Goal: Entertainment & Leisure: Browse casually

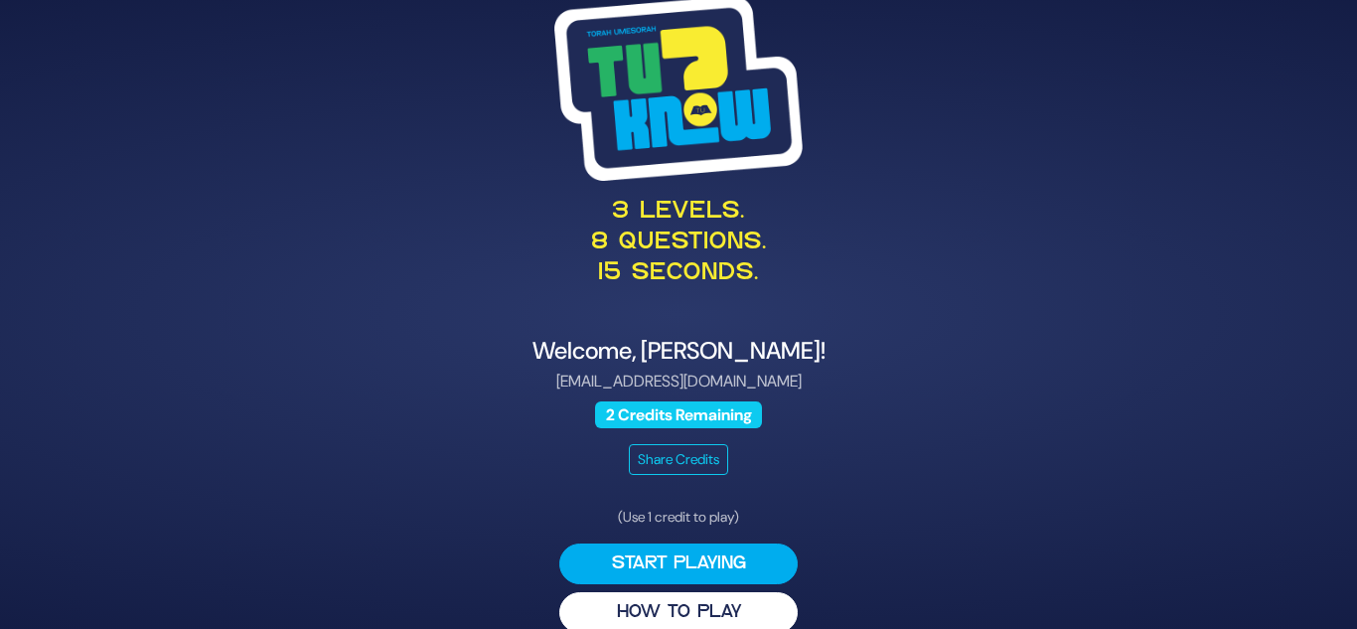
click at [828, 320] on div "3 levels. 8 questions. 15 seconds. Welcome, Chana T Tendler! ctendlercollege@gm…" at bounding box center [678, 314] width 1017 height 685
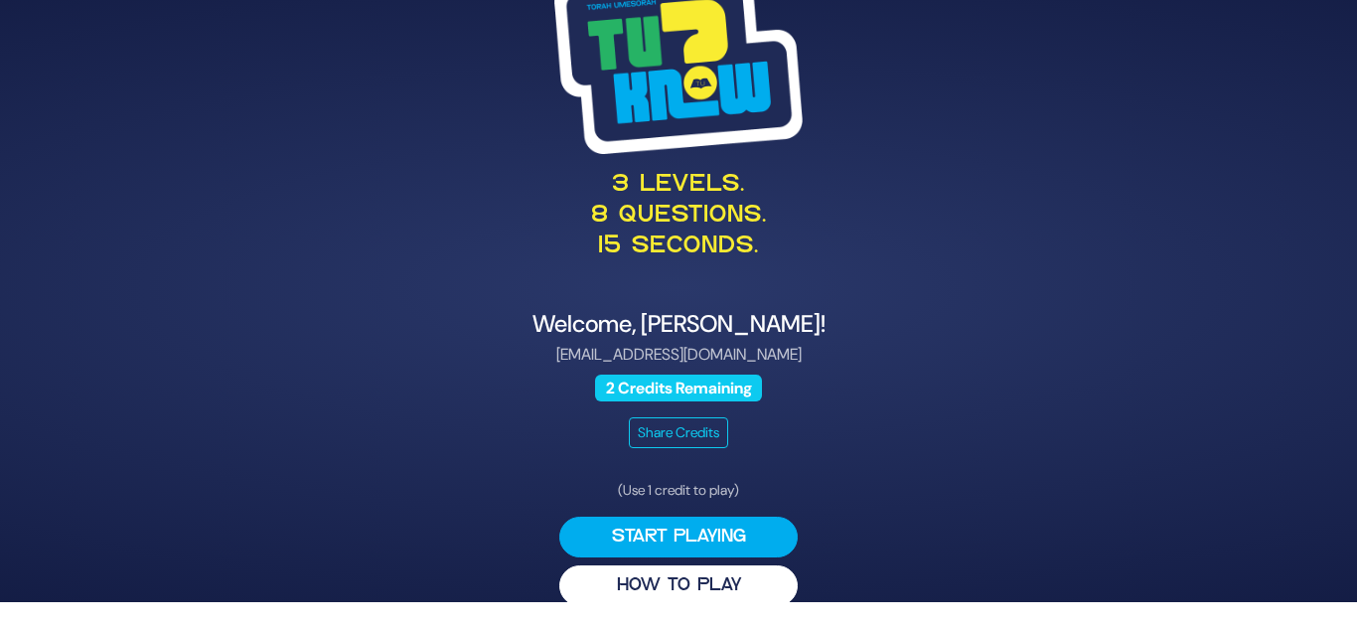
scroll to position [28, 0]
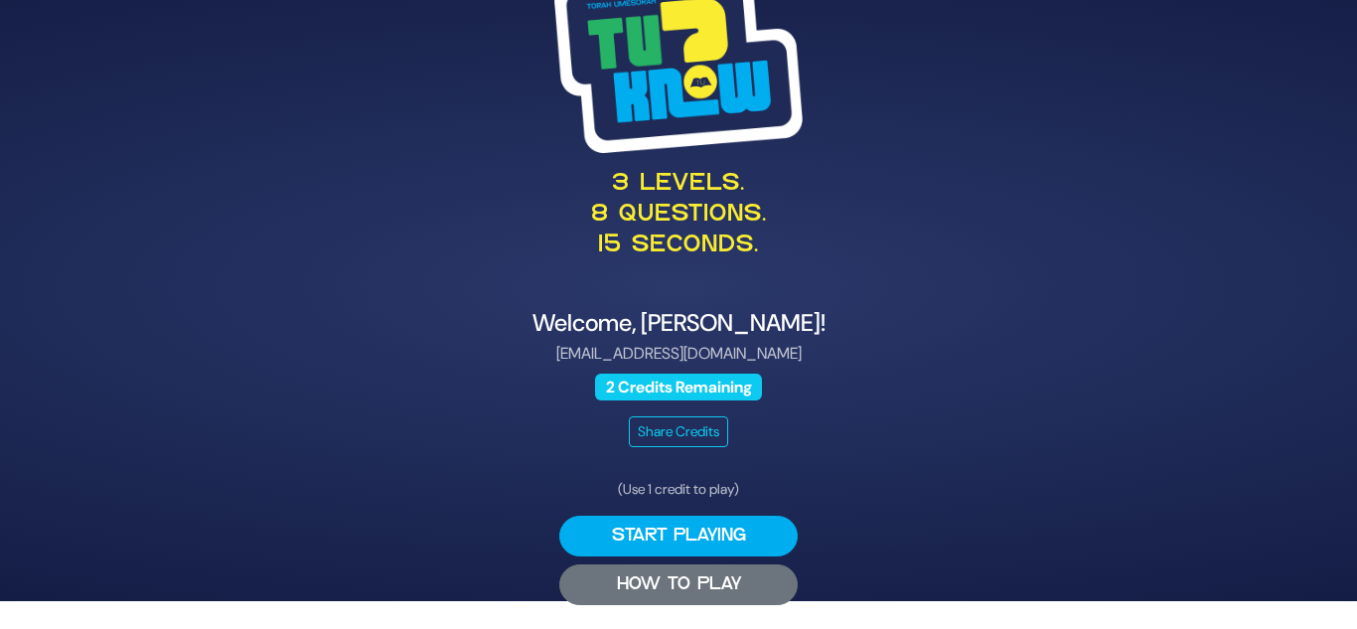
click at [632, 571] on button "HOW TO PLAY" at bounding box center [678, 584] width 238 height 41
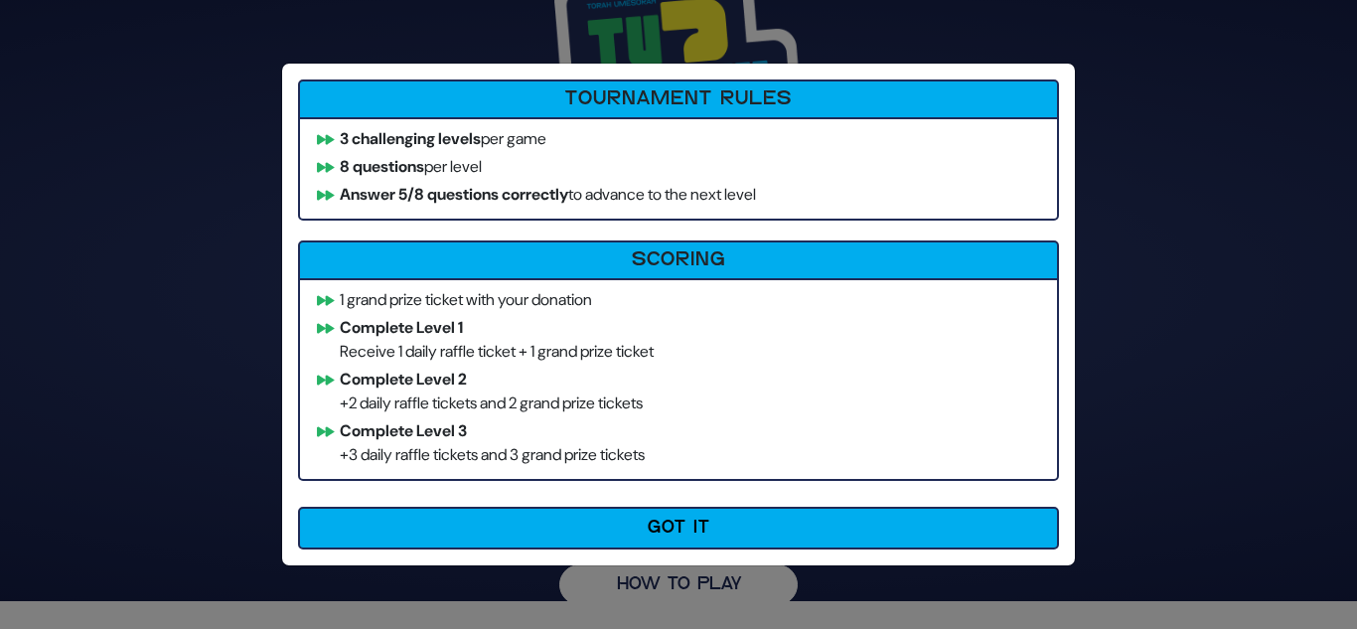
click at [620, 415] on ul "1 grand prize ticket with your donation Complete Level 1 Receive 1 daily raffle…" at bounding box center [678, 379] width 761 height 203
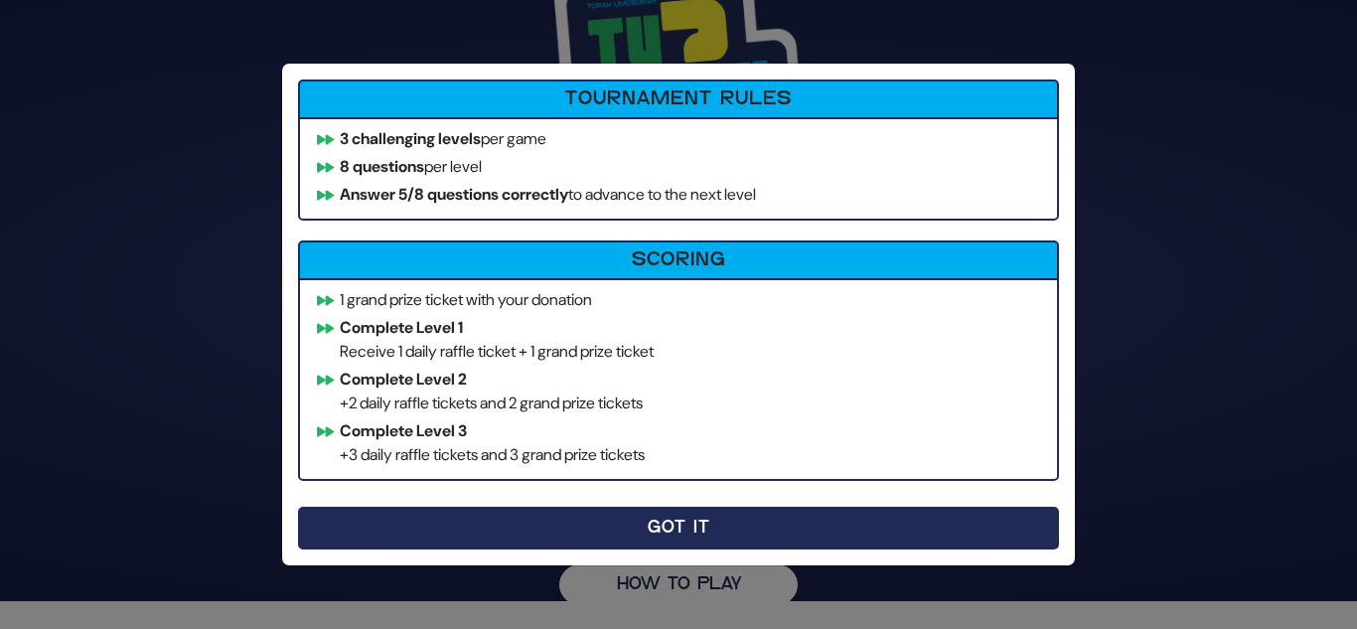
click at [627, 529] on button "Got It" at bounding box center [678, 528] width 761 height 43
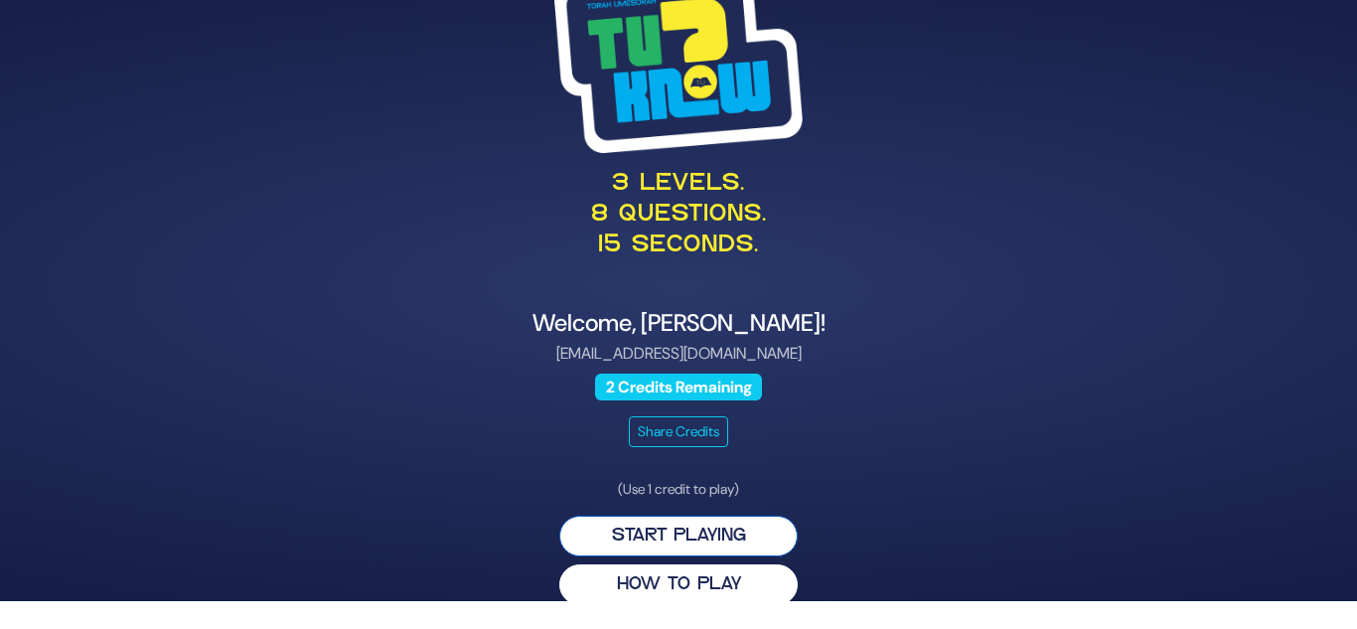
click at [691, 542] on button "Start Playing" at bounding box center [678, 536] width 238 height 41
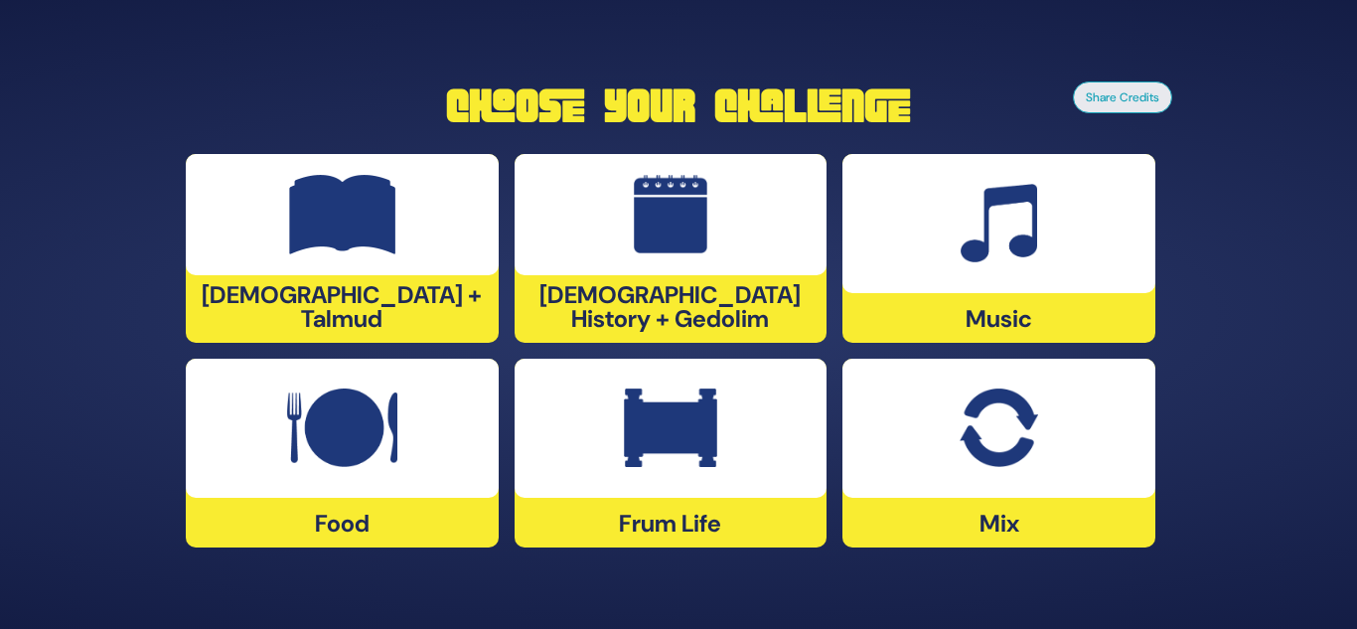
click at [354, 429] on img at bounding box center [342, 427] width 110 height 79
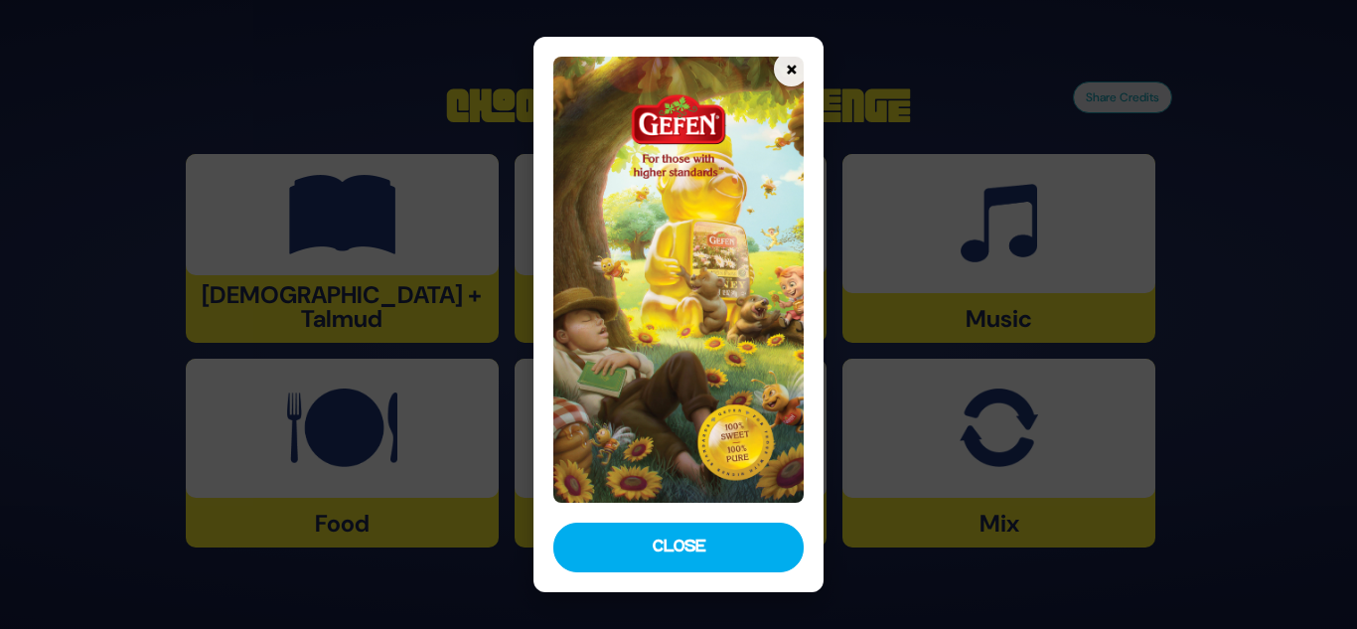
click at [721, 266] on img at bounding box center [678, 280] width 251 height 447
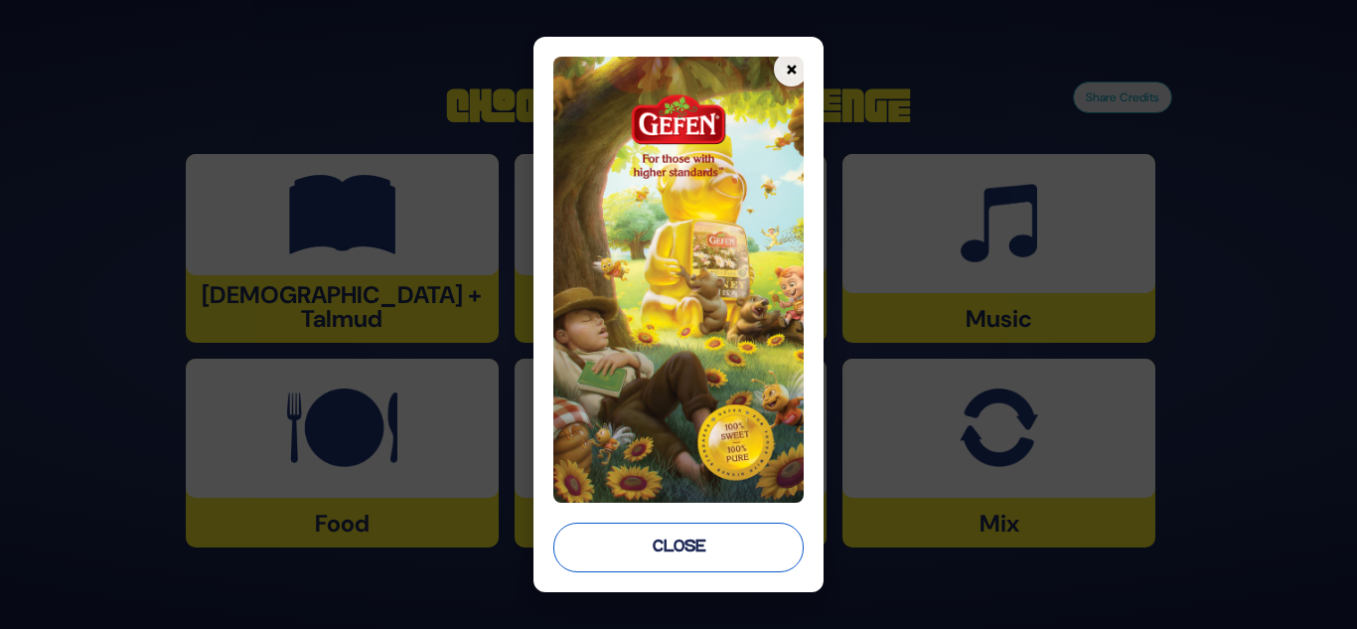
click at [699, 560] on button "Close" at bounding box center [678, 548] width 251 height 50
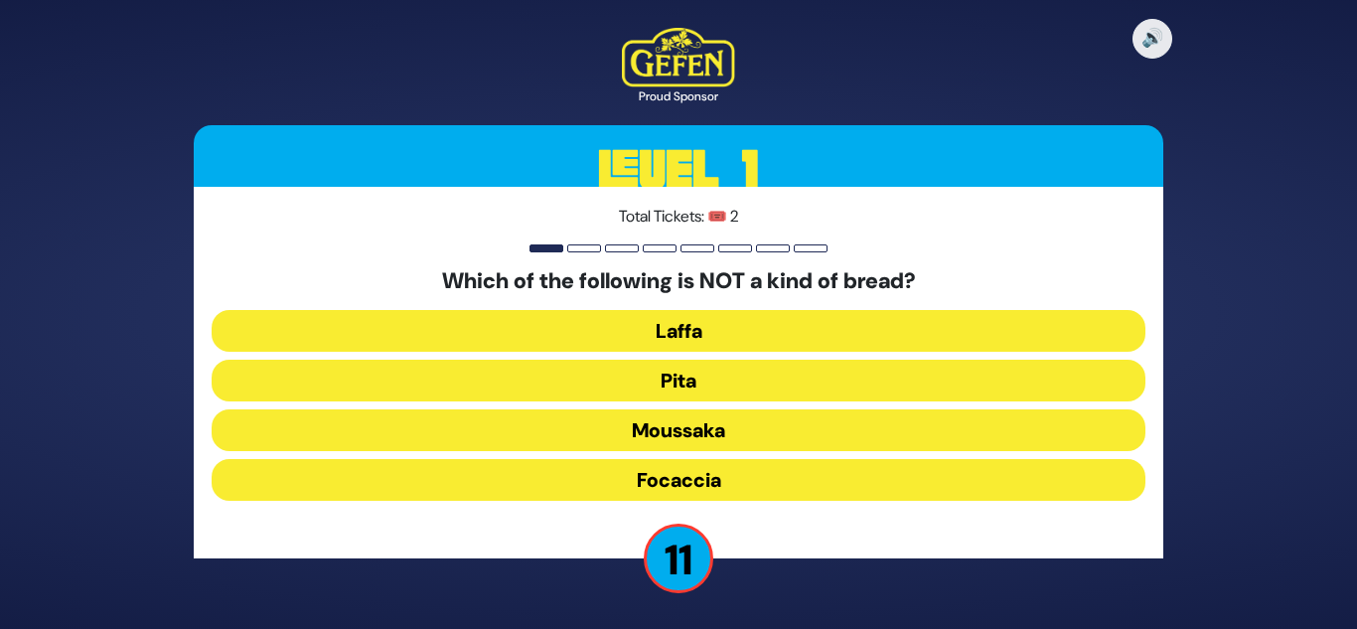
click at [717, 428] on button "Moussaka" at bounding box center [679, 430] width 934 height 42
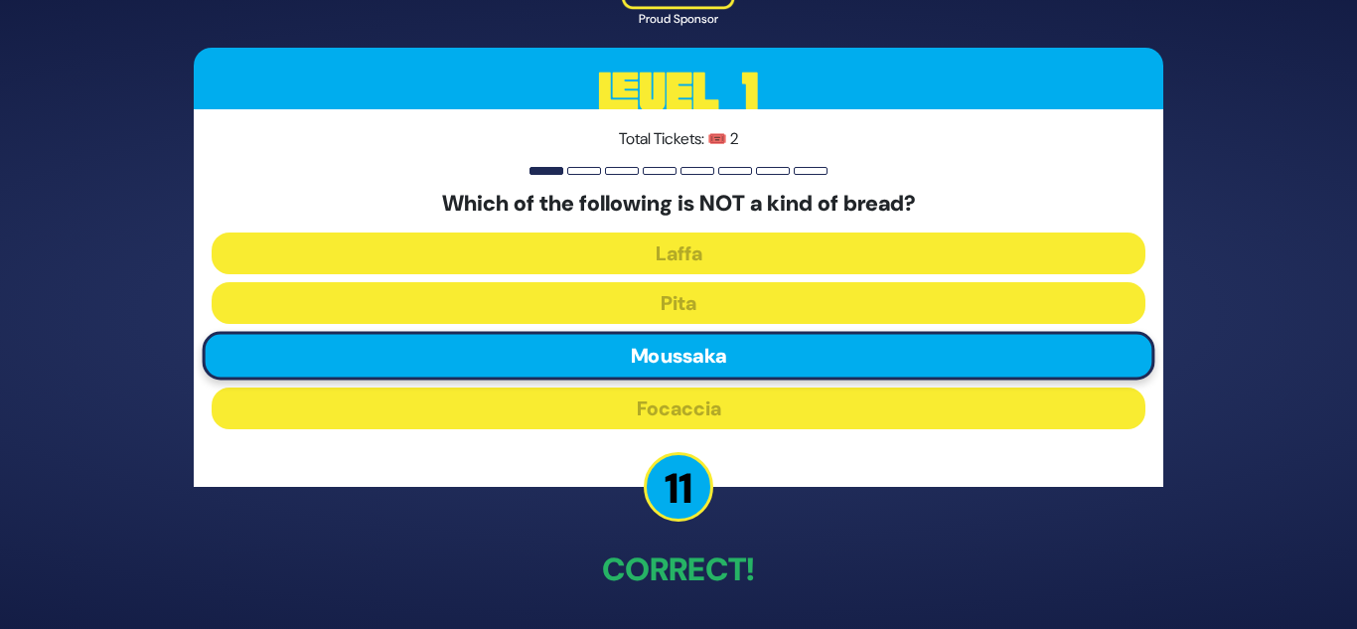
click at [863, 606] on div "🔊 Proud Sponsor Level 1 Total Tickets: 🎟️ 2 Which of the following is NOT a kin…" at bounding box center [678, 314] width 1017 height 776
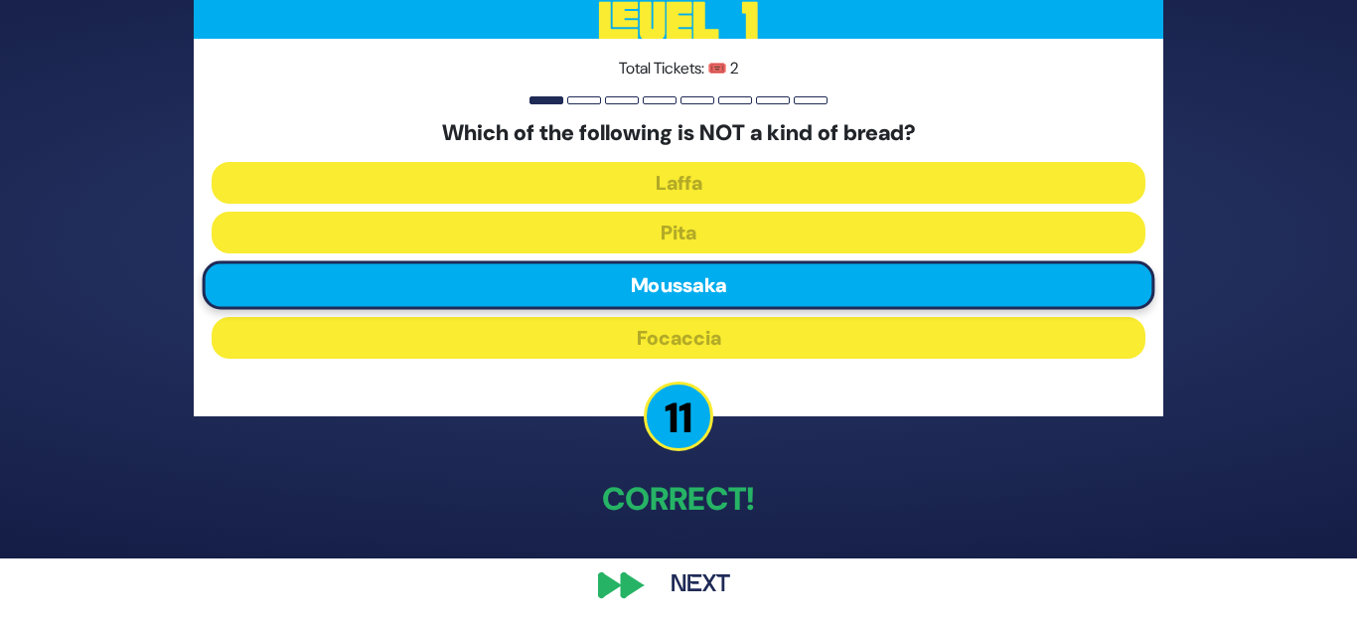
scroll to position [74, 0]
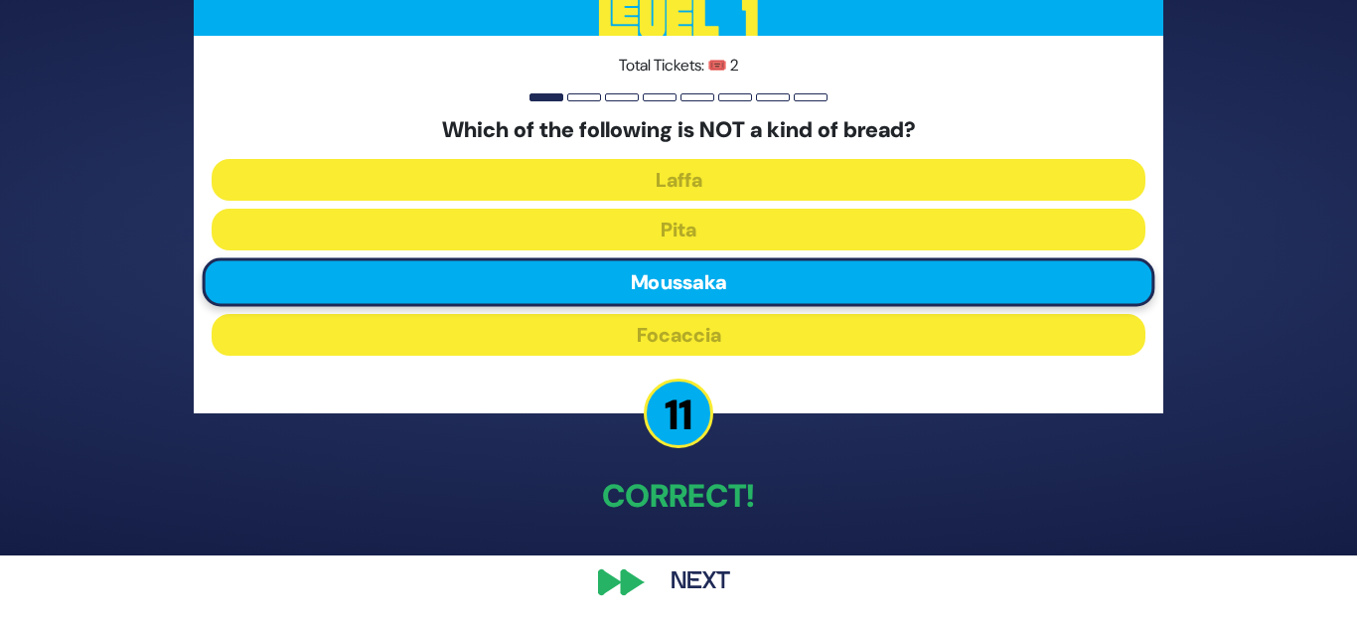
click at [698, 581] on button "Next" at bounding box center [700, 582] width 115 height 46
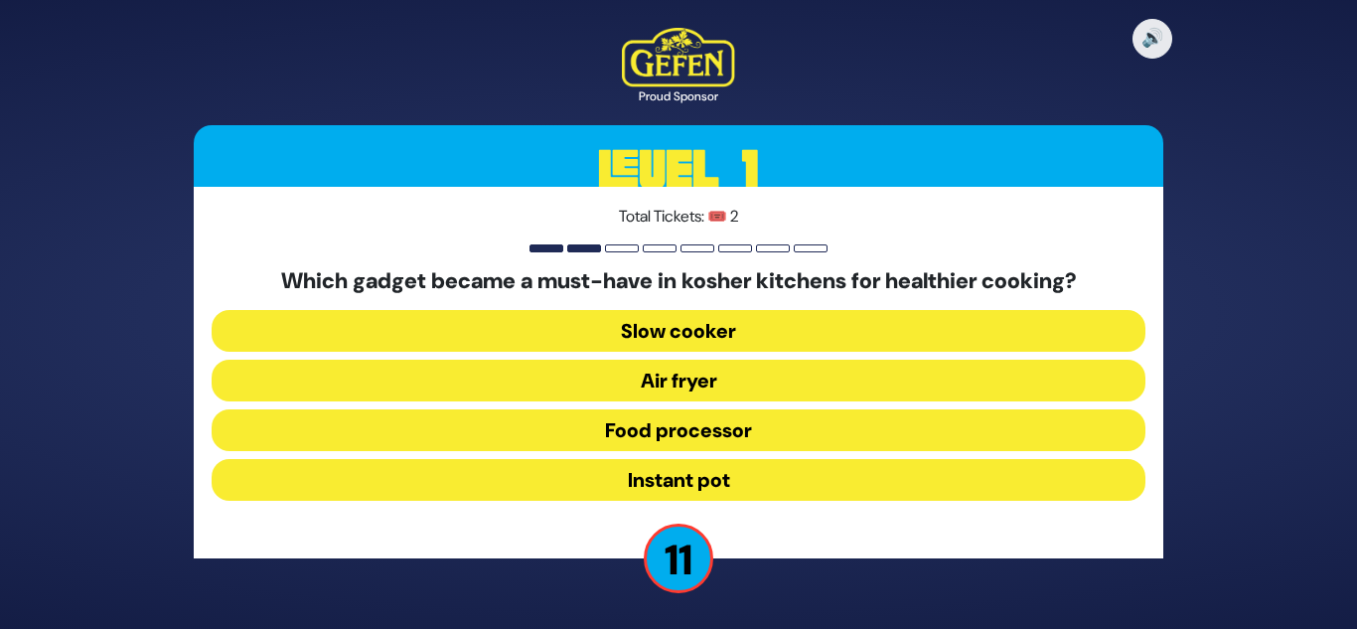
click at [716, 393] on button "Air fryer" at bounding box center [679, 381] width 934 height 42
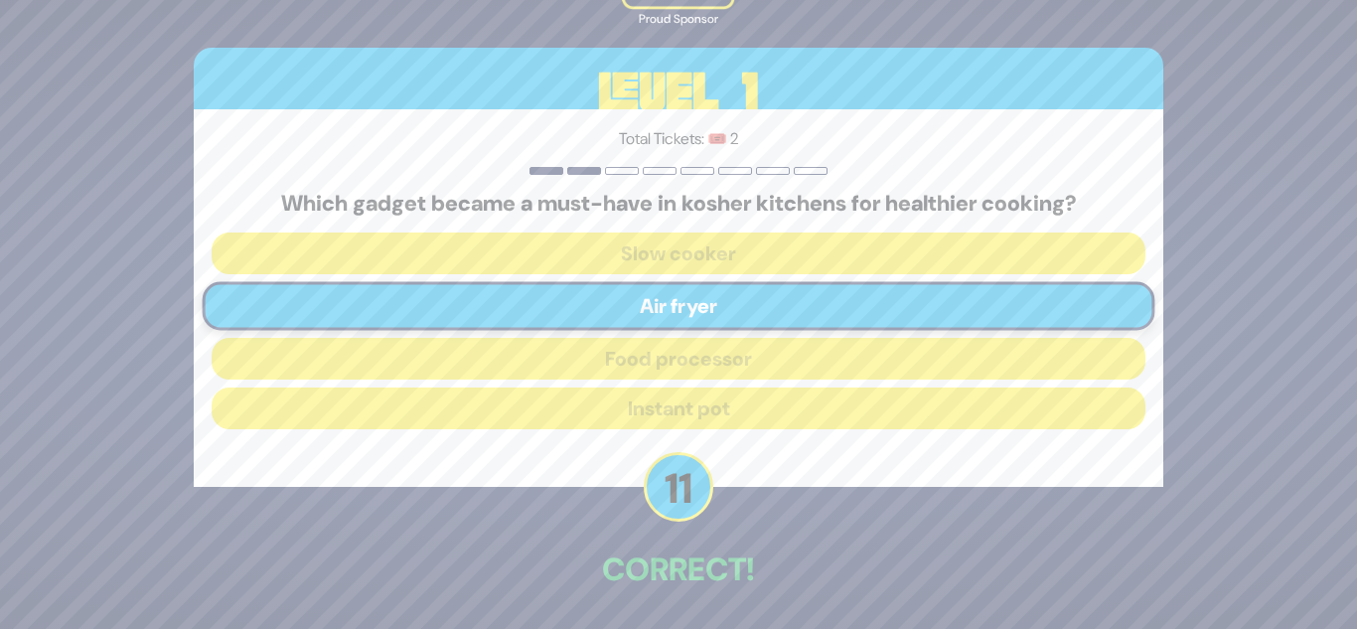
click at [582, 513] on div "🔊 Proud Sponsor Level 1 Total Tickets: 🎟️ 2 Which gadget became a must-have in …" at bounding box center [678, 314] width 1017 height 776
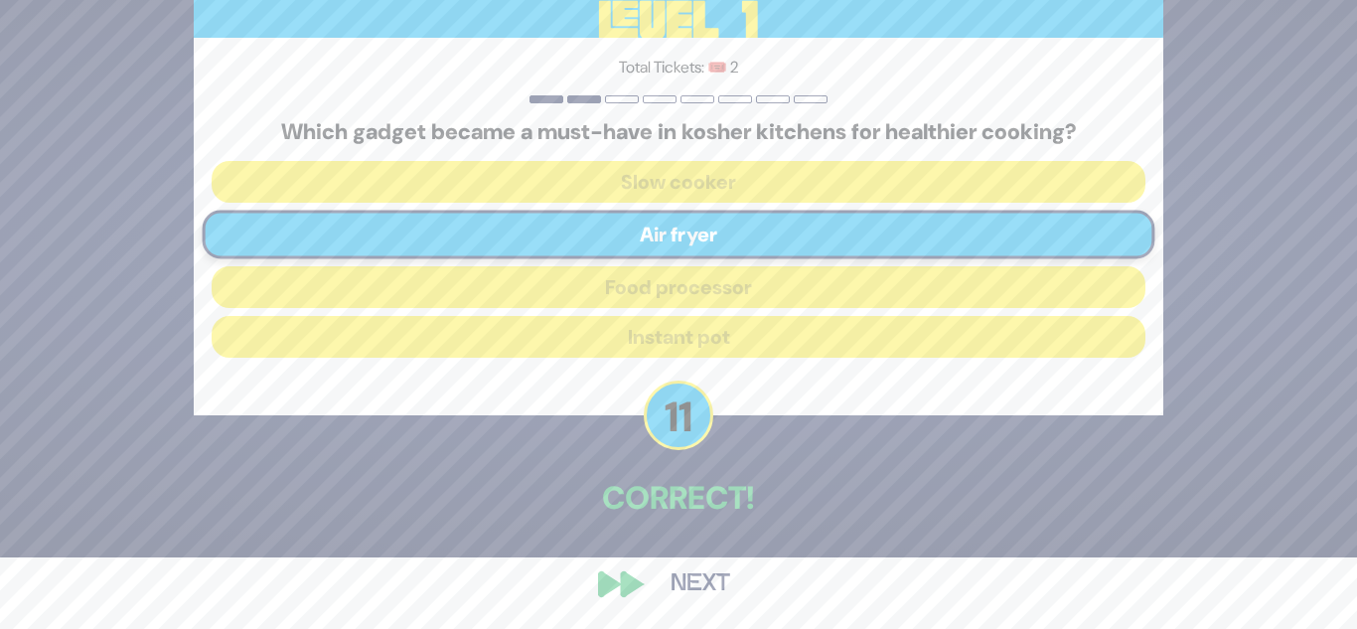
scroll to position [74, 0]
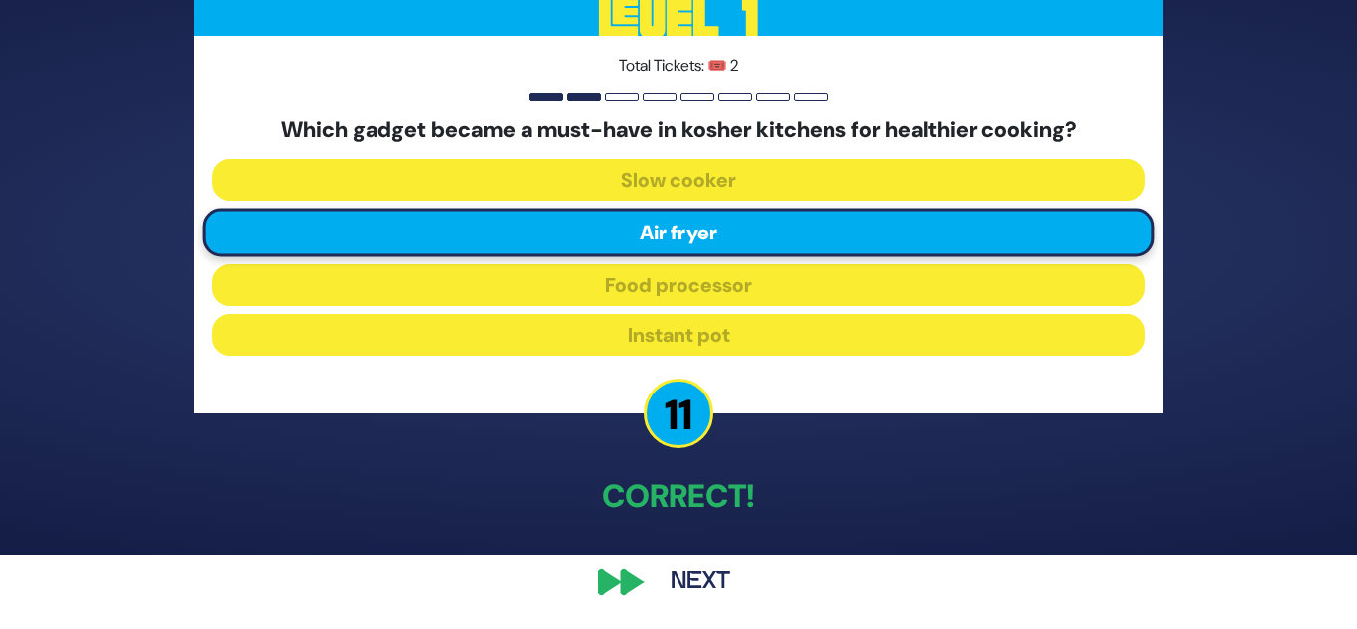
click at [627, 581] on div "🔊 Proud Sponsor Level 1 Total Tickets: 🎟️ 2 Which gadget became a must-have in …" at bounding box center [678, 241] width 1017 height 776
click at [682, 587] on button "Next" at bounding box center [700, 582] width 115 height 46
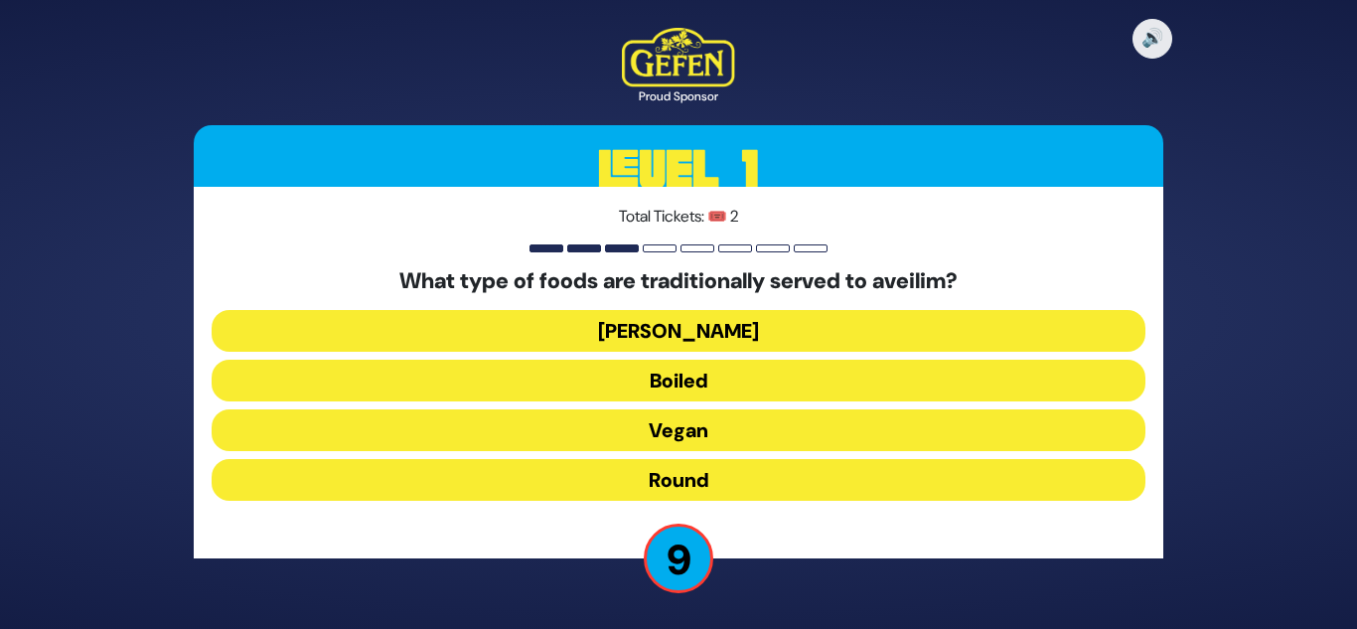
click at [706, 485] on button "Round" at bounding box center [679, 480] width 934 height 42
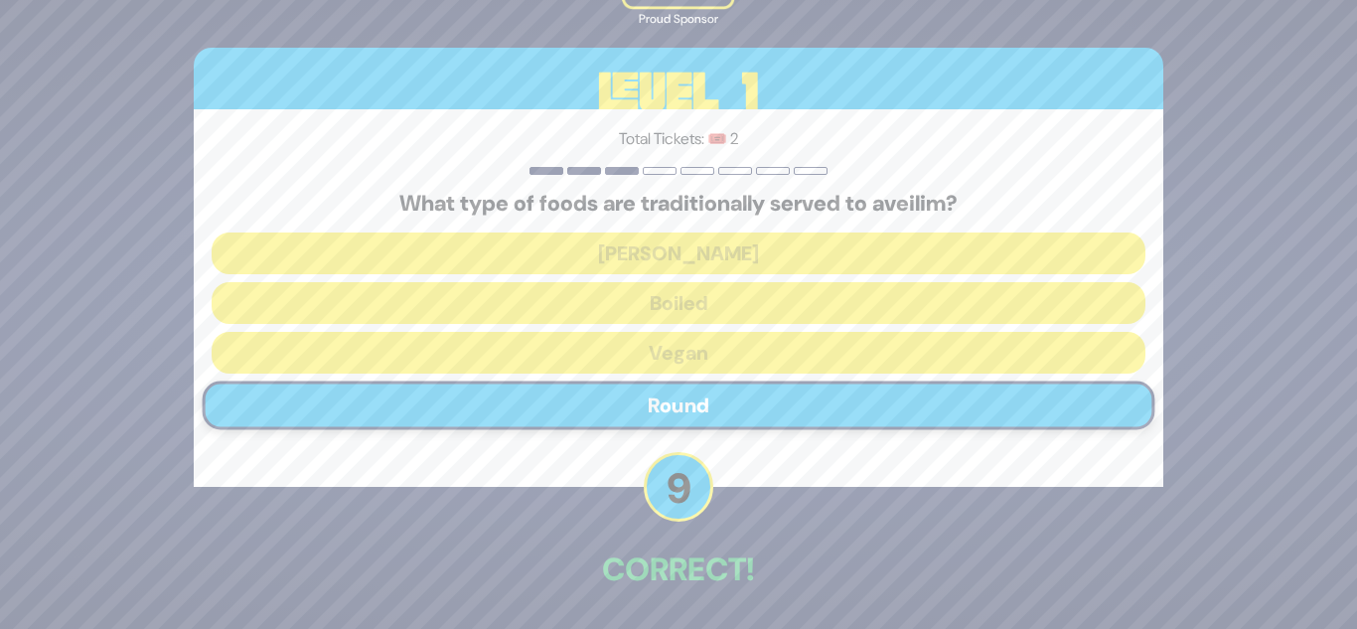
click at [595, 529] on div "🔊 Proud Sponsor Level 1 Total Tickets: 🎟️ 2 What type of foods are traditionall…" at bounding box center [678, 314] width 1017 height 776
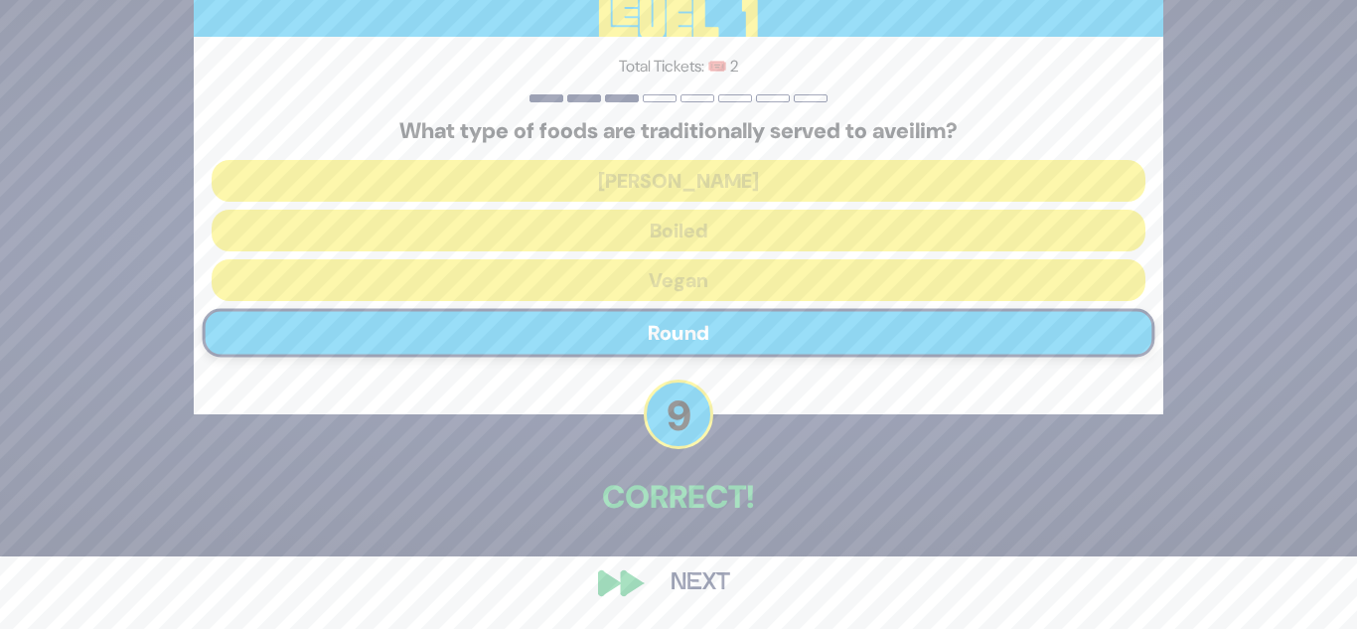
scroll to position [74, 0]
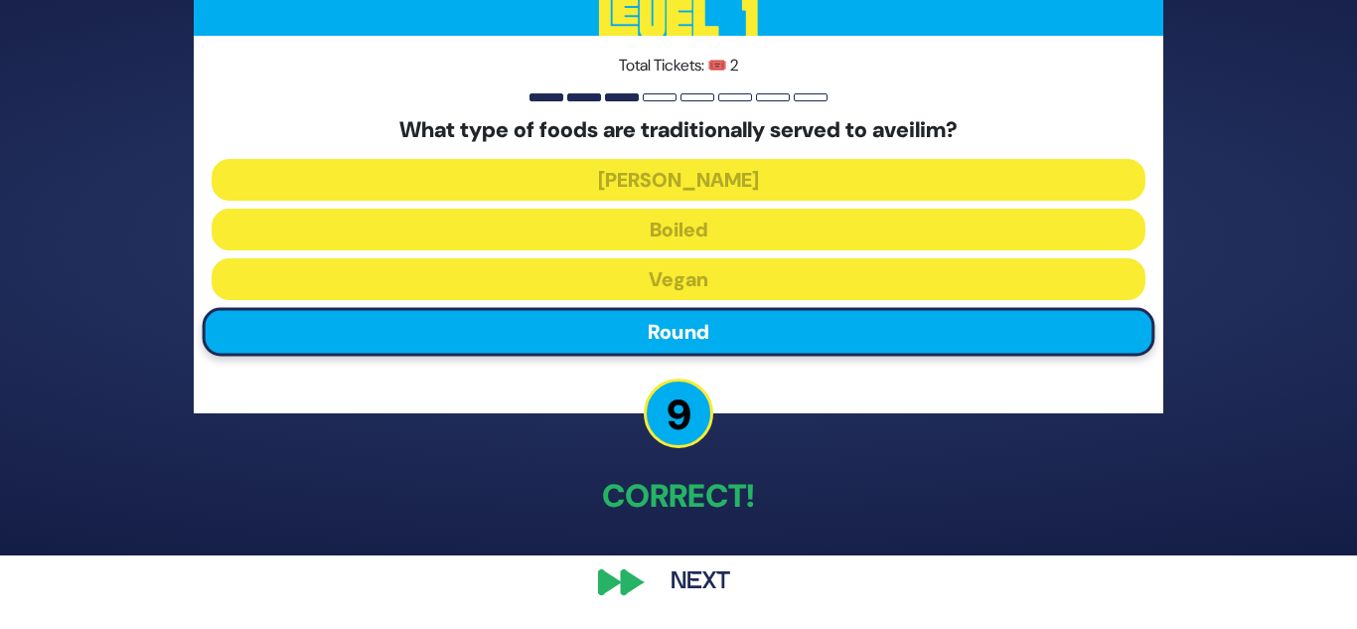
click at [660, 579] on button "Next" at bounding box center [700, 582] width 115 height 46
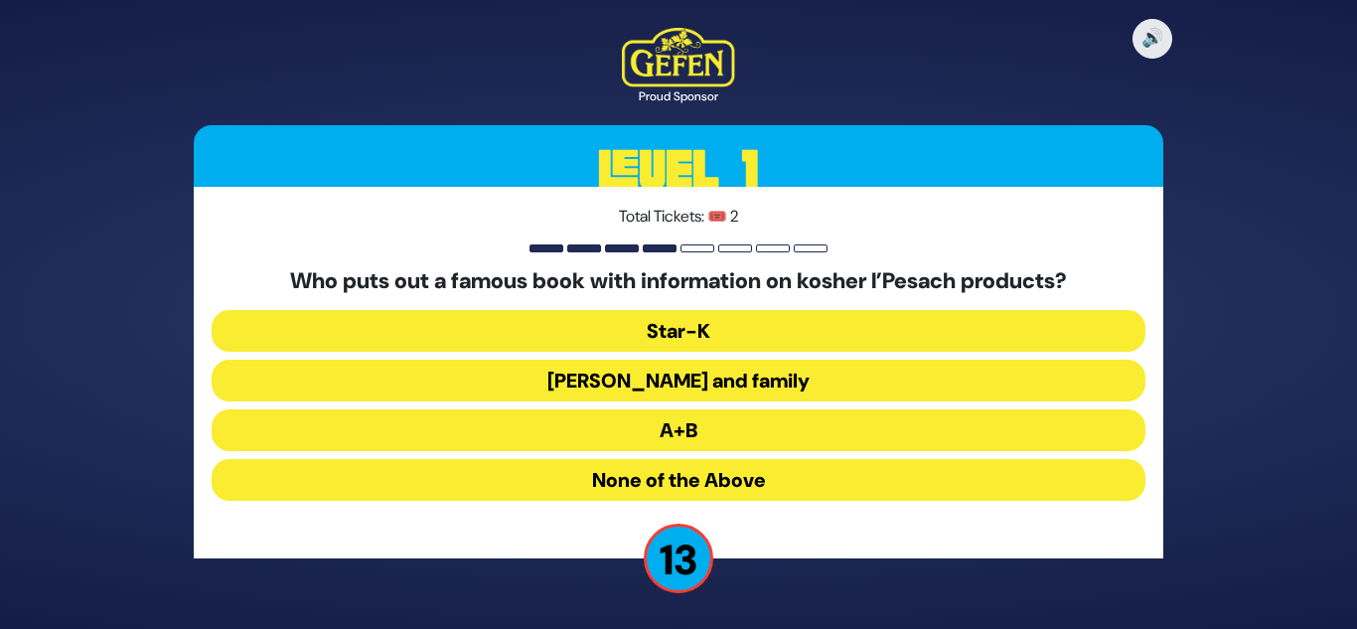
click at [615, 393] on button "Rabbi Blumenkrantz and family" at bounding box center [679, 381] width 934 height 42
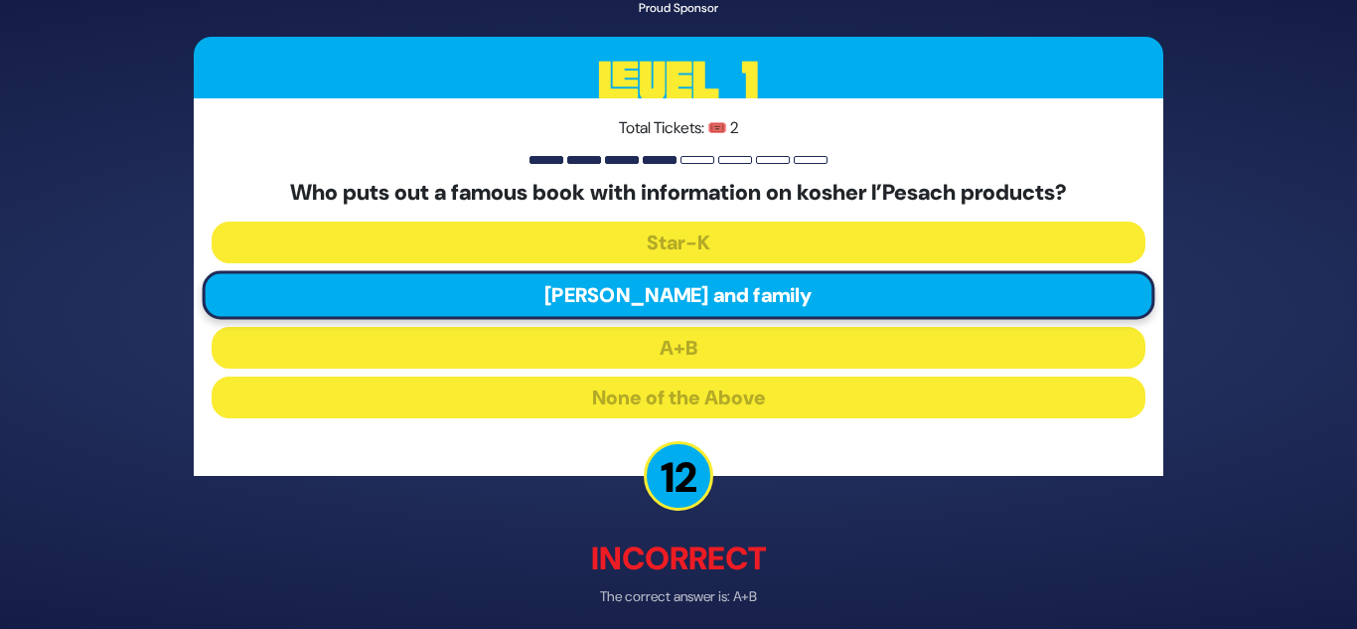
click at [656, 555] on p "Incorrect" at bounding box center [679, 559] width 970 height 48
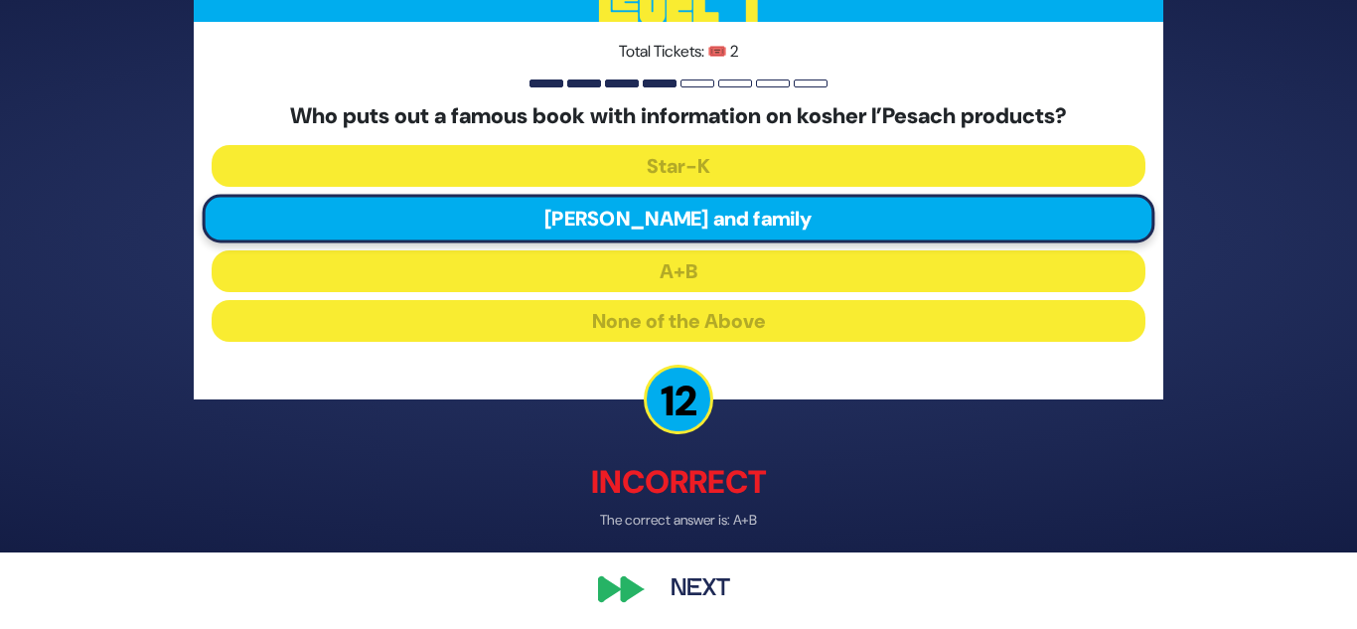
scroll to position [79, 0]
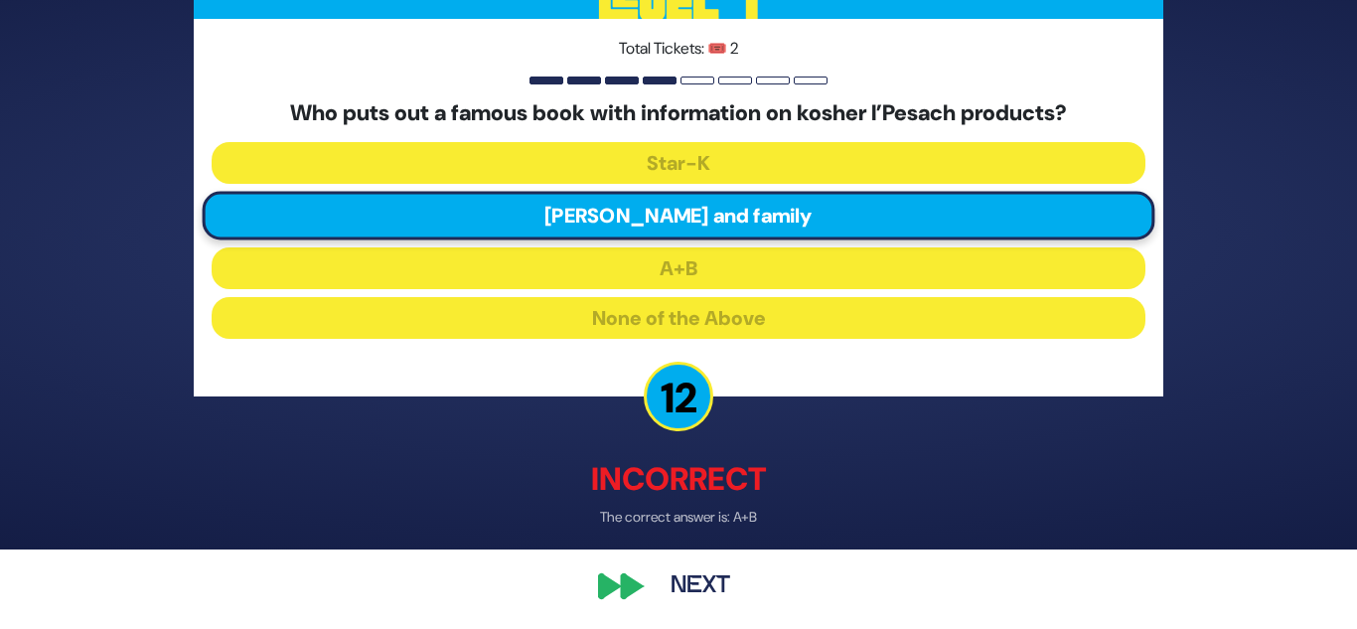
click at [688, 598] on button "Next" at bounding box center [700, 587] width 115 height 46
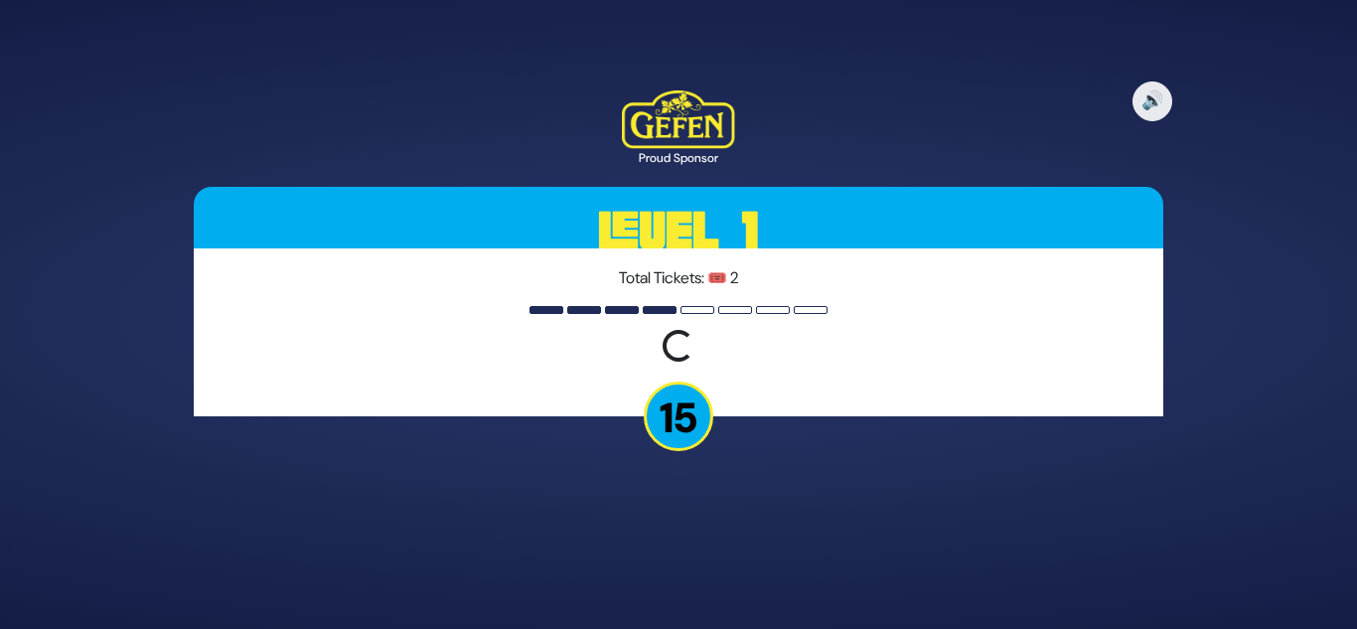
scroll to position [0, 0]
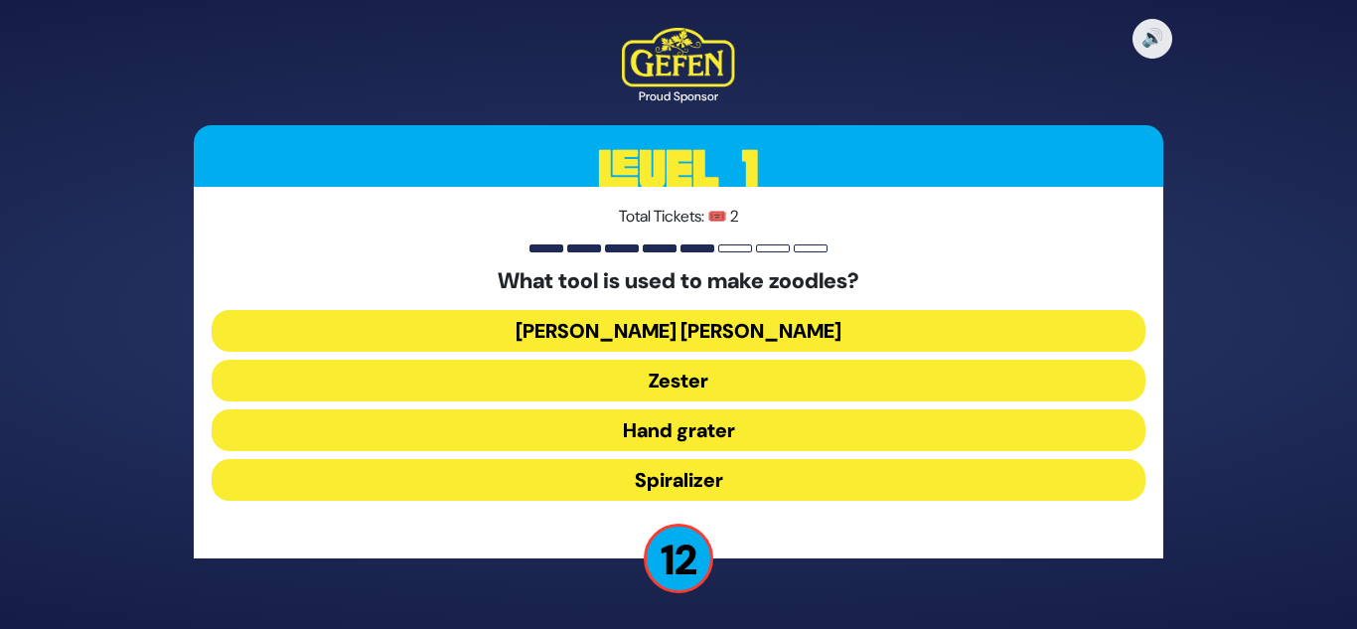
click at [682, 501] on div "What tool is used to make zoodles? Julienne peeler Zester Hand grater Spiralizer" at bounding box center [679, 388] width 934 height 240
click at [687, 480] on button "Spiralizer" at bounding box center [679, 480] width 934 height 42
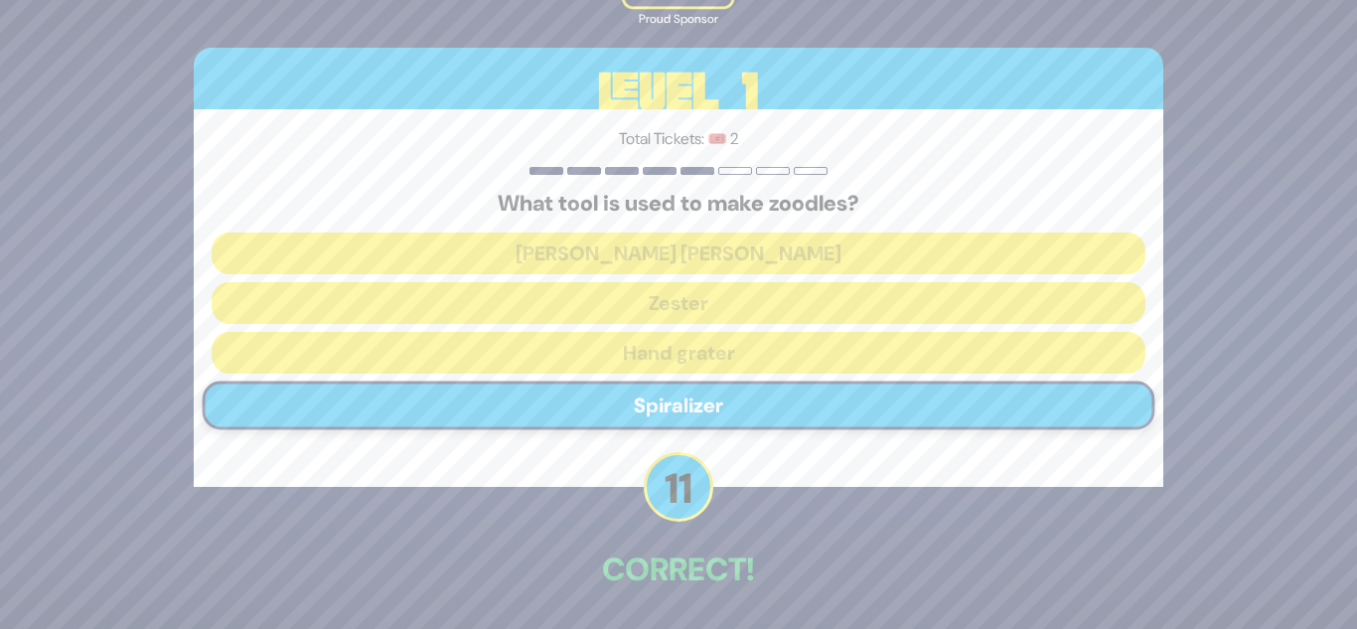
click at [571, 509] on div "🔊 Proud Sponsor Level 1 Total Tickets: 🎟️ 2 What tool is used to make zoodles? …" at bounding box center [678, 314] width 1017 height 776
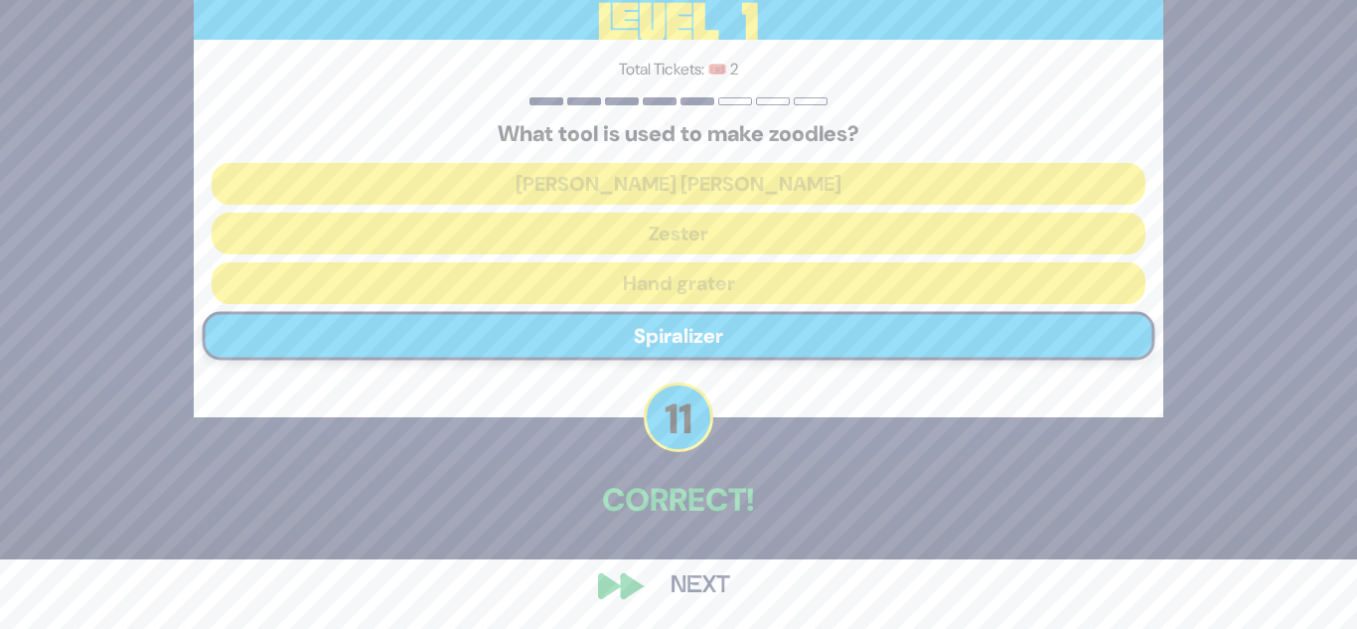
scroll to position [74, 0]
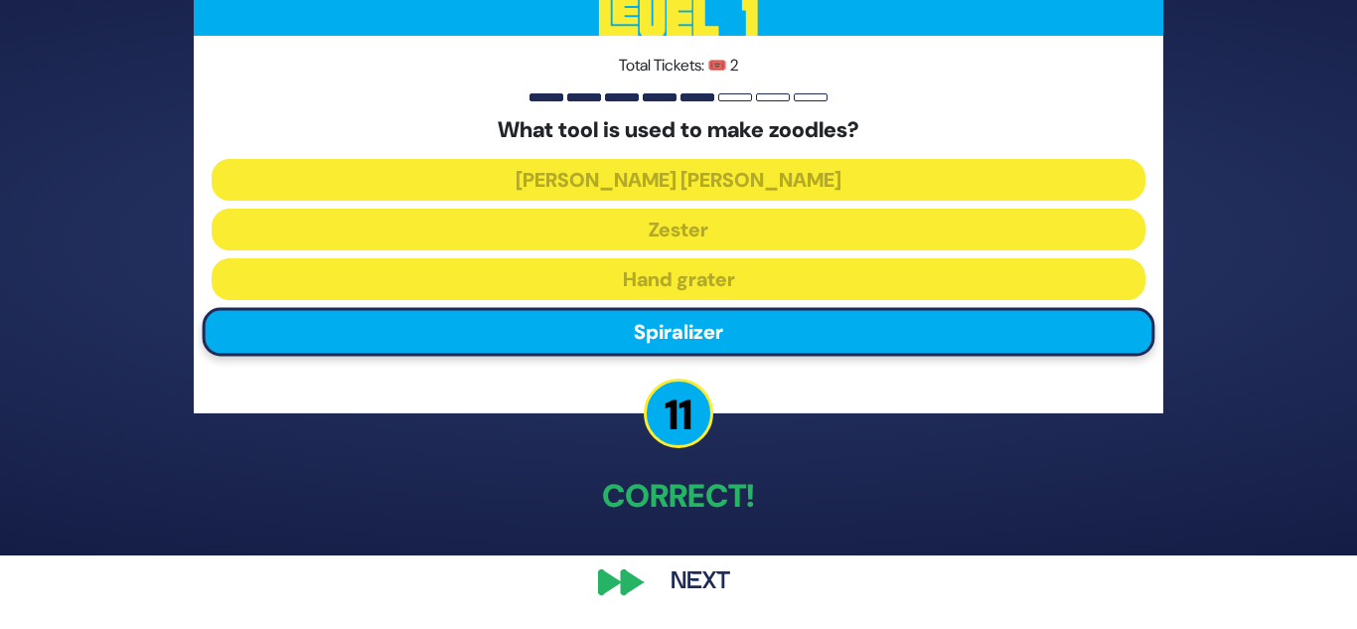
click at [646, 572] on button "Next" at bounding box center [700, 582] width 115 height 46
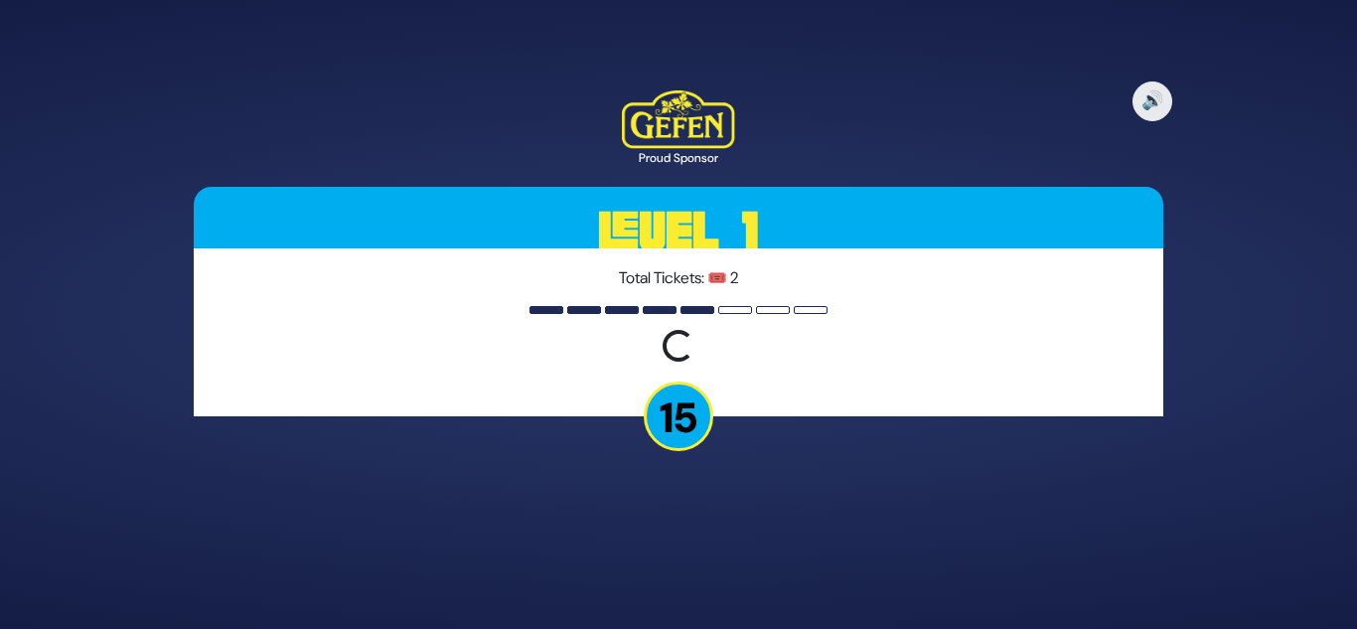
scroll to position [0, 0]
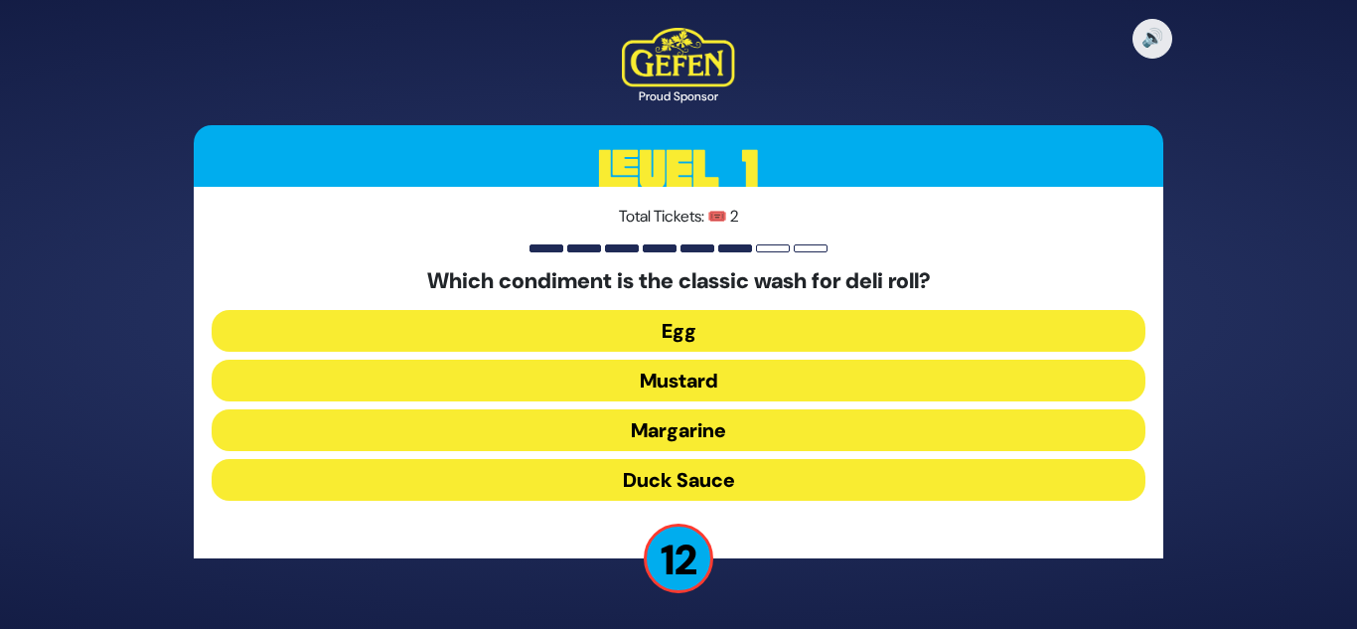
click at [652, 479] on button "Duck Sauce" at bounding box center [679, 480] width 934 height 42
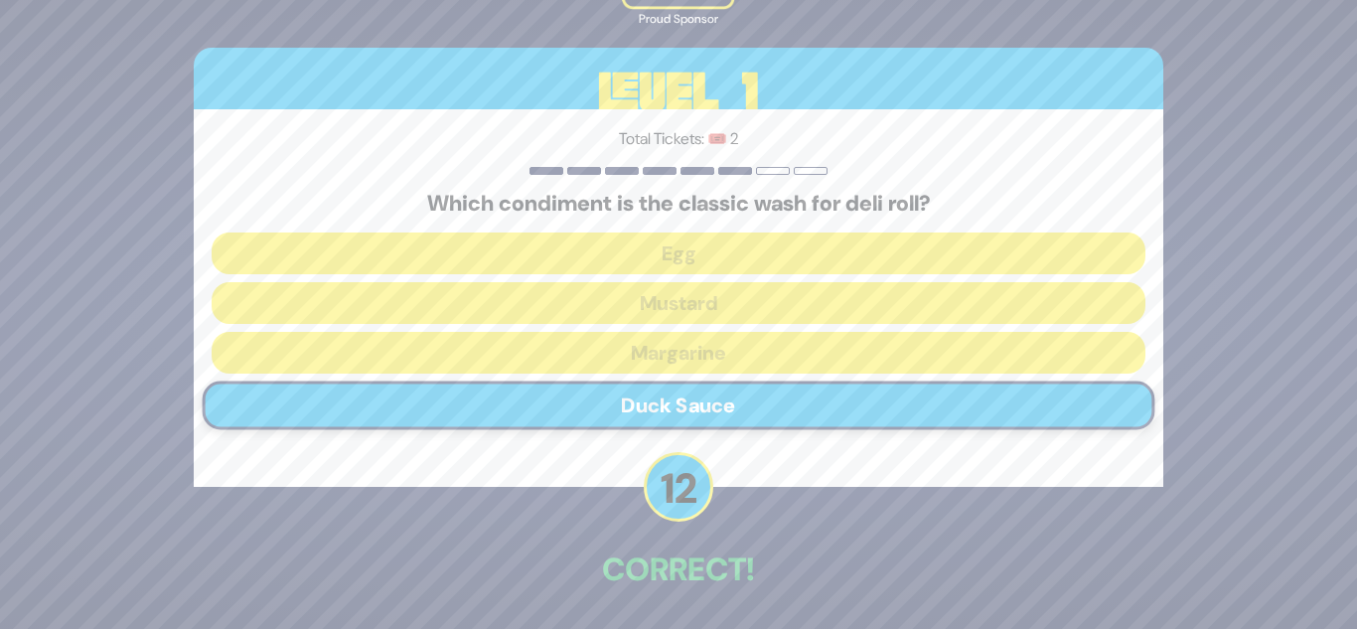
click at [589, 486] on div "Total Tickets: 🎟️ 2 Which condiment is the classic wash for deli roll? Egg Must…" at bounding box center [679, 298] width 970 height 378
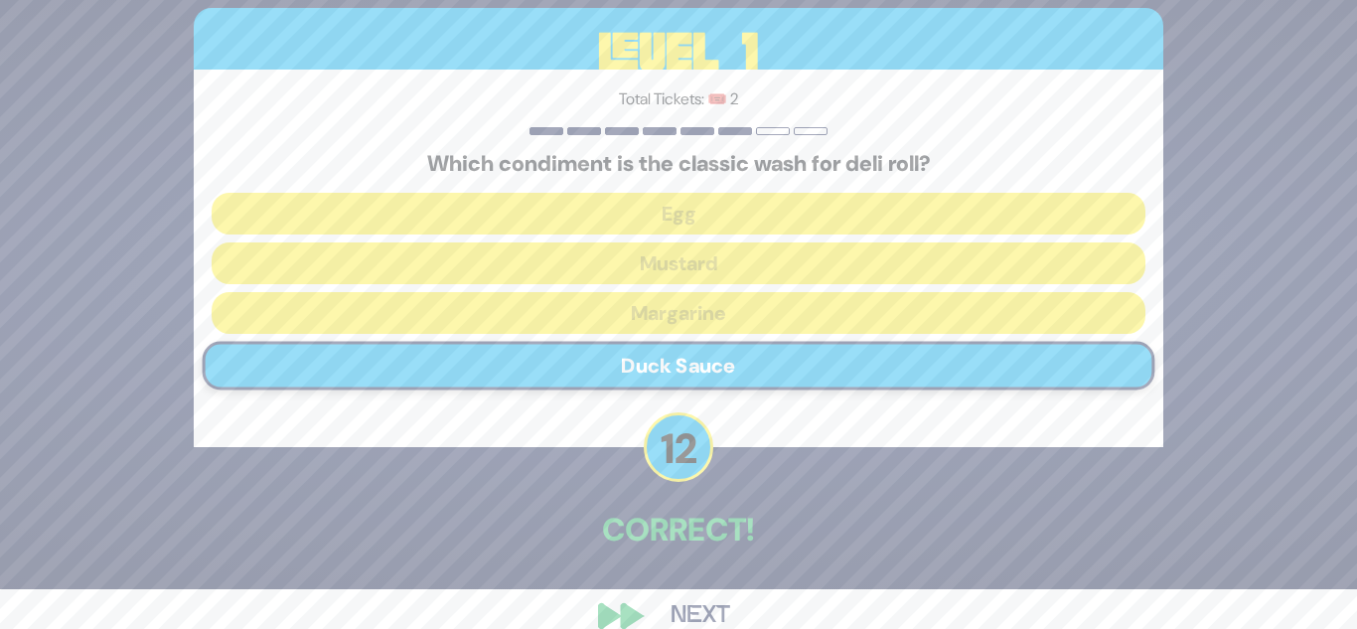
click at [674, 609] on button "Next" at bounding box center [700, 616] width 115 height 46
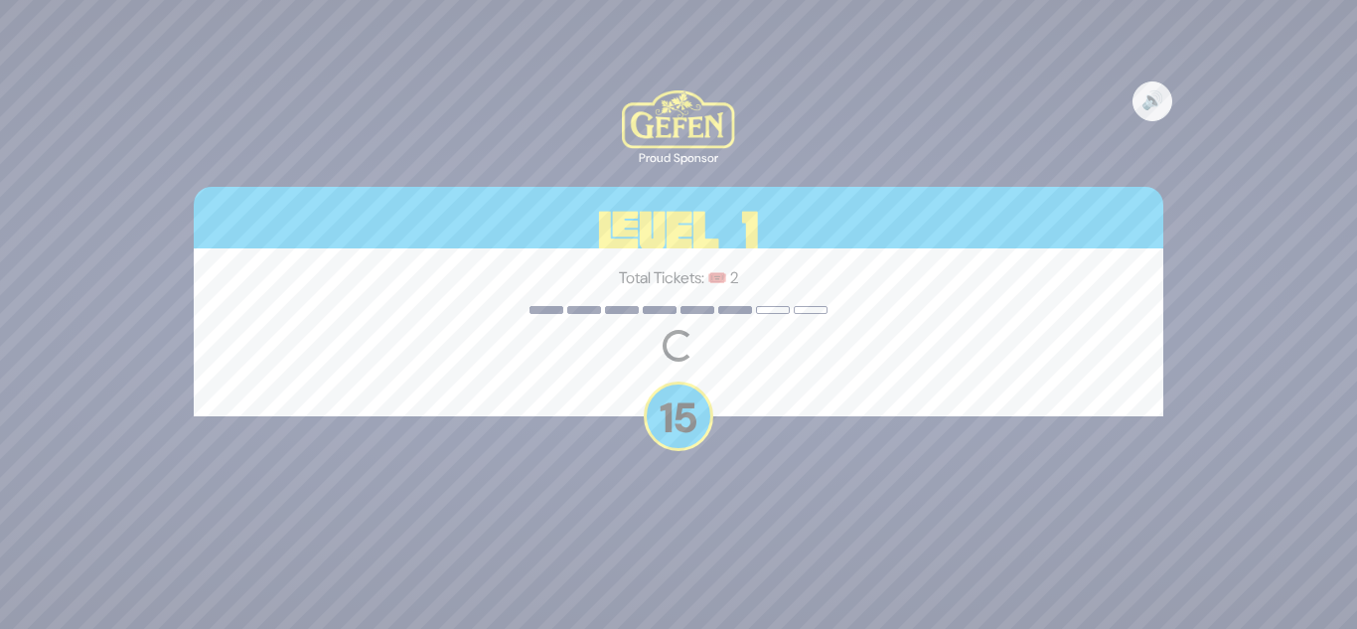
scroll to position [0, 0]
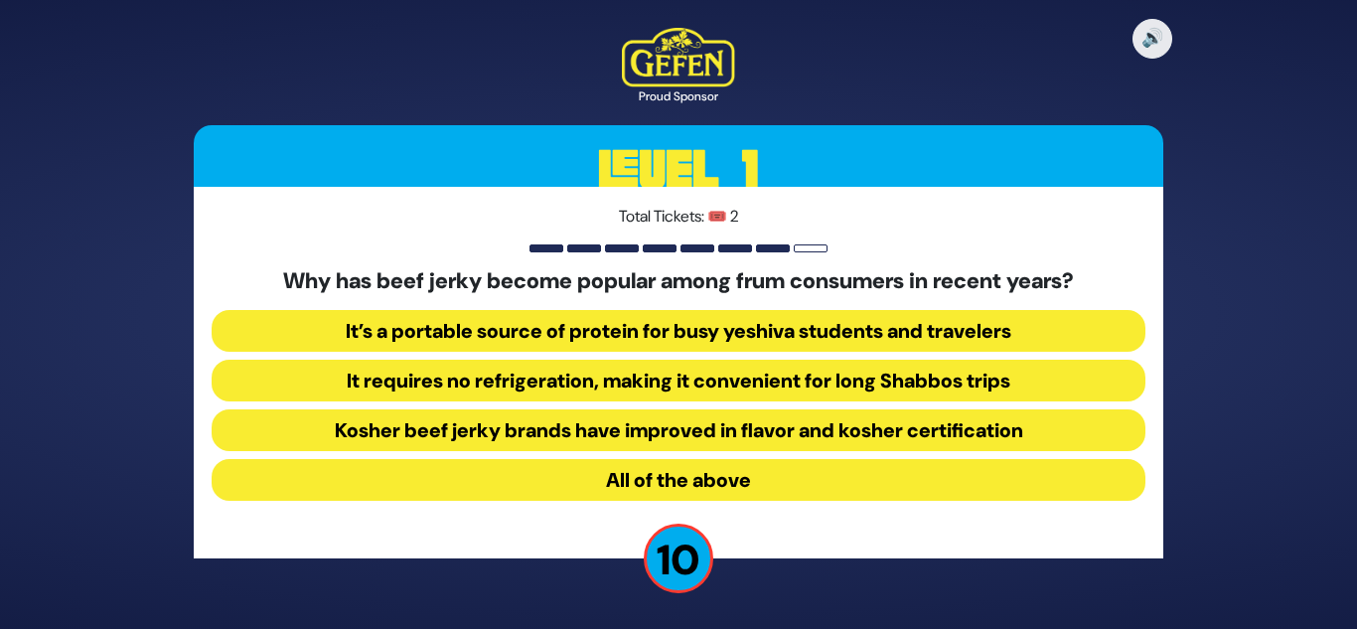
click at [686, 487] on button "All of the above" at bounding box center [679, 480] width 934 height 42
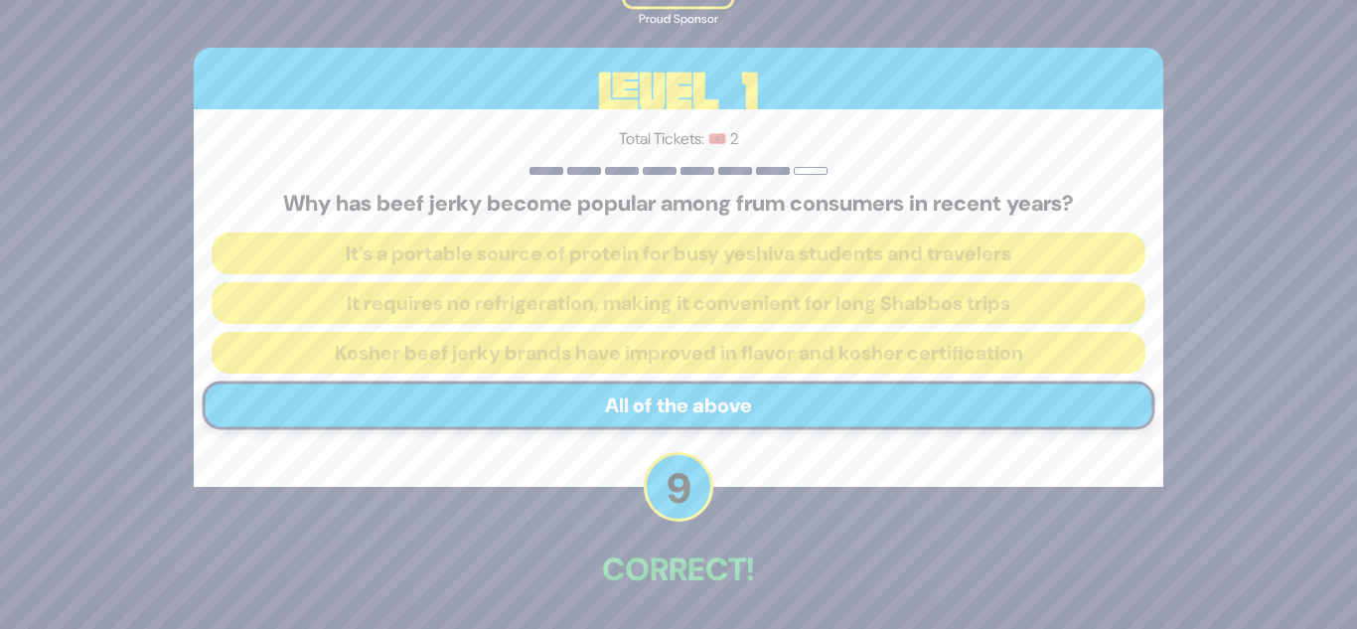
click at [675, 557] on p "Correct!" at bounding box center [679, 569] width 970 height 48
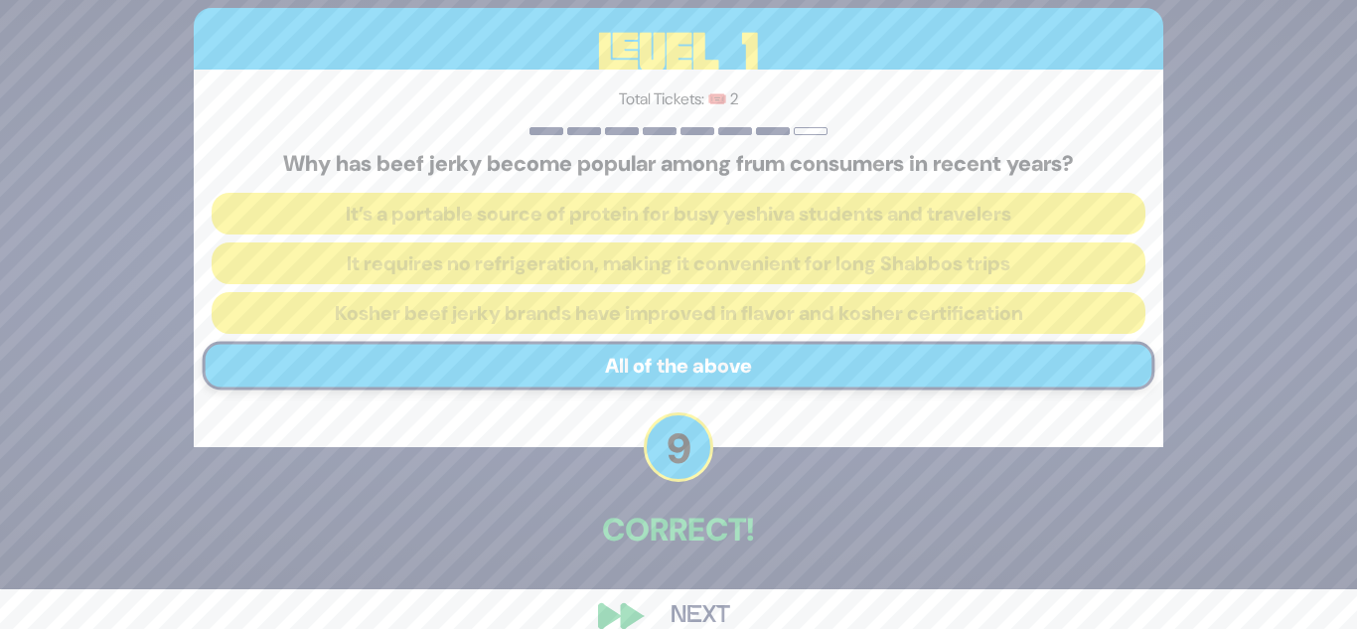
scroll to position [74, 0]
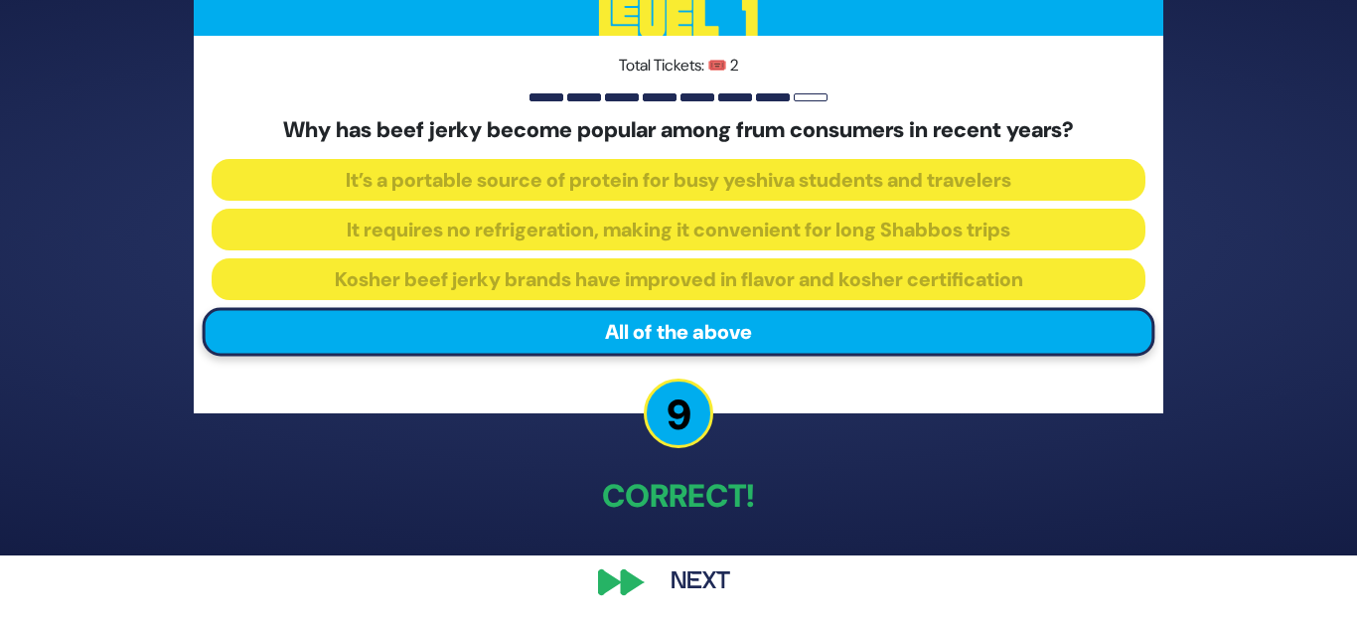
click at [693, 571] on button "Next" at bounding box center [700, 582] width 115 height 46
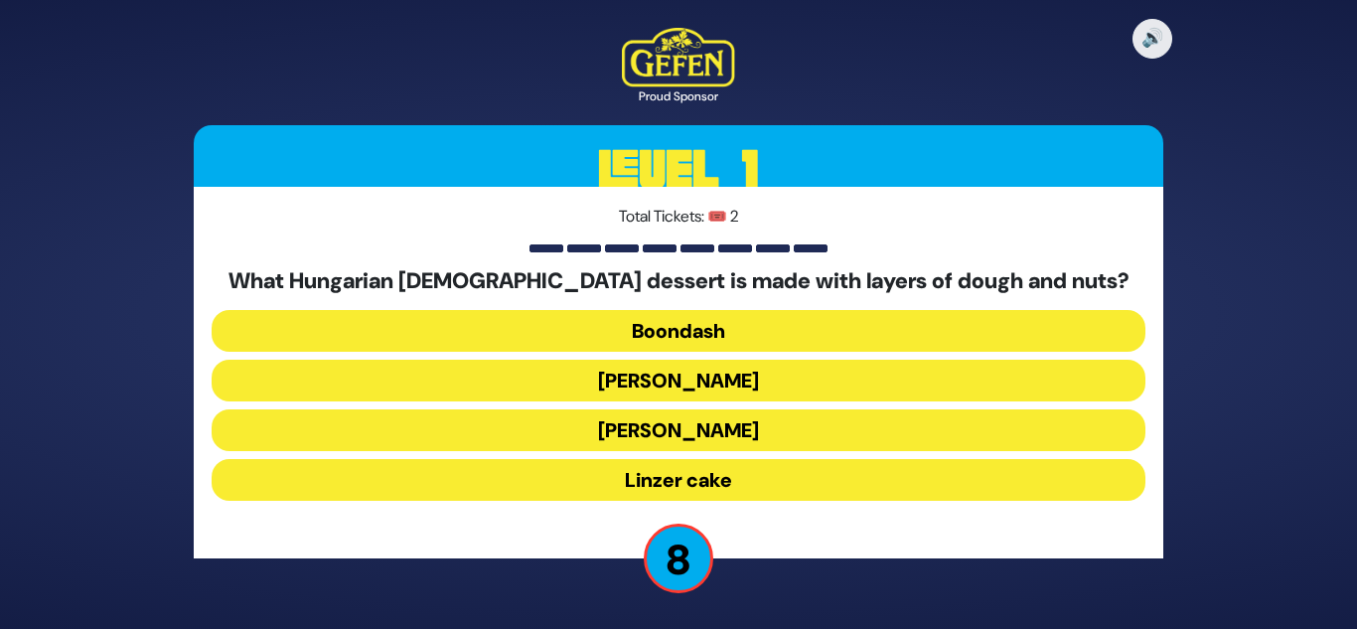
click at [693, 434] on button "Kindel" at bounding box center [679, 430] width 934 height 42
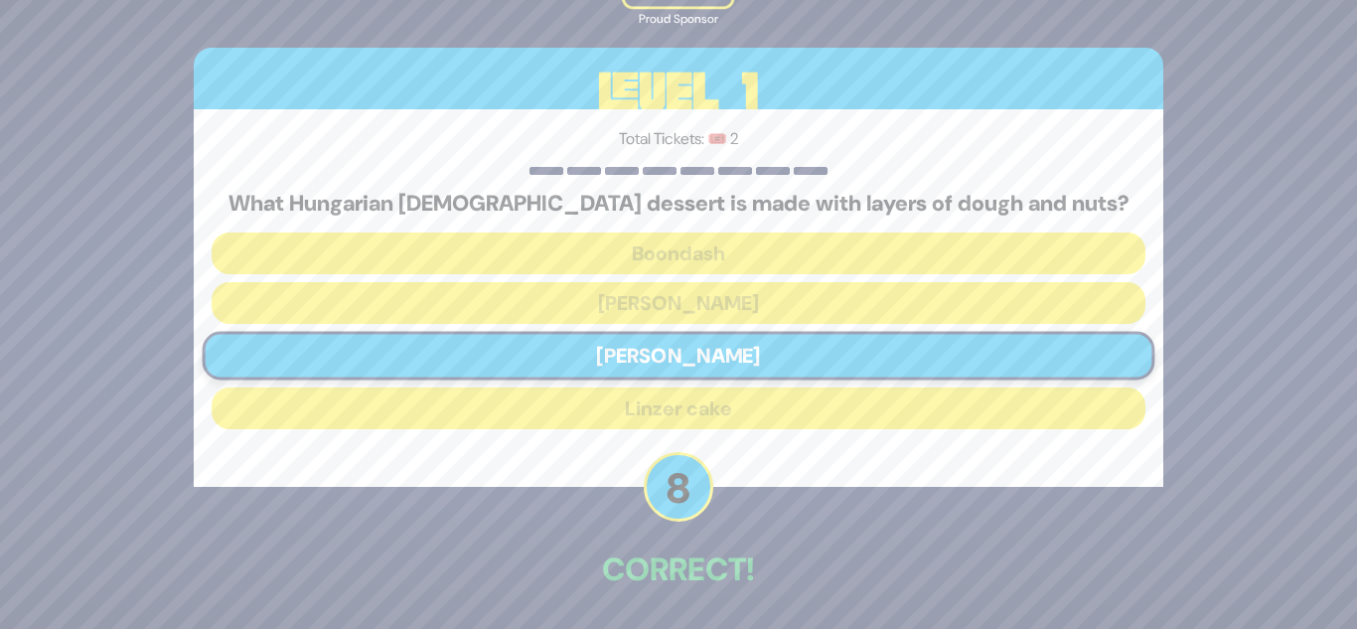
click at [704, 519] on div "🔊 Proud Sponsor Level 1 Total Tickets: 🎟️ 2 What Hungarian Jewish dessert is ma…" at bounding box center [678, 314] width 1017 height 776
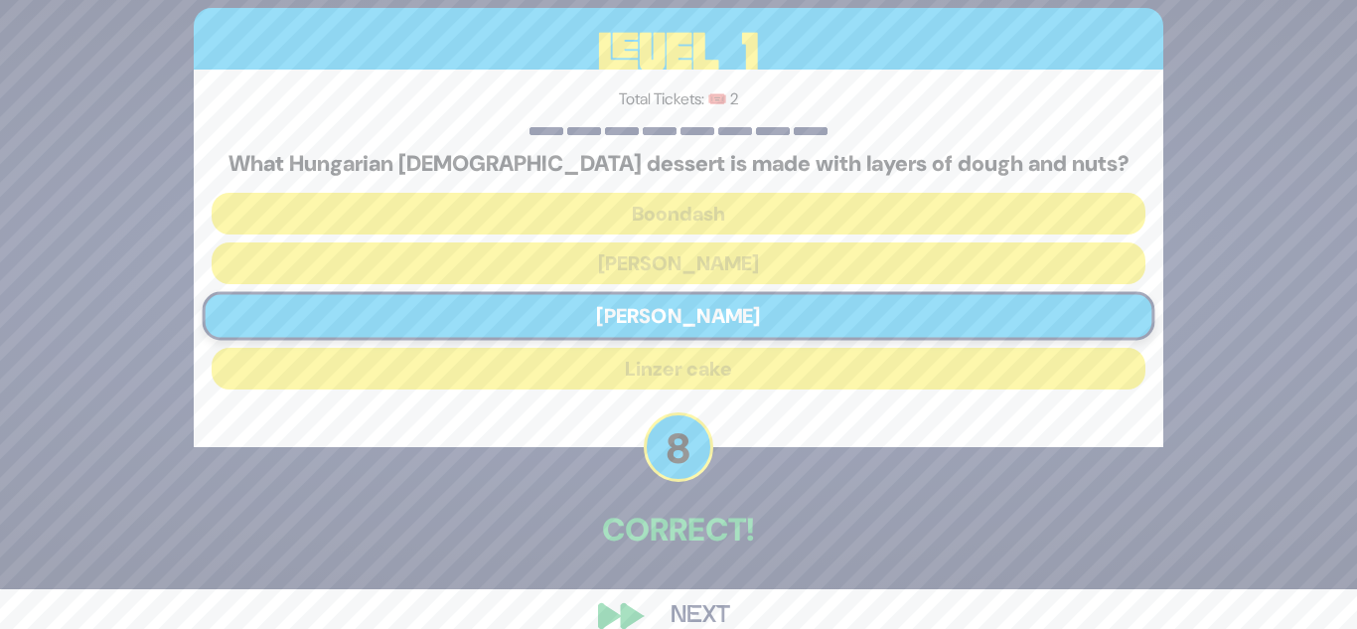
scroll to position [74, 0]
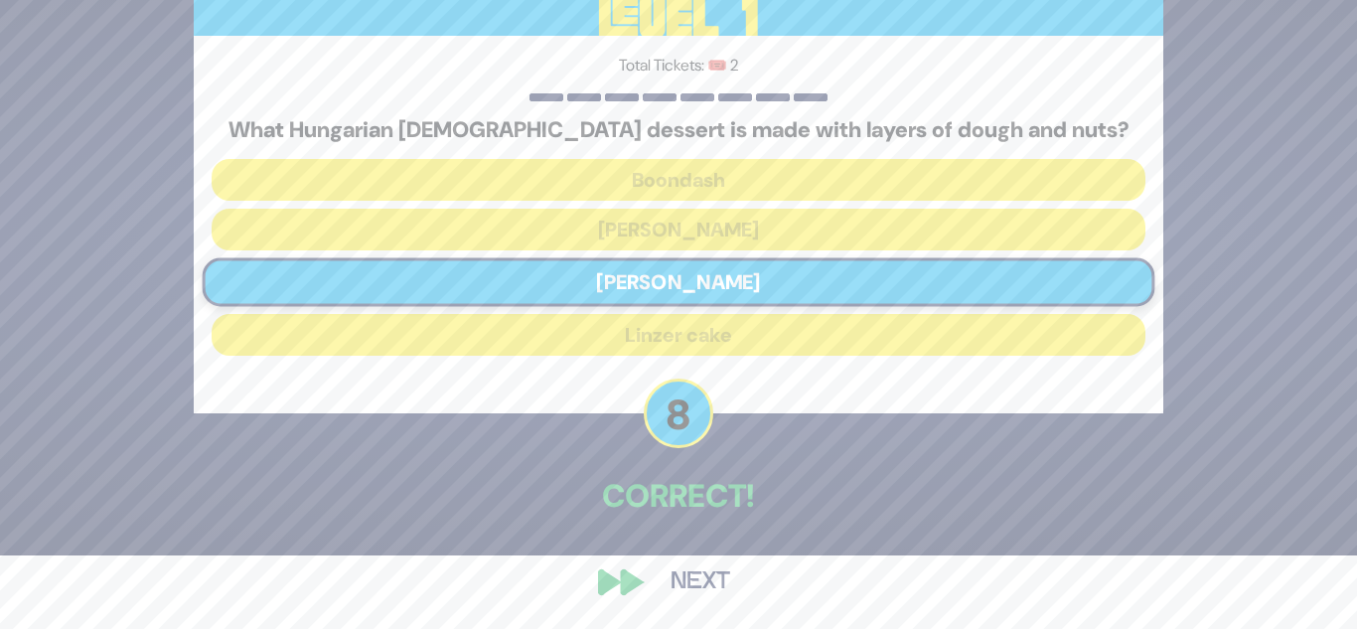
click at [700, 584] on button "Next" at bounding box center [700, 582] width 115 height 46
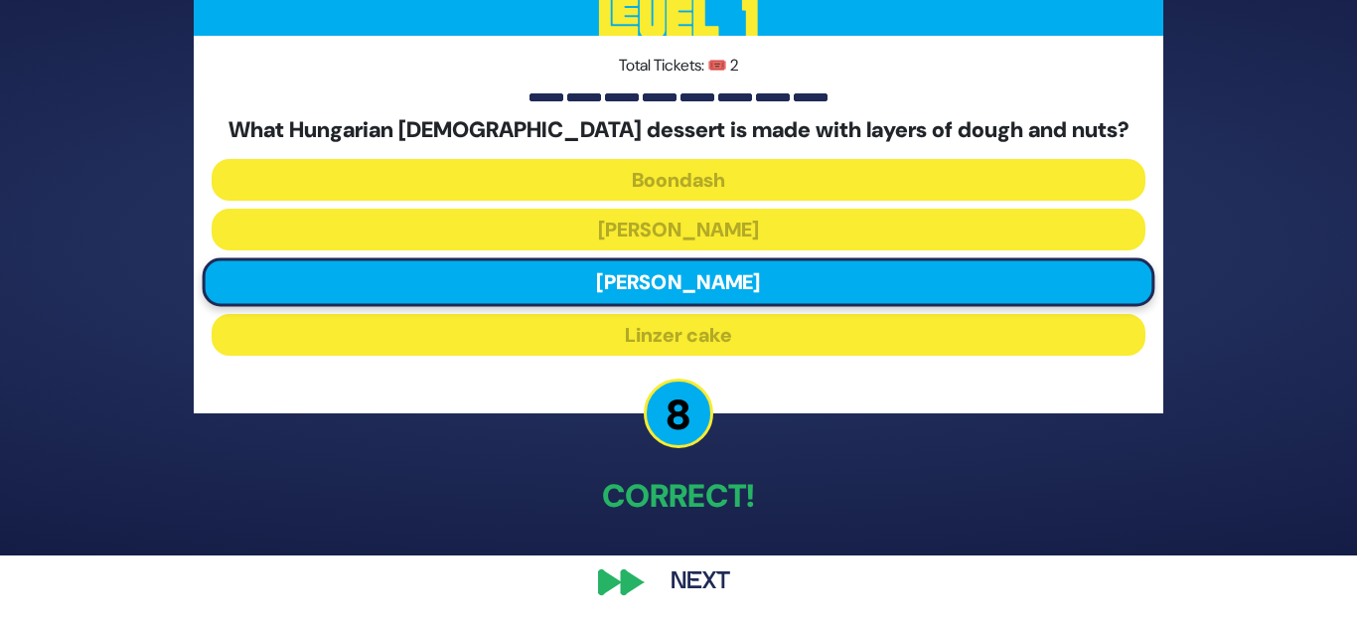
scroll to position [0, 0]
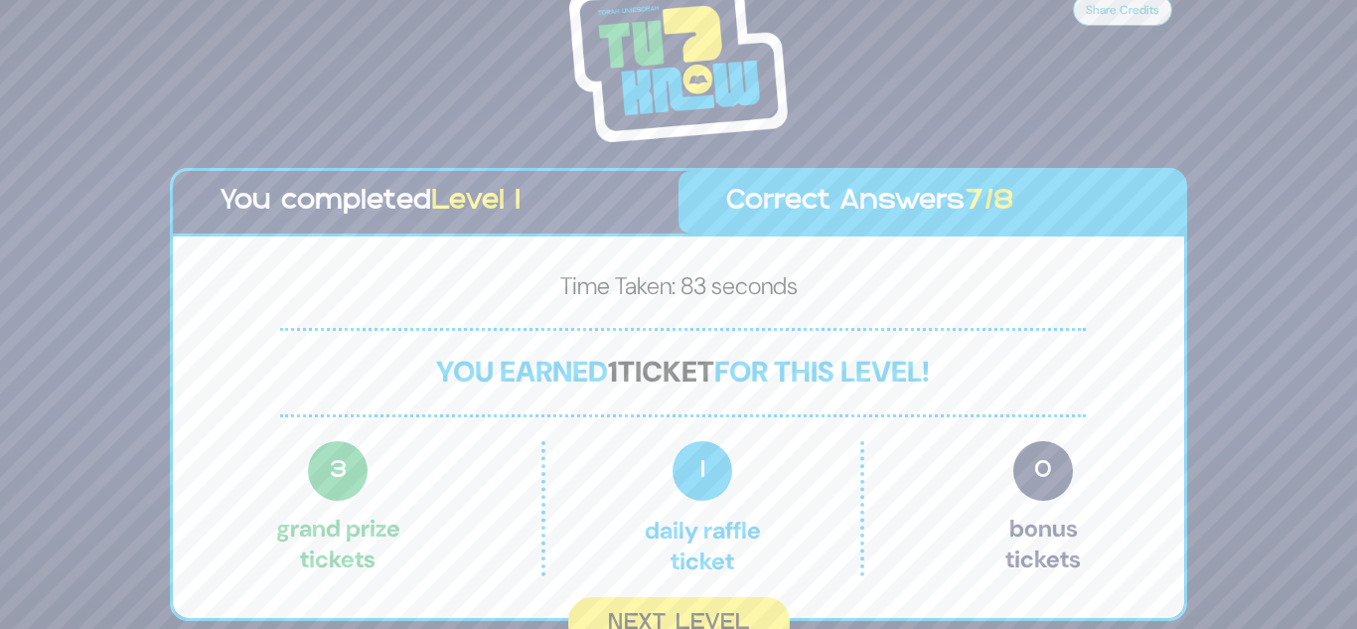
click at [638, 392] on p "You earned 1 ticket for this level!" at bounding box center [683, 372] width 806 height 88
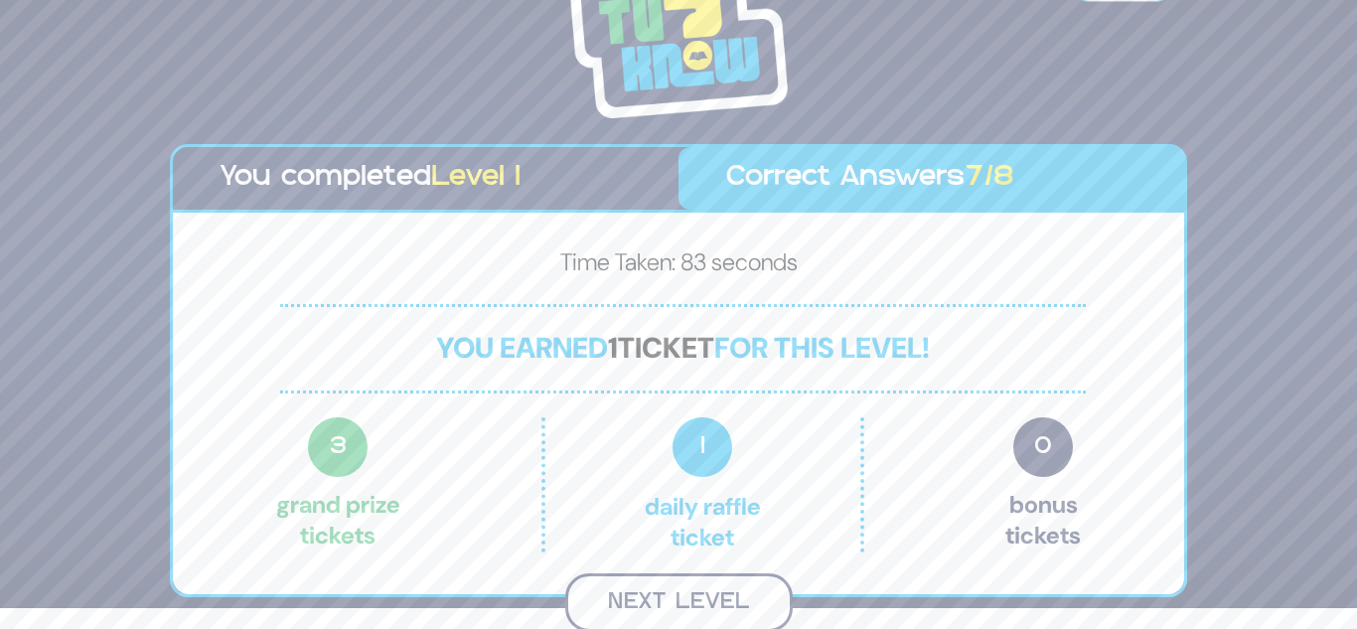
scroll to position [18, 0]
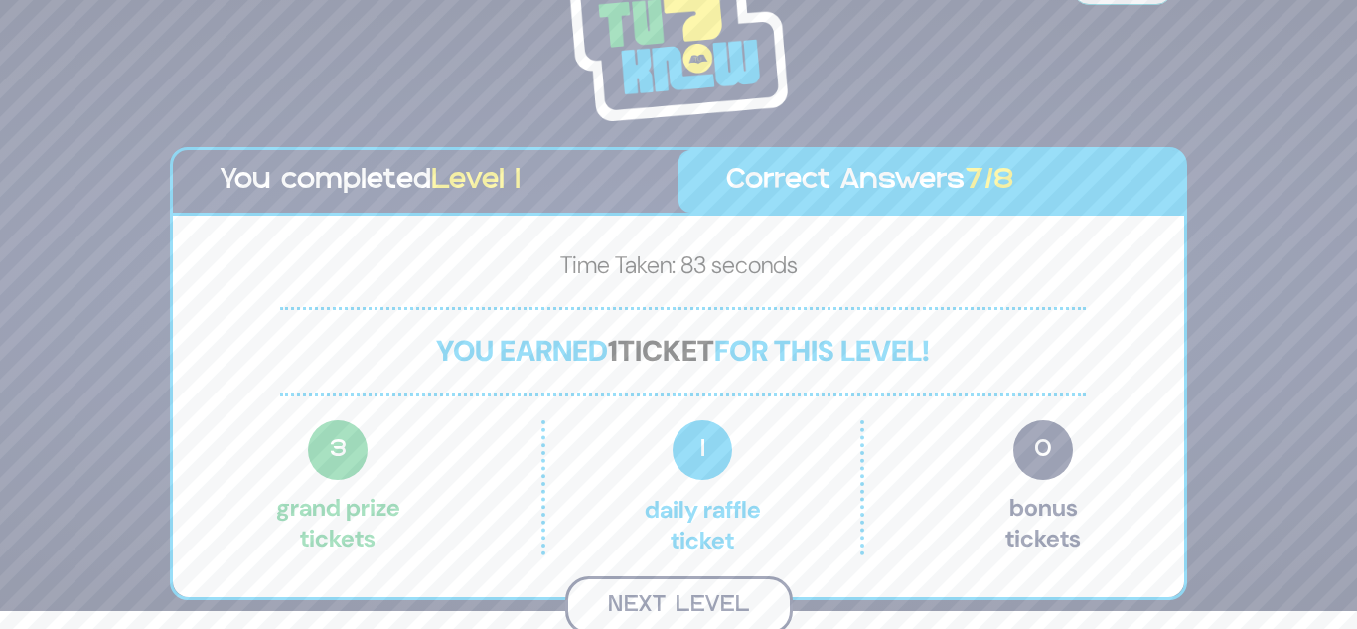
click at [681, 584] on button "Next Level" at bounding box center [678, 605] width 227 height 59
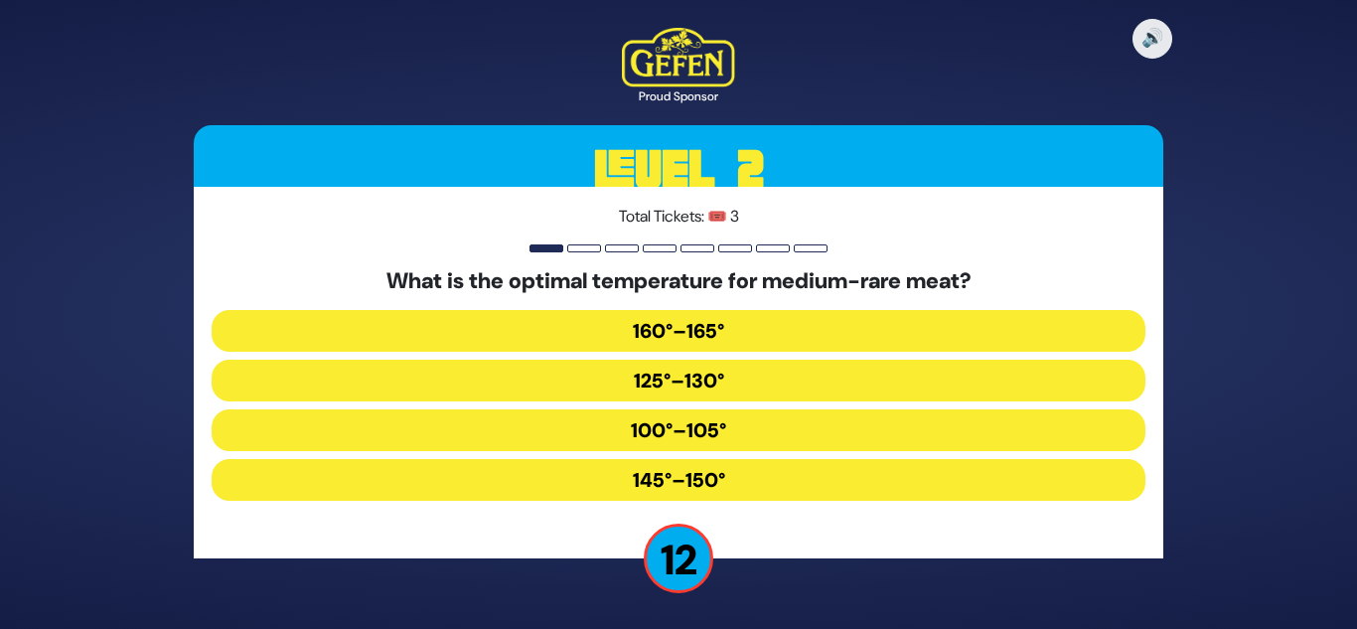
click at [714, 294] on h5 "What is the optimal temperature for medium-rare meat?" at bounding box center [679, 281] width 934 height 26
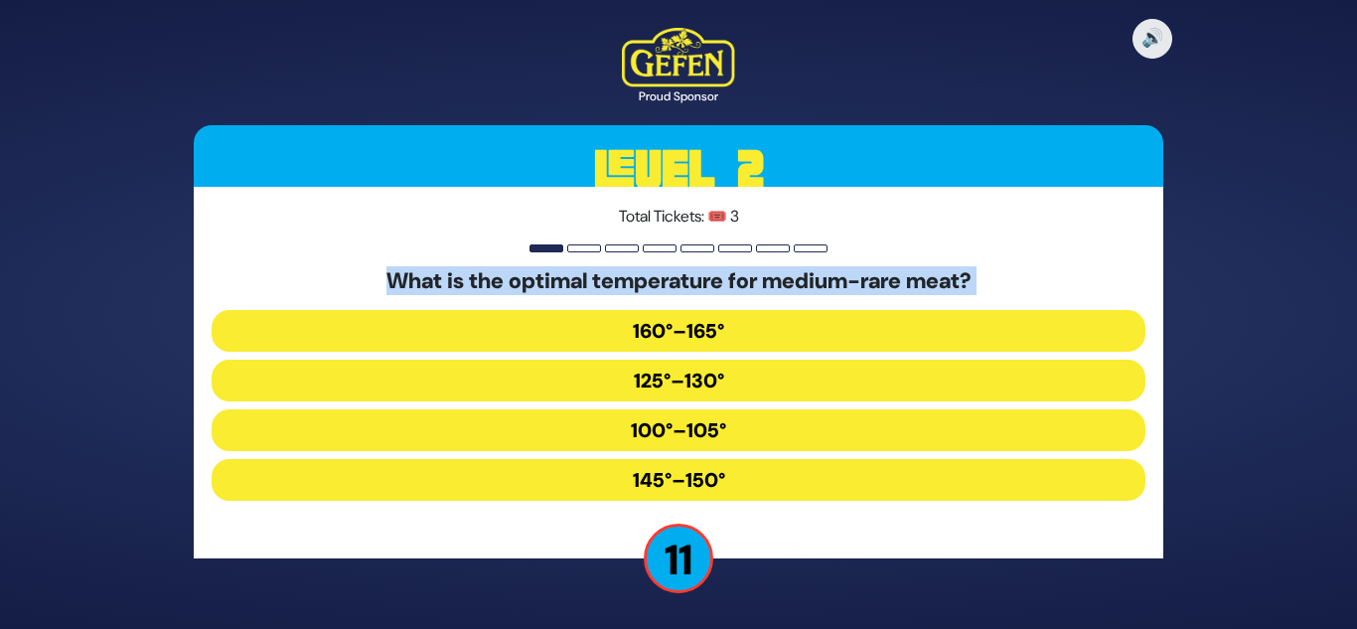
copy div "What is the optimal temperature for medium-rare meat?"
click at [662, 470] on button "145°–150°" at bounding box center [679, 480] width 934 height 42
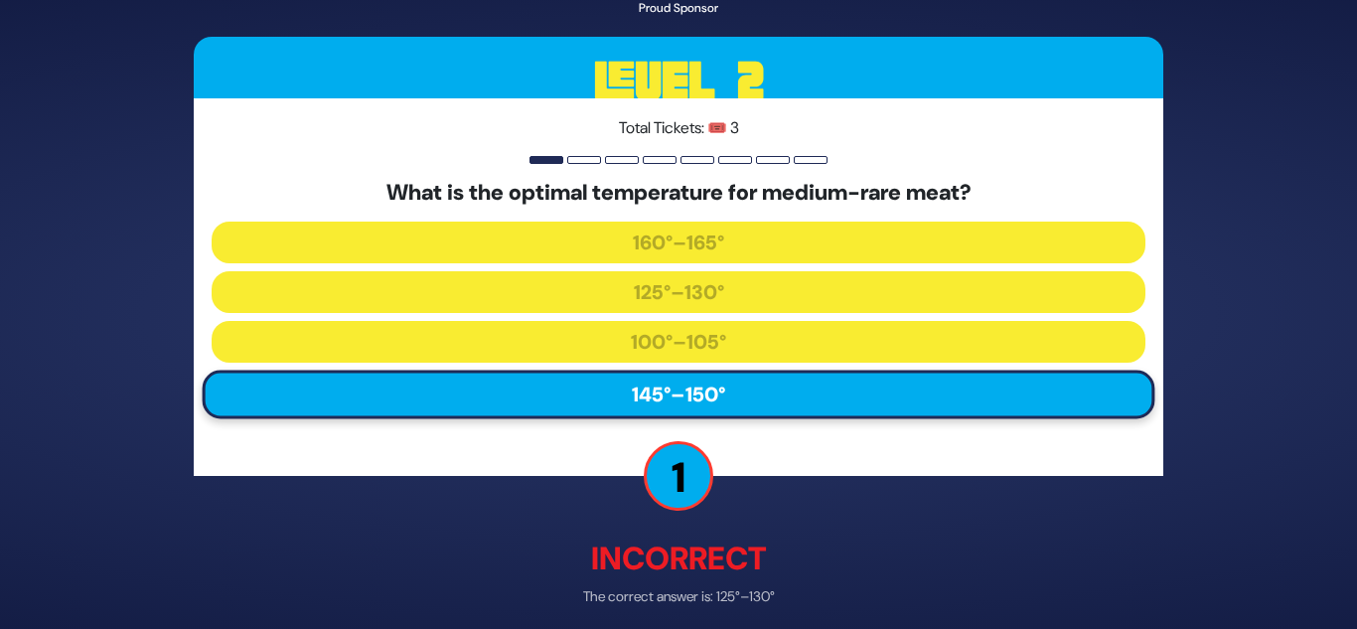
click at [533, 484] on div "🔊 Proud Sponsor Level 2 Total Tickets: 🎟️ 3 What is the optimal temperature for…" at bounding box center [678, 314] width 1017 height 797
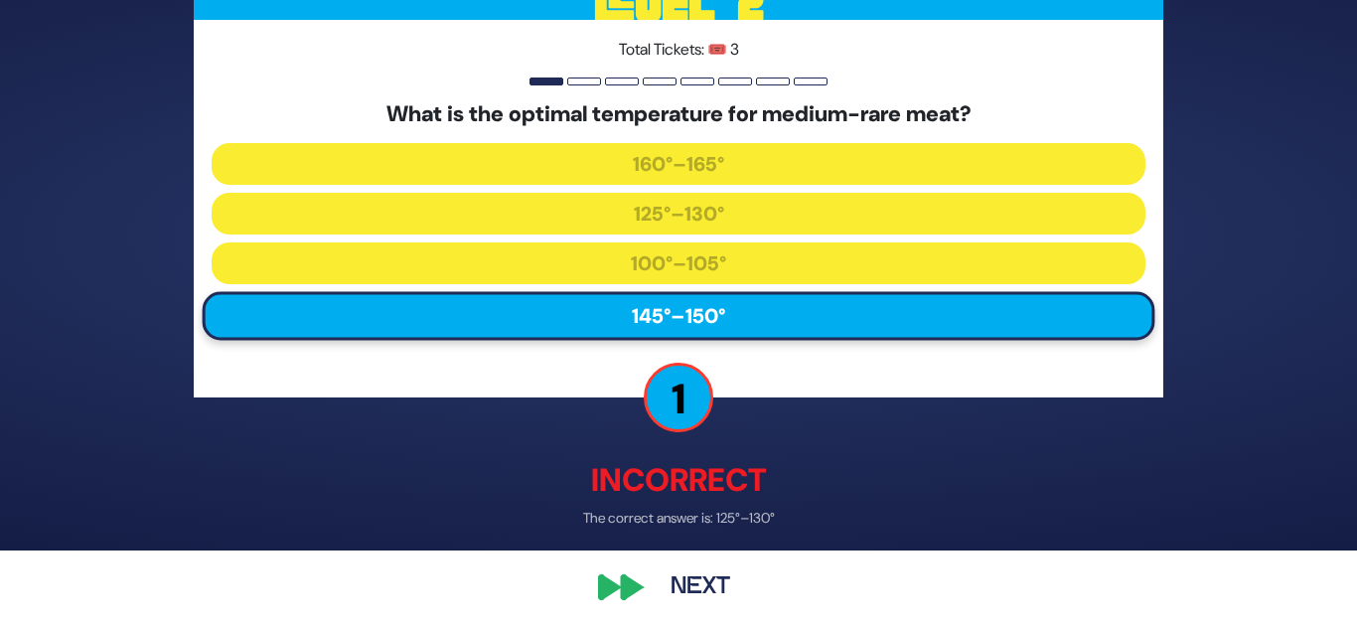
scroll to position [84, 0]
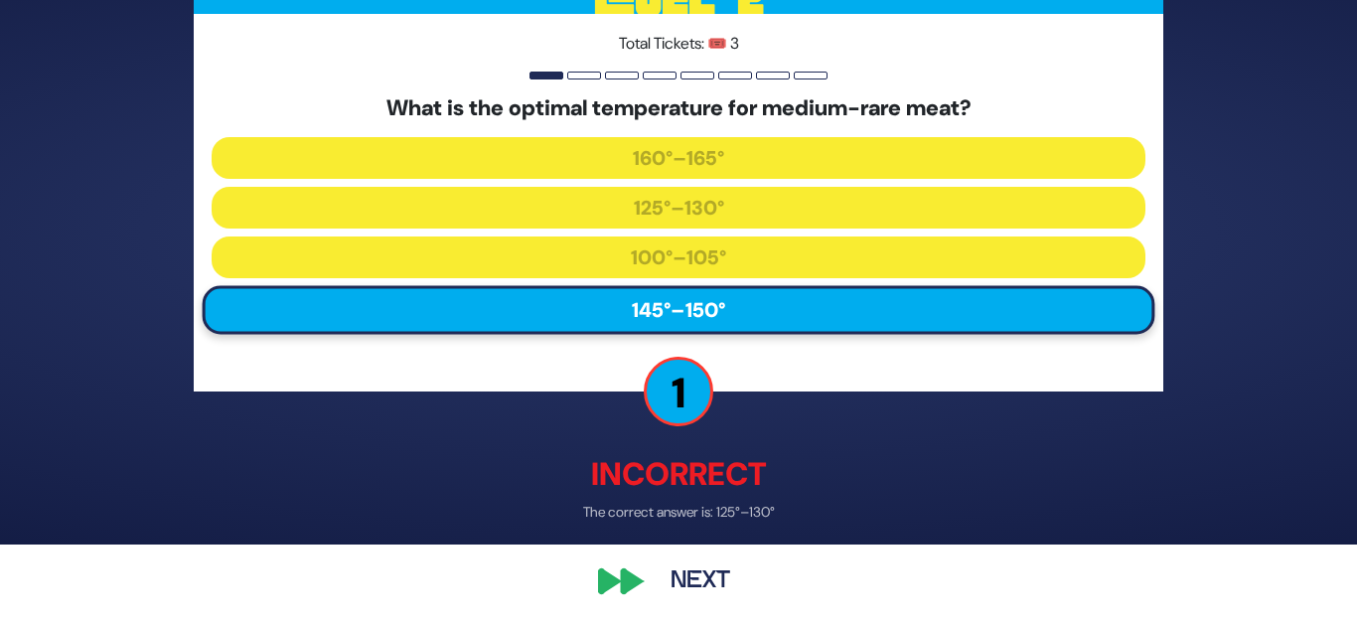
click at [710, 579] on button "Next" at bounding box center [700, 582] width 115 height 46
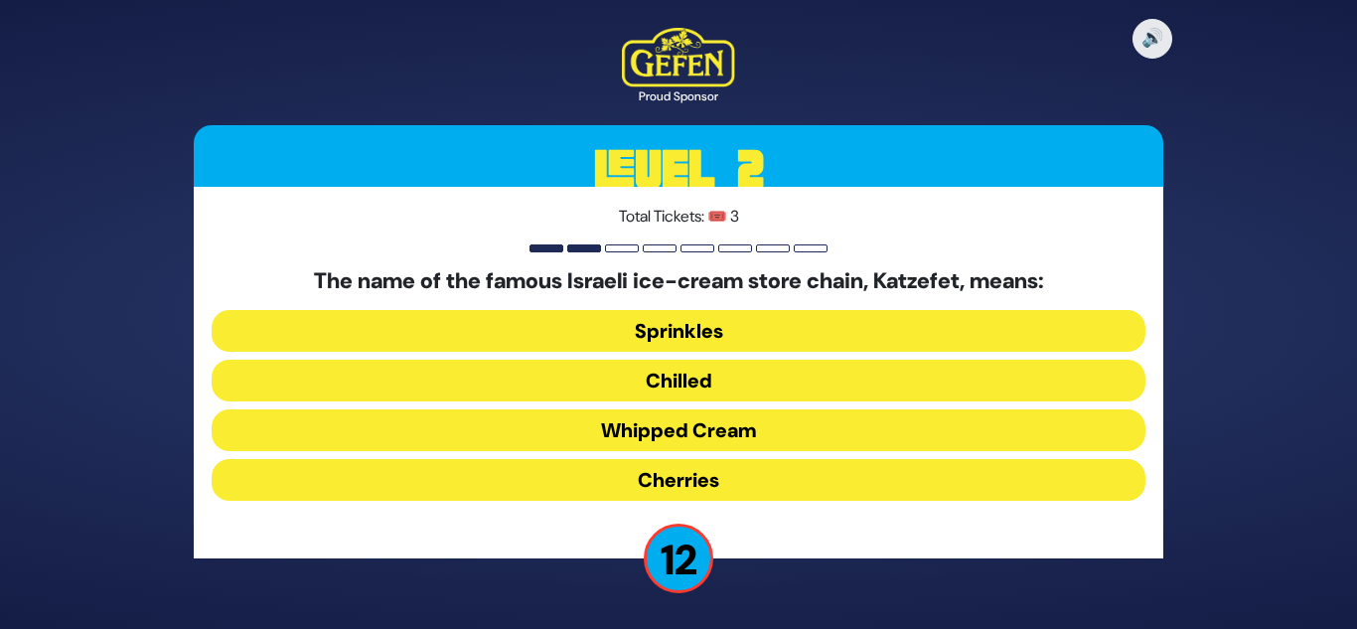
click at [662, 416] on button "Whipped Cream" at bounding box center [679, 430] width 934 height 42
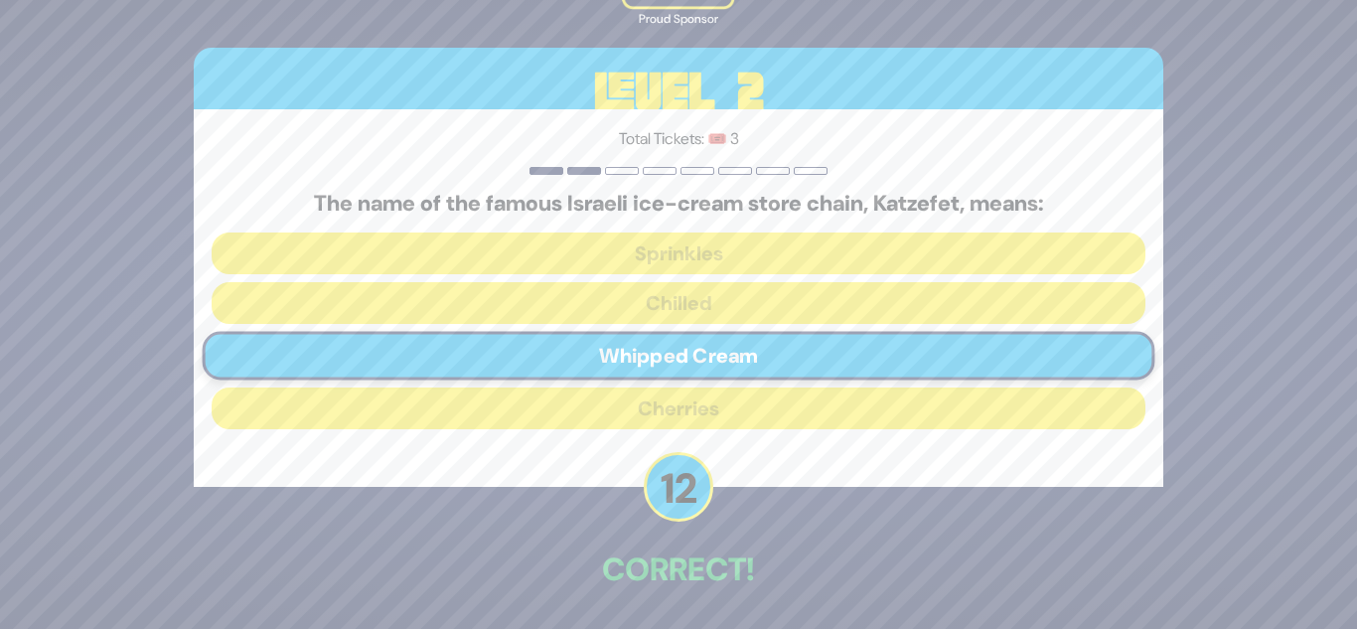
click at [631, 559] on p "Correct!" at bounding box center [679, 569] width 970 height 48
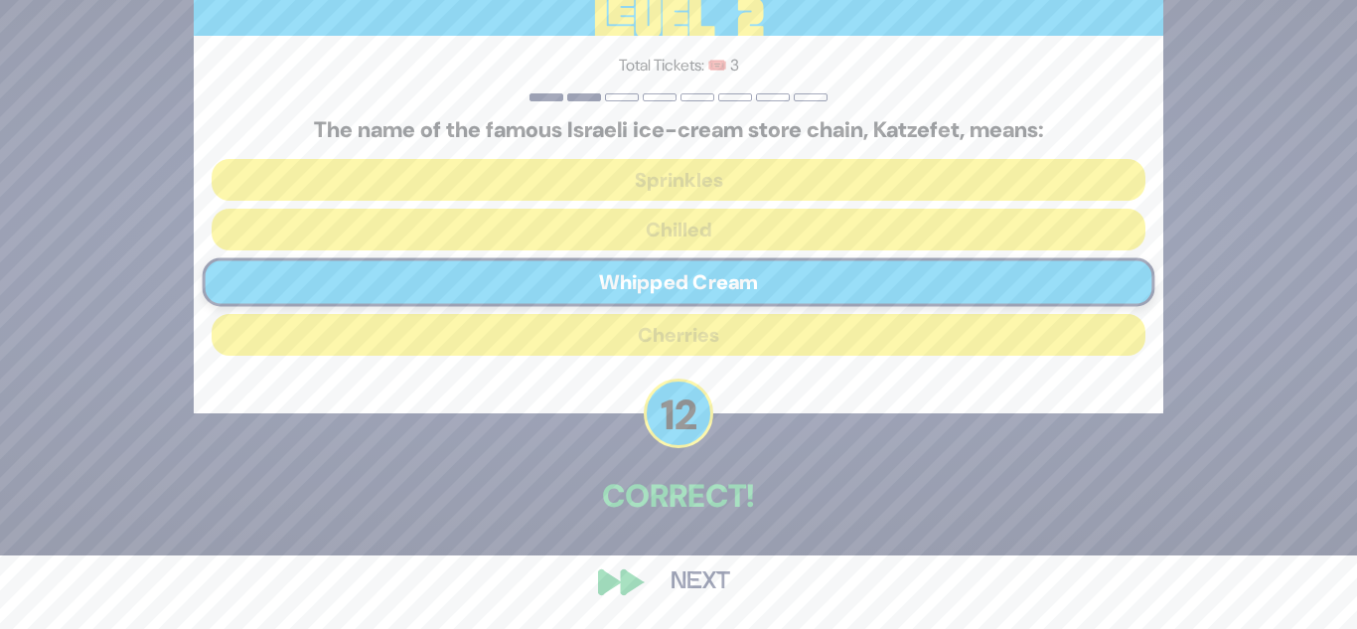
click at [678, 585] on button "Next" at bounding box center [700, 582] width 115 height 46
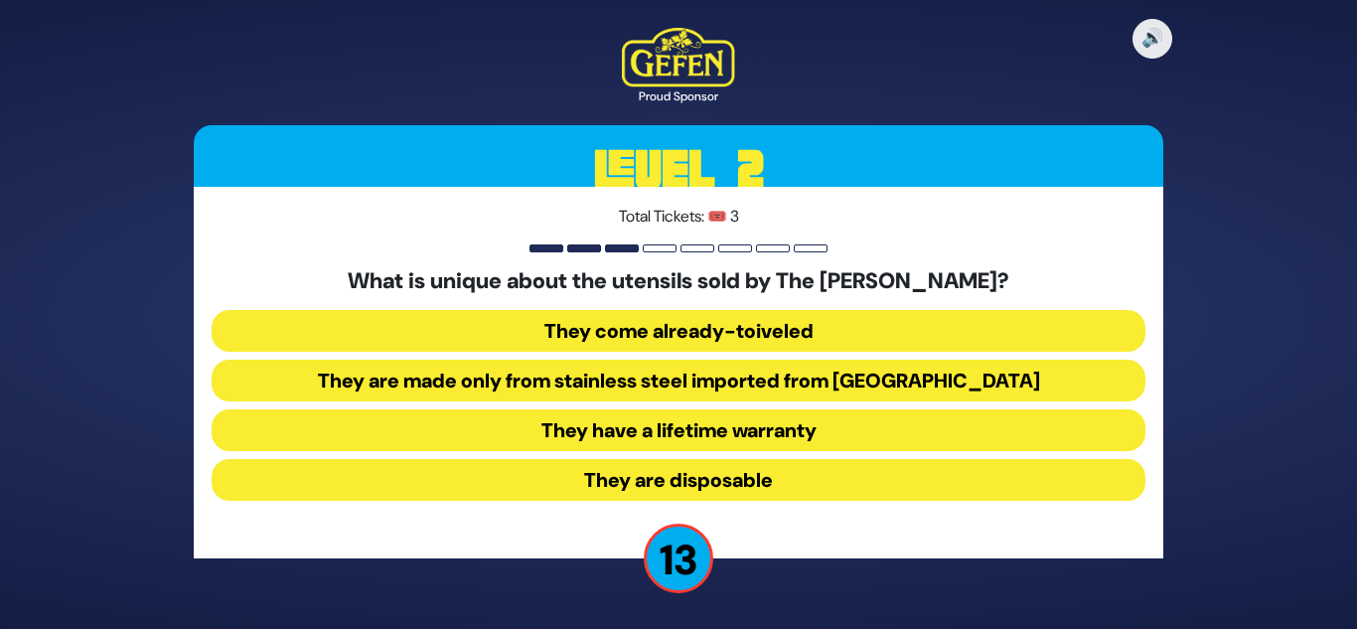
click at [736, 327] on button "They come already-toiveled" at bounding box center [679, 331] width 934 height 42
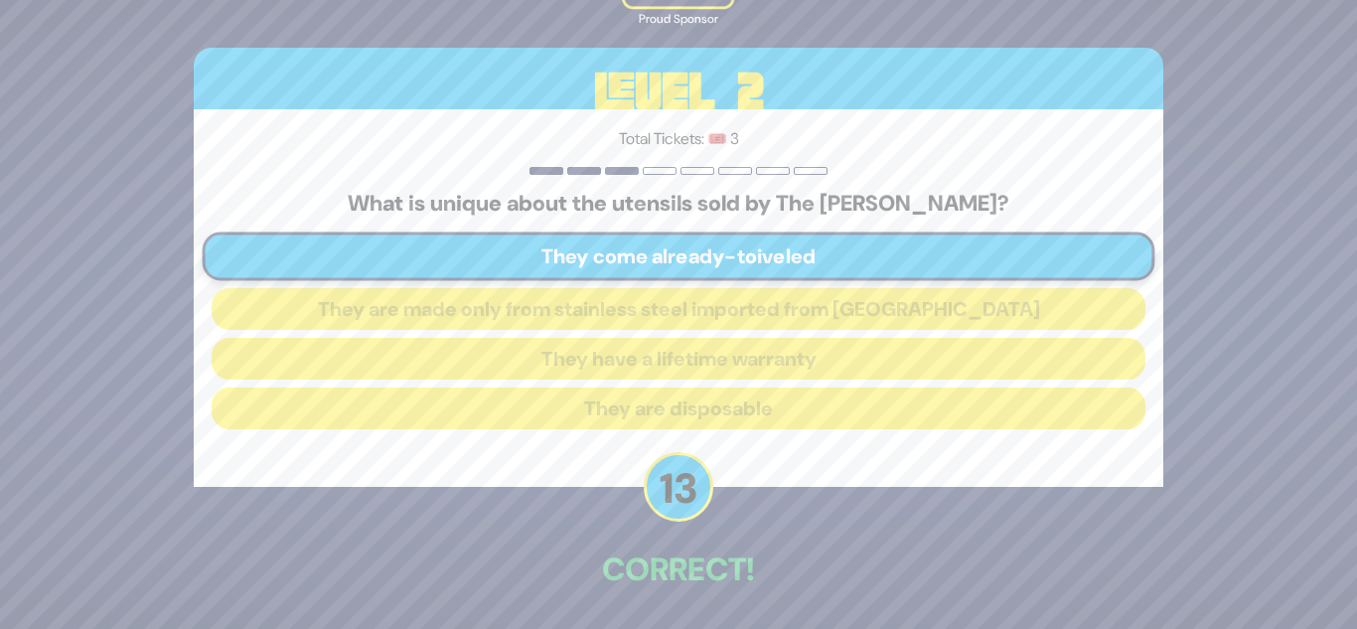
click at [707, 568] on p "Correct!" at bounding box center [679, 569] width 970 height 48
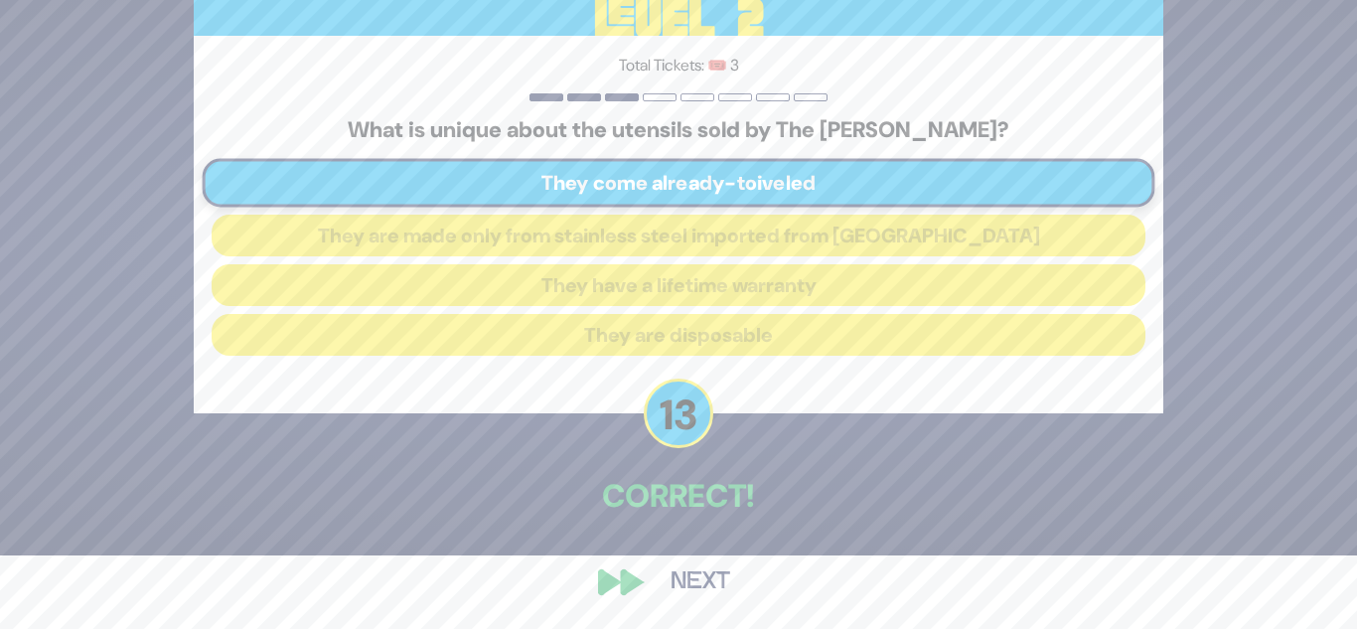
click at [700, 565] on button "Next" at bounding box center [700, 582] width 115 height 46
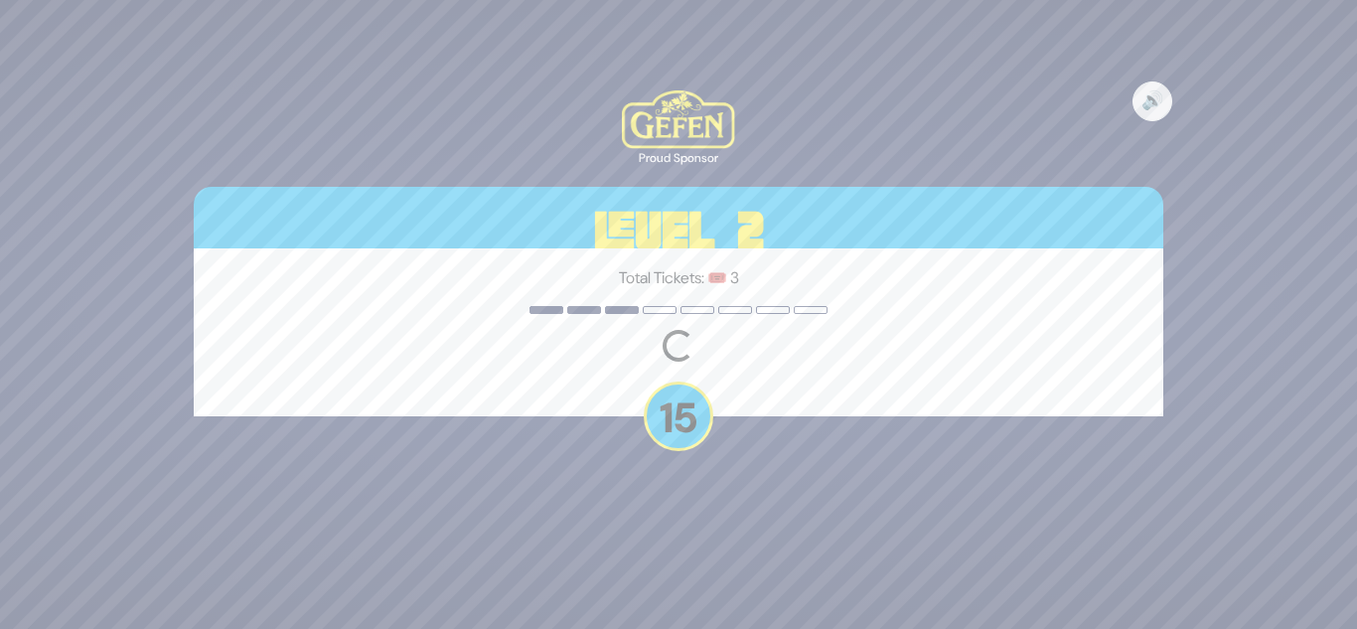
scroll to position [0, 0]
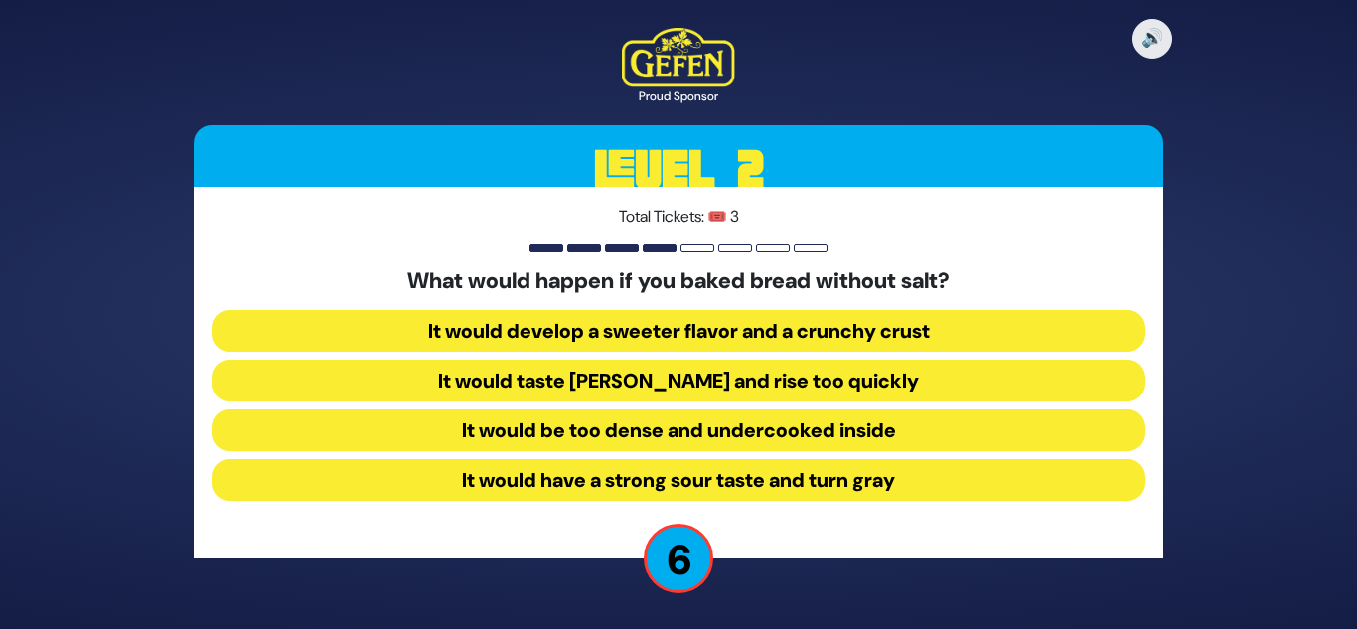
click at [741, 332] on button "It would develop a sweeter flavor and a crunchy crust" at bounding box center [679, 331] width 934 height 42
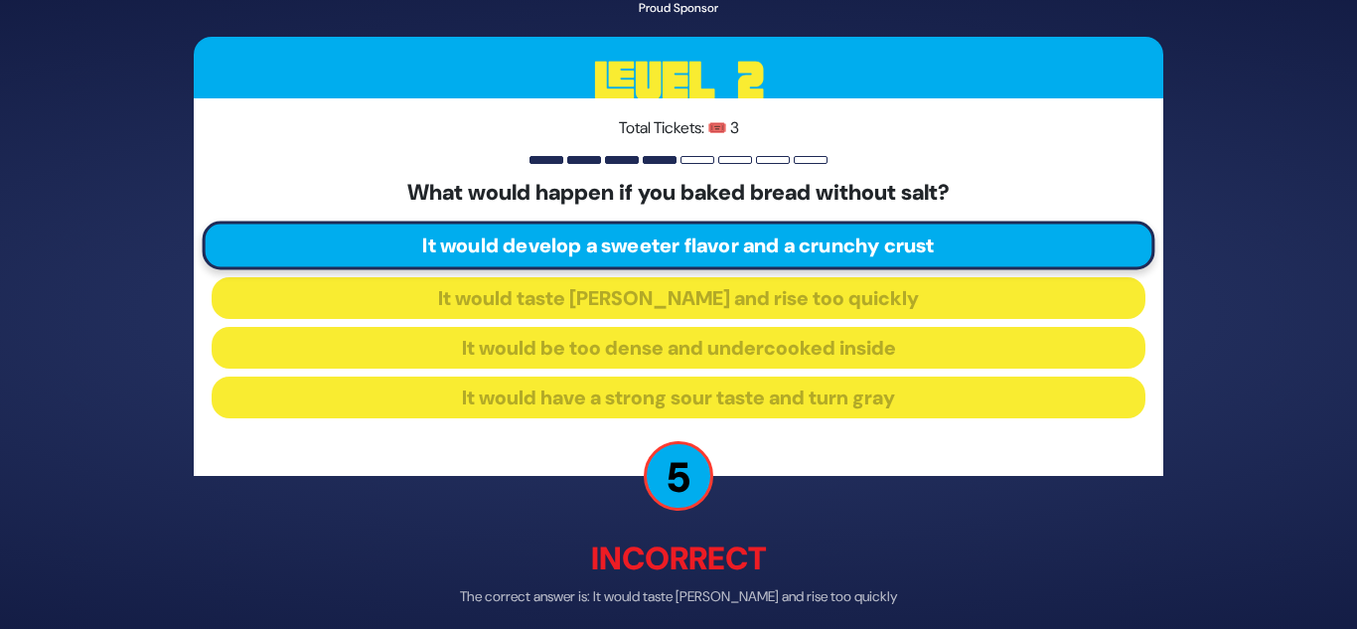
click at [667, 553] on p "Incorrect" at bounding box center [679, 559] width 970 height 48
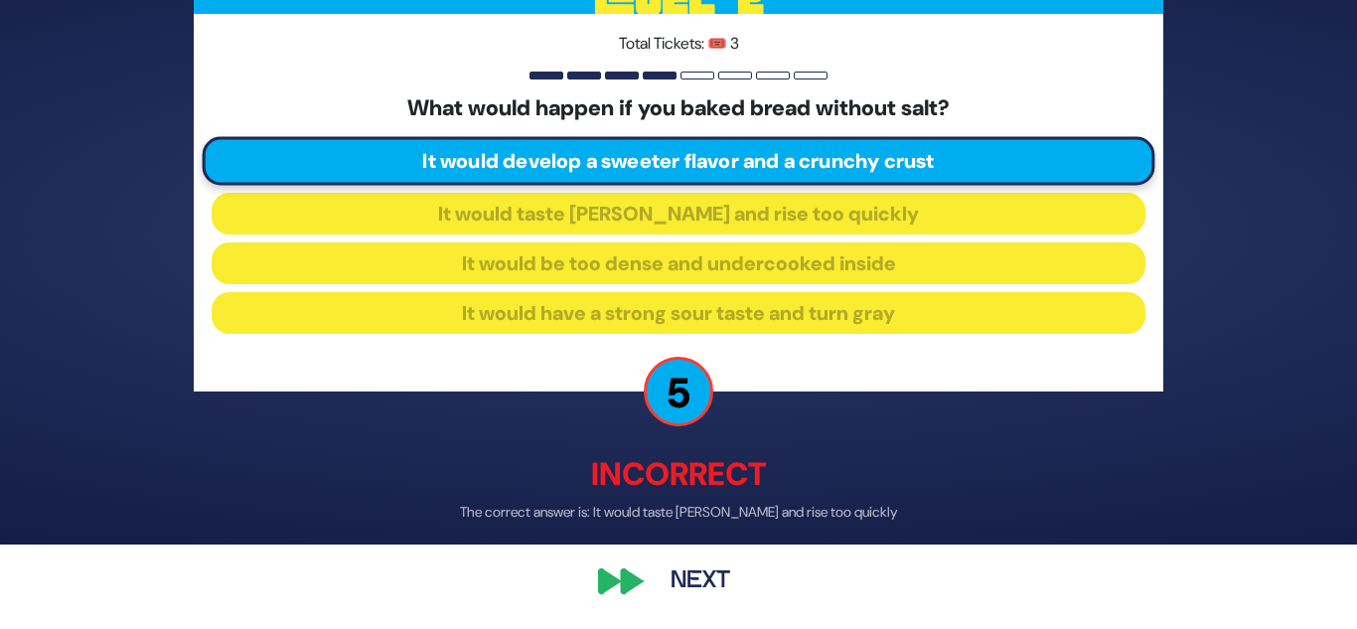
click at [674, 568] on button "Next" at bounding box center [700, 582] width 115 height 46
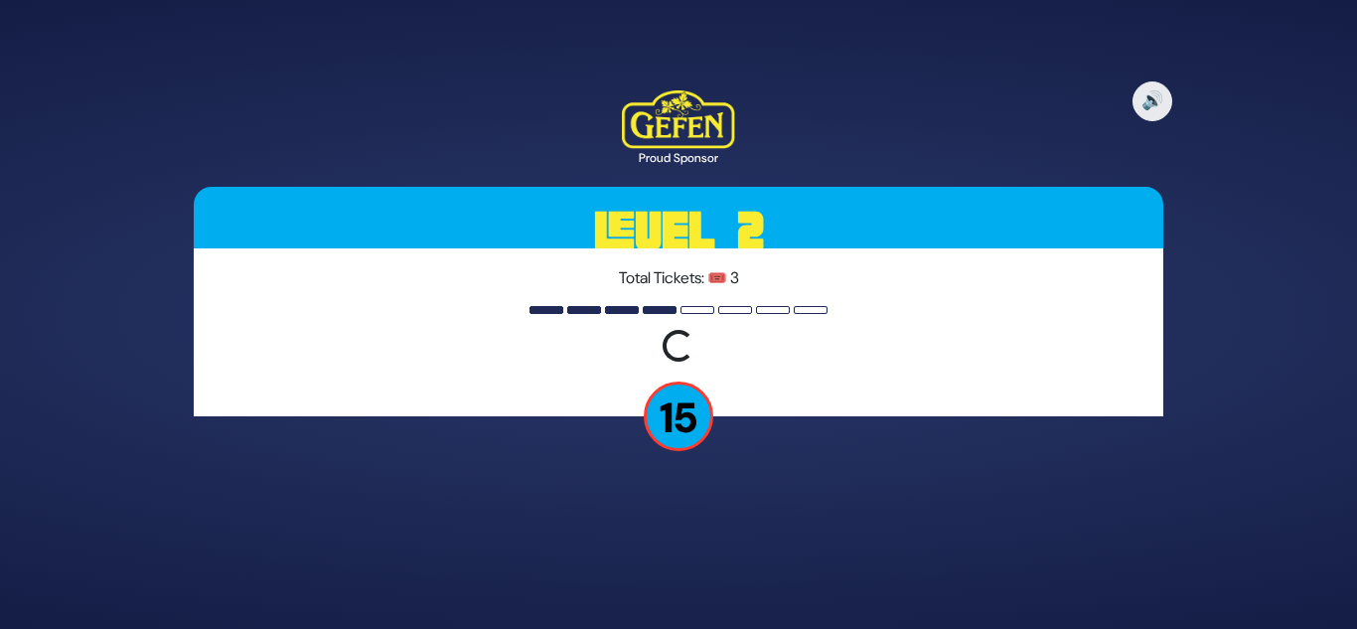
scroll to position [0, 0]
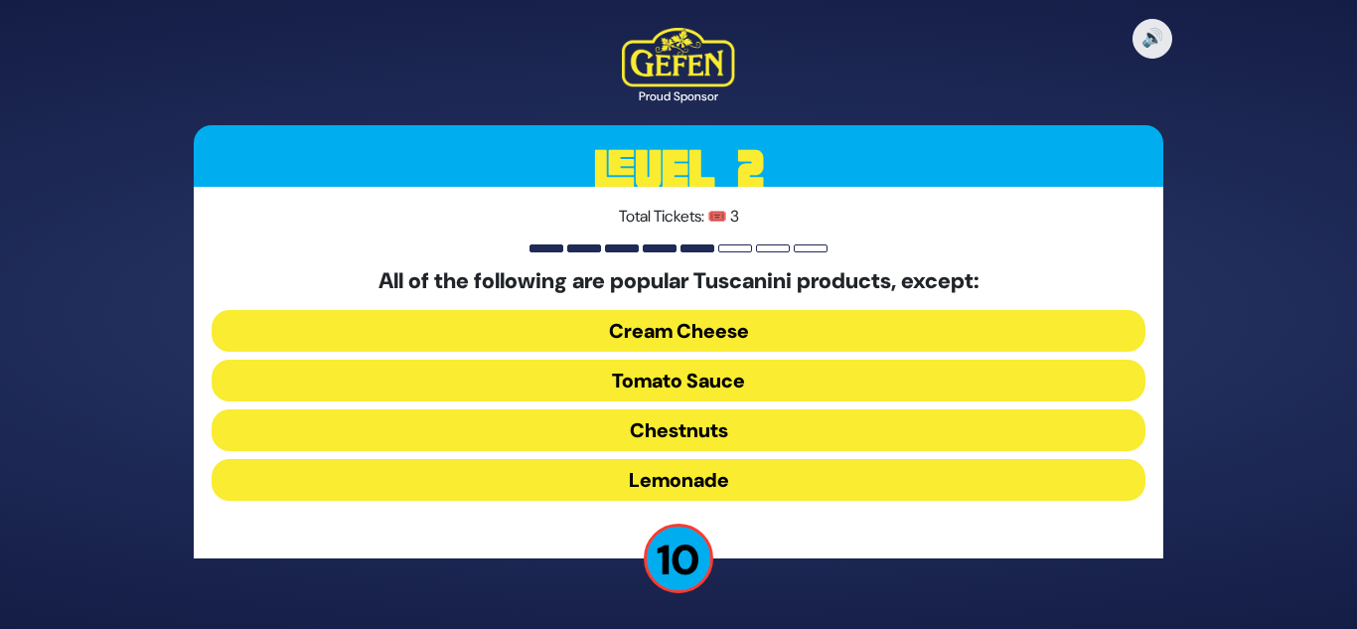
click at [727, 325] on button "Cream Cheese" at bounding box center [679, 331] width 934 height 42
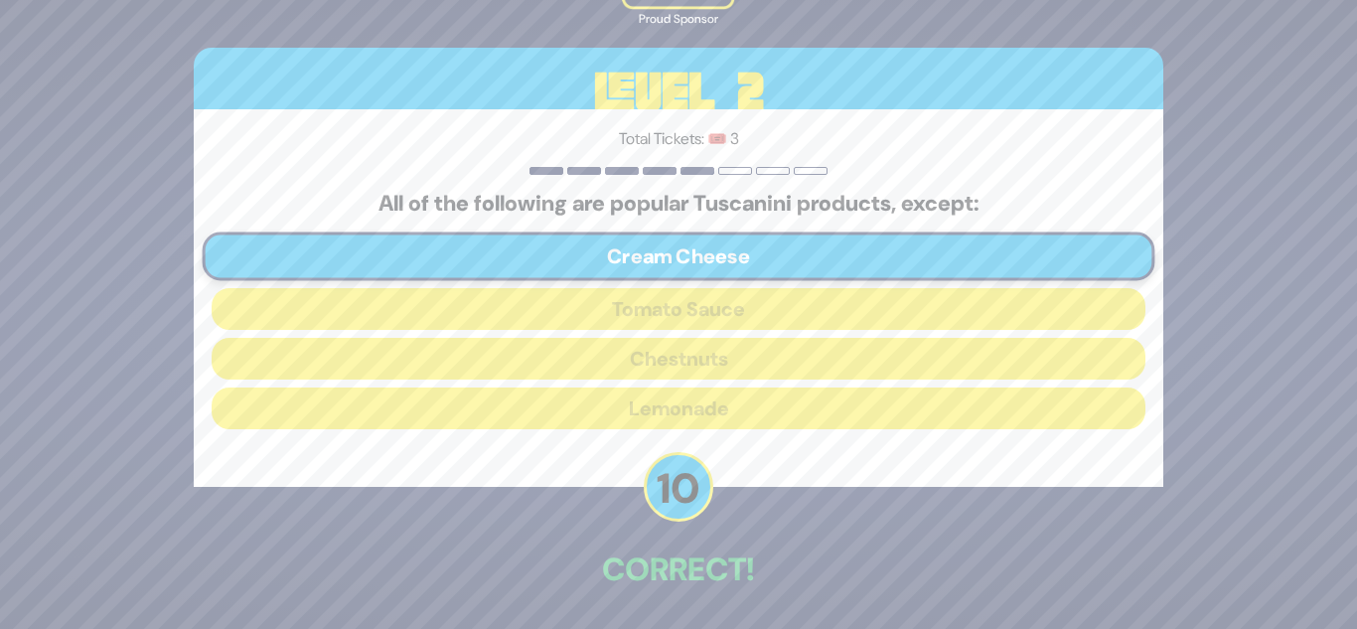
click at [847, 520] on div "🔊 Proud Sponsor Level 2 Total Tickets: 🎟️ 3 All of the following are popular Tu…" at bounding box center [678, 314] width 1017 height 776
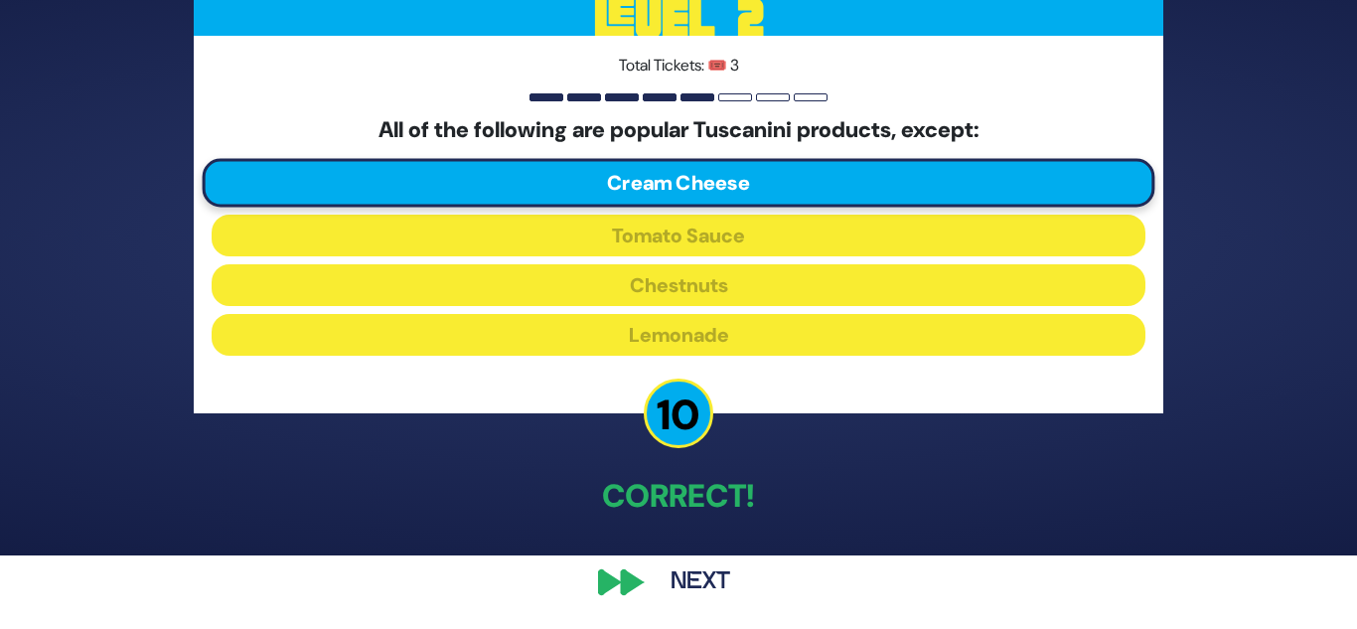
click at [712, 582] on button "Next" at bounding box center [700, 582] width 115 height 46
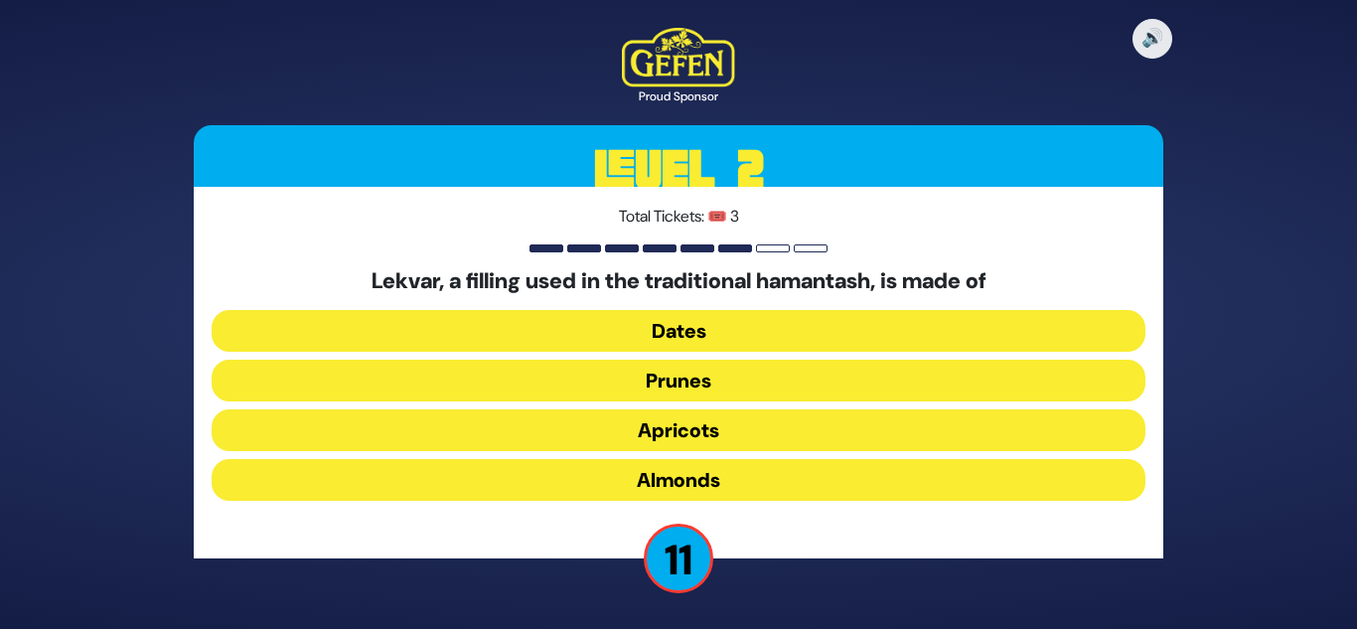
click at [703, 374] on button "Prunes" at bounding box center [679, 381] width 934 height 42
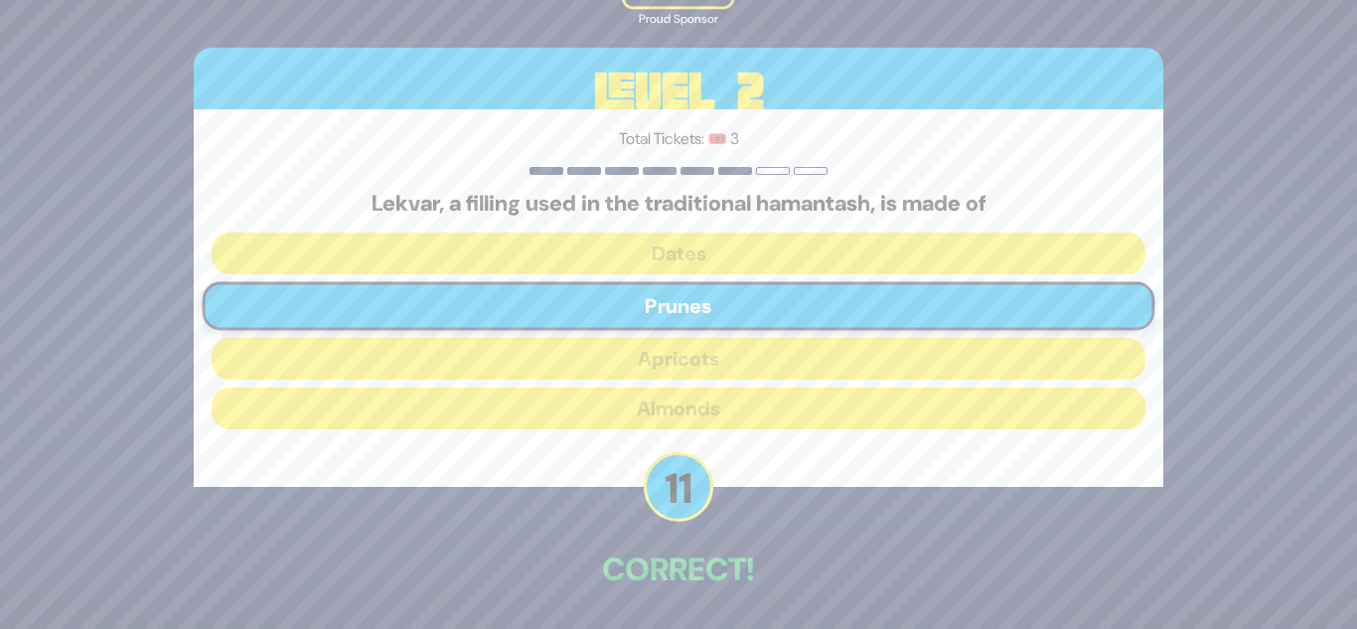
click at [563, 492] on div "🔊 Proud Sponsor Level 2 Total Tickets: 🎟️ 3 Lekvar, a filling used in the tradi…" at bounding box center [678, 314] width 1017 height 776
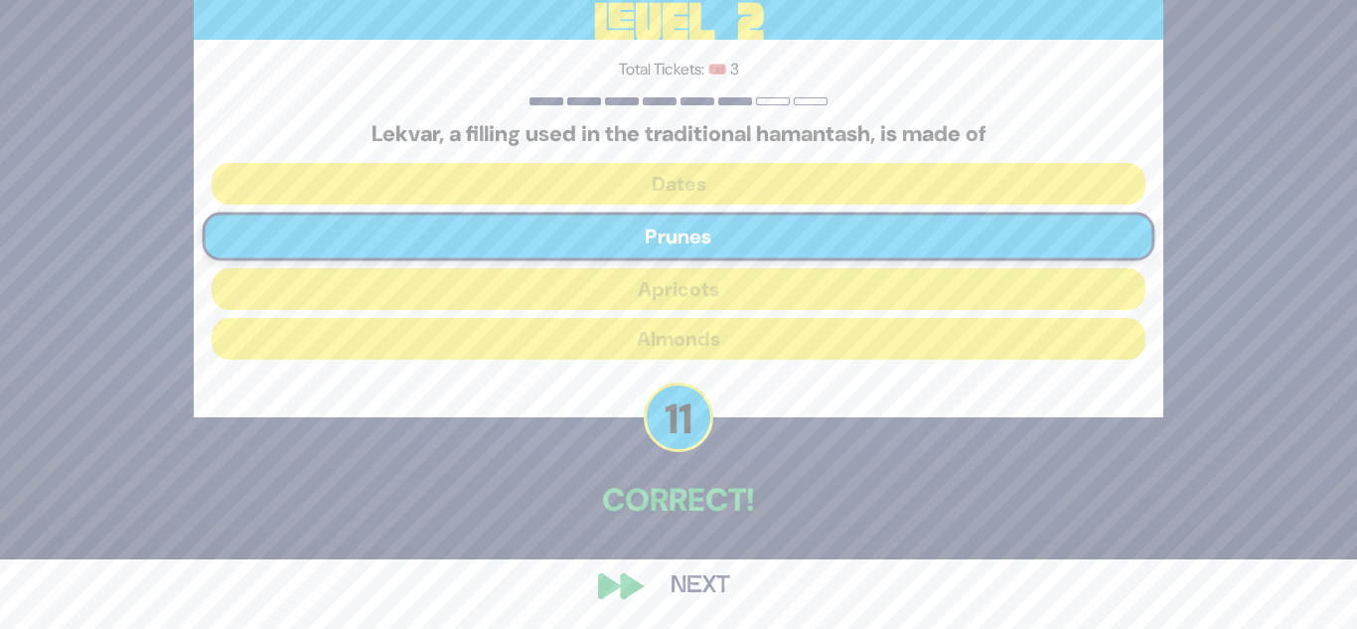
scroll to position [74, 0]
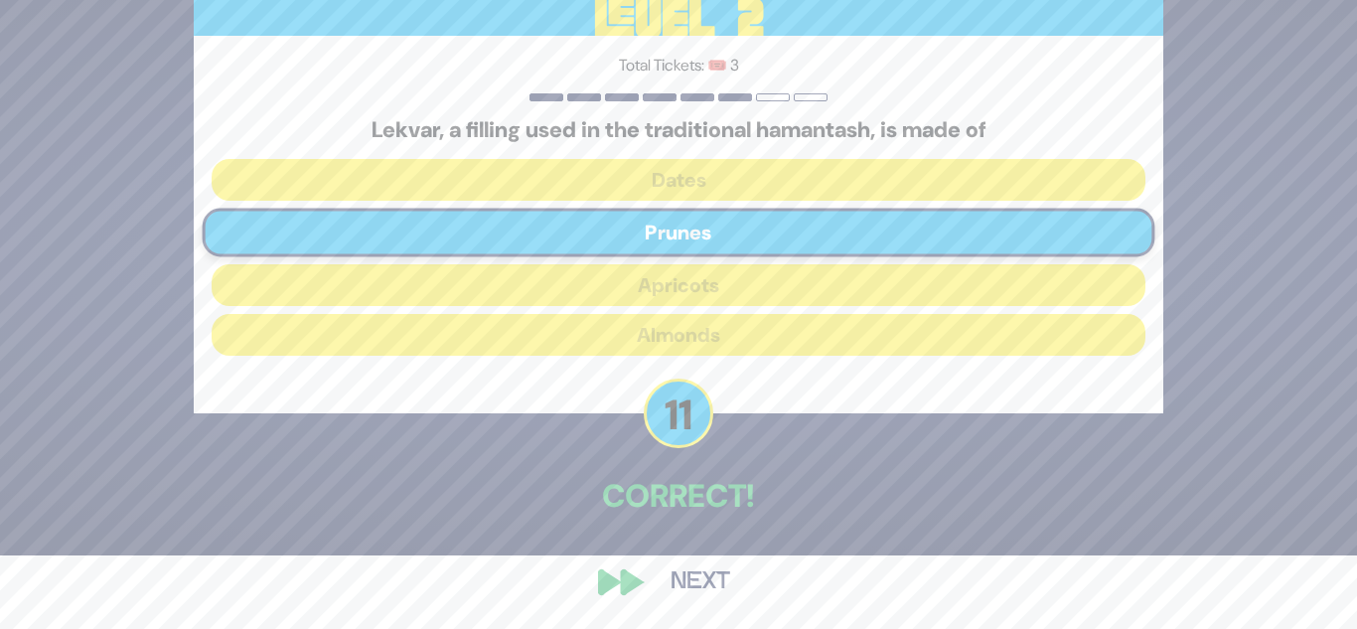
click at [671, 565] on button "Next" at bounding box center [700, 582] width 115 height 46
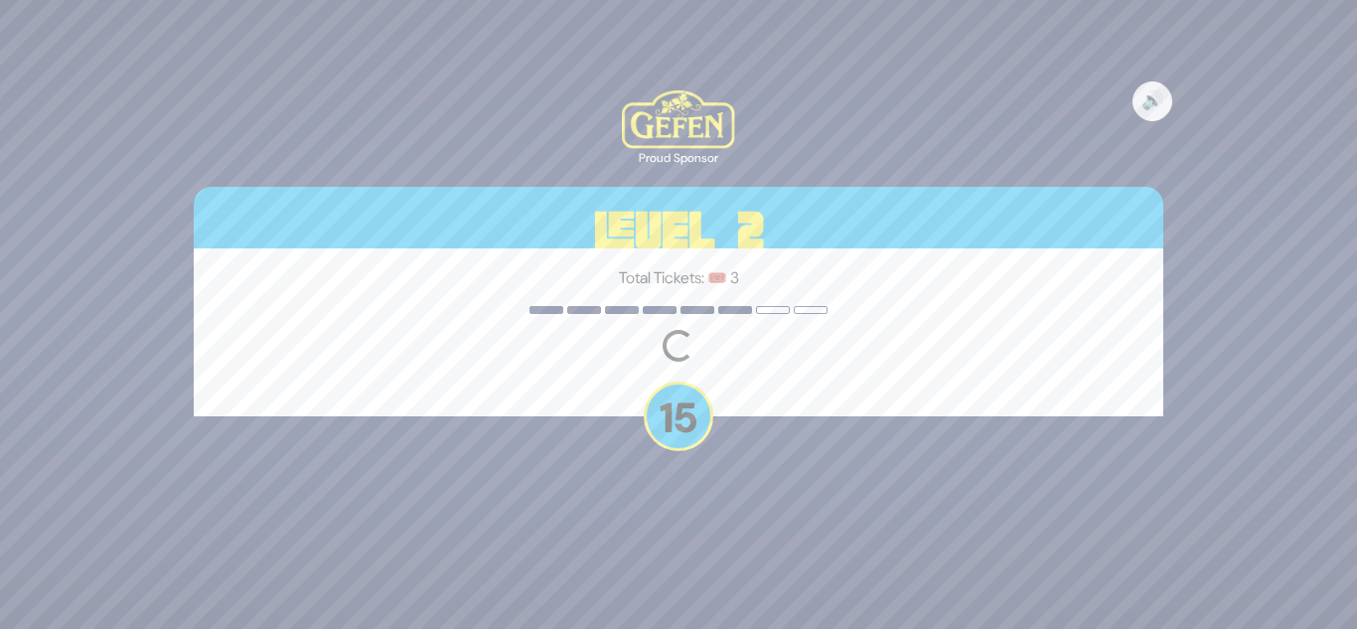
scroll to position [0, 0]
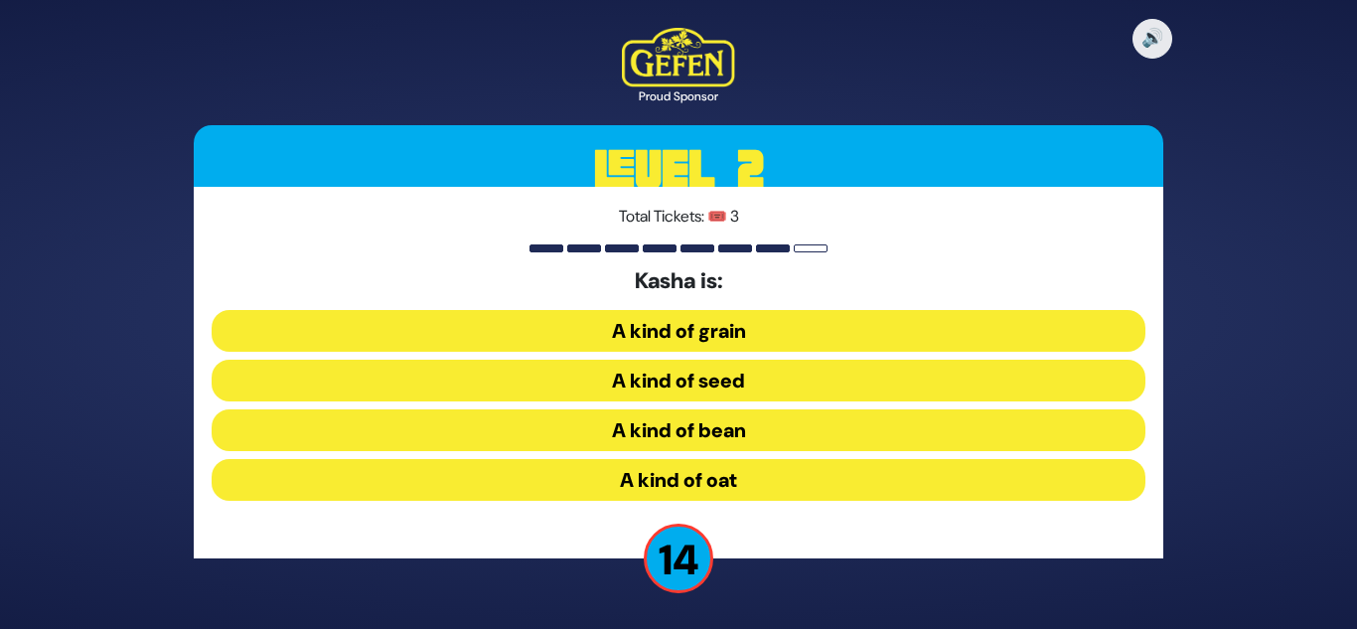
click at [671, 330] on button "A kind of grain" at bounding box center [679, 331] width 934 height 42
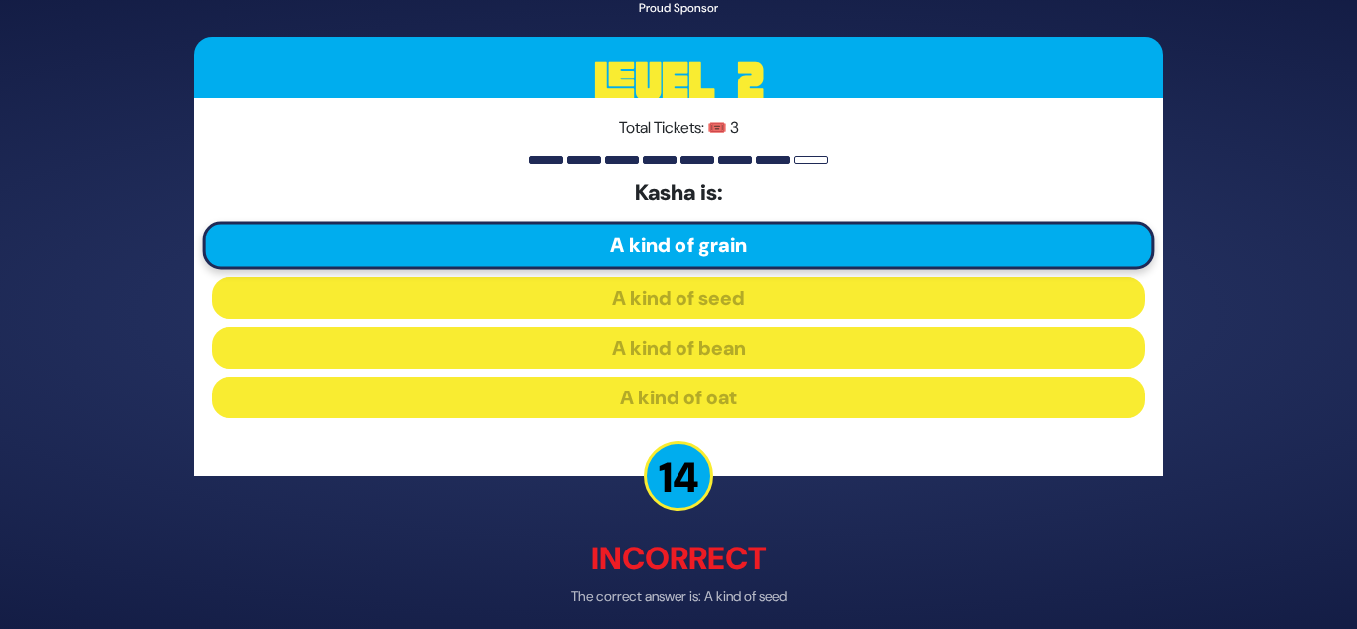
click at [725, 575] on p "Incorrect" at bounding box center [679, 559] width 970 height 48
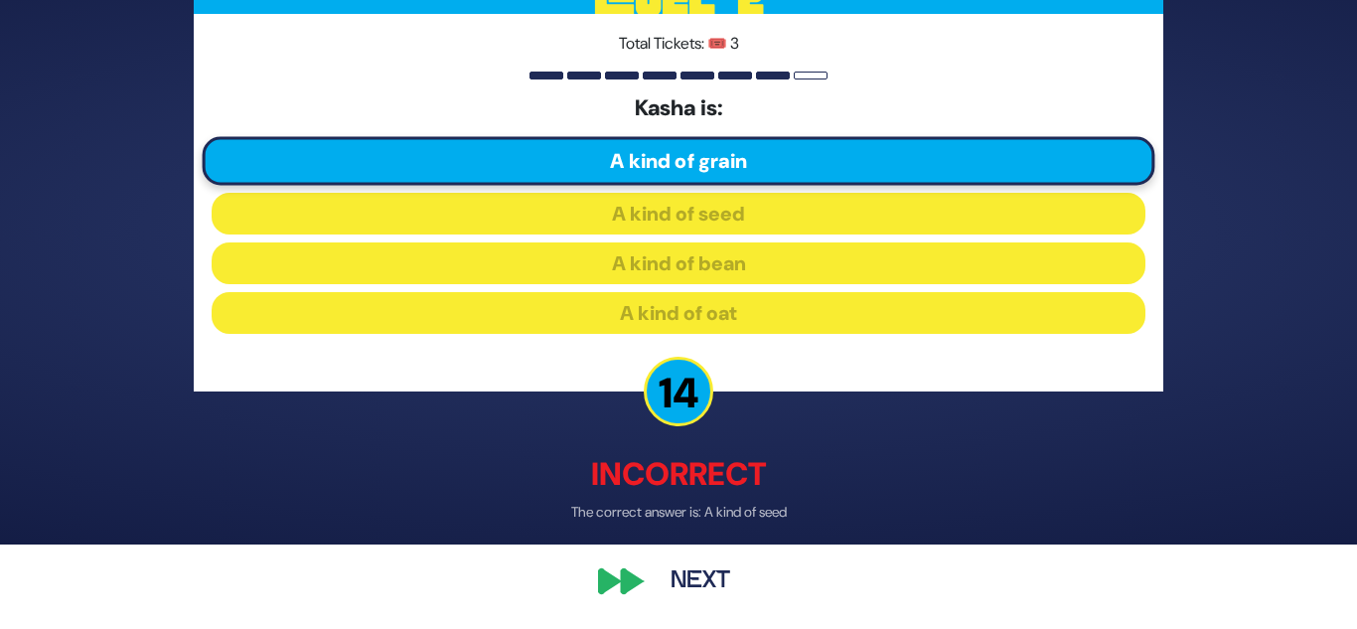
click at [723, 565] on button "Next" at bounding box center [700, 582] width 115 height 46
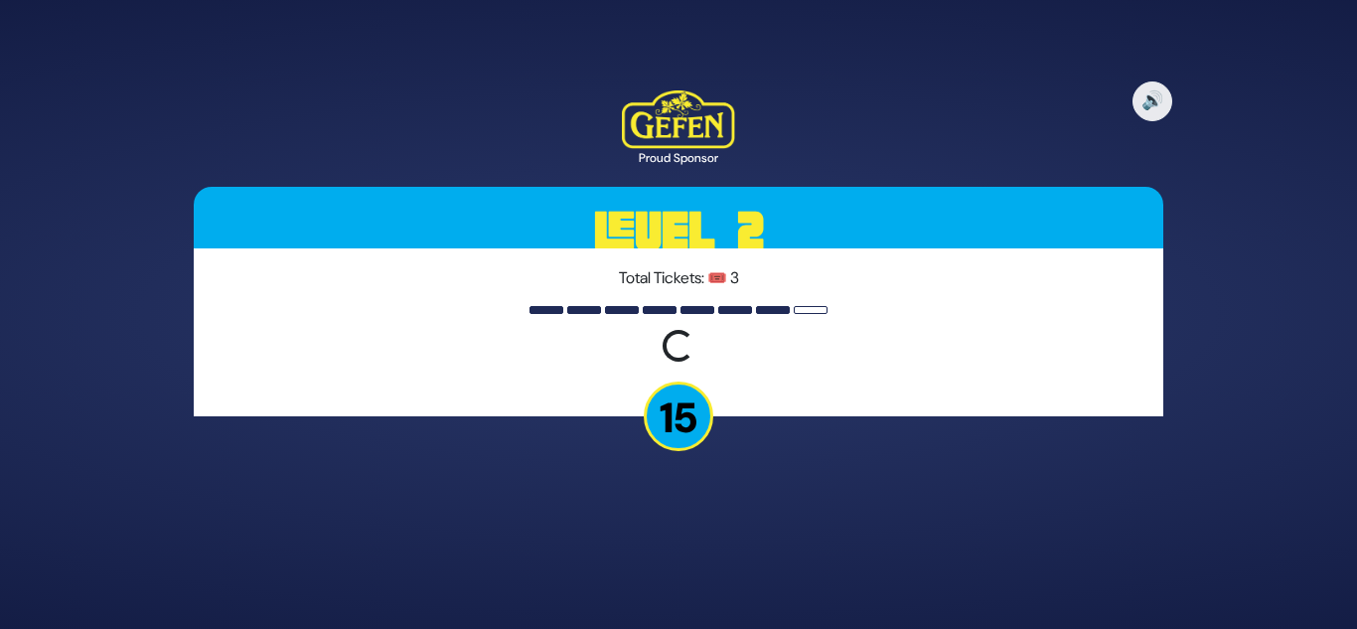
scroll to position [0, 0]
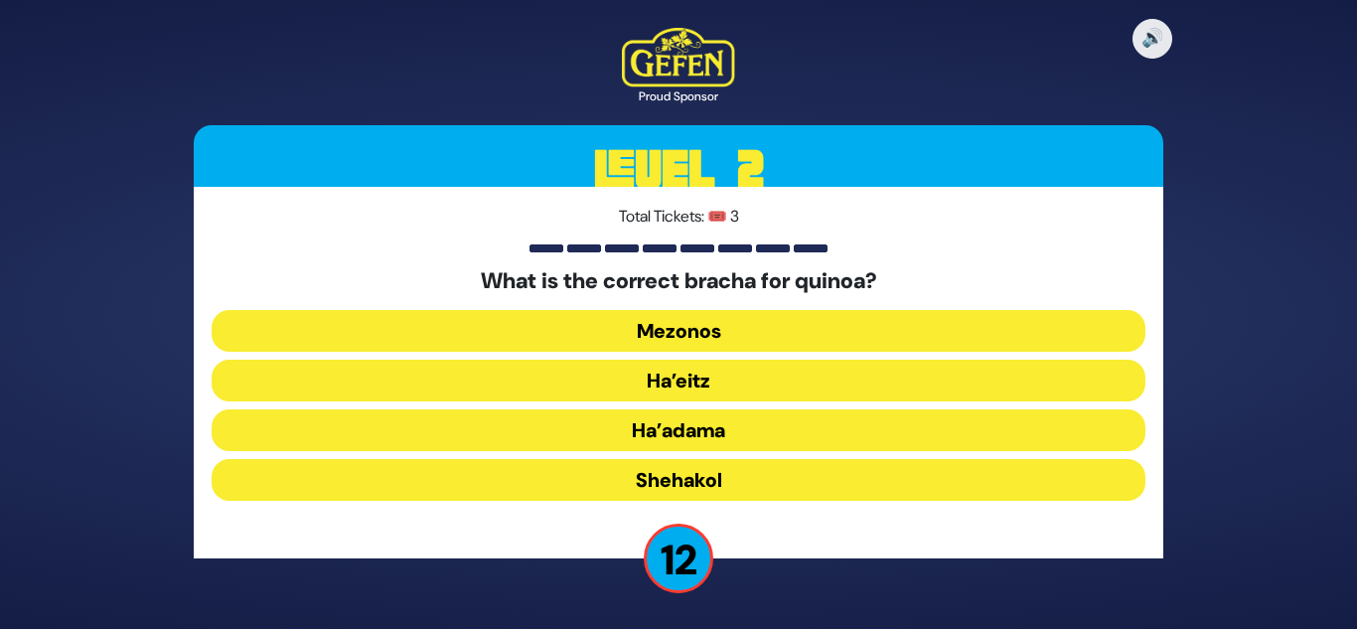
click at [728, 419] on button "Ha’adama" at bounding box center [679, 430] width 934 height 42
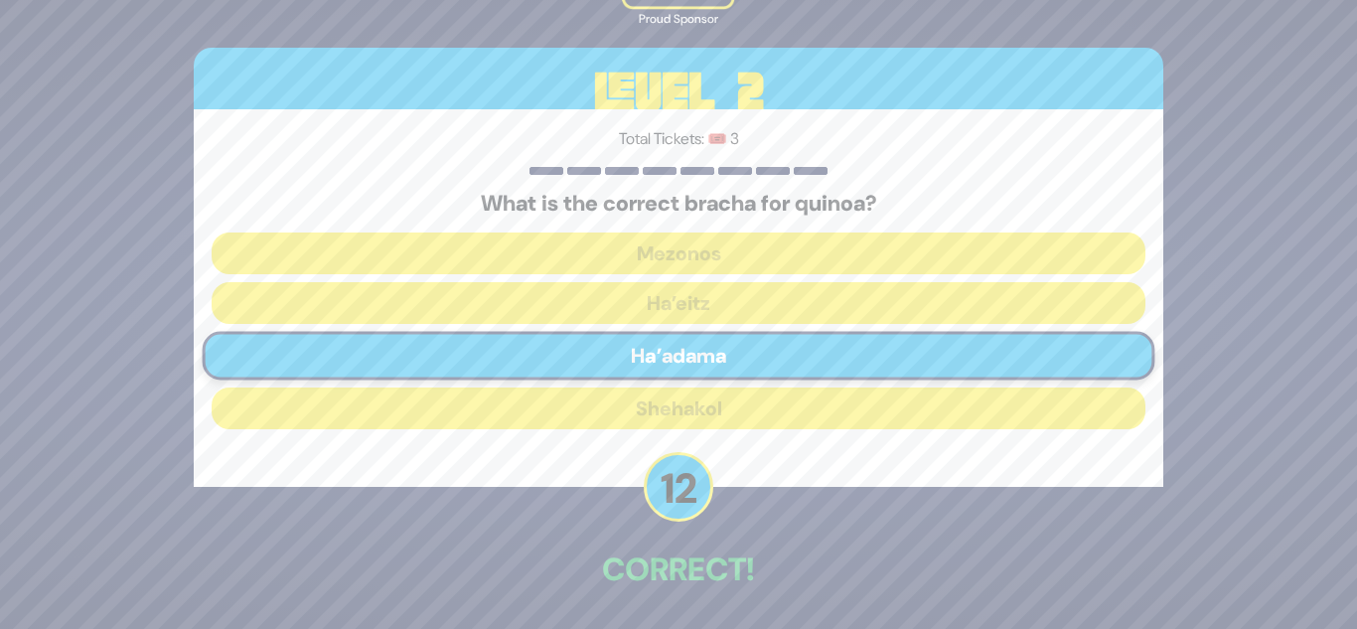
click at [593, 546] on p "Correct!" at bounding box center [679, 569] width 970 height 48
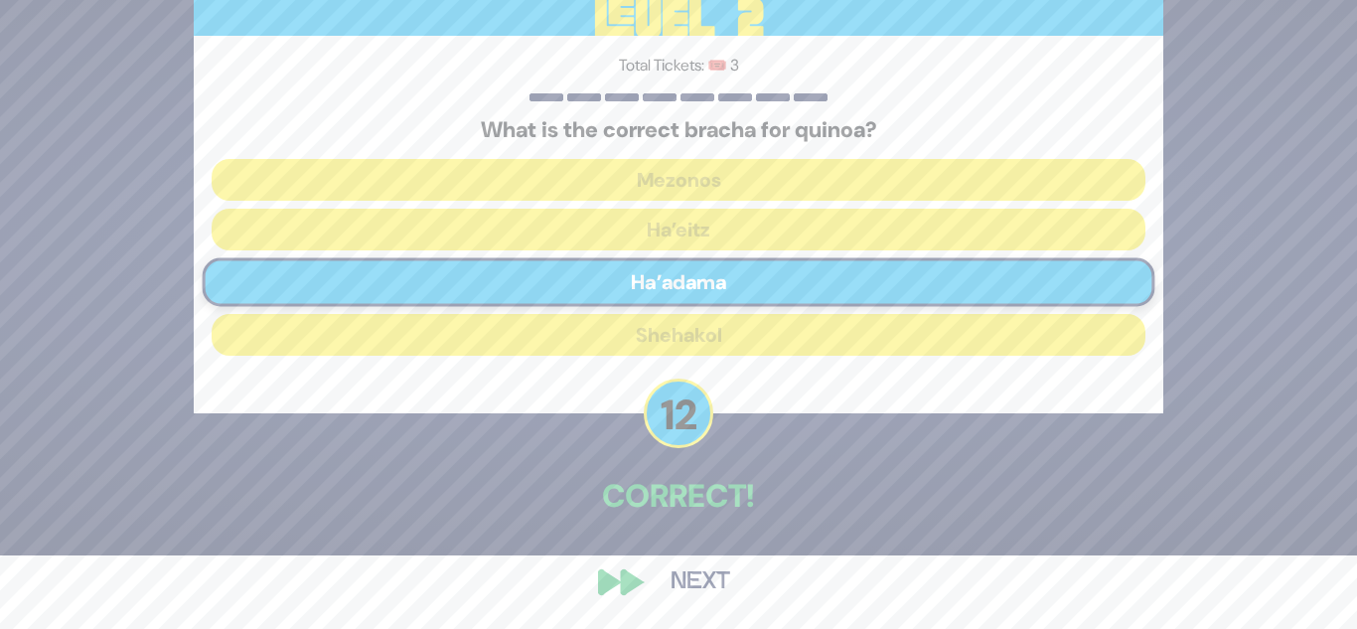
click at [642, 575] on div "🔊 Proud Sponsor Level 2 Total Tickets: 🎟️ 3 What is the correct bracha for quin…" at bounding box center [678, 241] width 1017 height 776
click at [684, 581] on button "Next" at bounding box center [700, 582] width 115 height 46
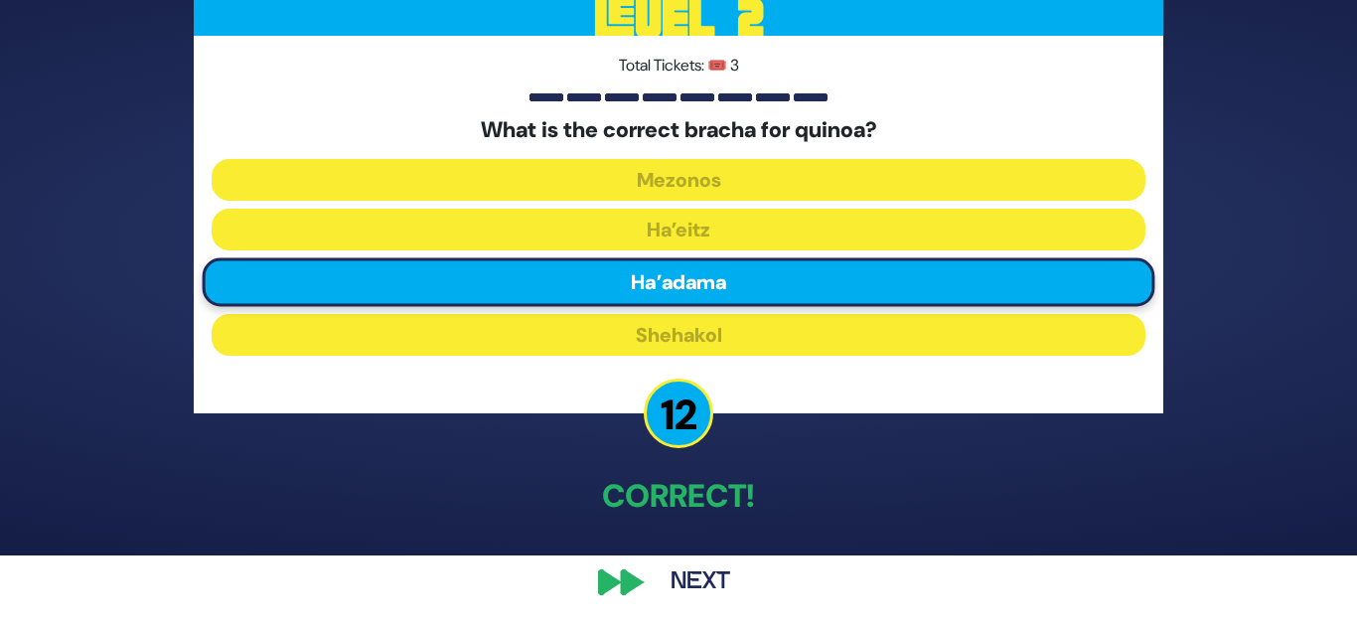
click at [708, 583] on button "Next" at bounding box center [700, 582] width 115 height 46
click at [797, 486] on p "Correct!" at bounding box center [679, 496] width 970 height 48
click at [705, 555] on div "🔊 Proud Sponsor Level 2 Total Tickets: 🎟️ 3 What is the correct bracha for quin…" at bounding box center [678, 241] width 1017 height 776
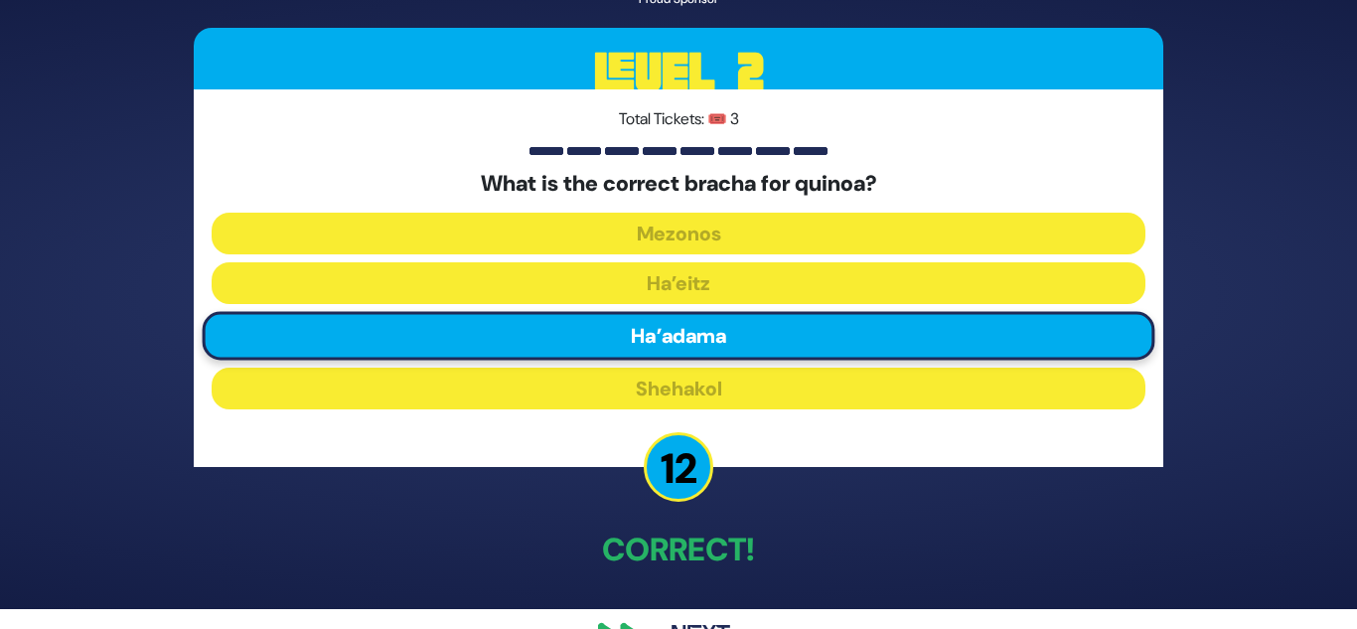
scroll to position [0, 0]
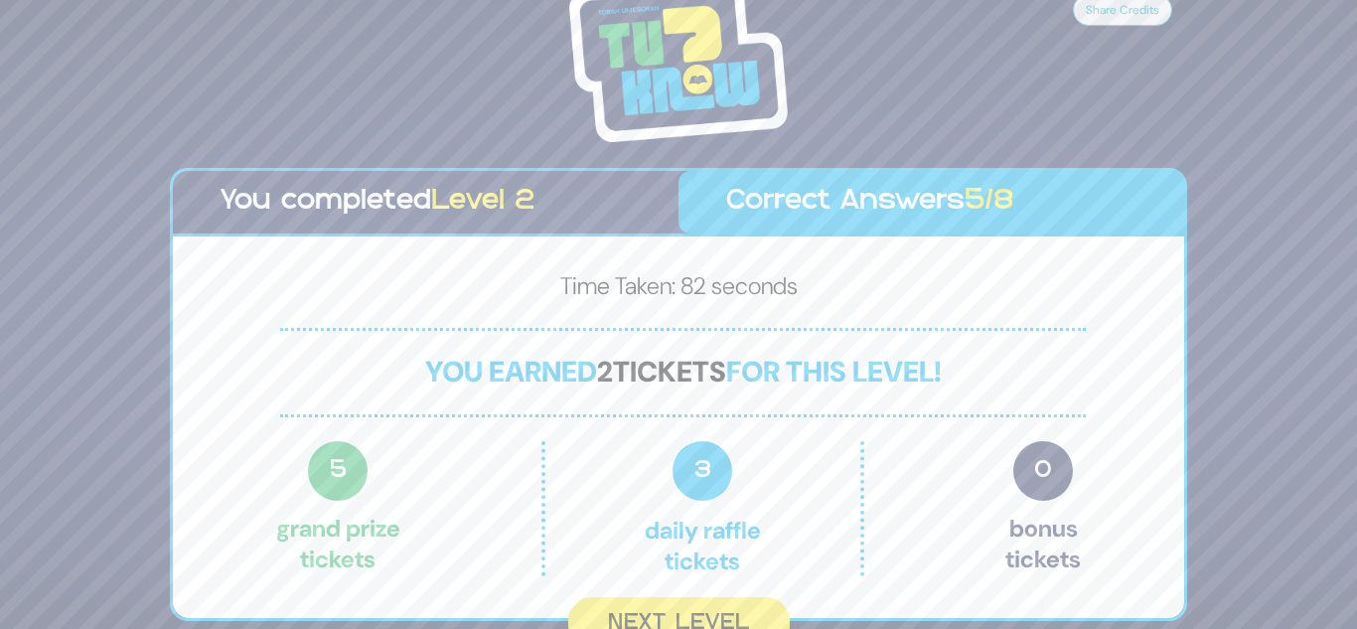
click at [118, 191] on div "Share Credits You completed Level 2 Correct Answers 5/8 Time Taken: 82 seconds …" at bounding box center [678, 314] width 1357 height 629
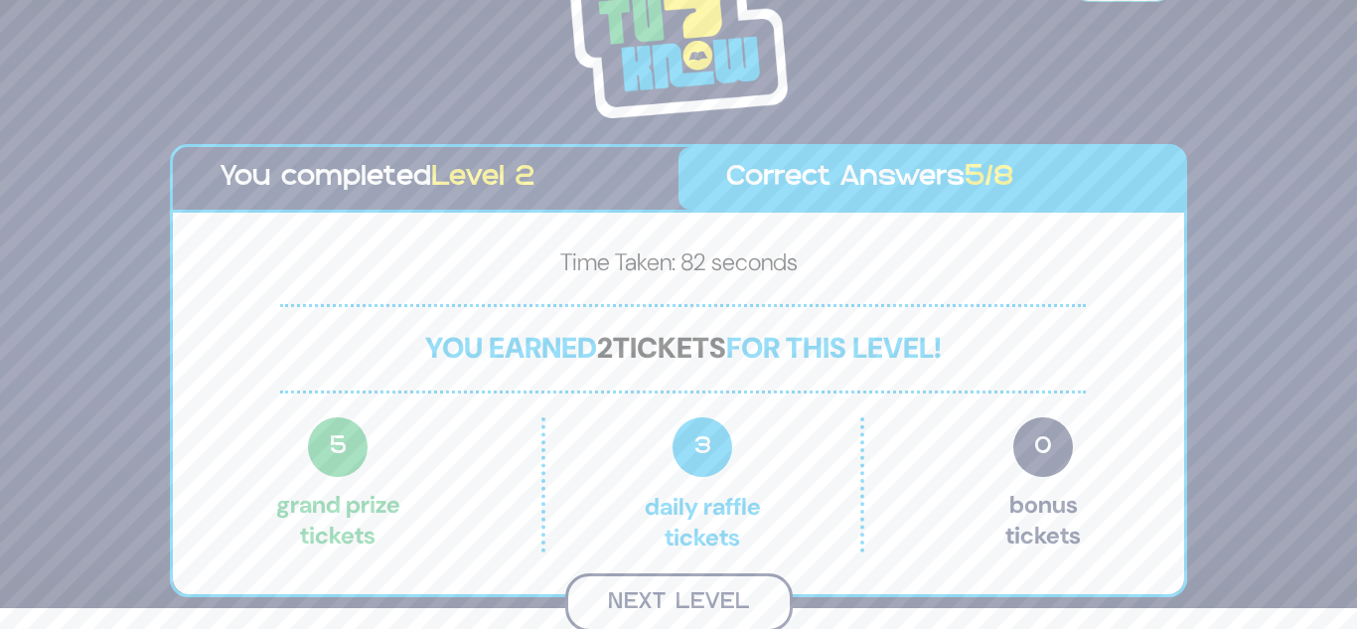
scroll to position [18, 0]
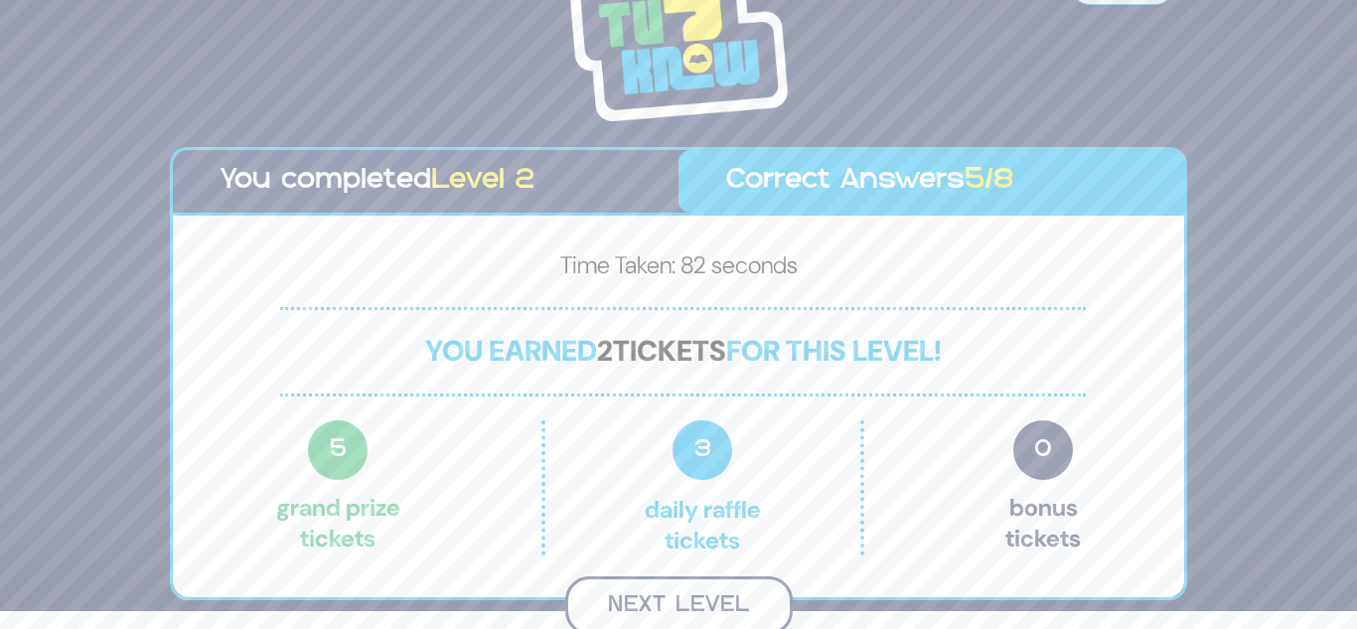
click at [732, 614] on button "Next Level" at bounding box center [678, 605] width 227 height 59
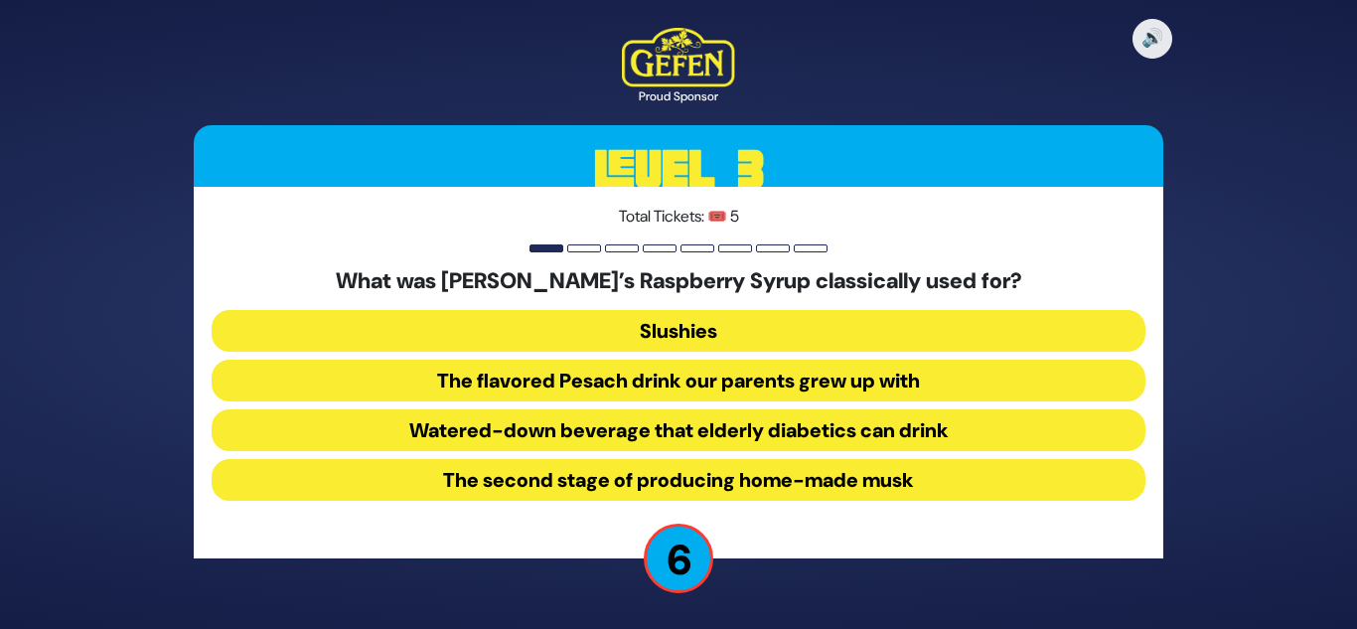
click at [685, 342] on button "Slushies" at bounding box center [679, 331] width 934 height 42
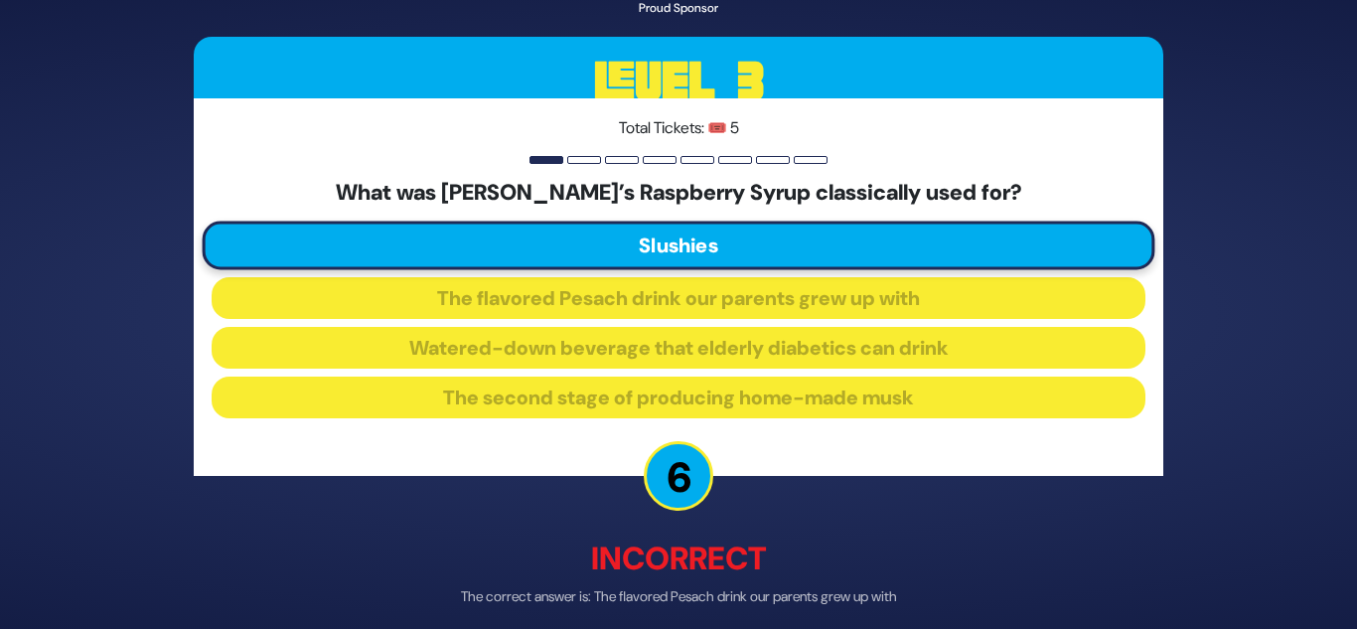
click at [760, 529] on div "🔊 Proud Sponsor Level 3 Total Tickets: 🎟️ 5 What was Kedem’s Raspberry Syrup cl…" at bounding box center [678, 314] width 1017 height 797
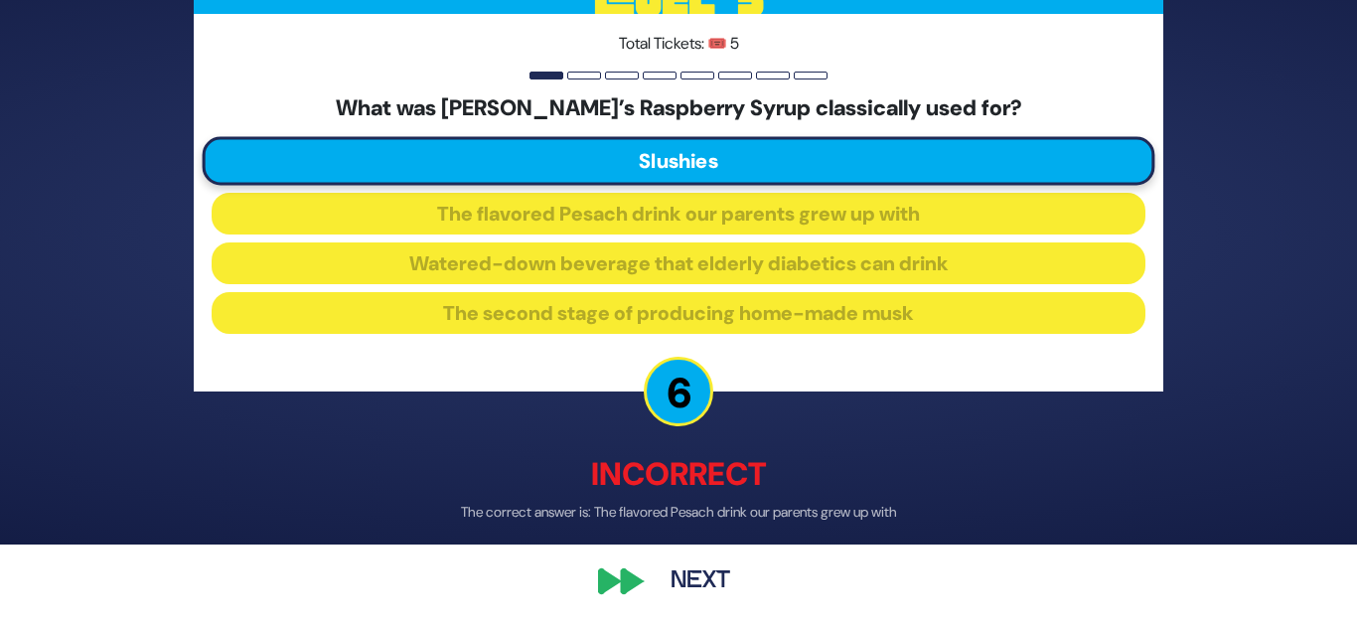
click at [695, 551] on div "🔊 Proud Sponsor Level 3 Total Tickets: 🎟️ 5 What was Kedem’s Raspberry Syrup cl…" at bounding box center [678, 229] width 1017 height 797
click at [695, 568] on button "Next" at bounding box center [700, 582] width 115 height 46
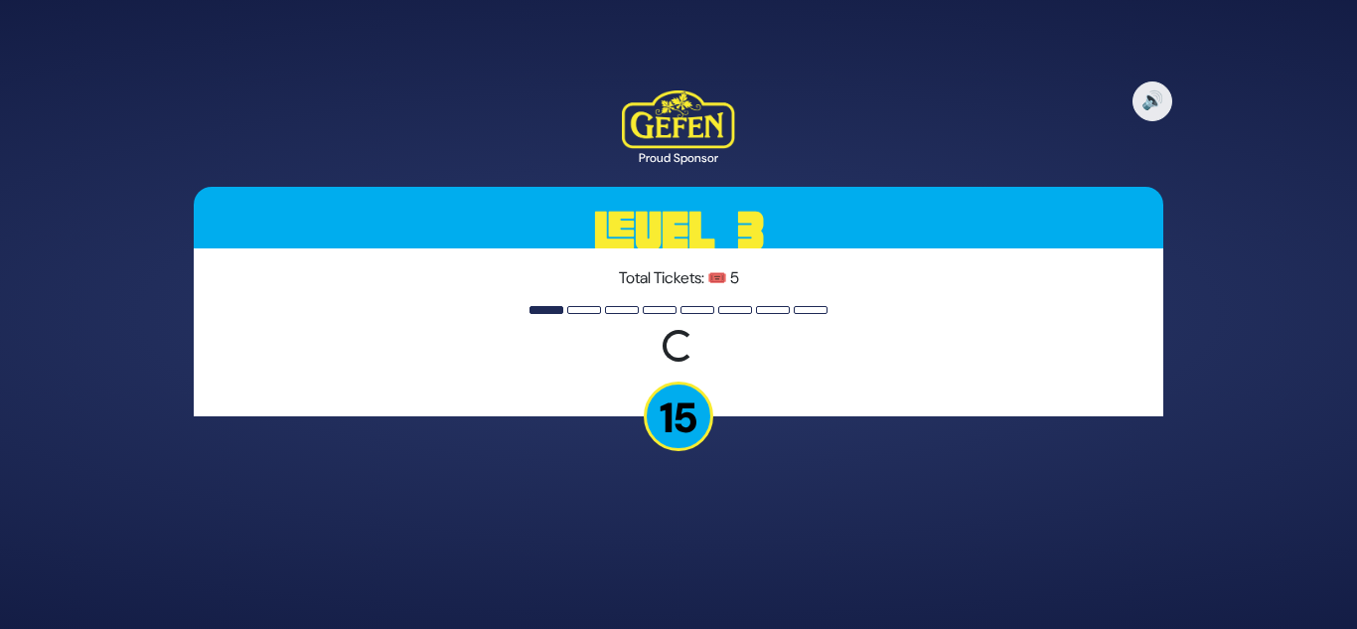
scroll to position [0, 0]
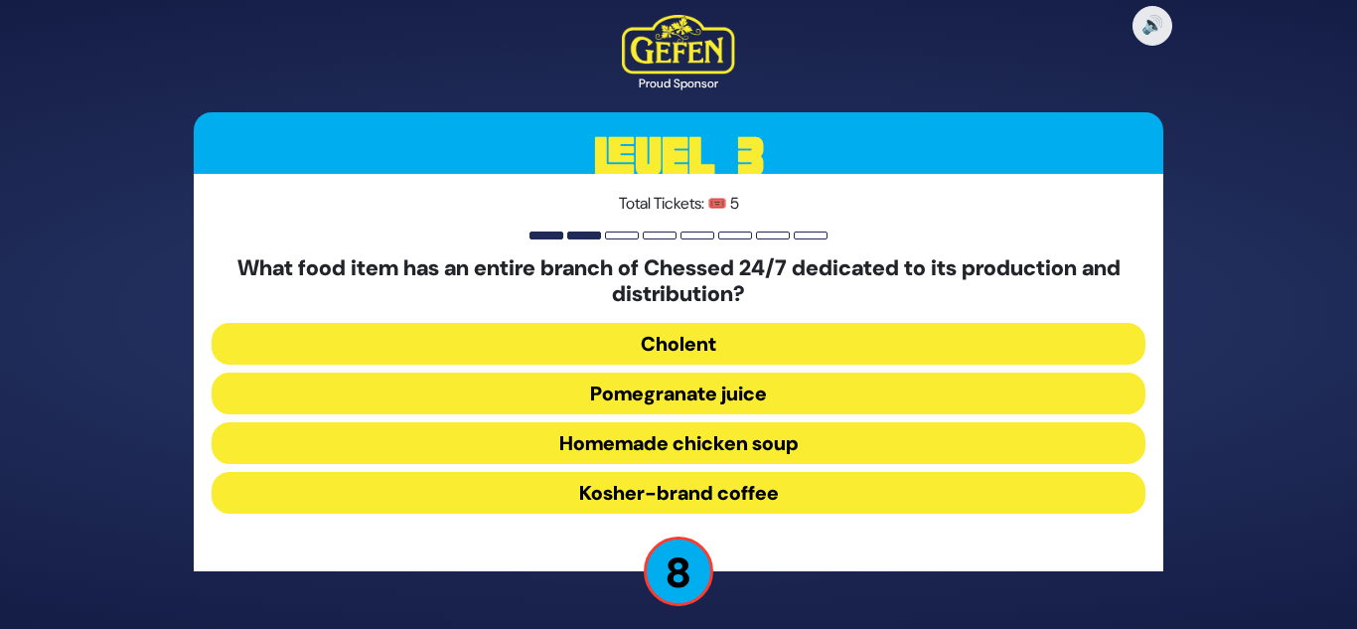
click at [731, 432] on button "Homemade chicken soup" at bounding box center [679, 443] width 934 height 42
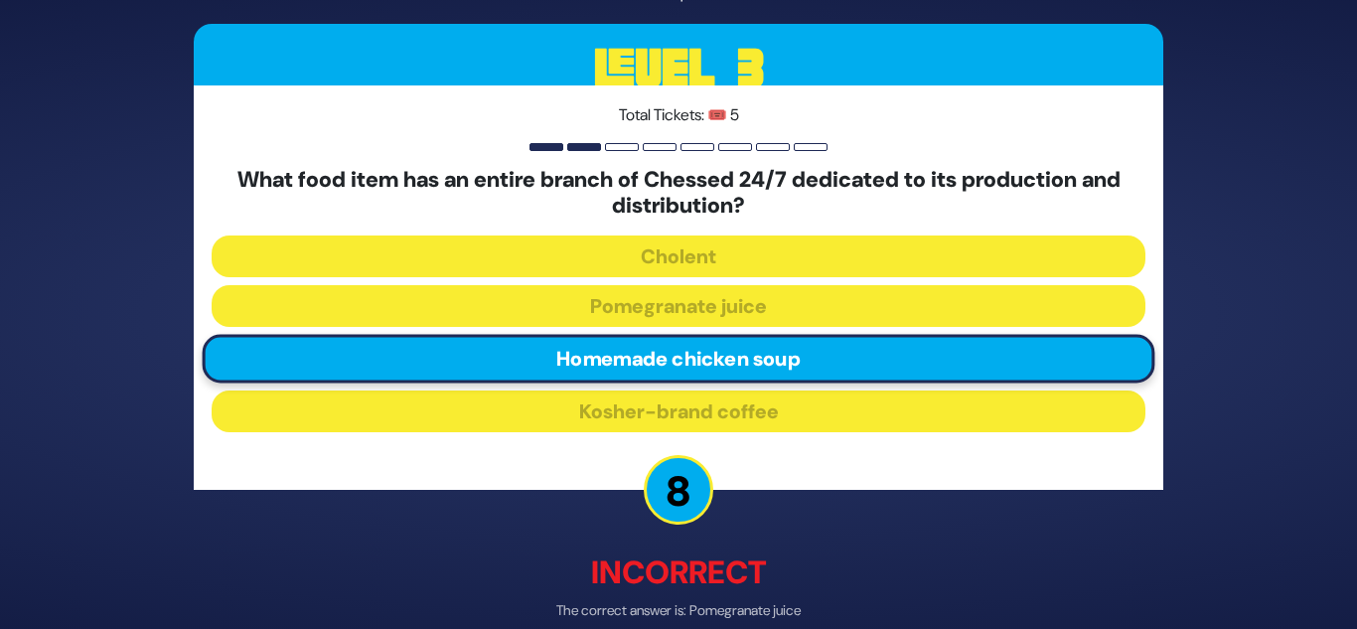
click at [691, 497] on p "8" at bounding box center [679, 490] width 70 height 70
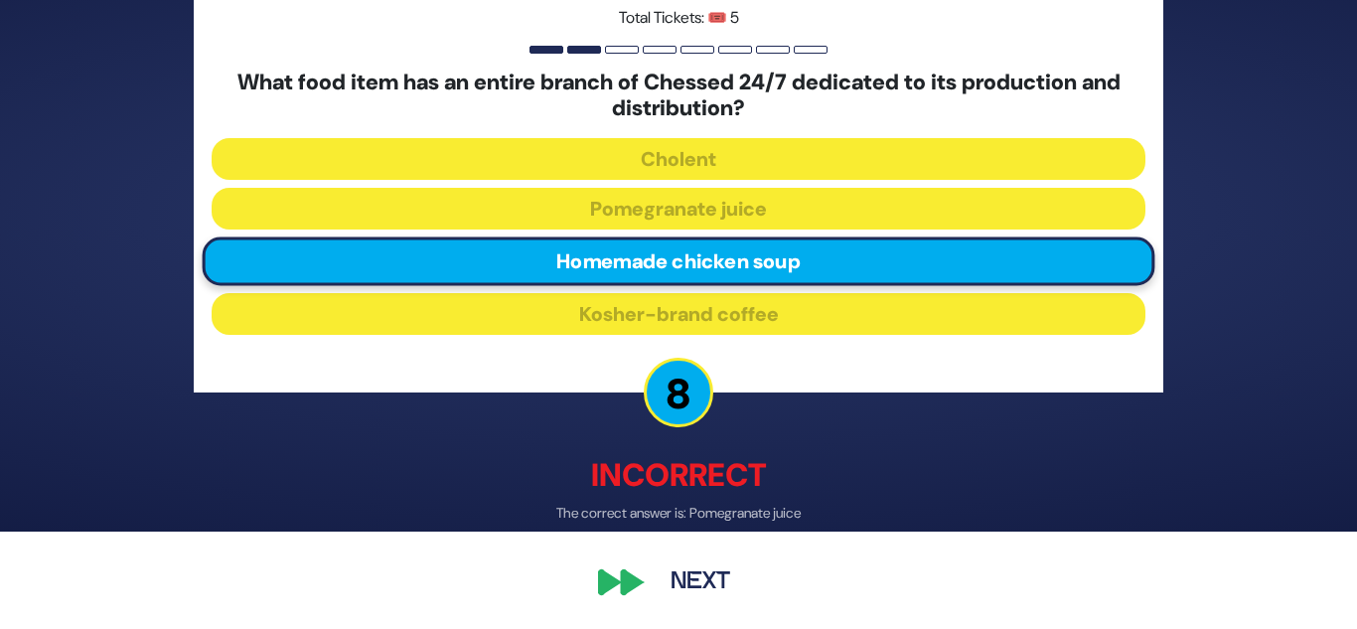
click at [669, 579] on button "Next" at bounding box center [700, 582] width 115 height 46
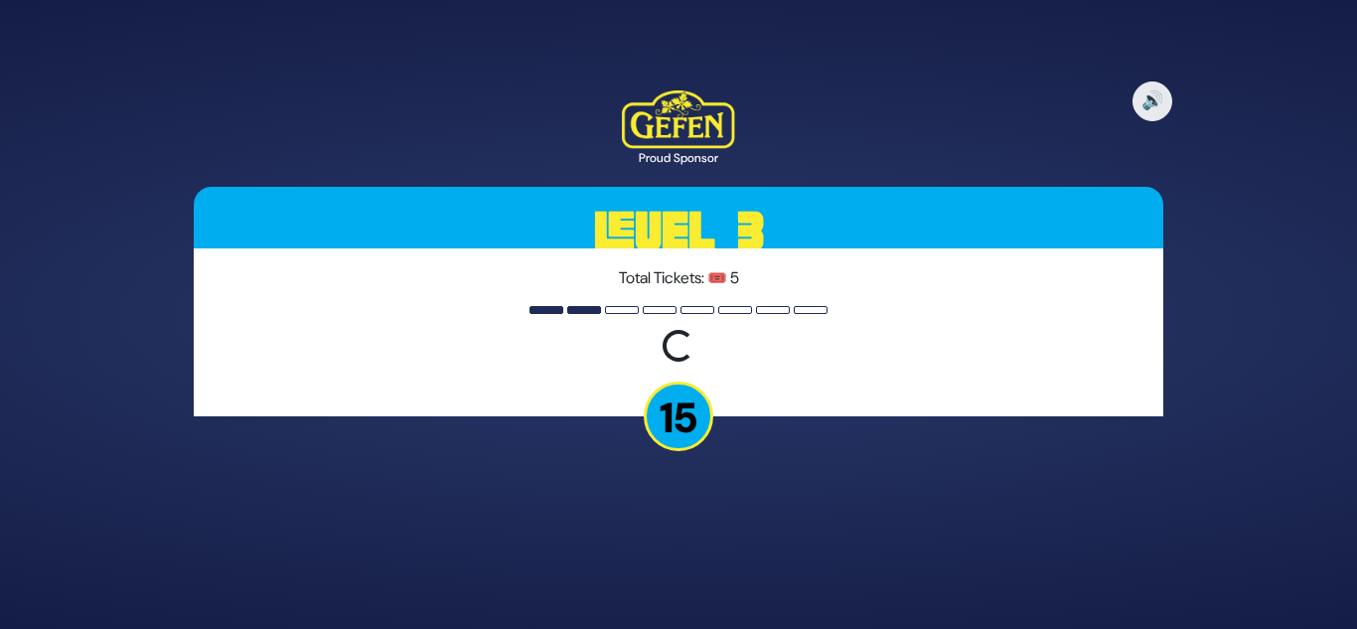
scroll to position [0, 0]
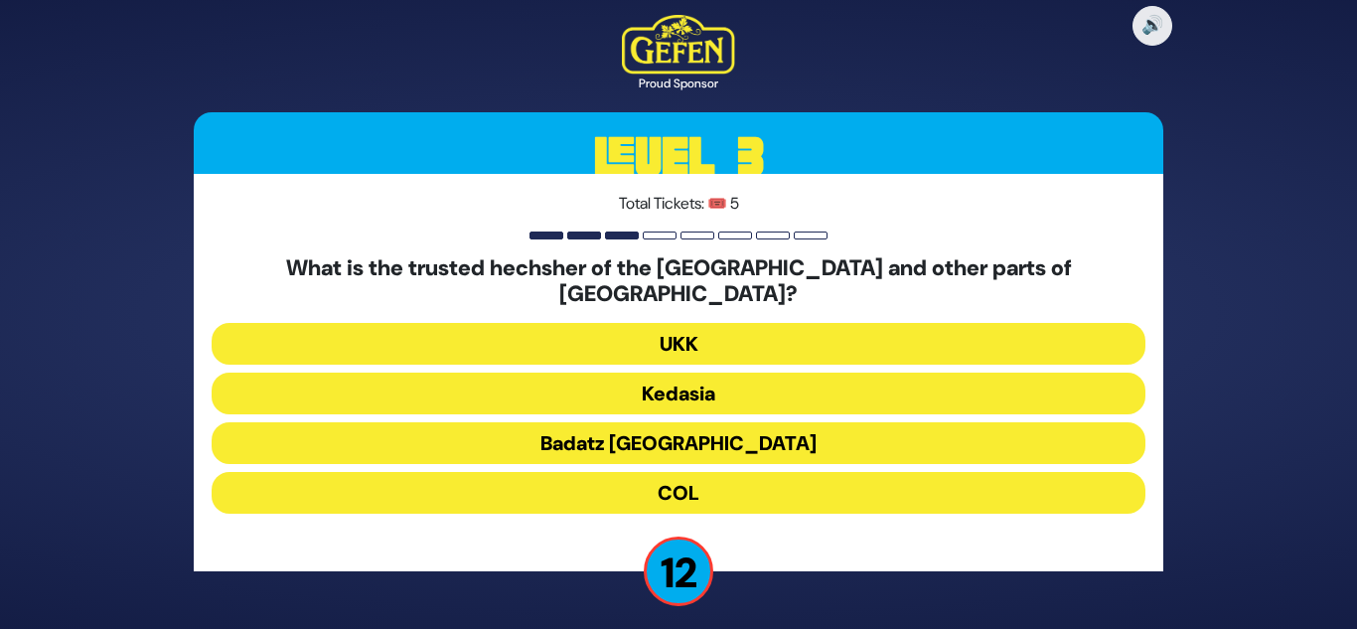
click at [669, 442] on button "Badatz London" at bounding box center [679, 443] width 934 height 42
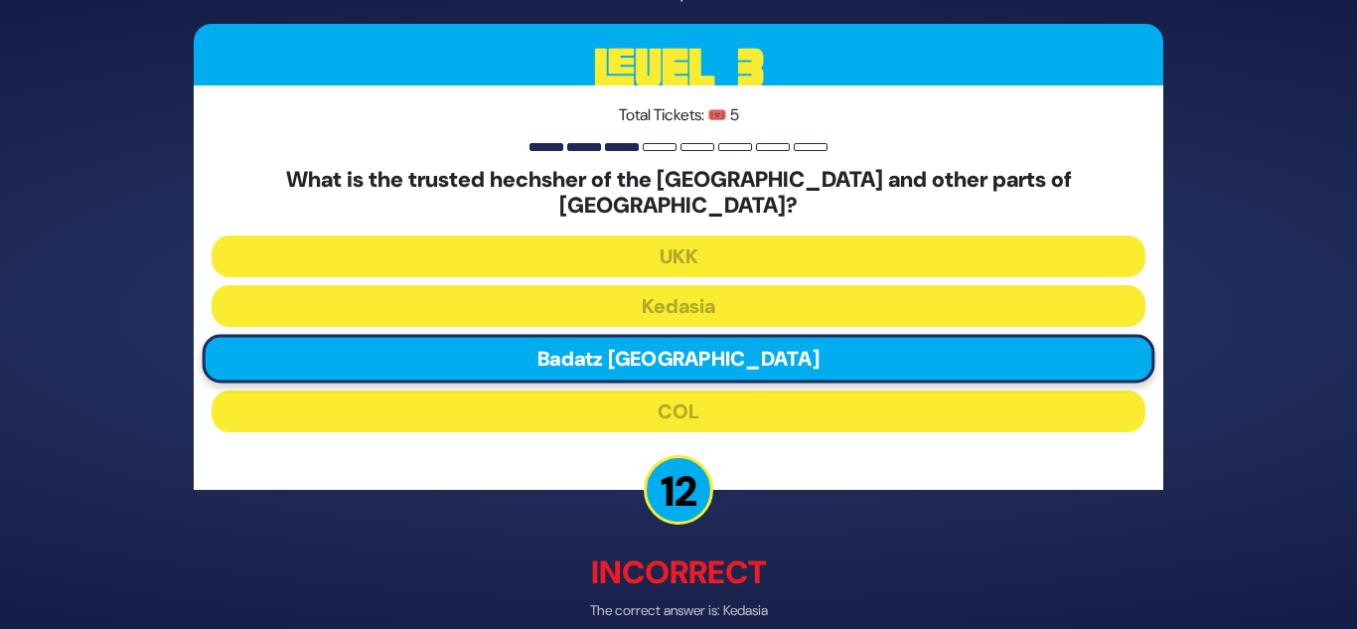
click at [613, 483] on div "🔊 Proud Sponsor Level 3 Total Tickets: 🎟️ 5 What is the trusted hechsher of the…" at bounding box center [678, 315] width 1017 height 824
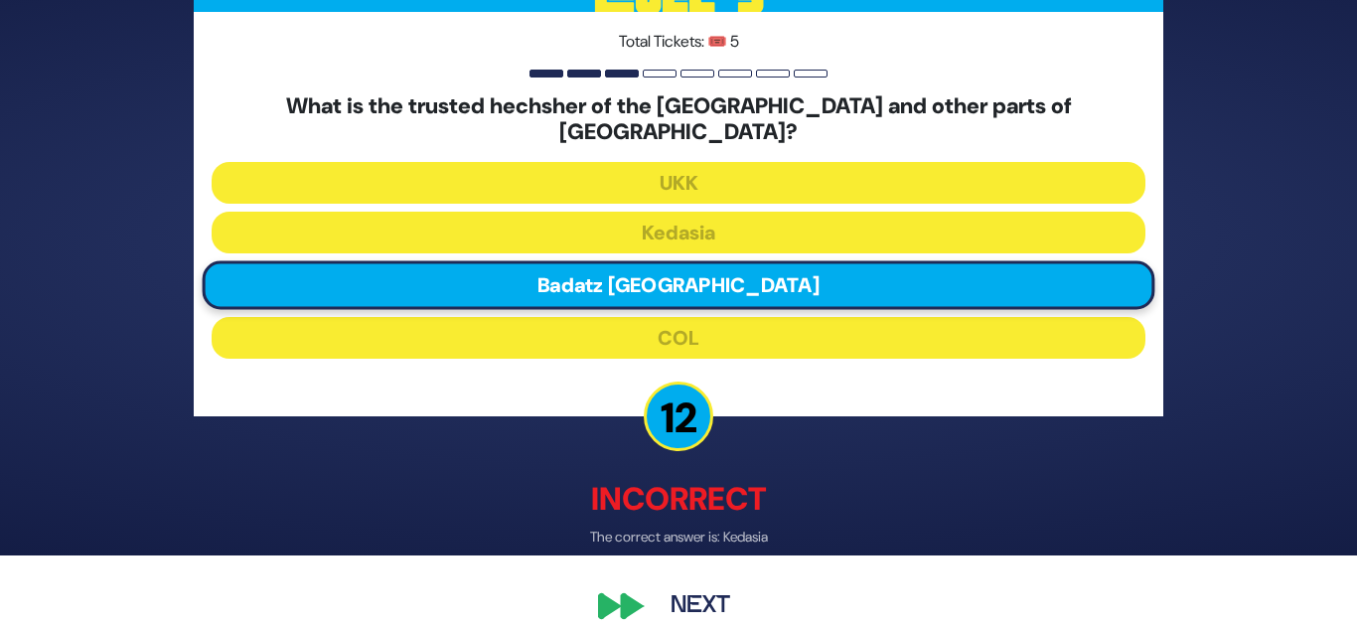
scroll to position [84, 0]
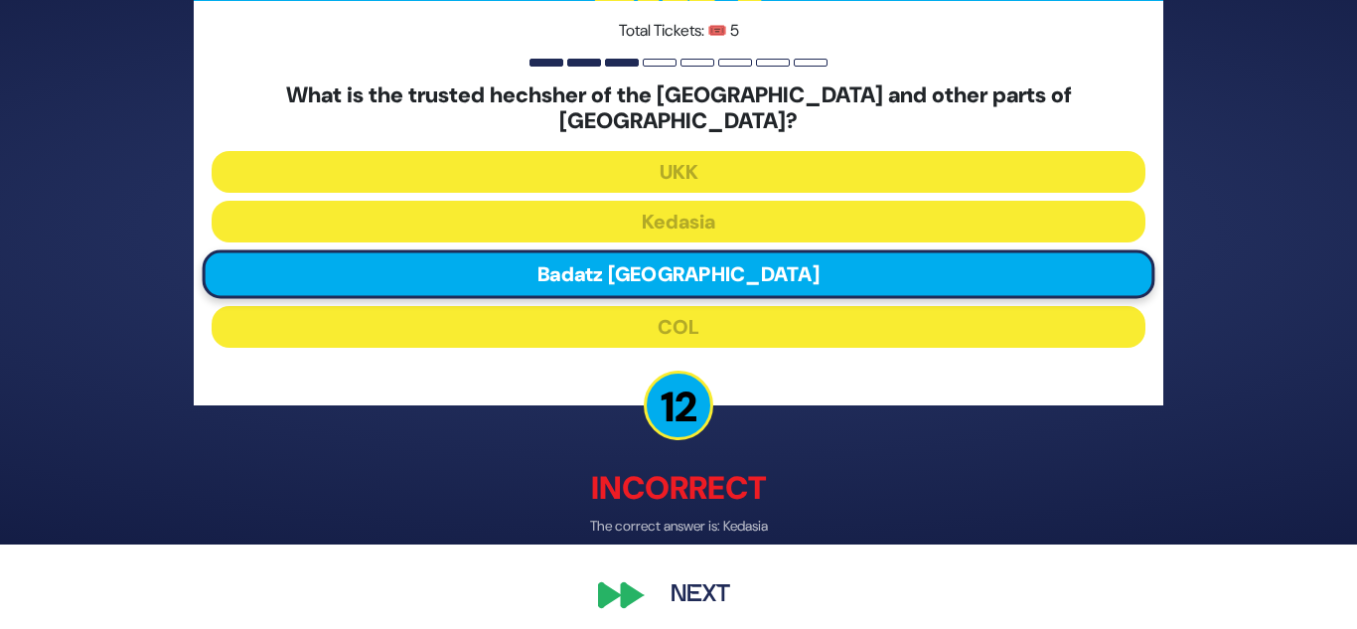
click at [664, 572] on button "Next" at bounding box center [700, 595] width 115 height 46
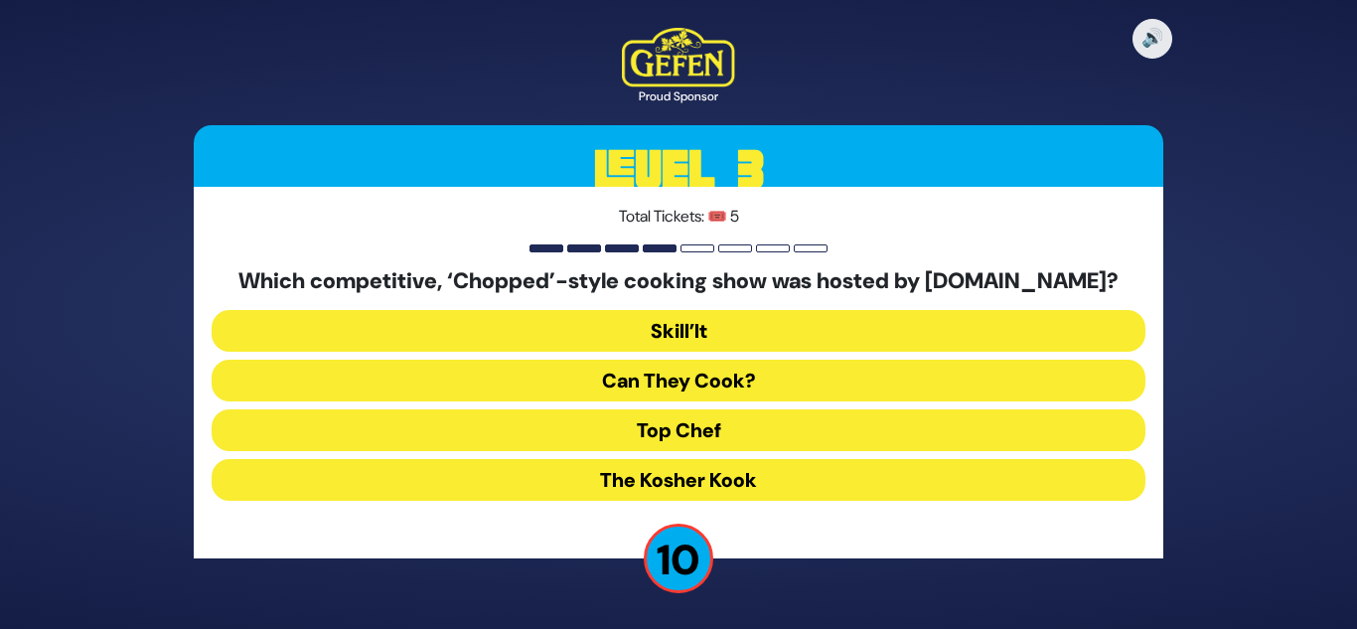
click at [696, 336] on button "Skill’It" at bounding box center [679, 331] width 934 height 42
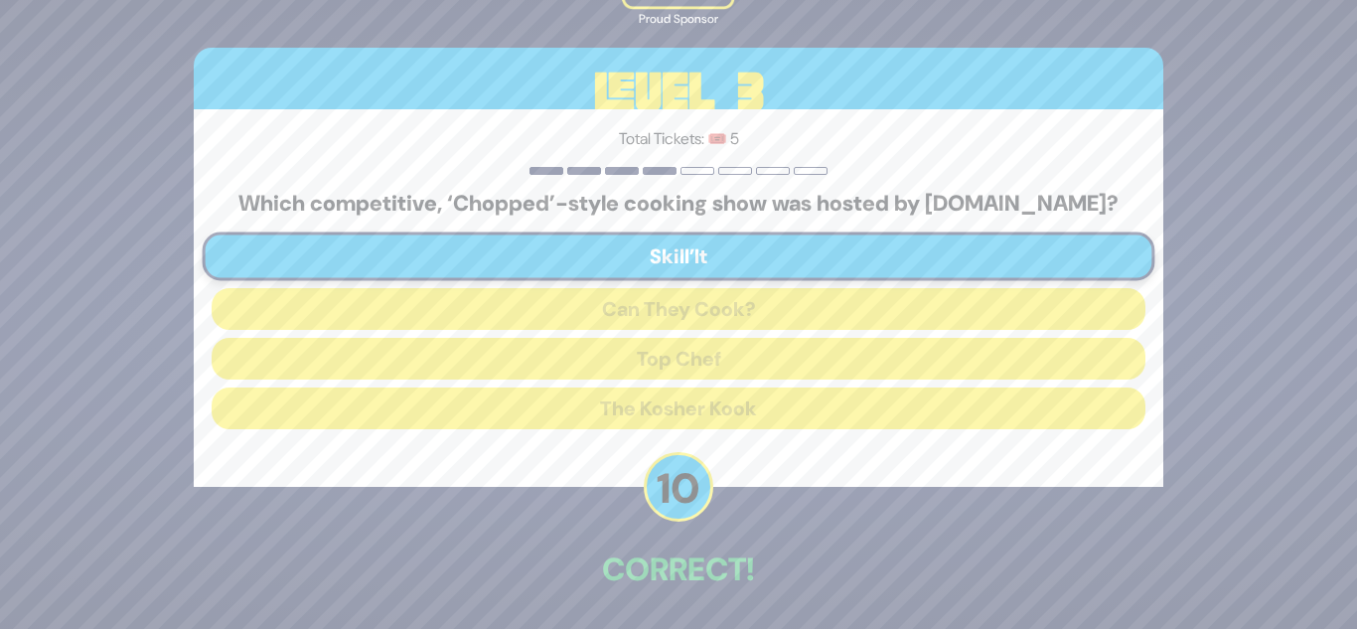
click at [537, 481] on div "Total Tickets: 🎟️ 5 Which competitive, ‘Chopped’-style cooking show was hosted …" at bounding box center [679, 298] width 970 height 378
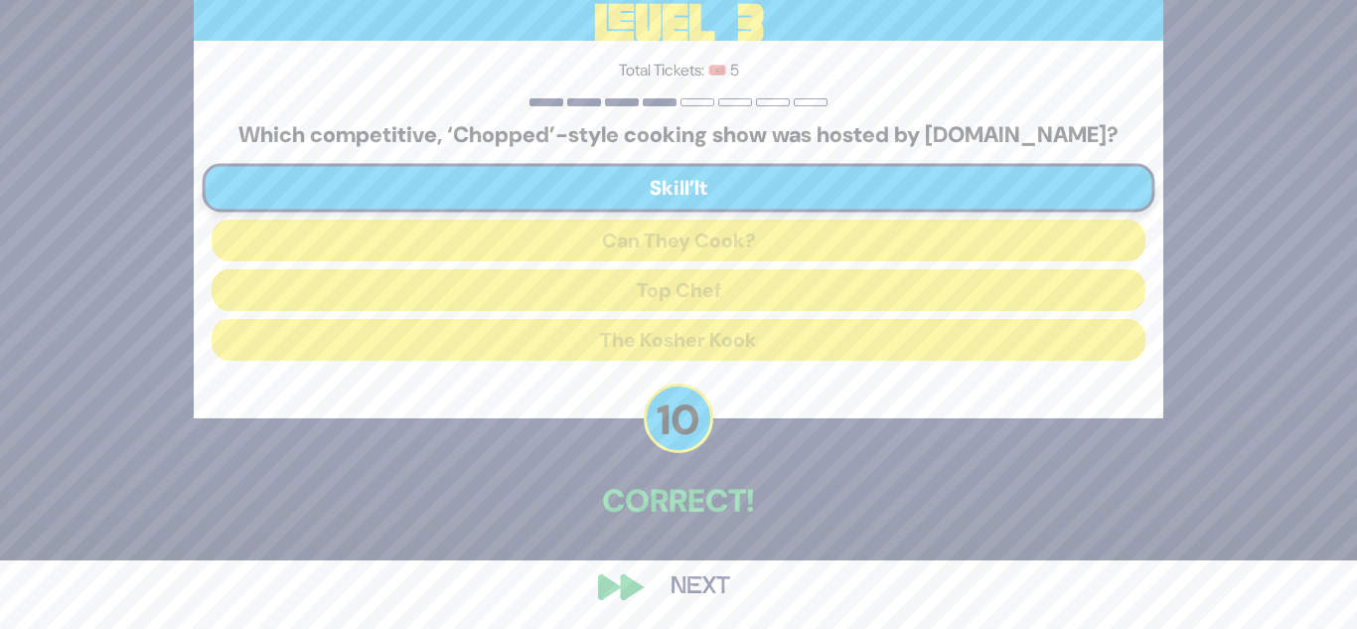
scroll to position [74, 0]
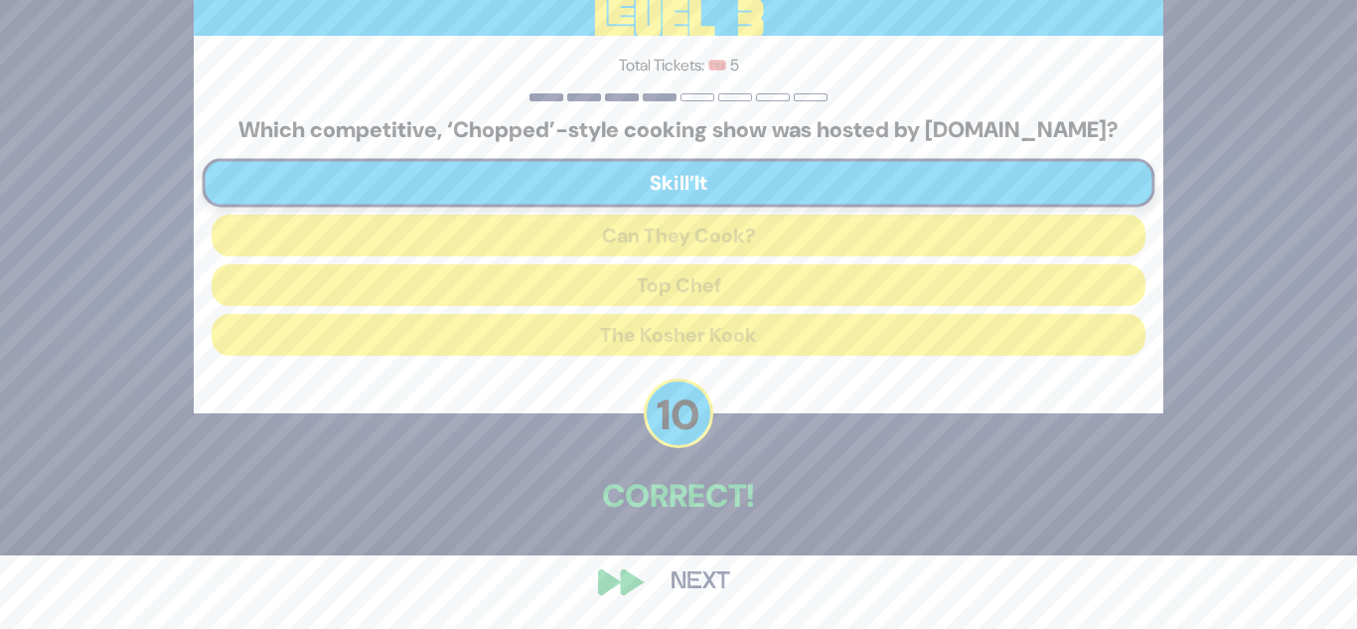
click at [659, 573] on button "Next" at bounding box center [700, 582] width 115 height 46
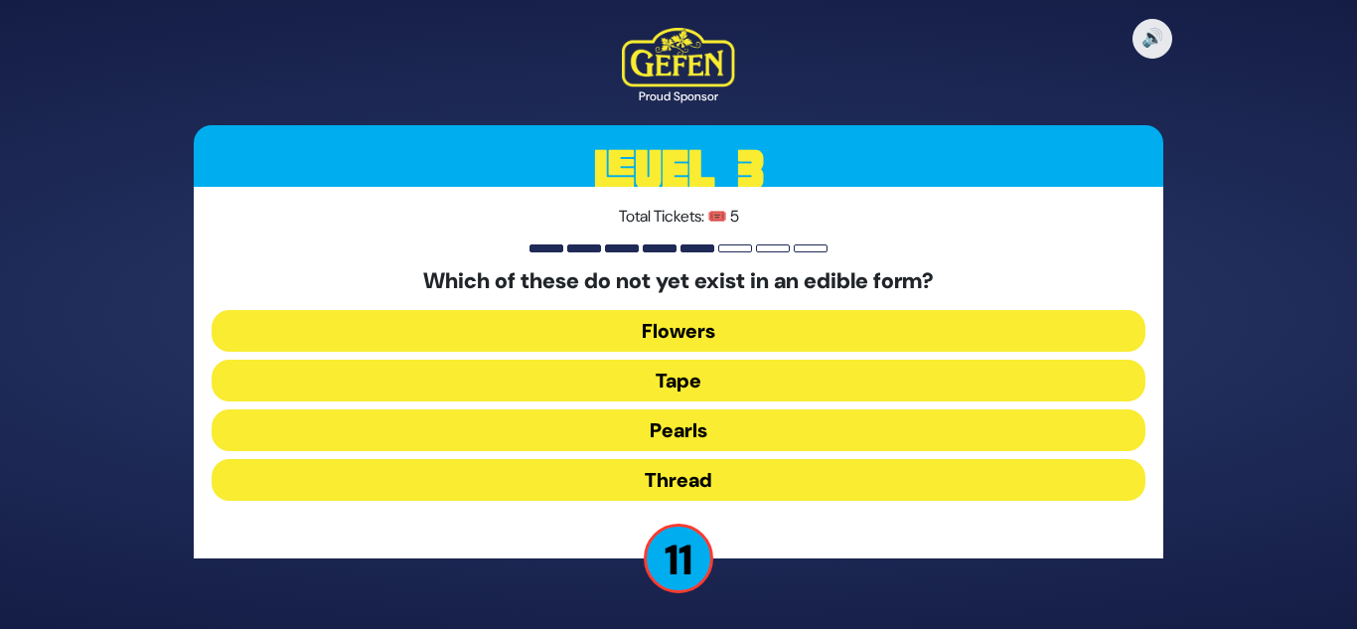
click at [638, 474] on button "Thread" at bounding box center [679, 480] width 934 height 42
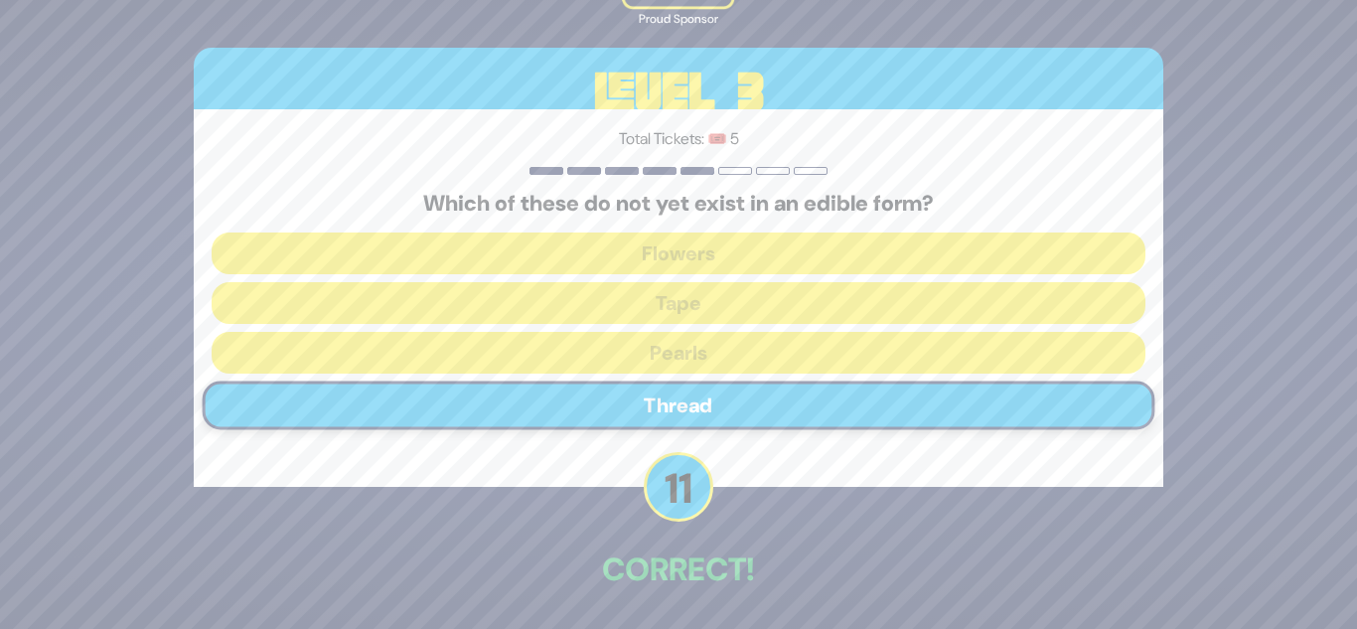
click at [593, 479] on div "Total Tickets: 🎟️ 5 Which of these do not yet exist in an edible form? Flowers …" at bounding box center [679, 298] width 970 height 378
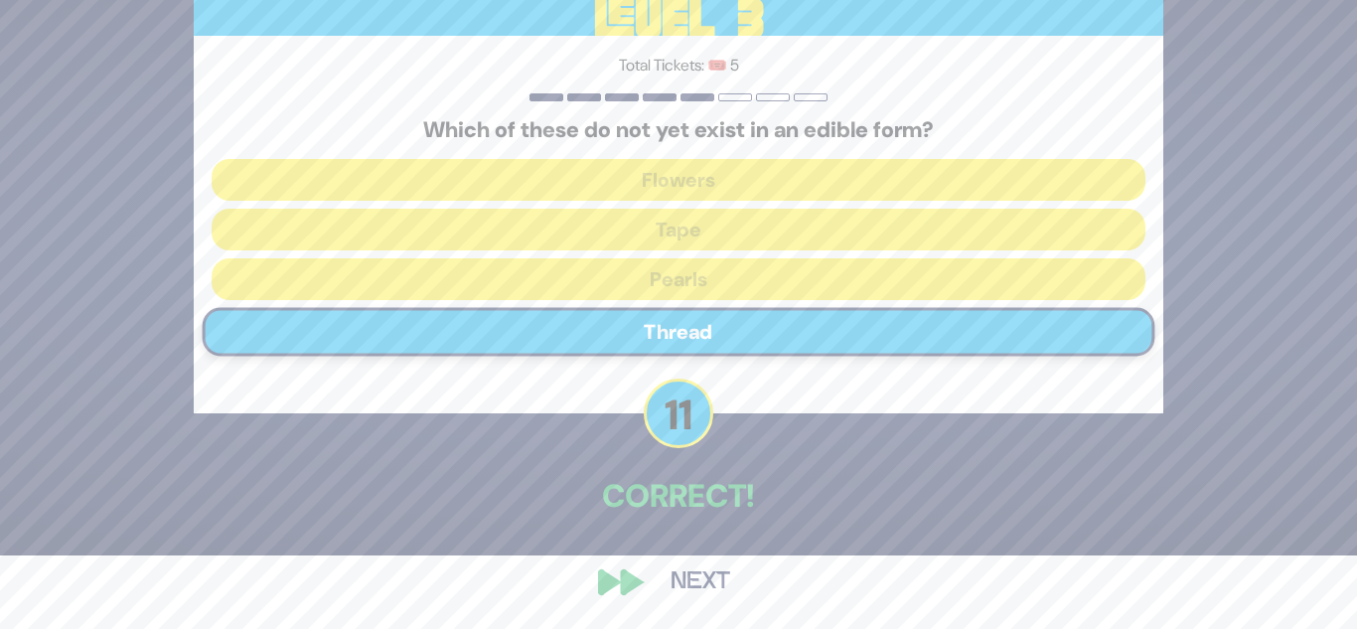
click at [698, 577] on button "Next" at bounding box center [700, 582] width 115 height 46
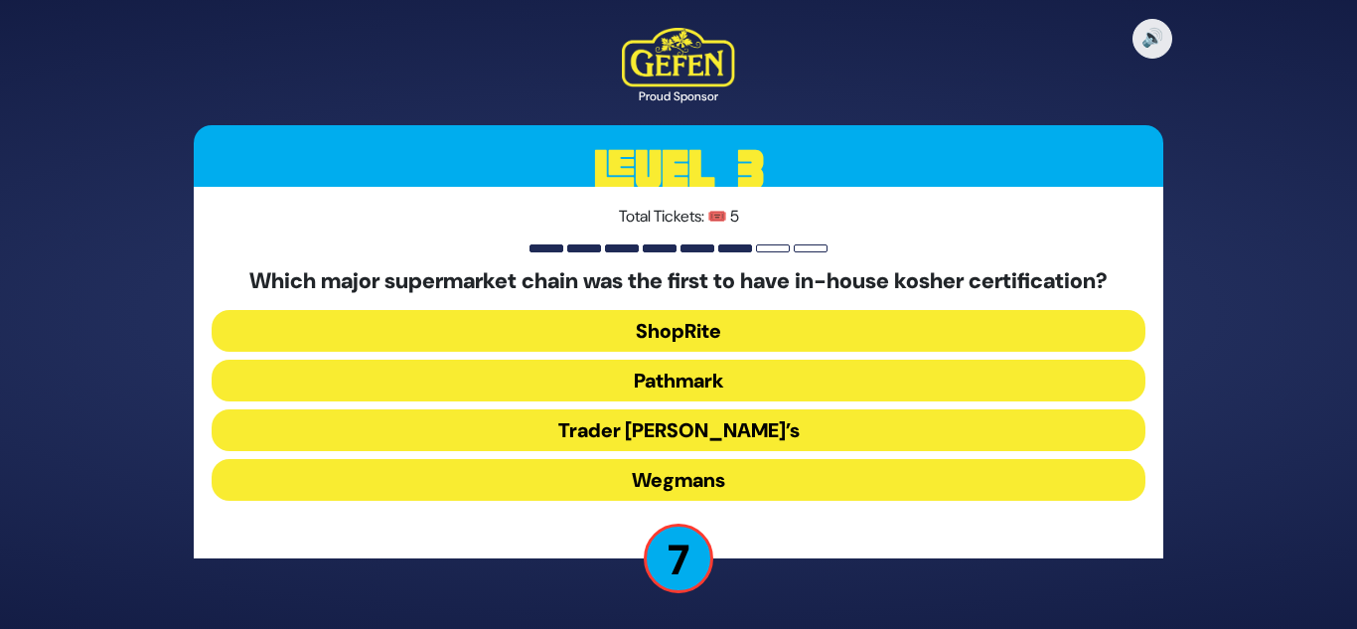
click at [766, 327] on button "ShopRite" at bounding box center [679, 331] width 934 height 42
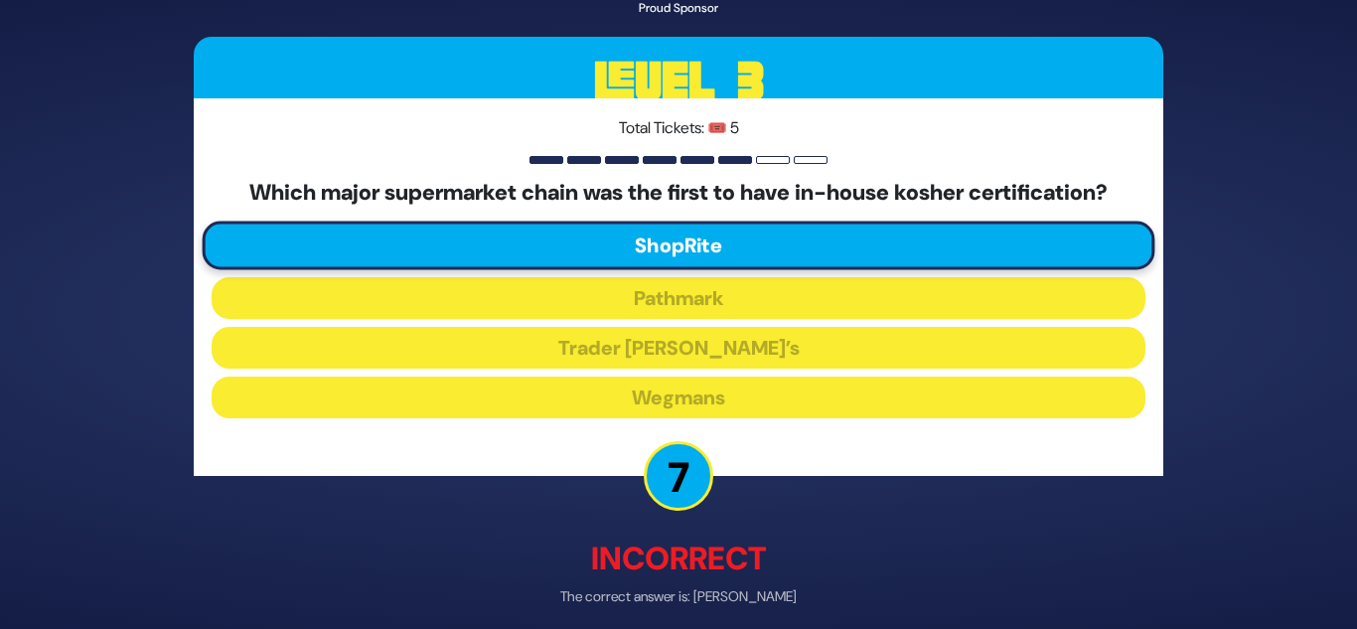
click at [763, 428] on div "Total Tickets: 🎟️ 5 Which major supermarket chain was the first to have in-hous…" at bounding box center [679, 287] width 970 height 378
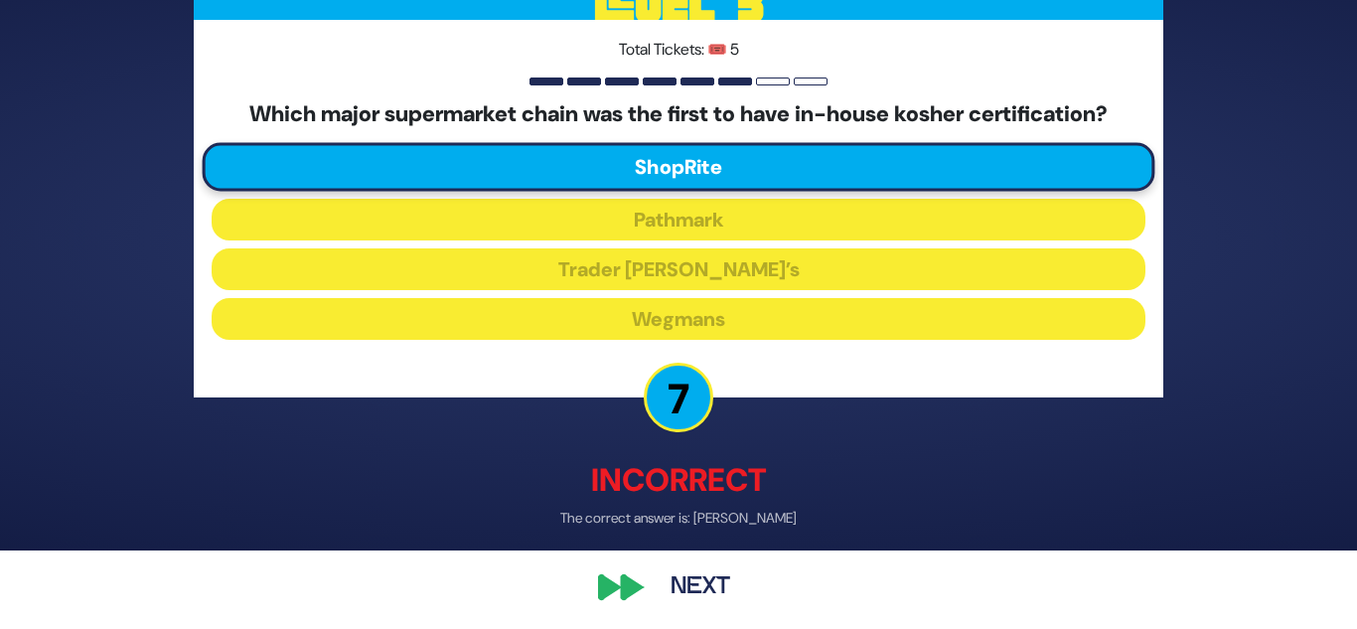
scroll to position [84, 0]
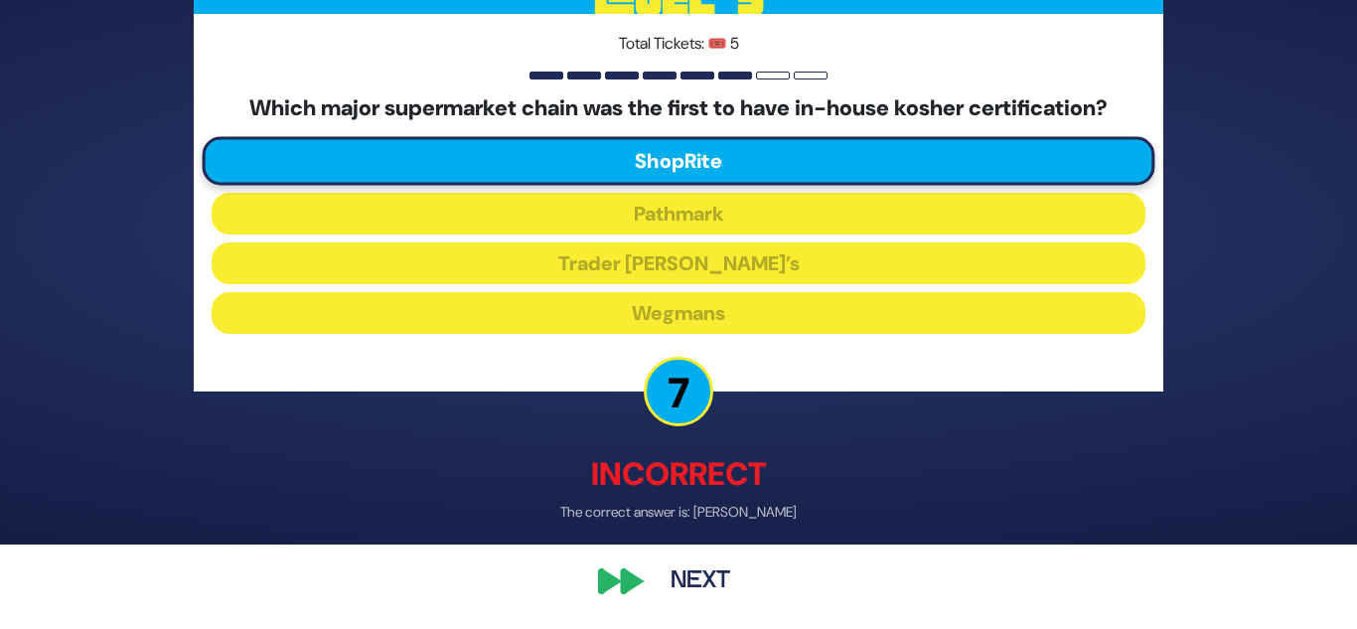
click at [693, 589] on button "Next" at bounding box center [700, 582] width 115 height 46
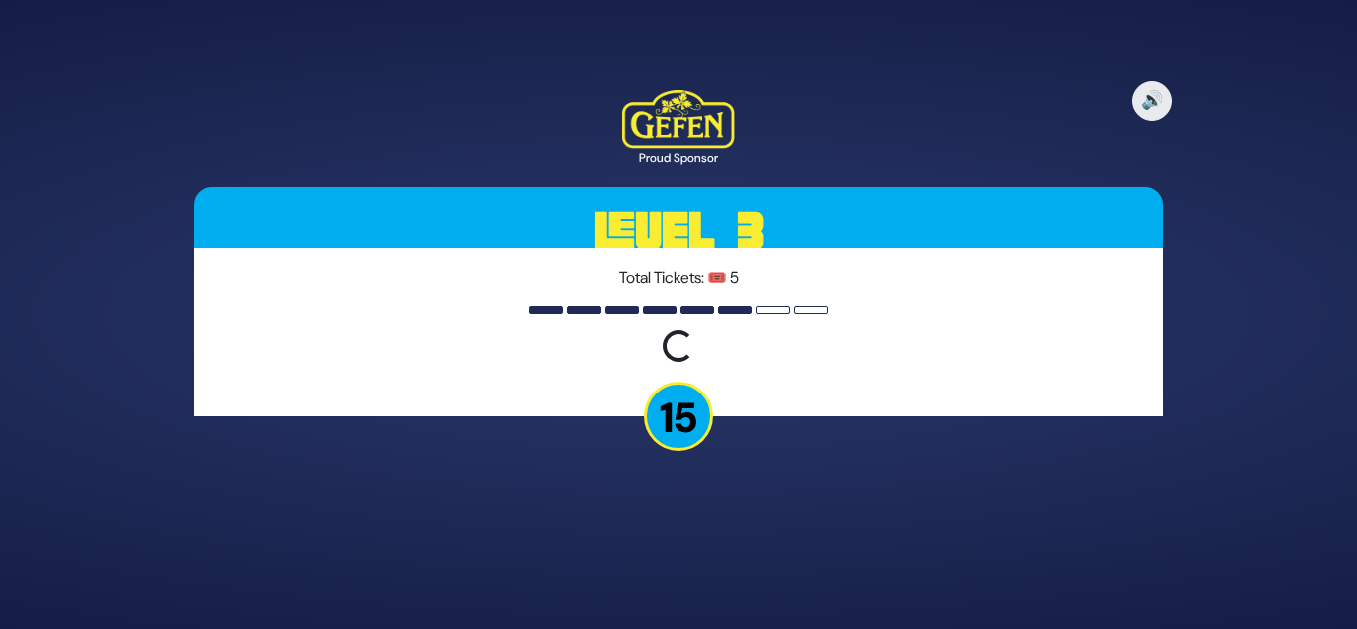
scroll to position [0, 0]
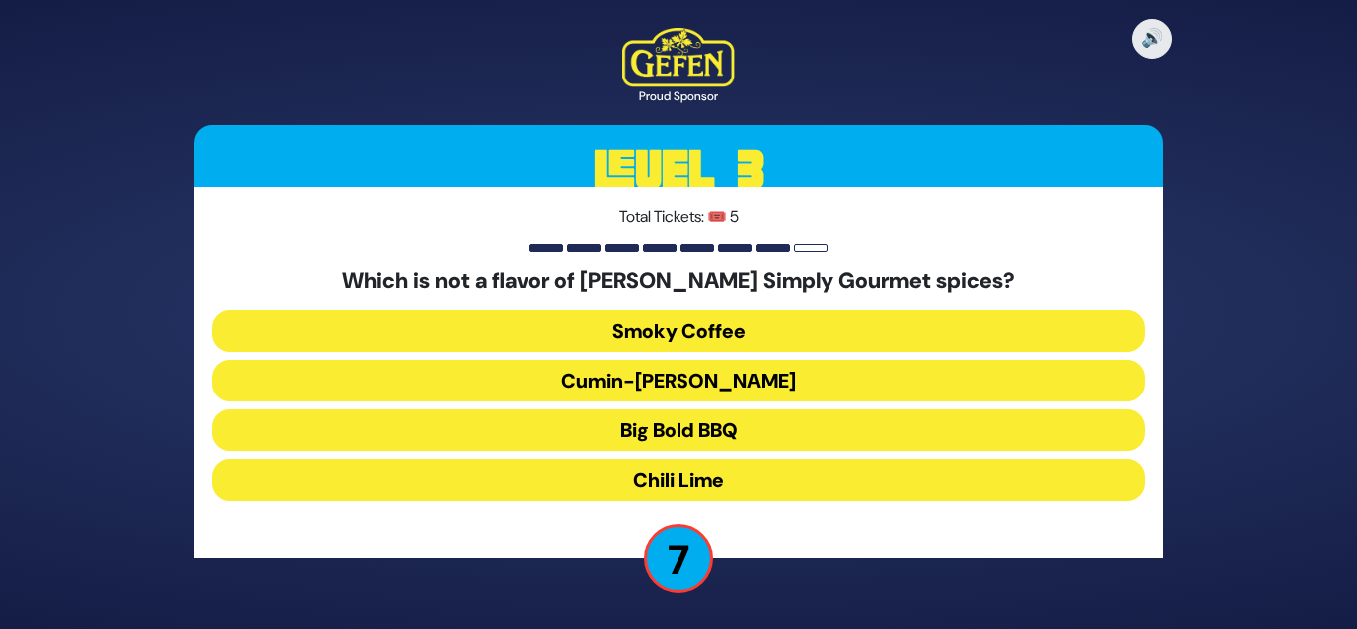
click at [692, 431] on button "Big Bold BBQ" at bounding box center [679, 430] width 934 height 42
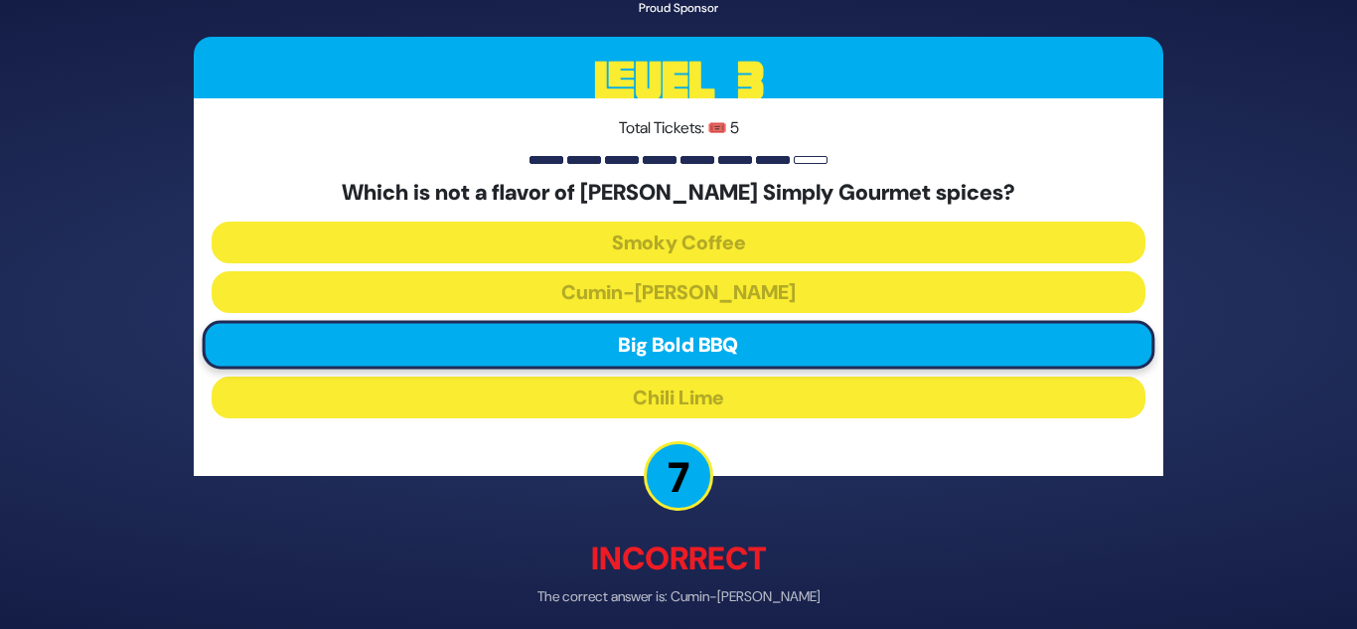
click at [686, 479] on p "7" at bounding box center [679, 477] width 70 height 70
click at [821, 480] on div "🔊 Proud Sponsor Level 3 Total Tickets: 🎟️ 5 Which is not a flavor of Rivky Klei…" at bounding box center [678, 314] width 1017 height 797
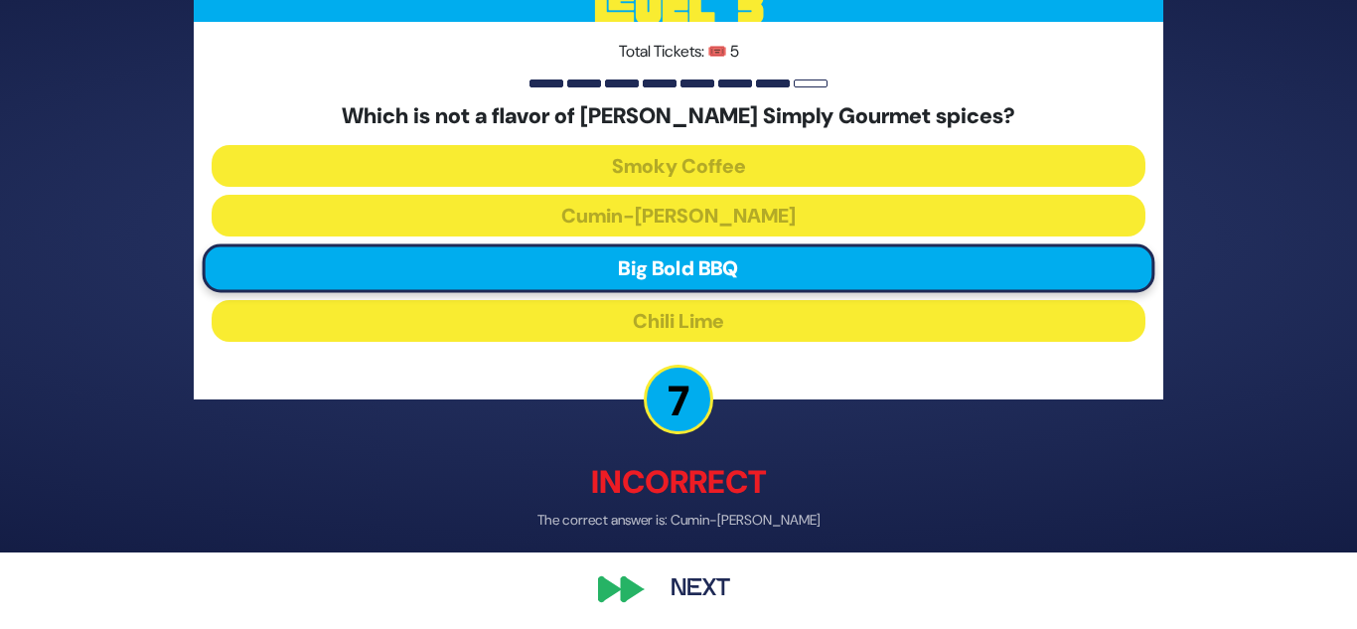
scroll to position [84, 0]
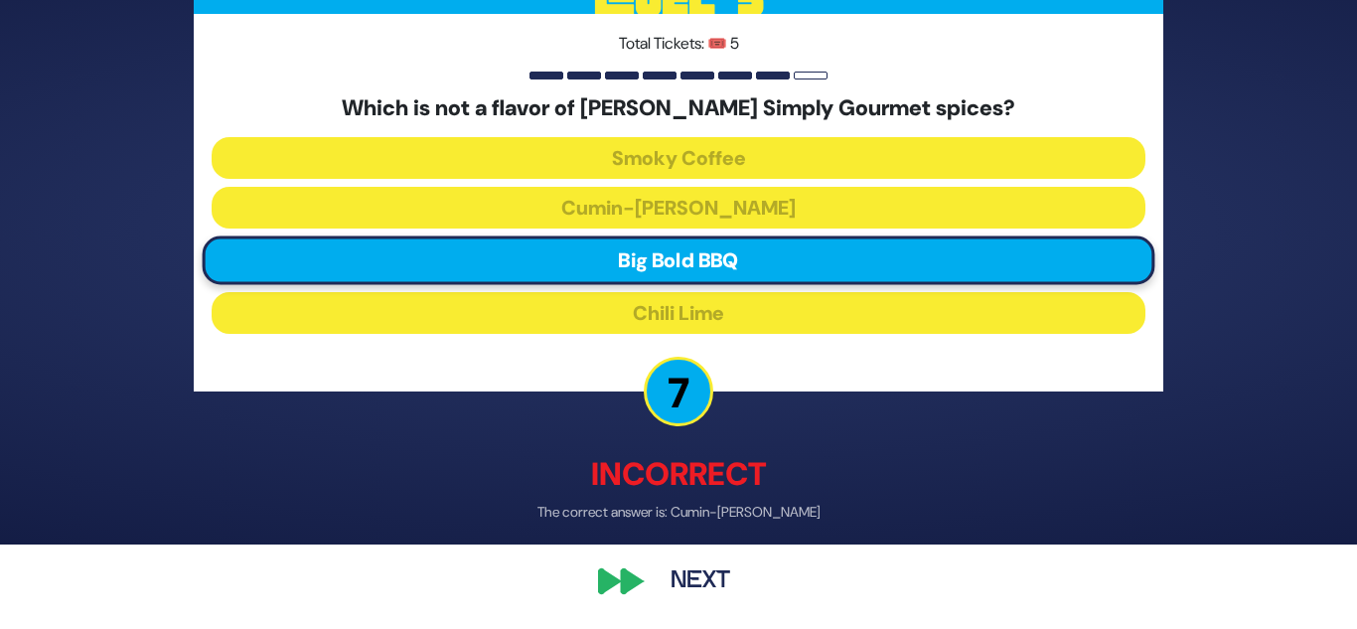
click at [722, 575] on button "Next" at bounding box center [700, 582] width 115 height 46
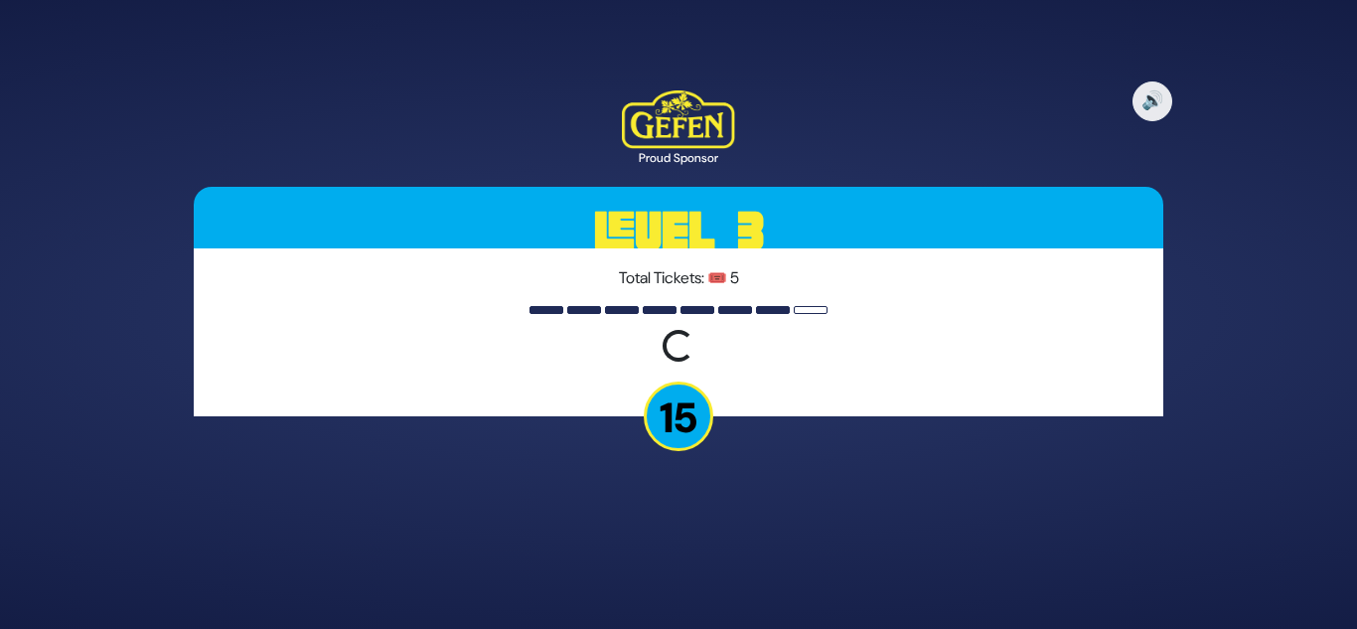
scroll to position [0, 0]
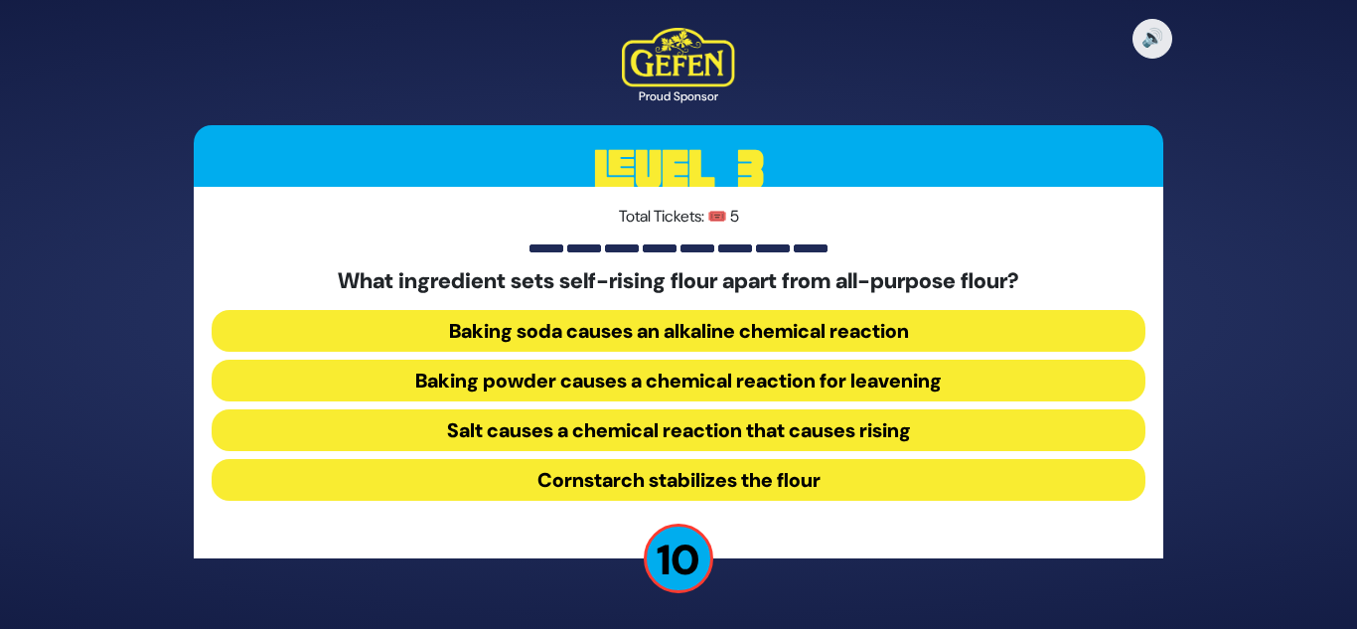
click at [764, 390] on button "Baking powder causes a chemical reaction for leavening" at bounding box center [679, 381] width 934 height 42
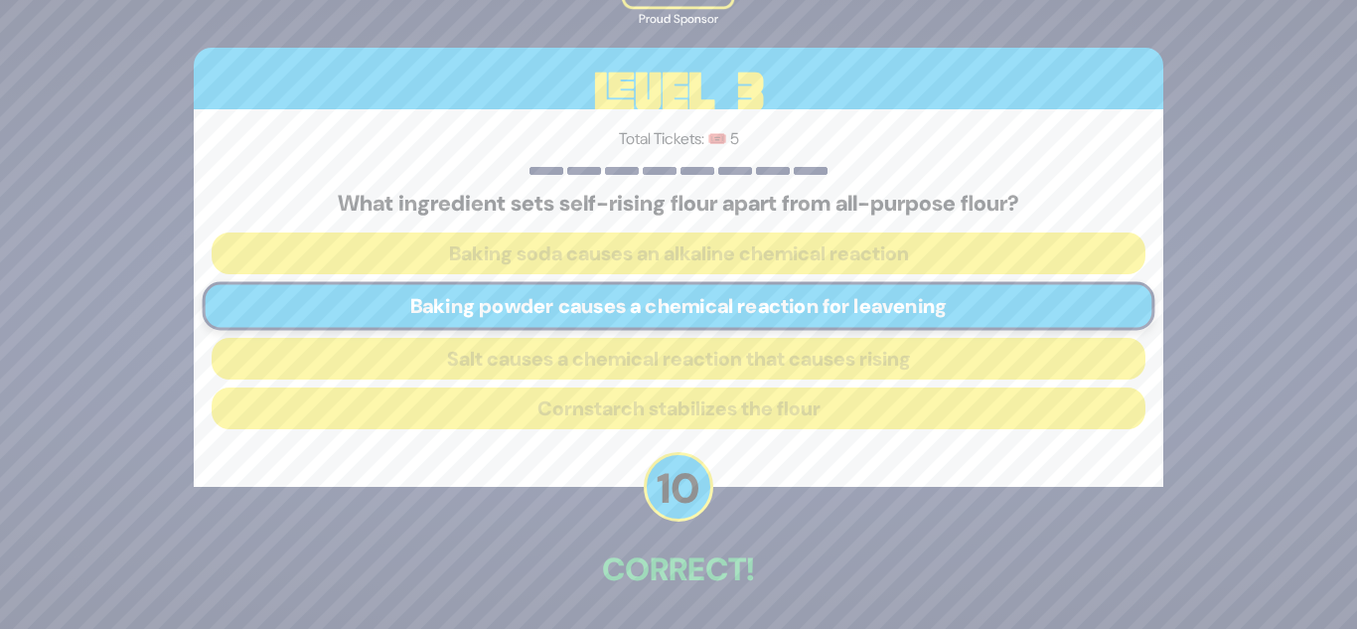
click at [776, 434] on div "What ingredient sets self-rising flour apart from all-purpose flour? Baking sod…" at bounding box center [679, 314] width 934 height 246
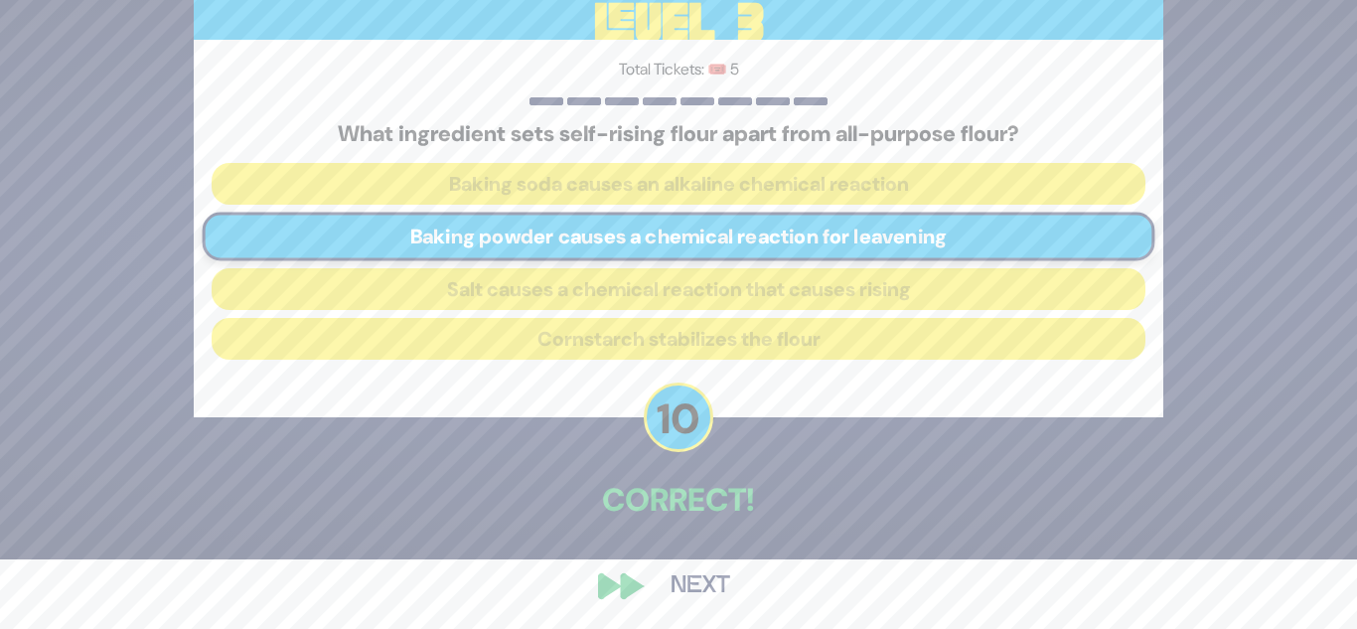
scroll to position [74, 0]
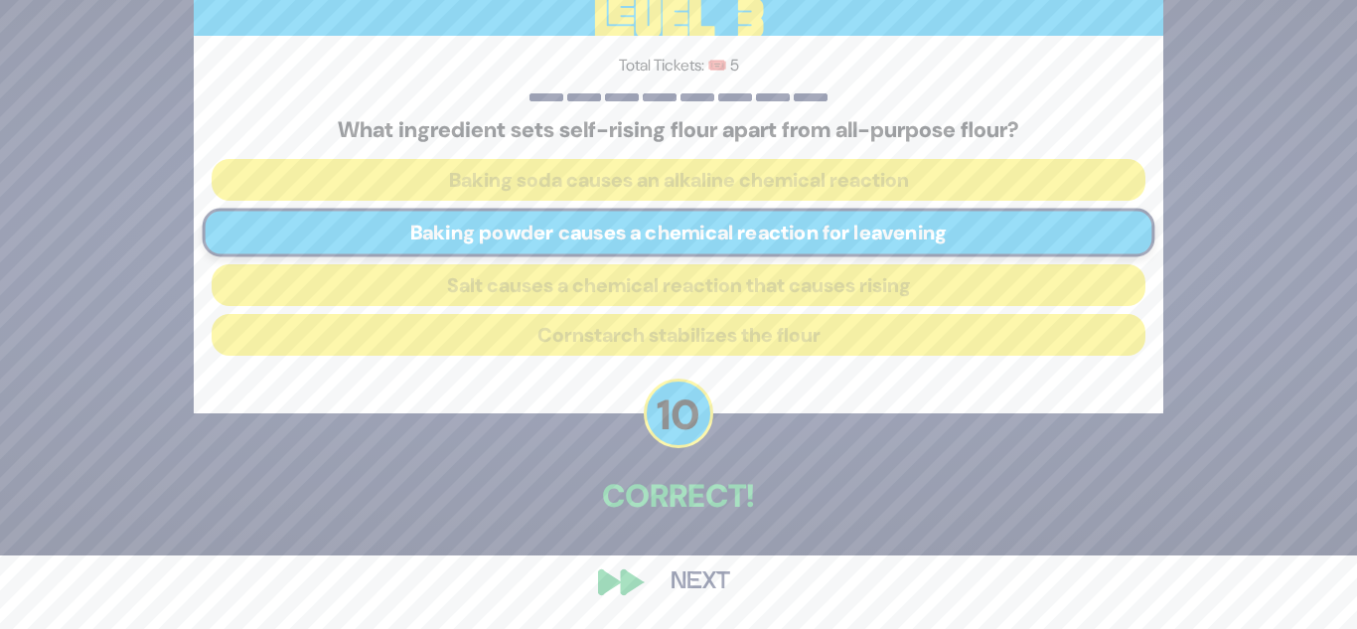
click at [683, 573] on button "Next" at bounding box center [700, 582] width 115 height 46
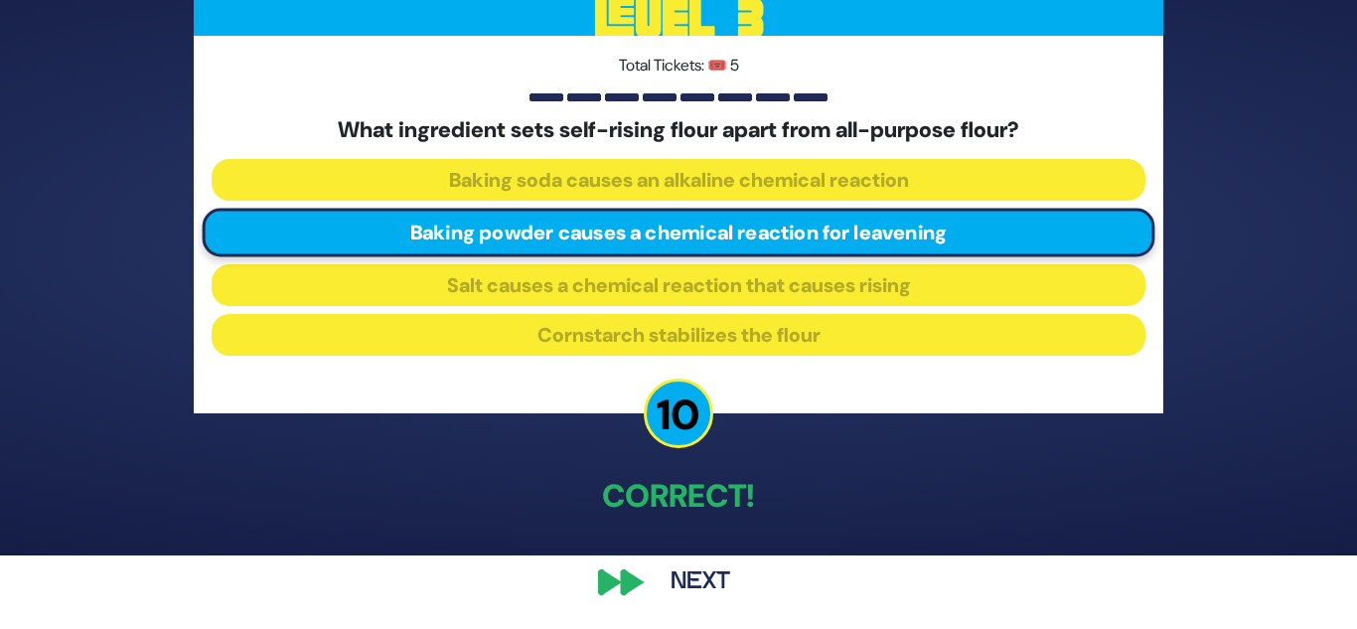
click at [714, 562] on button "Next" at bounding box center [700, 582] width 115 height 46
click at [690, 573] on button "Next" at bounding box center [700, 582] width 115 height 46
click at [696, 569] on button "Next" at bounding box center [700, 582] width 115 height 46
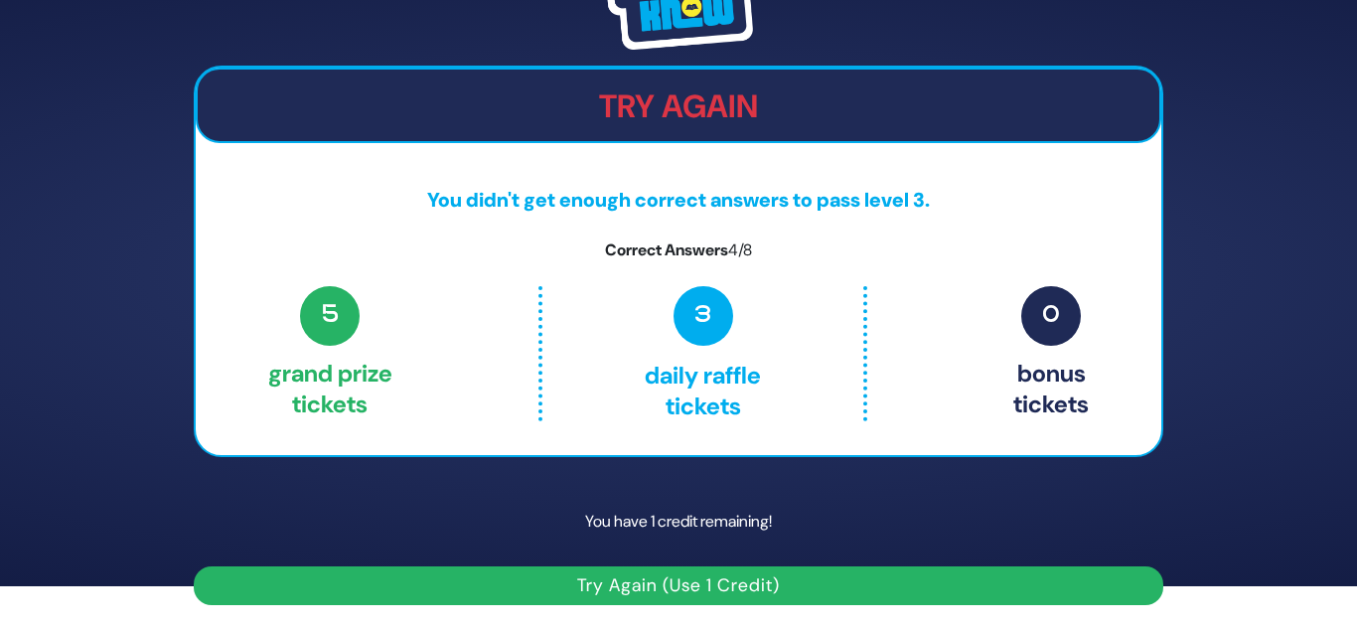
scroll to position [43, 0]
click at [700, 527] on p "You have 1 credit remaining!" at bounding box center [679, 522] width 970 height 58
click at [131, 368] on div "Share Credits Try Again You didn't get enough correct answers to pass level 3. …" at bounding box center [678, 271] width 1357 height 629
click at [517, 582] on button "Try Again (Use 1 Credit)" at bounding box center [679, 585] width 970 height 39
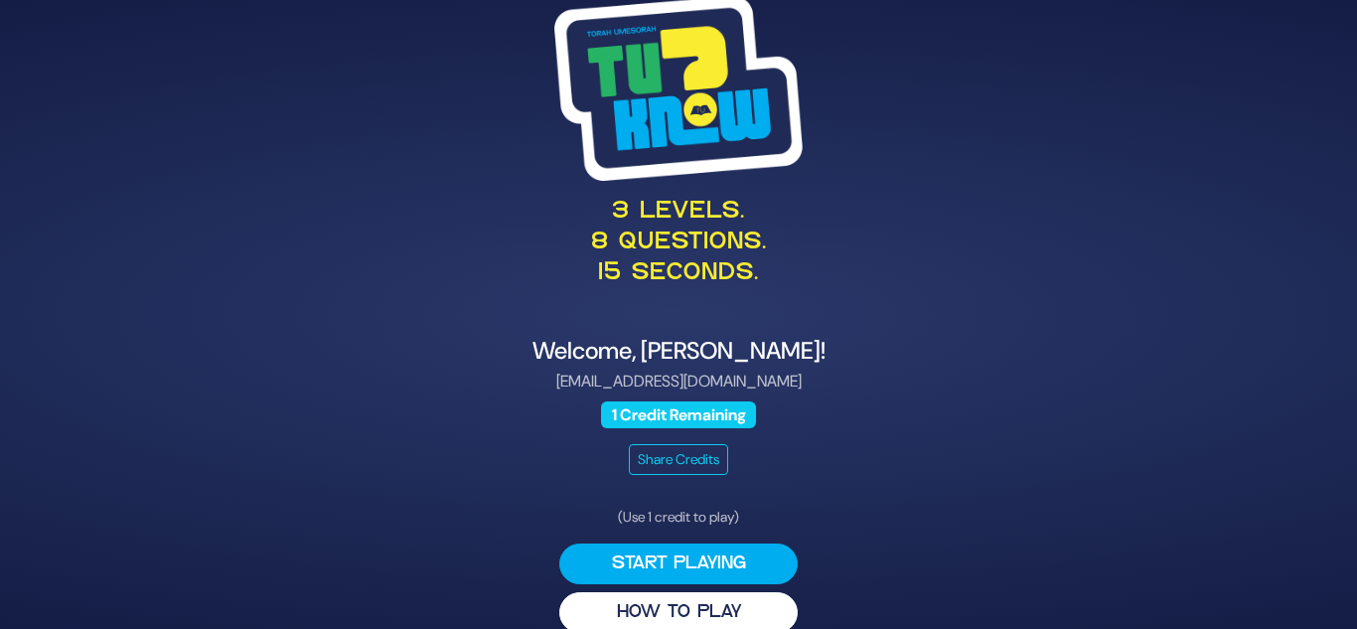
click at [369, 376] on p "ctendlercollege@gmail.com" at bounding box center [679, 382] width 970 height 24
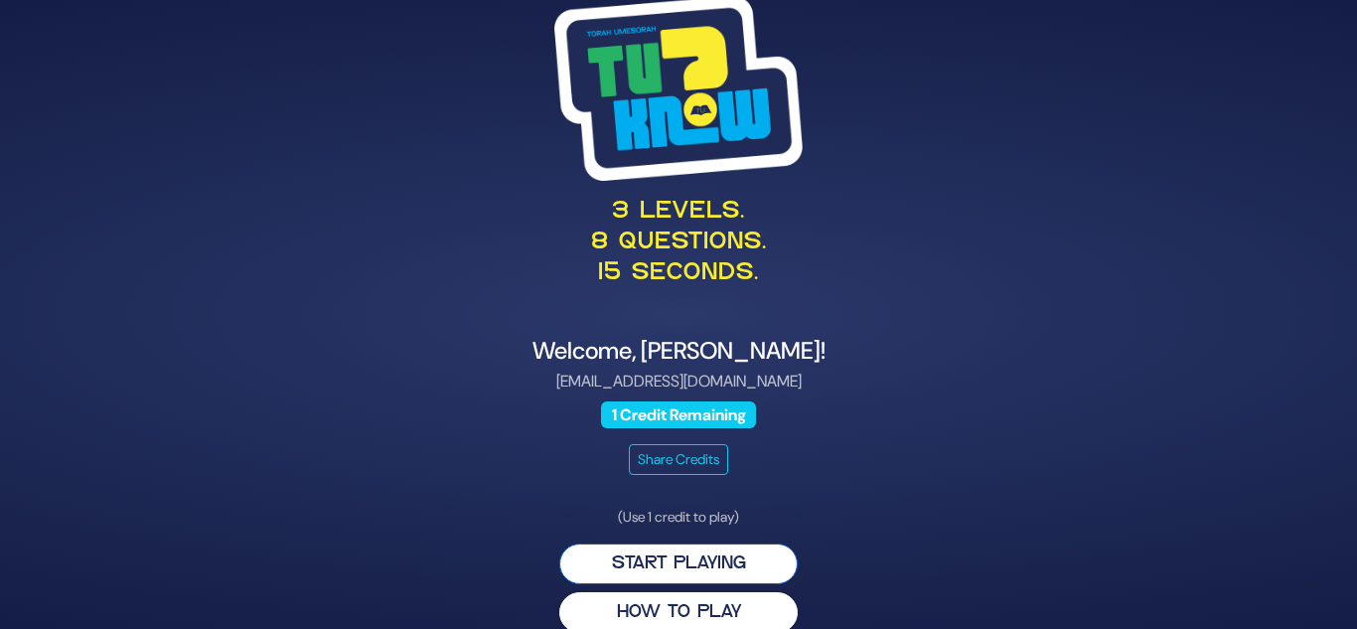
click at [598, 563] on button "Start Playing" at bounding box center [678, 563] width 238 height 41
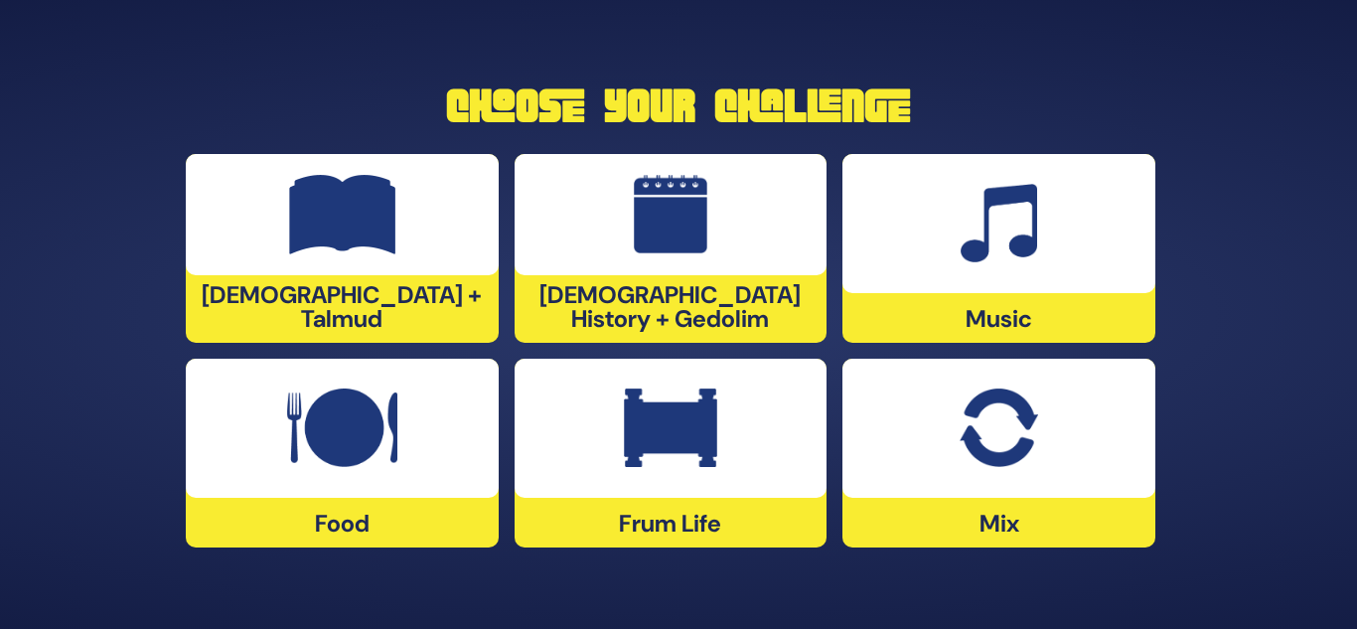
click at [609, 440] on div at bounding box center [671, 428] width 313 height 139
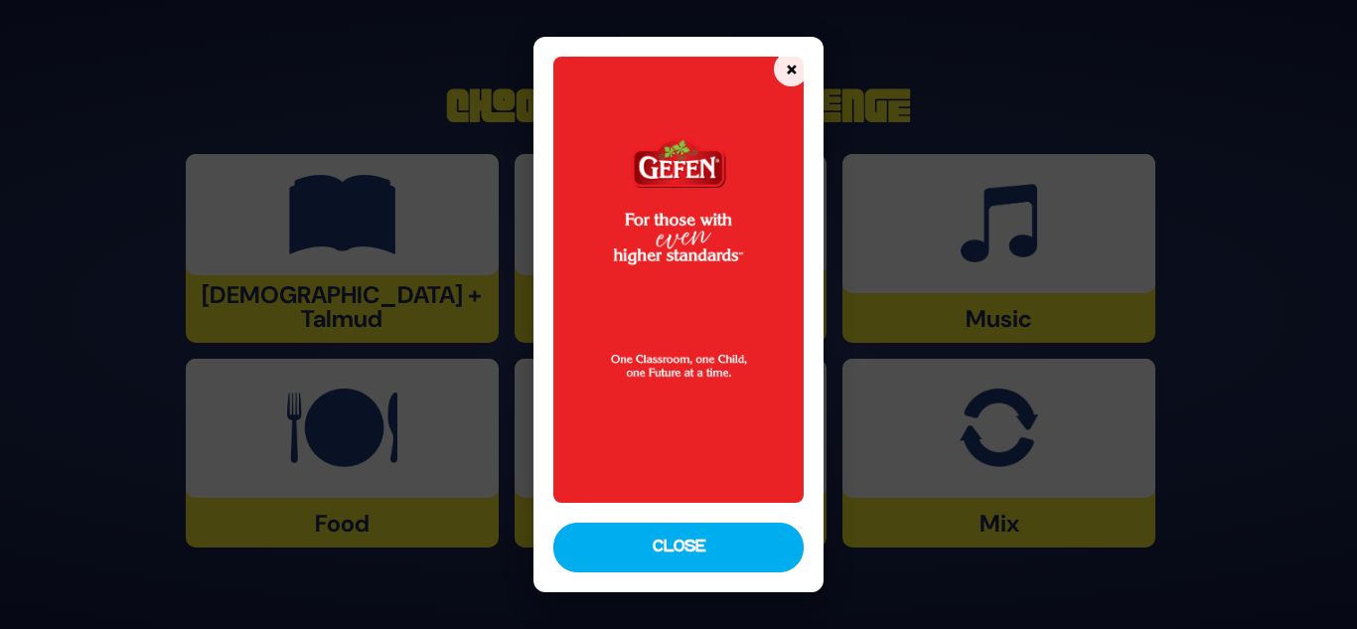
click at [730, 373] on img at bounding box center [678, 280] width 251 height 447
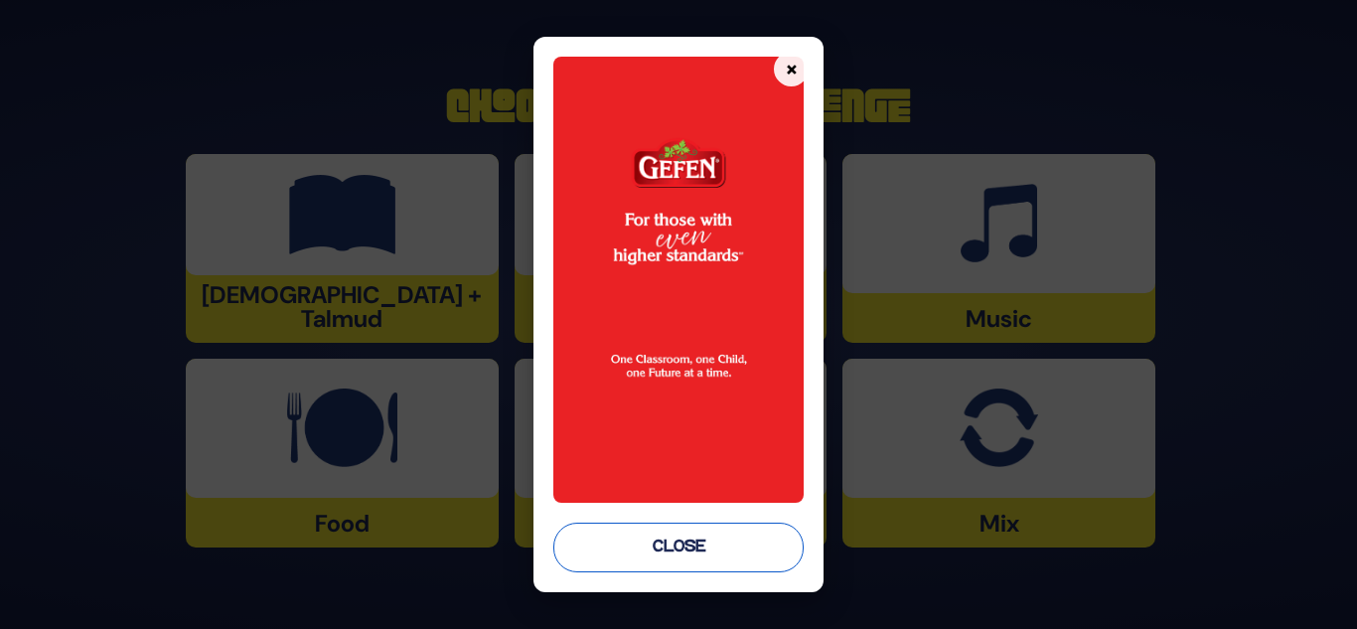
click at [761, 538] on button "Close" at bounding box center [678, 548] width 251 height 50
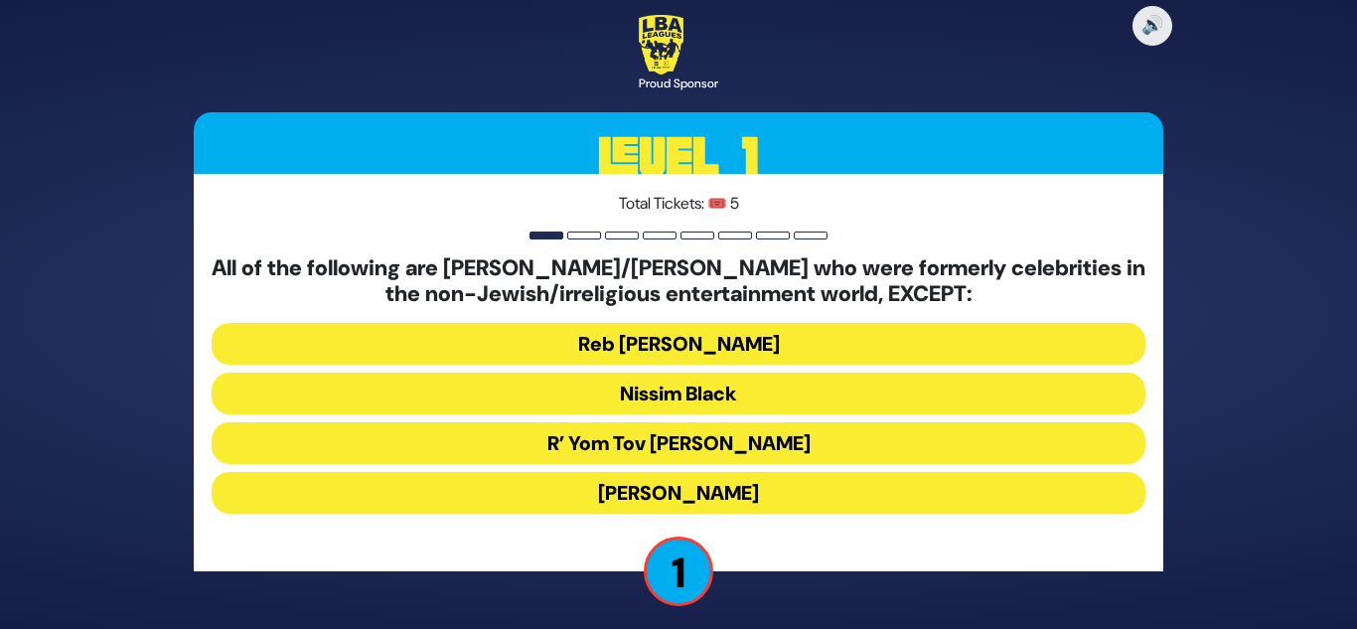
click at [565, 435] on button "R’ Yom Tov Glazer" at bounding box center [679, 443] width 934 height 42
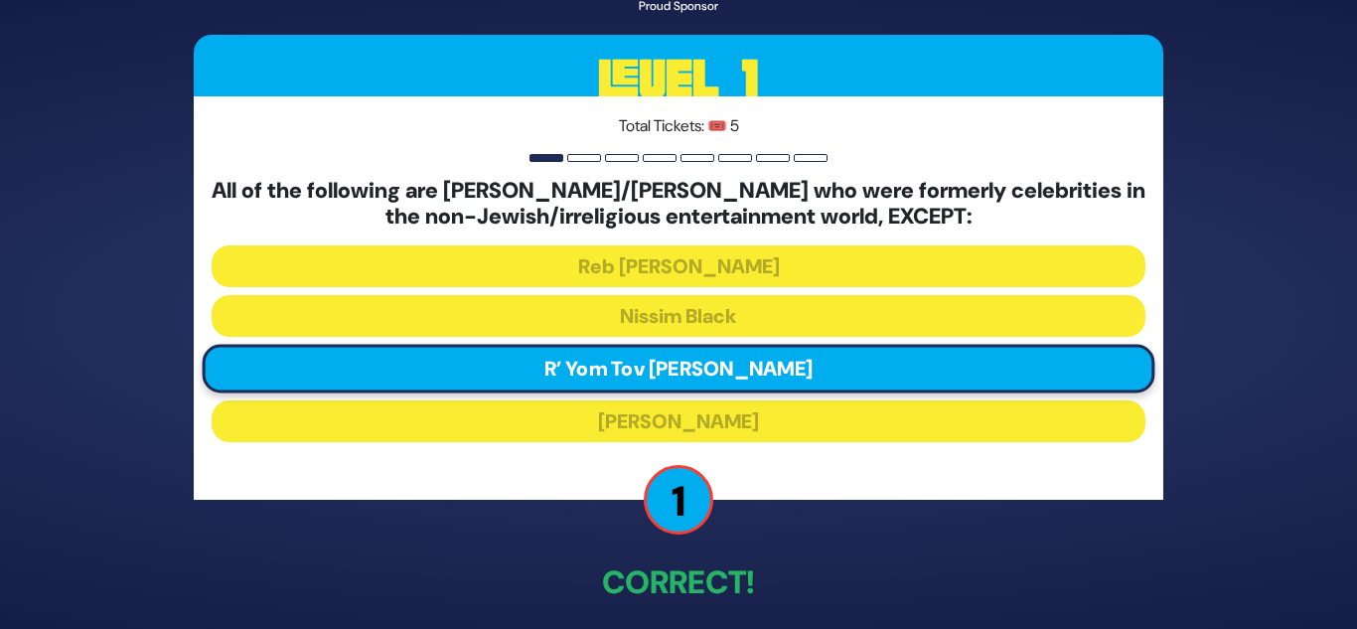
click at [558, 500] on div "🔊 Proud Sponsor Level 1 Total Tickets: 🎟️ 5 All of the following are baalei tes…" at bounding box center [678, 315] width 1017 height 803
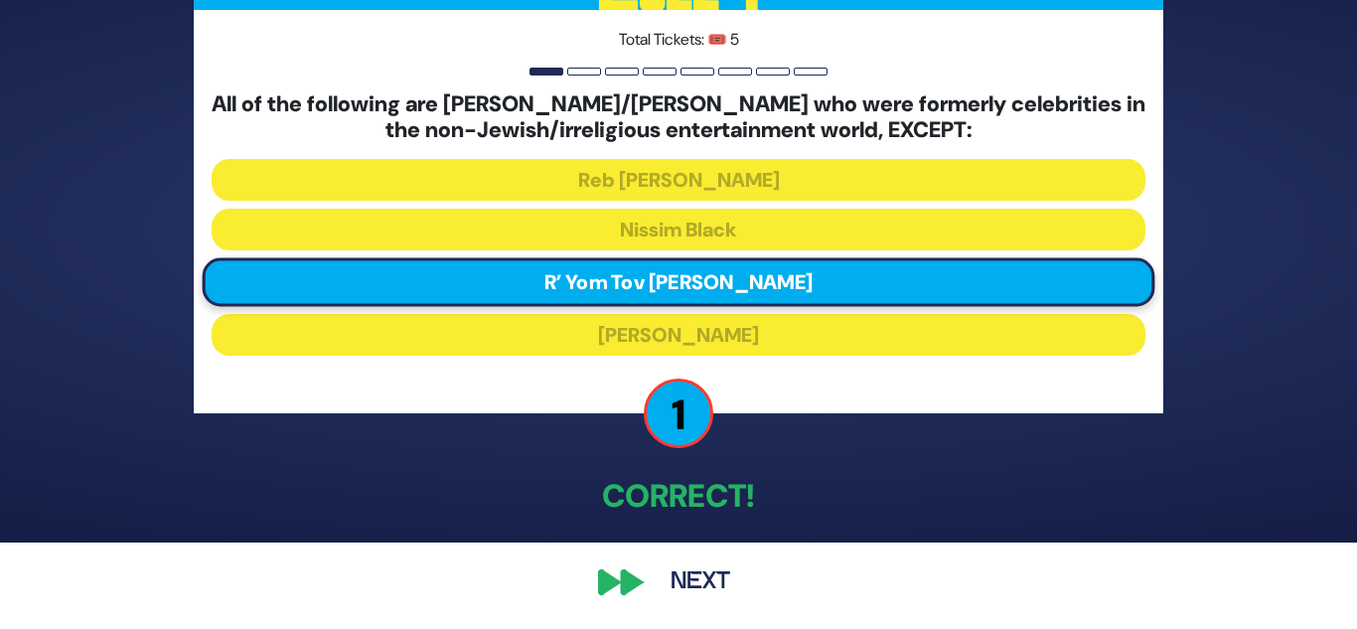
click at [728, 587] on button "Next" at bounding box center [700, 582] width 115 height 46
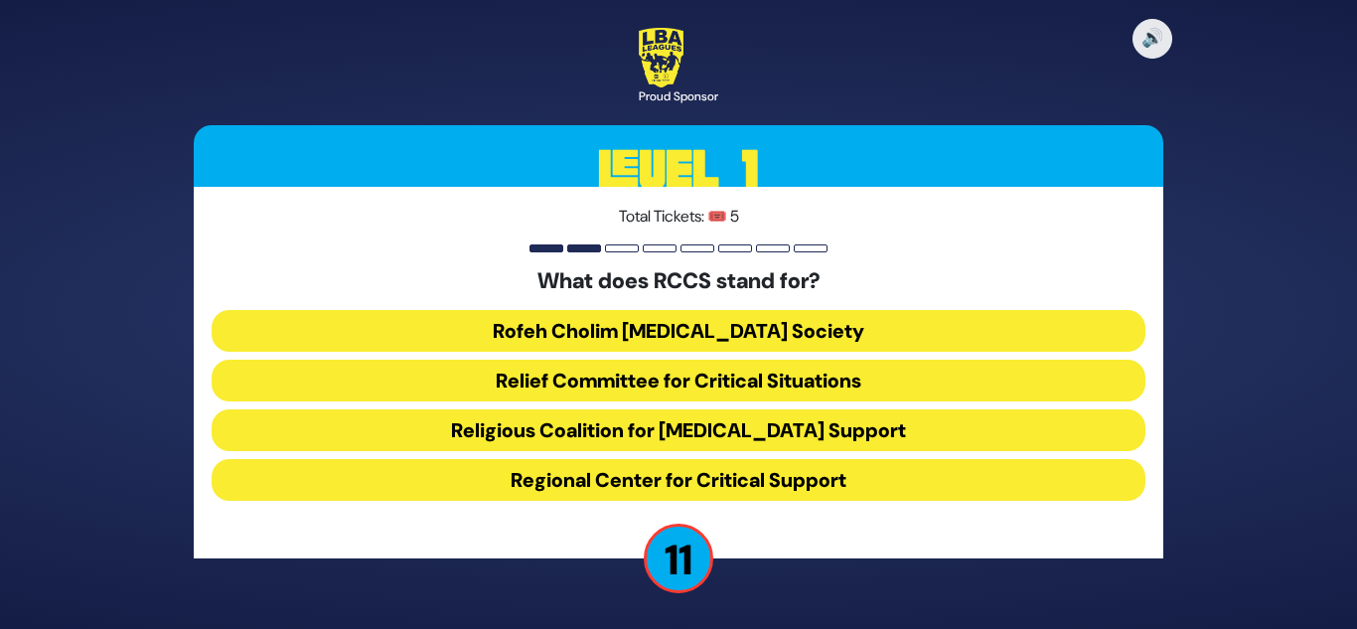
click at [778, 338] on button "Rofeh Cholim Cancer Society" at bounding box center [679, 331] width 934 height 42
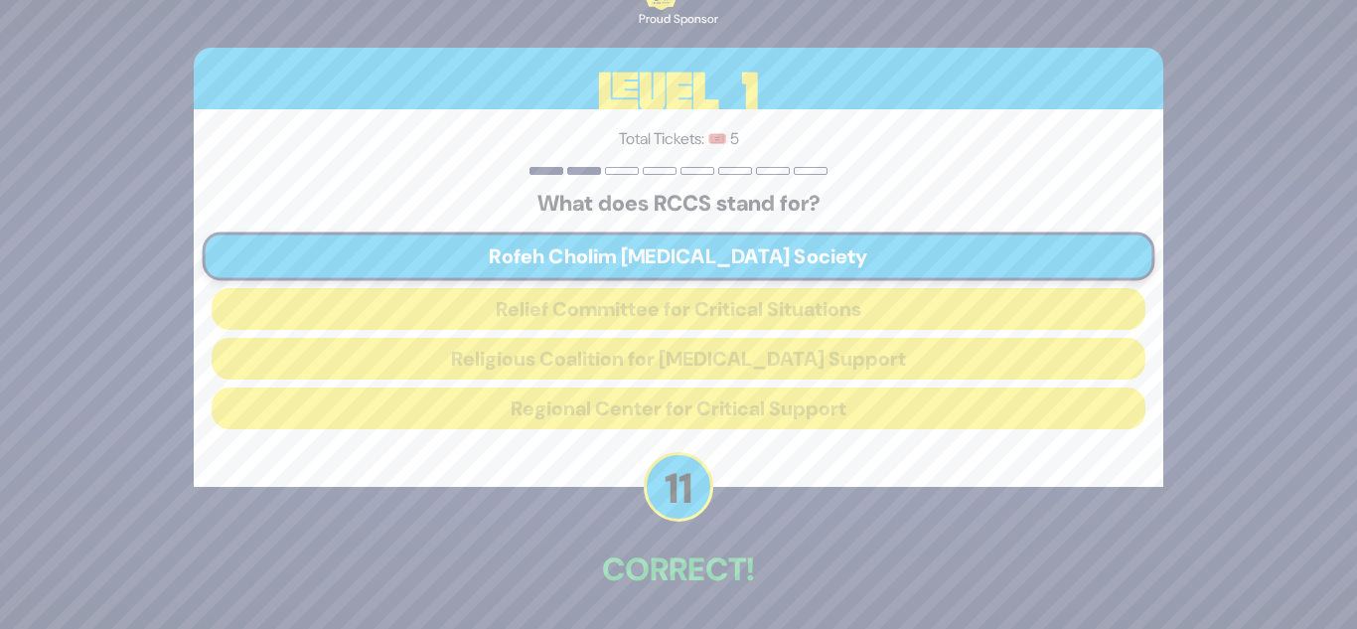
click at [684, 581] on p "Correct!" at bounding box center [679, 569] width 970 height 48
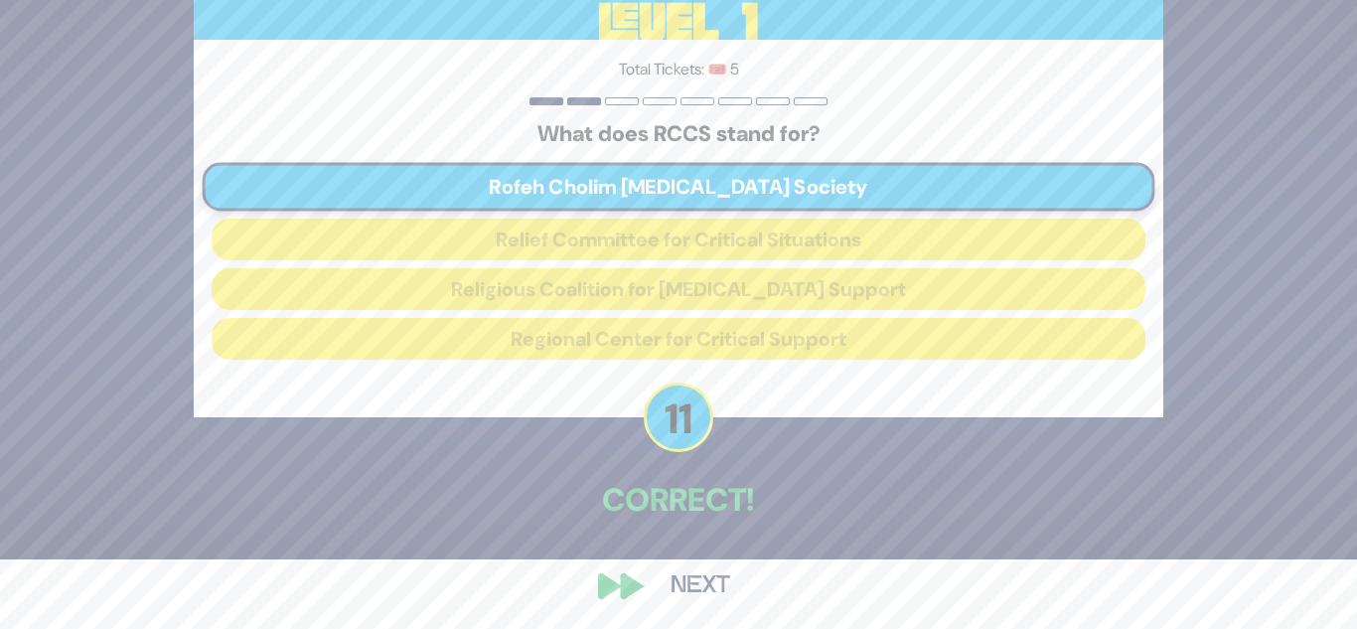
scroll to position [74, 0]
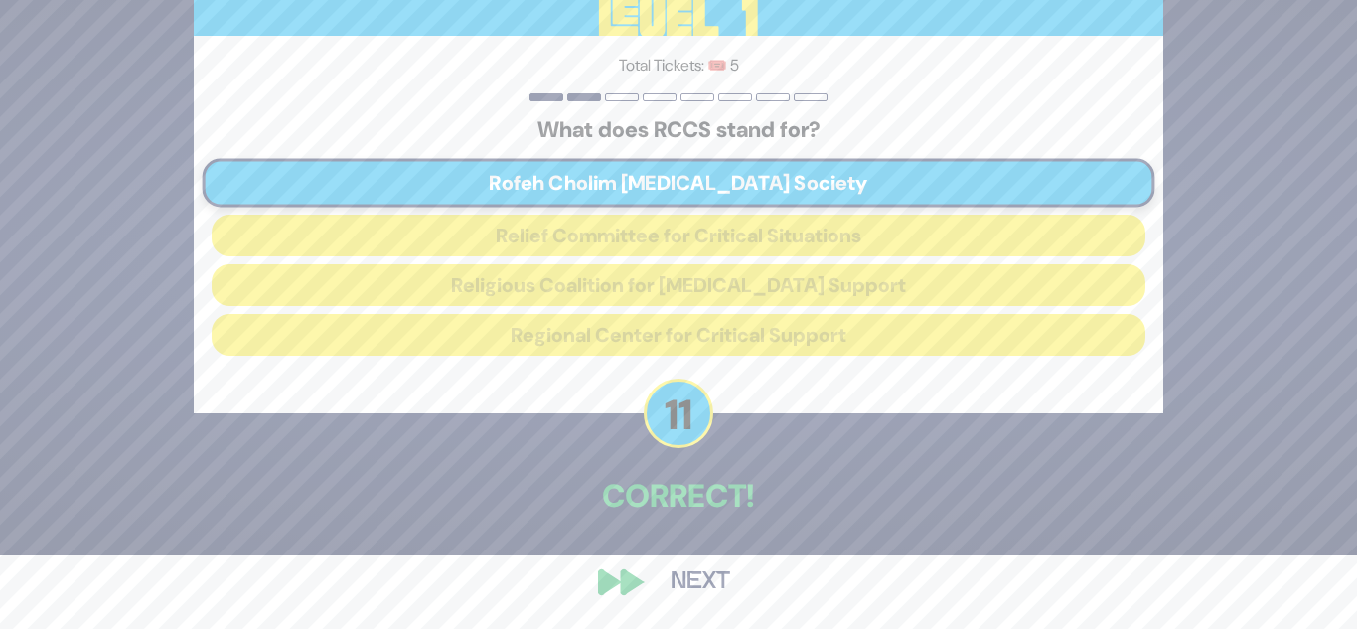
click at [709, 600] on button "Next" at bounding box center [700, 582] width 115 height 46
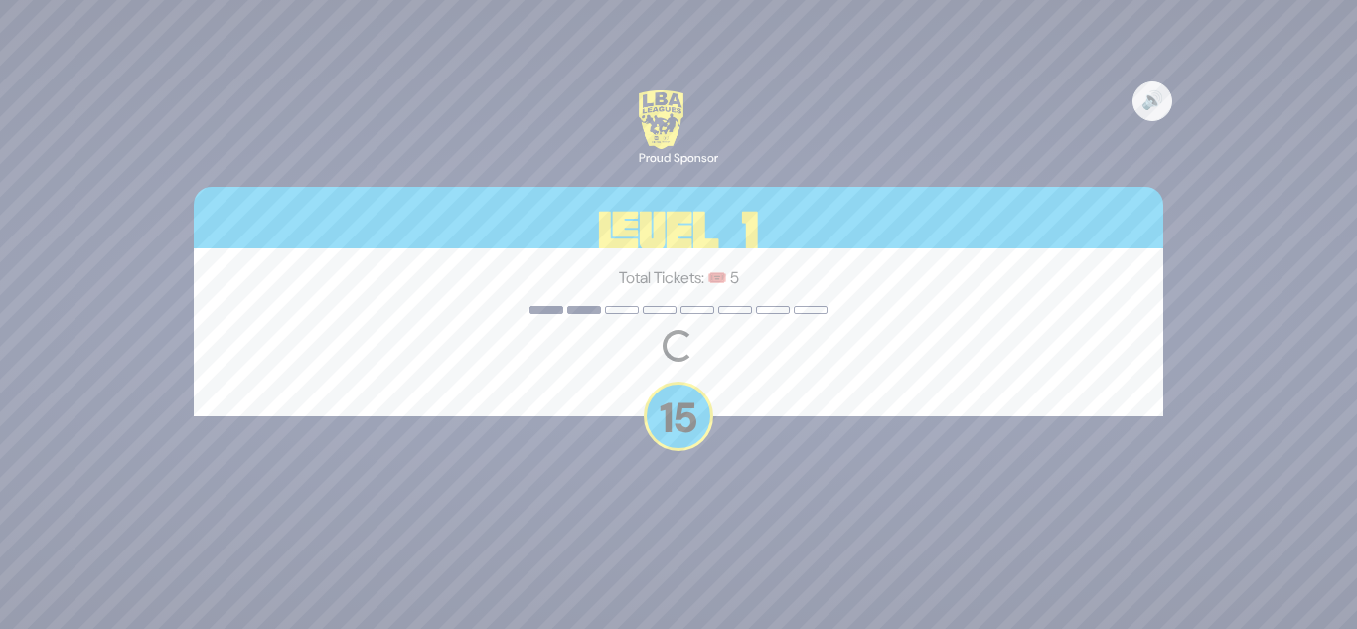
scroll to position [0, 0]
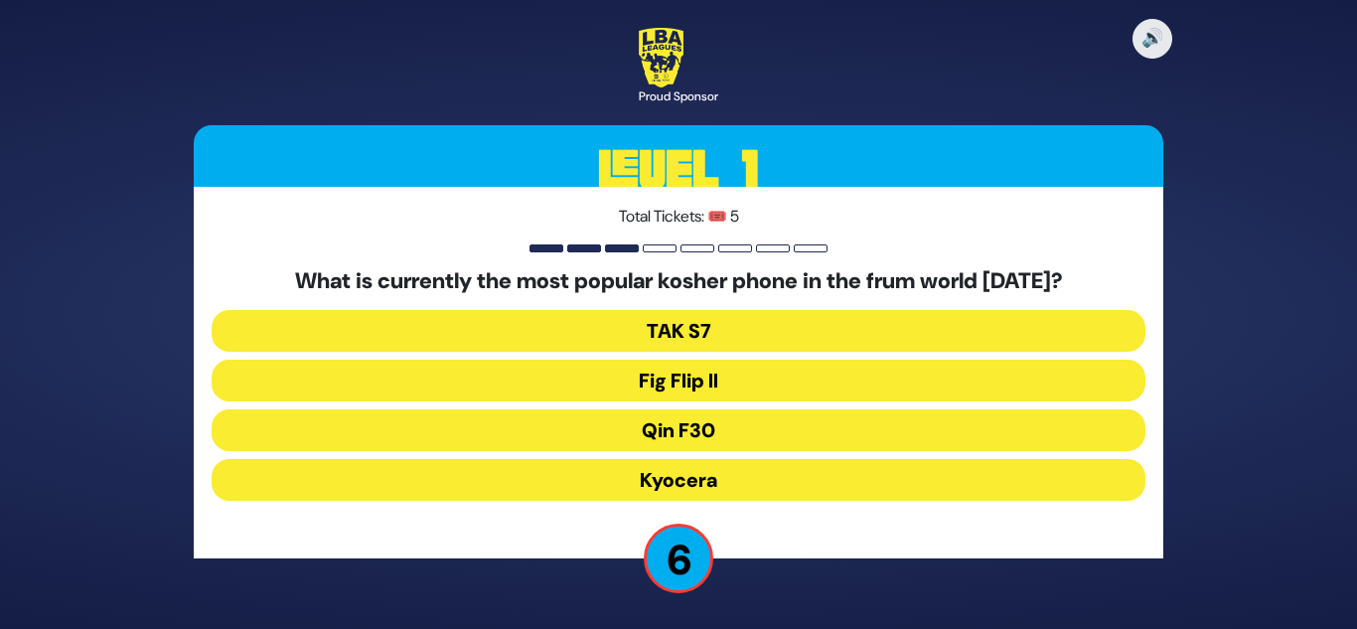
click at [733, 372] on button "Fig Flip II" at bounding box center [679, 381] width 934 height 42
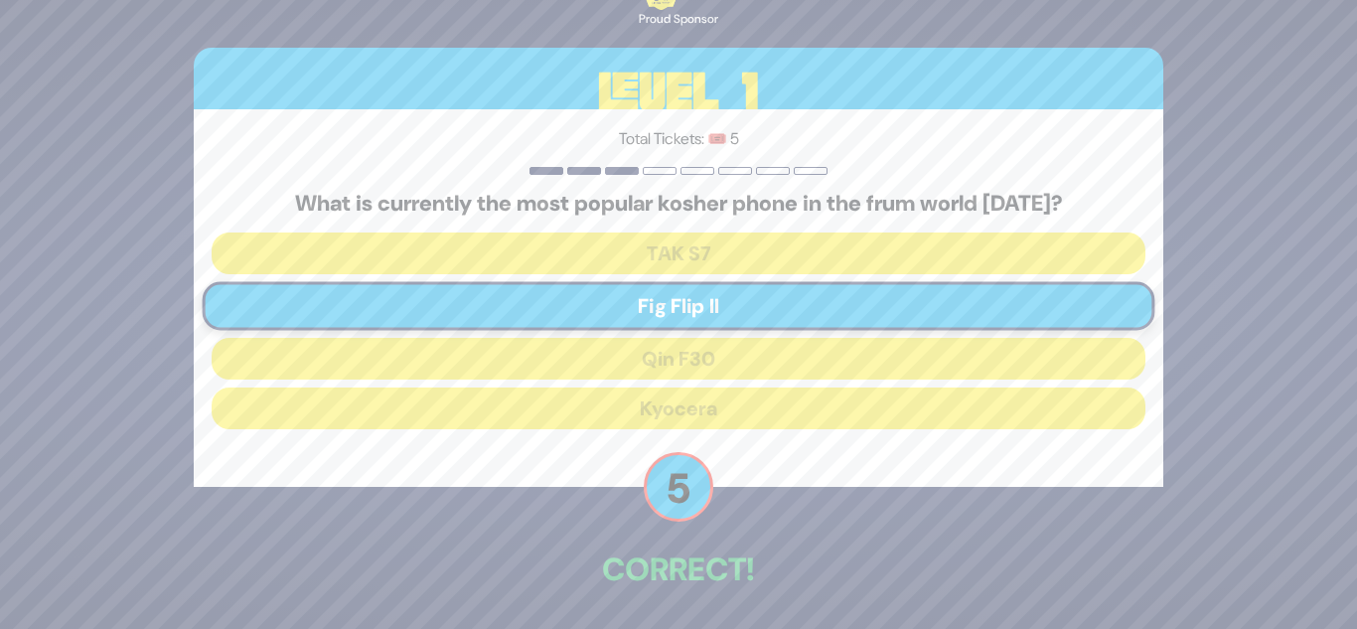
click at [699, 538] on div "🔊 Proud Sponsor Level 1 Total Tickets: 🎟️ 5 What is currently the most popular …" at bounding box center [678, 314] width 1017 height 776
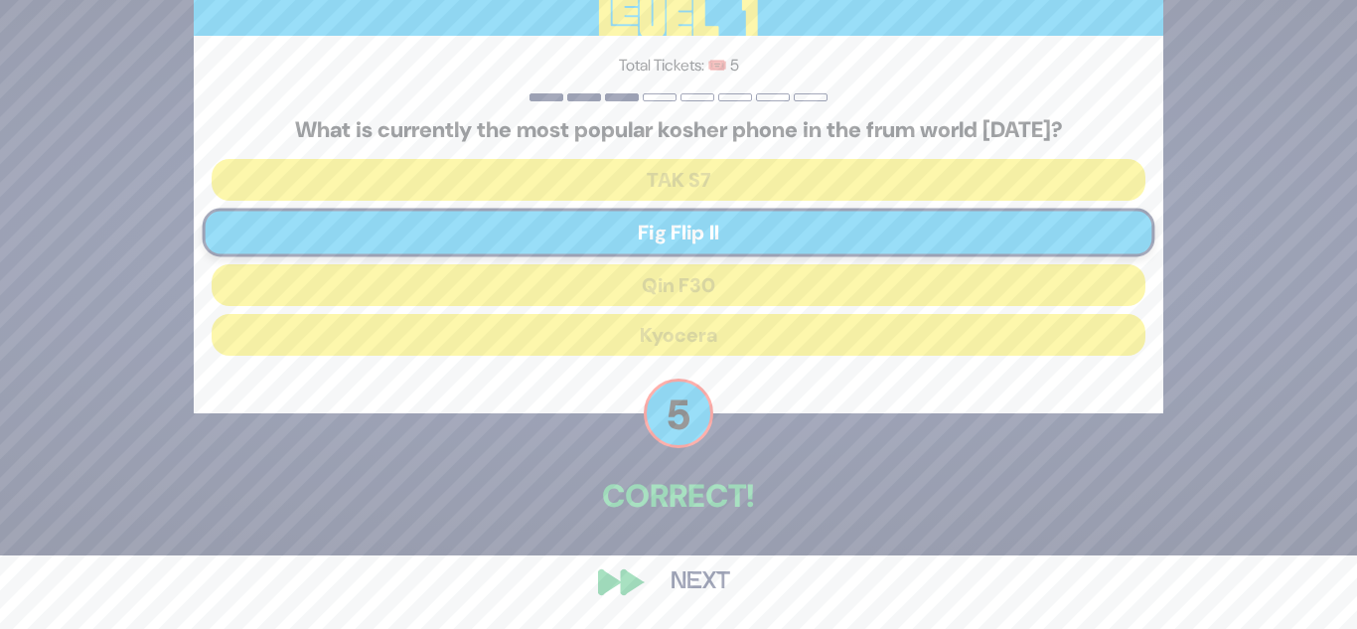
click at [712, 561] on button "Next" at bounding box center [700, 582] width 115 height 46
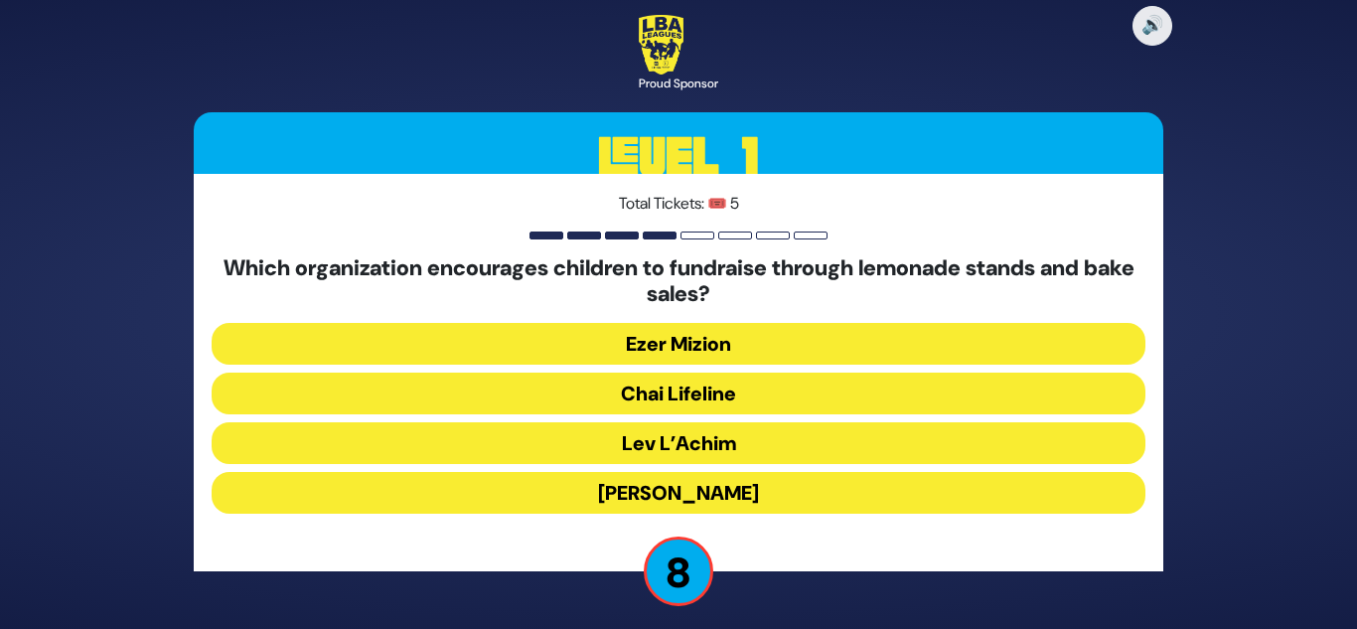
click at [742, 404] on button "Chai Lifeline" at bounding box center [679, 394] width 934 height 42
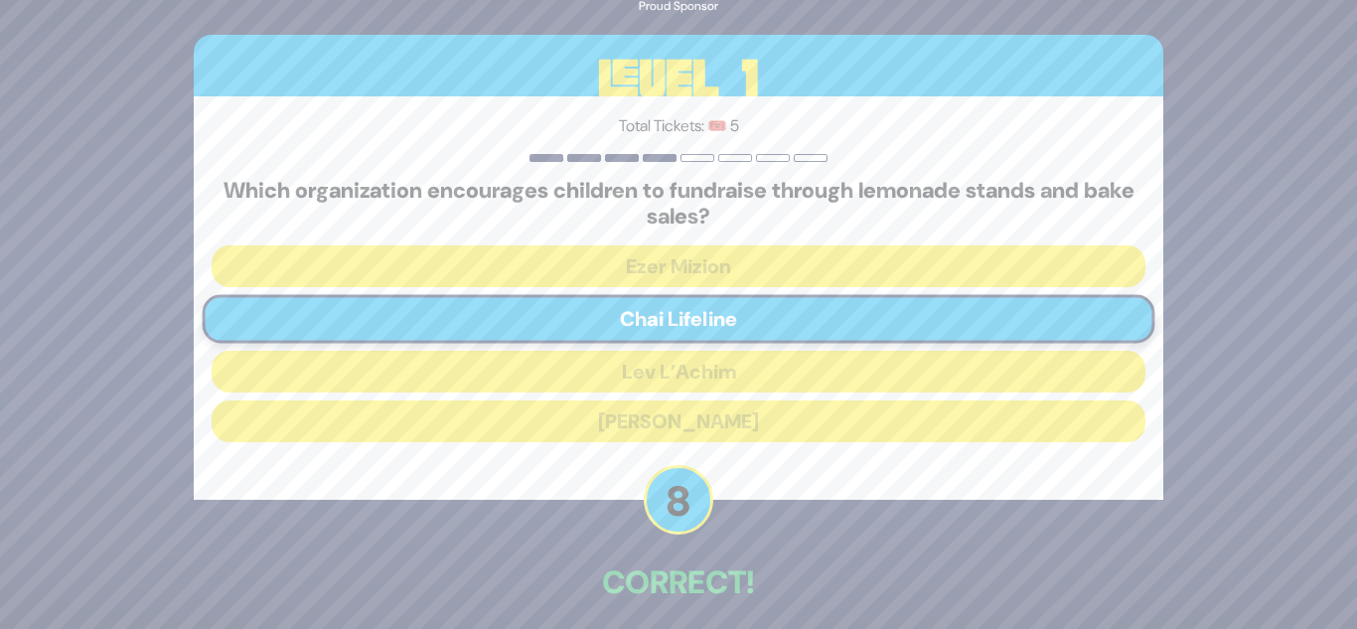
click at [682, 534] on div "🔊 Proud Sponsor Level 1 Total Tickets: 🎟️ 5 Which organization encourages child…" at bounding box center [678, 315] width 1017 height 803
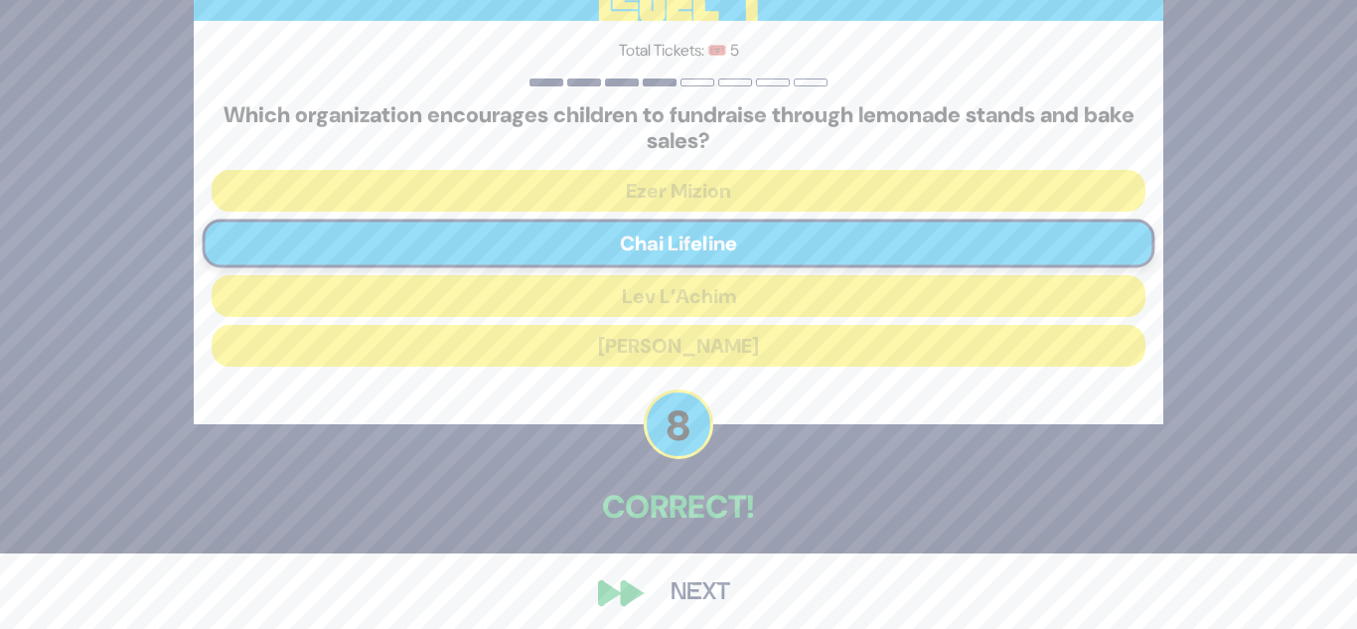
scroll to position [86, 0]
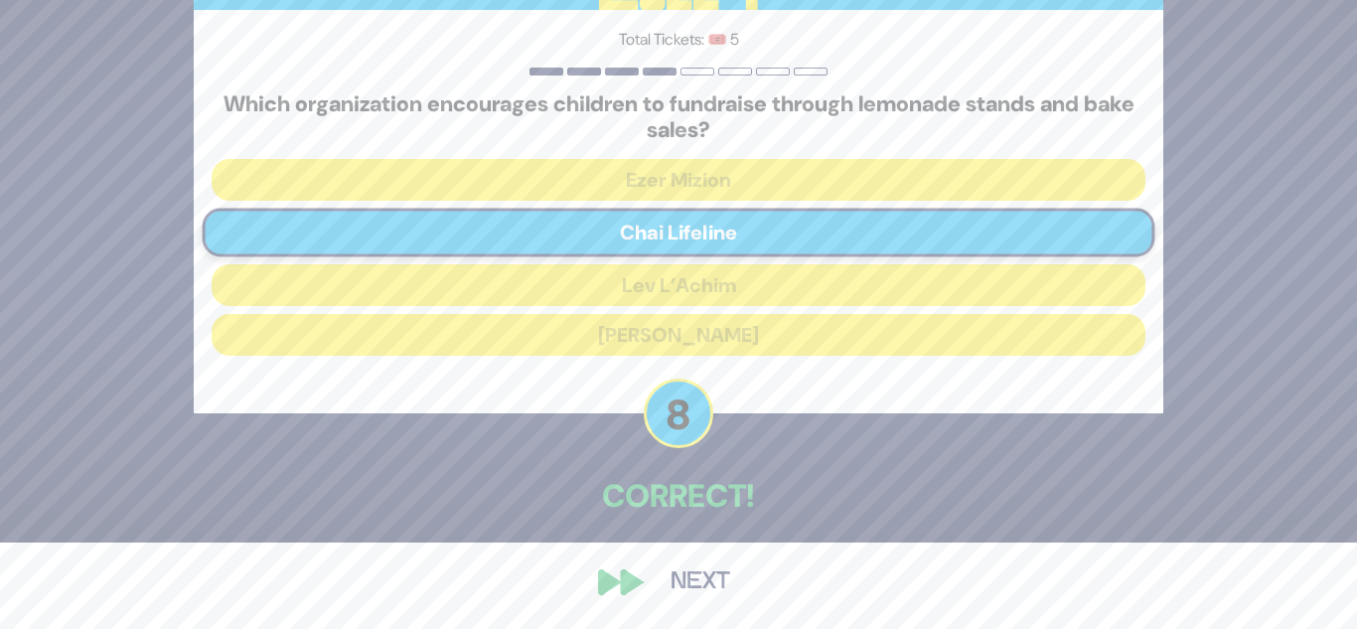
click at [673, 580] on button "Next" at bounding box center [700, 582] width 115 height 46
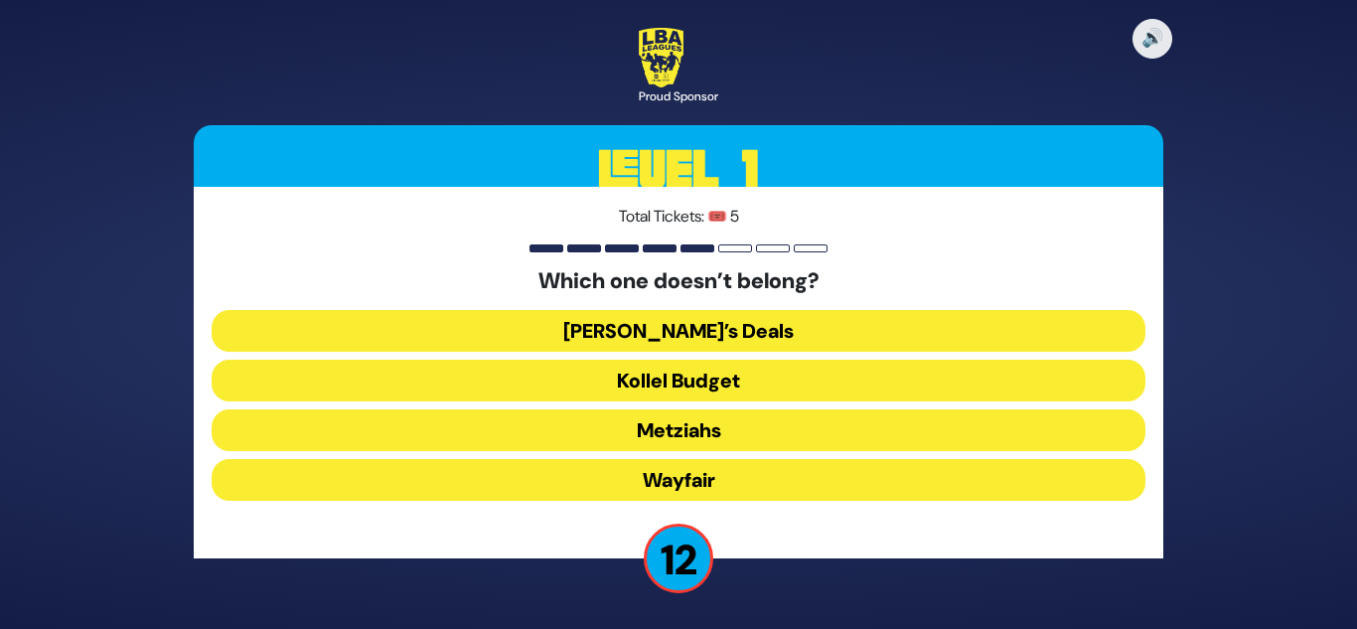
click at [682, 480] on button "Wayfair" at bounding box center [679, 480] width 934 height 42
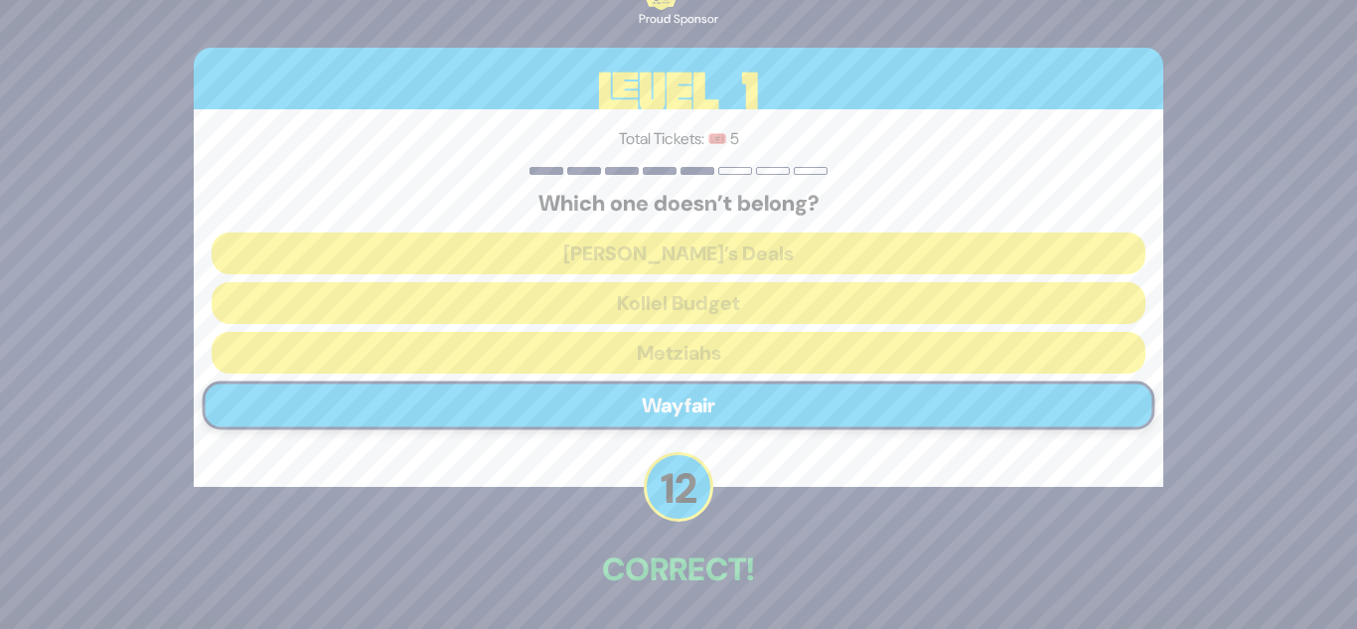
click at [681, 488] on p "12" at bounding box center [679, 487] width 70 height 70
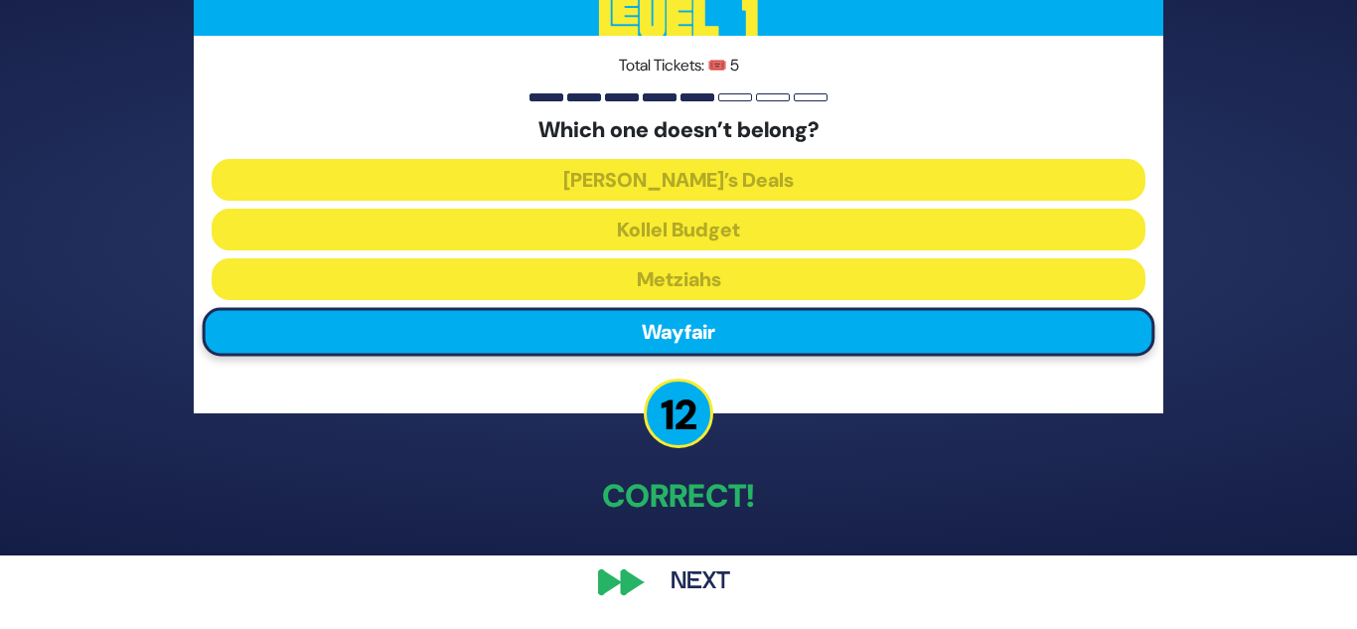
click at [678, 599] on button "Next" at bounding box center [700, 582] width 115 height 46
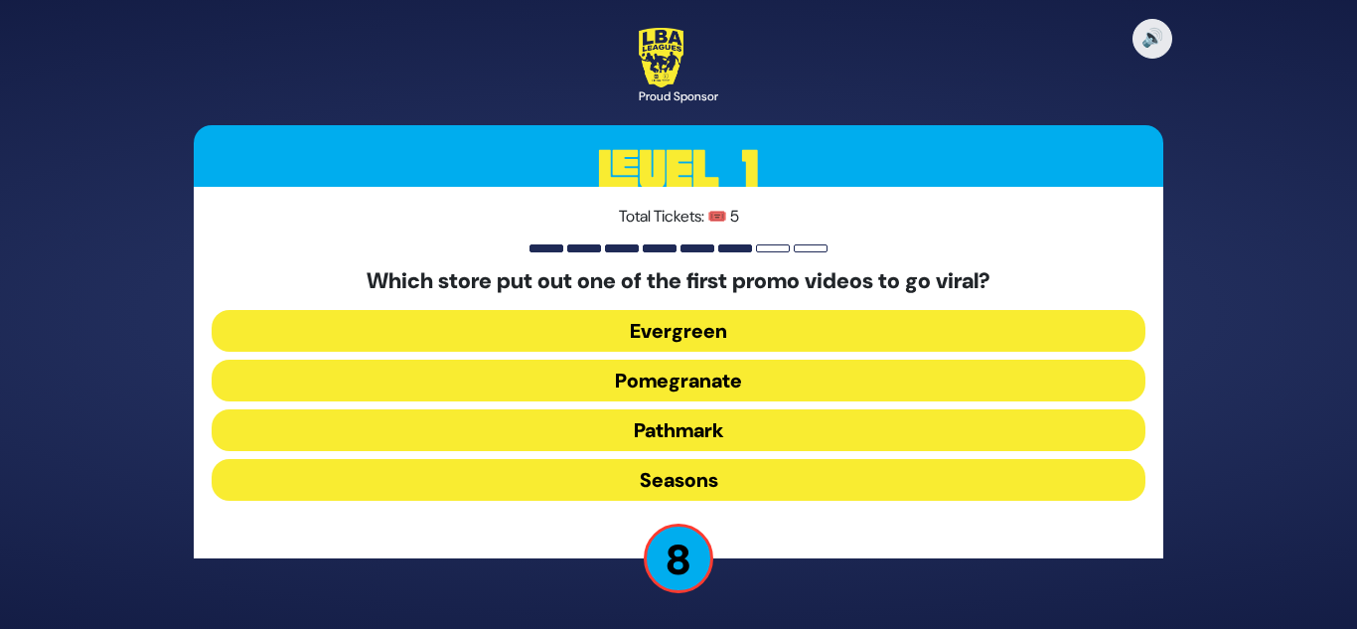
click at [731, 330] on button "Evergreen" at bounding box center [679, 331] width 934 height 42
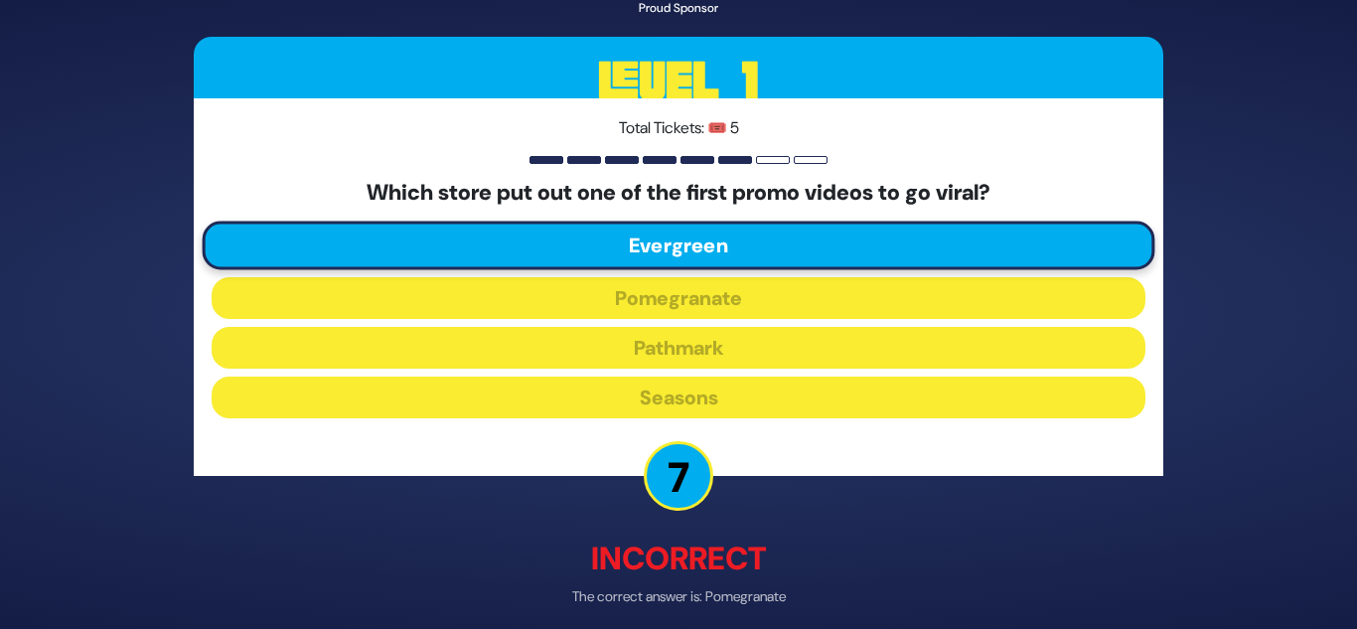
click at [702, 470] on p "7" at bounding box center [679, 477] width 70 height 70
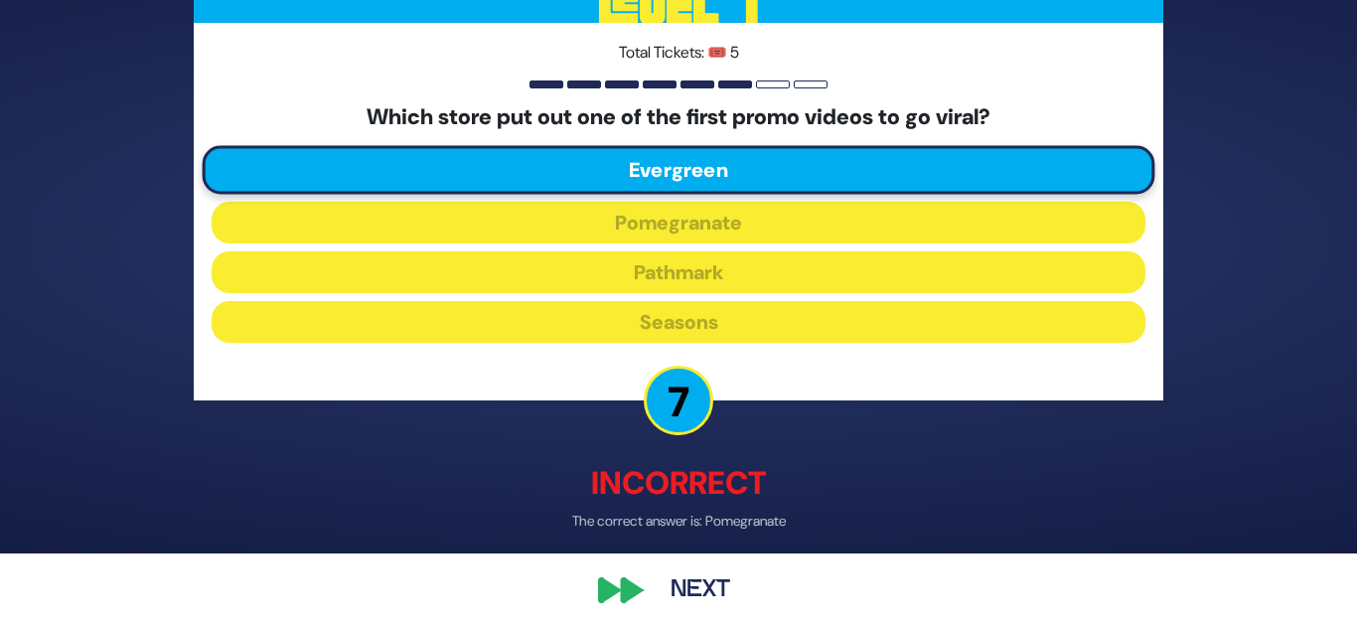
scroll to position [84, 0]
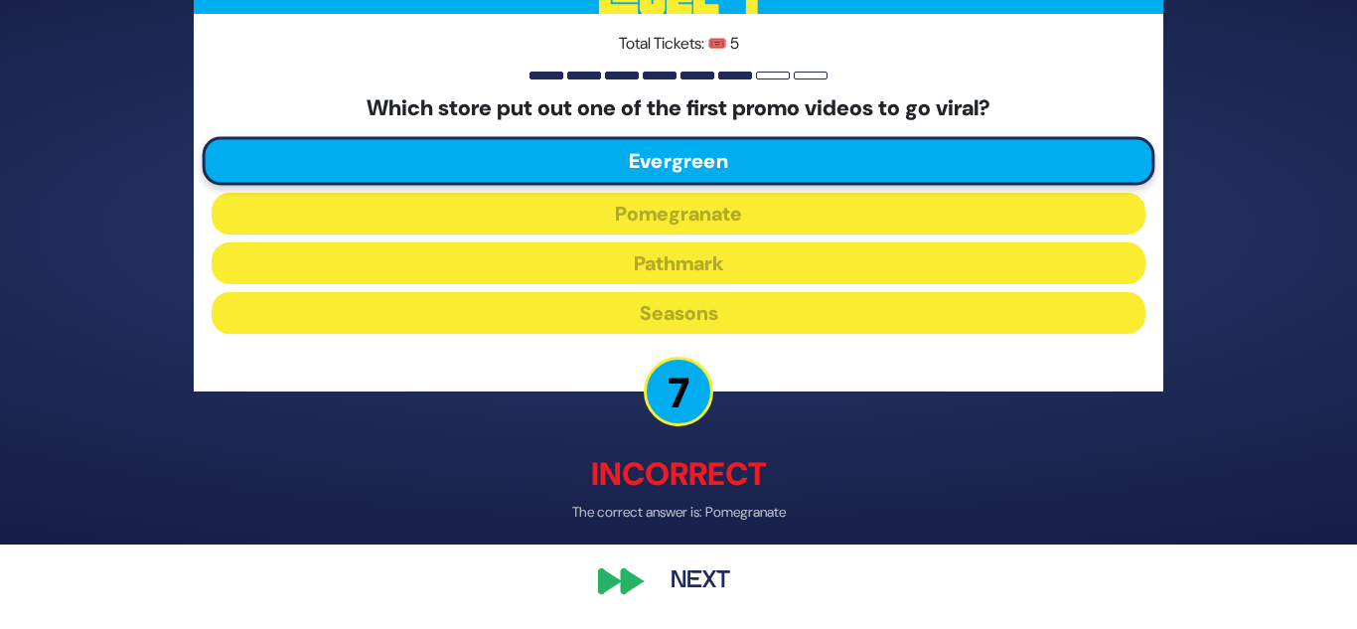
click at [700, 573] on button "Next" at bounding box center [700, 582] width 115 height 46
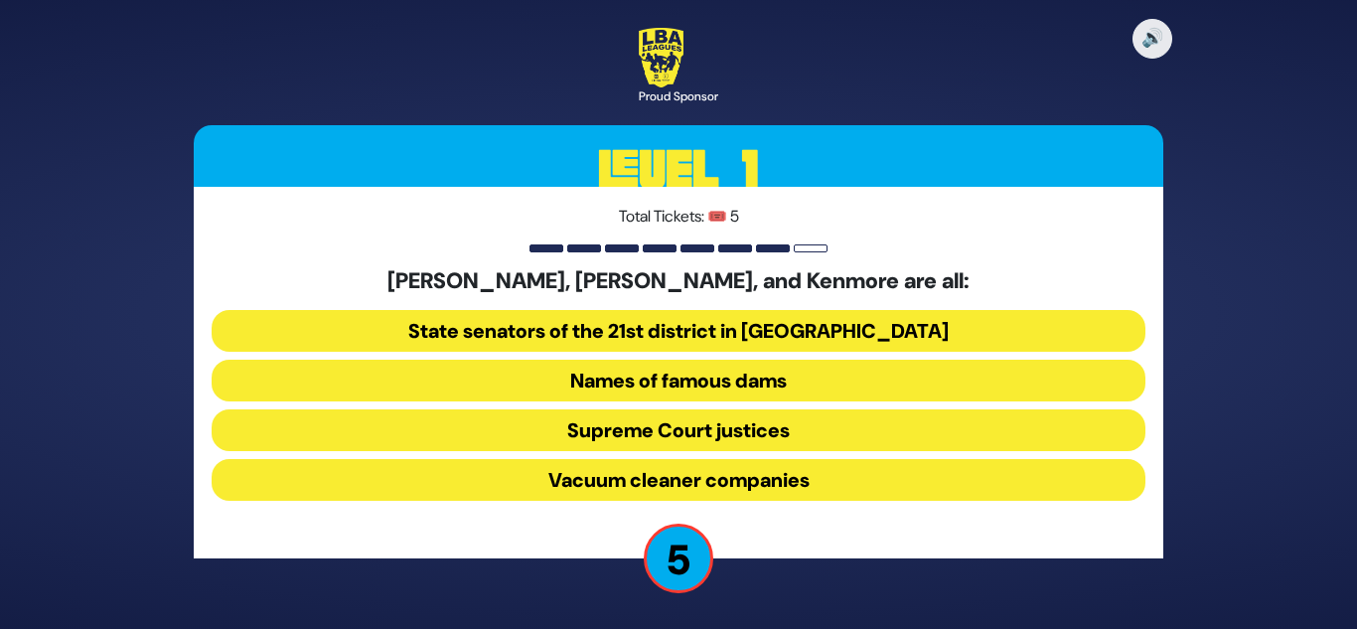
click at [622, 492] on button "Vacuum cleaner companies" at bounding box center [679, 480] width 934 height 42
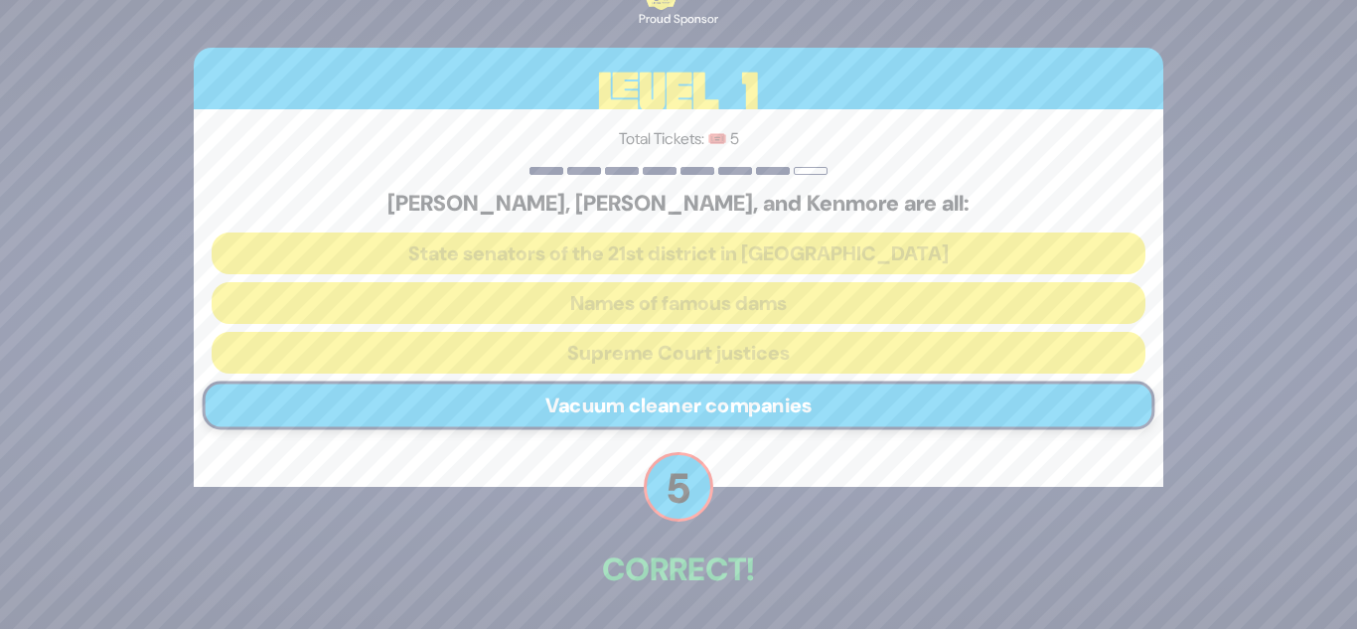
click at [665, 490] on p "5" at bounding box center [679, 487] width 70 height 70
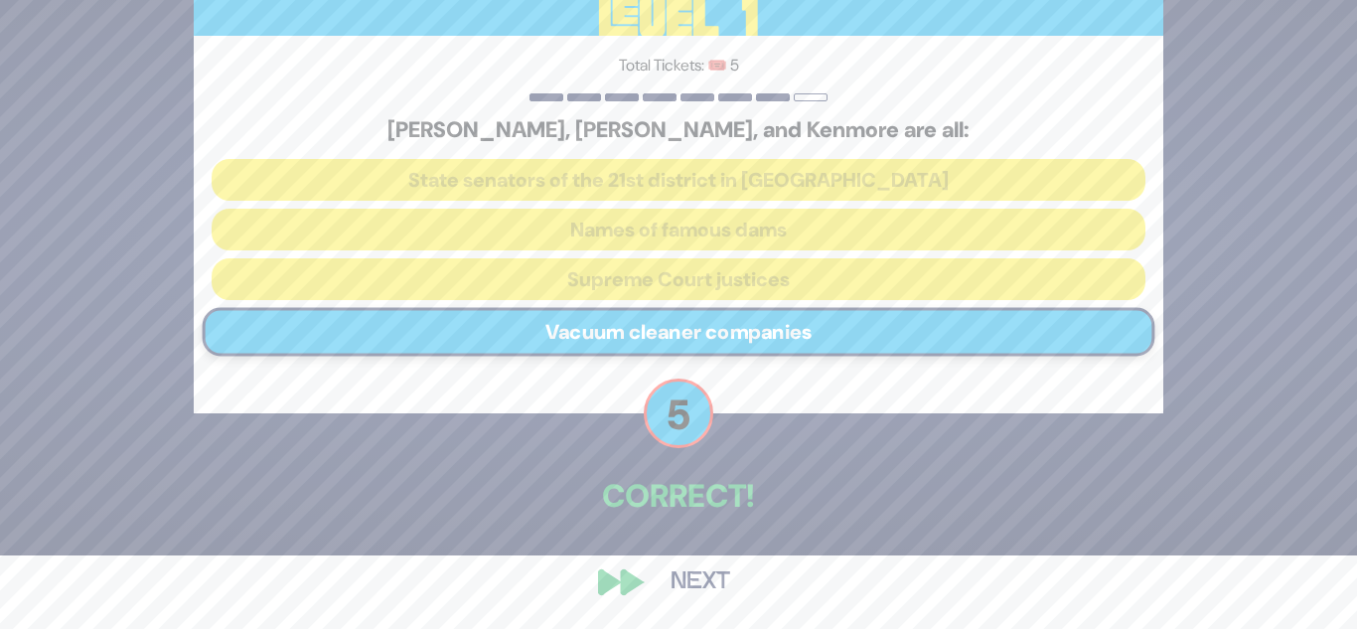
click at [681, 569] on button "Next" at bounding box center [700, 582] width 115 height 46
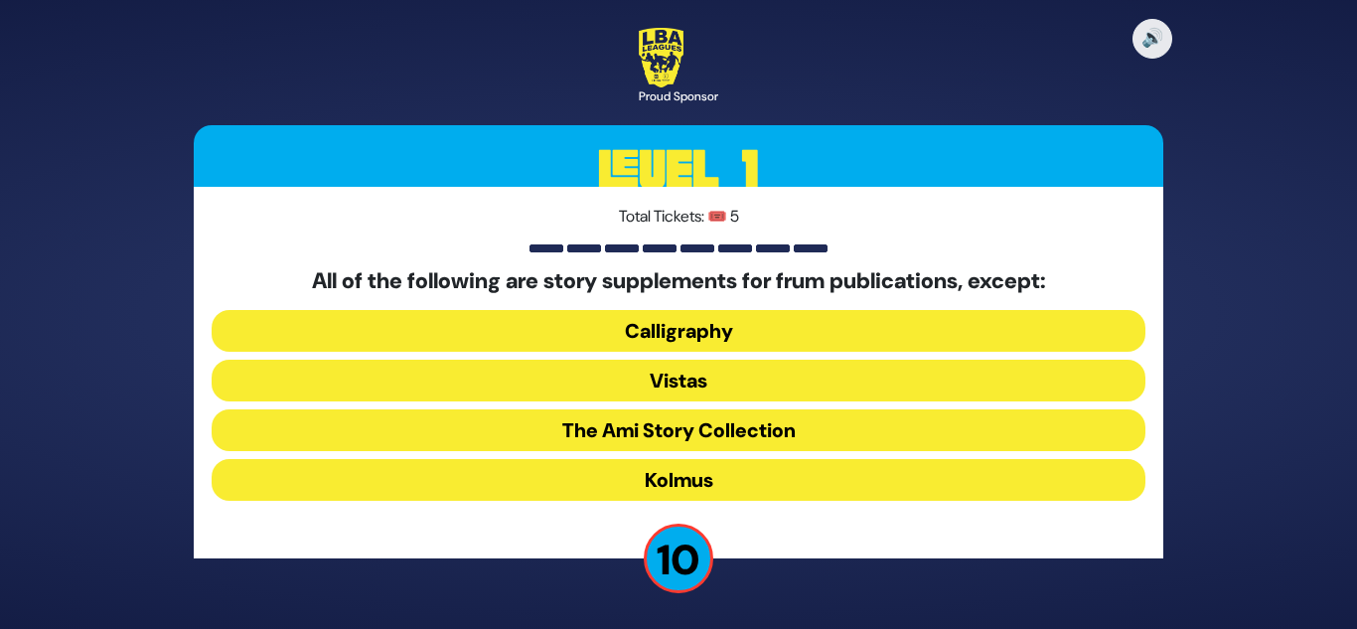
click at [685, 487] on button "Kolmus" at bounding box center [679, 480] width 934 height 42
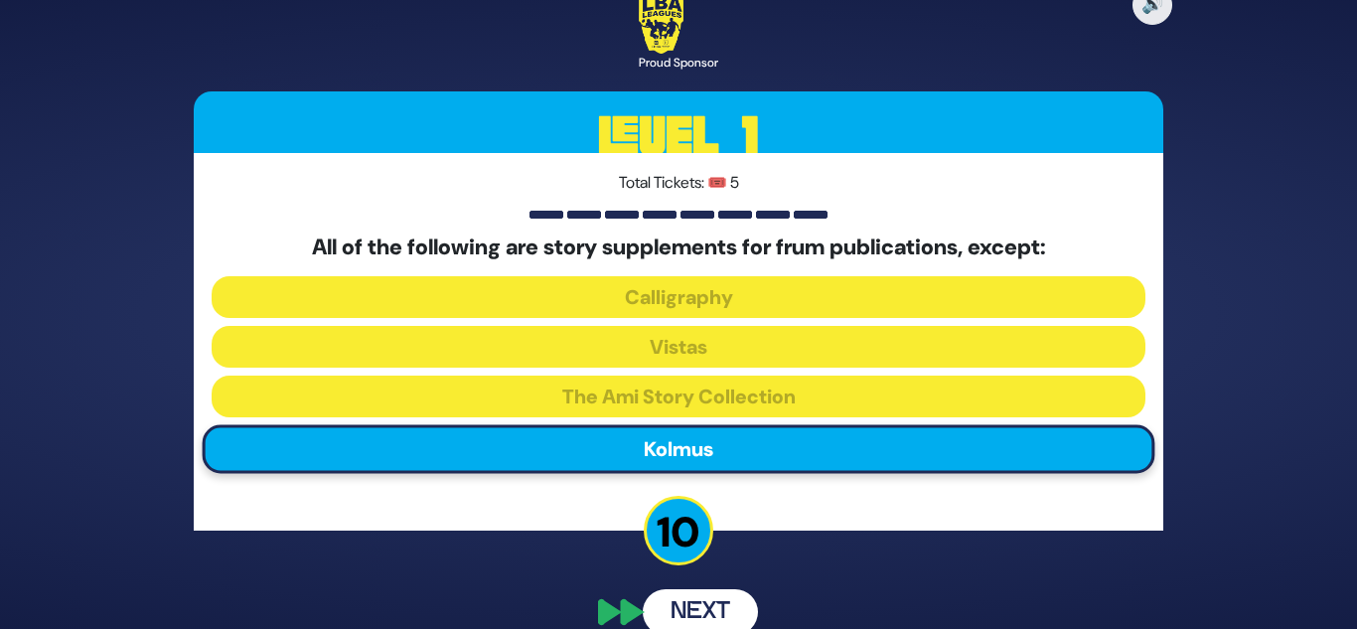
click at [681, 530] on div "🔊 Proud Sponsor Level 1 Total Tickets: 🎟️ 5 All of the following are story supp…" at bounding box center [678, 314] width 1017 height 688
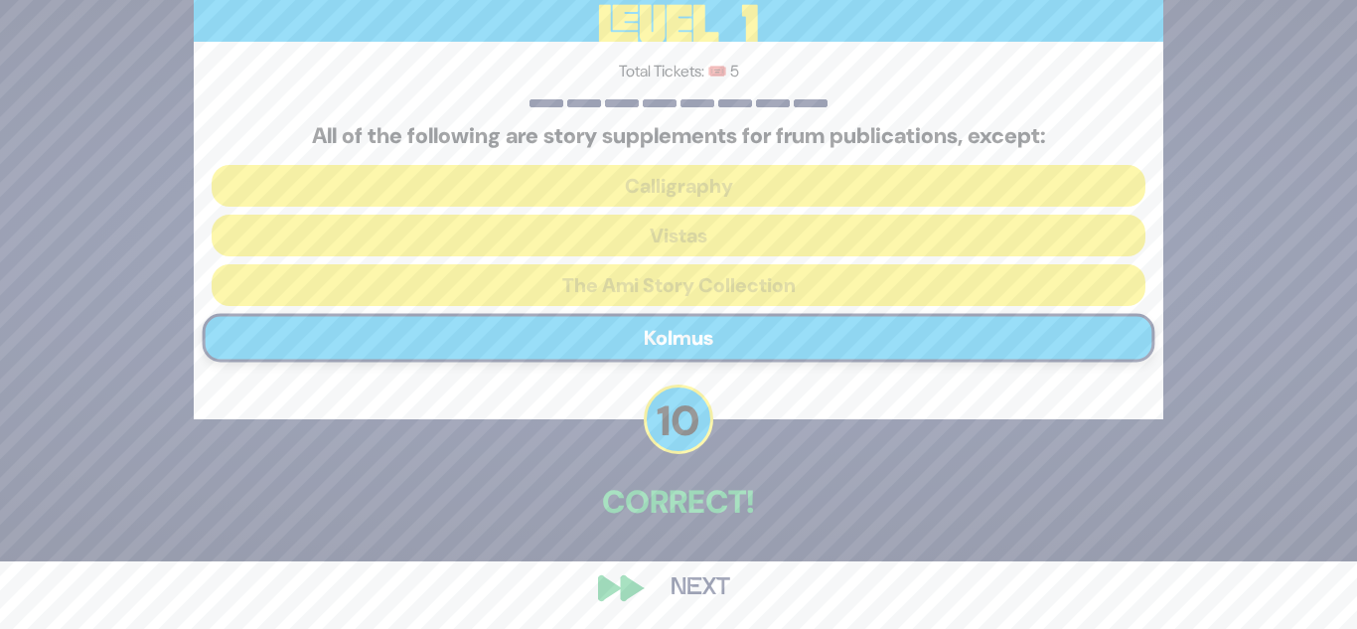
scroll to position [74, 0]
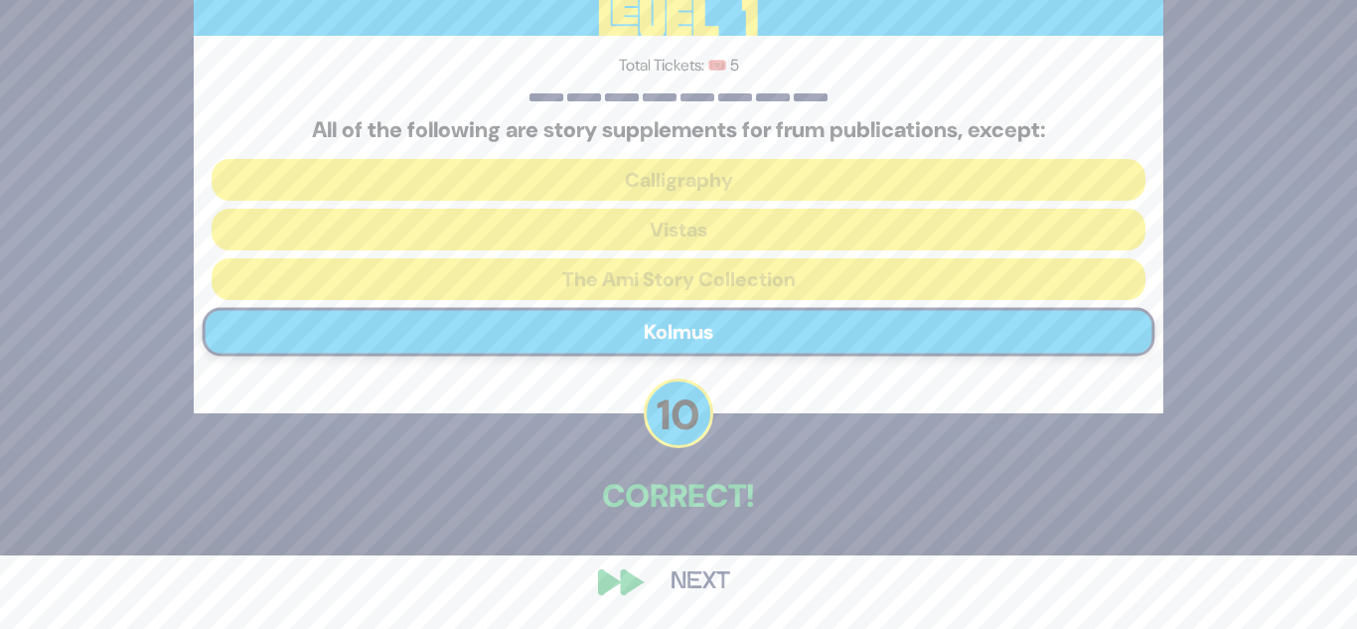
click at [675, 569] on button "Next" at bounding box center [700, 582] width 115 height 46
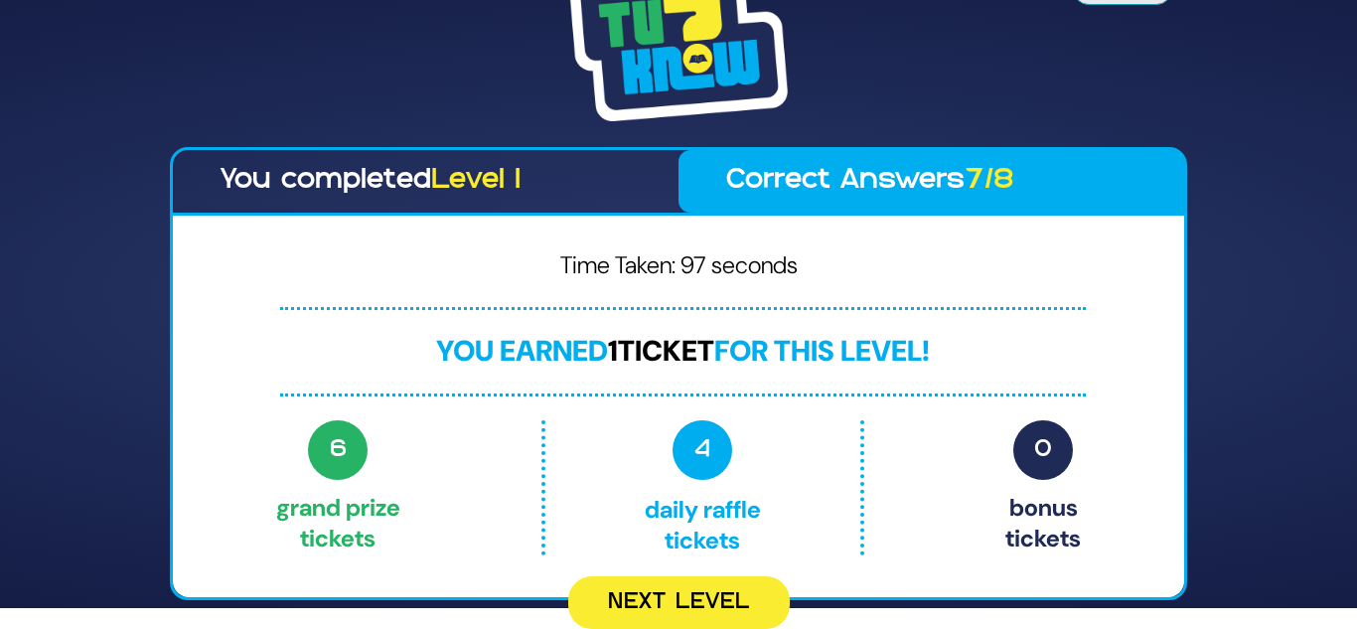
scroll to position [0, 0]
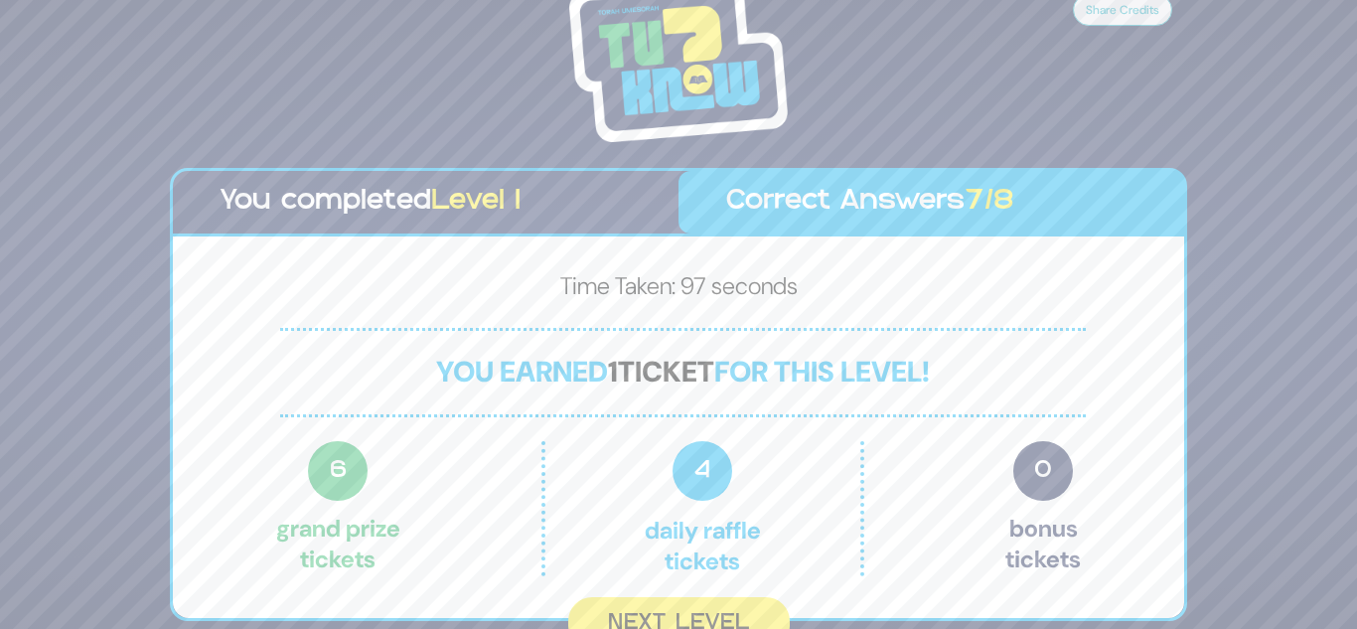
click at [623, 374] on span "ticket" at bounding box center [666, 372] width 96 height 38
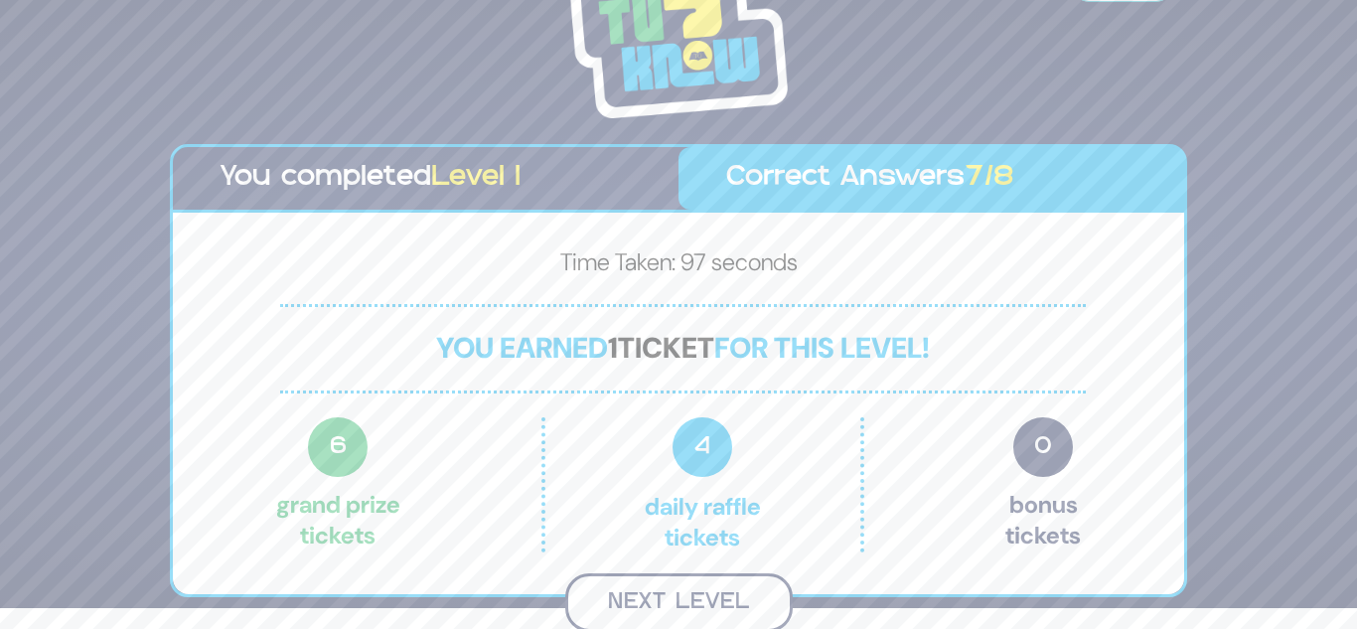
scroll to position [18, 0]
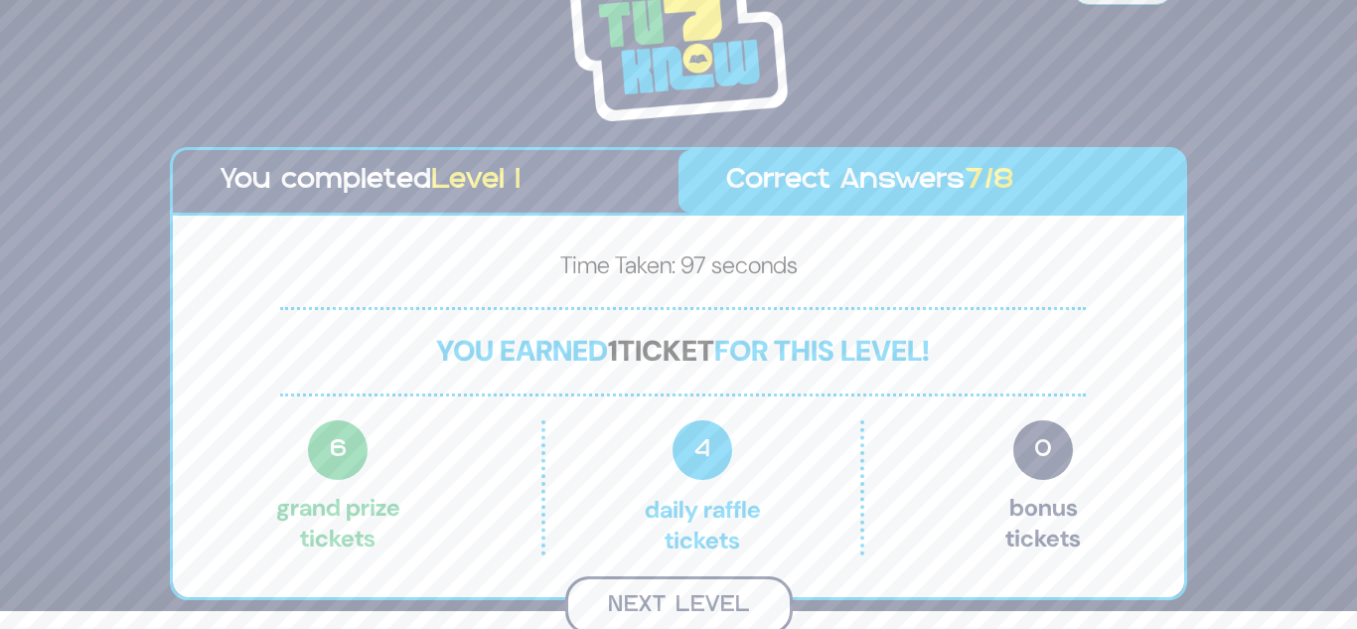
click at [644, 611] on button "Next Level" at bounding box center [678, 605] width 227 height 59
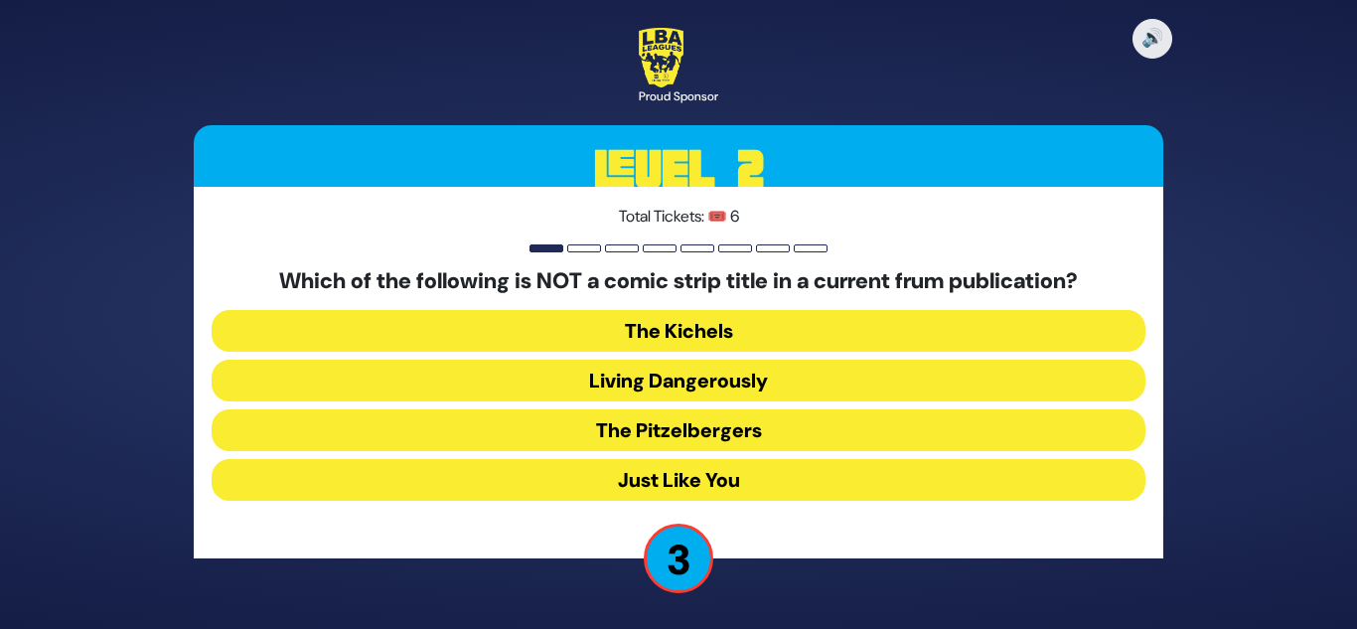
click at [593, 389] on button "Living Dangerously" at bounding box center [679, 381] width 934 height 42
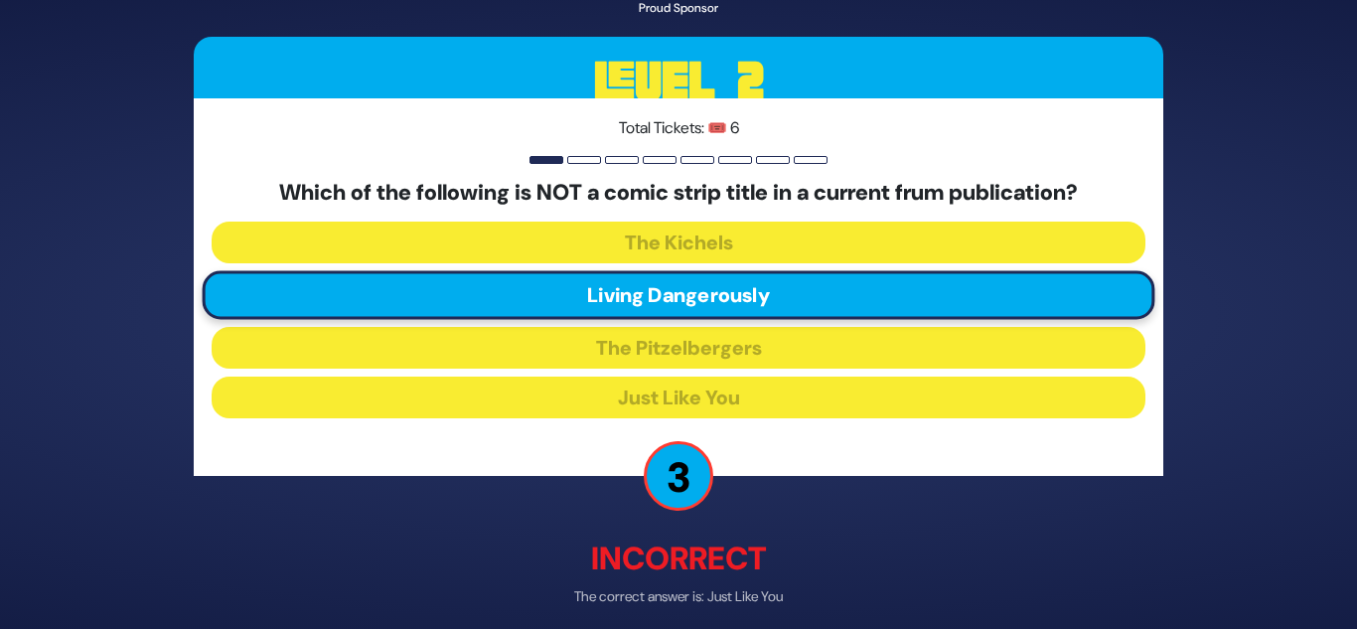
click at [681, 508] on p "3" at bounding box center [679, 477] width 70 height 70
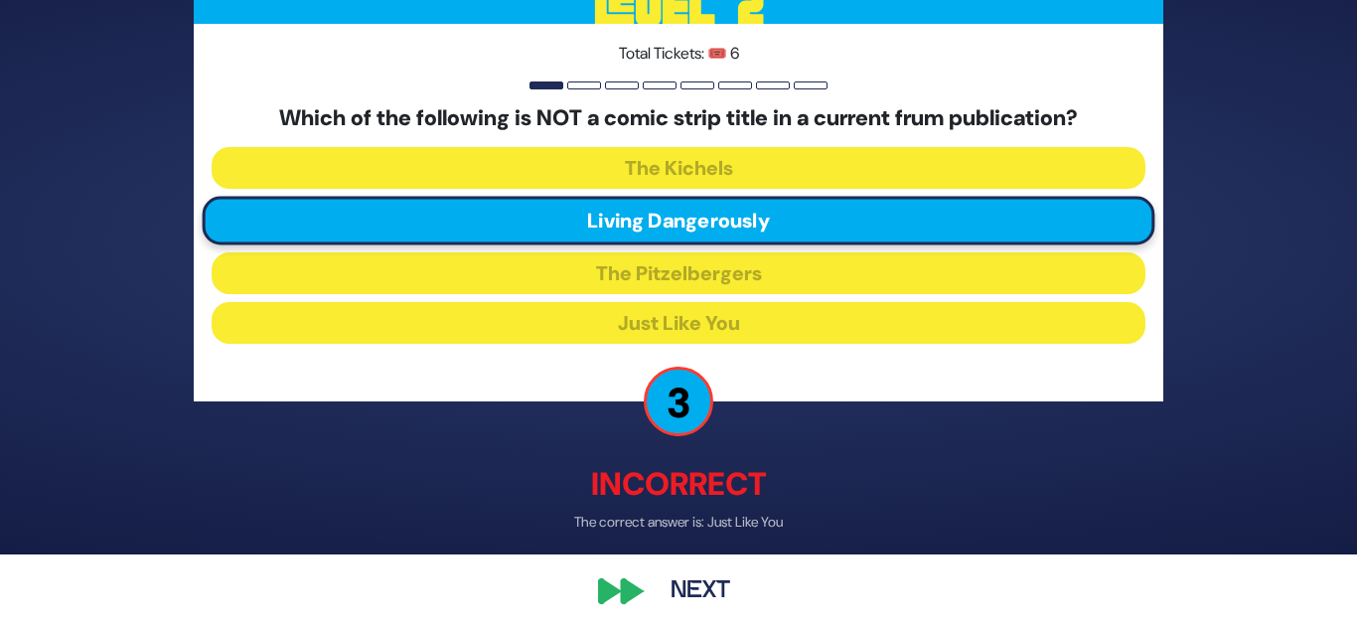
scroll to position [84, 0]
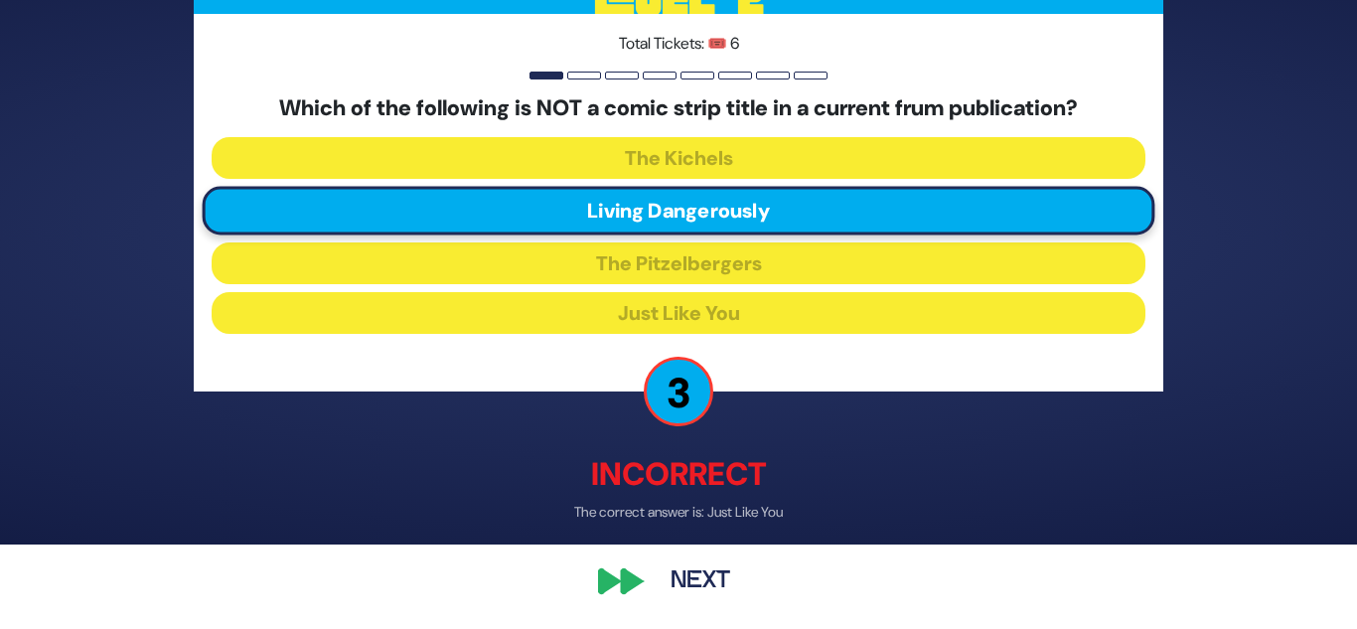
click at [682, 568] on button "Next" at bounding box center [700, 582] width 115 height 46
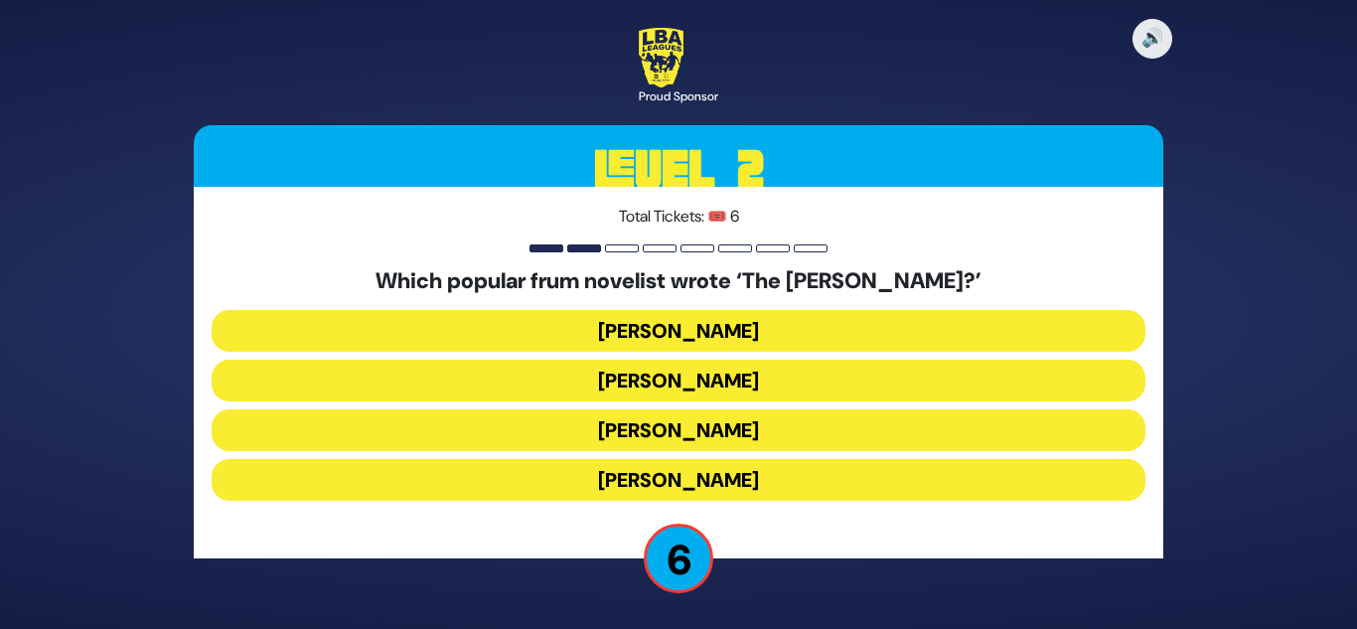
click at [680, 475] on button "Yona Sapir" at bounding box center [679, 480] width 934 height 42
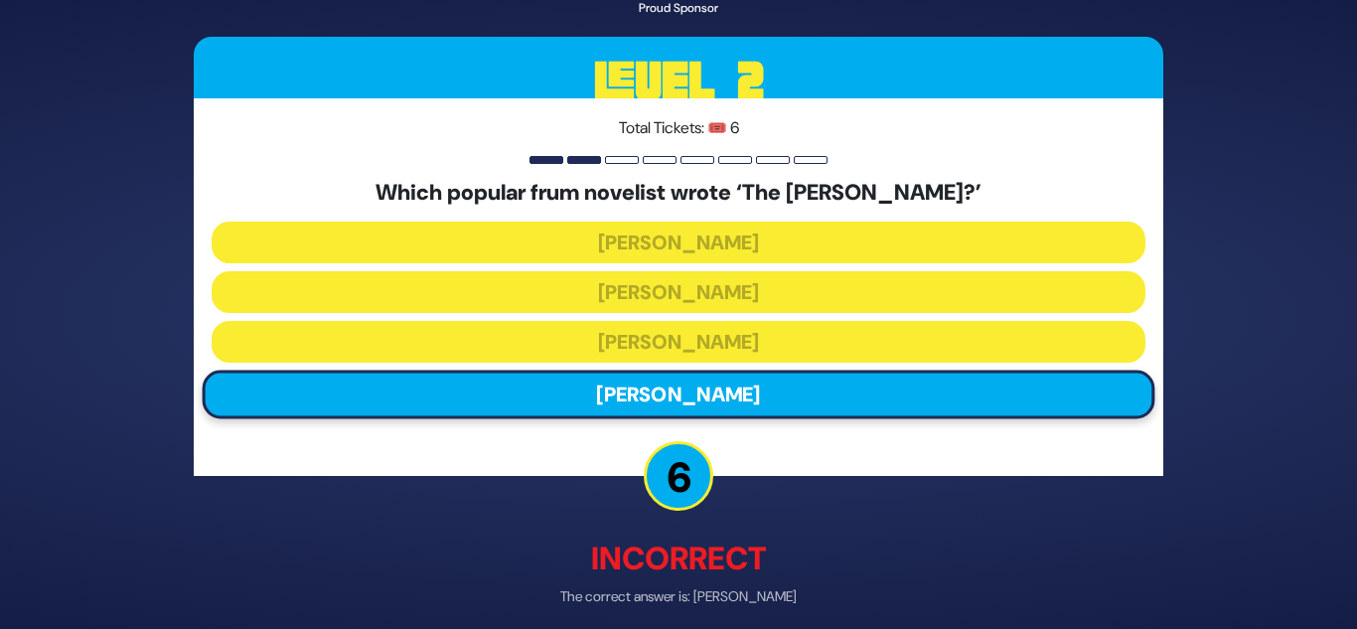
click at [677, 478] on p "6" at bounding box center [679, 477] width 70 height 70
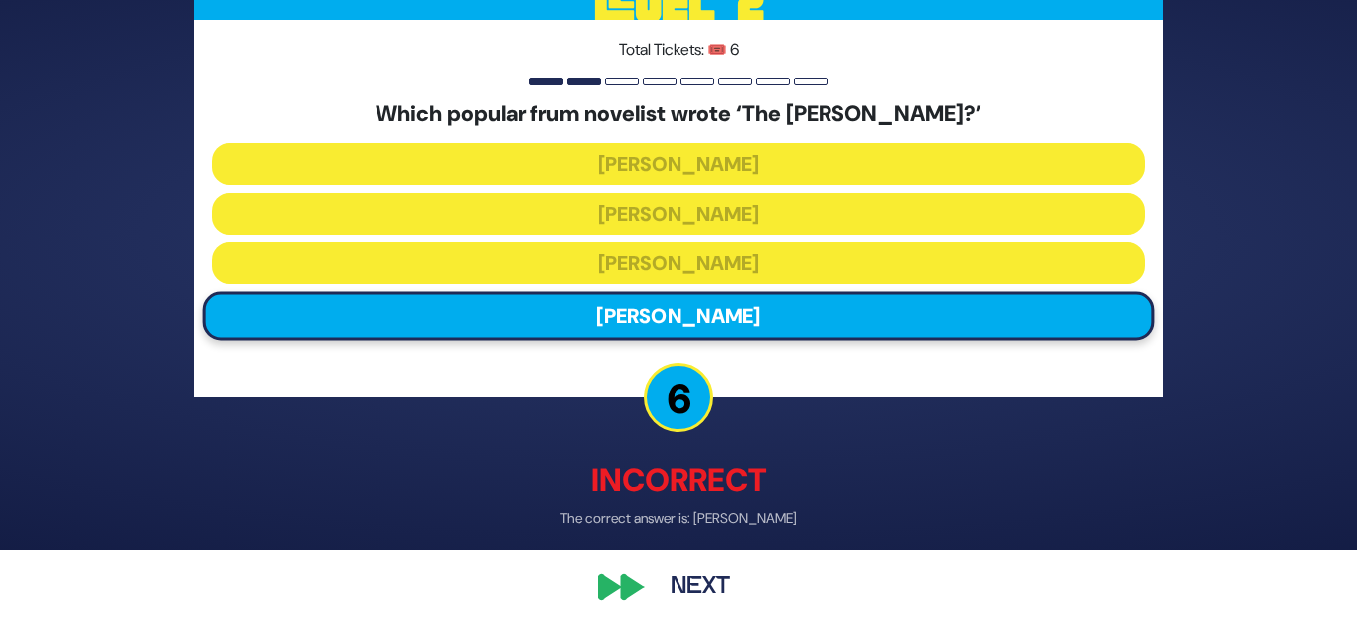
scroll to position [84, 0]
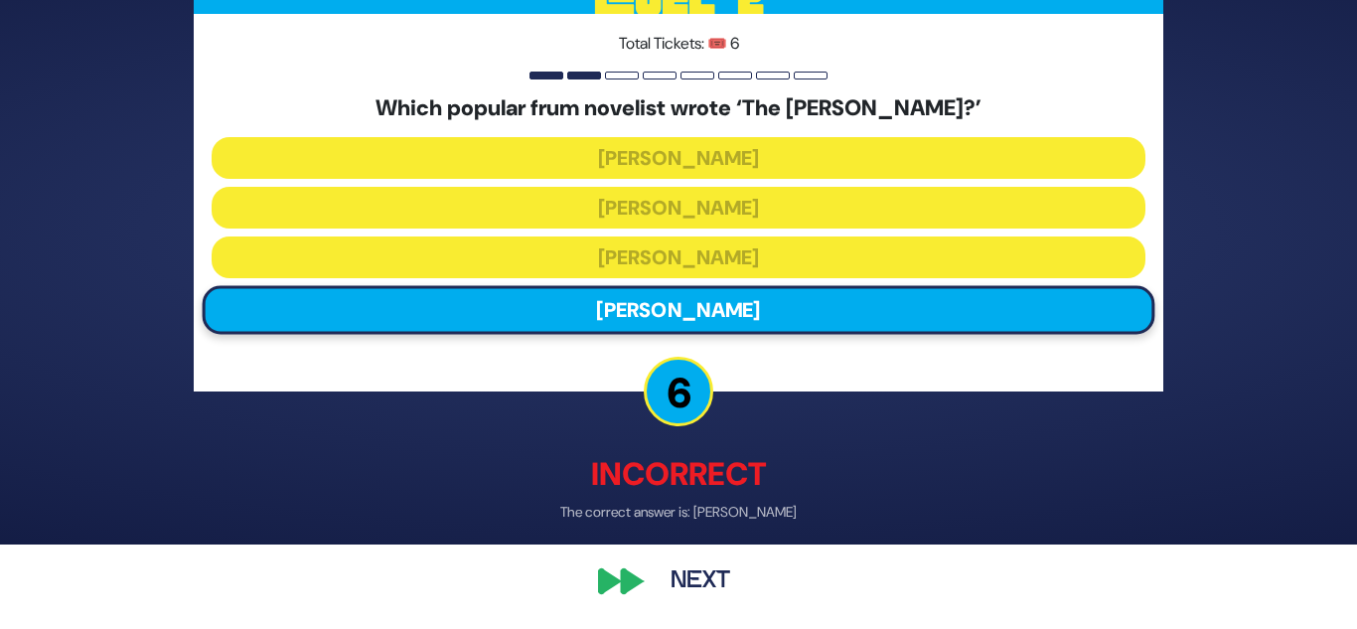
click at [677, 573] on button "Next" at bounding box center [700, 582] width 115 height 46
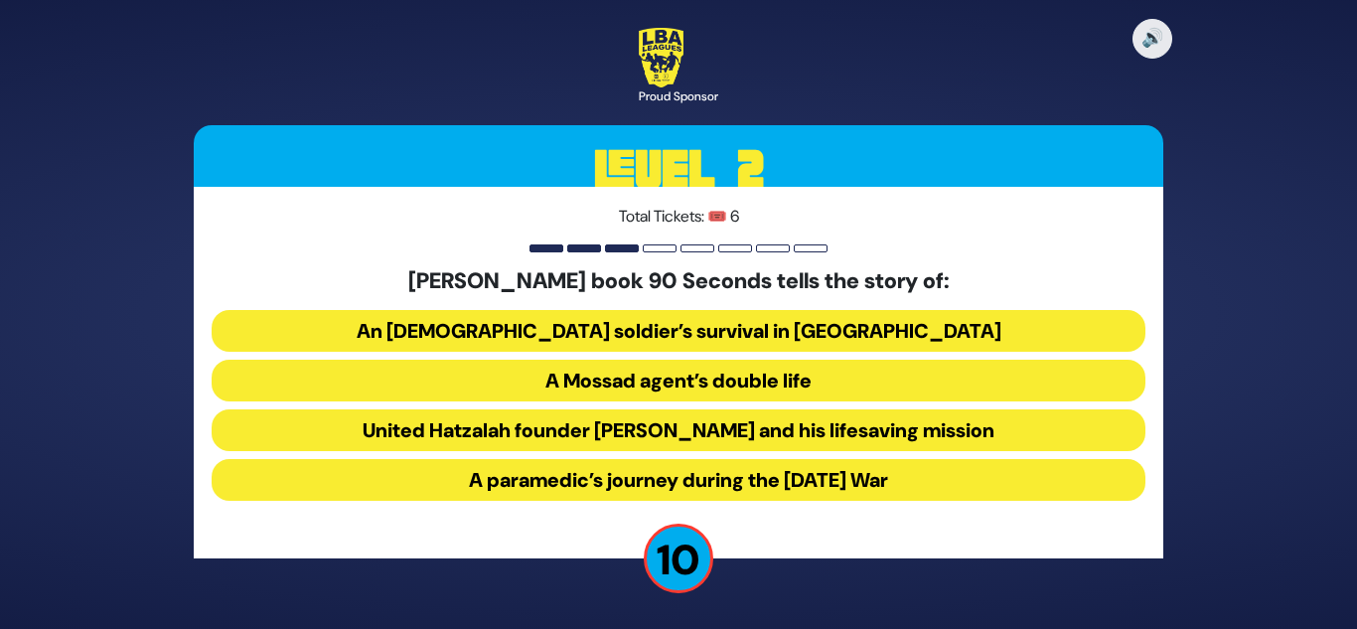
click at [811, 433] on button "United Hatzalah founder Eli Beer and his lifesaving mission" at bounding box center [679, 430] width 934 height 42
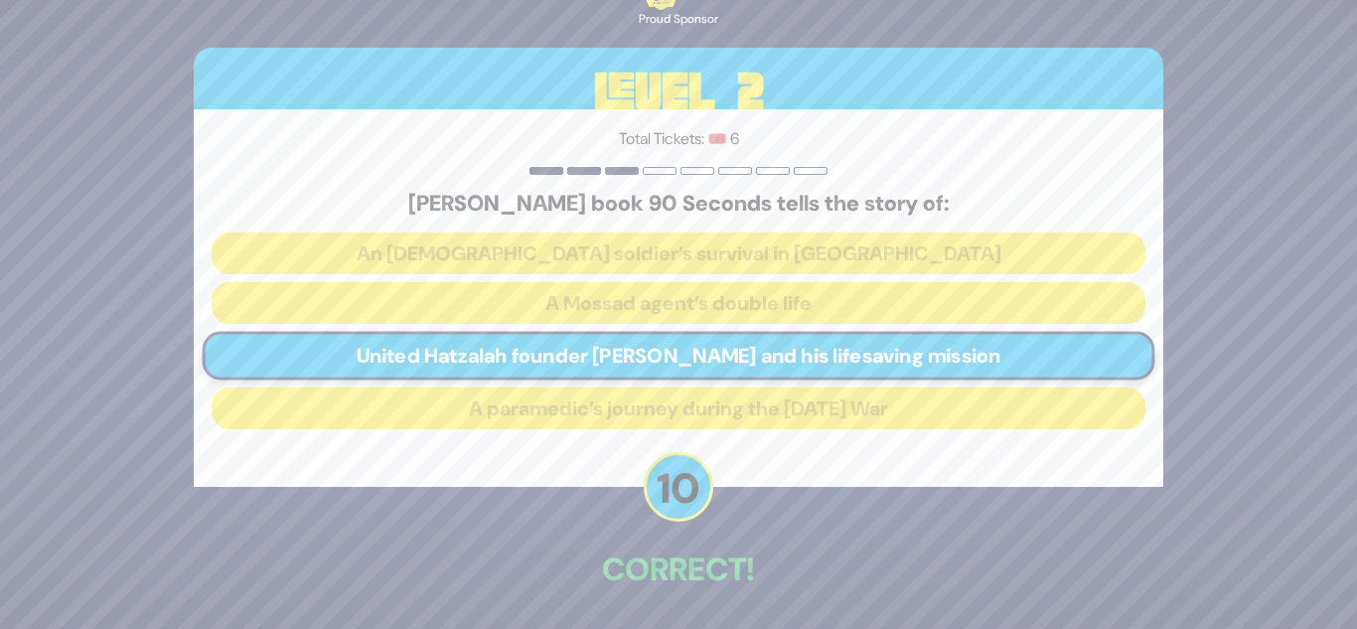
click at [668, 505] on p "10" at bounding box center [679, 487] width 70 height 70
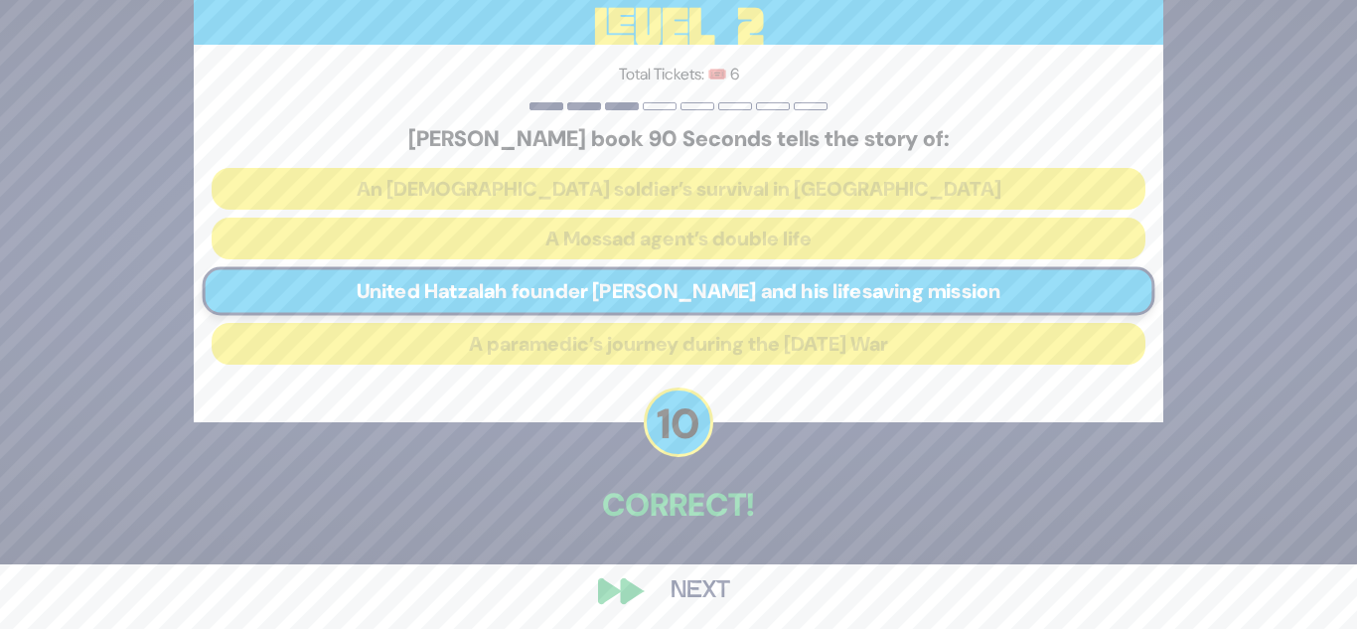
scroll to position [74, 0]
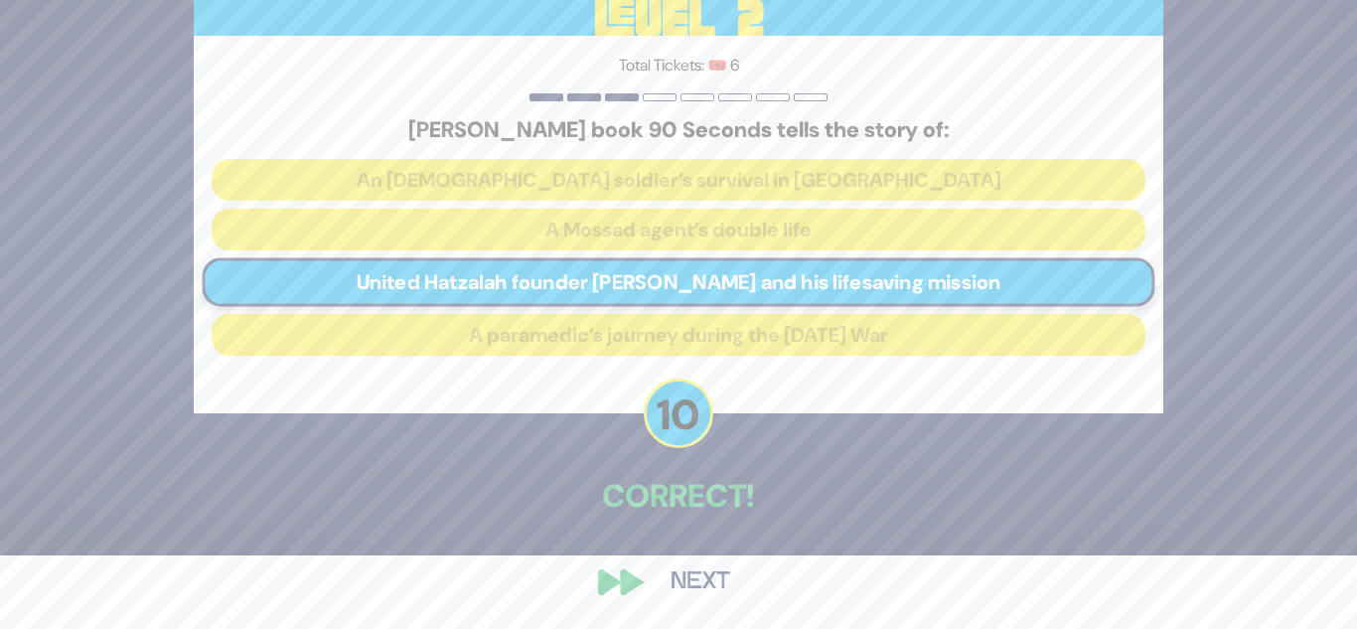
click at [656, 574] on button "Next" at bounding box center [700, 582] width 115 height 46
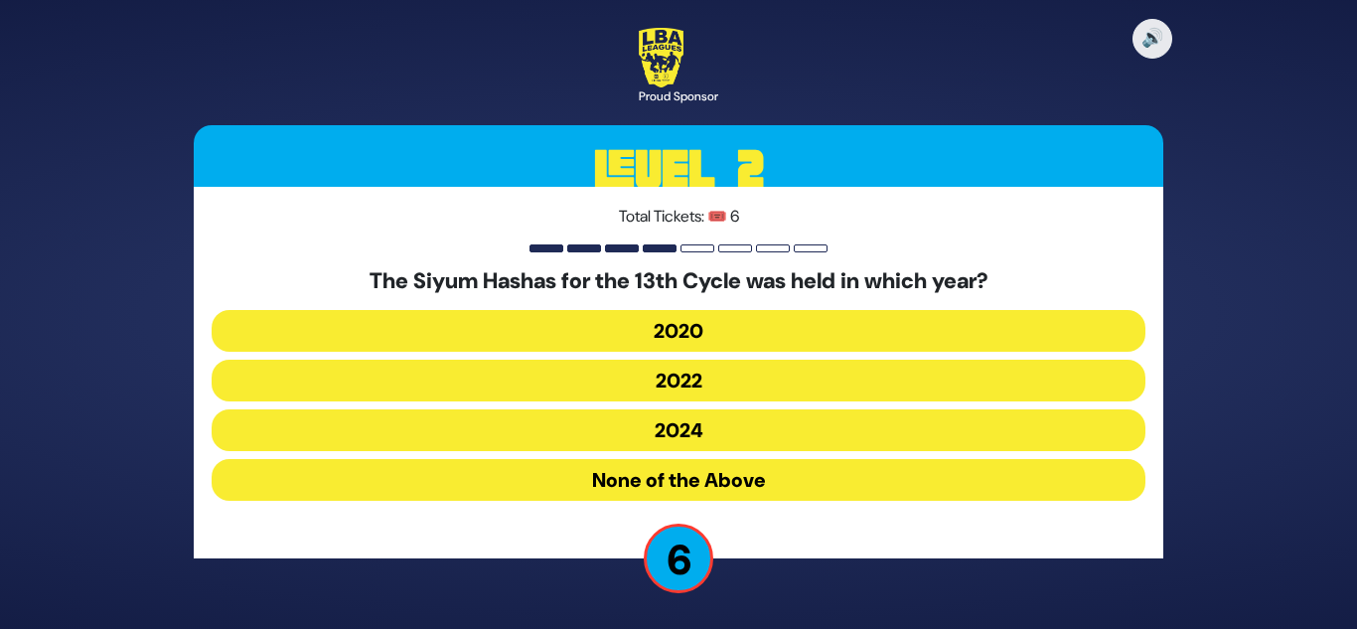
click at [700, 344] on button "2020" at bounding box center [679, 331] width 934 height 42
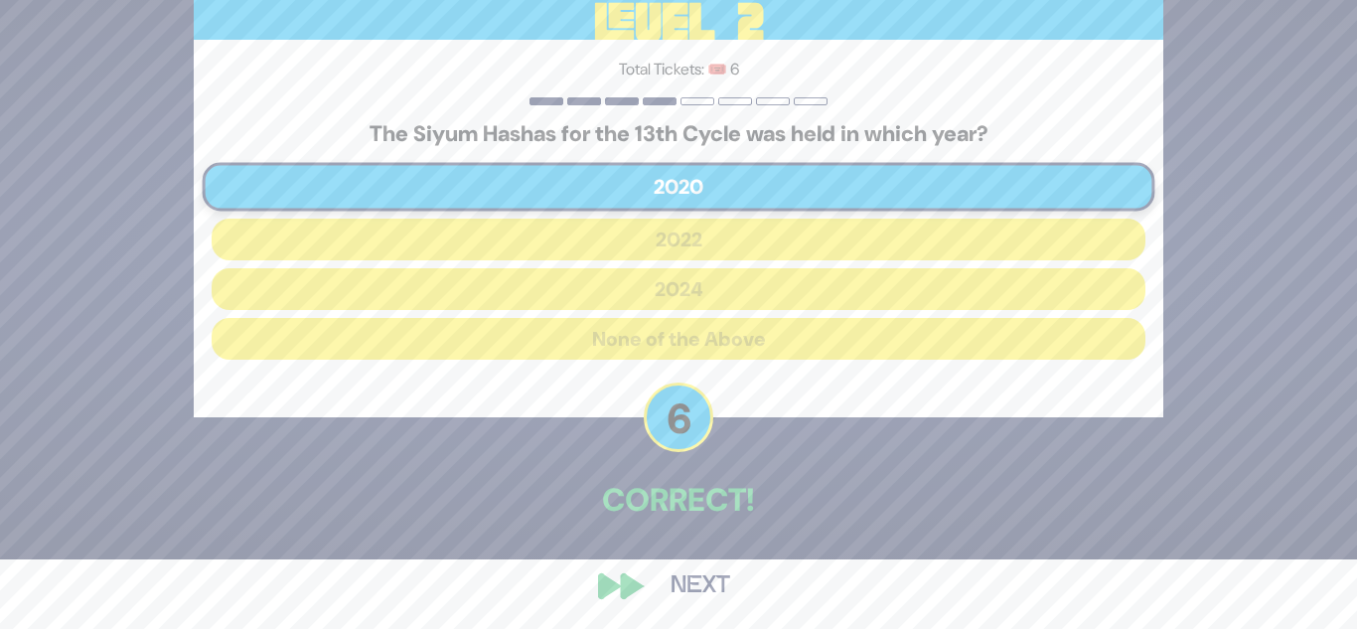
scroll to position [74, 0]
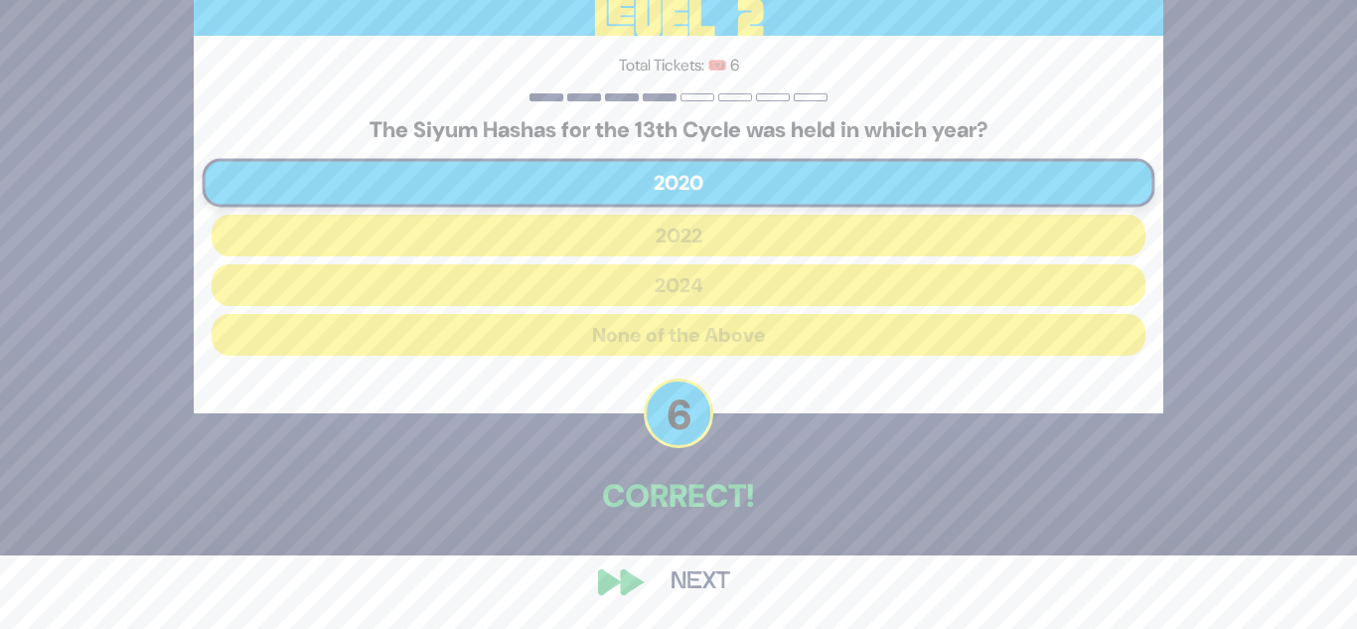
click at [690, 567] on button "Next" at bounding box center [700, 582] width 115 height 46
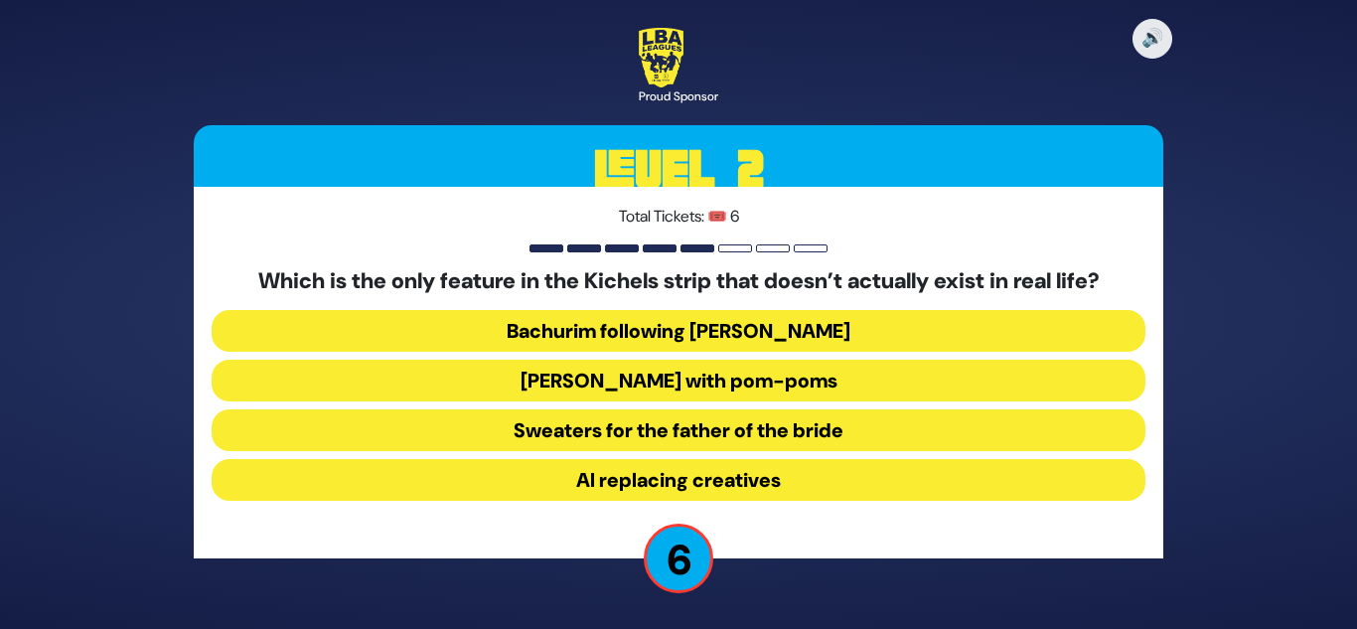
click at [581, 363] on button "Yarmulkes with pom-poms" at bounding box center [679, 381] width 934 height 42
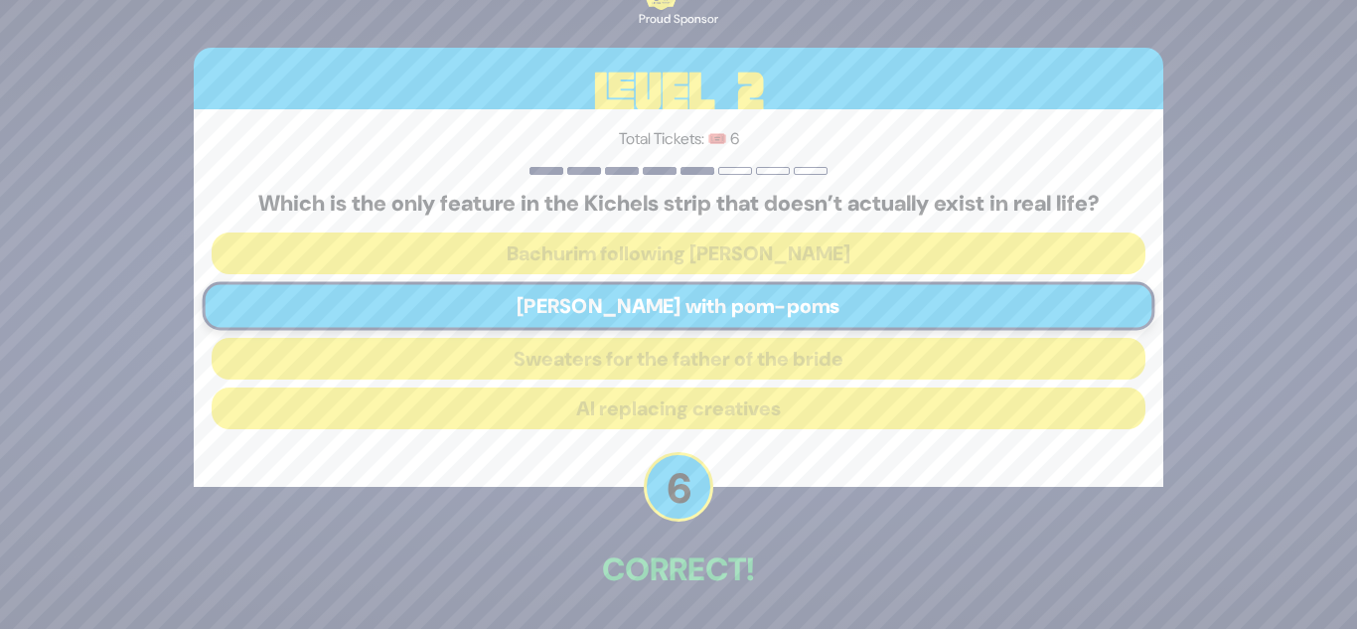
click at [602, 526] on div "🔊 Proud Sponsor Level 2 Total Tickets: 🎟️ 6 Which is the only feature in the Ki…" at bounding box center [678, 314] width 1017 height 776
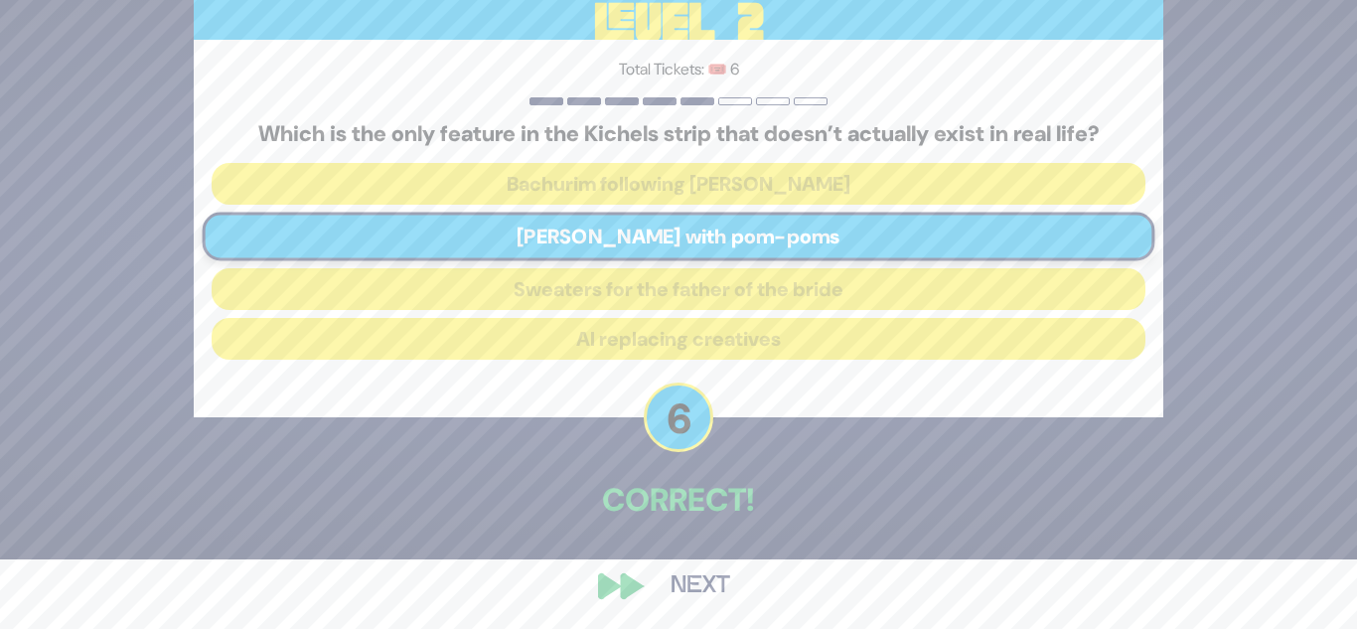
scroll to position [74, 0]
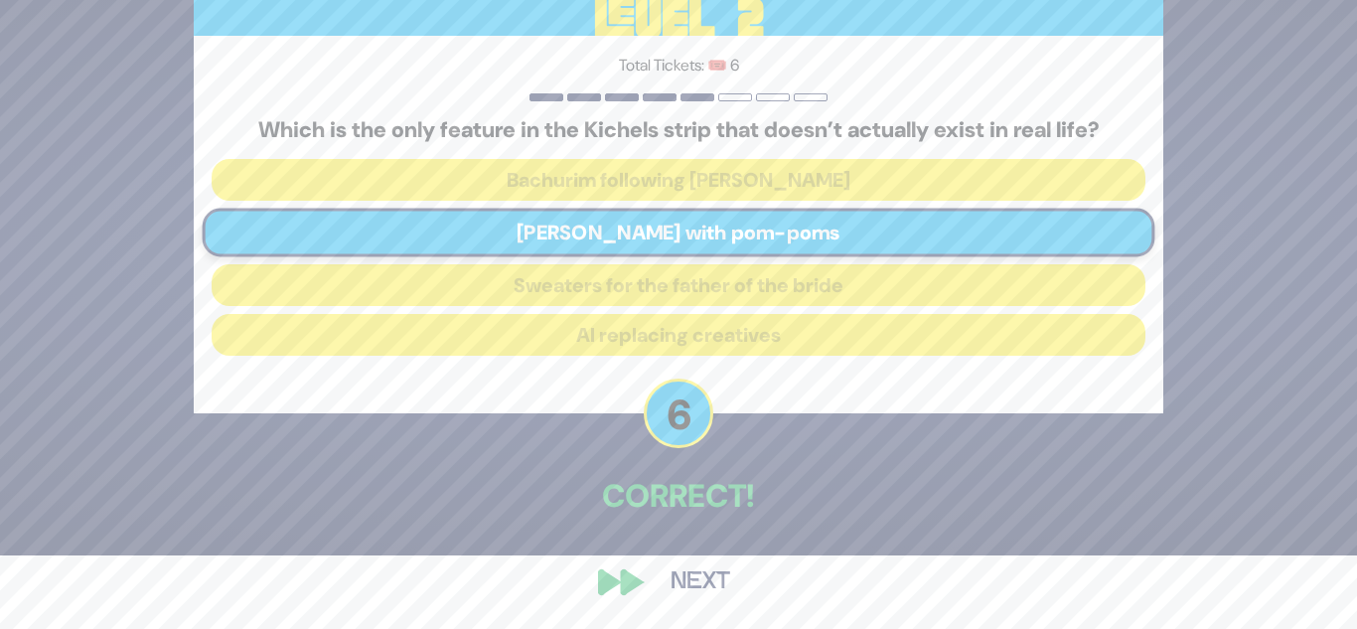
click at [706, 579] on button "Next" at bounding box center [700, 582] width 115 height 46
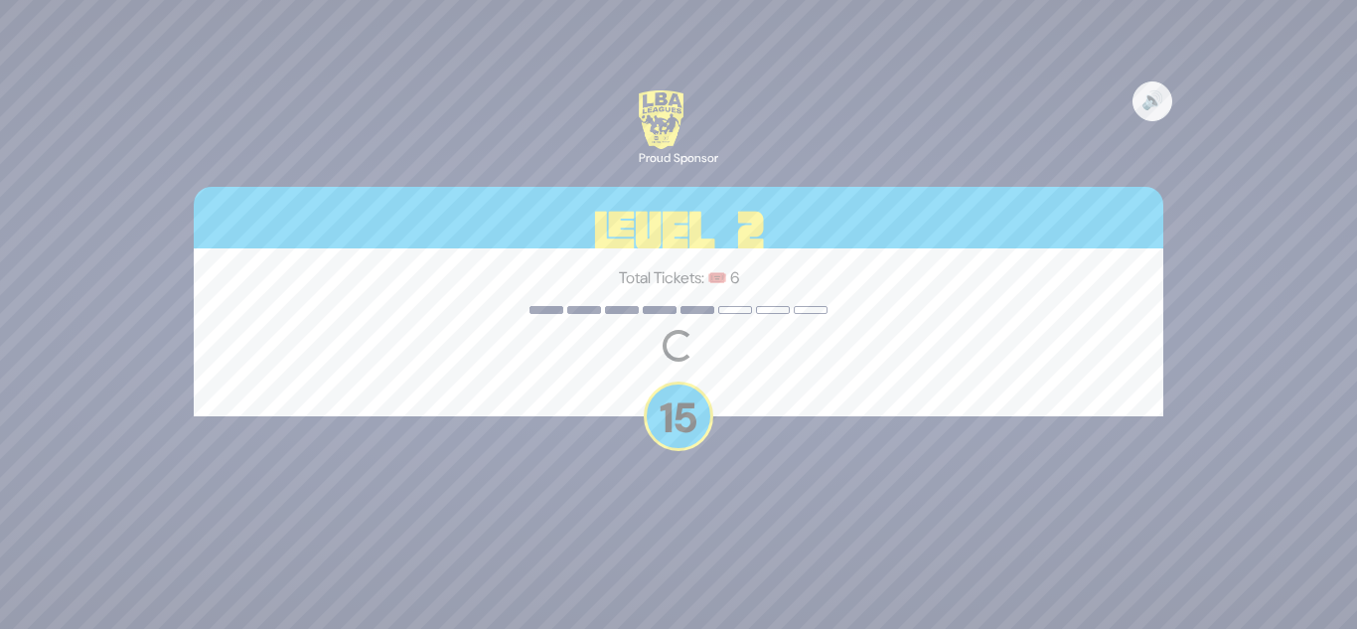
scroll to position [0, 0]
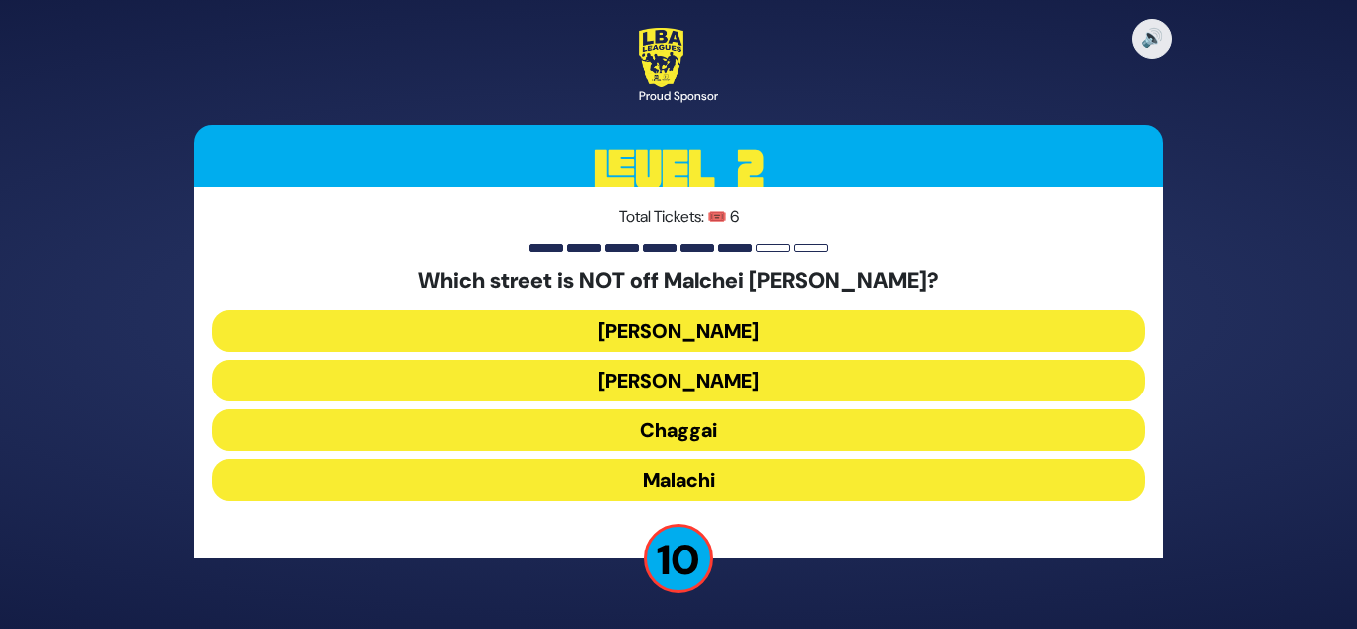
click at [744, 481] on button "Malachi" at bounding box center [679, 480] width 934 height 42
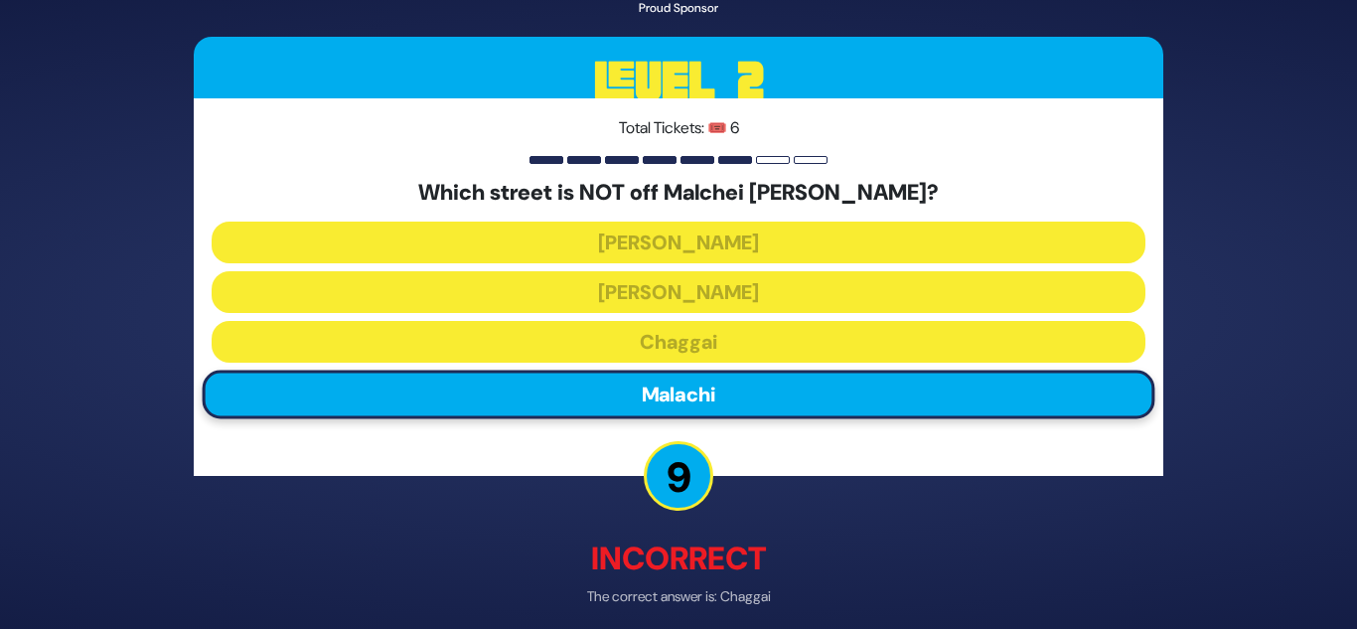
click at [677, 517] on div "🔊 Proud Sponsor Level 2 Total Tickets: 🎟️ 6 Which street is NOT off Malchei Yis…" at bounding box center [678, 314] width 1017 height 797
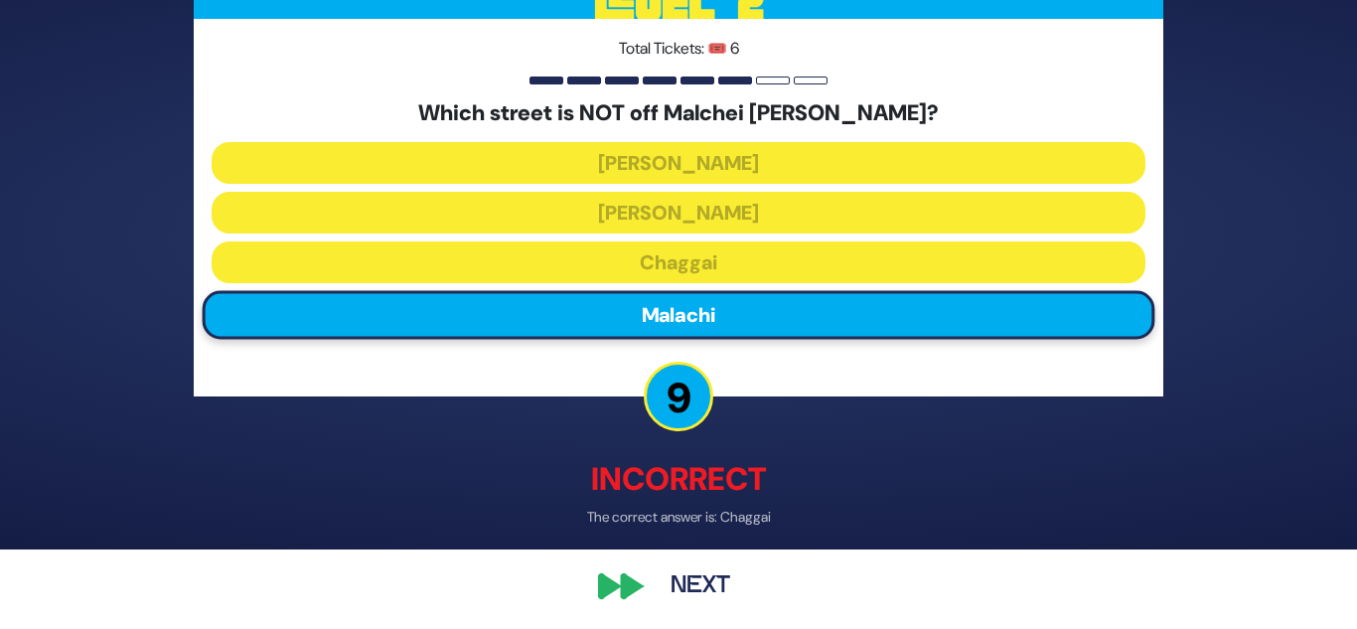
scroll to position [84, 0]
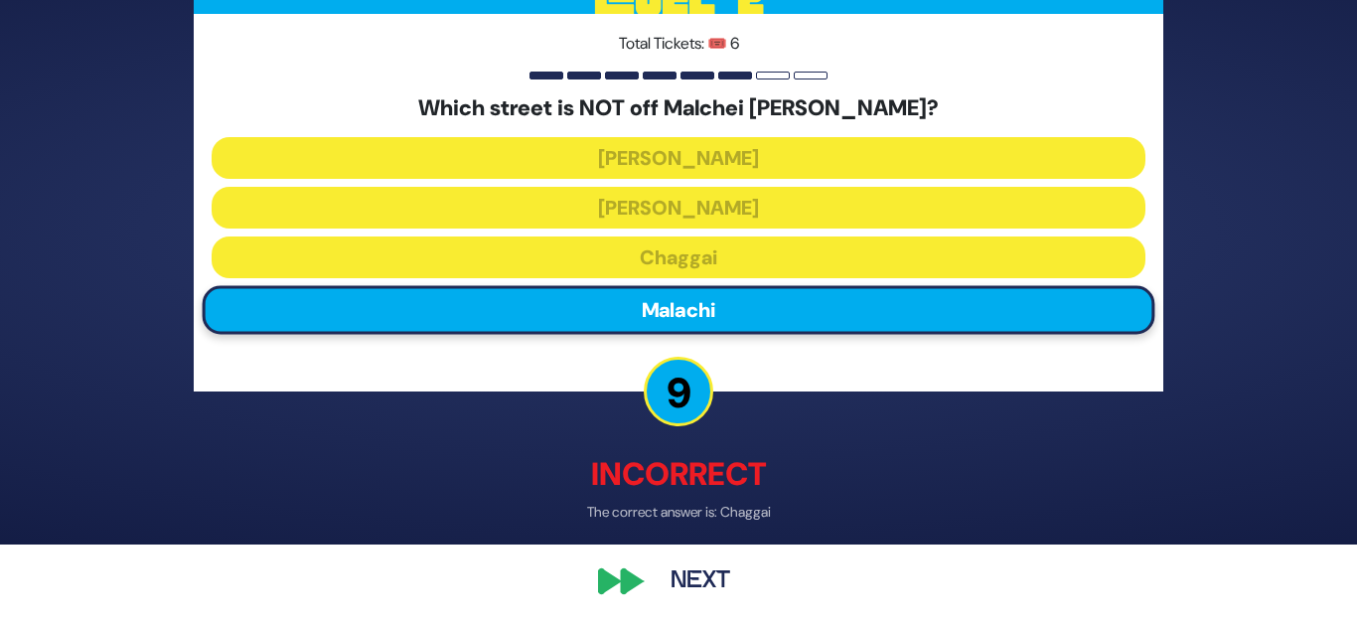
click at [676, 559] on button "Next" at bounding box center [700, 582] width 115 height 46
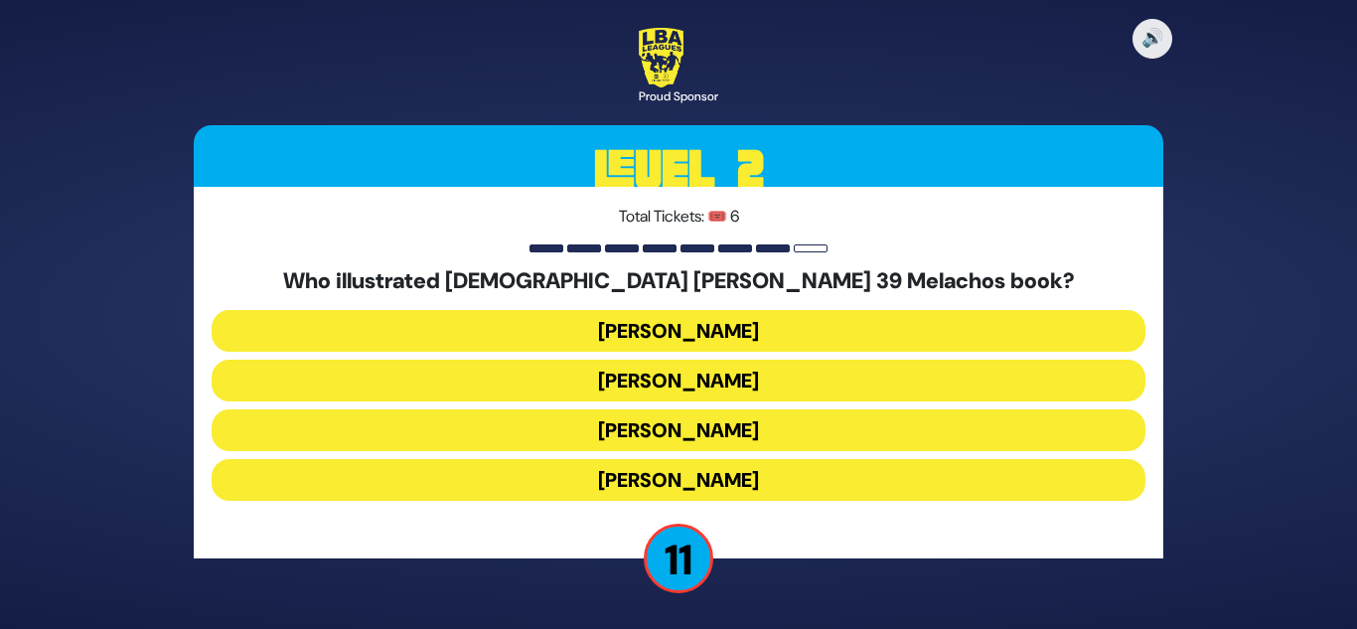
click at [664, 322] on button "Gadi Pollack" at bounding box center [679, 331] width 934 height 42
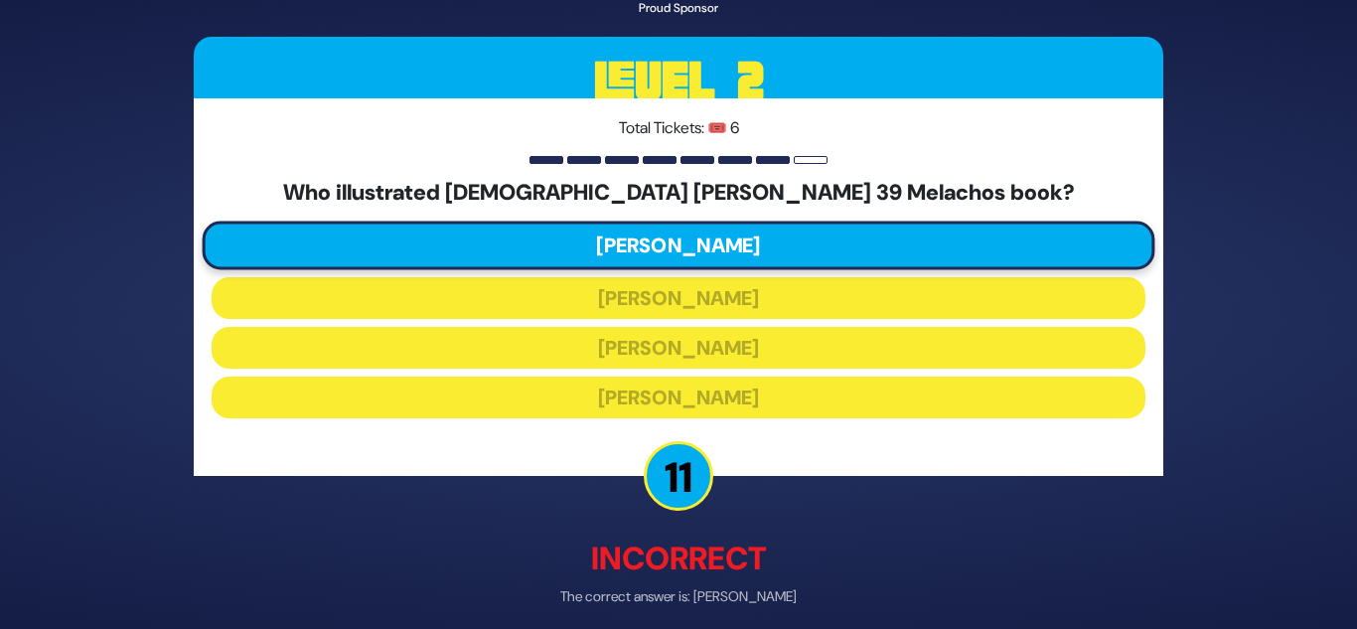
click at [681, 606] on p "The correct answer is: Yoni Gerstein" at bounding box center [679, 597] width 970 height 21
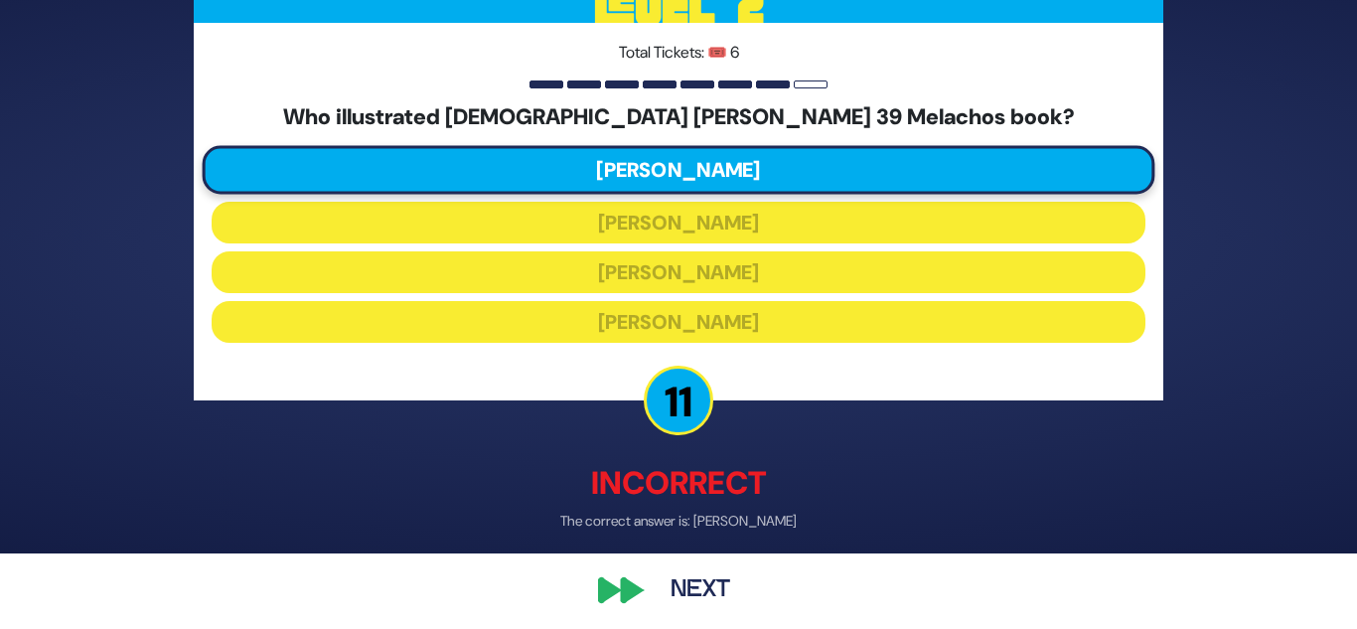
scroll to position [84, 0]
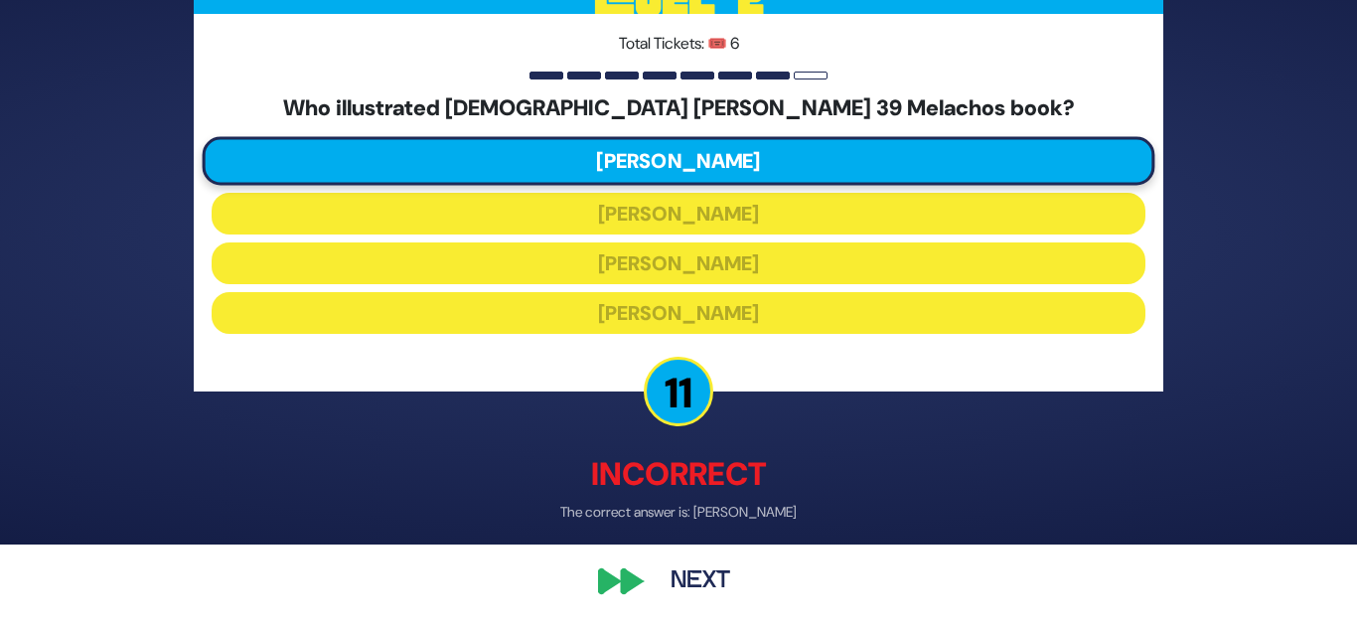
click at [706, 584] on button "Next" at bounding box center [700, 582] width 115 height 46
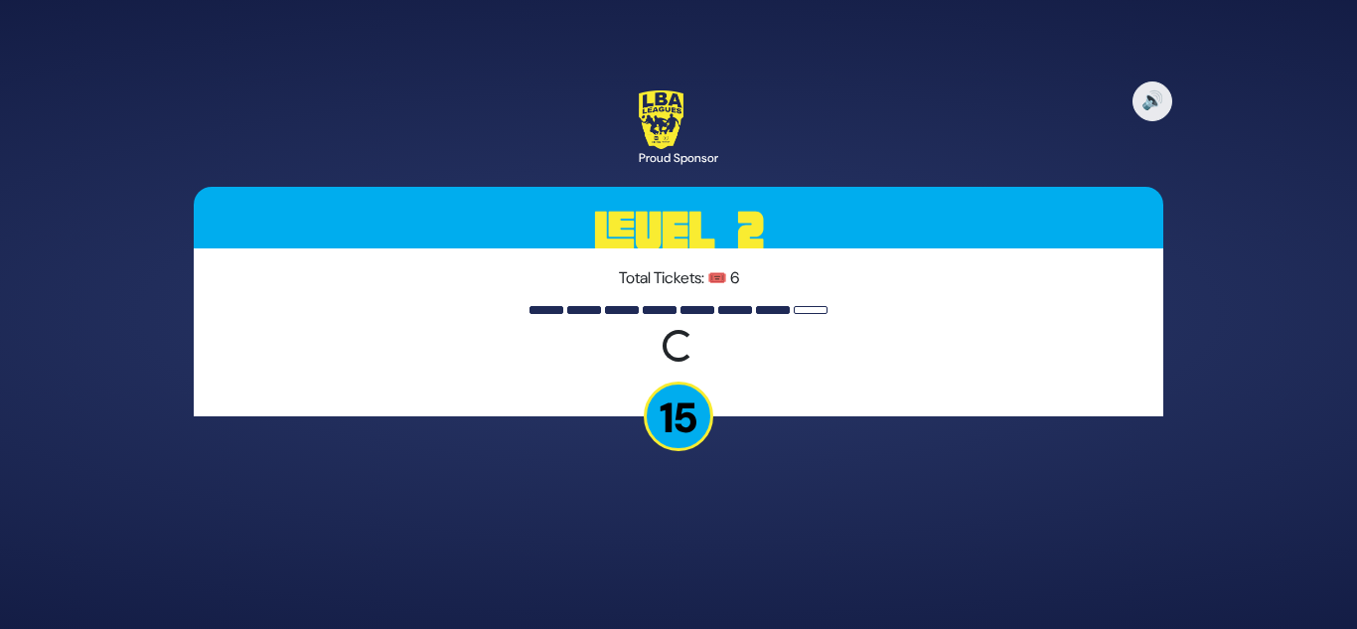
scroll to position [0, 0]
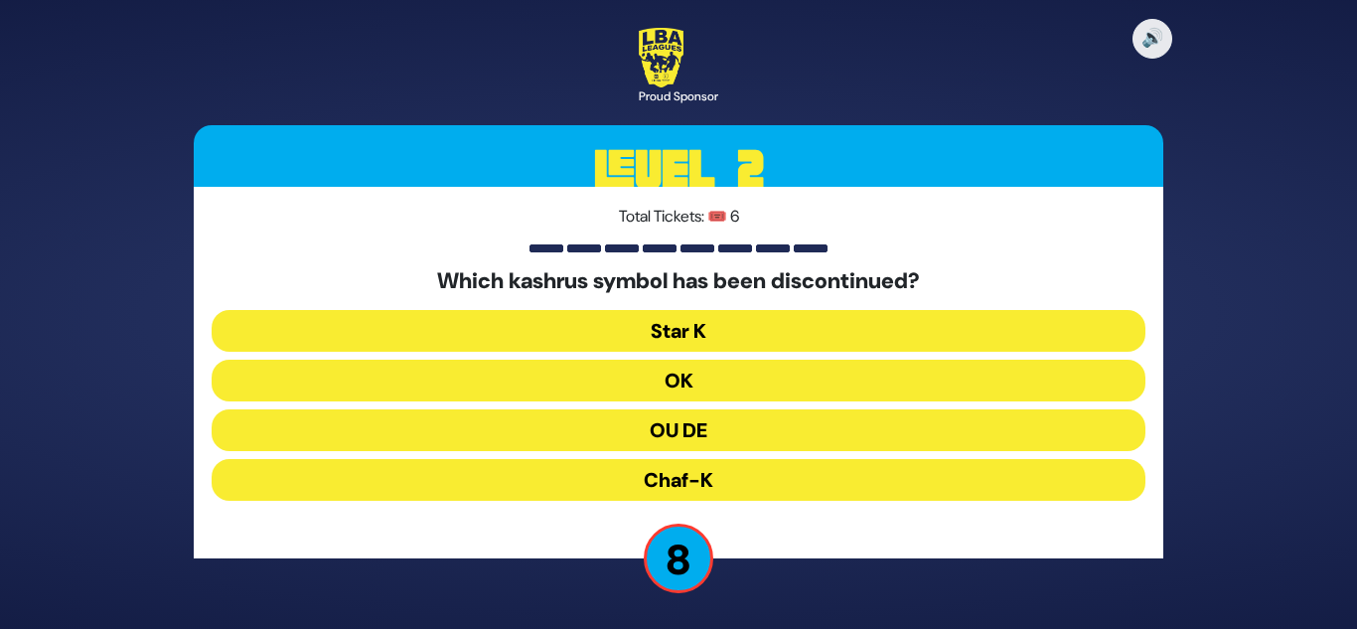
click at [717, 377] on button "OK" at bounding box center [679, 381] width 934 height 42
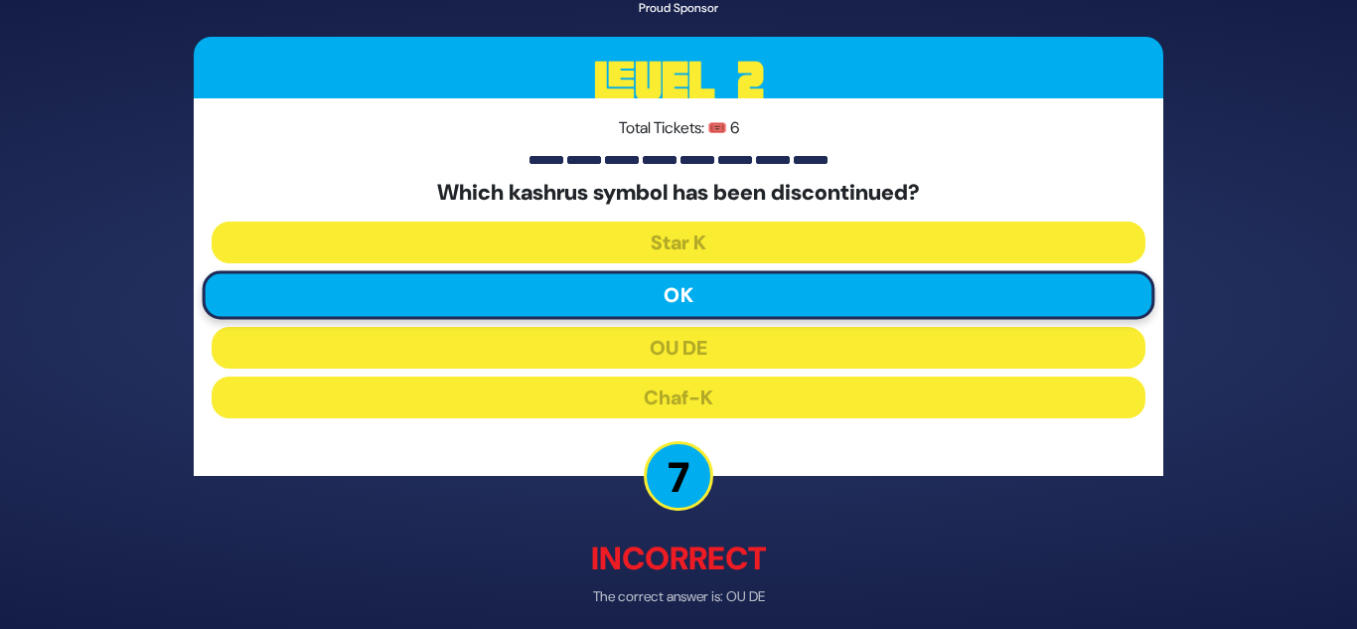
click at [732, 530] on div "🔊 Proud Sponsor Level 2 Total Tickets: 🎟️ 6 Which kashrus symbol has been disco…" at bounding box center [678, 314] width 1017 height 797
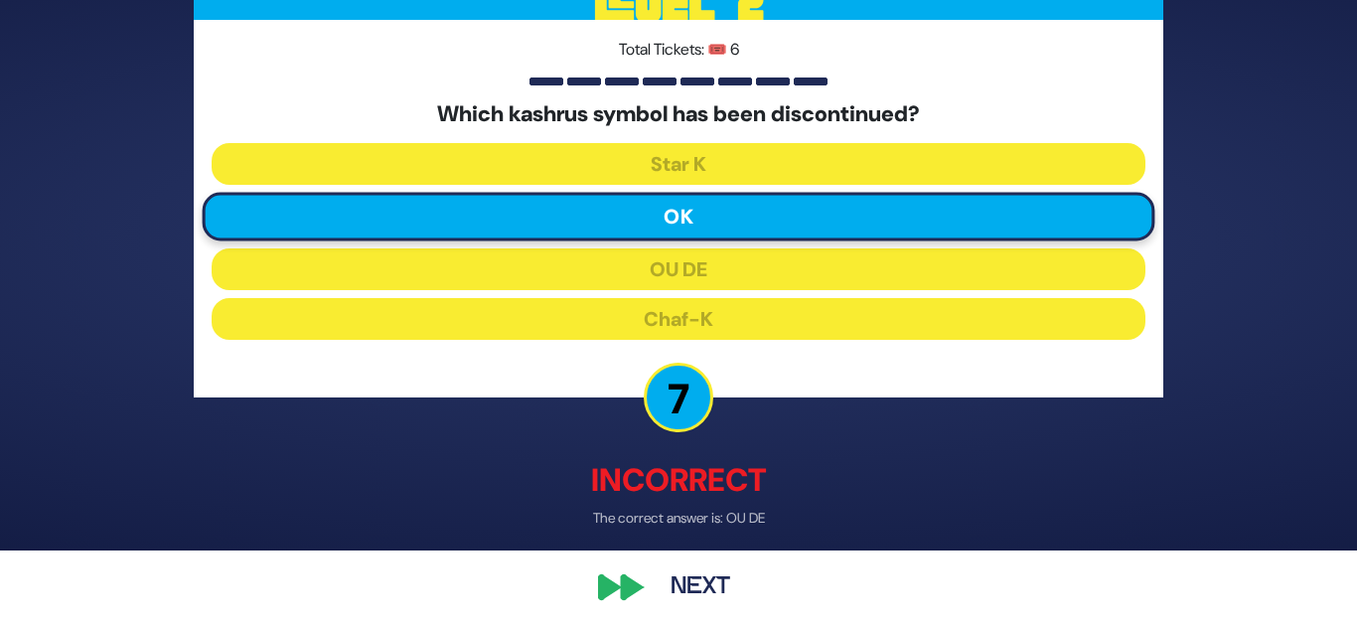
scroll to position [84, 0]
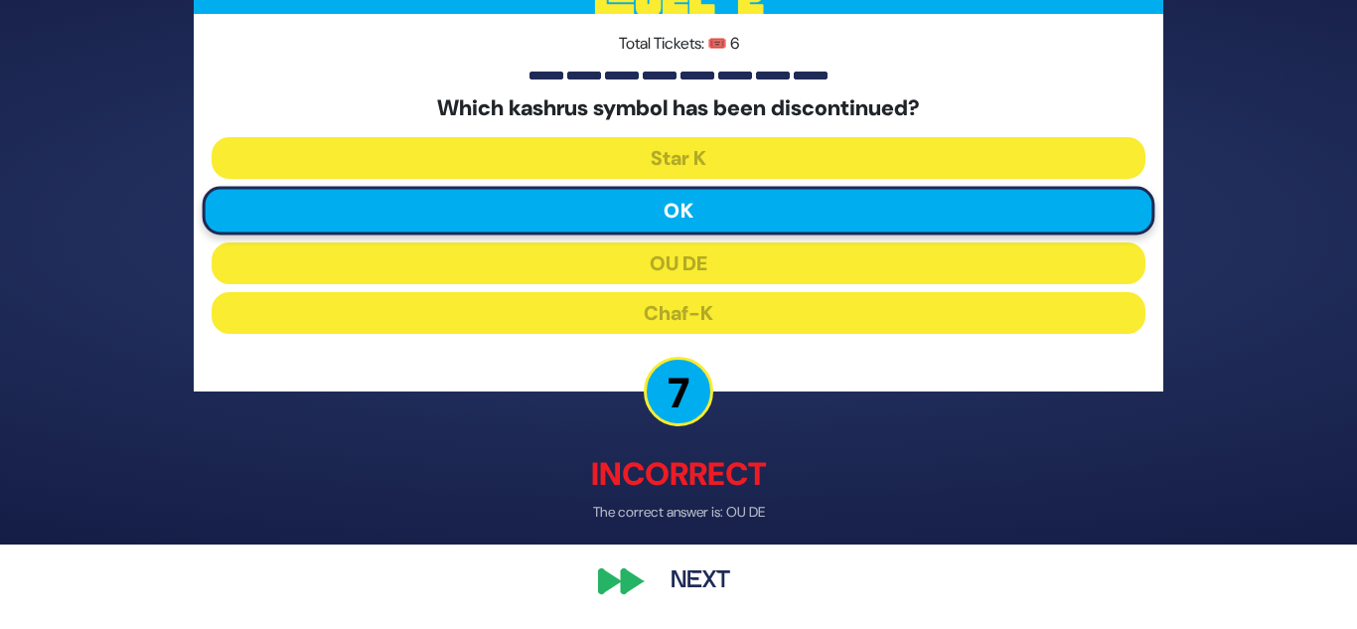
click at [699, 575] on button "Next" at bounding box center [700, 582] width 115 height 46
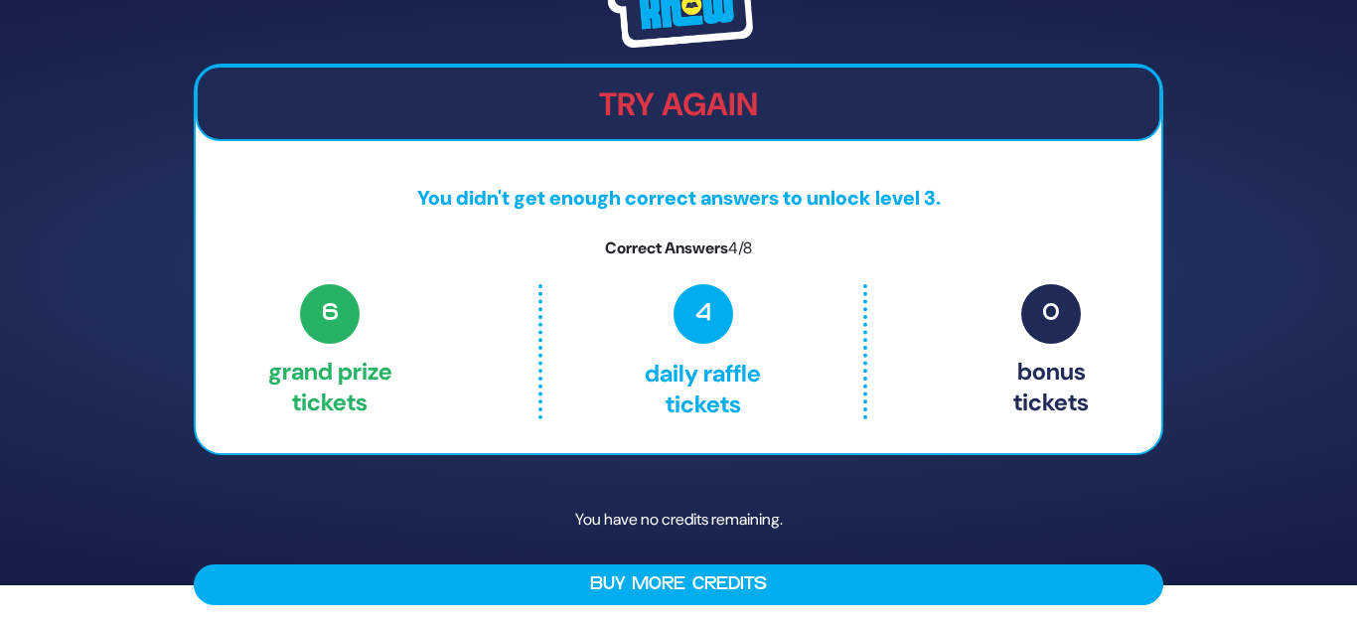
scroll to position [0, 0]
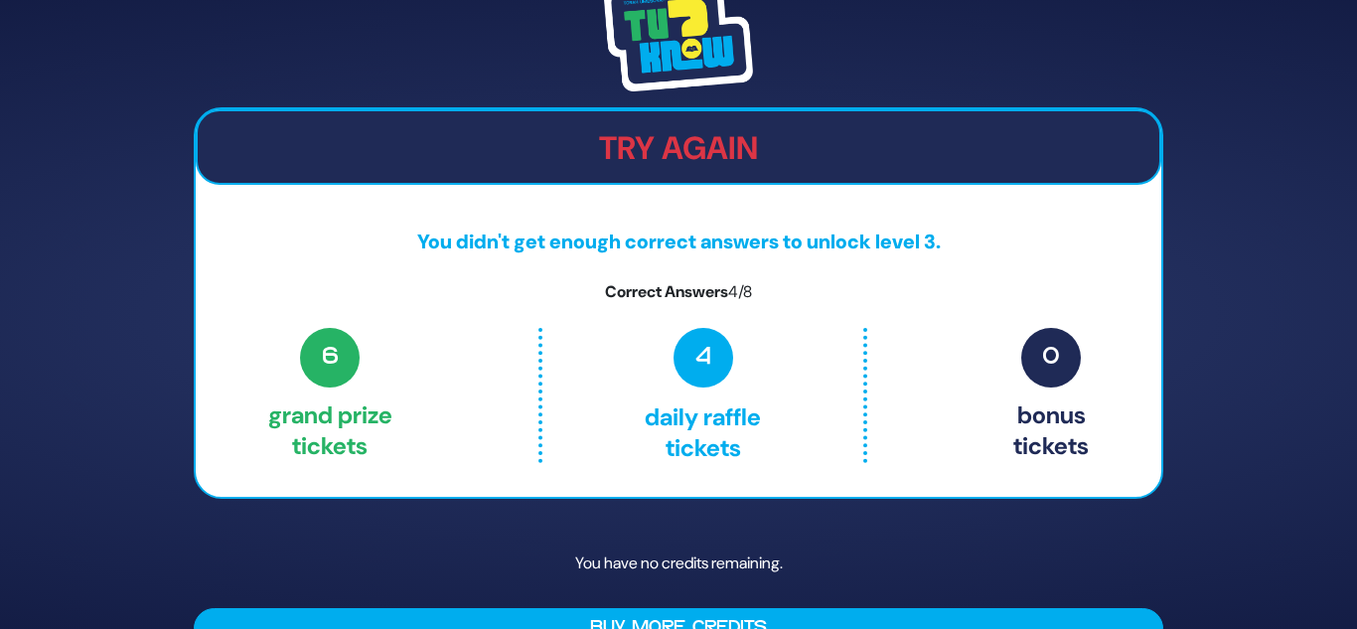
click at [689, 538] on p "You have no credits remaining." at bounding box center [679, 563] width 970 height 58
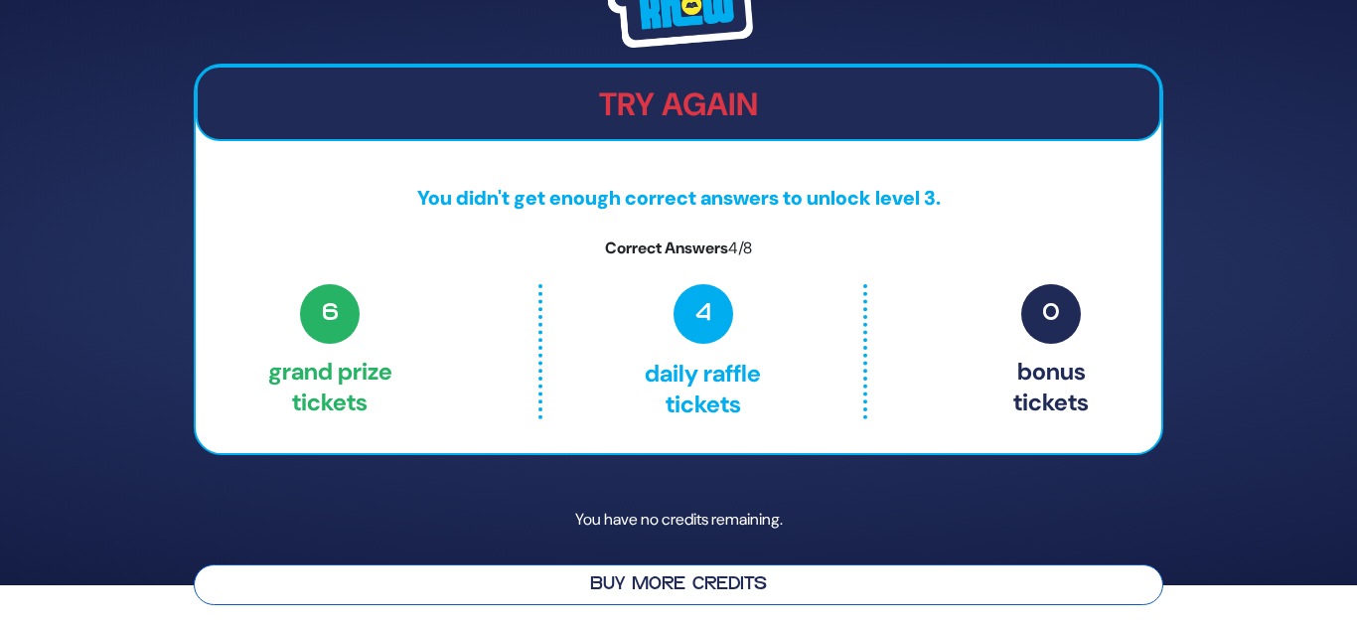
click at [687, 577] on button "Buy More Credits" at bounding box center [679, 584] width 970 height 41
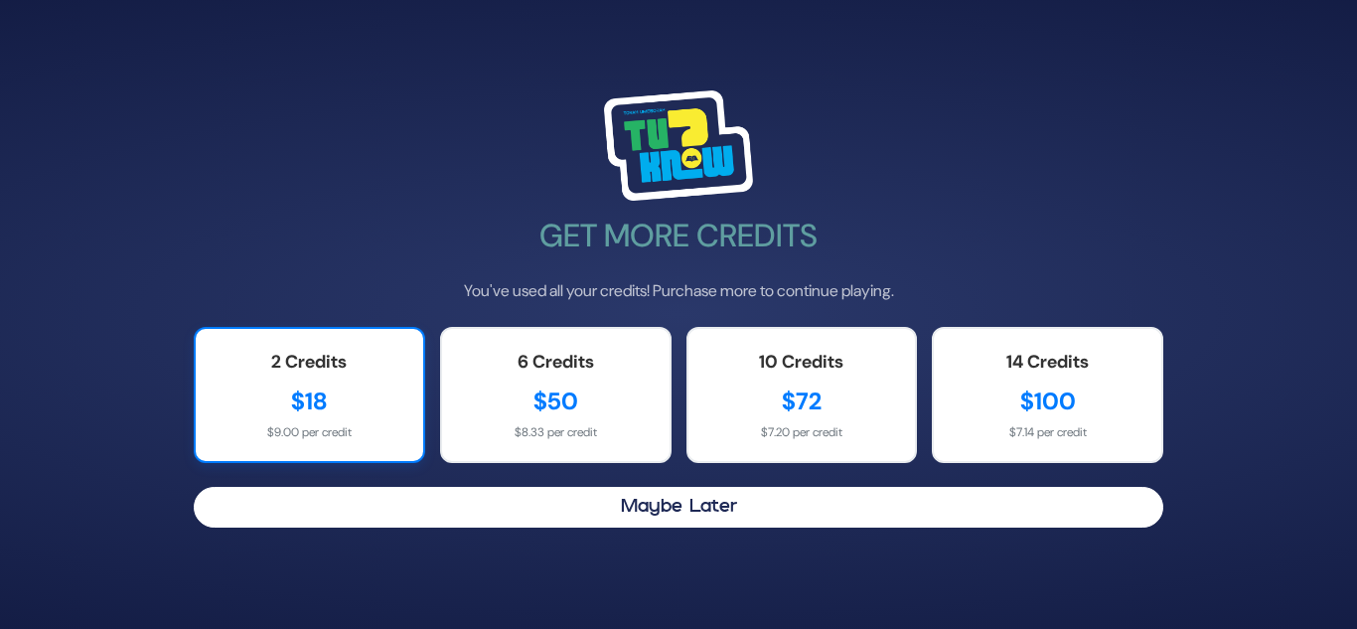
click at [309, 409] on div "$18" at bounding box center [310, 401] width 188 height 36
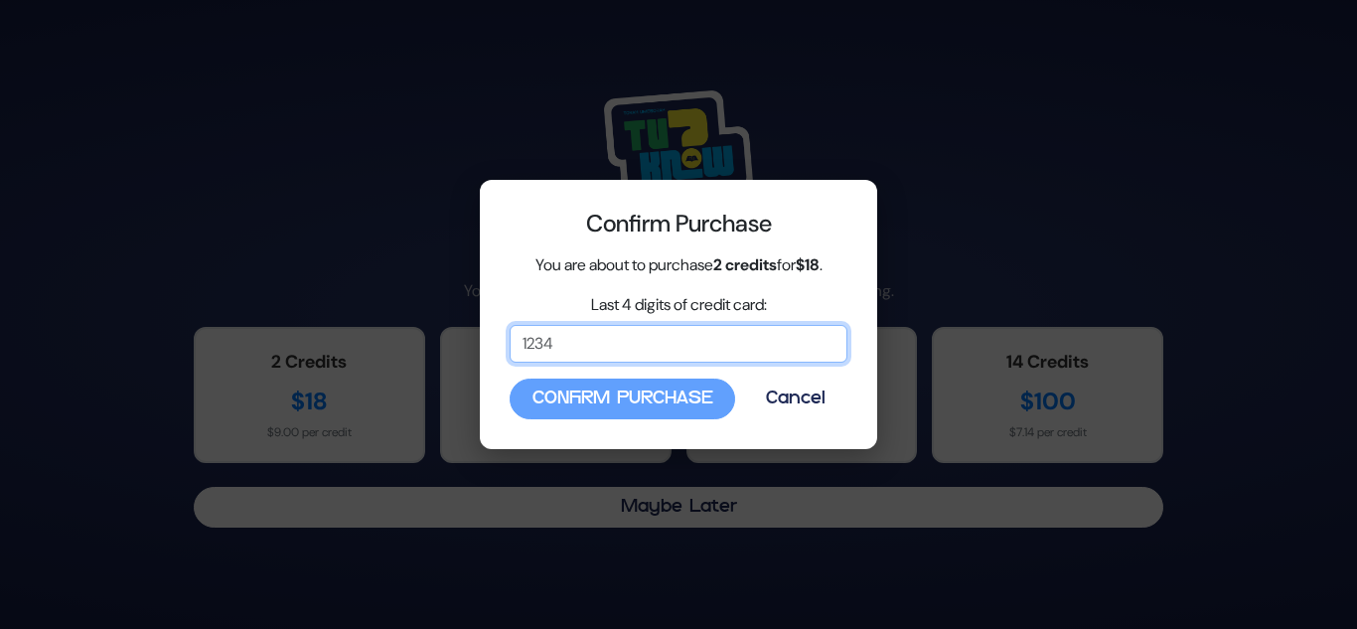
click at [522, 361] on input "Last 4 digits of credit card:" at bounding box center [679, 344] width 338 height 38
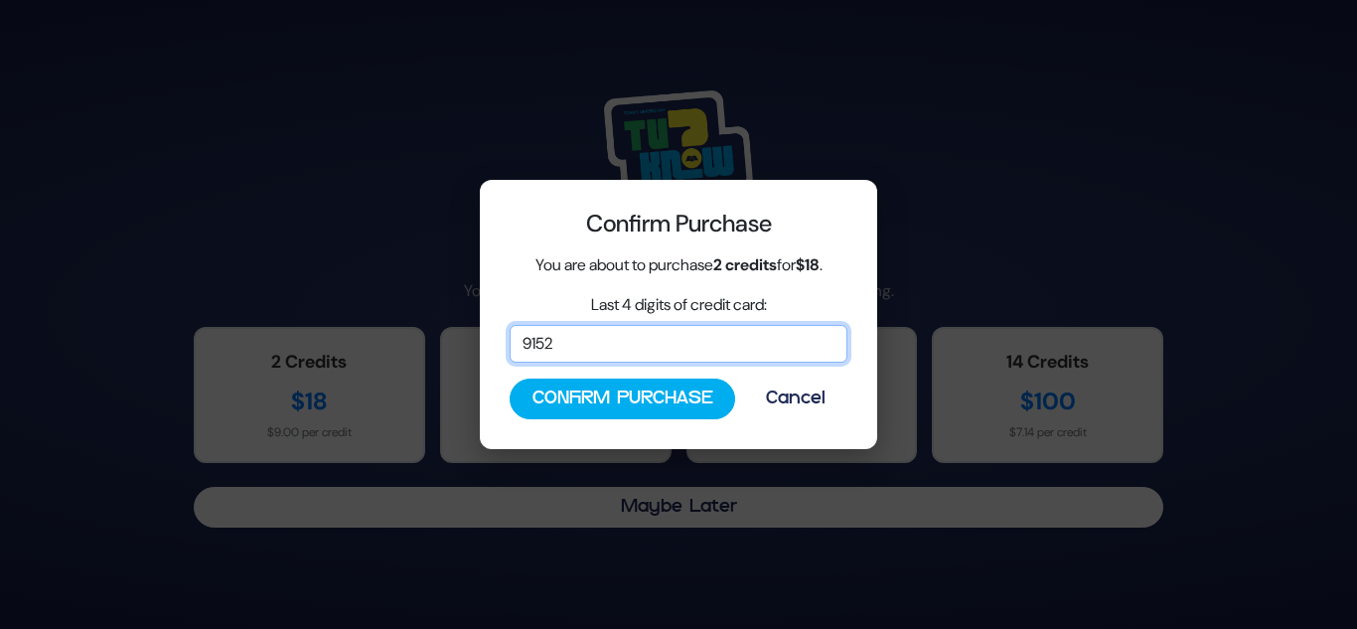
type input "9152"
click at [693, 422] on div "Confirm Purchase You are about to purchase 2 credits for $18 . Last 4 digits of…" at bounding box center [678, 315] width 397 height 270
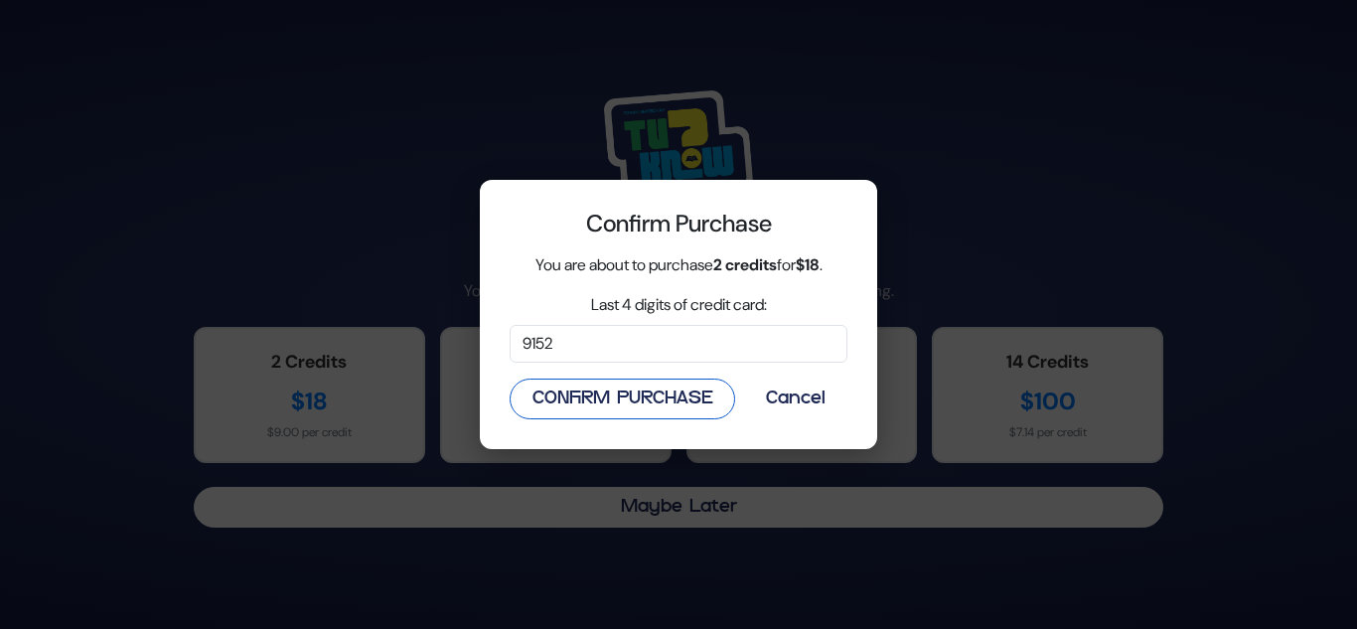
click at [698, 401] on button "Confirm Purchase" at bounding box center [623, 398] width 226 height 41
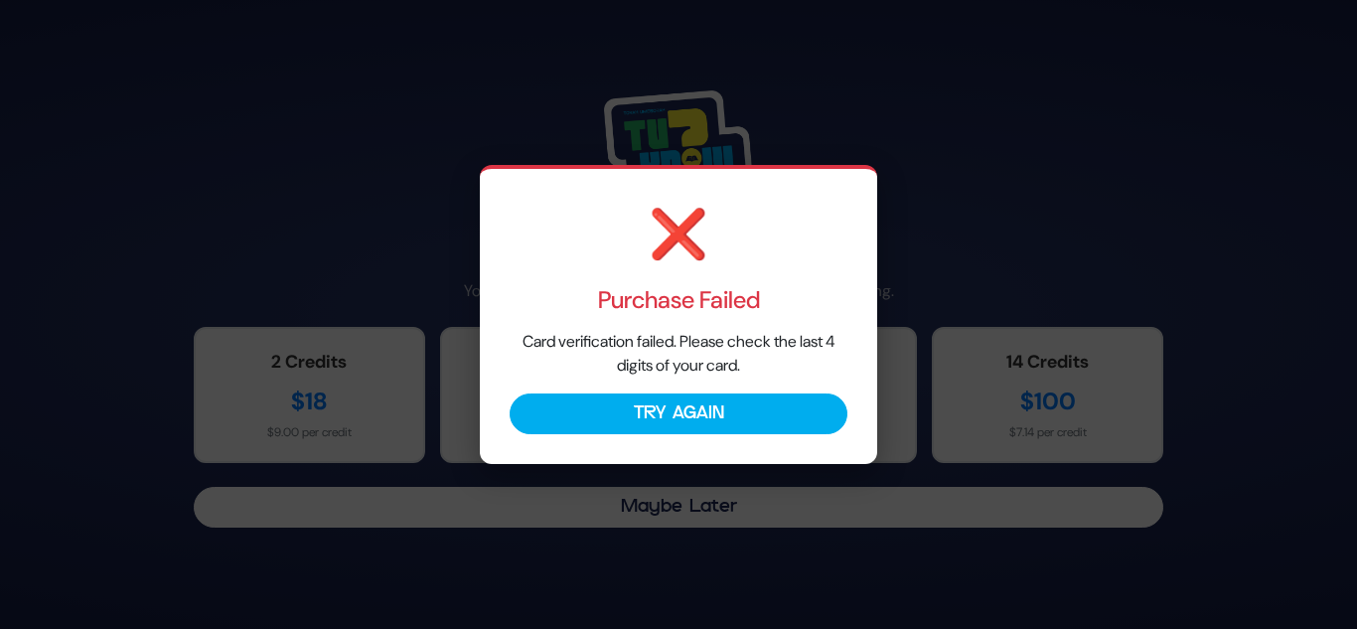
click at [695, 481] on div "❌ Purchase Failed Card verification failed. Please check the last 4 digits of y…" at bounding box center [678, 314] width 1357 height 629
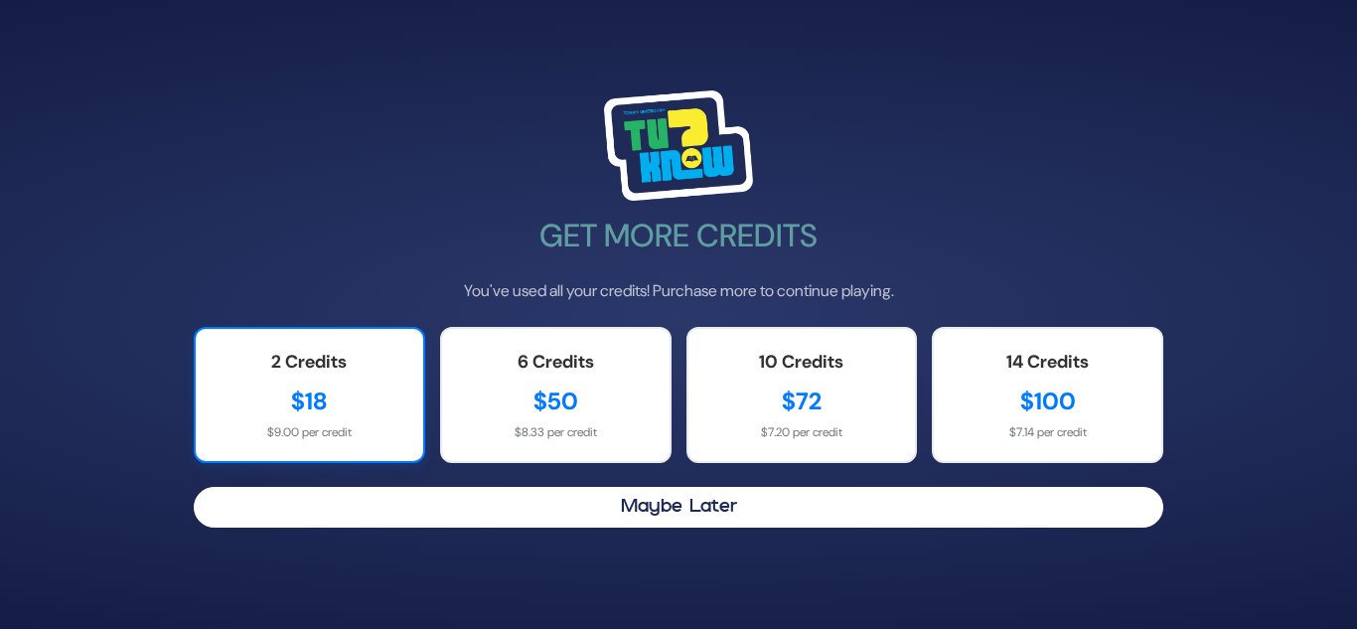
click at [321, 448] on div "2 Credits $18 $9.00 per credit" at bounding box center [309, 395] width 231 height 136
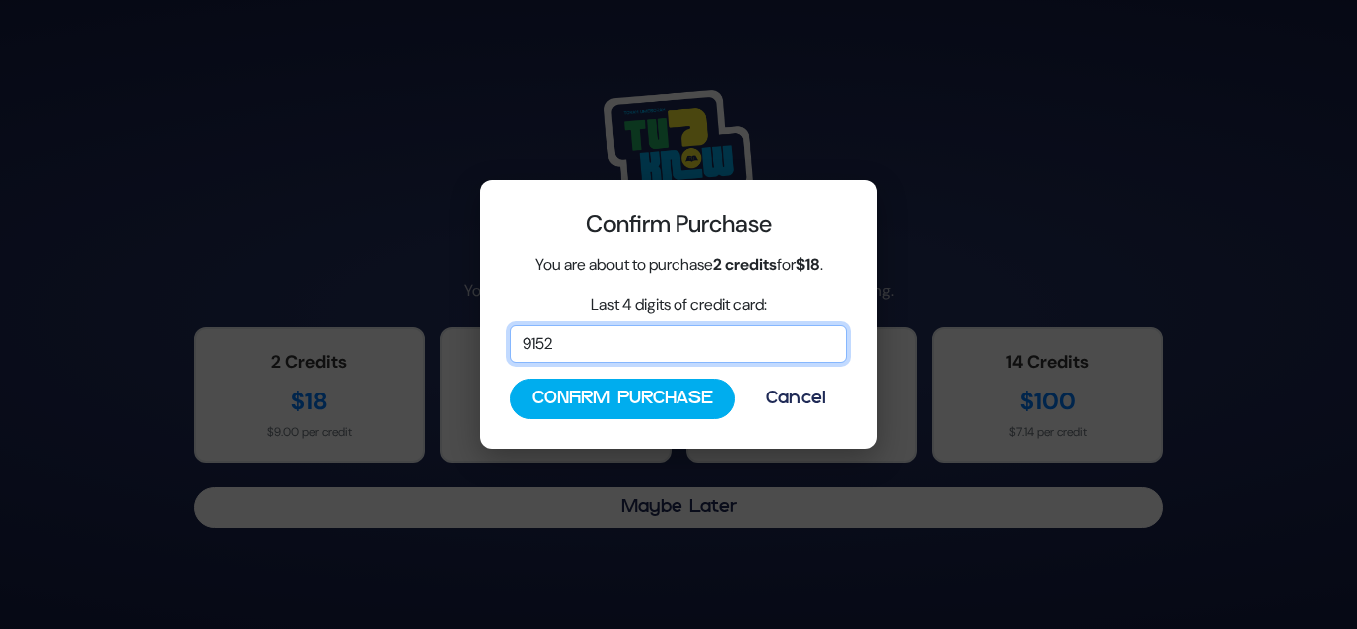
click at [614, 347] on input "9152" at bounding box center [679, 344] width 338 height 38
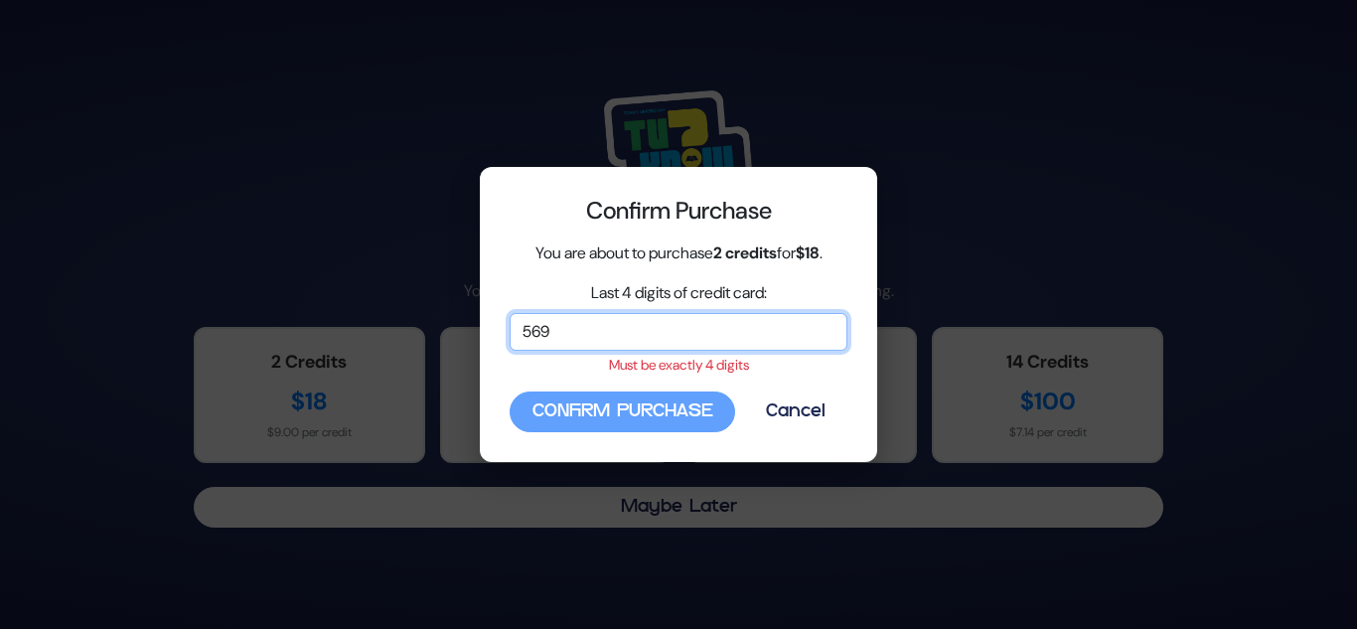
type input "5697"
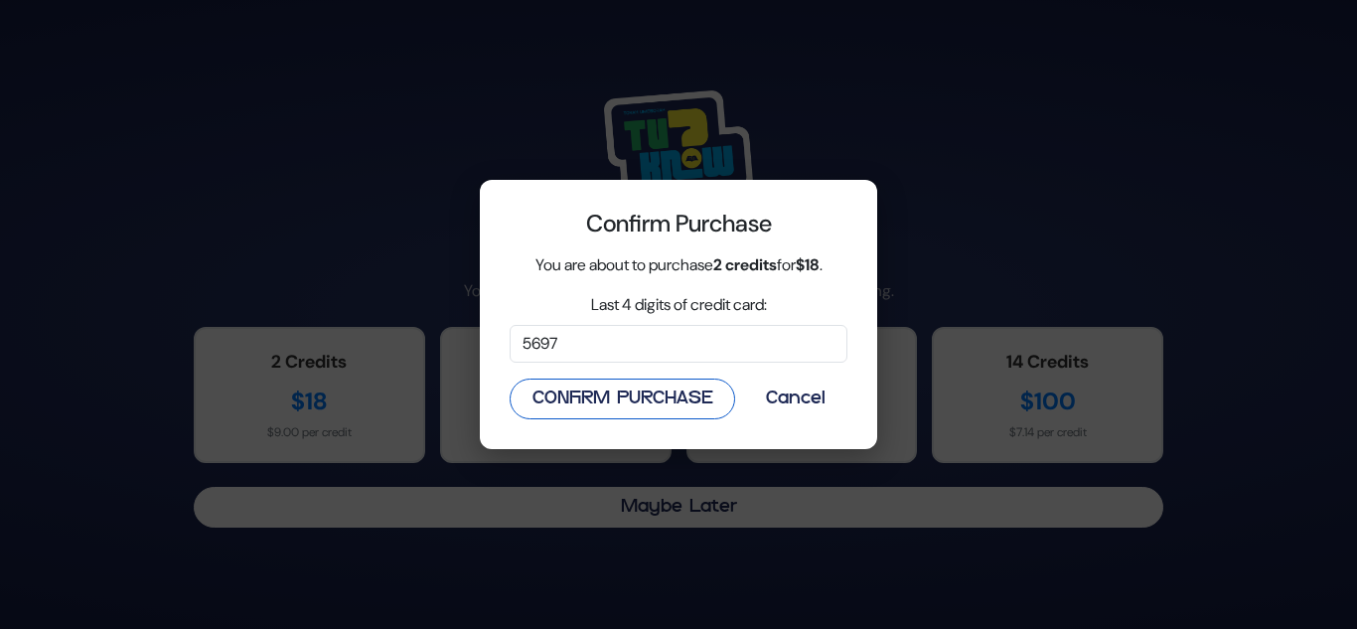
click at [598, 414] on button "Confirm Purchase" at bounding box center [623, 398] width 226 height 41
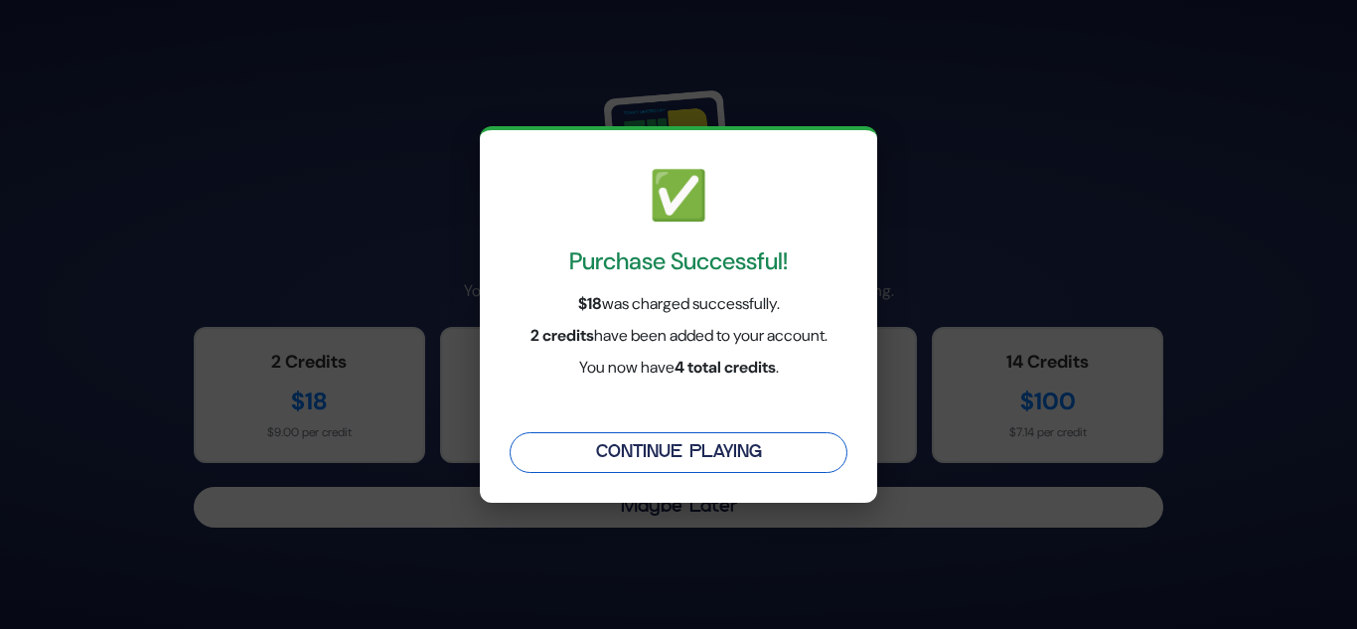
click at [625, 449] on button "Continue Playing" at bounding box center [679, 452] width 338 height 41
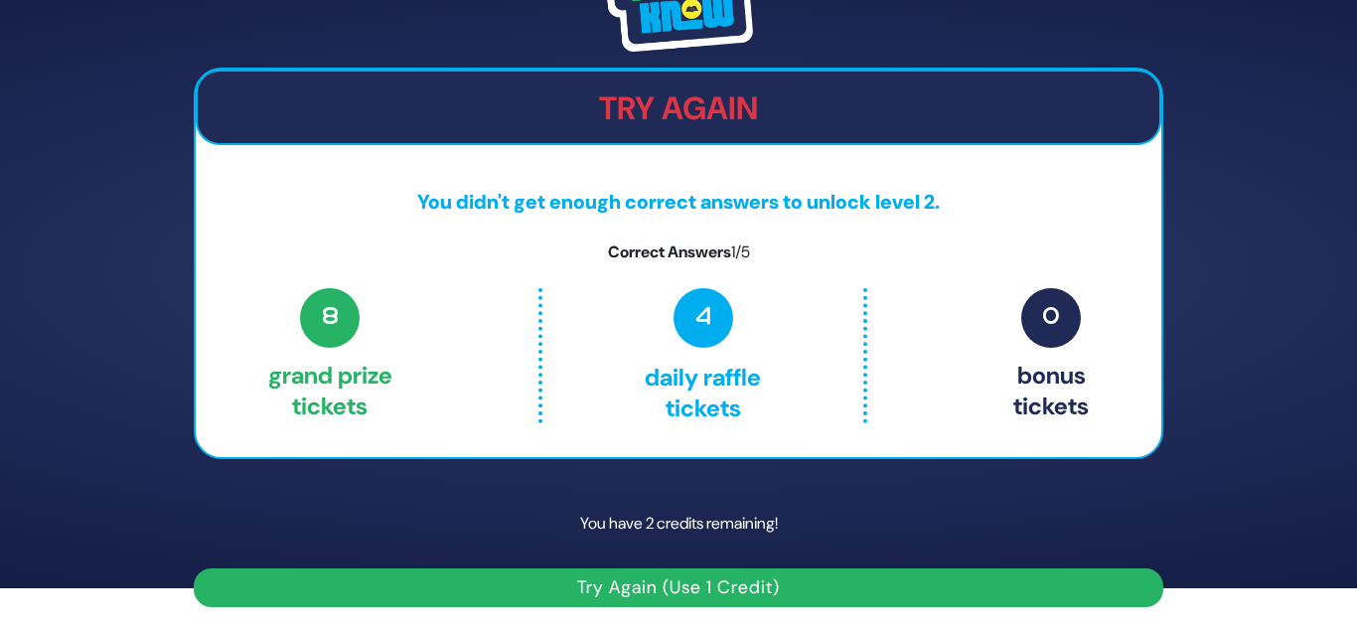
scroll to position [43, 0]
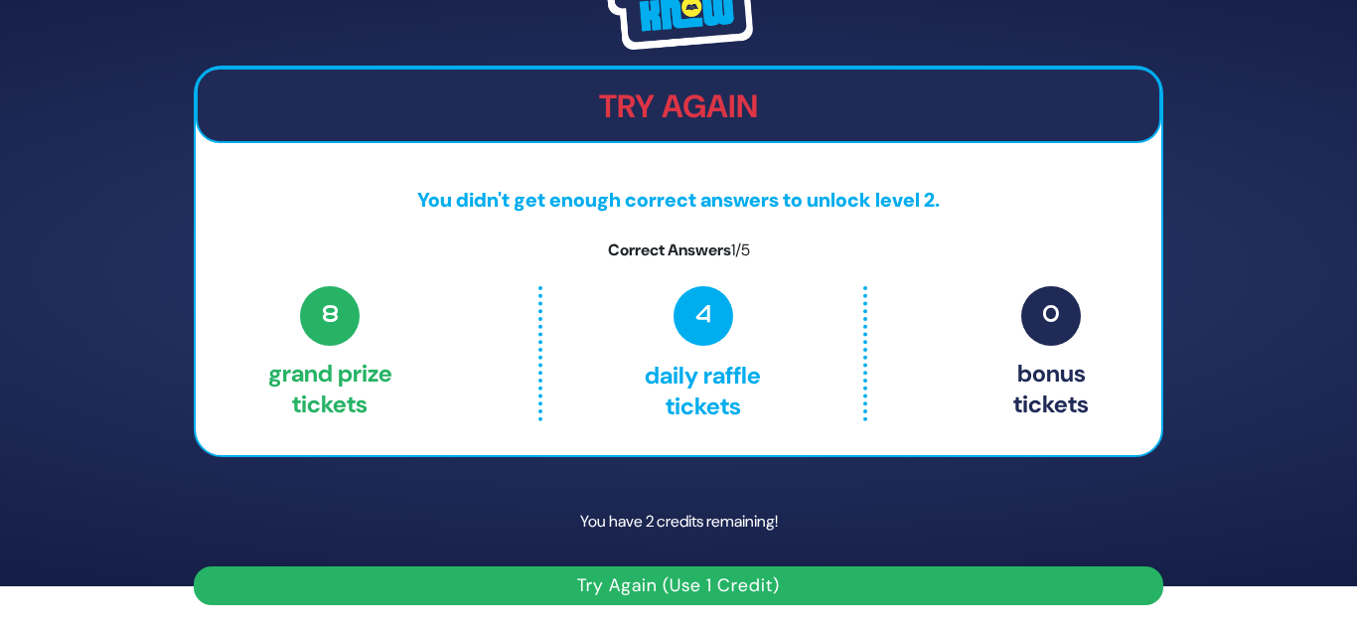
click at [497, 579] on button "Try Again (Use 1 Credit)" at bounding box center [679, 585] width 970 height 39
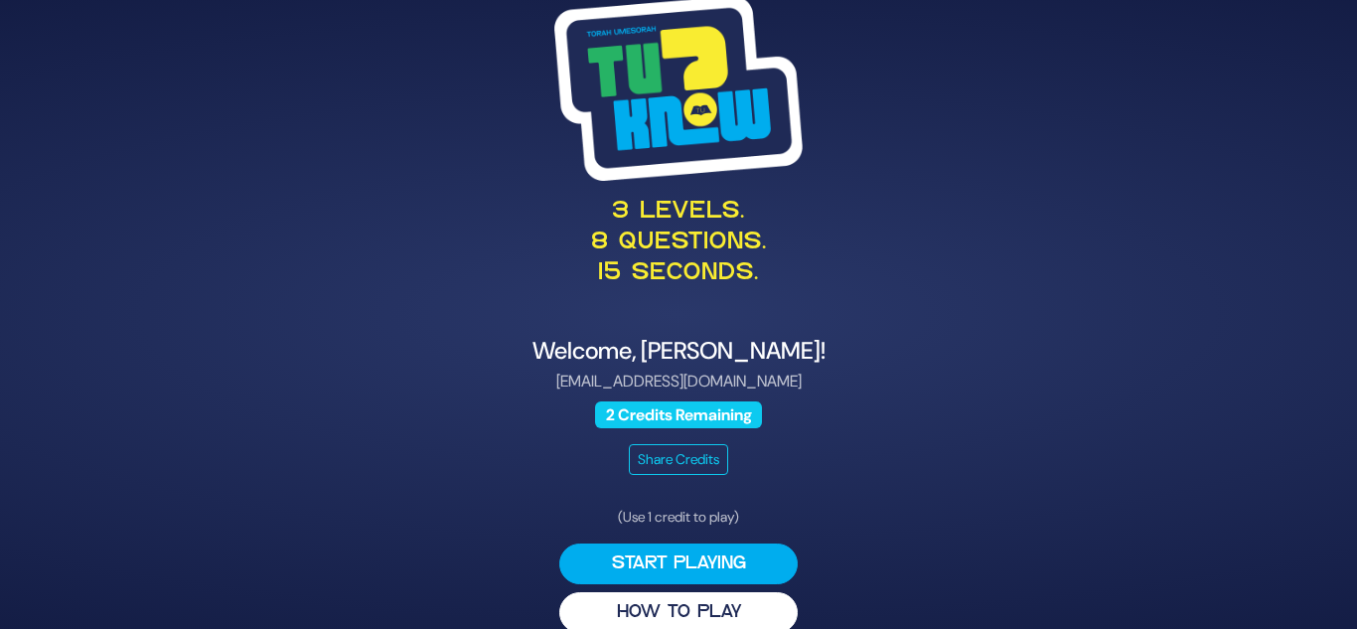
click at [277, 414] on div "2 Credits Remaining" at bounding box center [679, 414] width 970 height 27
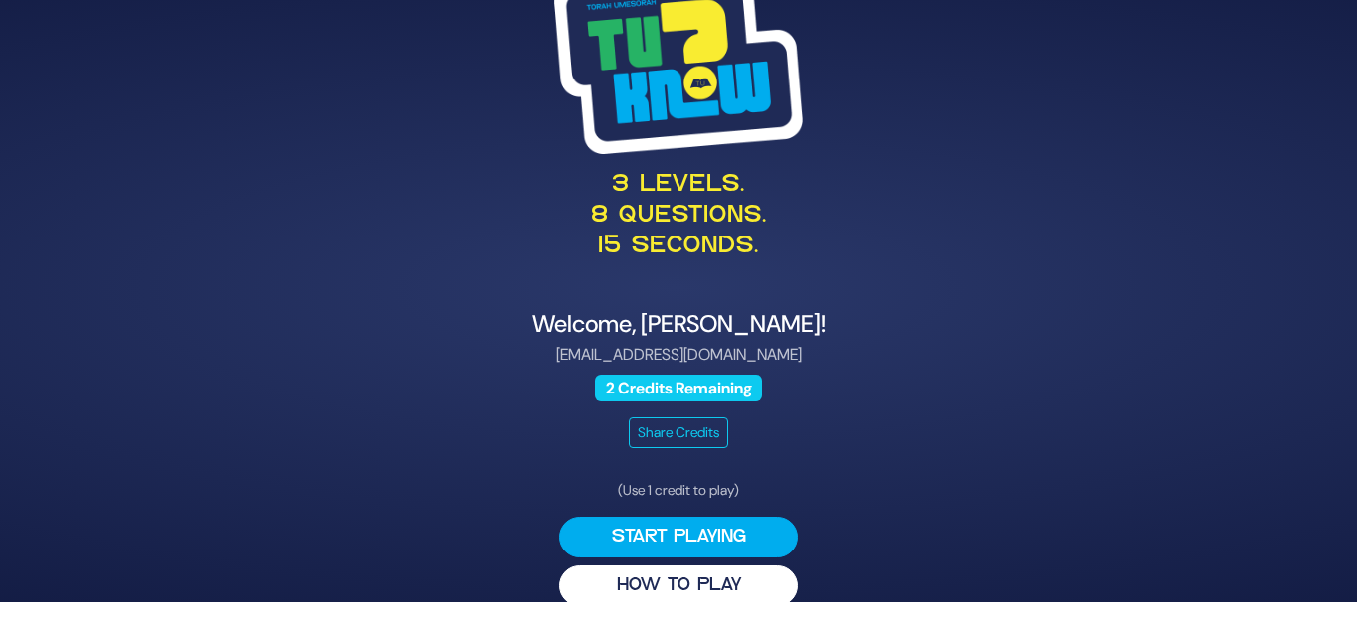
scroll to position [28, 0]
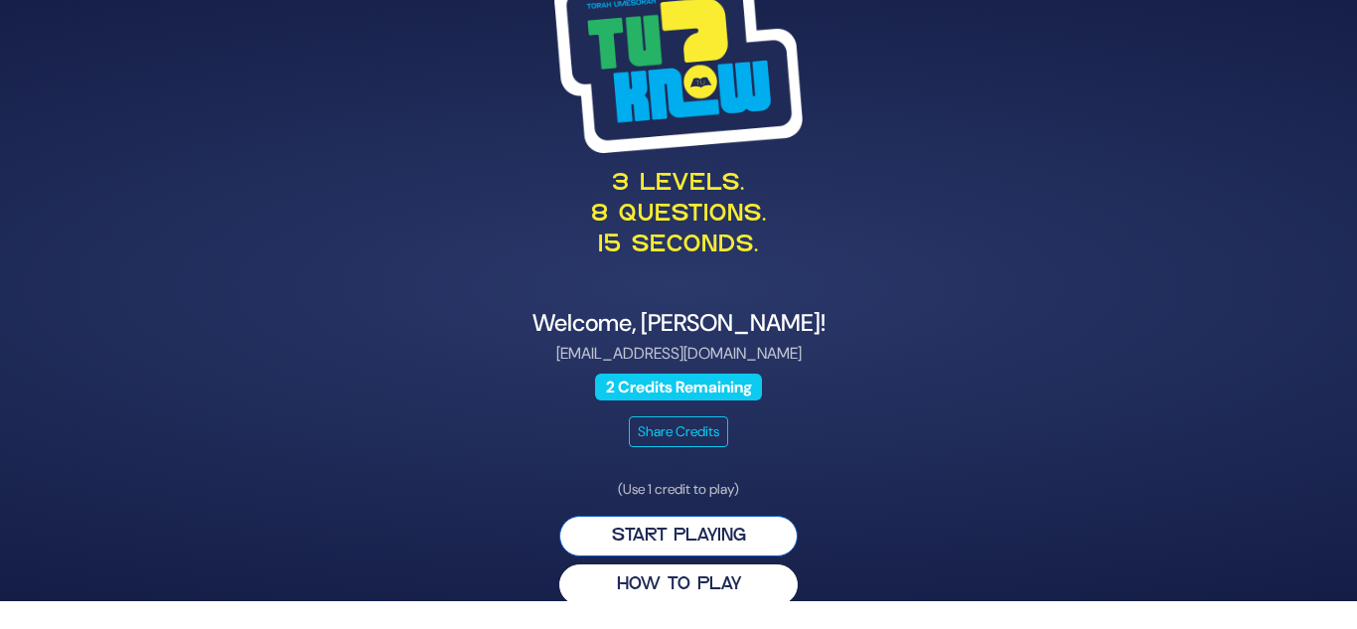
click at [626, 536] on button "Start Playing" at bounding box center [678, 536] width 238 height 41
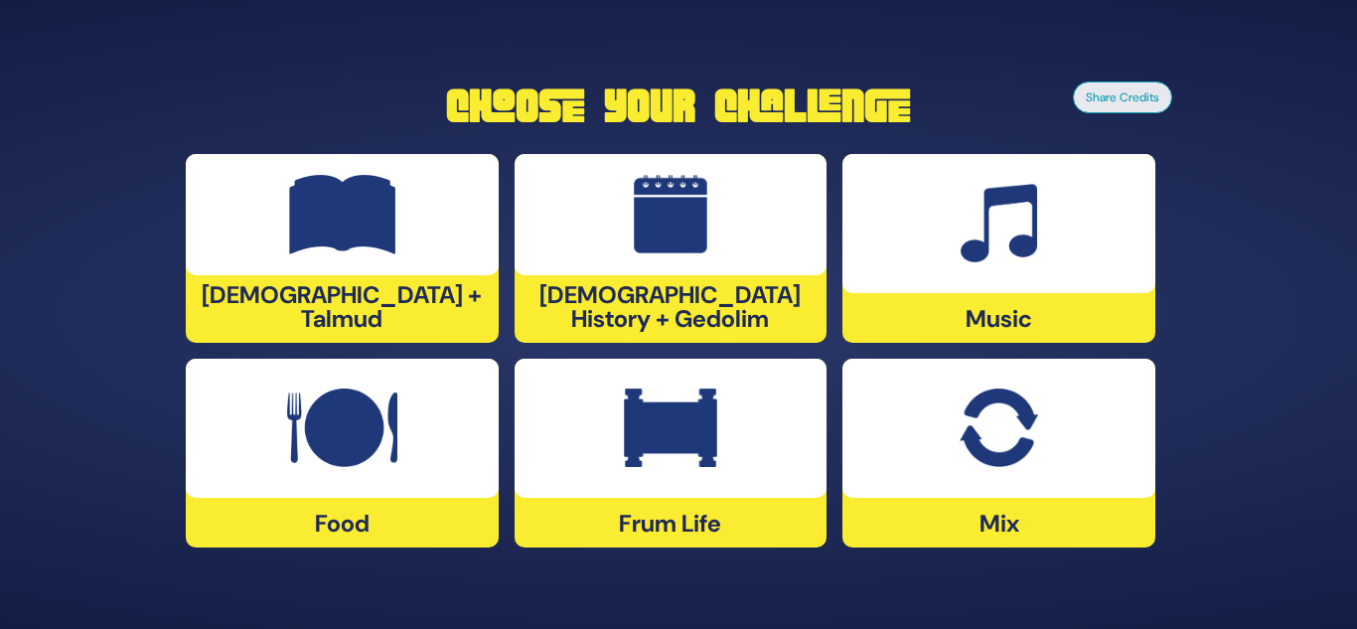
click at [977, 467] on img at bounding box center [998, 427] width 77 height 79
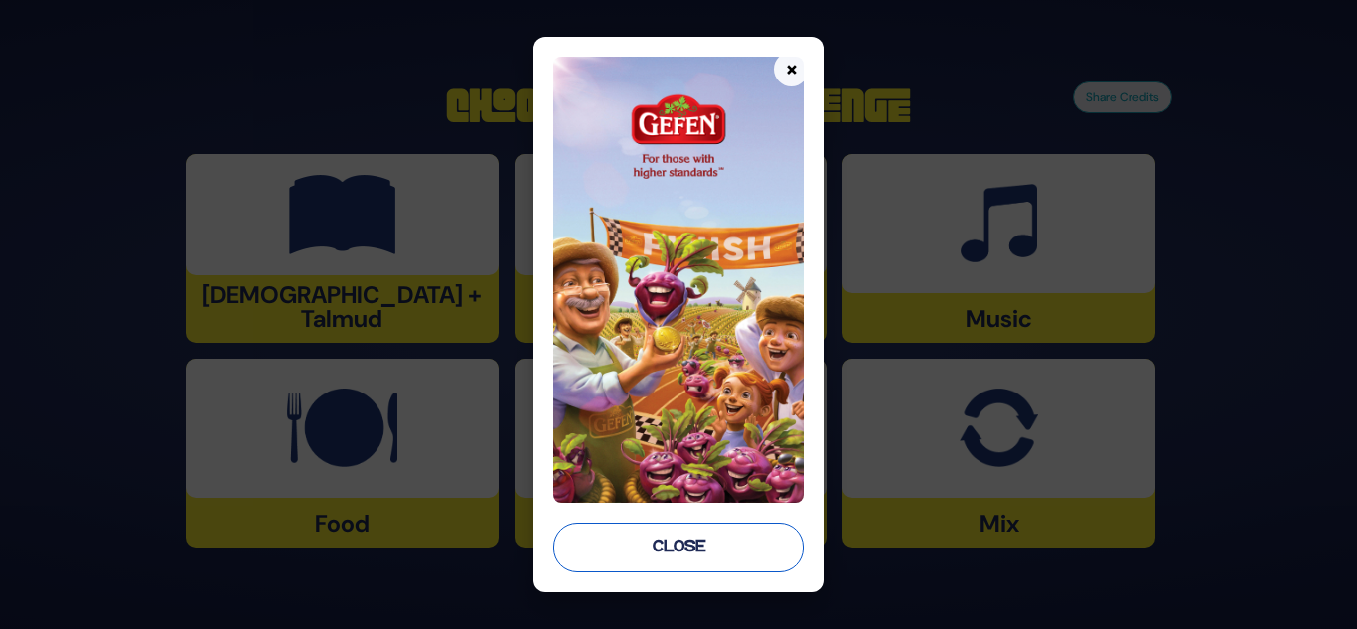
click at [651, 551] on button "Close" at bounding box center [678, 548] width 251 height 50
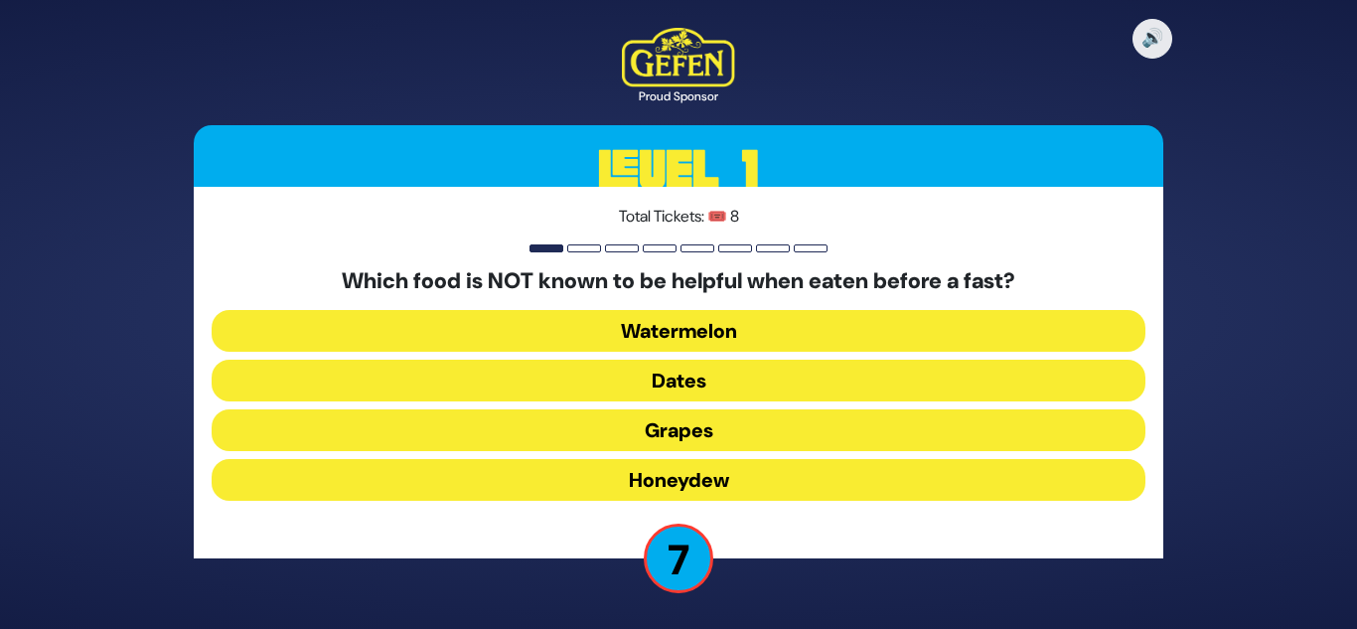
click at [557, 476] on button "Honeydew" at bounding box center [679, 480] width 934 height 42
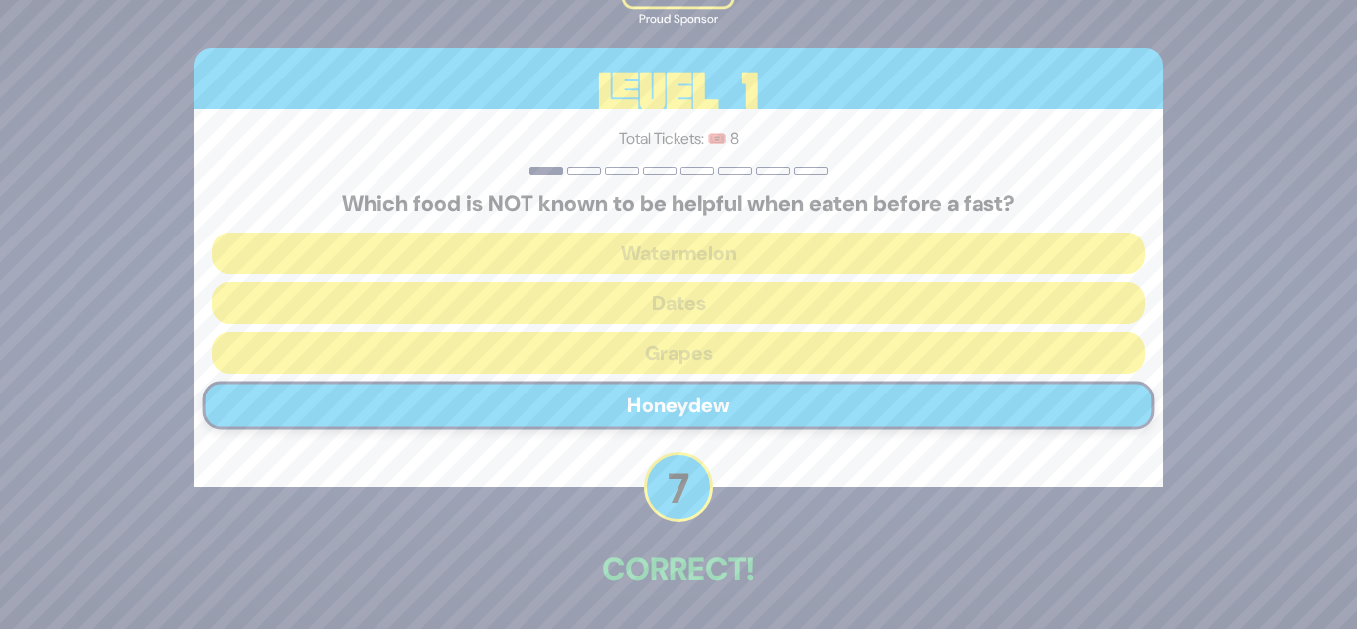
click at [557, 476] on div "Total Tickets: 🎟️ 8 Which food is NOT known to be helpful when eaten before a f…" at bounding box center [679, 298] width 970 height 378
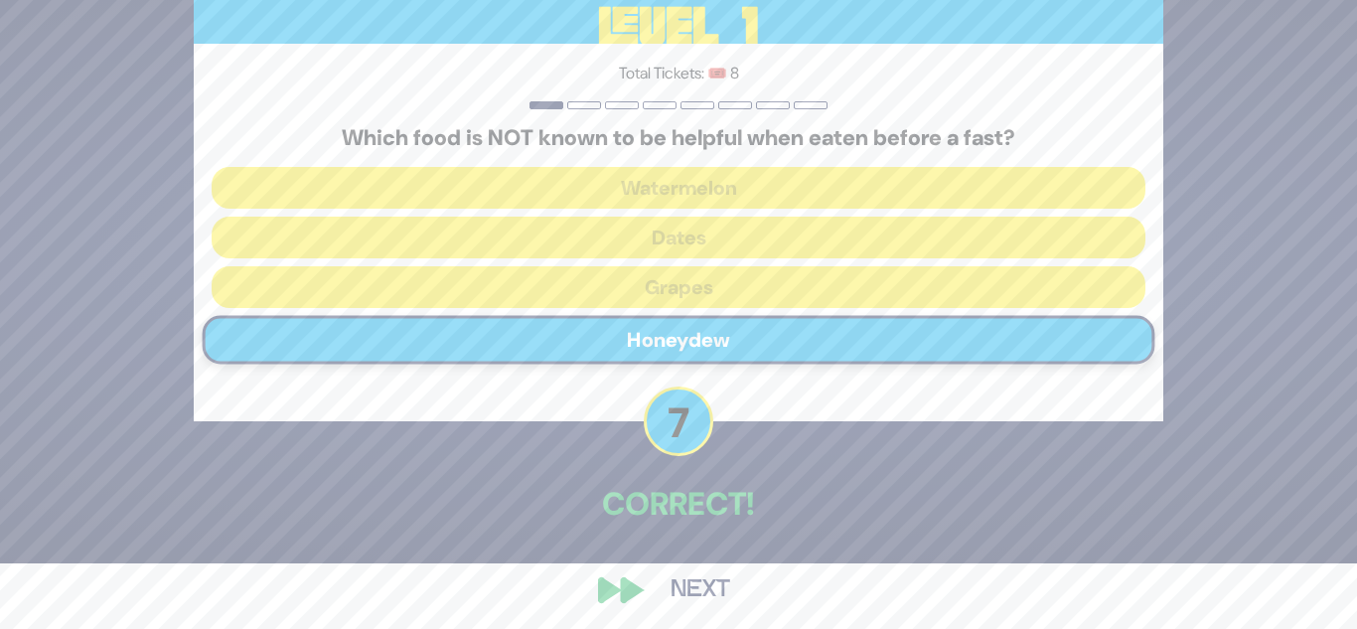
scroll to position [74, 0]
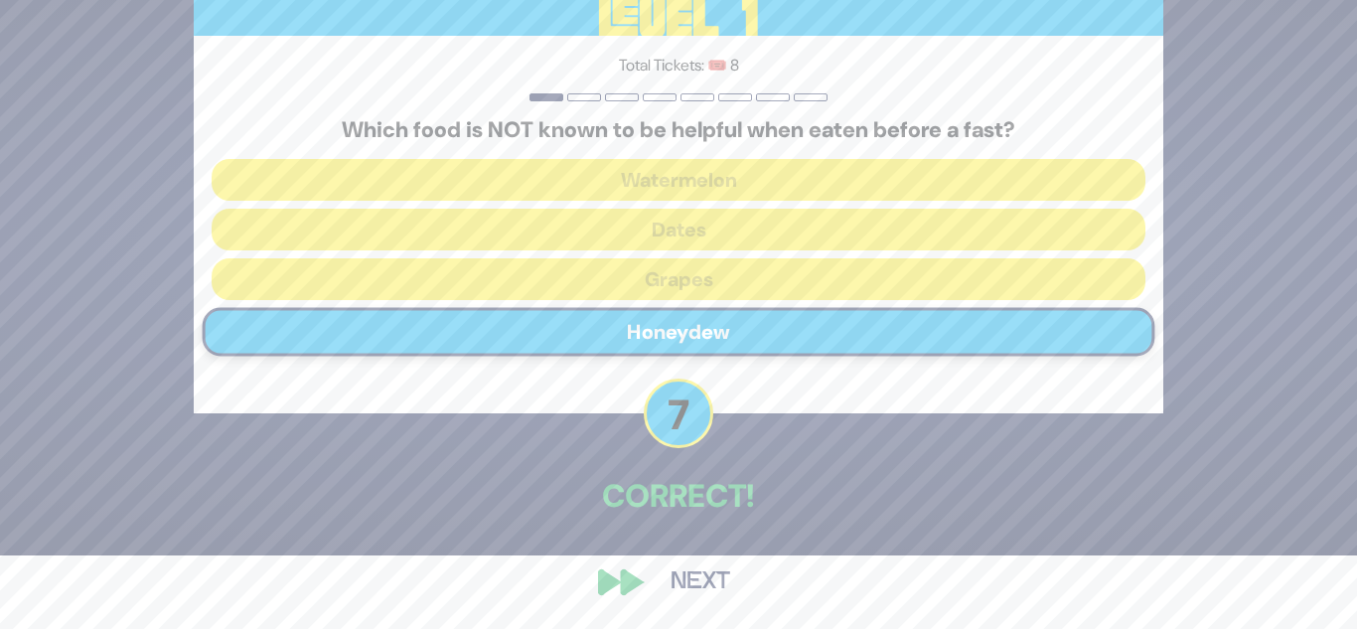
click at [681, 578] on button "Next" at bounding box center [700, 582] width 115 height 46
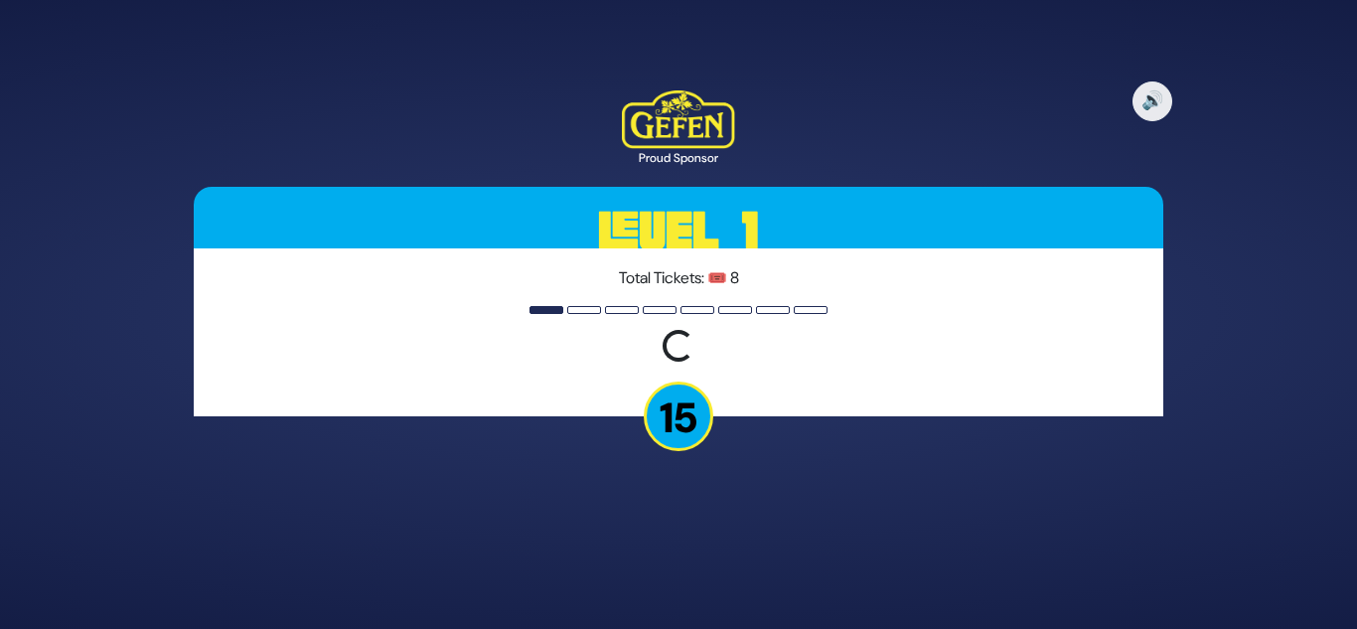
scroll to position [0, 0]
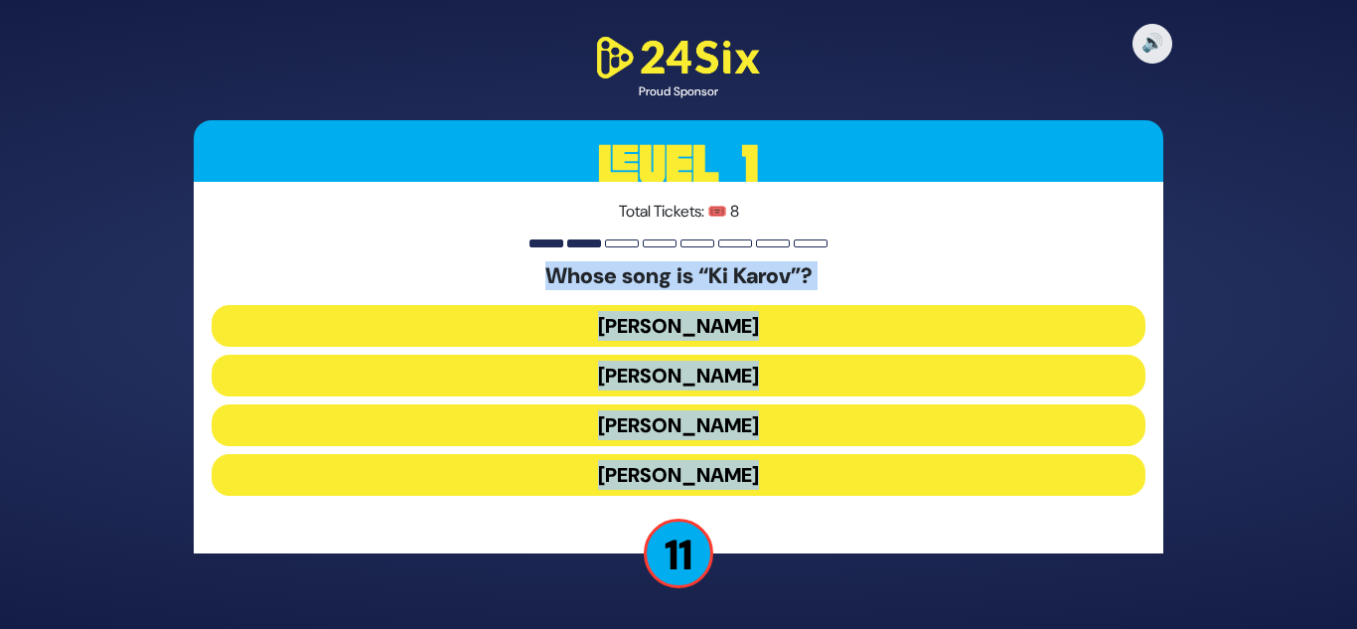
click at [644, 369] on button "Eitan Katz" at bounding box center [679, 376] width 934 height 42
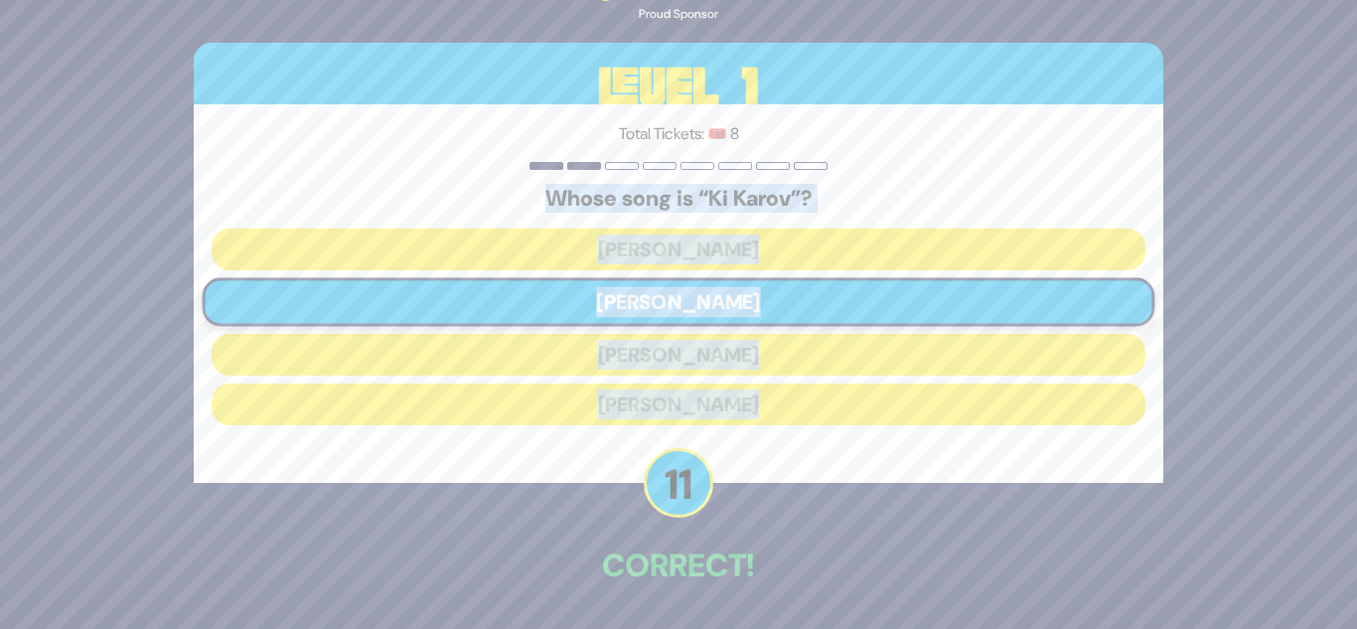
click at [673, 461] on p "11" at bounding box center [679, 483] width 70 height 70
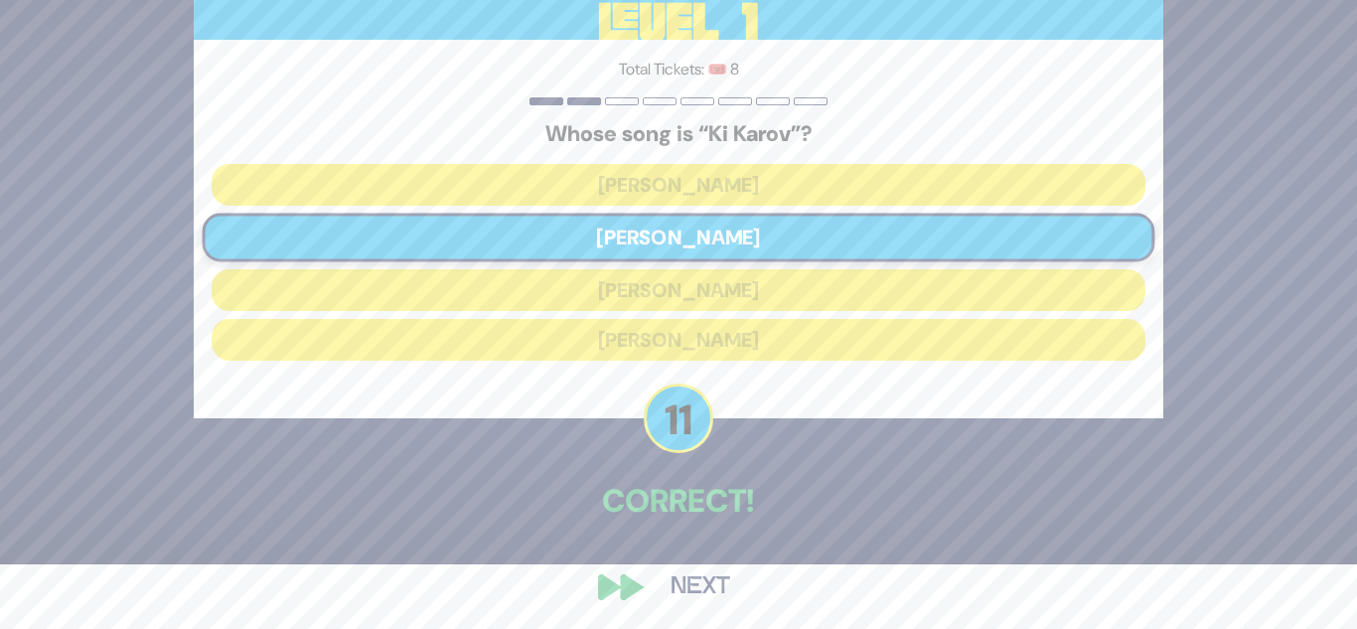
scroll to position [70, 0]
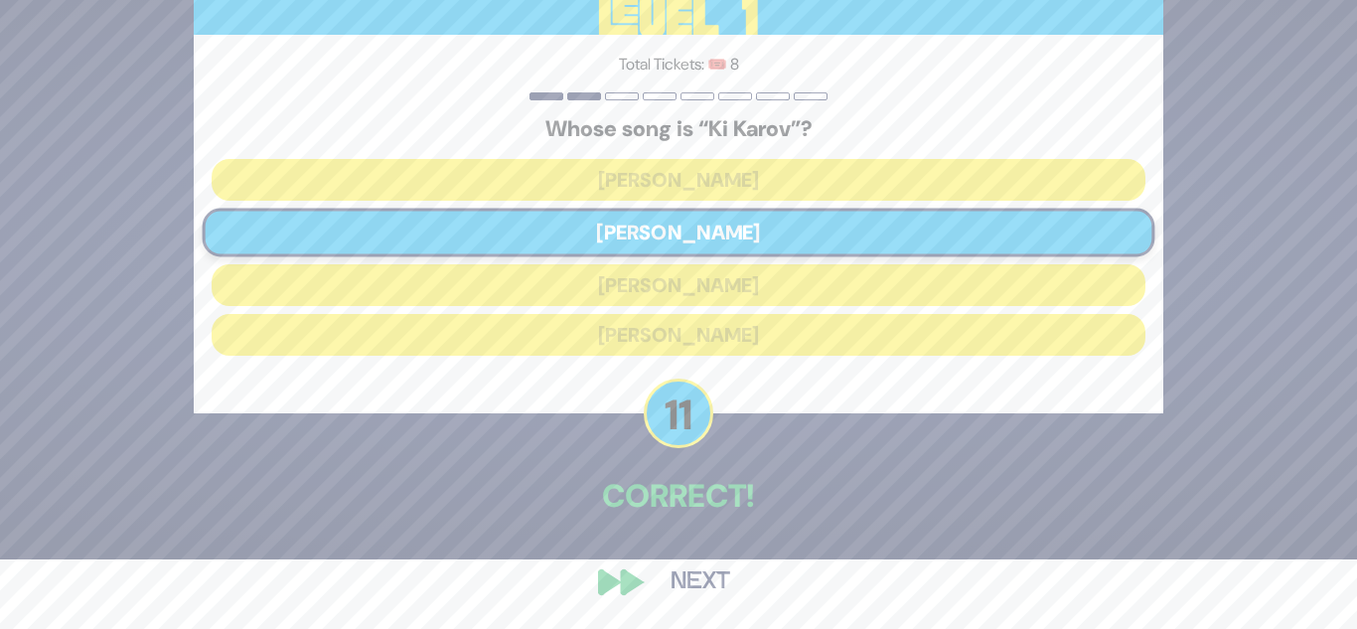
click at [706, 580] on button "Next" at bounding box center [700, 582] width 115 height 46
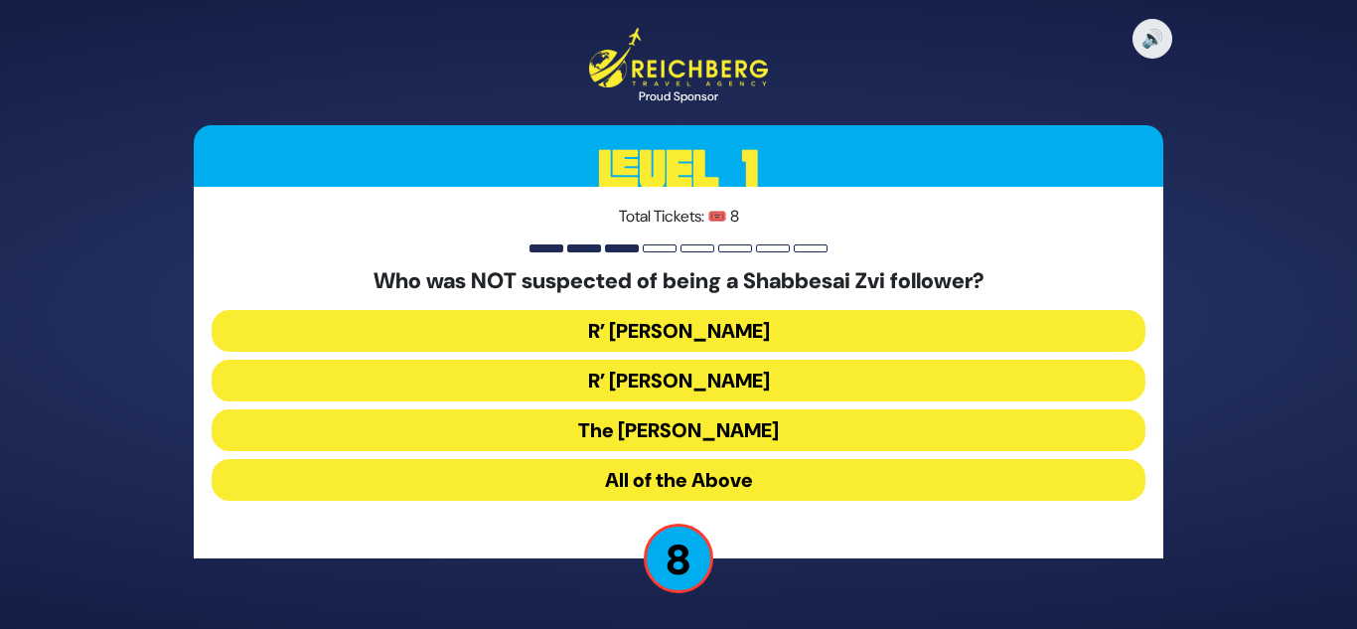
click at [717, 474] on button "All of the Above" at bounding box center [679, 480] width 934 height 42
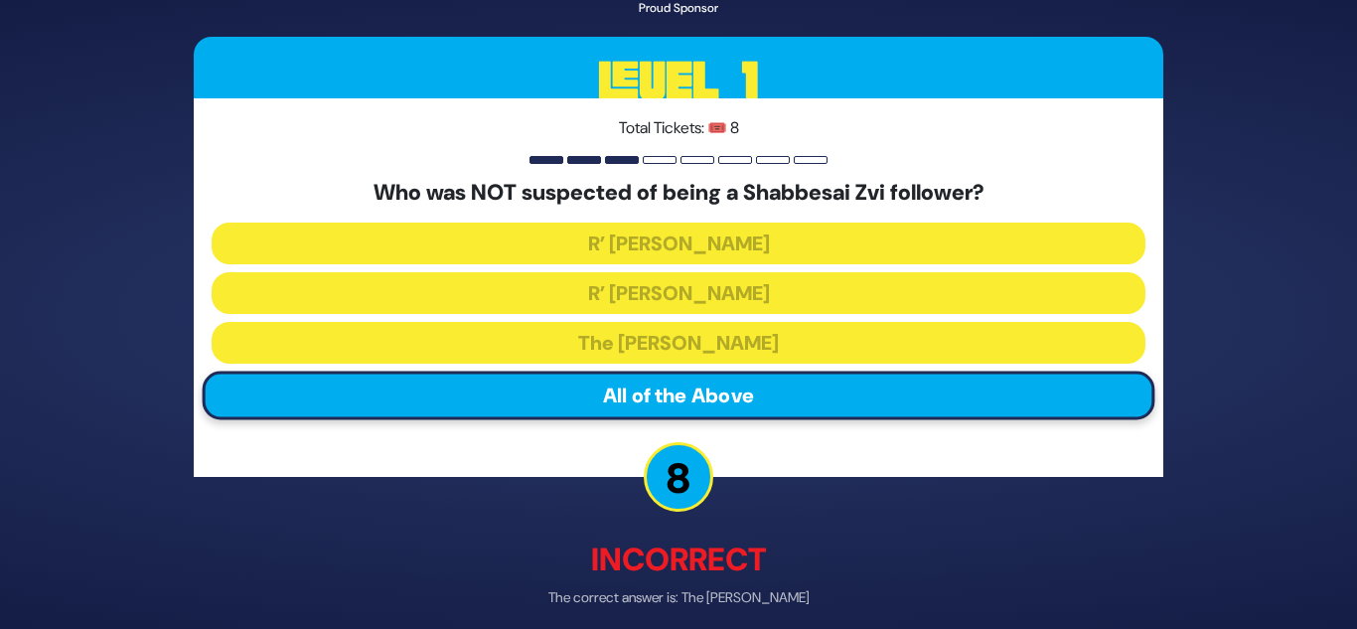
click at [704, 508] on div "🔊 Proud Sponsor Level 1 Total Tickets: 🎟️ 8 Who was NOT suspected of being a Sh…" at bounding box center [678, 315] width 1017 height 797
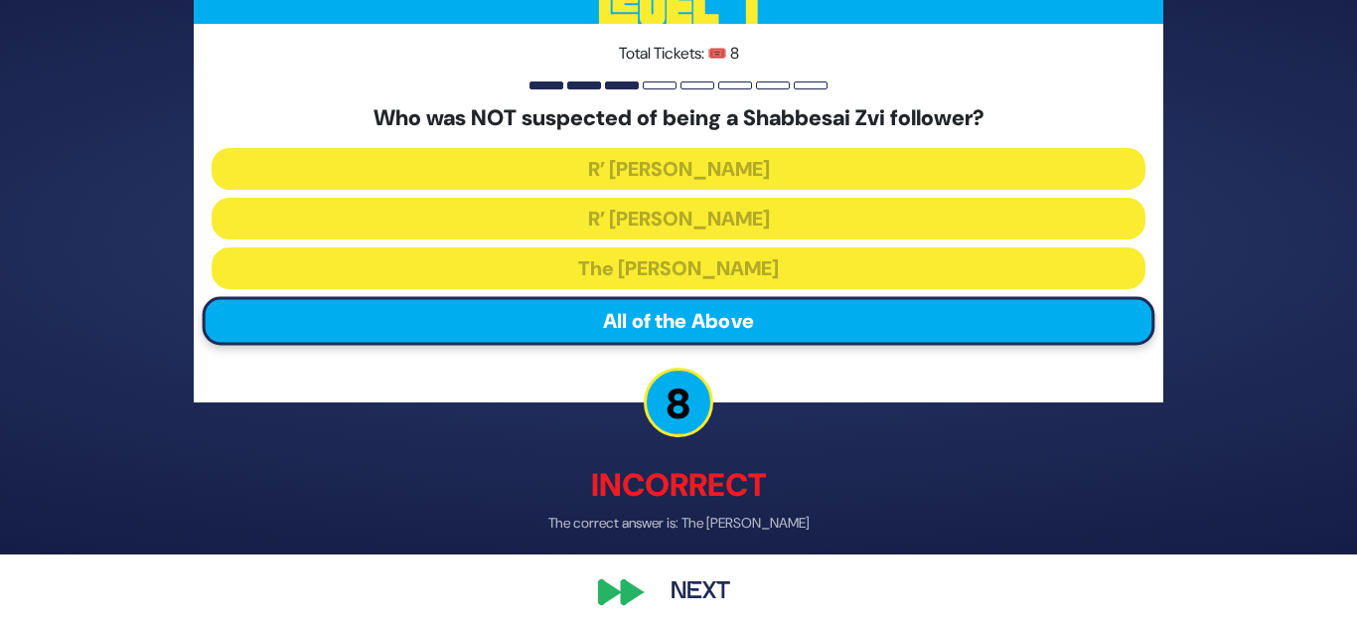
scroll to position [83, 0]
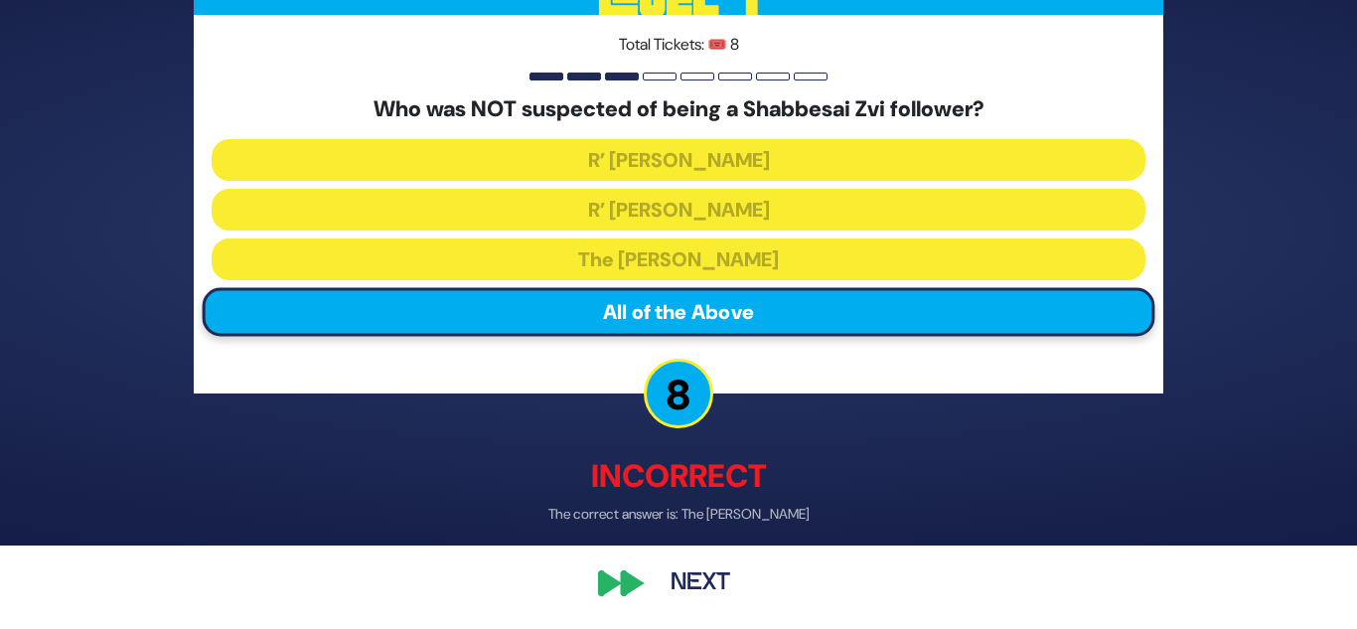
click at [687, 562] on button "Next" at bounding box center [700, 582] width 115 height 46
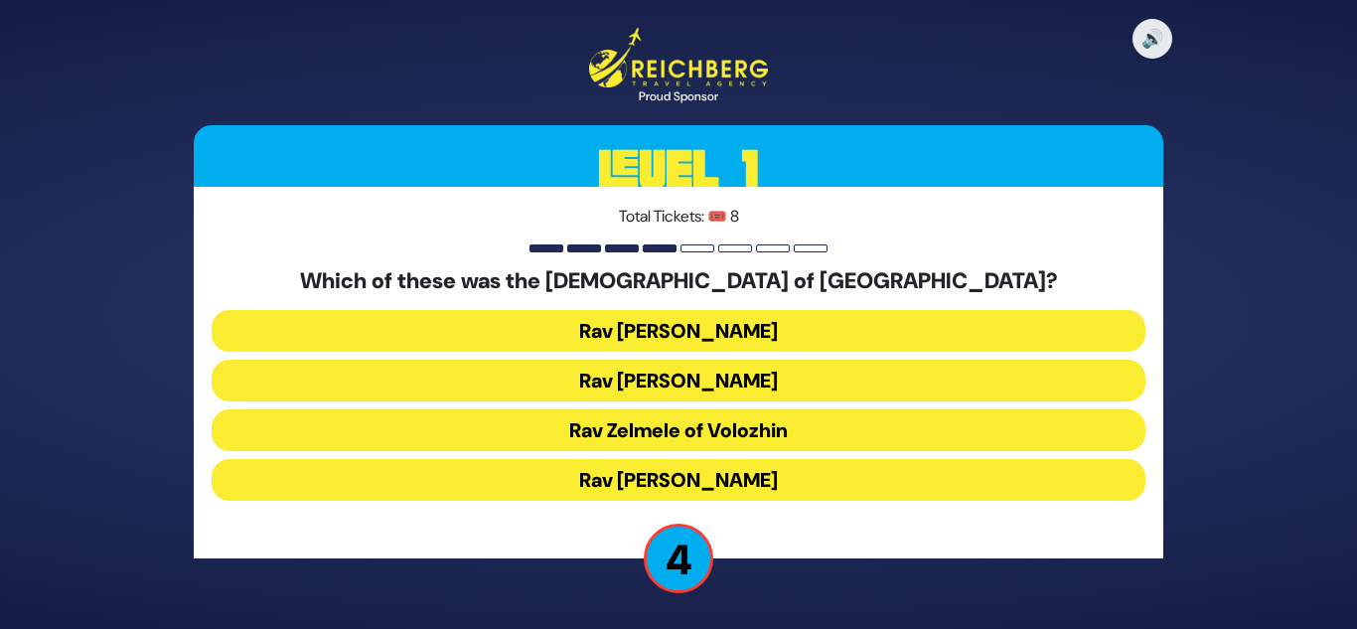
click at [727, 337] on button "Rav Zev Berlin" at bounding box center [679, 331] width 934 height 42
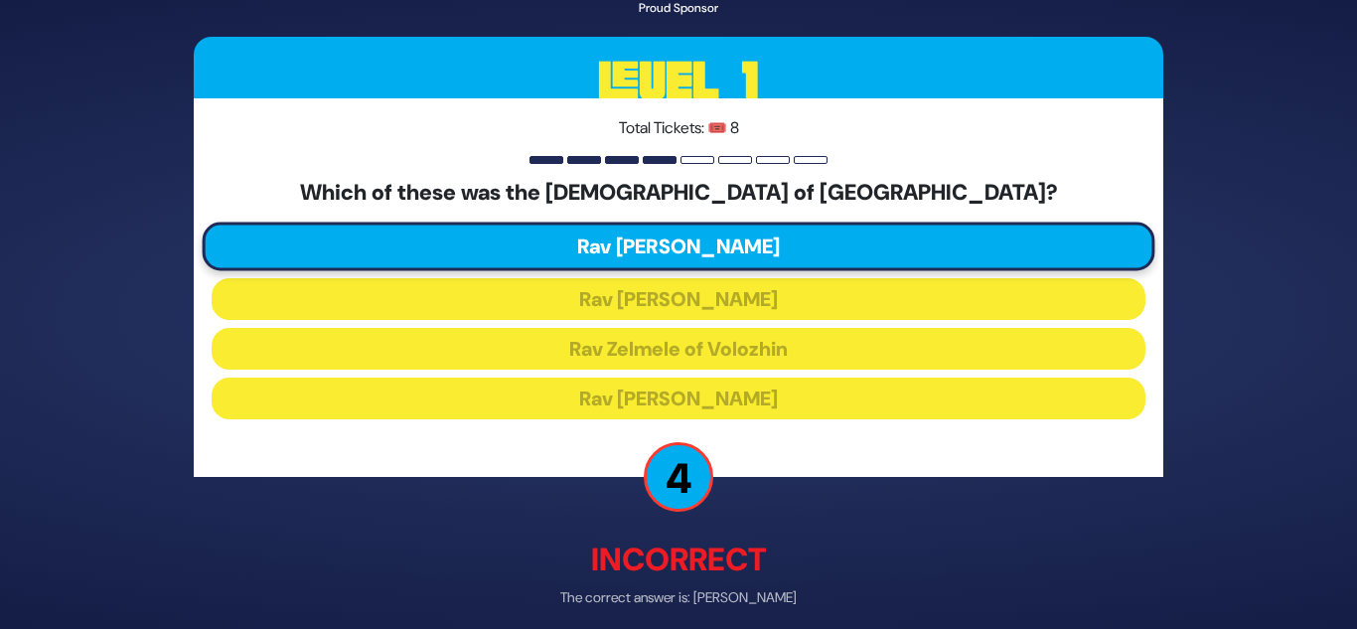
click at [687, 448] on p "4" at bounding box center [679, 476] width 70 height 70
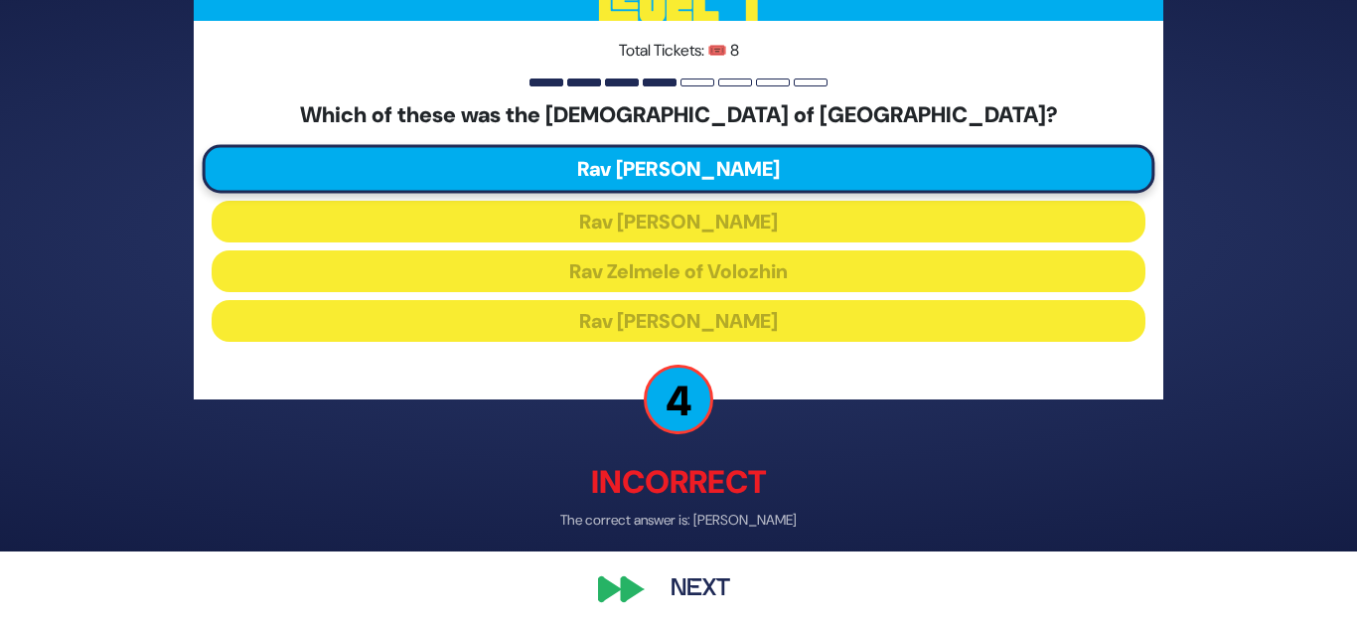
scroll to position [83, 0]
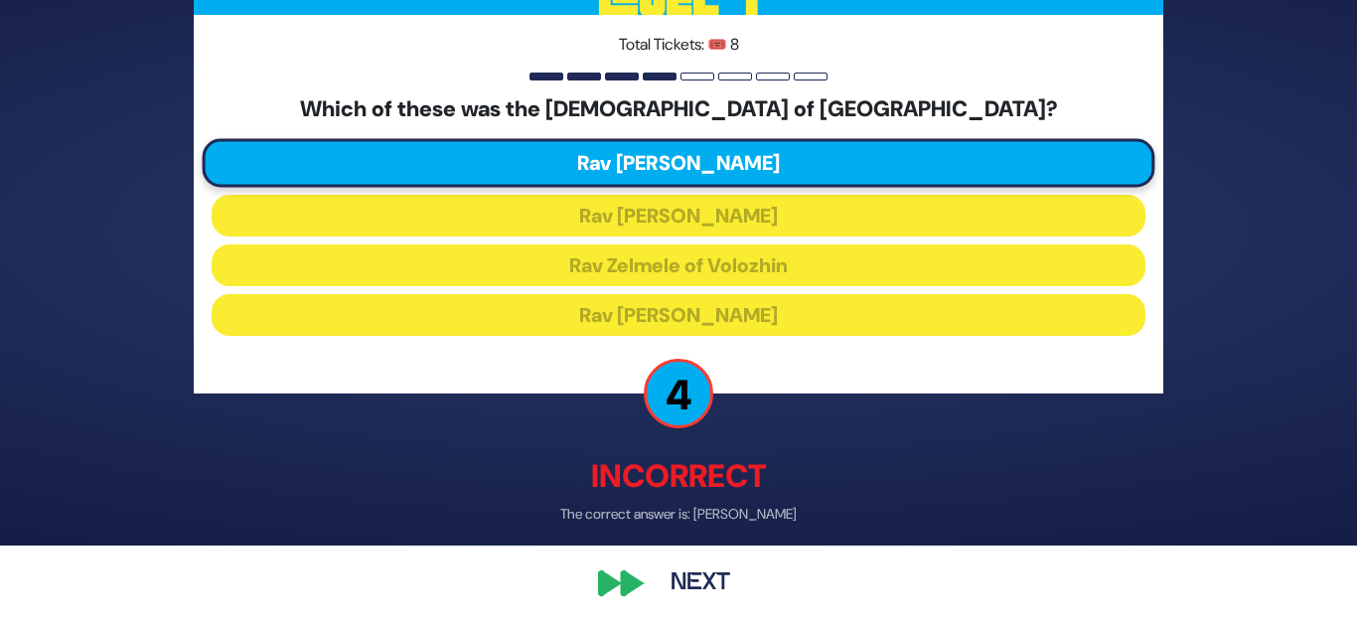
click at [679, 561] on button "Next" at bounding box center [700, 582] width 115 height 46
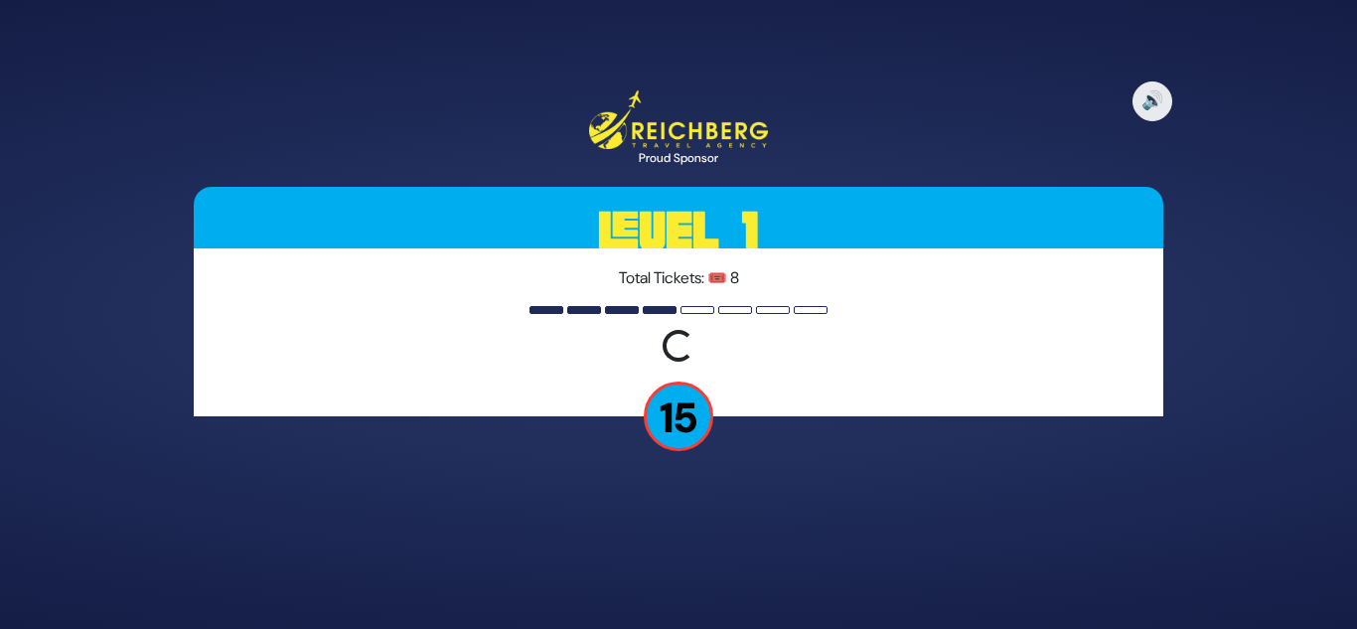
scroll to position [0, 0]
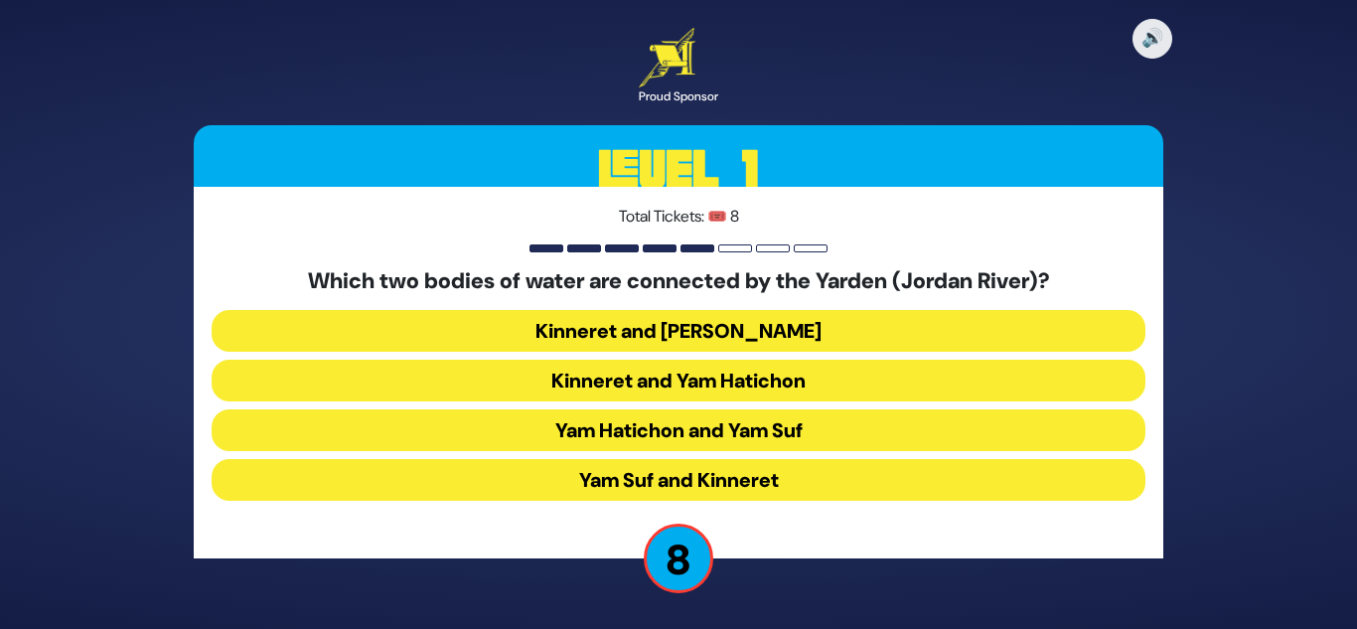
click at [747, 323] on button "Kinneret and Yam Hamelach" at bounding box center [679, 331] width 934 height 42
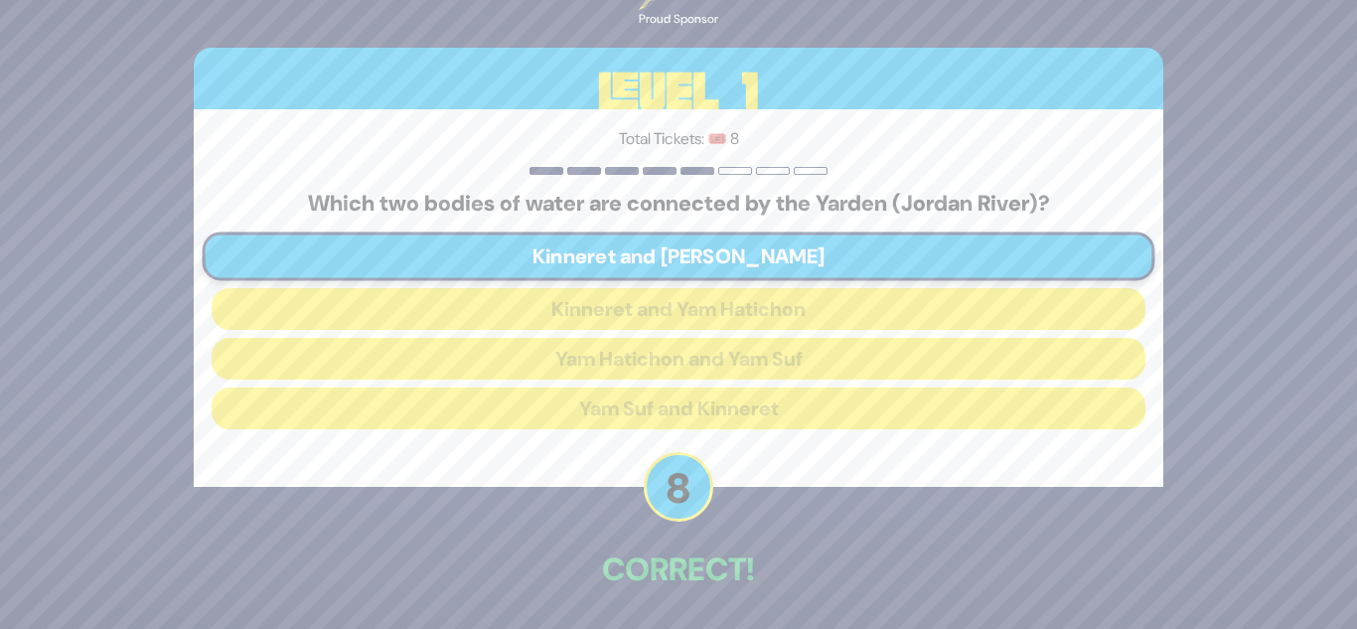
click at [675, 561] on p "Correct!" at bounding box center [679, 569] width 970 height 48
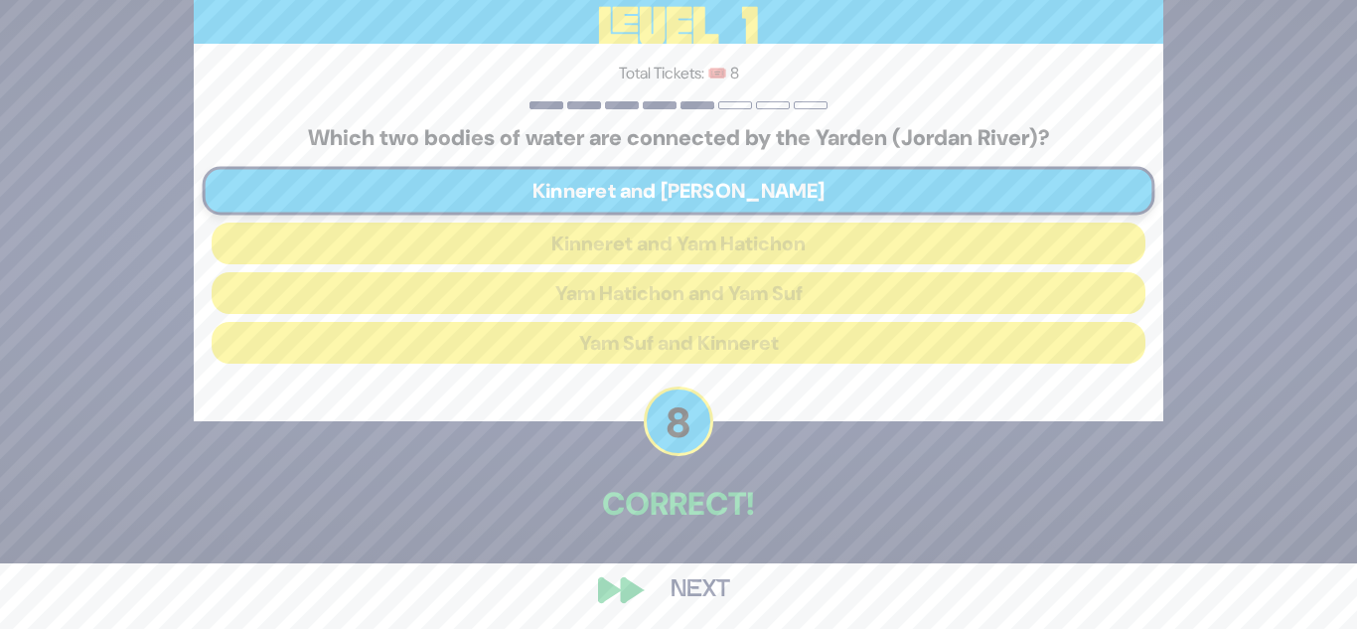
scroll to position [74, 0]
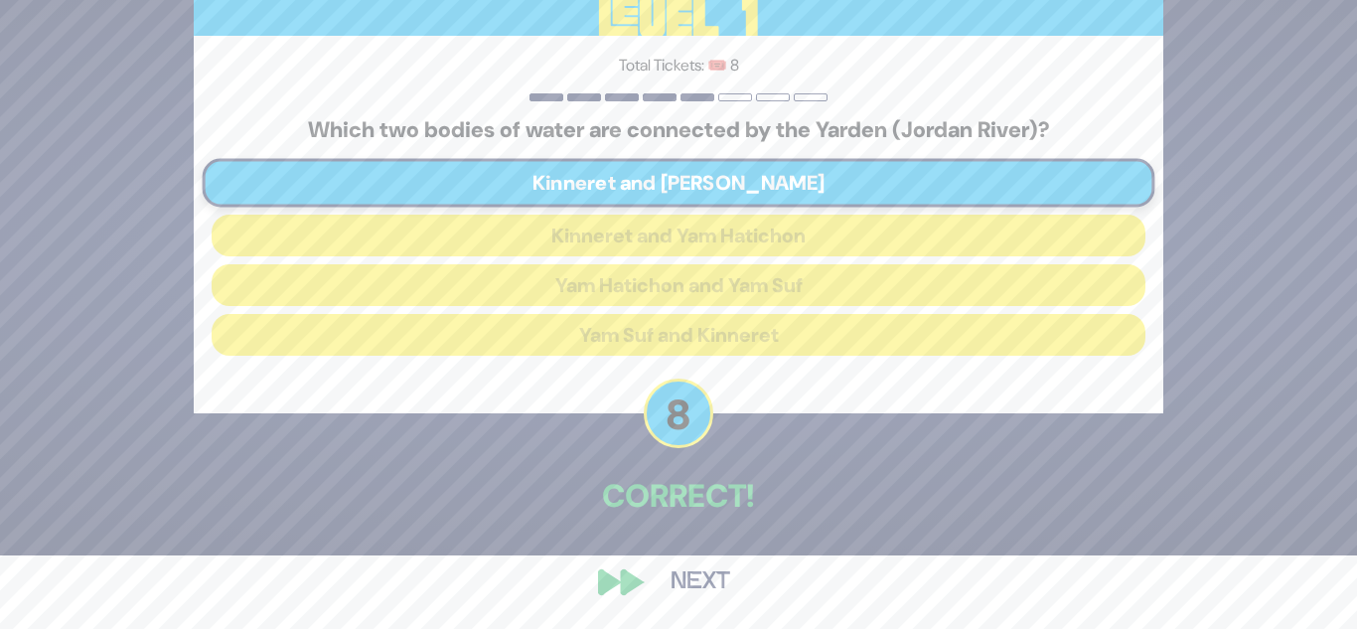
click at [667, 595] on button "Next" at bounding box center [700, 582] width 115 height 46
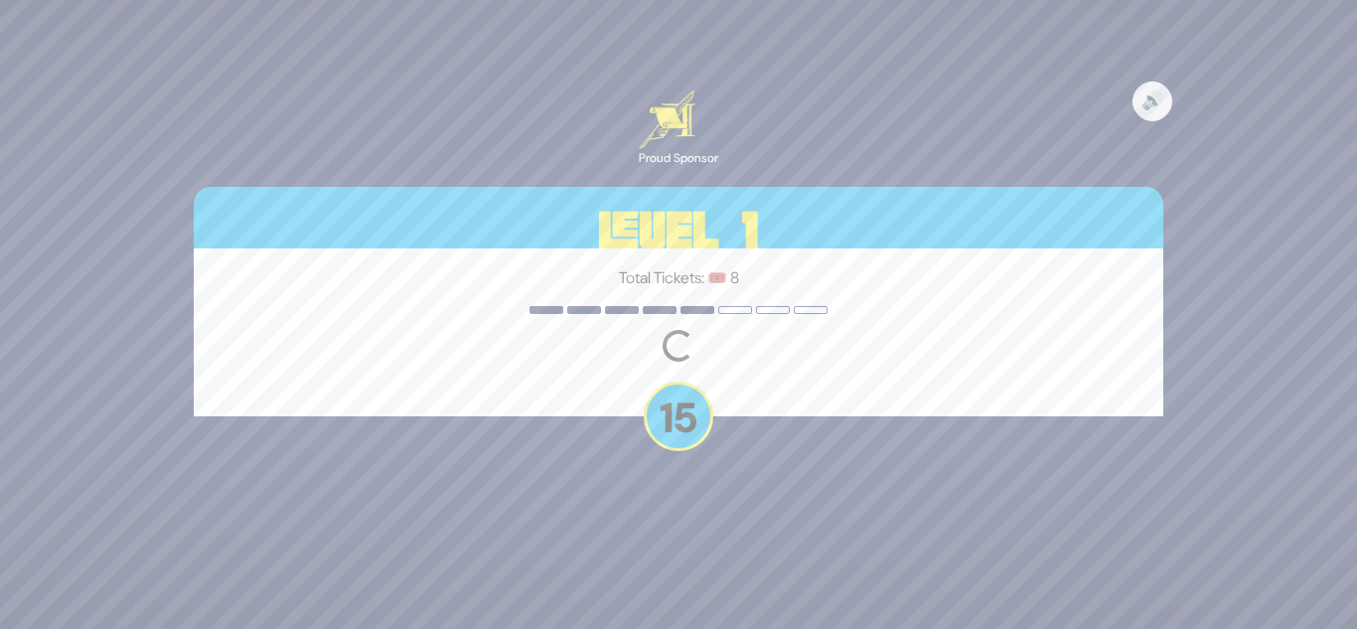
scroll to position [0, 0]
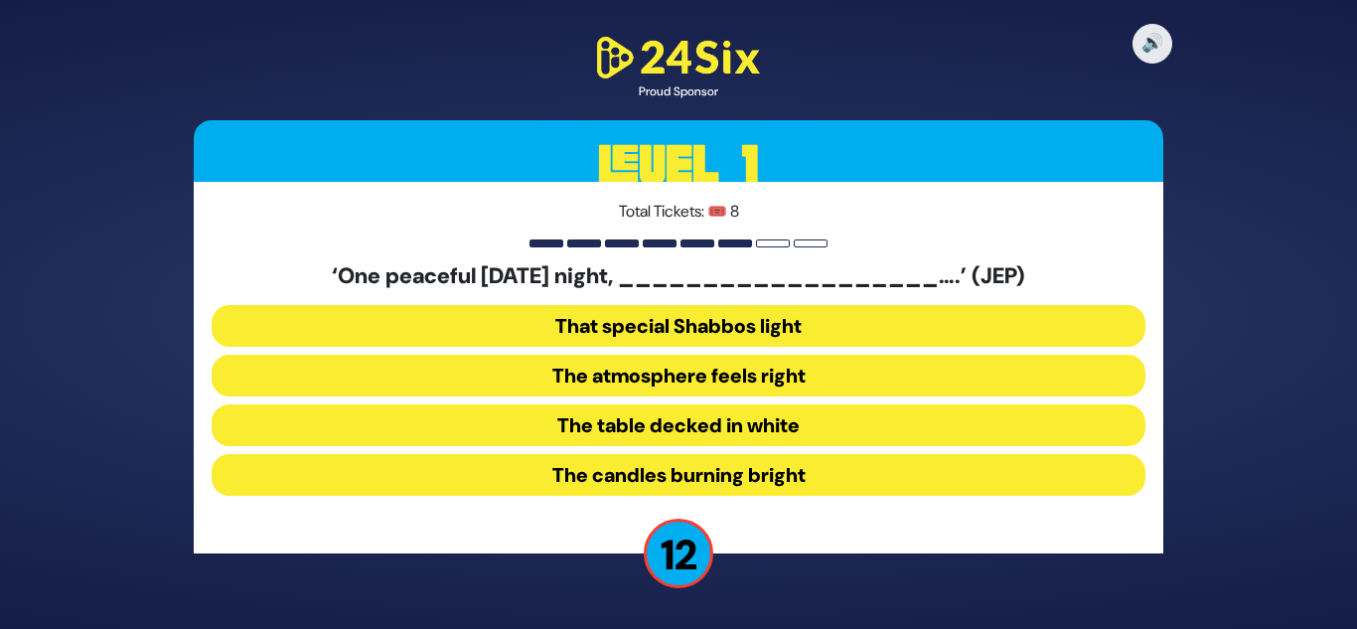
click at [684, 425] on button "The table decked in white" at bounding box center [679, 425] width 934 height 42
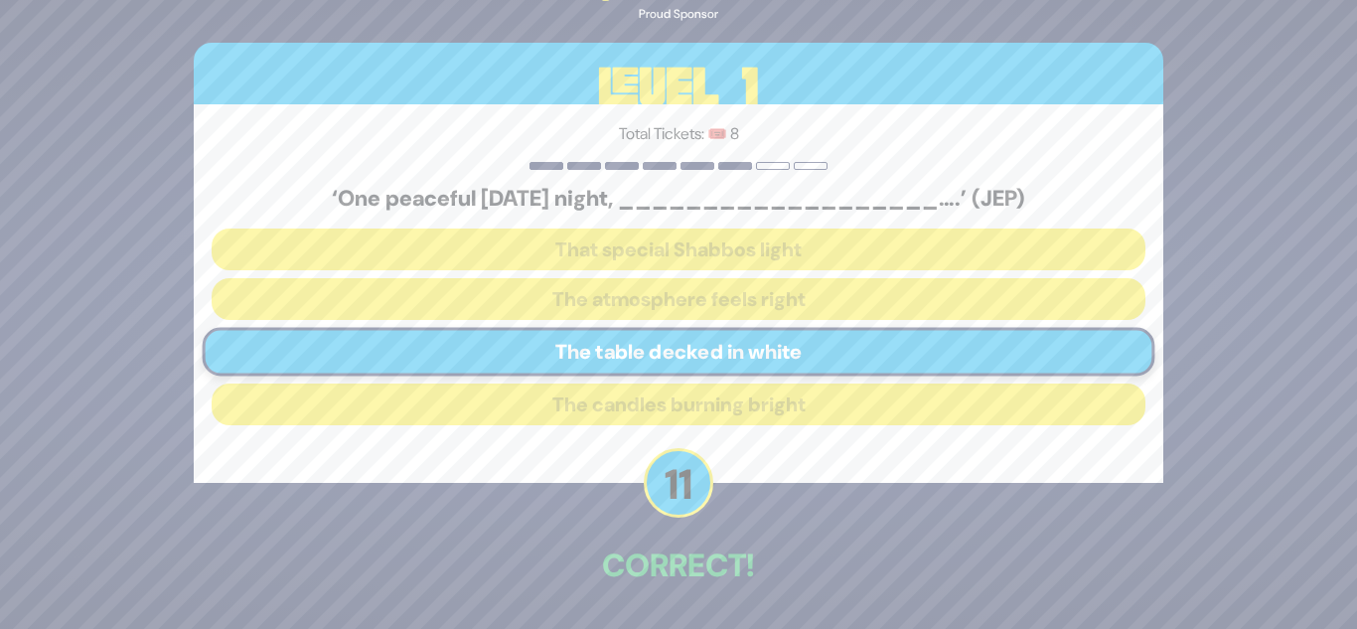
click at [677, 494] on p "11" at bounding box center [679, 483] width 70 height 70
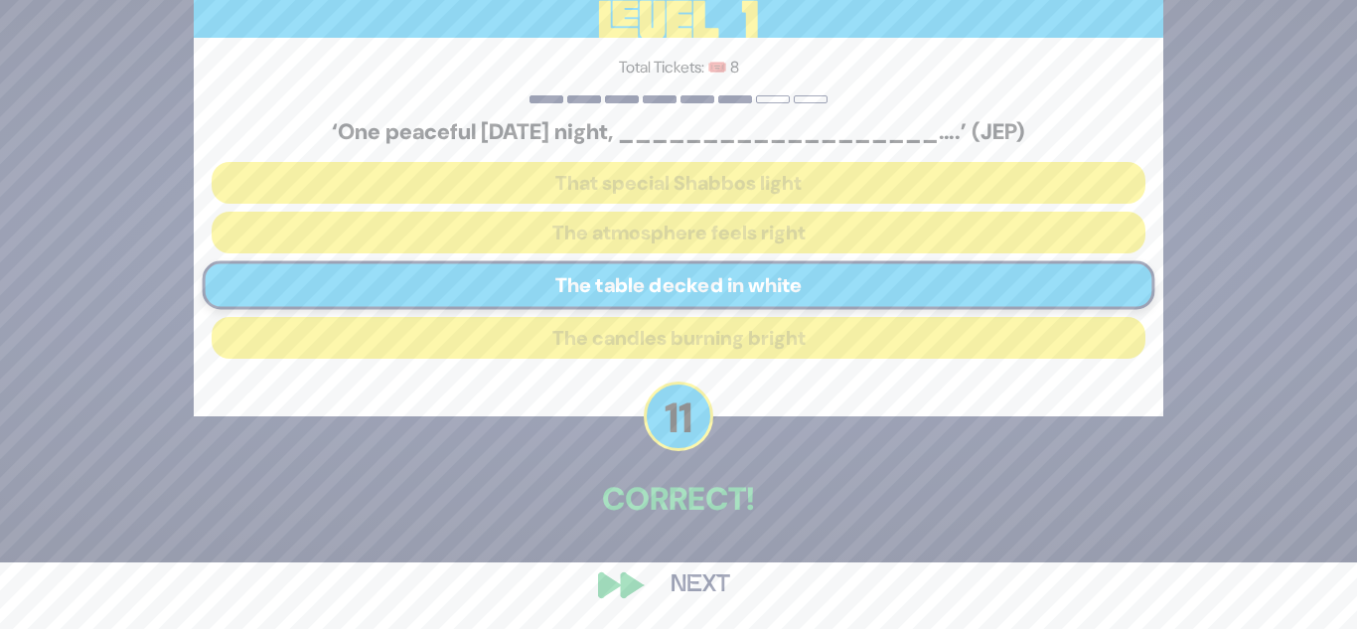
scroll to position [70, 0]
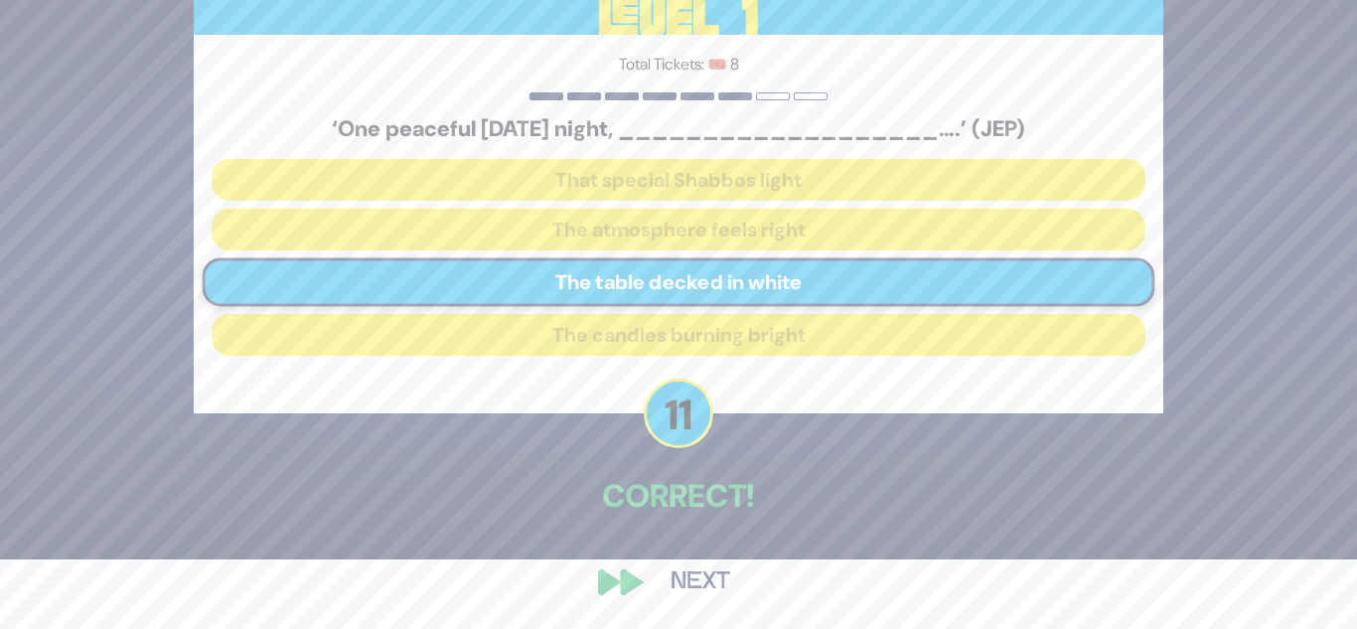
click at [677, 574] on button "Next" at bounding box center [700, 582] width 115 height 46
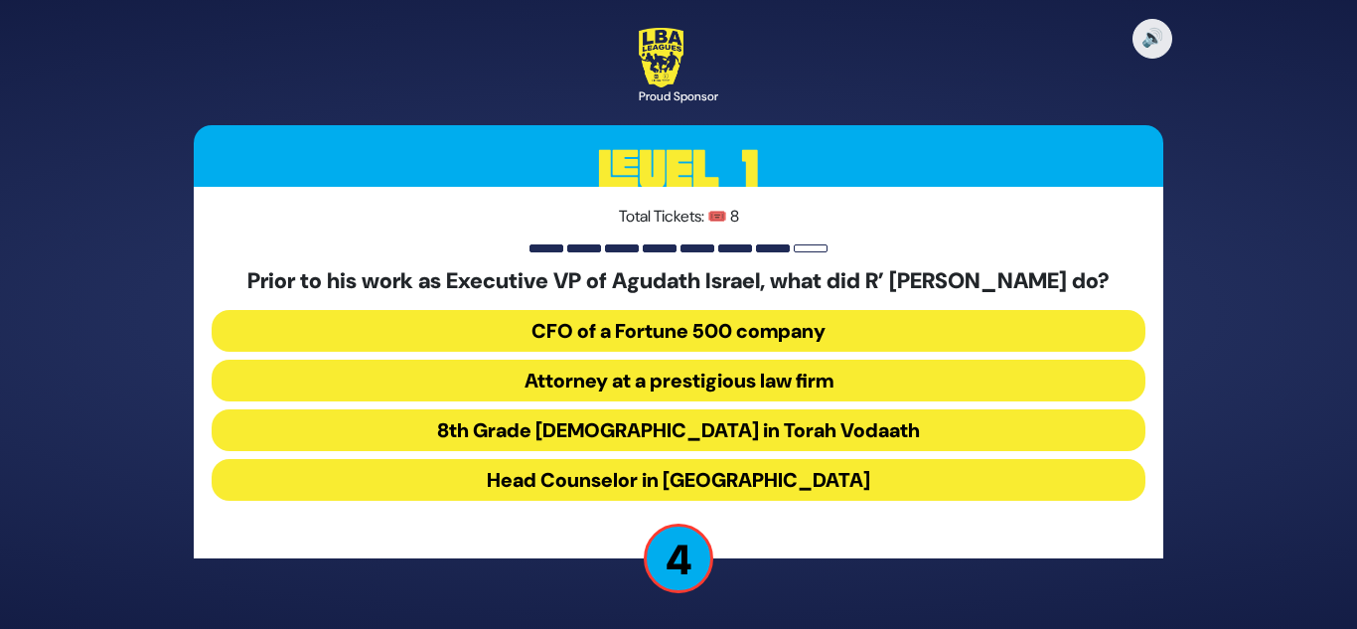
click at [690, 391] on button "Attorney at a prestigious law firm" at bounding box center [679, 381] width 934 height 42
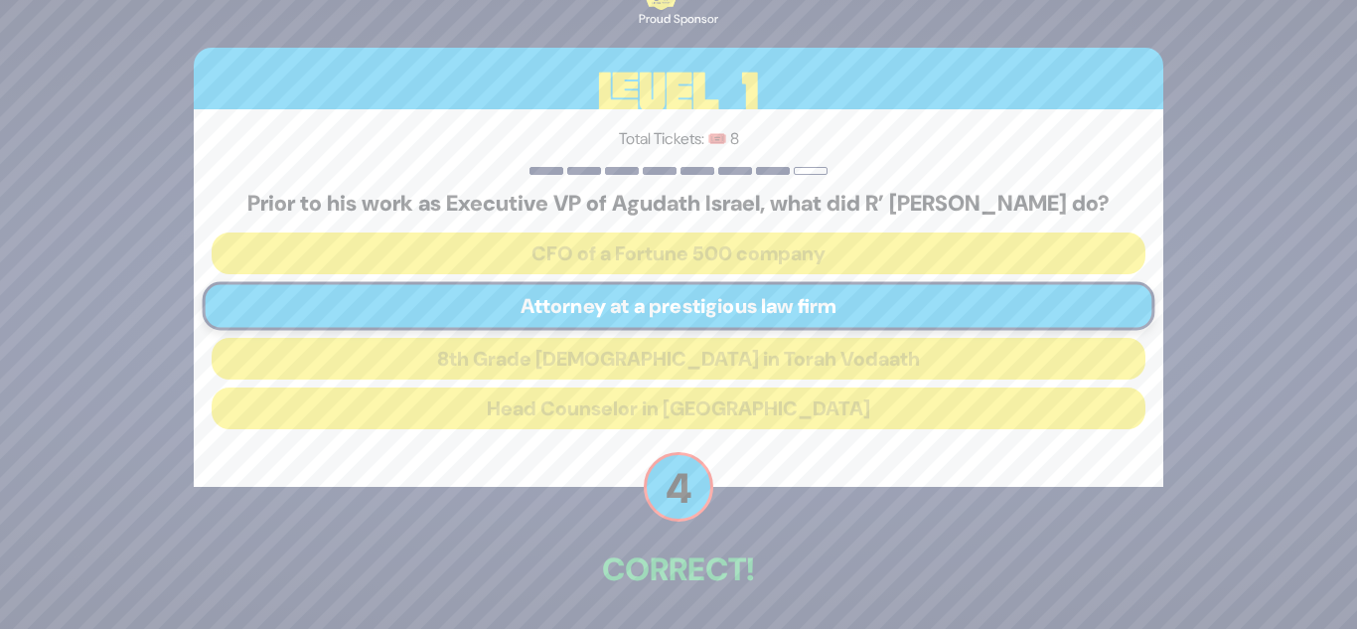
click at [678, 540] on div "🔊 Proud Sponsor Level 1 Total Tickets: 🎟️ 8 Prior to his work as Executive VP o…" at bounding box center [678, 314] width 1017 height 776
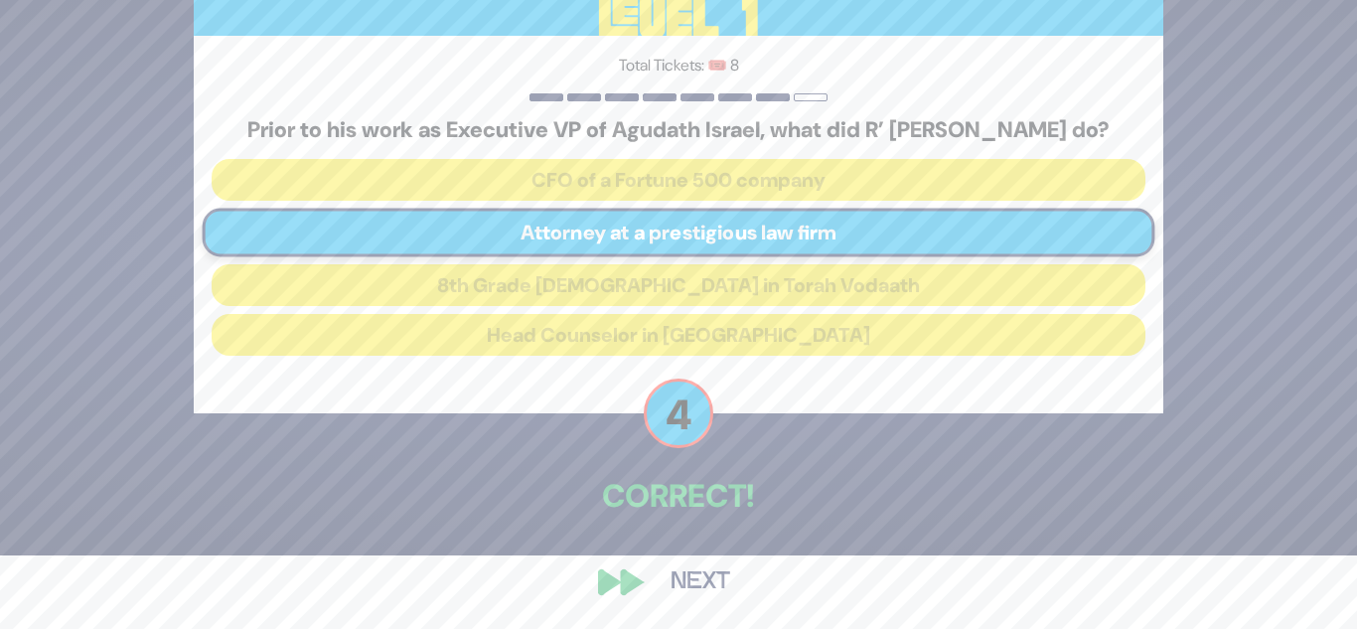
scroll to position [86, 0]
click at [682, 592] on button "Next" at bounding box center [700, 582] width 115 height 46
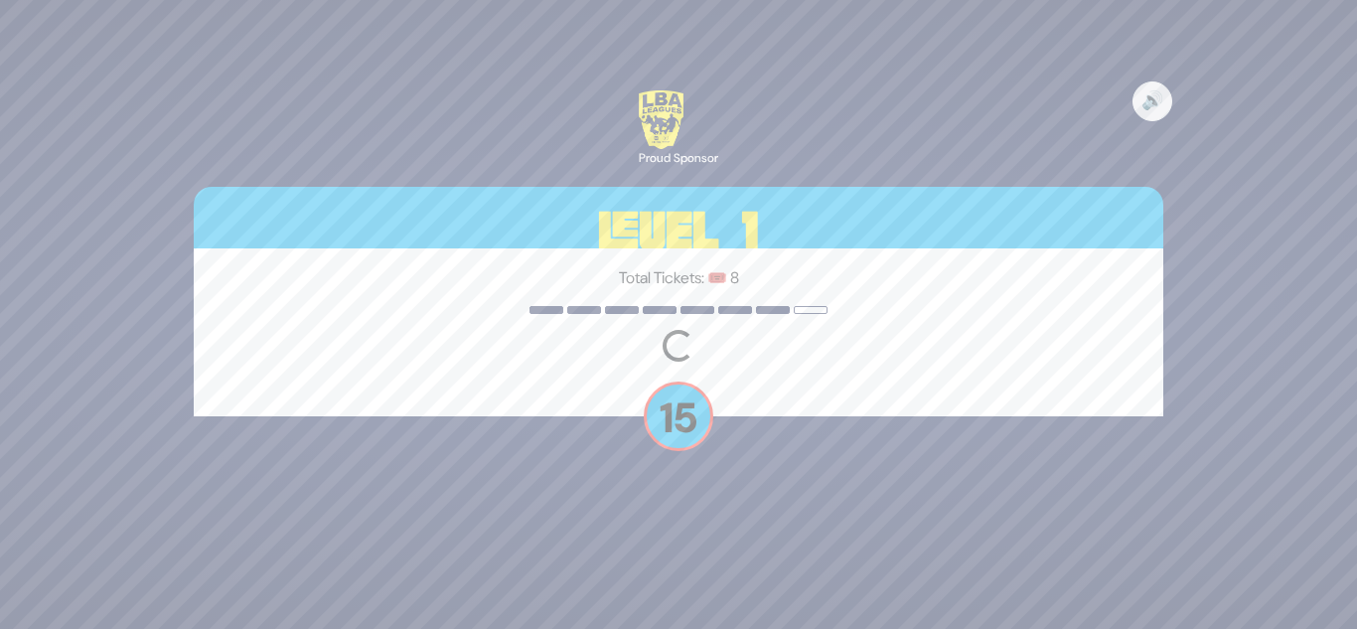
scroll to position [0, 0]
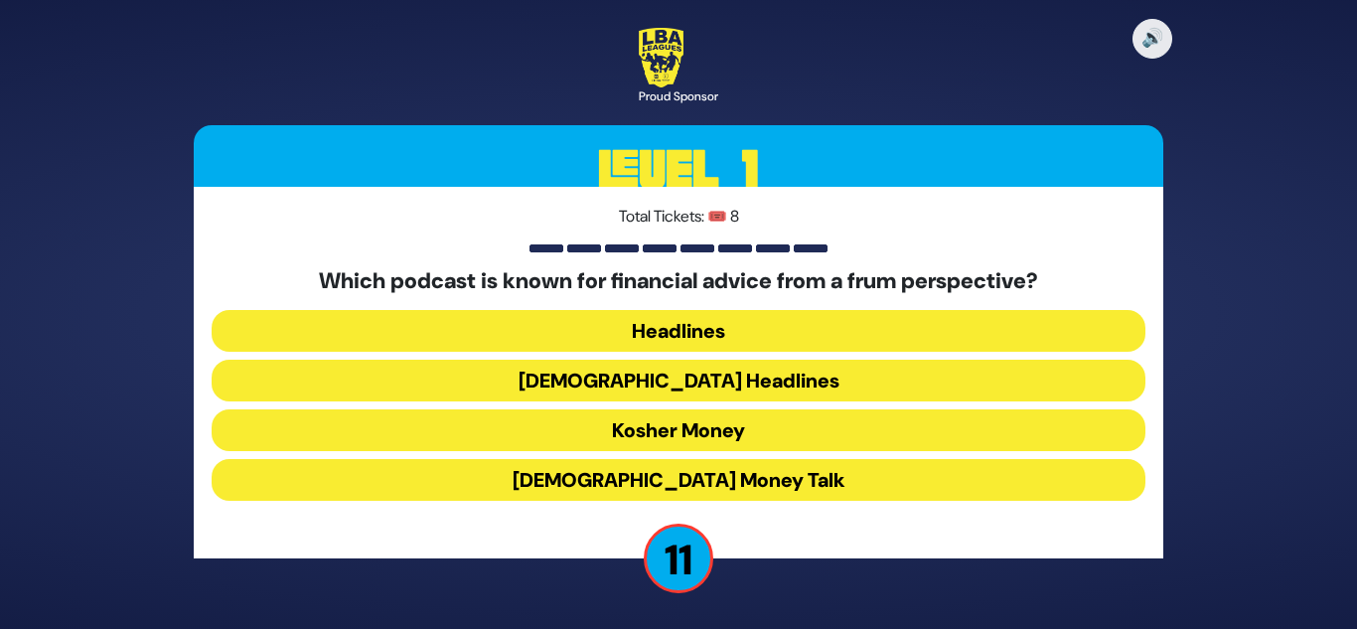
click at [716, 430] on button "Kosher Money" at bounding box center [679, 430] width 934 height 42
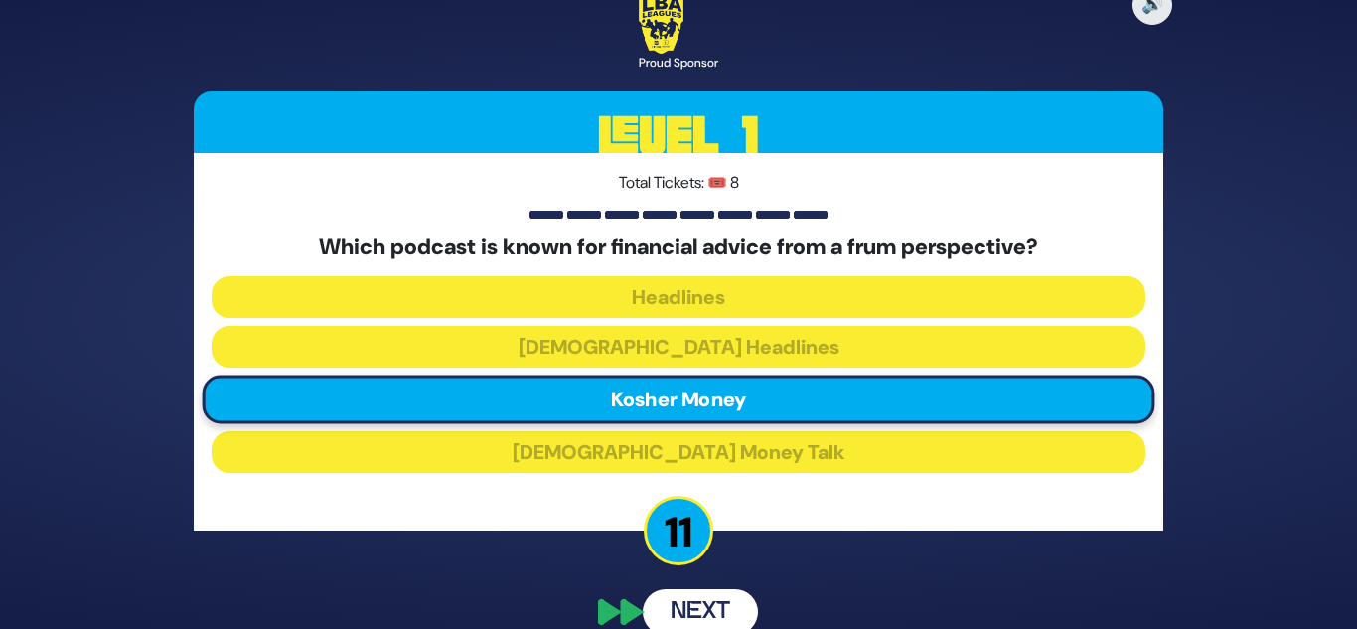
click at [687, 548] on p "11" at bounding box center [679, 531] width 70 height 70
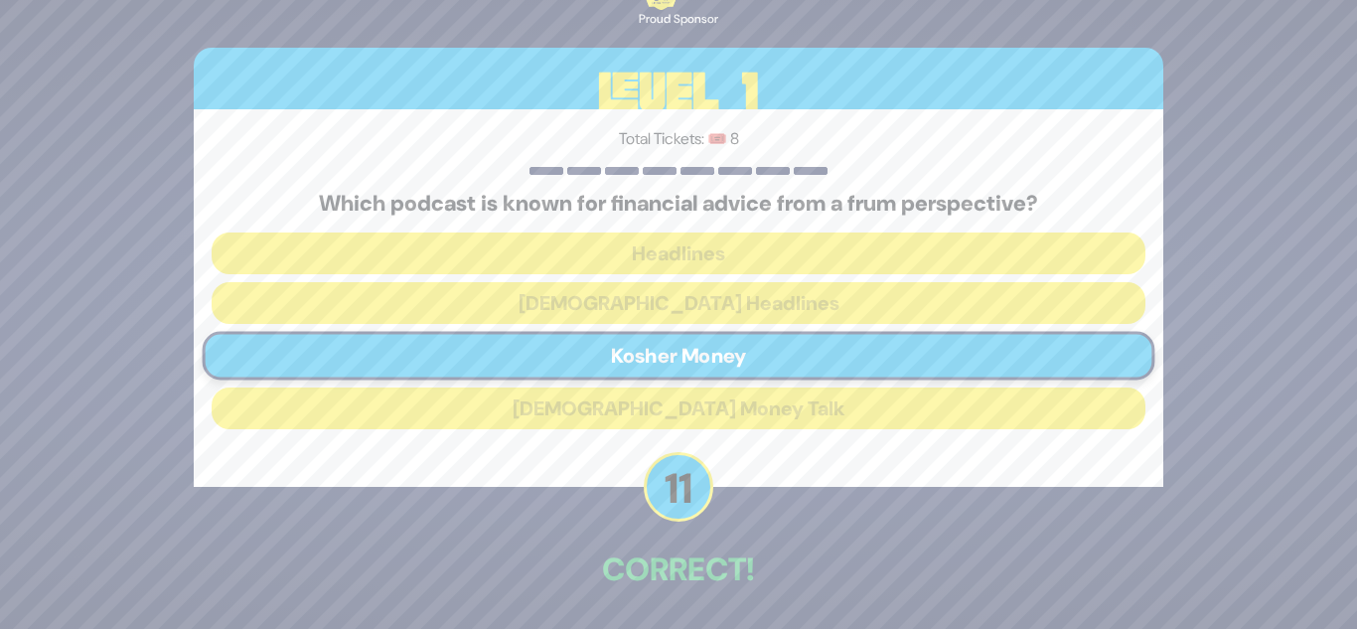
scroll to position [74, 0]
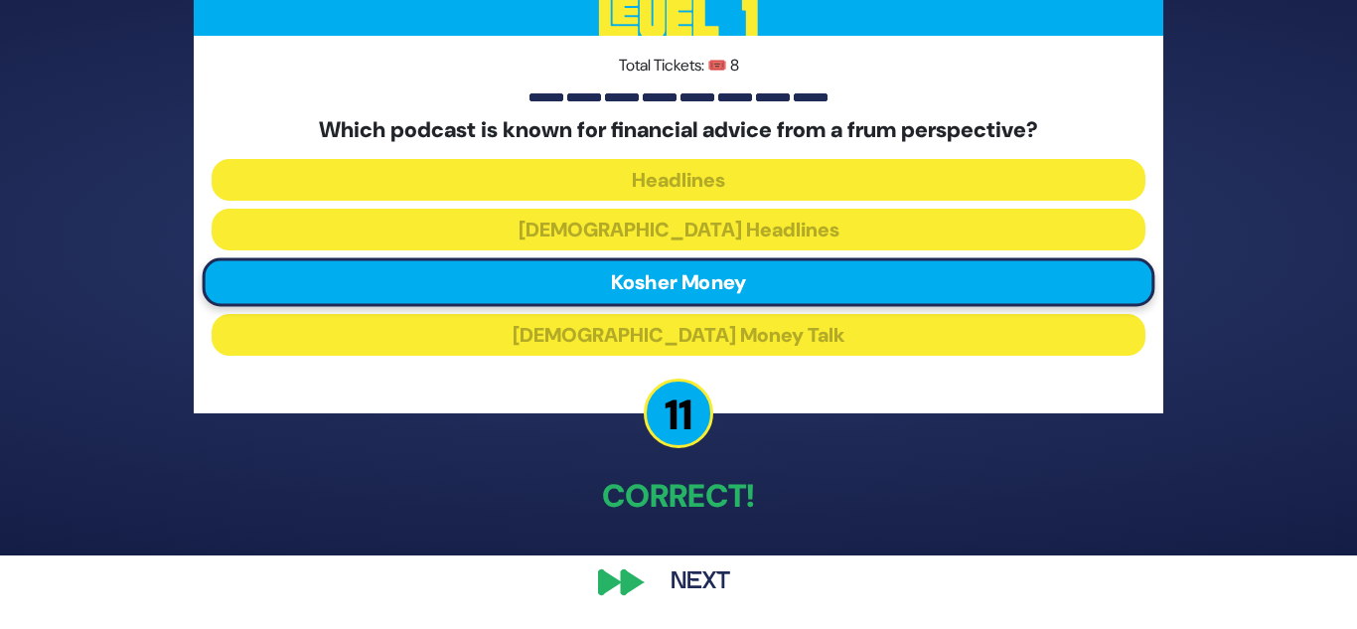
click at [693, 564] on button "Next" at bounding box center [700, 582] width 115 height 46
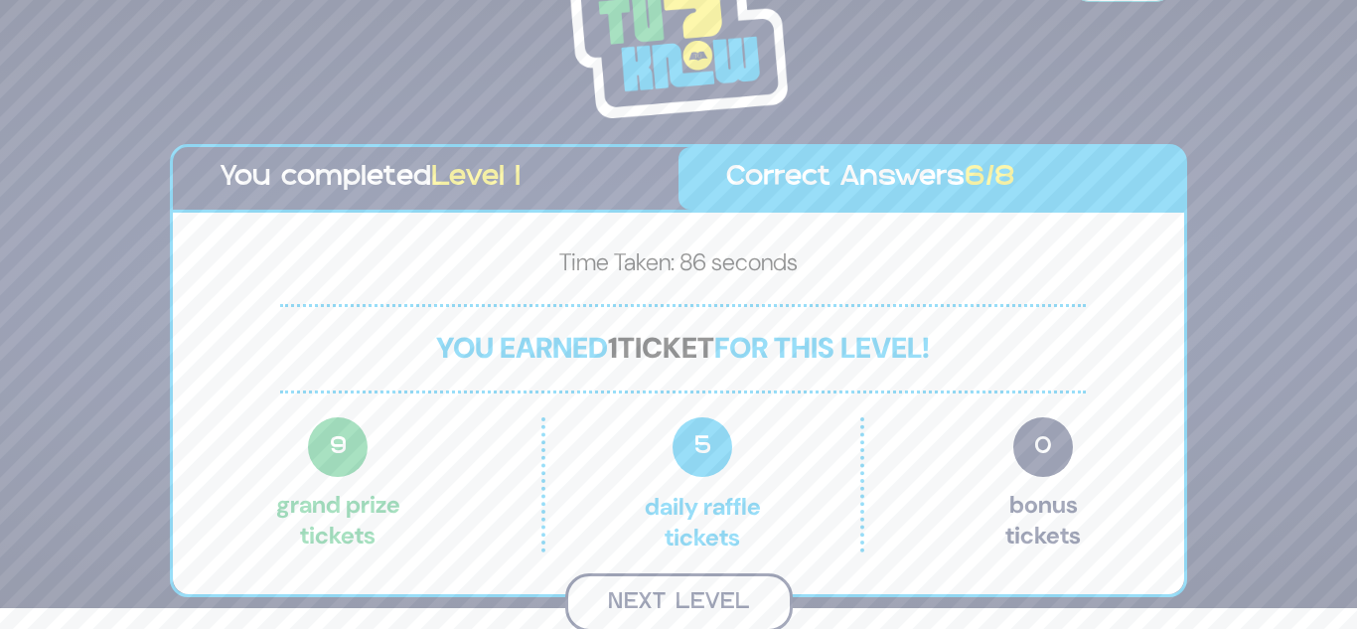
scroll to position [18, 0]
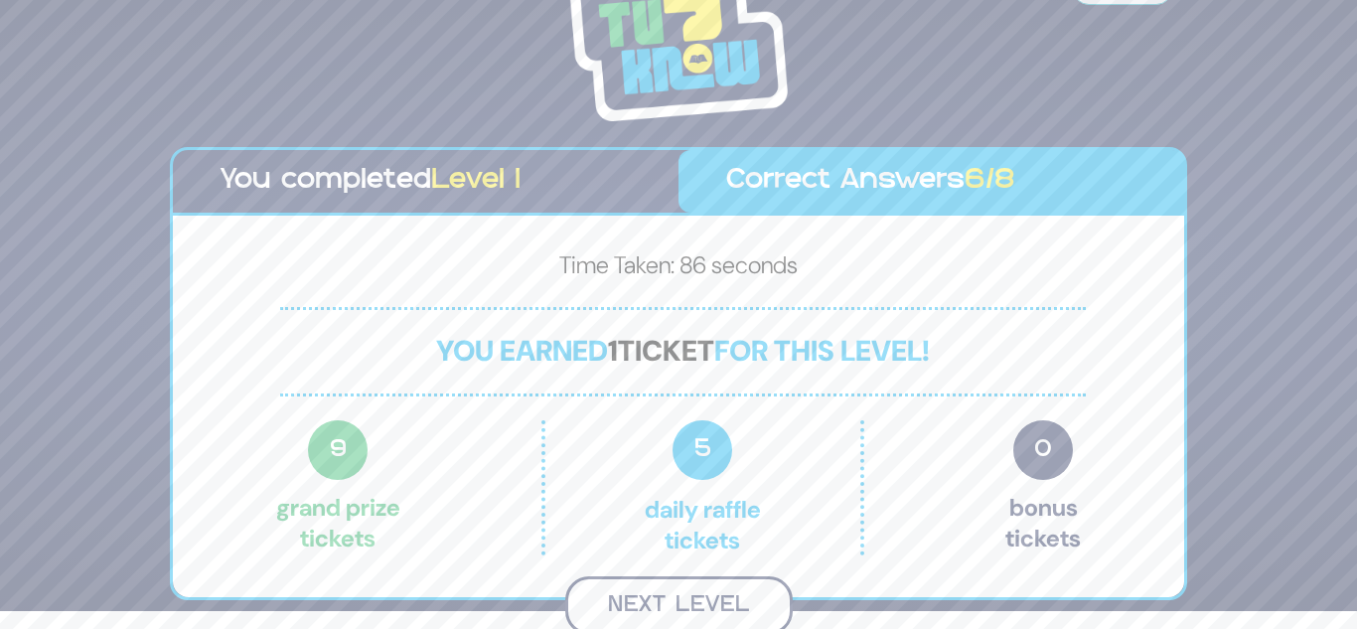
click at [617, 586] on button "Next Level" at bounding box center [678, 605] width 227 height 59
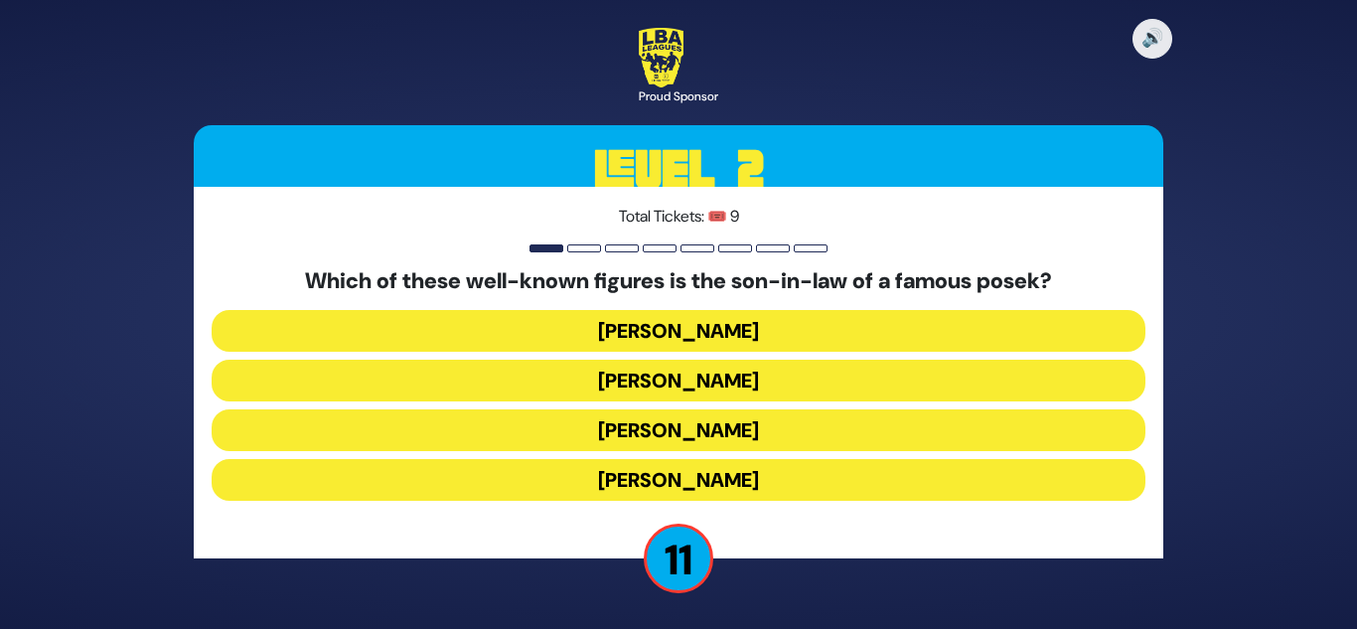
click at [698, 471] on button "Shlomo Yehuda Rechnitz" at bounding box center [679, 480] width 934 height 42
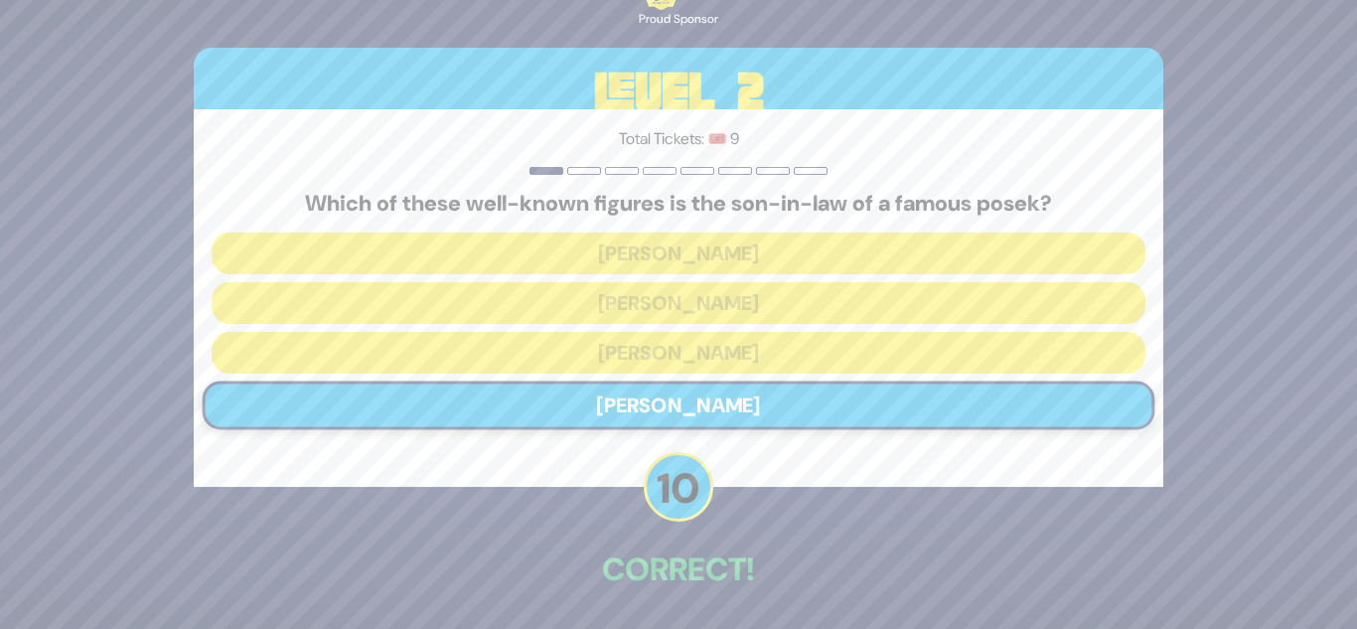
click at [676, 508] on p "10" at bounding box center [679, 487] width 70 height 70
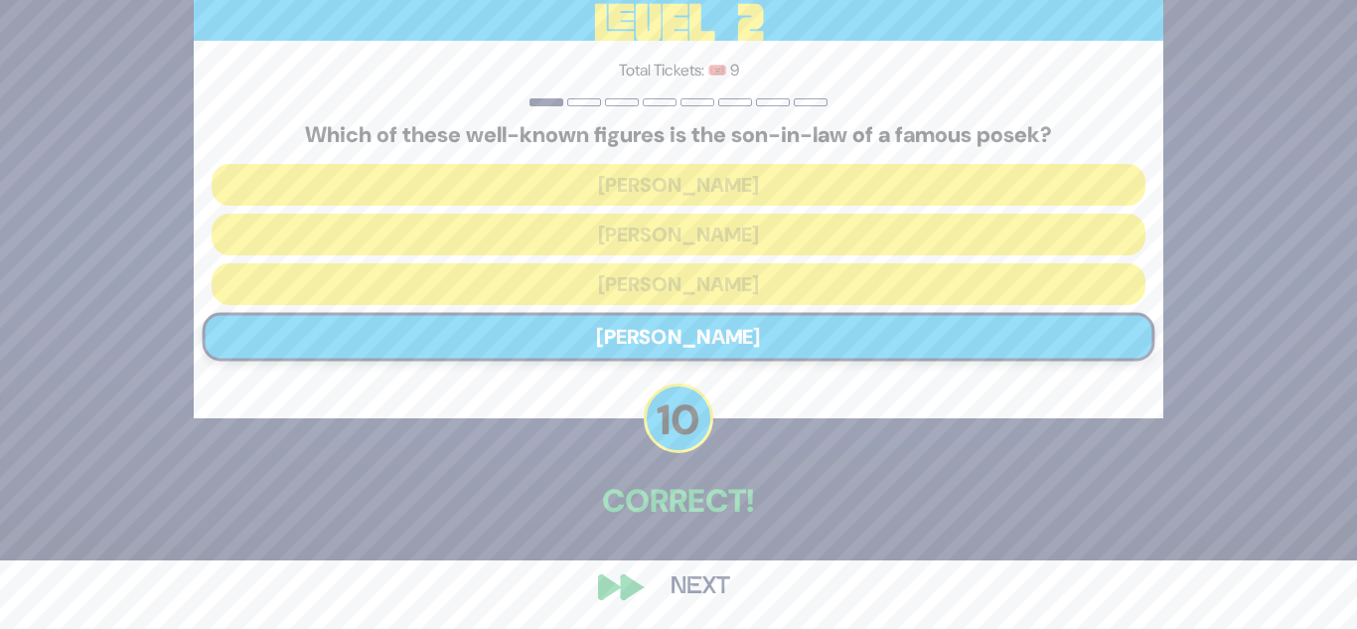
scroll to position [74, 0]
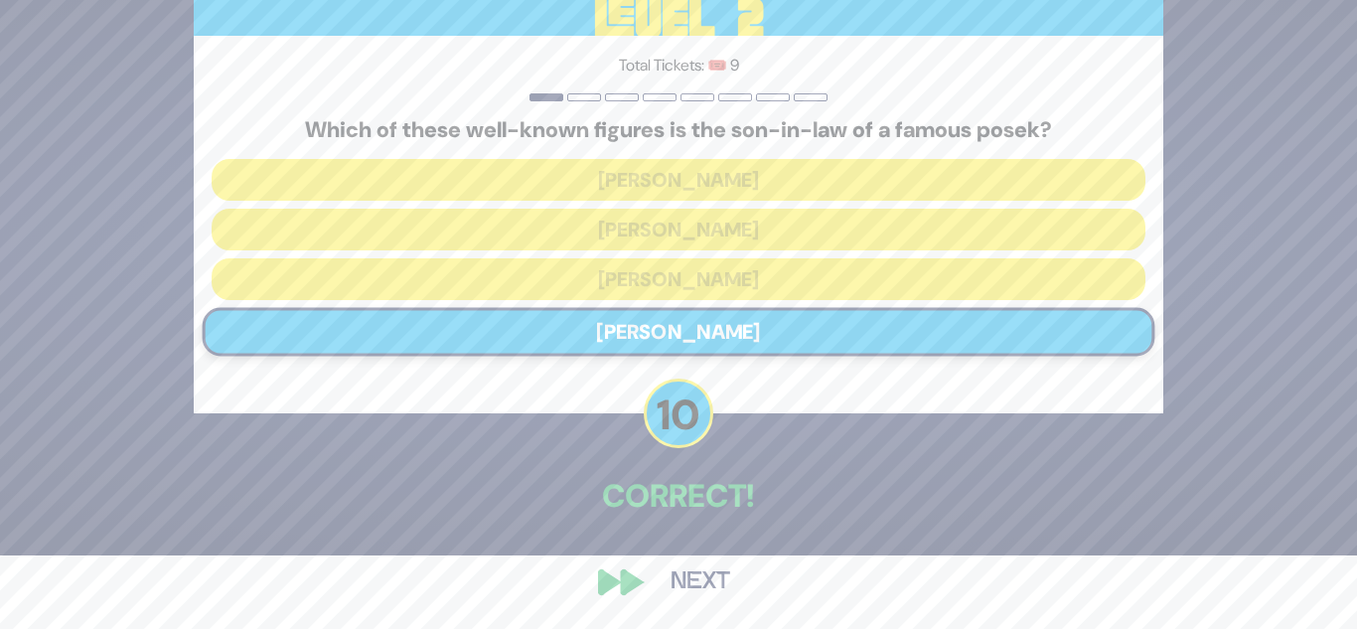
click at [679, 577] on button "Next" at bounding box center [700, 582] width 115 height 46
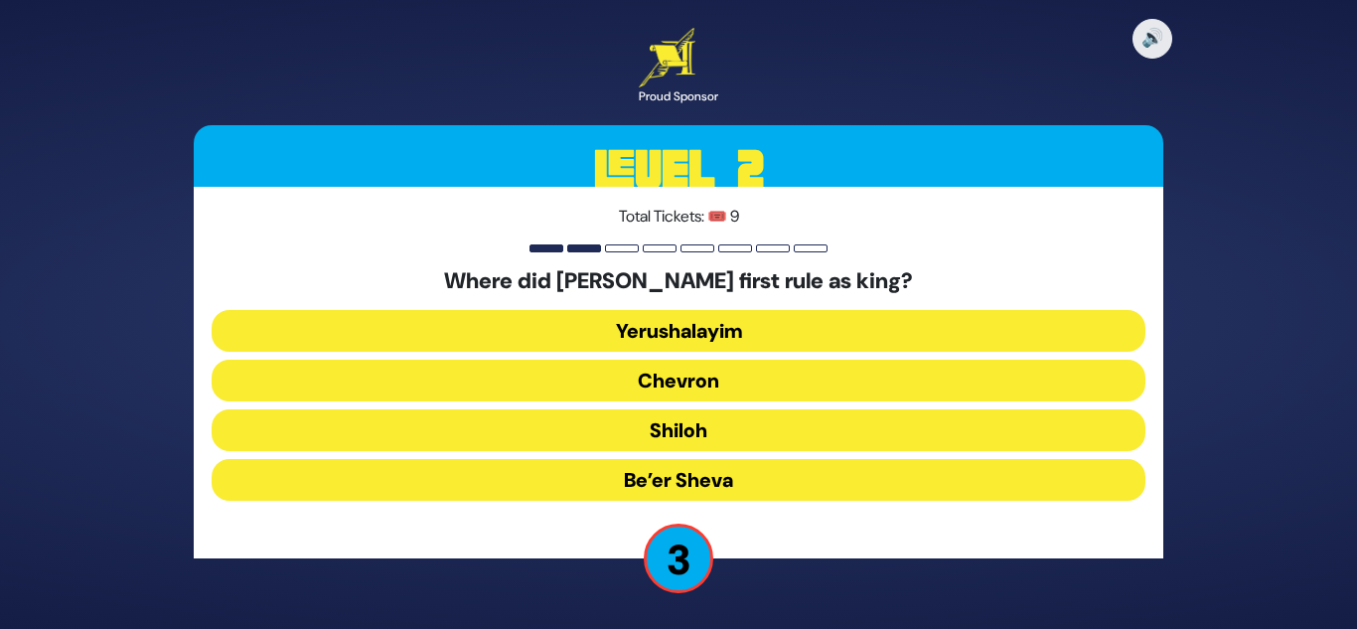
click at [644, 379] on button "Chevron" at bounding box center [679, 381] width 934 height 42
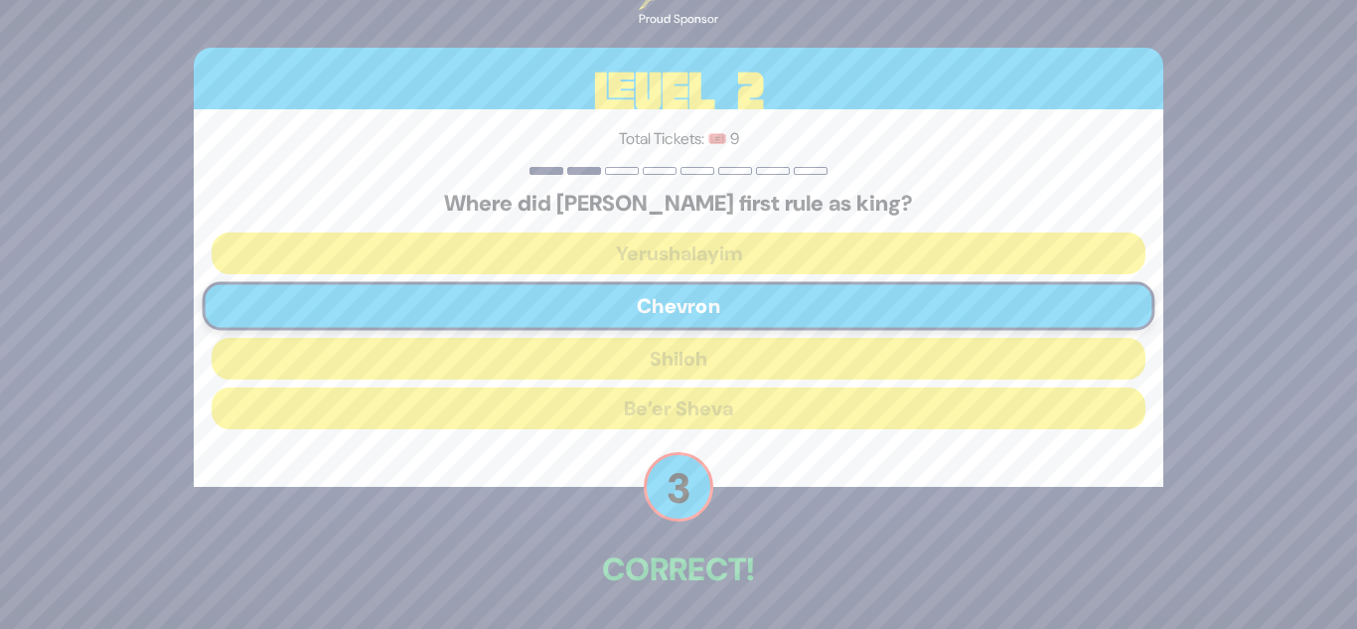
click at [681, 506] on p "3" at bounding box center [679, 487] width 70 height 70
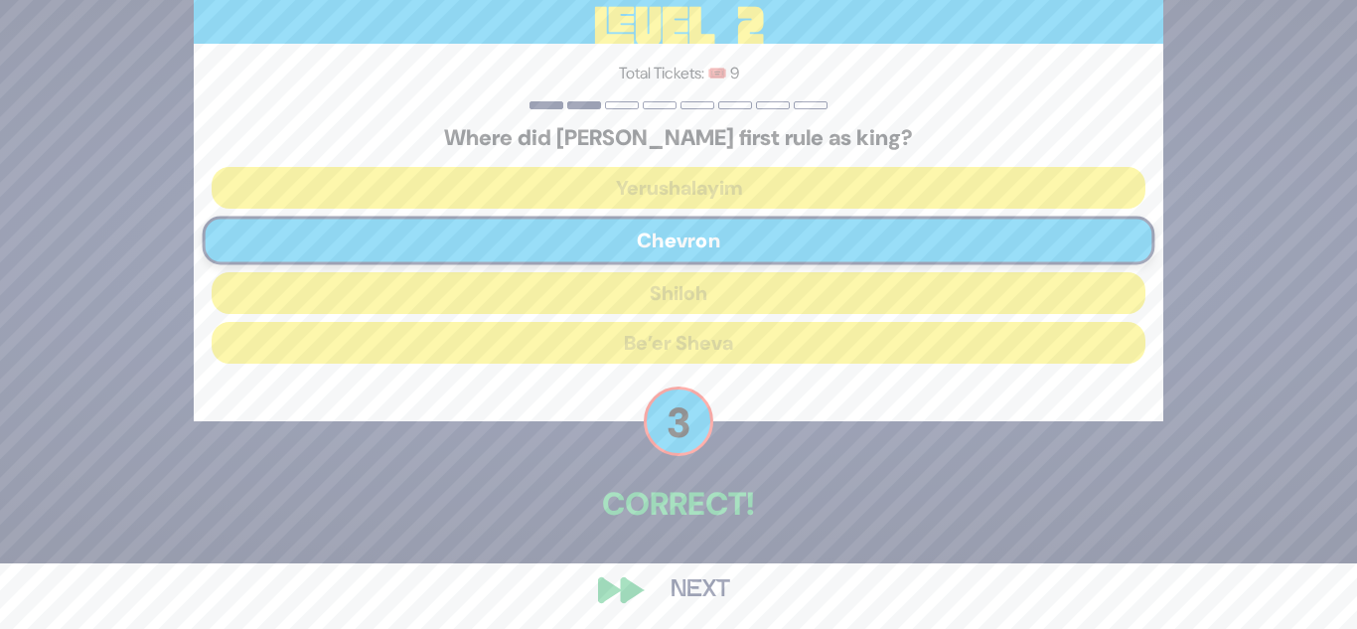
scroll to position [74, 0]
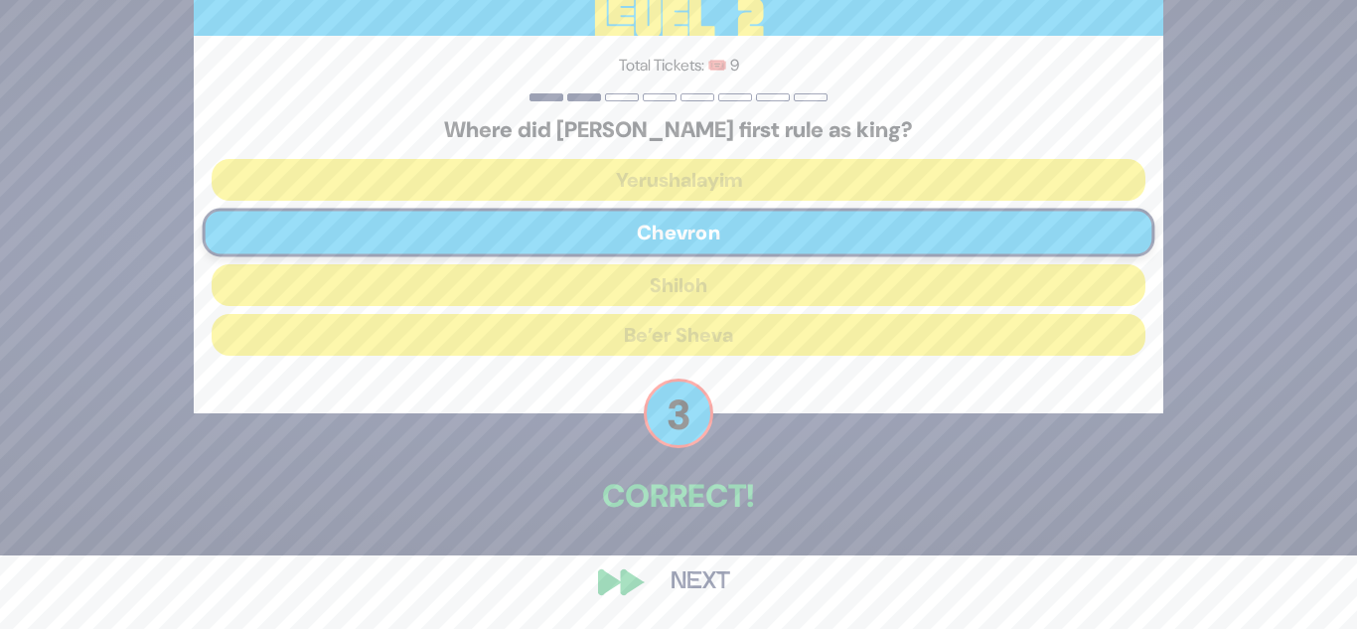
click at [713, 602] on button "Next" at bounding box center [700, 582] width 115 height 46
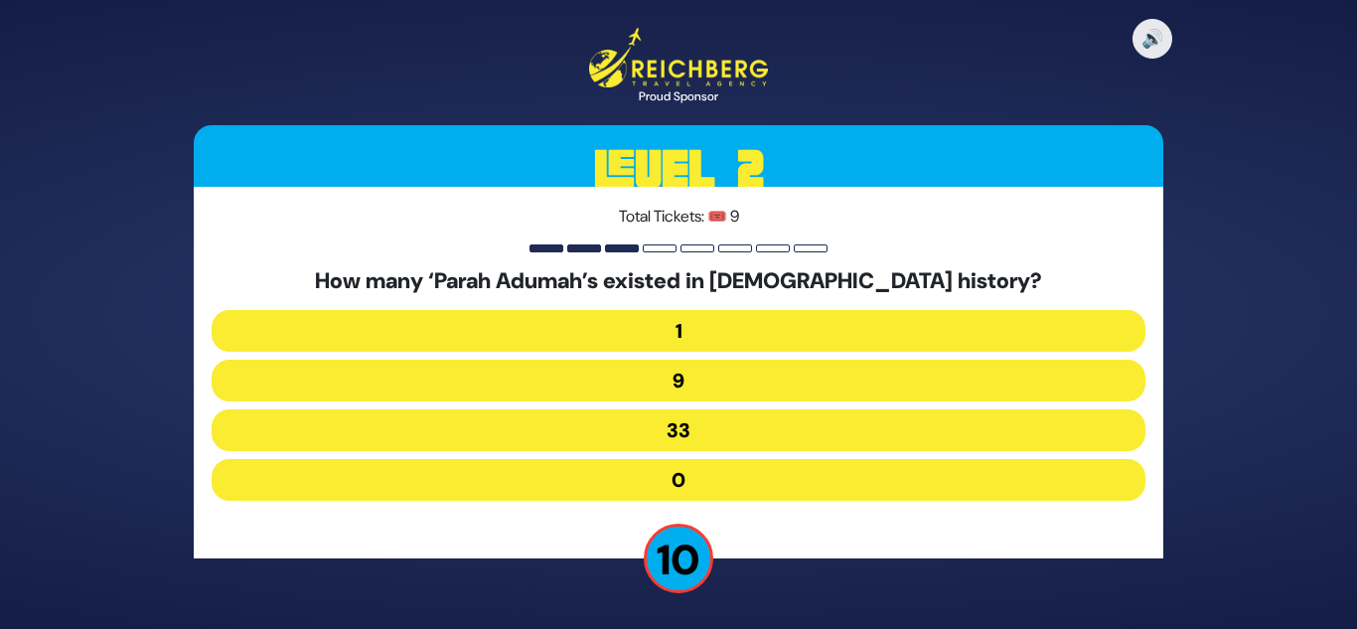
click at [736, 485] on button "0" at bounding box center [679, 480] width 934 height 42
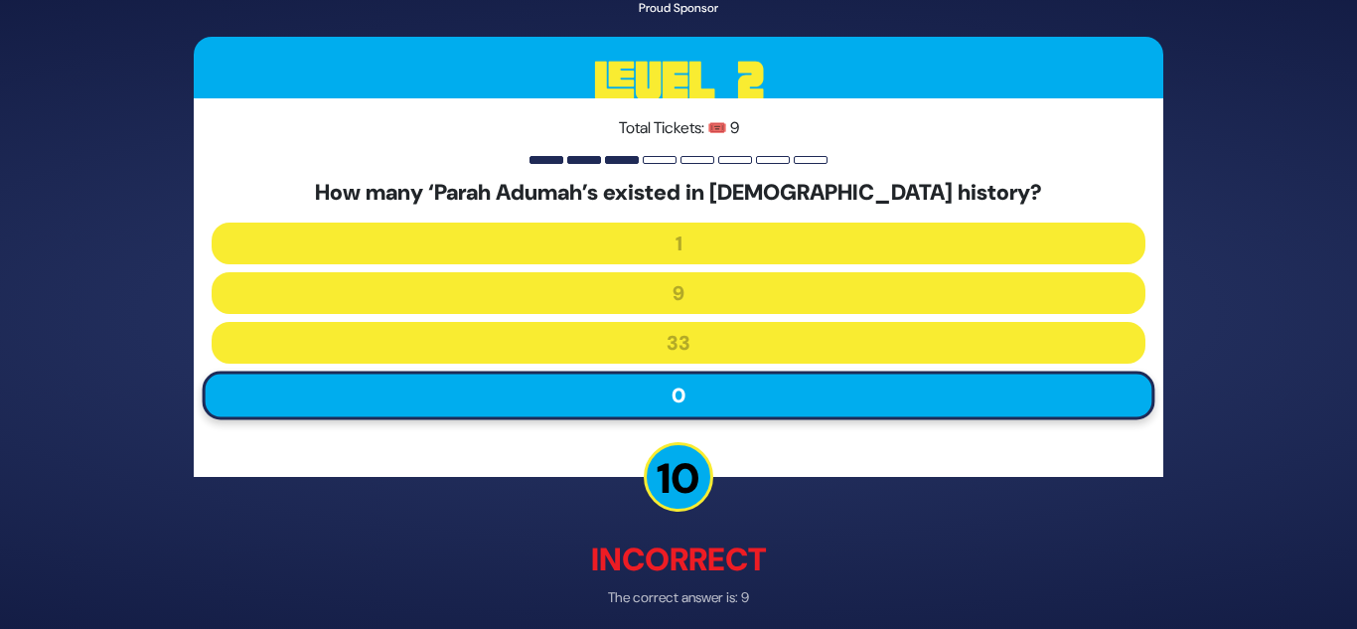
click at [669, 507] on p "10" at bounding box center [679, 476] width 70 height 70
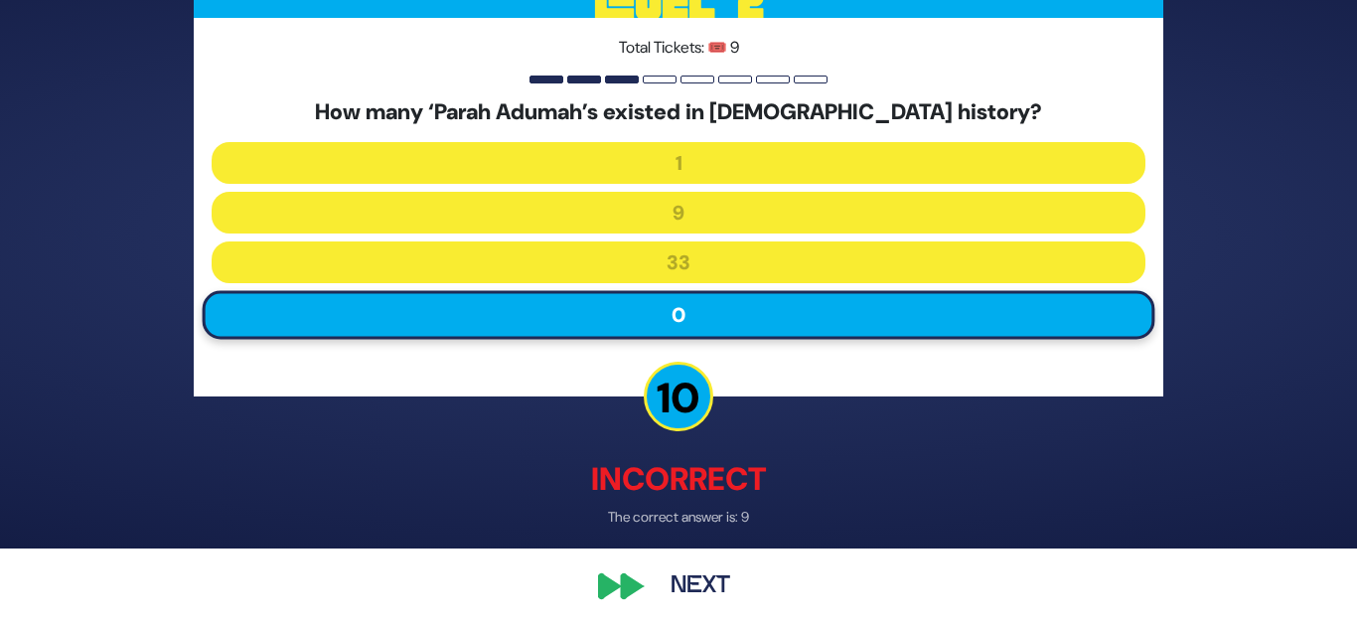
scroll to position [83, 0]
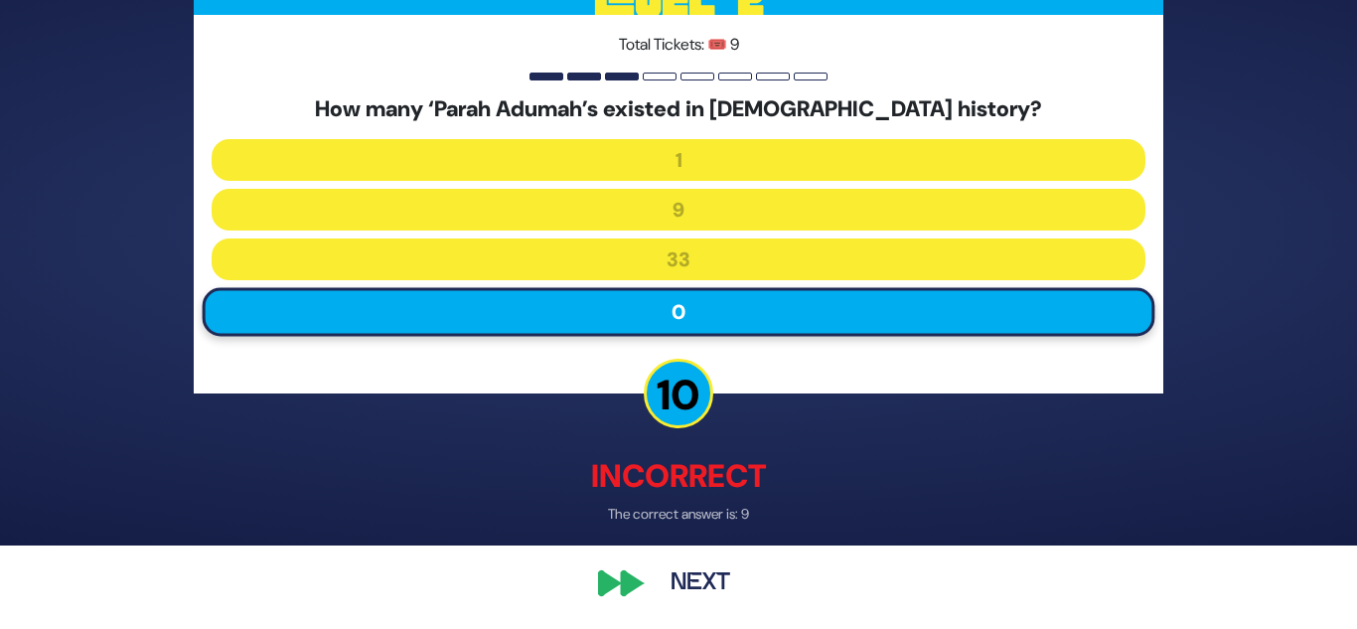
click at [688, 574] on button "Next" at bounding box center [700, 582] width 115 height 46
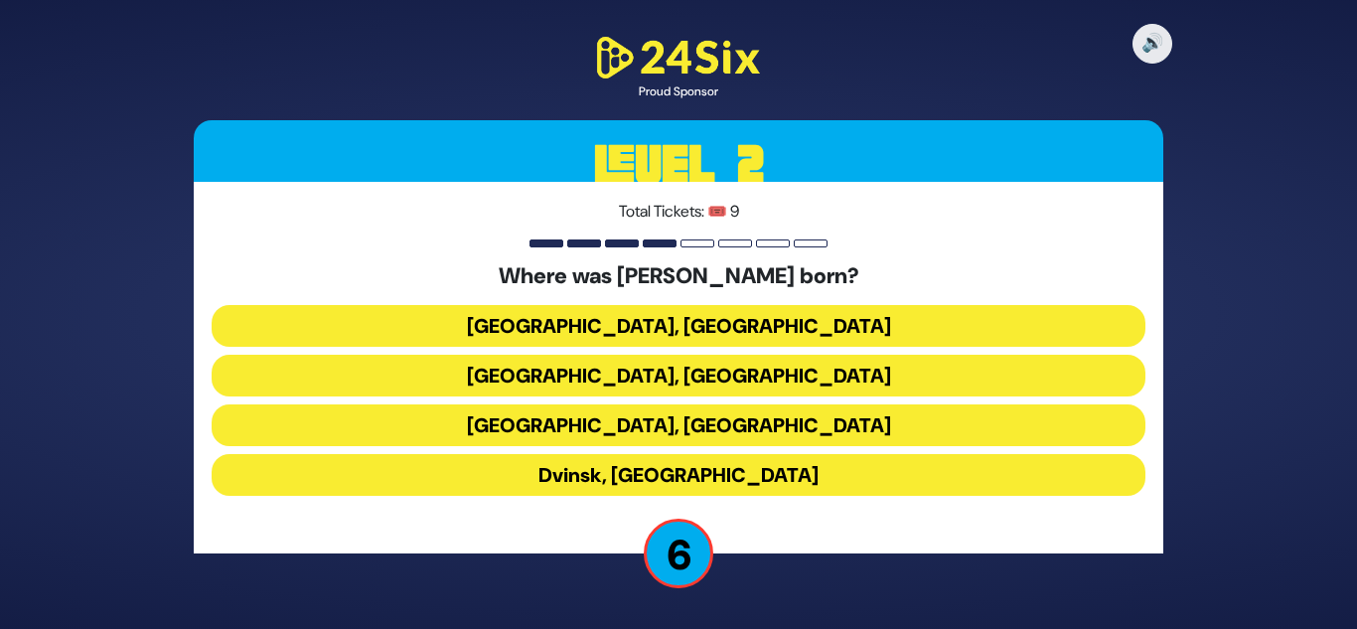
click at [742, 466] on button "Dvinsk, Latvia" at bounding box center [679, 475] width 934 height 42
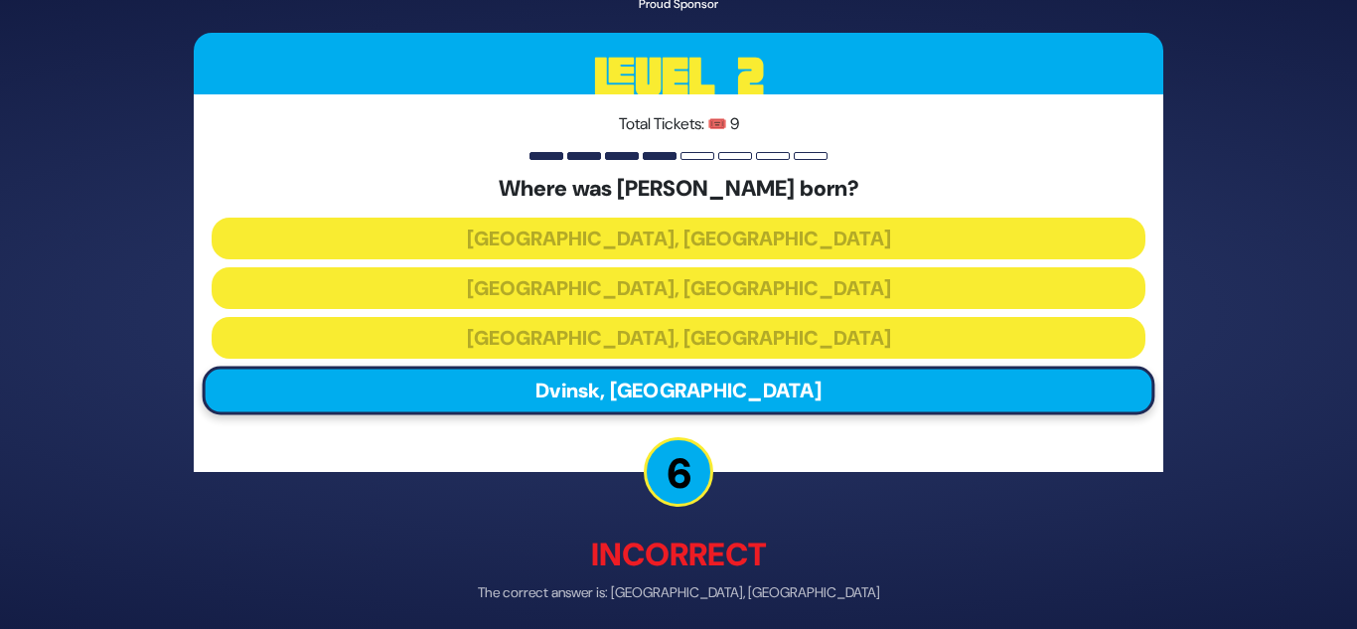
click at [674, 514] on div "🔊 Proud Sponsor Level 2 Total Tickets: 🎟️ 9 Where was Shlomo Carlebach born? Be…" at bounding box center [678, 315] width 1017 height 788
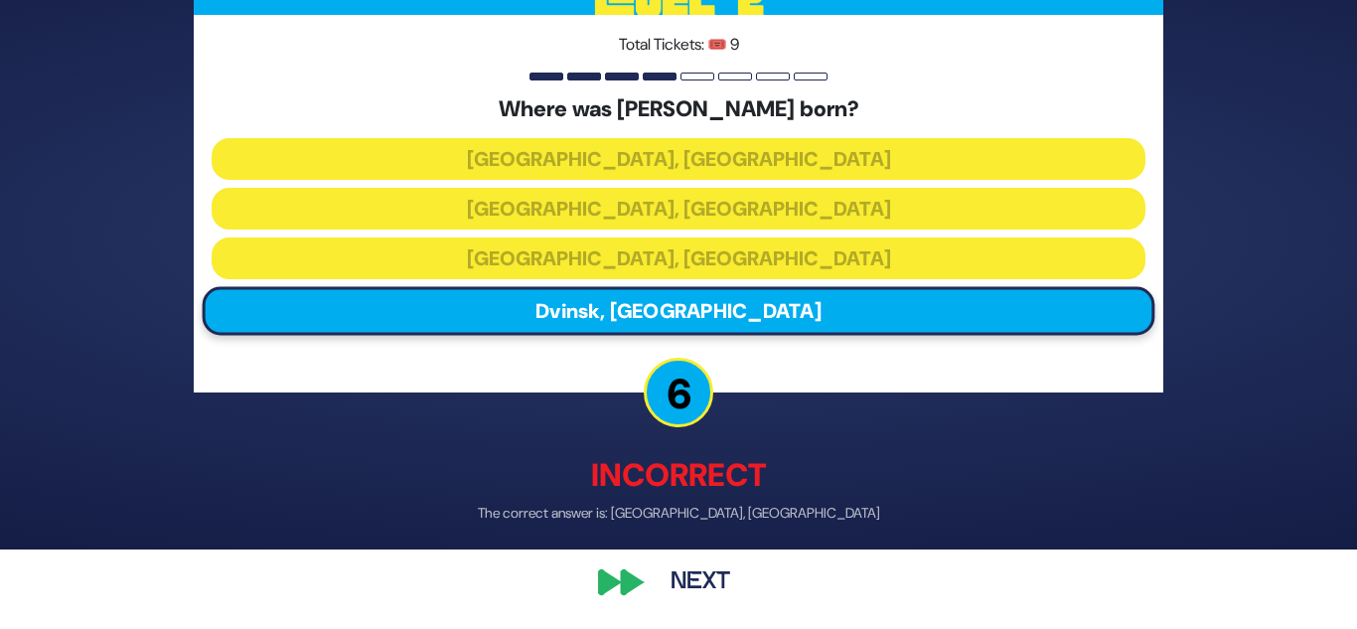
click at [666, 575] on button "Next" at bounding box center [700, 582] width 115 height 46
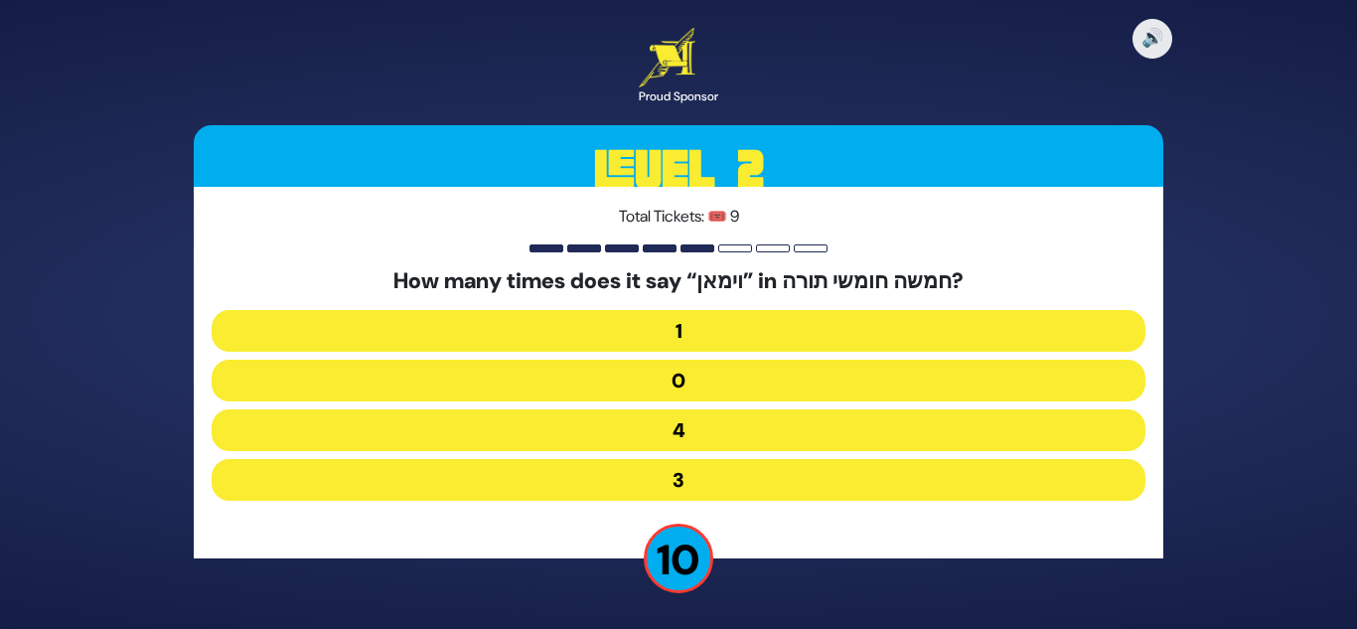
click at [678, 423] on button "4" at bounding box center [679, 430] width 934 height 42
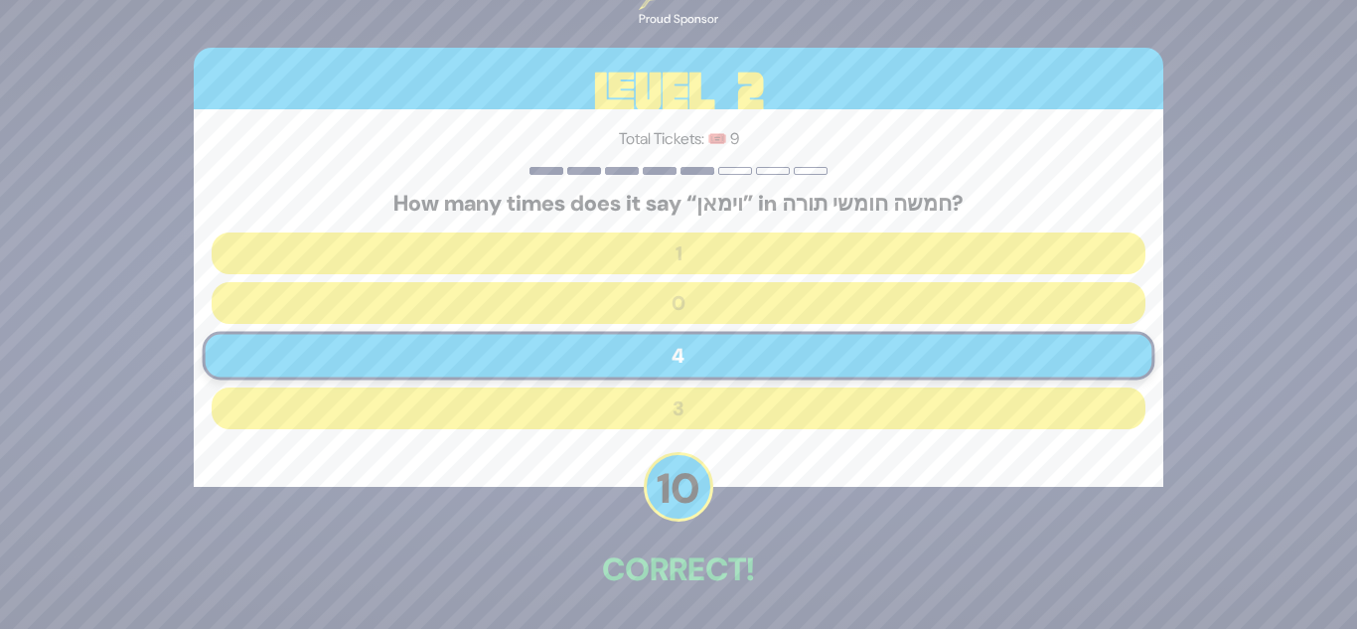
click at [670, 490] on p "10" at bounding box center [679, 487] width 70 height 70
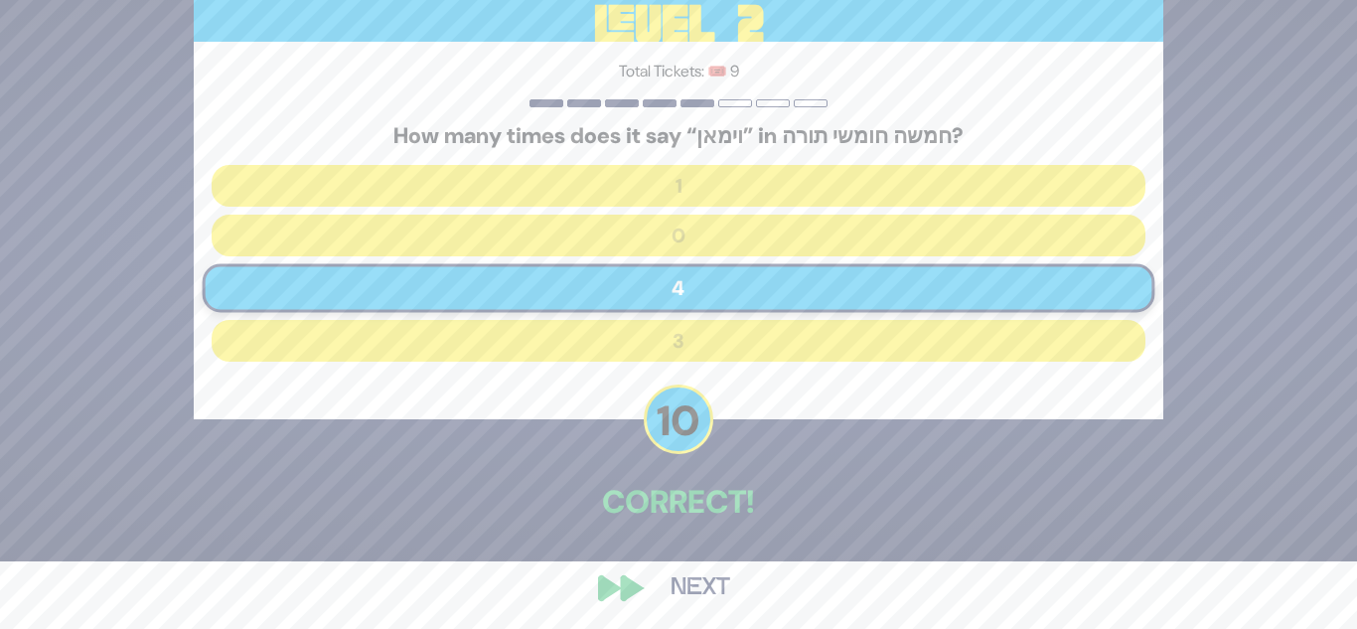
scroll to position [74, 0]
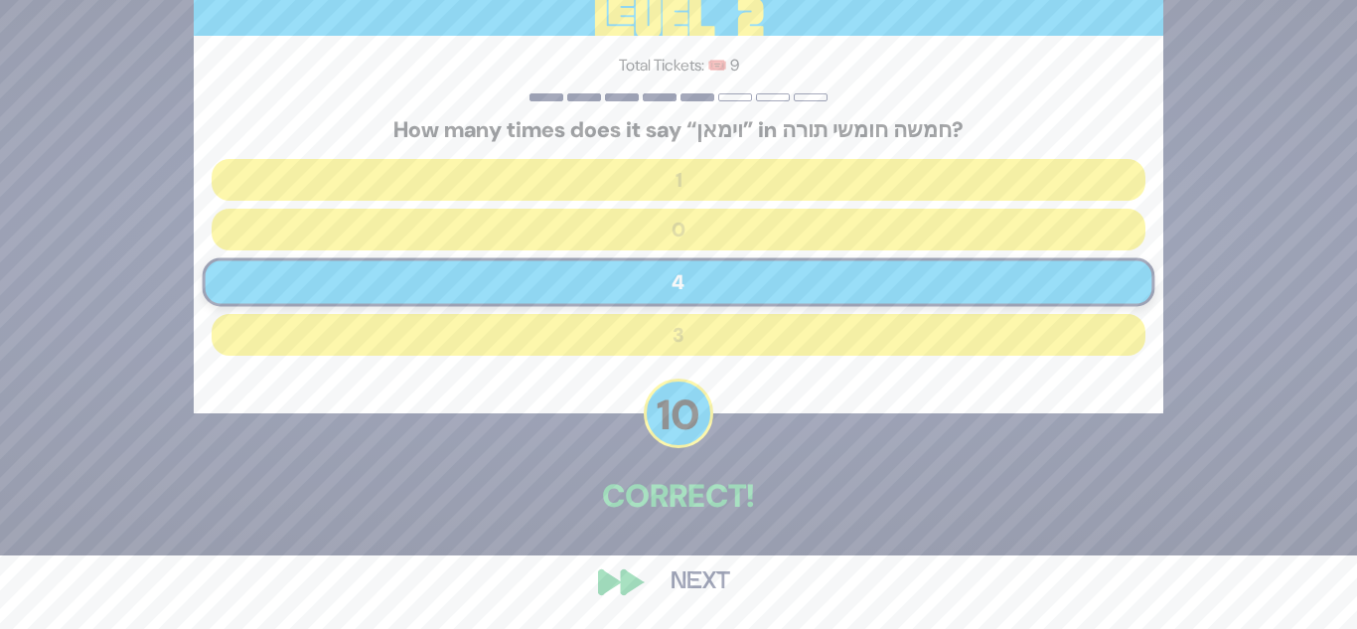
click at [681, 561] on button "Next" at bounding box center [700, 582] width 115 height 46
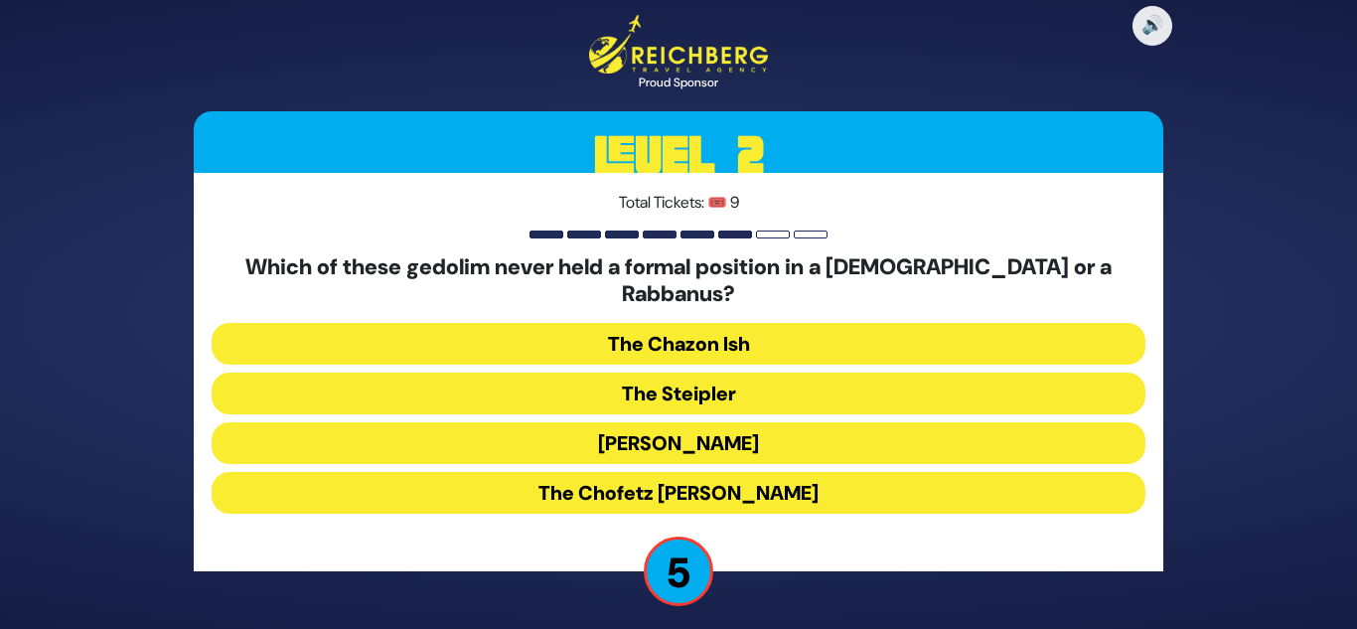
click at [699, 472] on button "The Chofetz Chaim" at bounding box center [679, 493] width 934 height 42
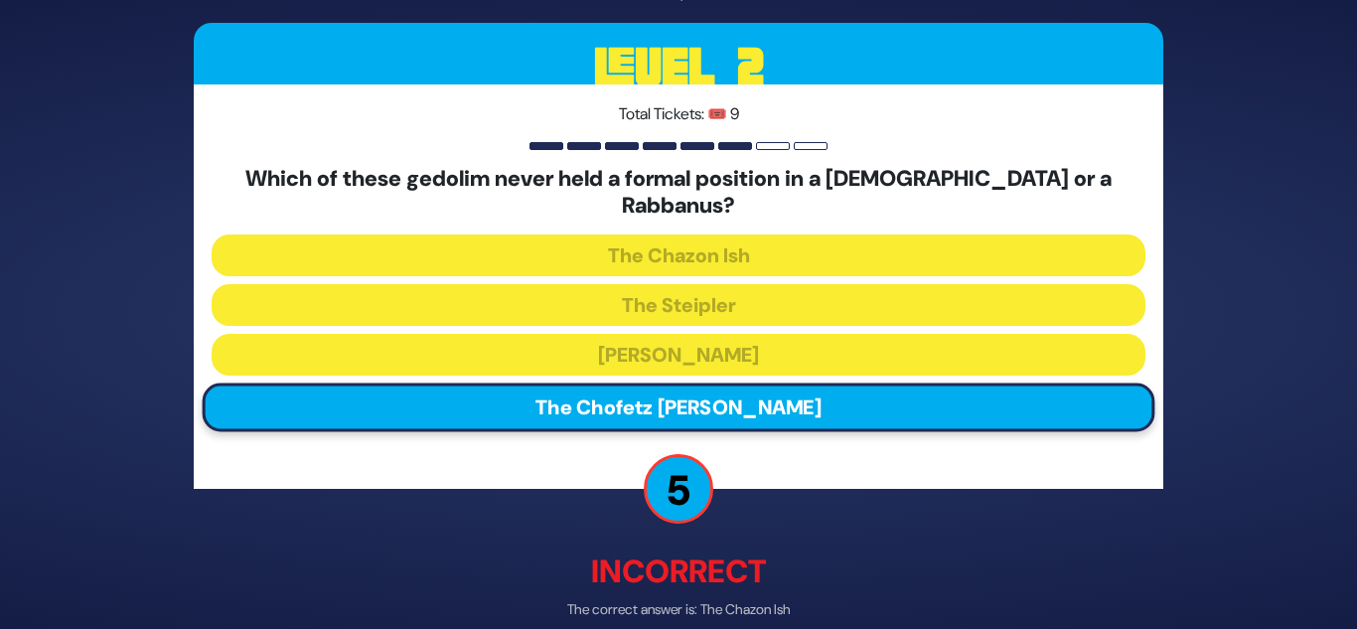
click at [699, 467] on p "5" at bounding box center [679, 490] width 70 height 70
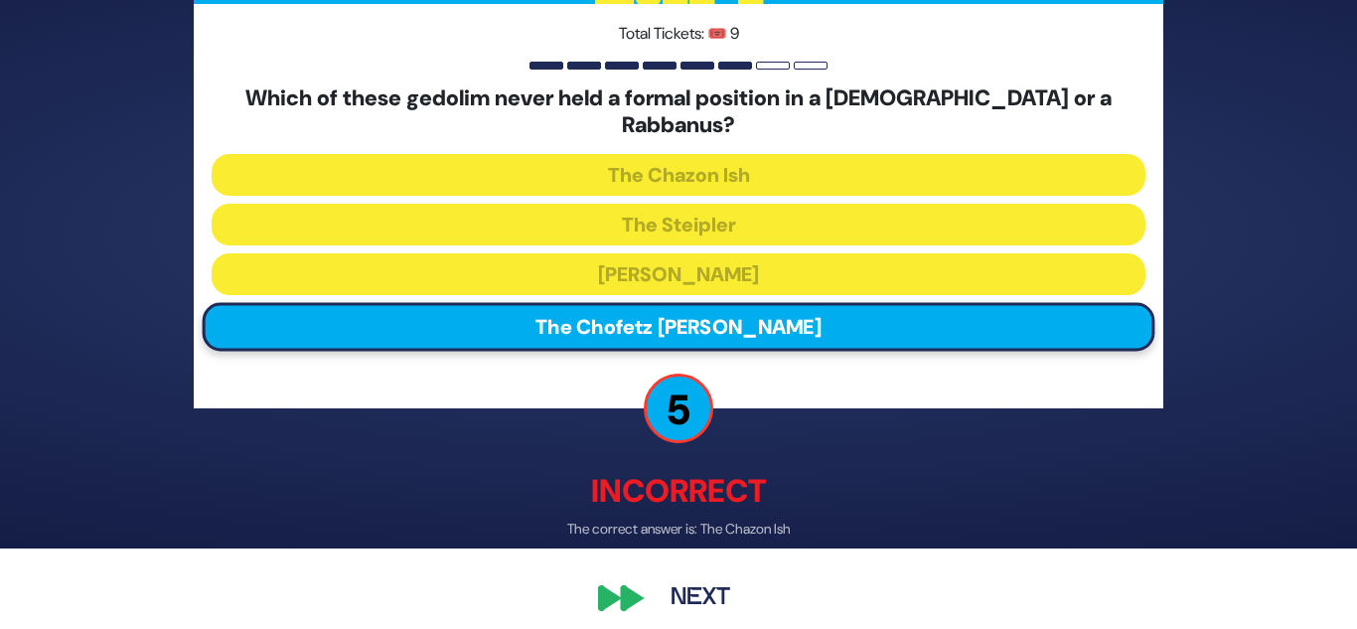
scroll to position [83, 0]
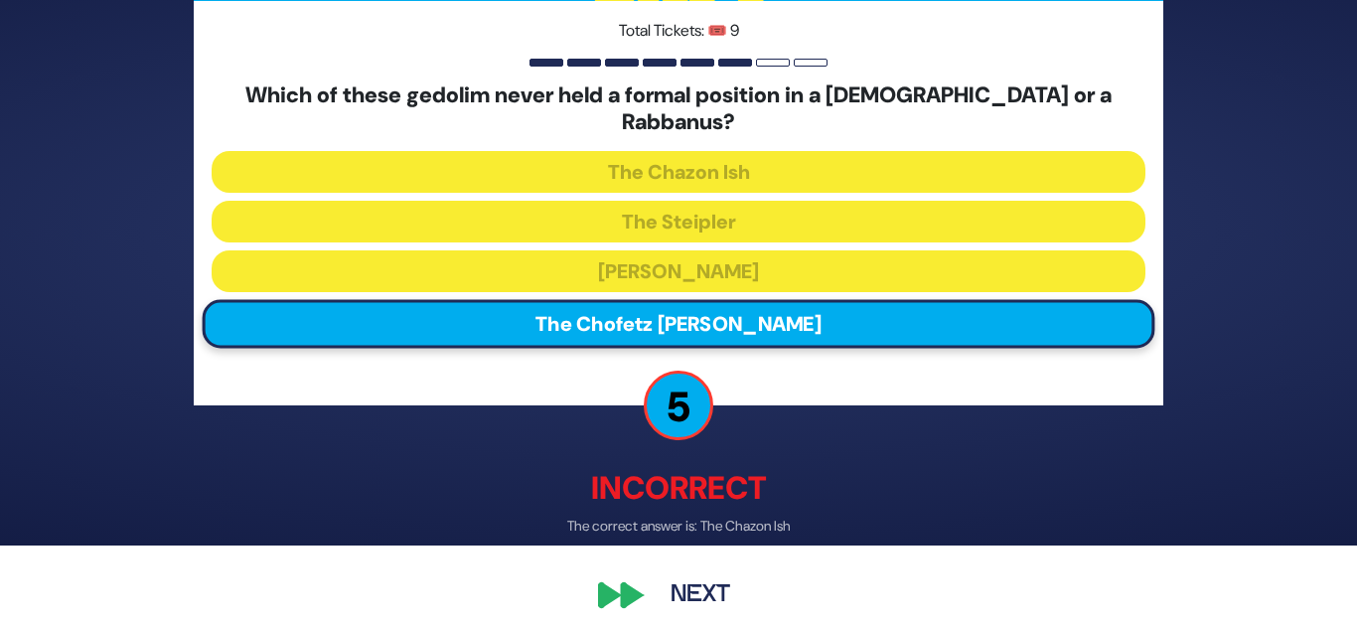
click at [684, 573] on button "Next" at bounding box center [700, 596] width 115 height 46
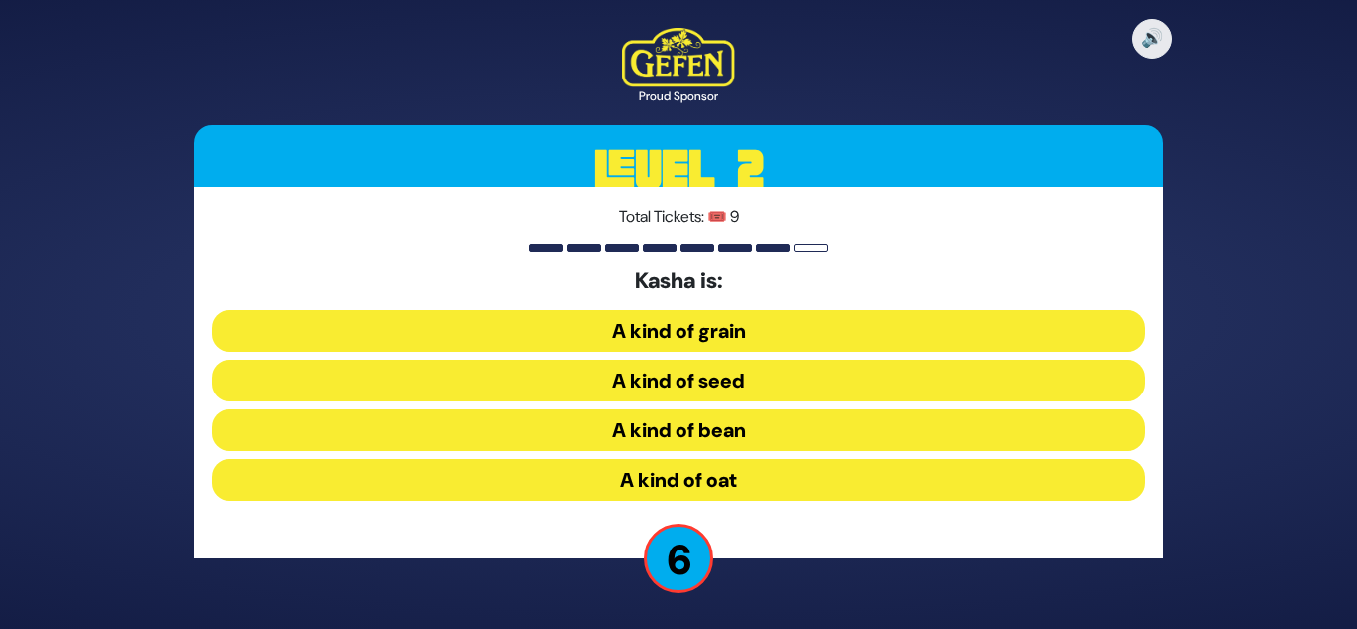
click at [712, 372] on button "A kind of seed" at bounding box center [679, 381] width 934 height 42
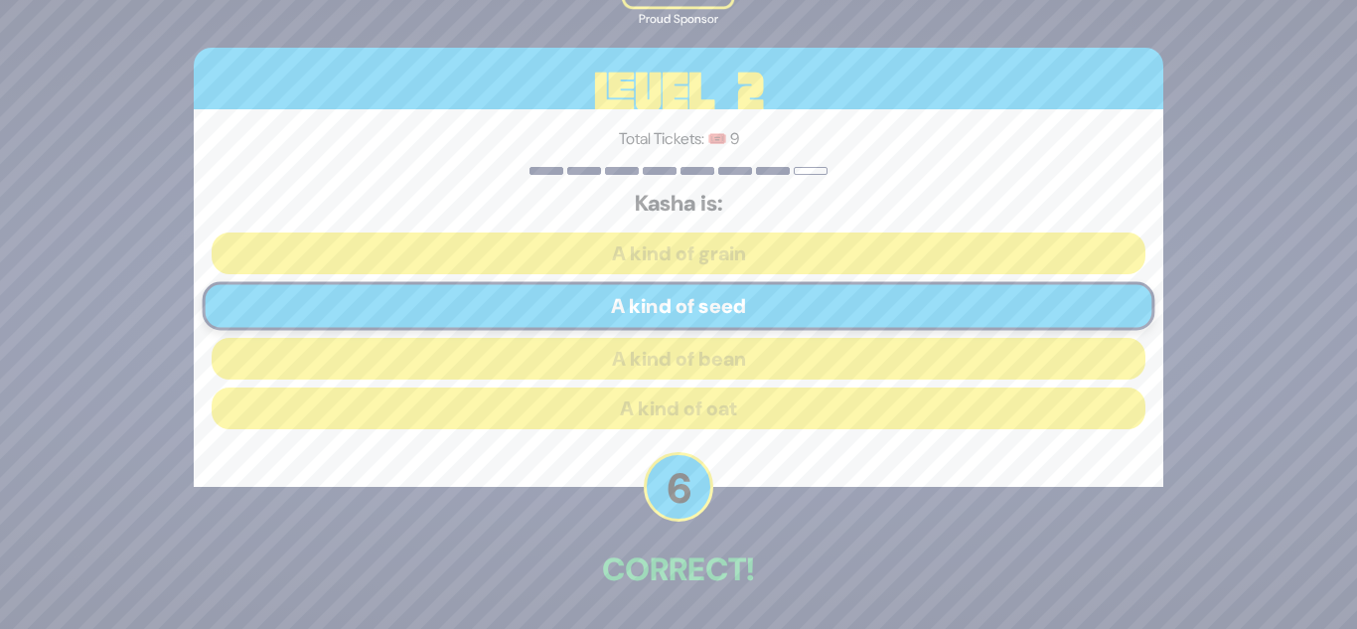
click at [679, 568] on p "Correct!" at bounding box center [679, 569] width 970 height 48
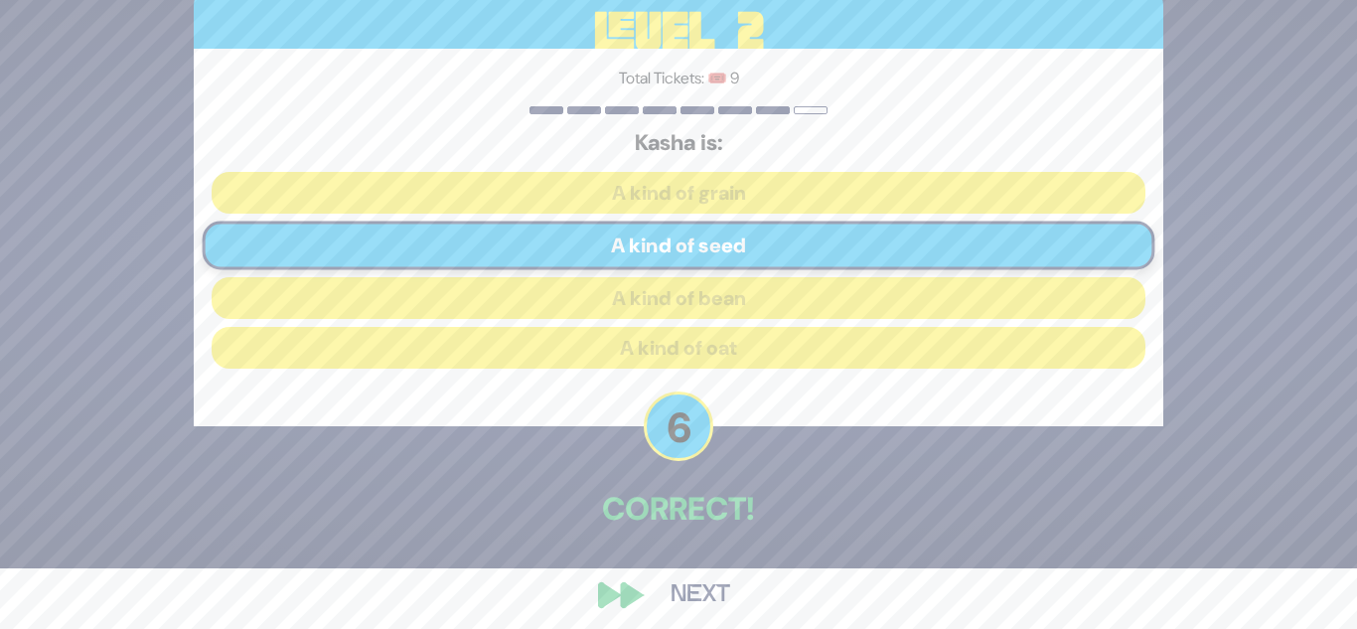
scroll to position [74, 0]
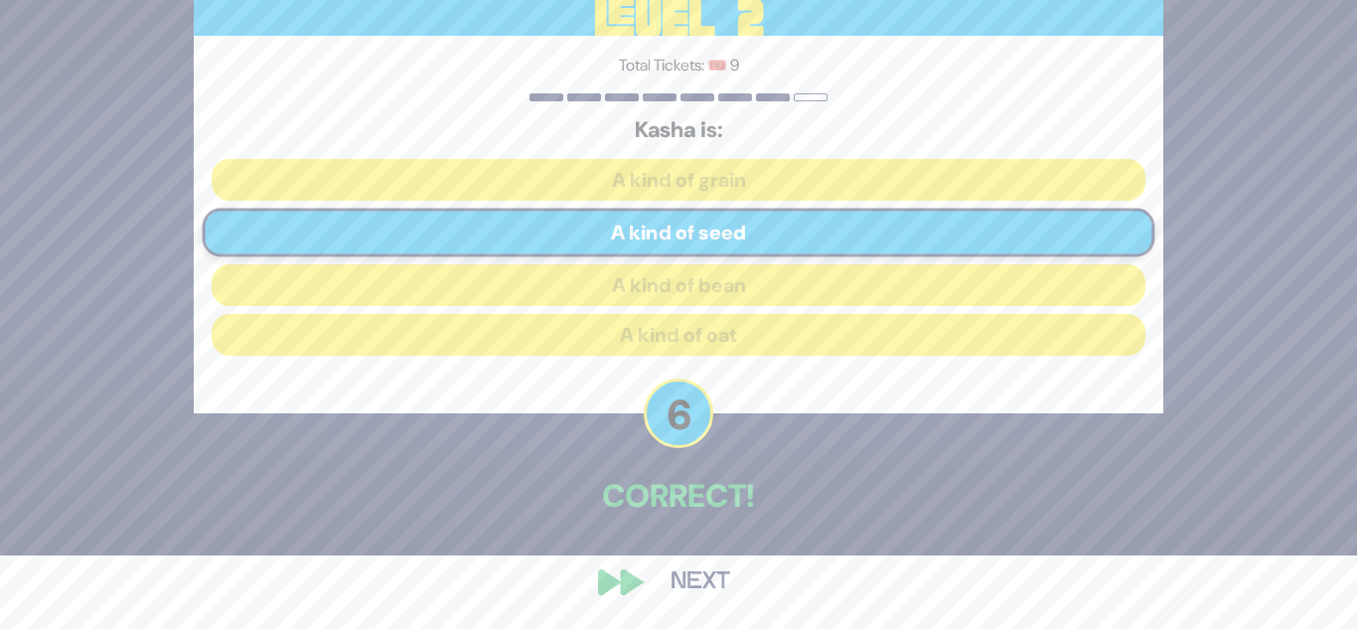
click at [664, 589] on button "Next" at bounding box center [700, 582] width 115 height 46
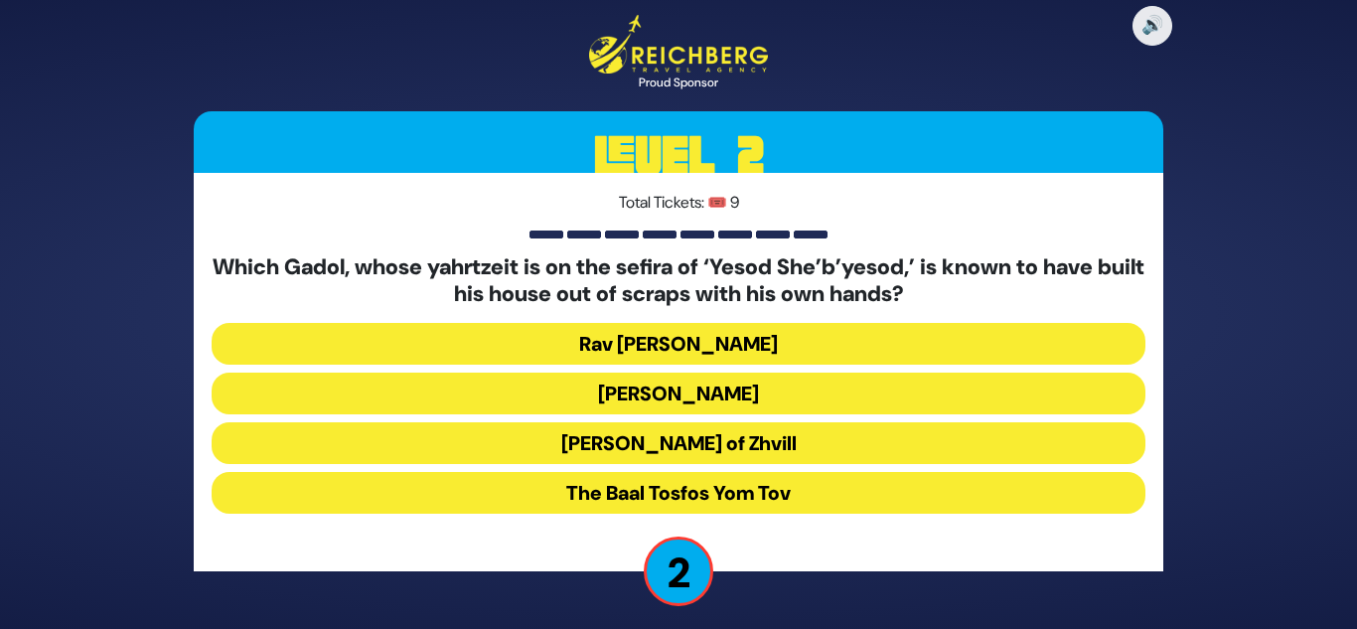
click at [559, 464] on div "Which Gadol, whose yahrtzeit is on the sefira of ‘Yesod She’b’yesod,’ is known …" at bounding box center [679, 387] width 934 height 267
click at [563, 453] on button "Rav Shlomke of Zhvill" at bounding box center [679, 443] width 934 height 42
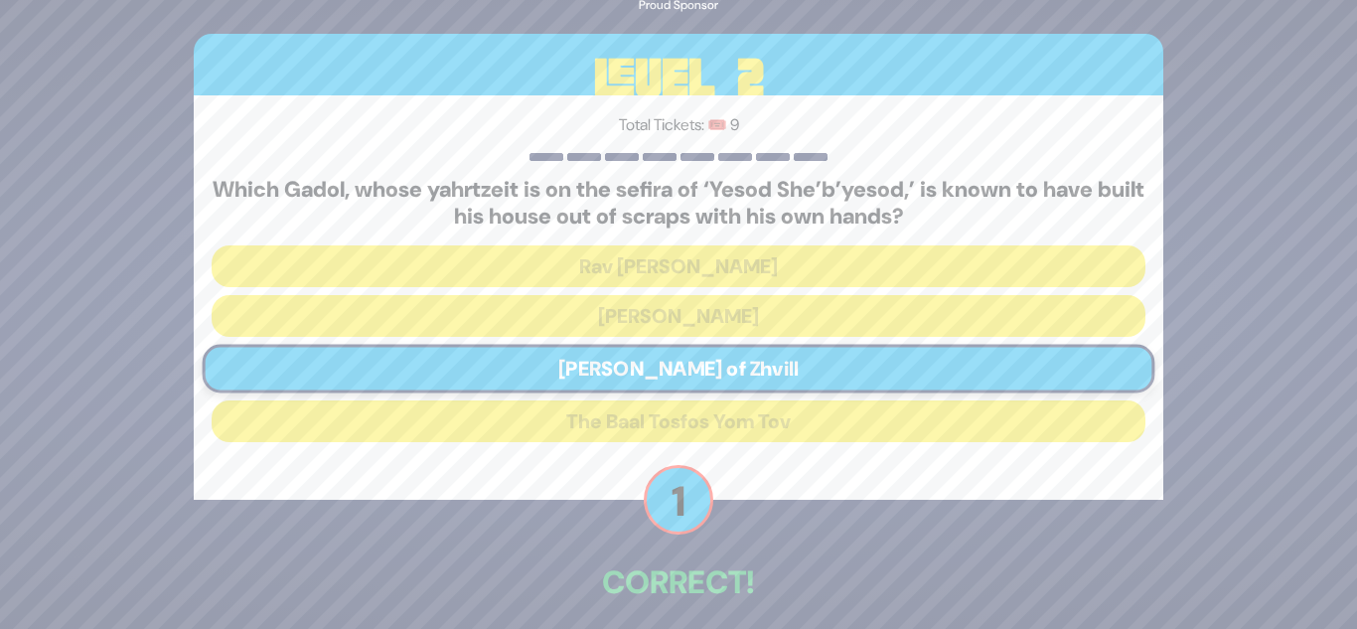
click at [531, 523] on div "🔊 Proud Sponsor Level 2 Total Tickets: 🎟️ 9 Which Gadol, whose yahrtzeit is on …" at bounding box center [678, 315] width 1017 height 802
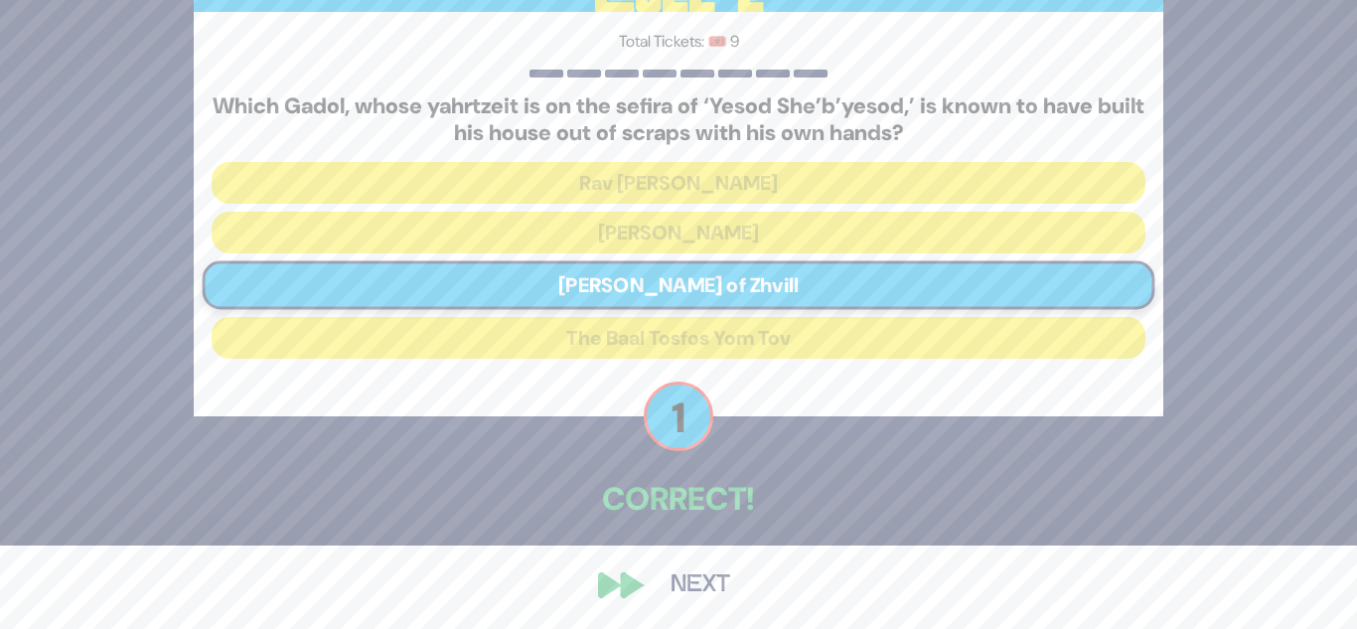
scroll to position [86, 0]
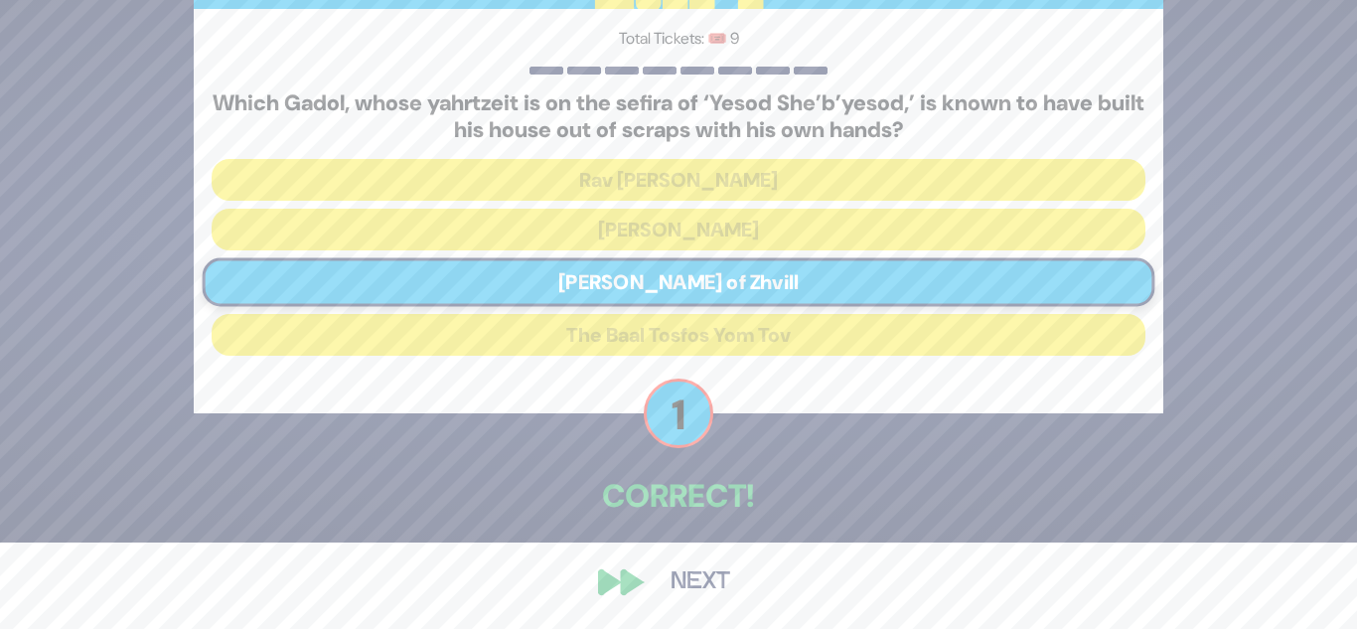
click at [603, 572] on div "🔊 Proud Sponsor Level 2 Total Tickets: 🎟️ 9 Which Gadol, whose yahrtzeit is on …" at bounding box center [678, 228] width 1017 height 802
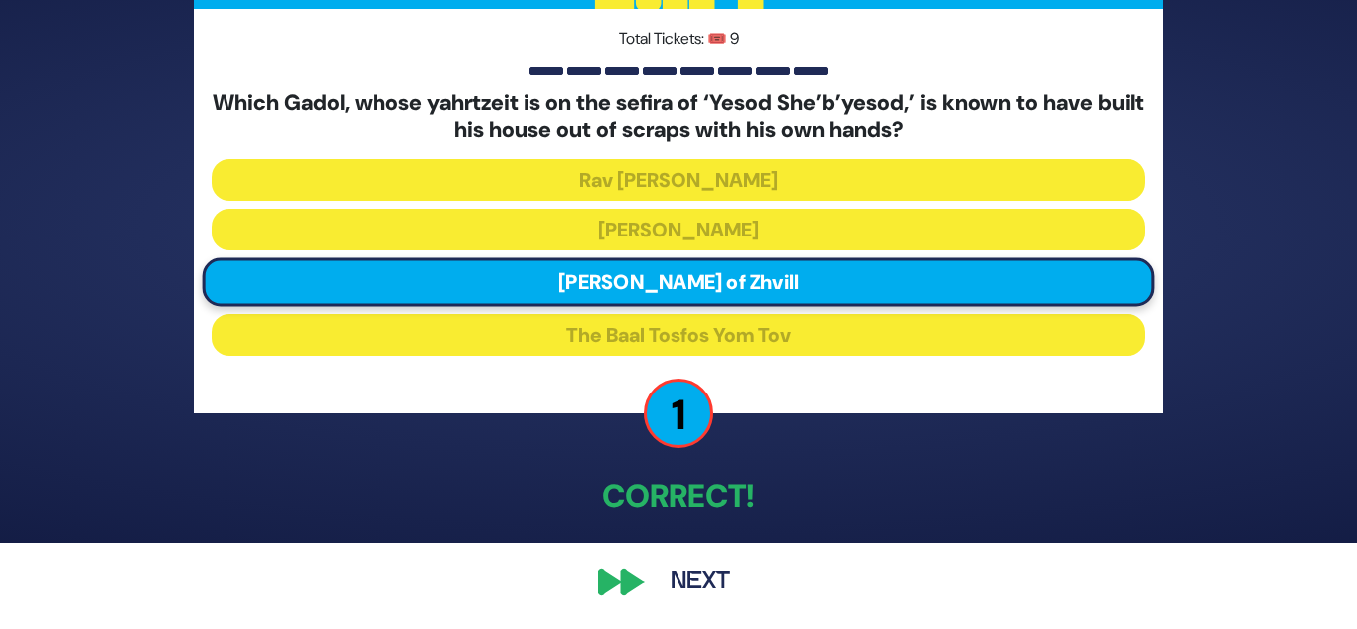
click at [673, 561] on button "Next" at bounding box center [700, 582] width 115 height 46
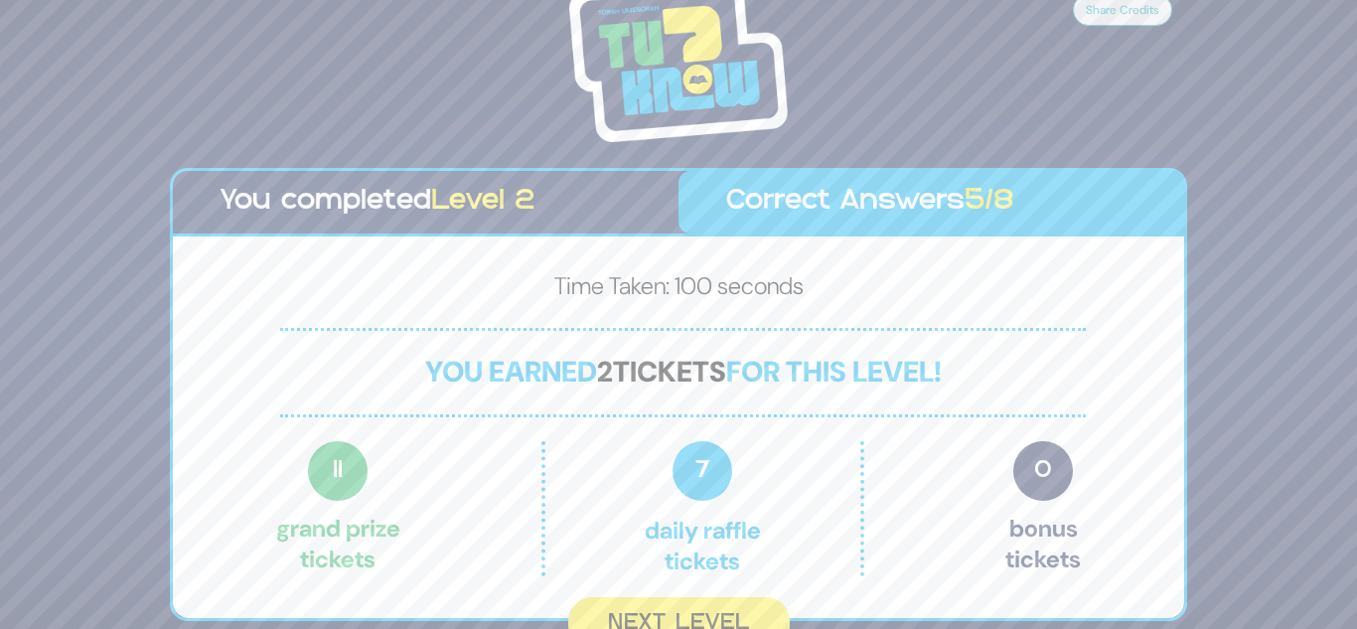
click at [521, 362] on span "You earned 2 tickets for this level!" at bounding box center [683, 372] width 517 height 38
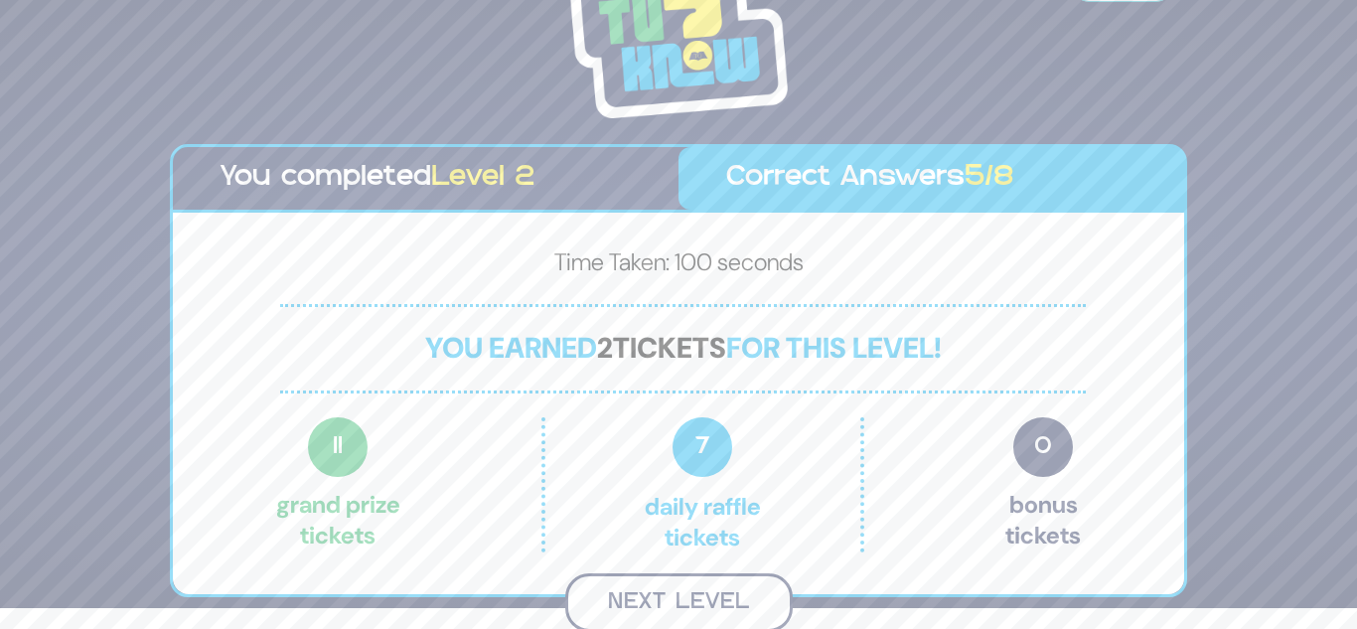
scroll to position [18, 0]
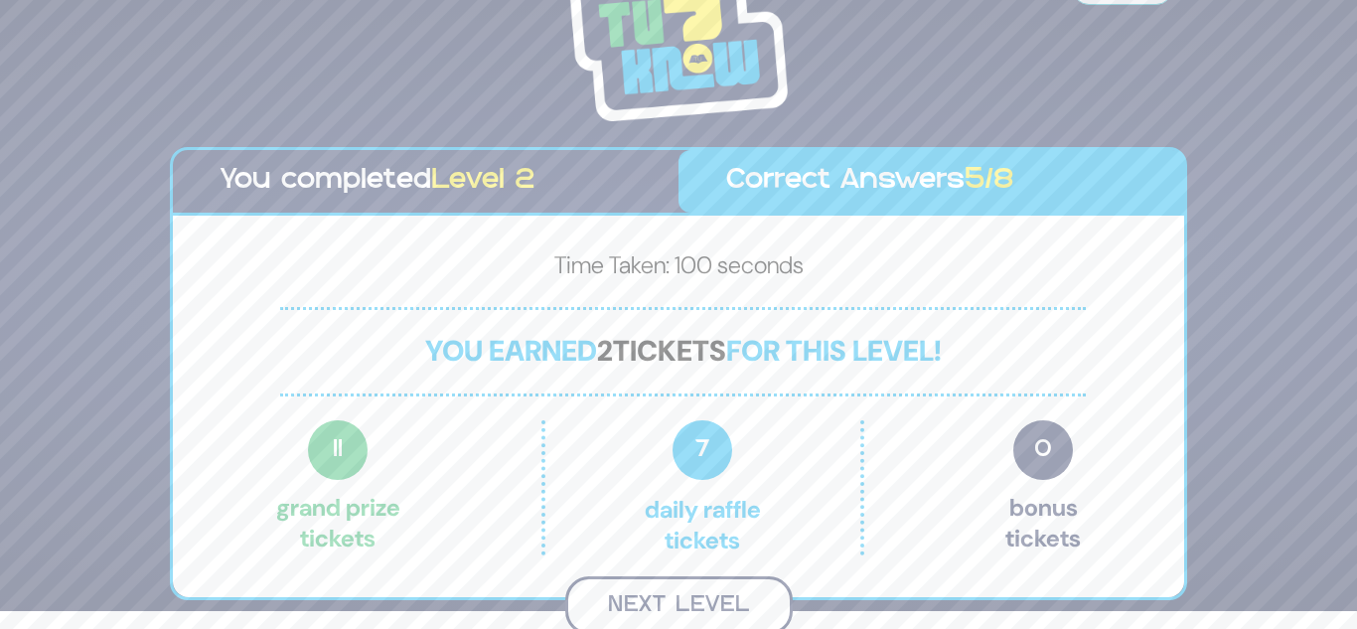
click at [648, 590] on button "Next Level" at bounding box center [678, 605] width 227 height 59
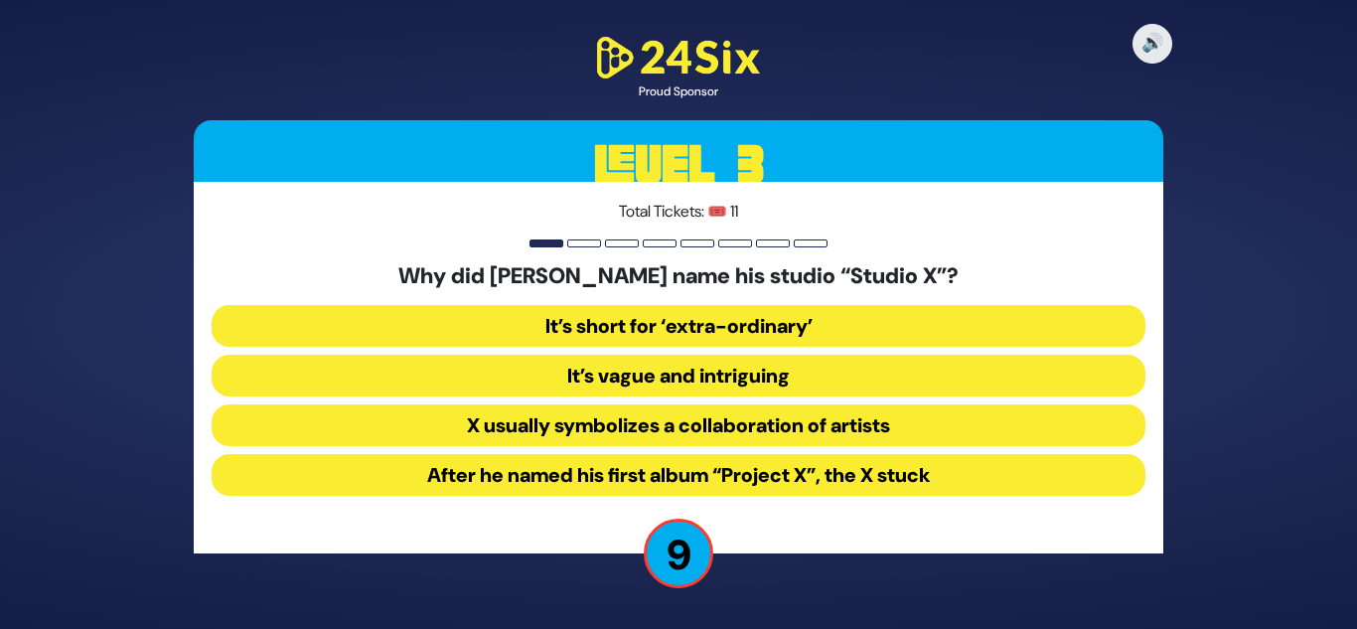
click at [736, 487] on button "After he named his first album “Project X”, the X stuck" at bounding box center [679, 475] width 934 height 42
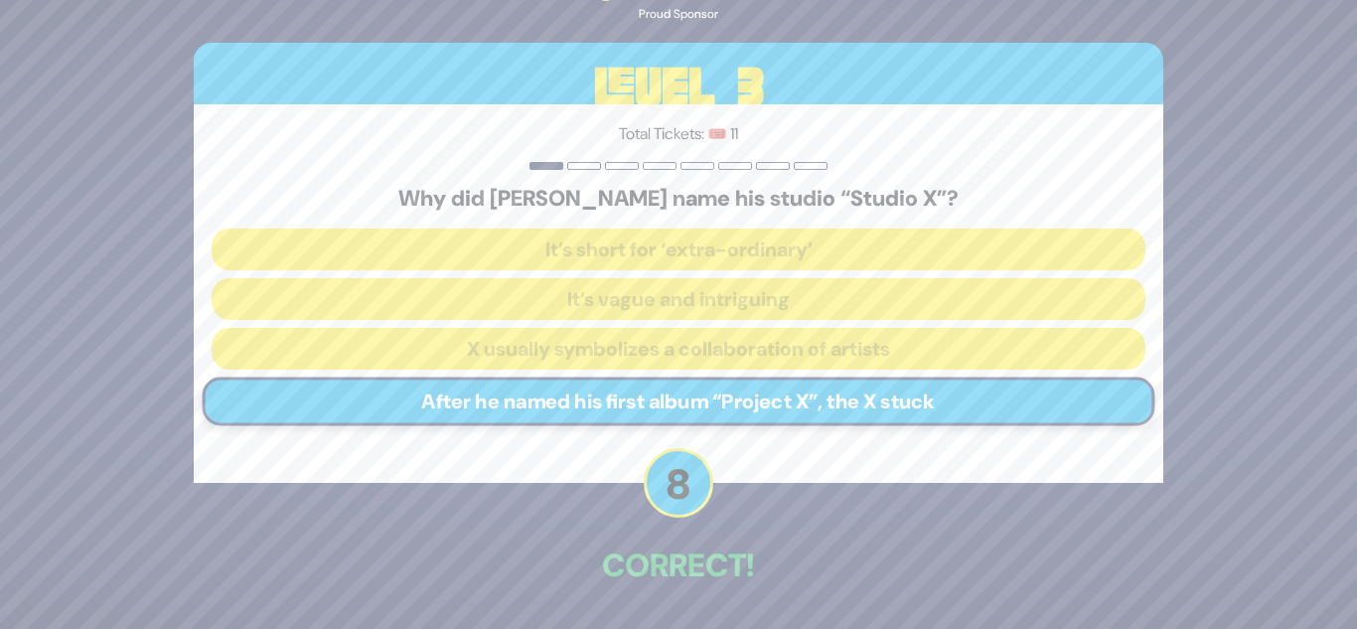
click at [736, 487] on div "🔊 Proud Sponsor Level 3 Total Tickets: 🎟️ 11 Why did Yochi Briskman name his st…" at bounding box center [678, 314] width 1017 height 767
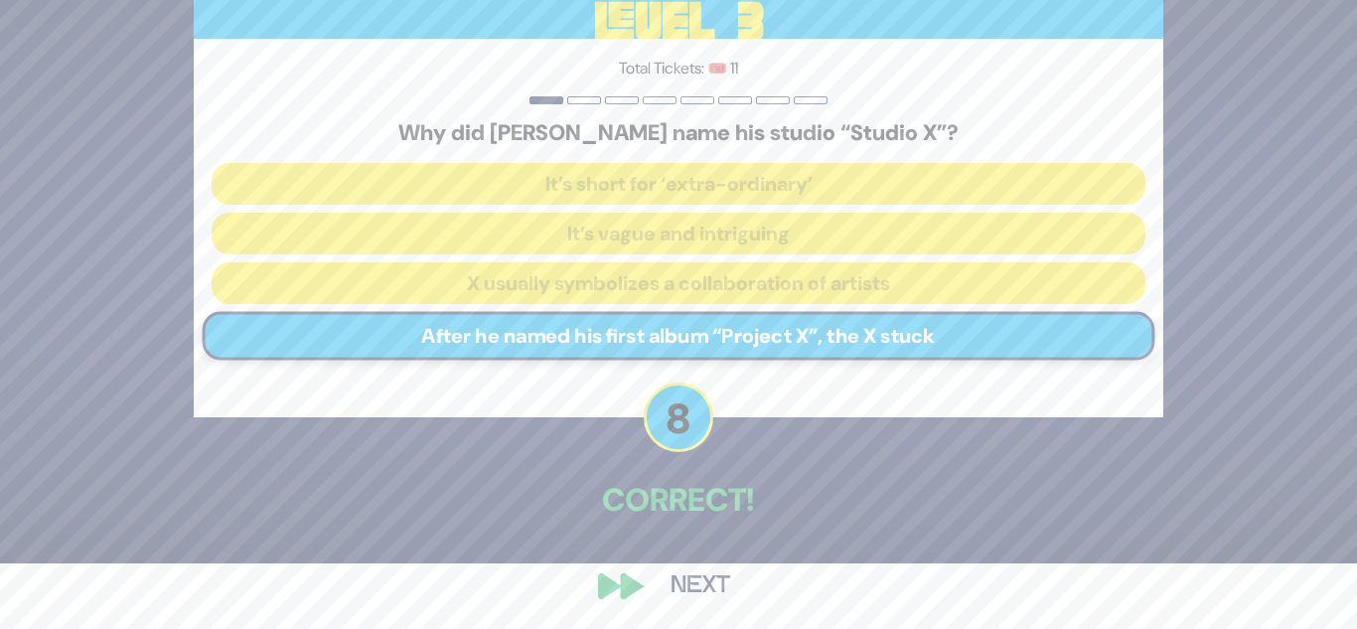
scroll to position [70, 0]
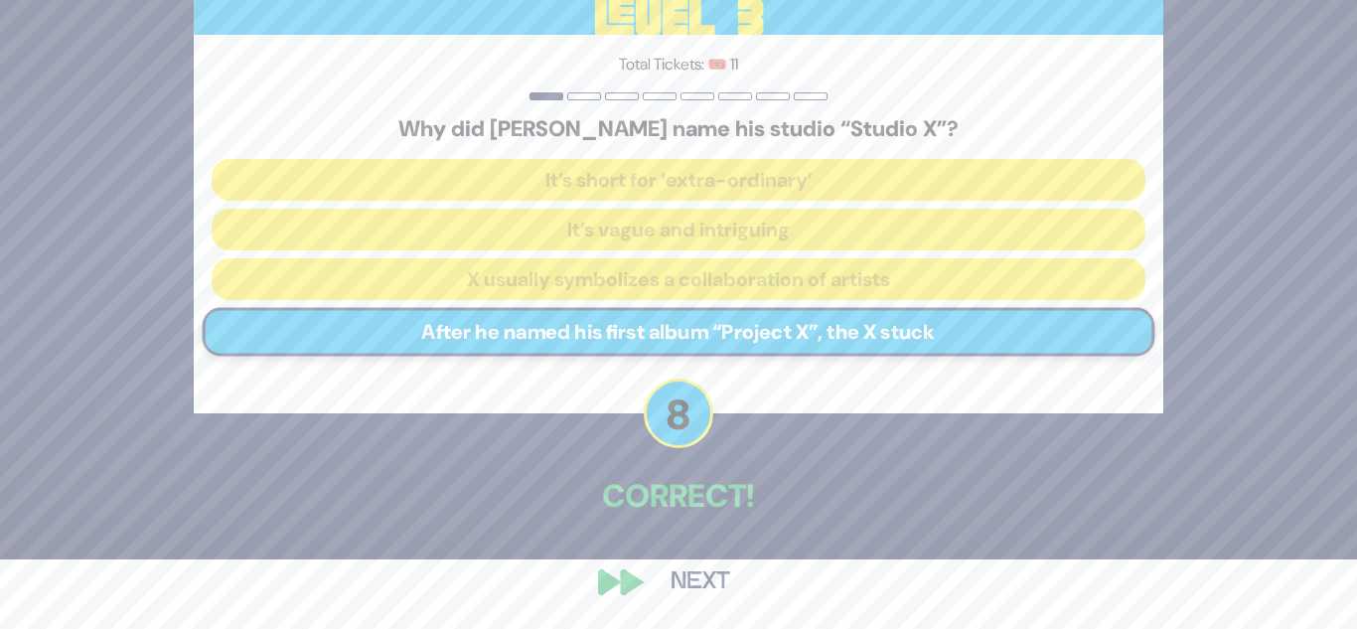
click at [687, 583] on button "Next" at bounding box center [700, 582] width 115 height 46
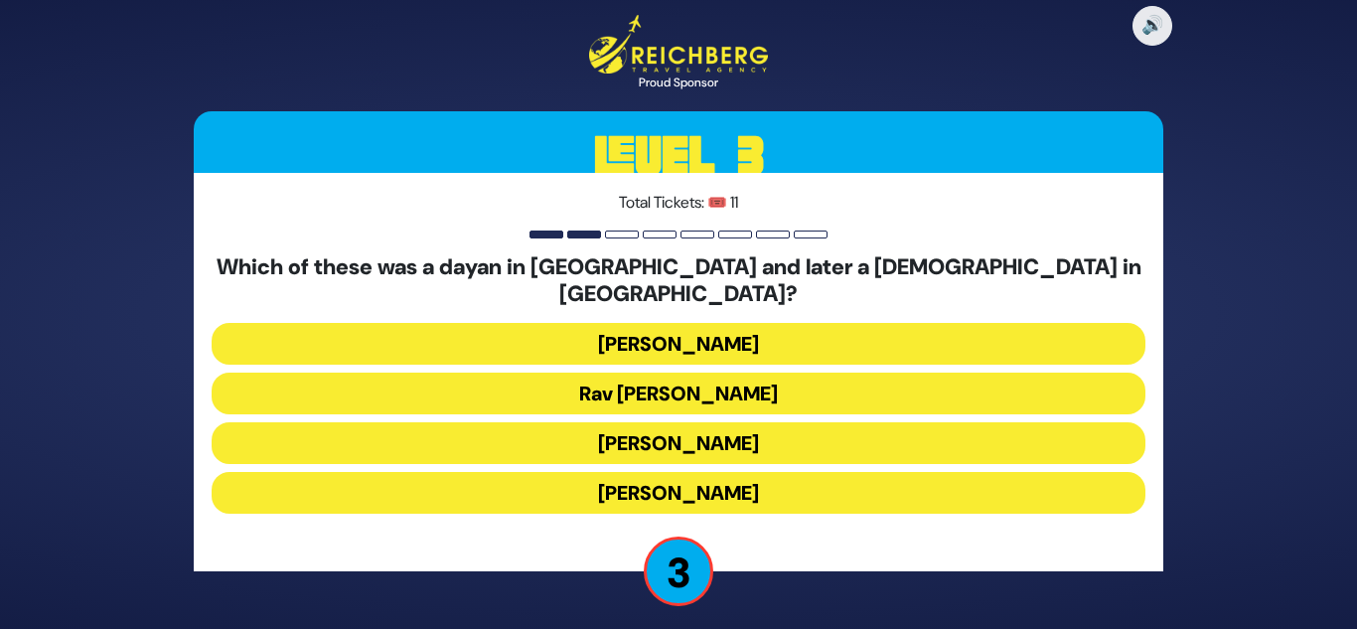
click at [733, 437] on button "Rav Eliezer Silver" at bounding box center [679, 443] width 934 height 42
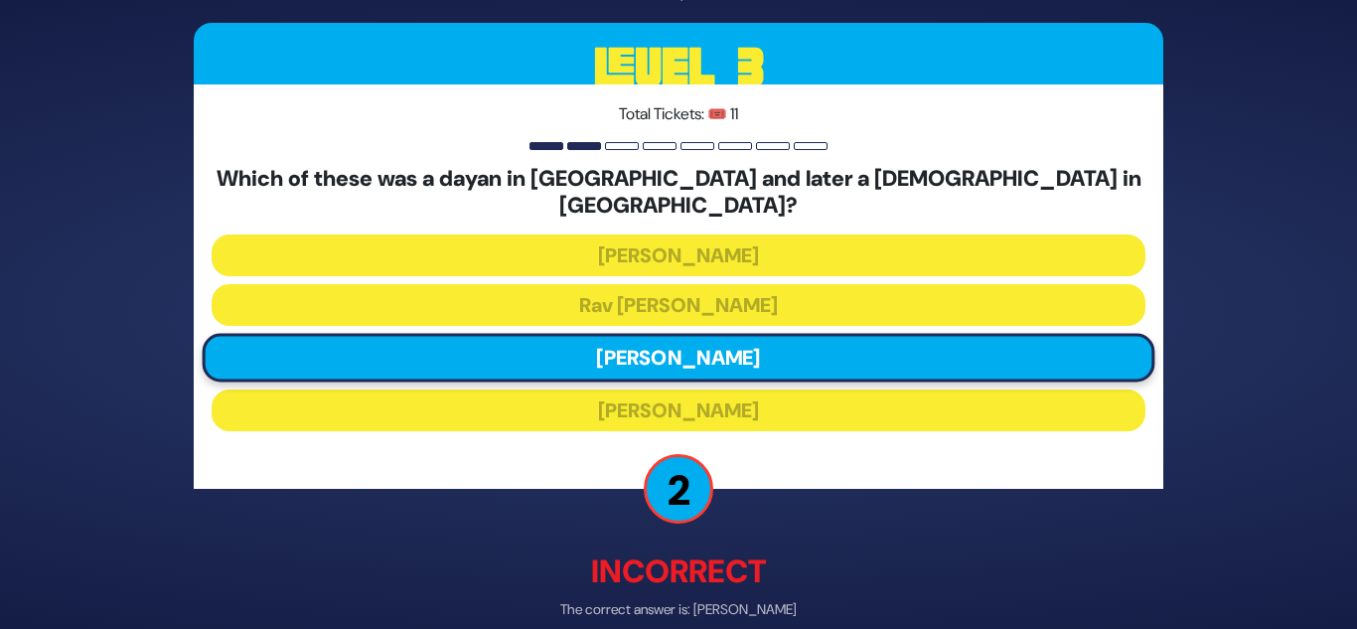
click at [722, 470] on div "Total Tickets: 🎟️ 11 Which of these was a dayan in Vilna and later a Rosh Yeshi…" at bounding box center [679, 287] width 970 height 404
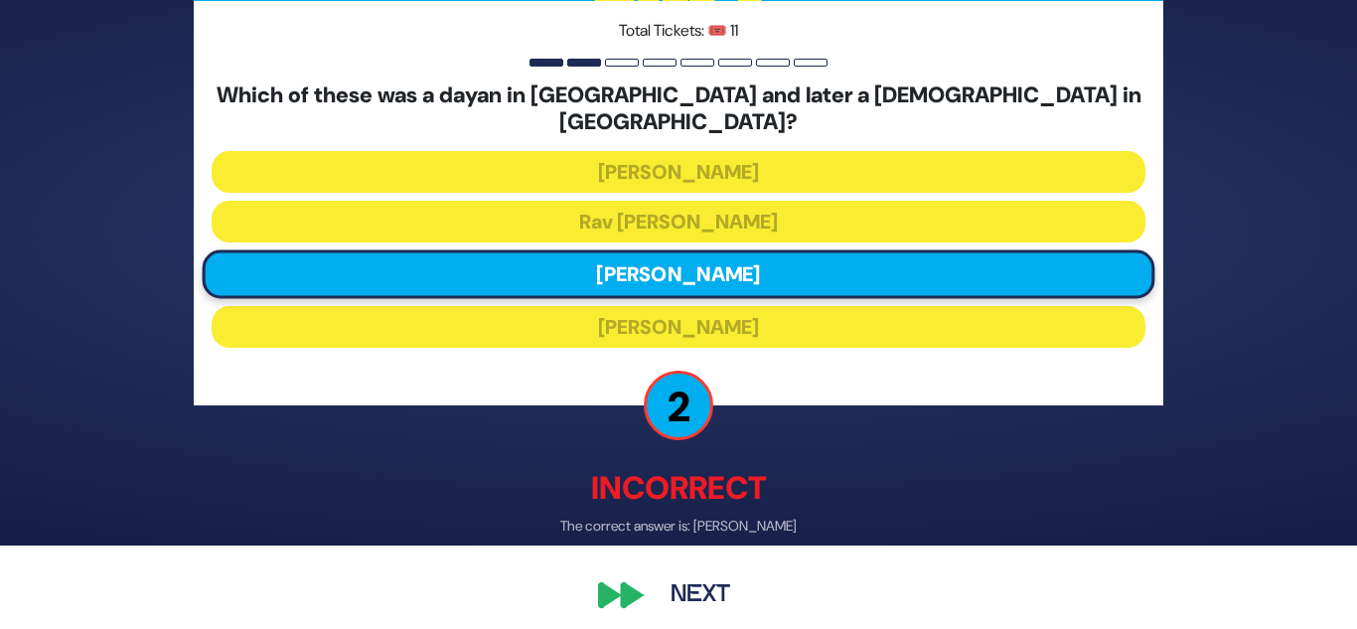
click at [678, 558] on div "🔊 Proud Sponsor Level 3 Total Tickets: 🎟️ 11 Which of these was a dayan in Viln…" at bounding box center [678, 230] width 1017 height 823
click at [679, 573] on button "Next" at bounding box center [700, 596] width 115 height 46
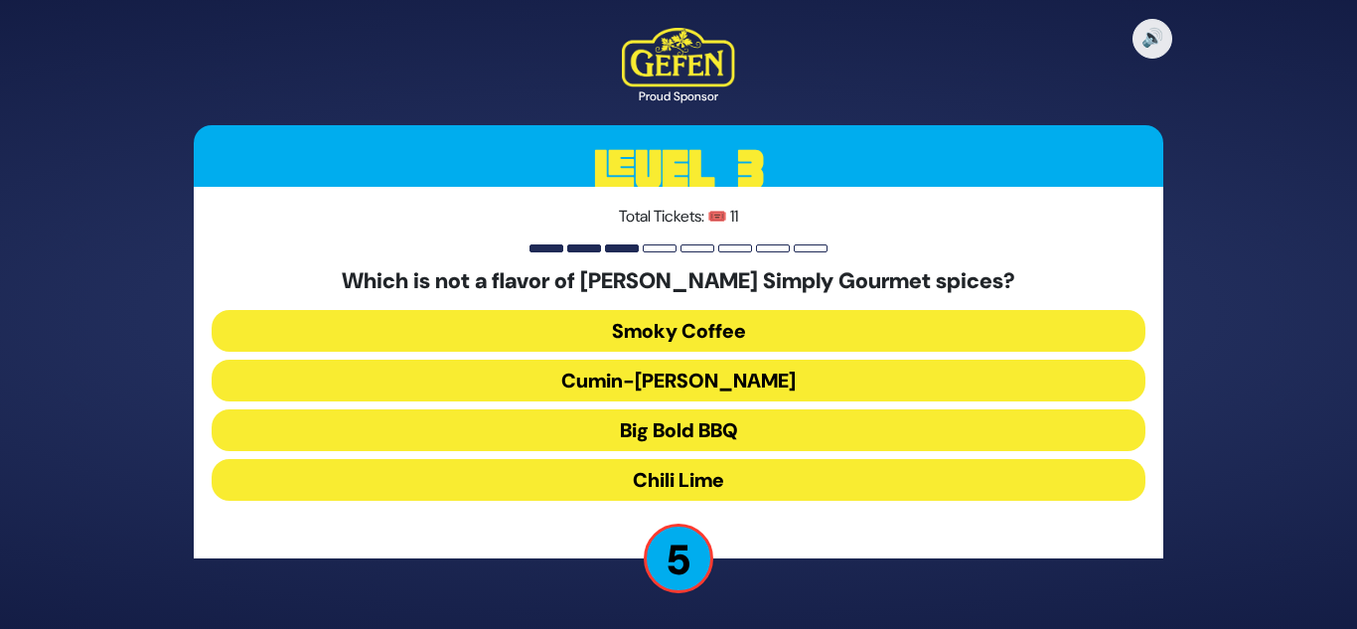
click at [675, 480] on button "Chili Lime" at bounding box center [679, 480] width 934 height 42
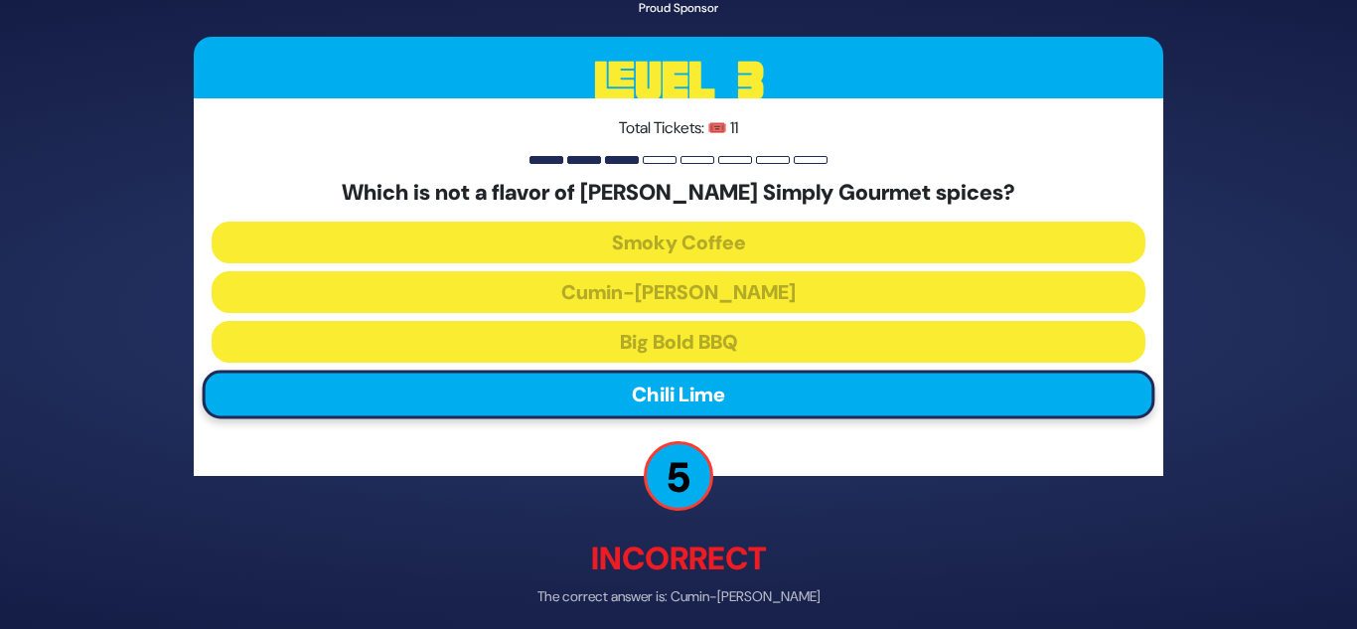
click at [675, 480] on p "5" at bounding box center [679, 477] width 70 height 70
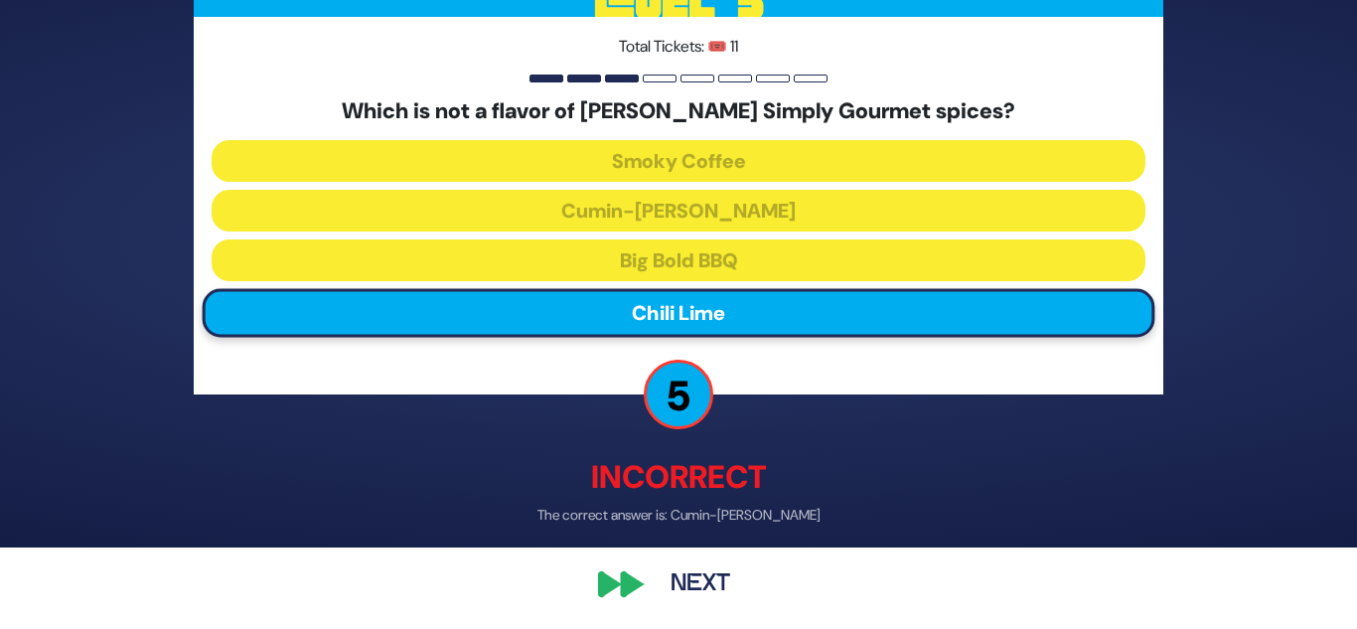
scroll to position [84, 0]
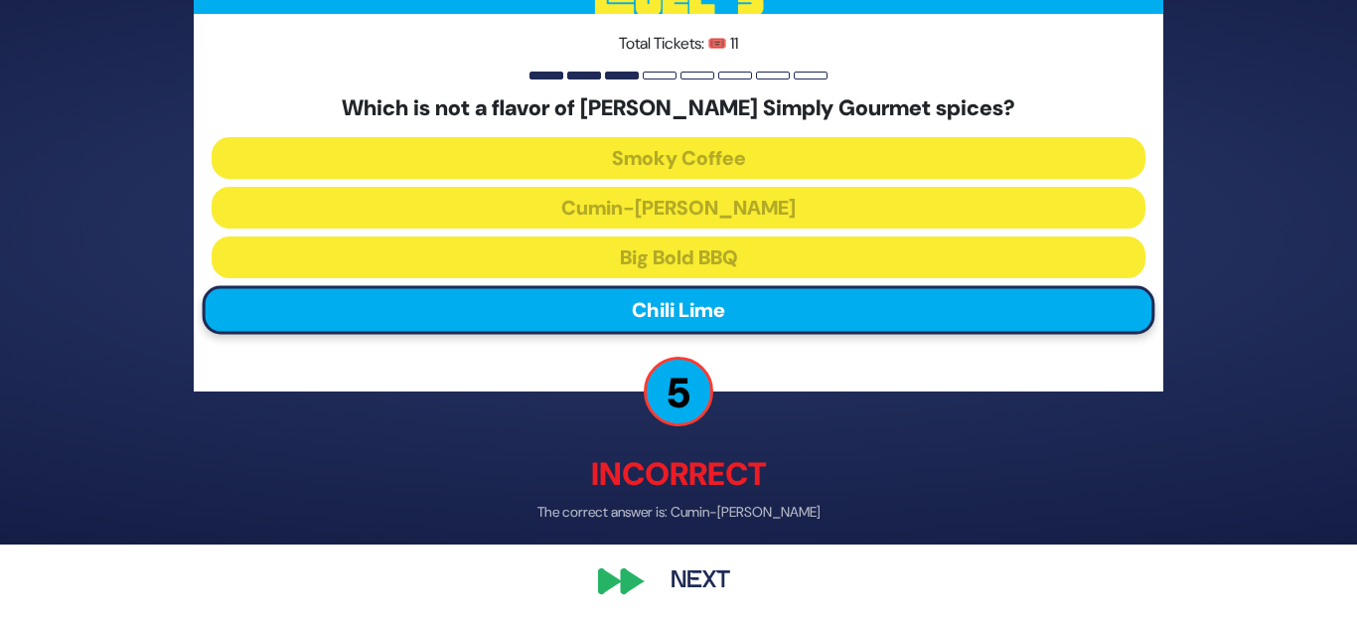
click at [671, 570] on button "Next" at bounding box center [700, 582] width 115 height 46
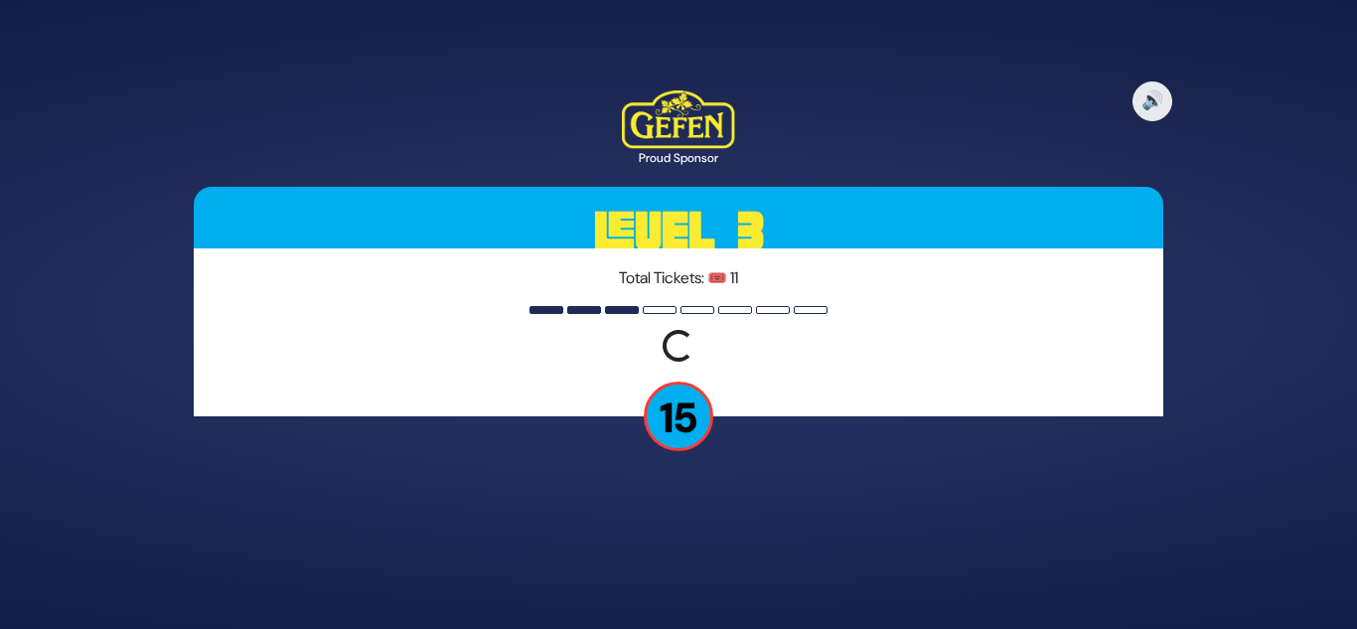
scroll to position [0, 0]
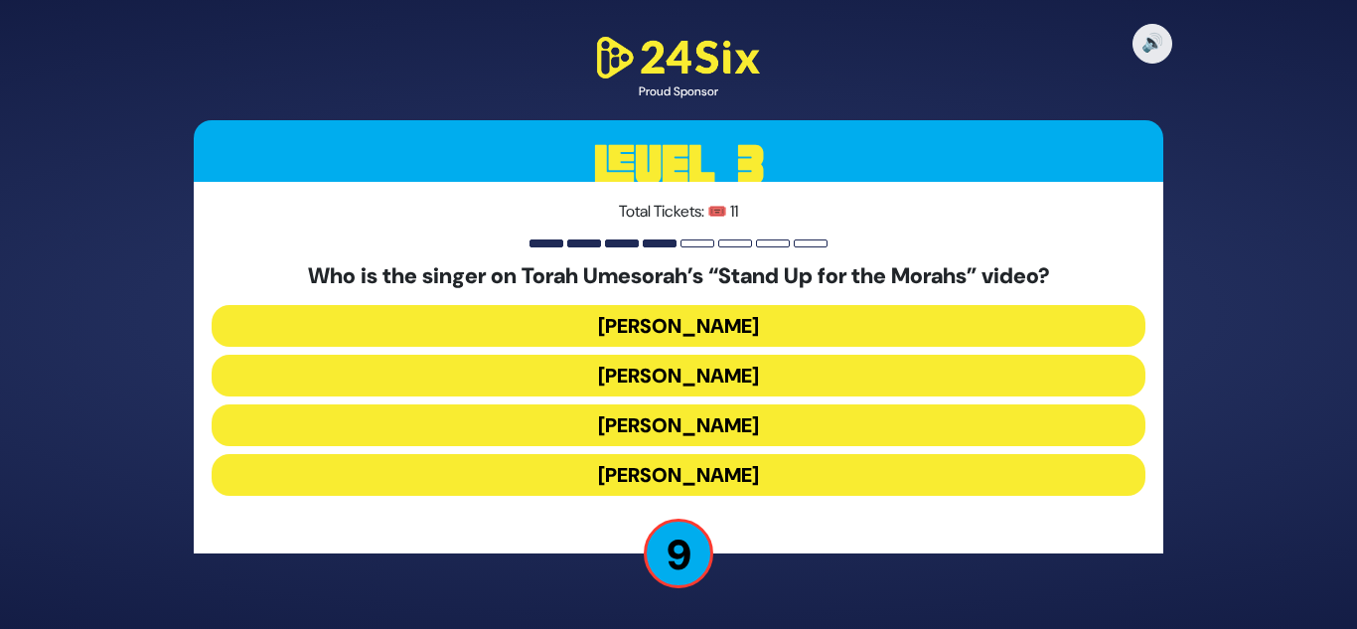
click at [680, 380] on button "Shloime Gertner" at bounding box center [679, 376] width 934 height 42
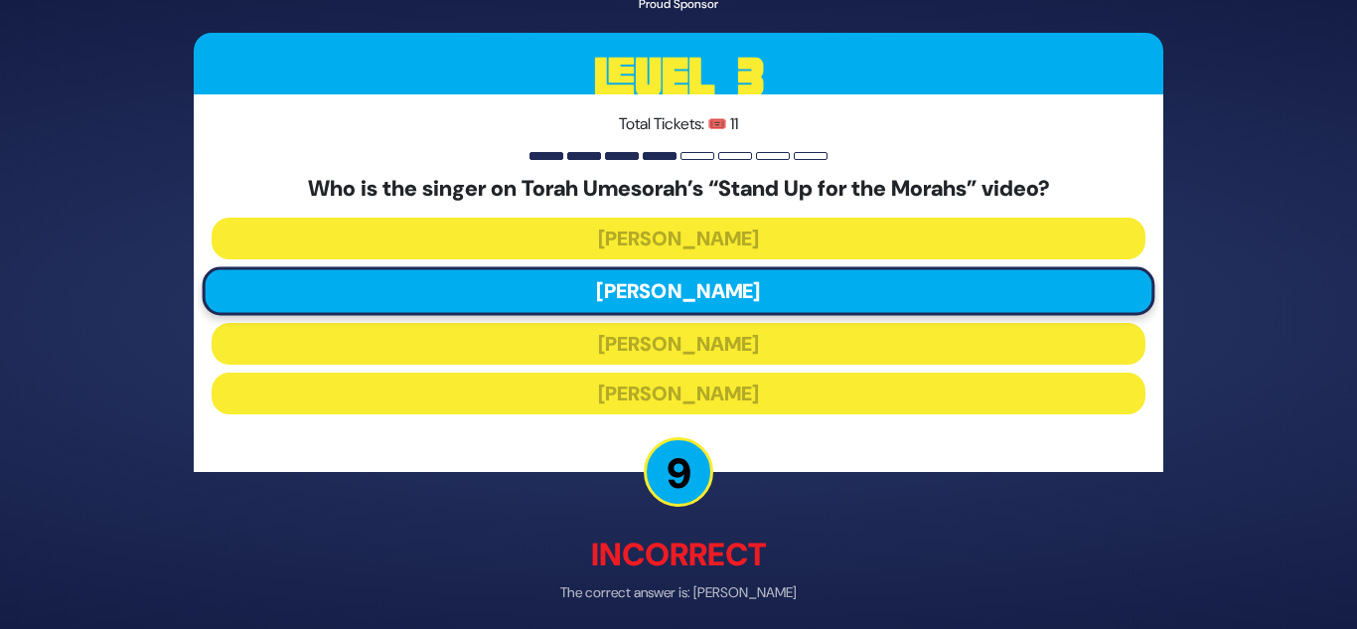
click at [705, 546] on p "Incorrect" at bounding box center [679, 554] width 970 height 48
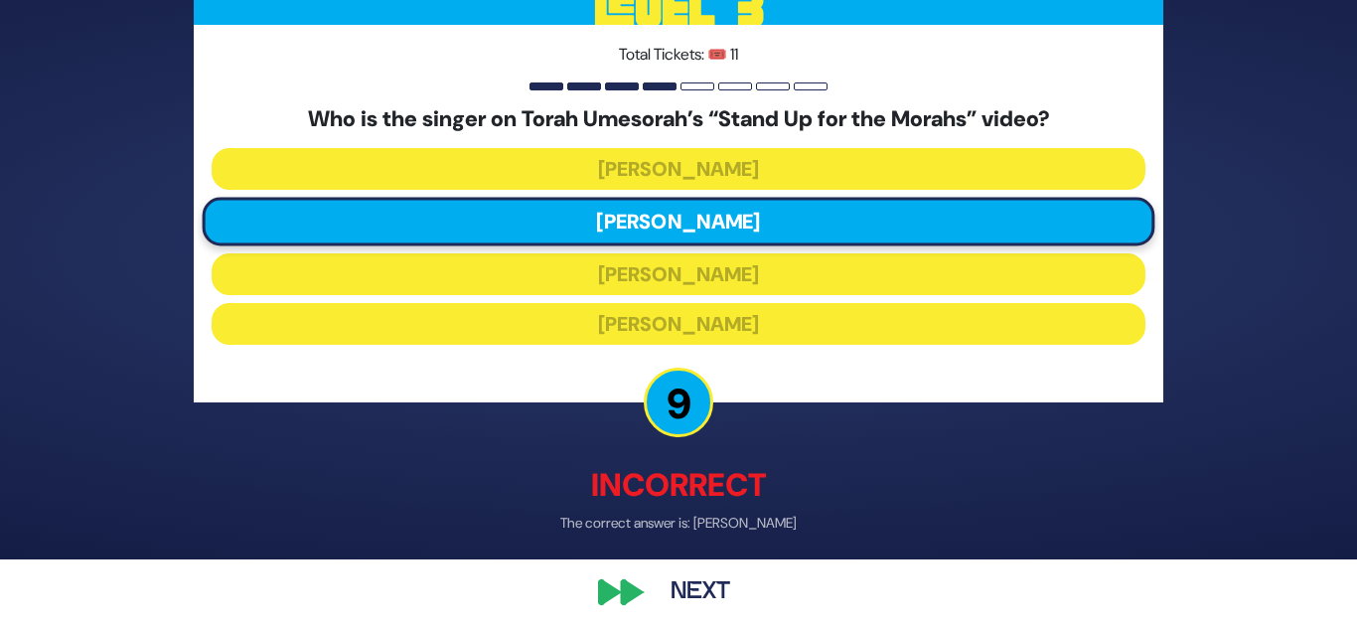
scroll to position [79, 0]
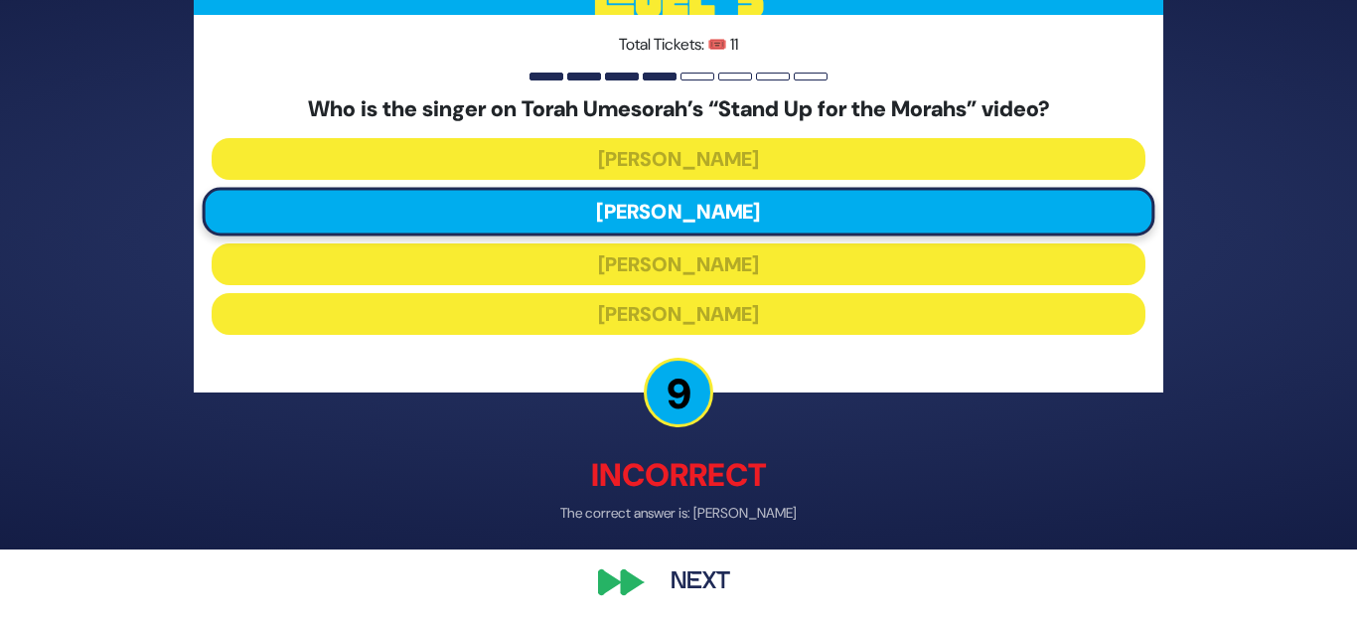
click at [686, 590] on button "Next" at bounding box center [700, 582] width 115 height 46
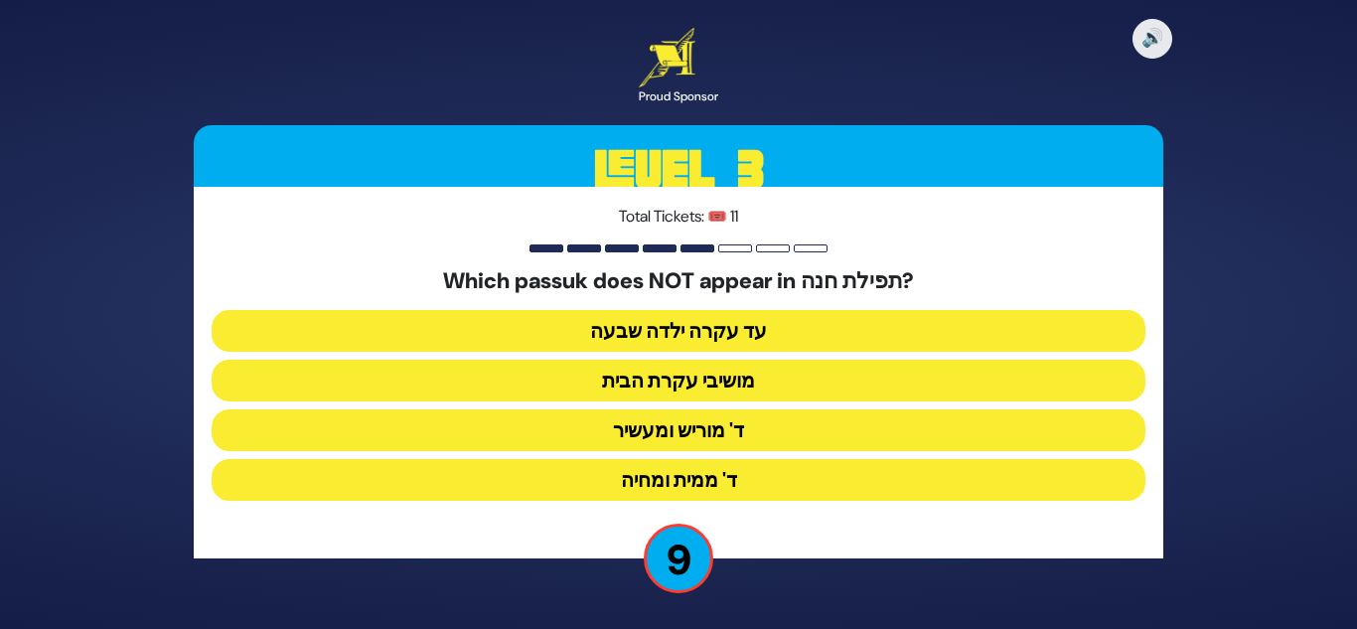
click at [726, 385] on button "מושיבי עקרת הבית" at bounding box center [679, 381] width 934 height 42
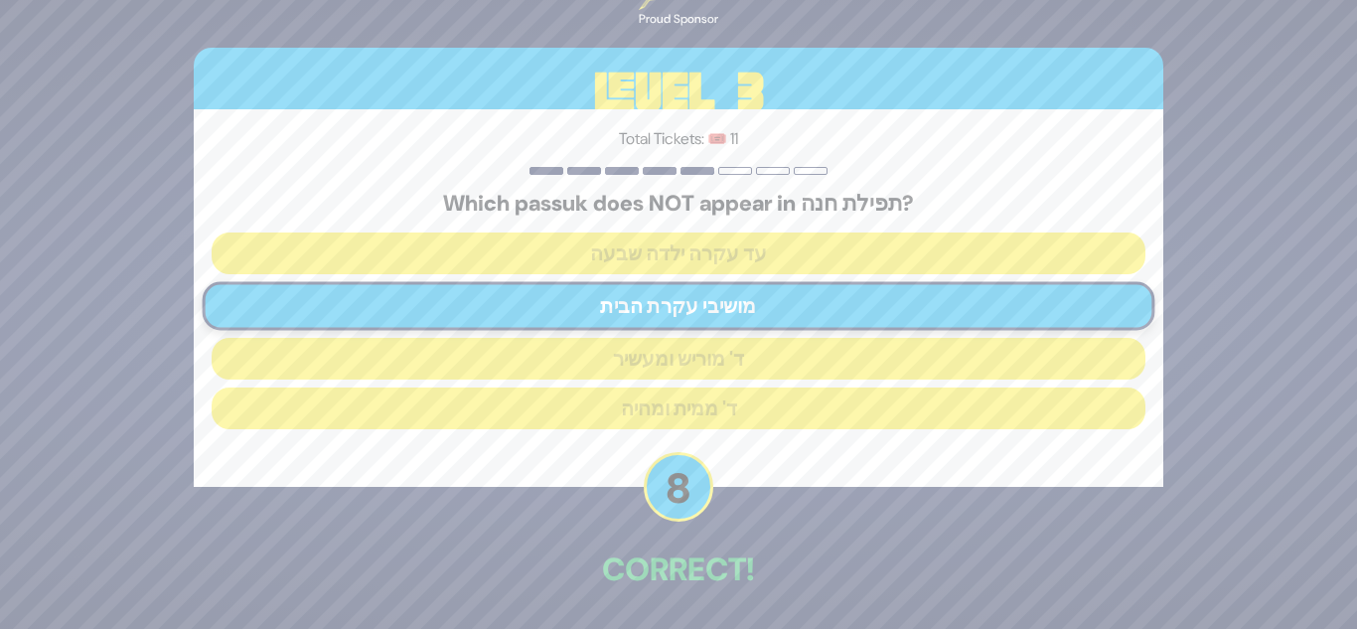
click at [719, 497] on div "🔊 Proud Sponsor Level 3 Total Tickets: 🎟️ 11 Which passuk does NOT appear in תפ…" at bounding box center [678, 314] width 1017 height 776
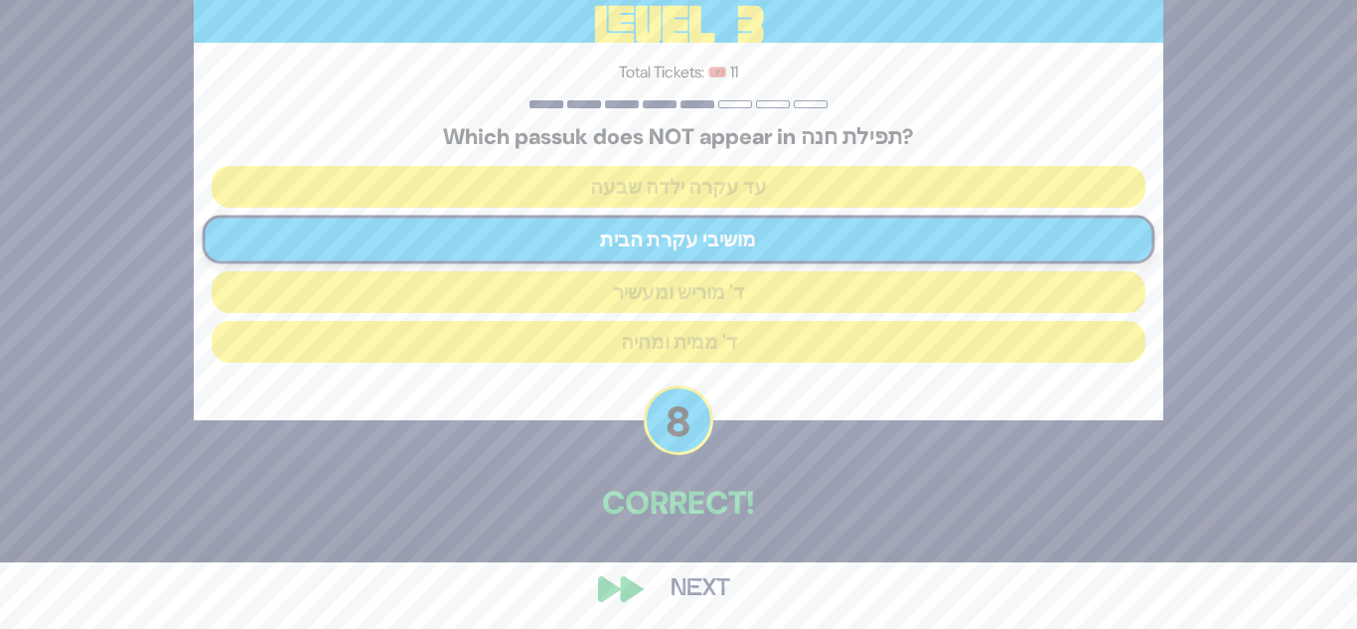
scroll to position [74, 0]
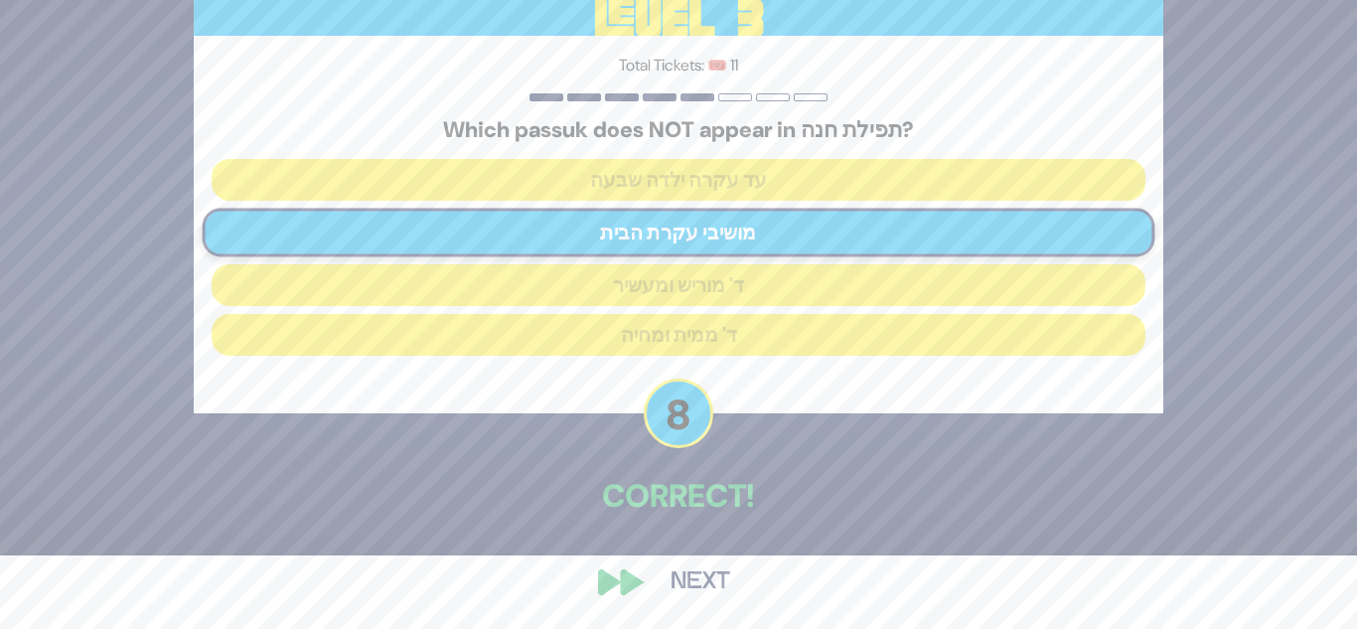
click at [687, 577] on button "Next" at bounding box center [700, 582] width 115 height 46
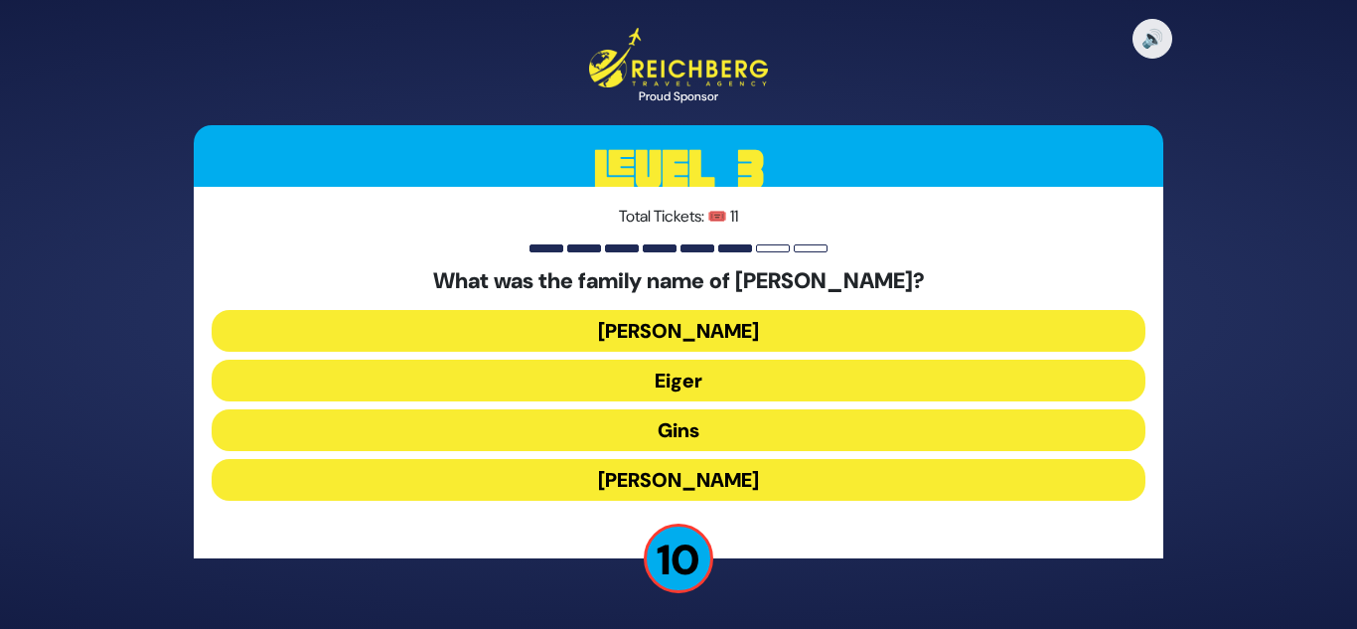
click at [730, 339] on button "Schreiber" at bounding box center [679, 331] width 934 height 42
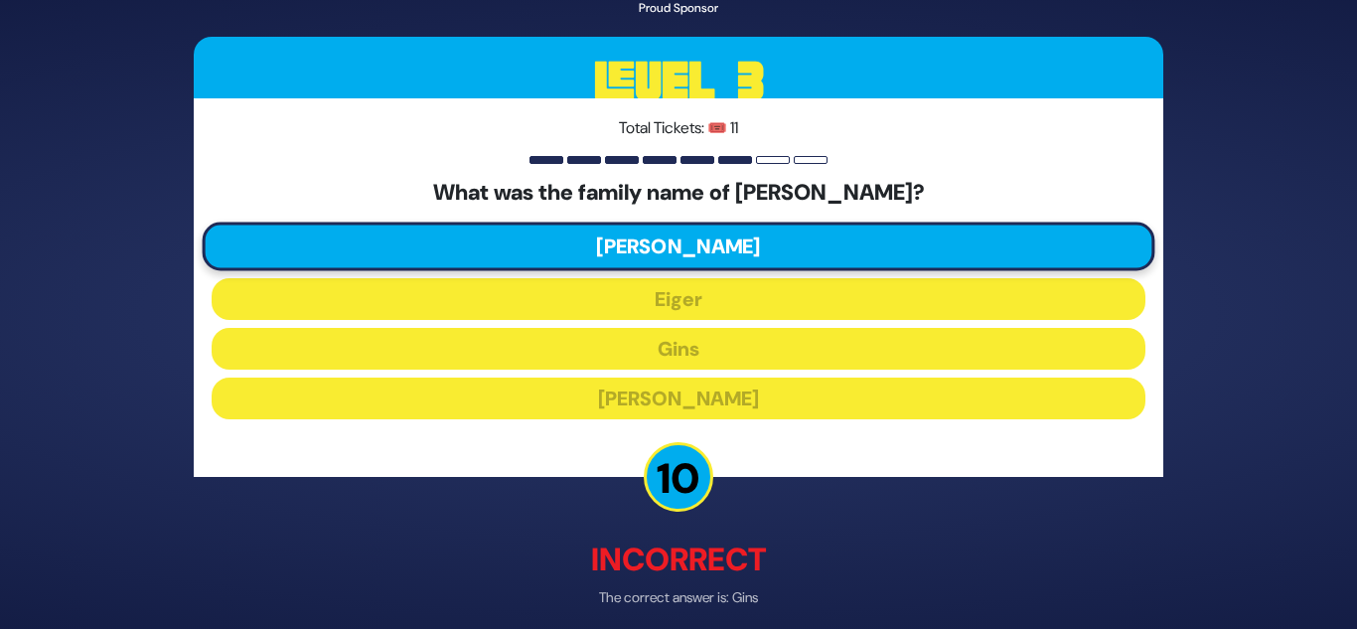
click at [736, 372] on div "What was the family name of Rabbi Akiva Eiger? Schreiber Eiger Gins Rosenfeld" at bounding box center [679, 303] width 934 height 246
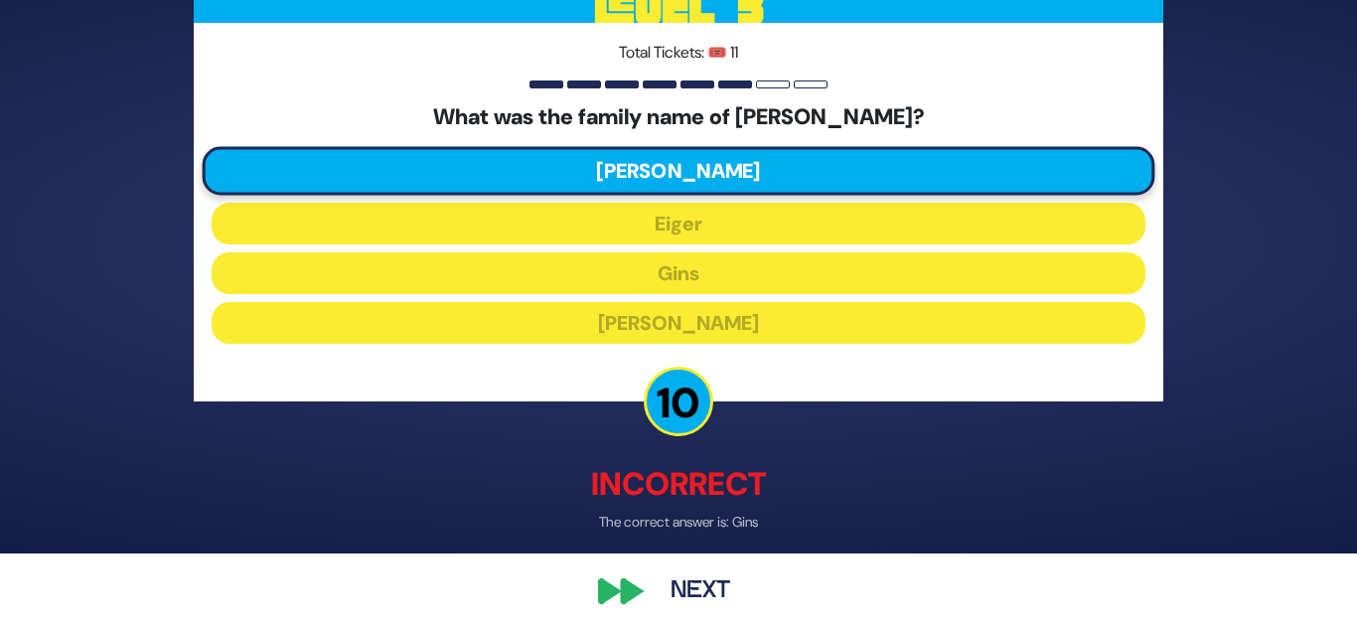
scroll to position [83, 0]
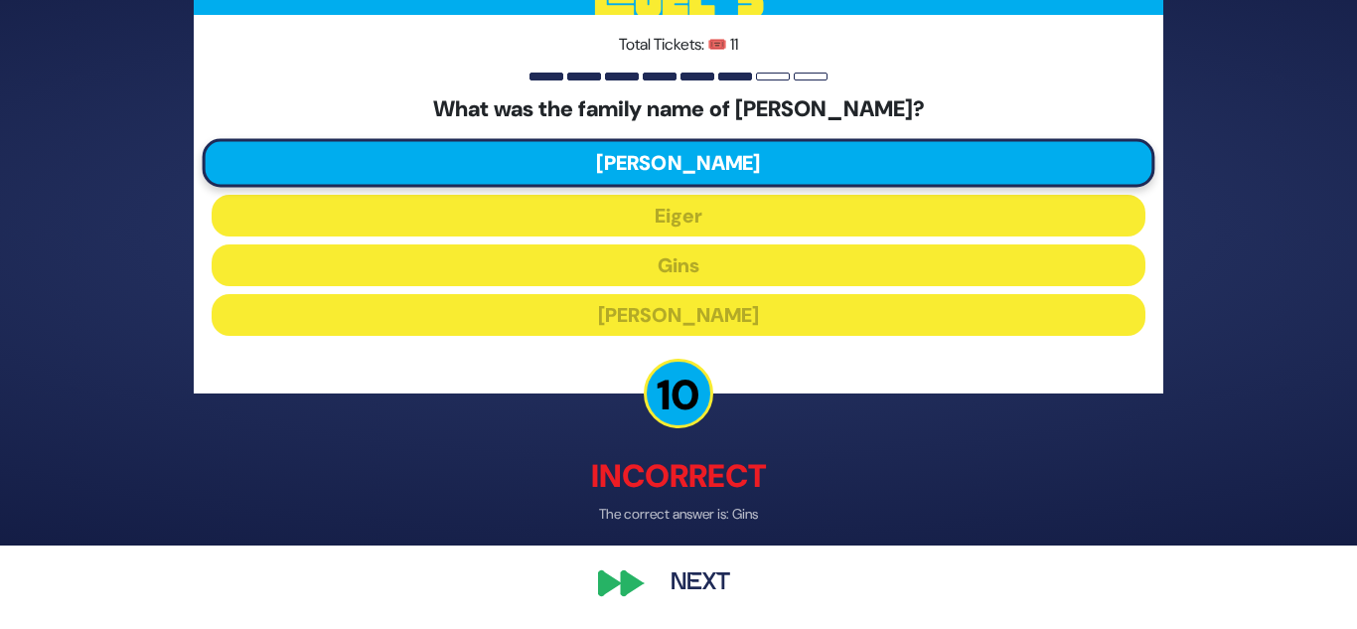
click at [696, 592] on button "Next" at bounding box center [700, 582] width 115 height 46
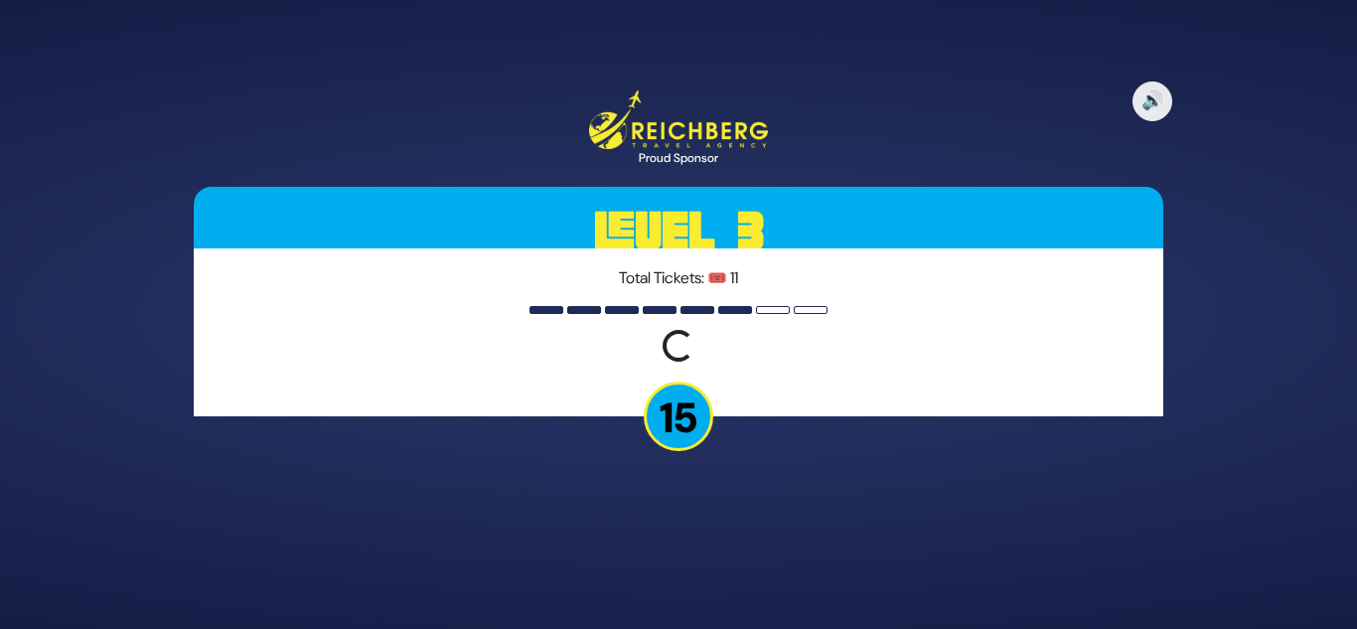
scroll to position [0, 0]
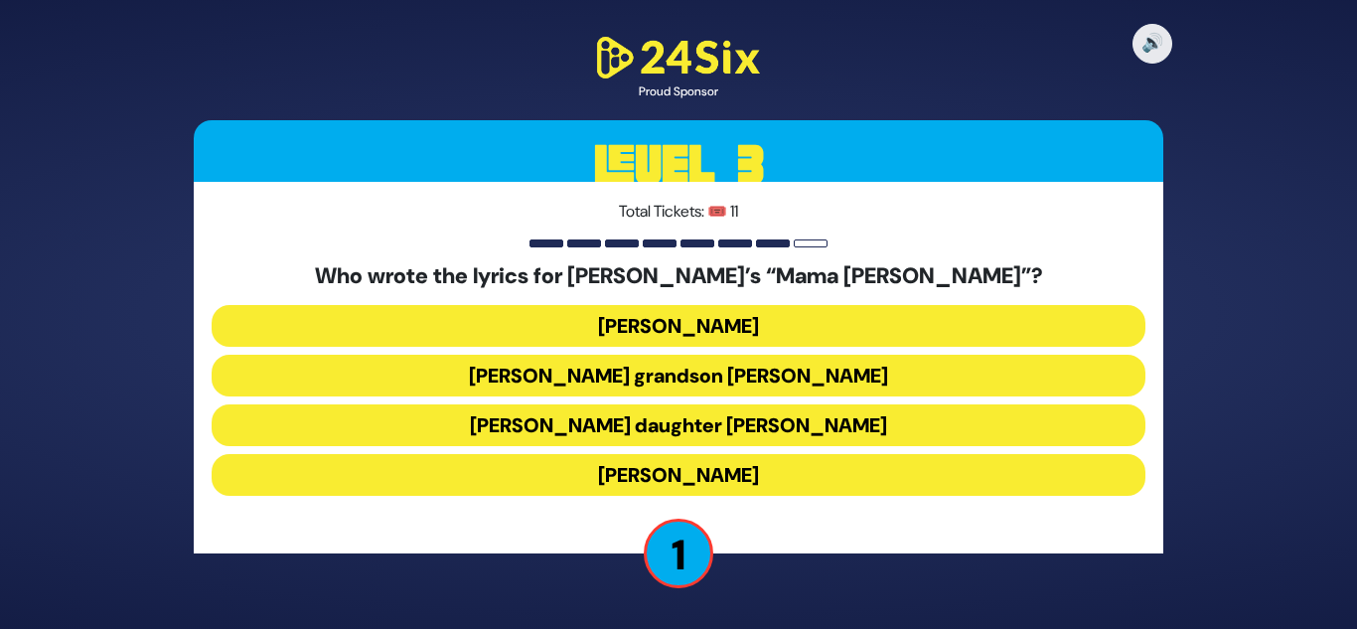
click at [768, 437] on button "Abie Rotenberg’s daughter Bella Levitan" at bounding box center [679, 425] width 934 height 42
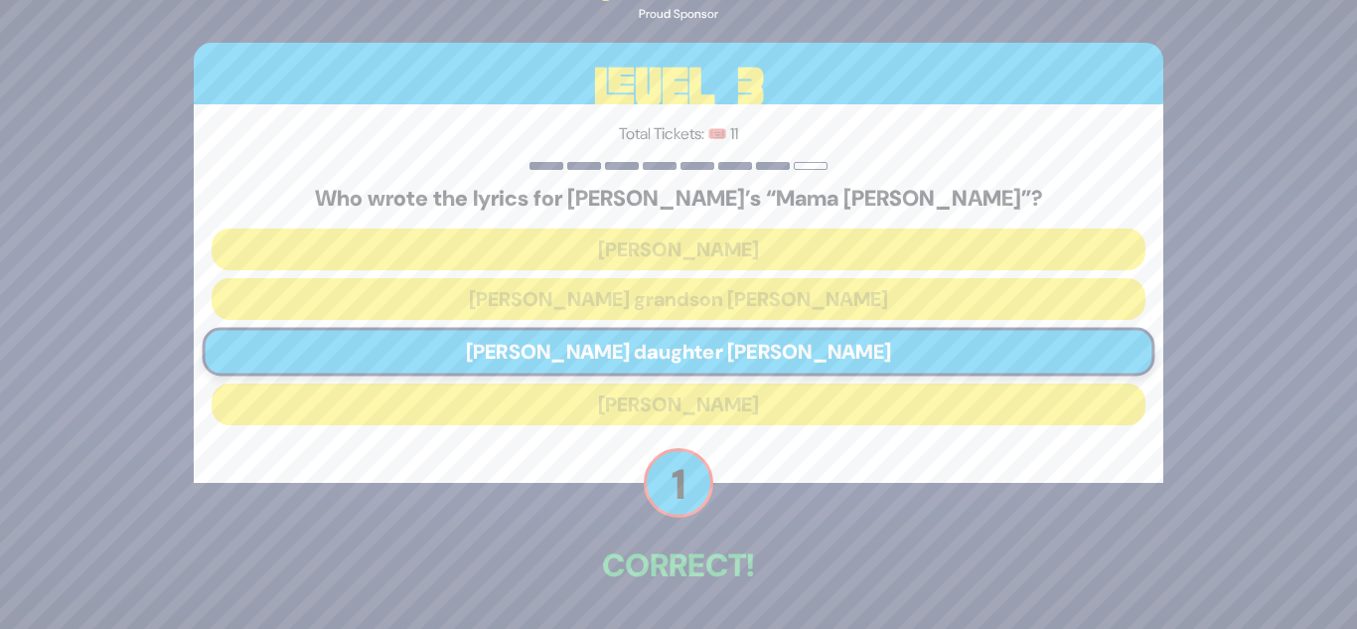
click at [756, 488] on div "🔊 Proud Sponsor Level 3 Total Tickets: 🎟️ 11 Who wrote the lyrics for Shwekey’s…" at bounding box center [678, 314] width 1017 height 767
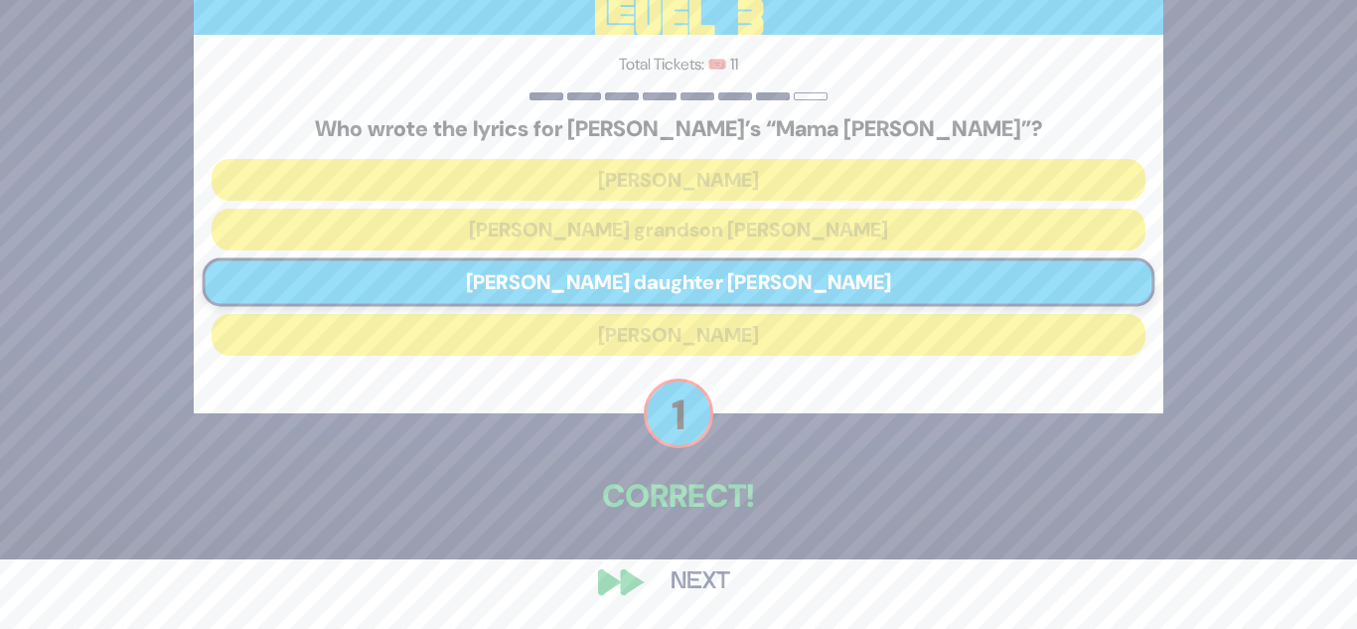
click at [721, 584] on button "Next" at bounding box center [700, 582] width 115 height 46
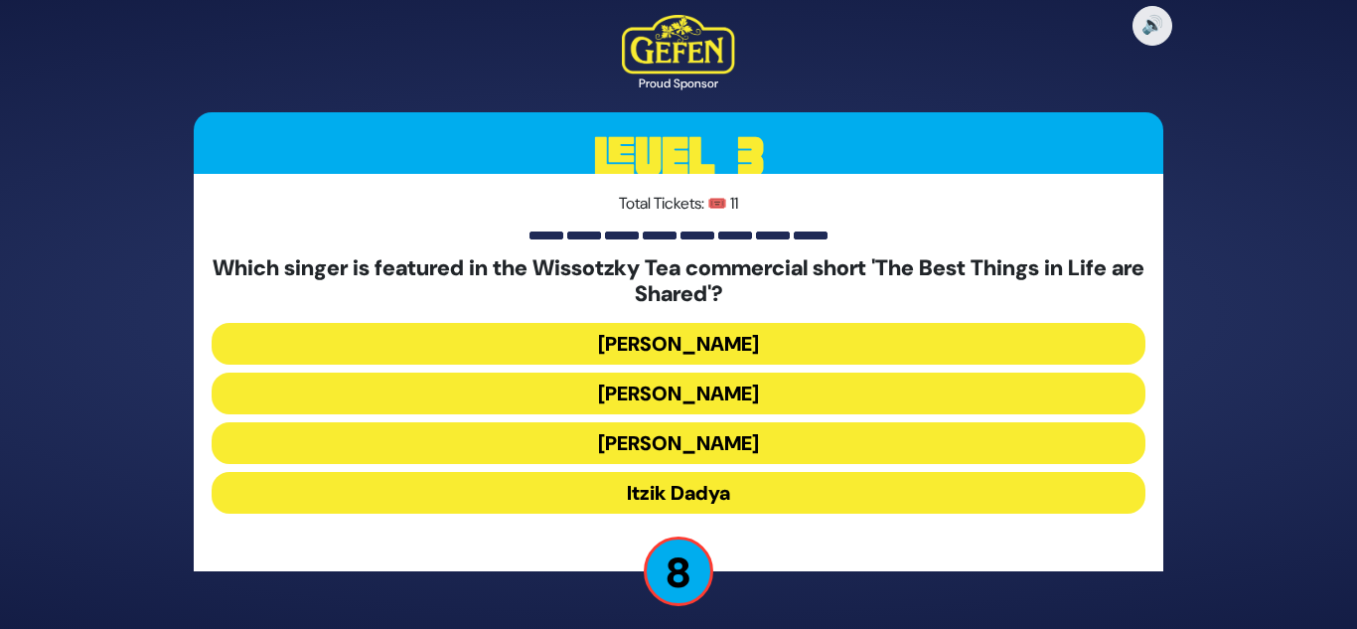
click at [745, 349] on button "Eli Marcus" at bounding box center [679, 344] width 934 height 42
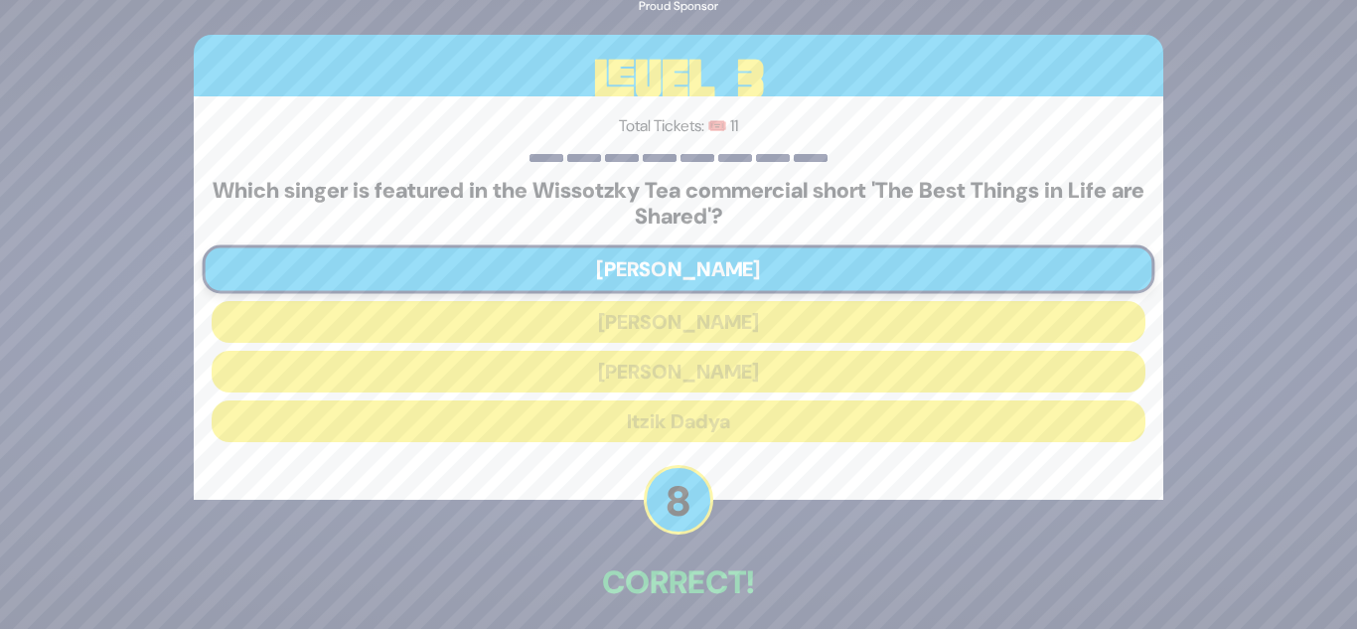
click at [720, 567] on p "Correct!" at bounding box center [679, 582] width 970 height 48
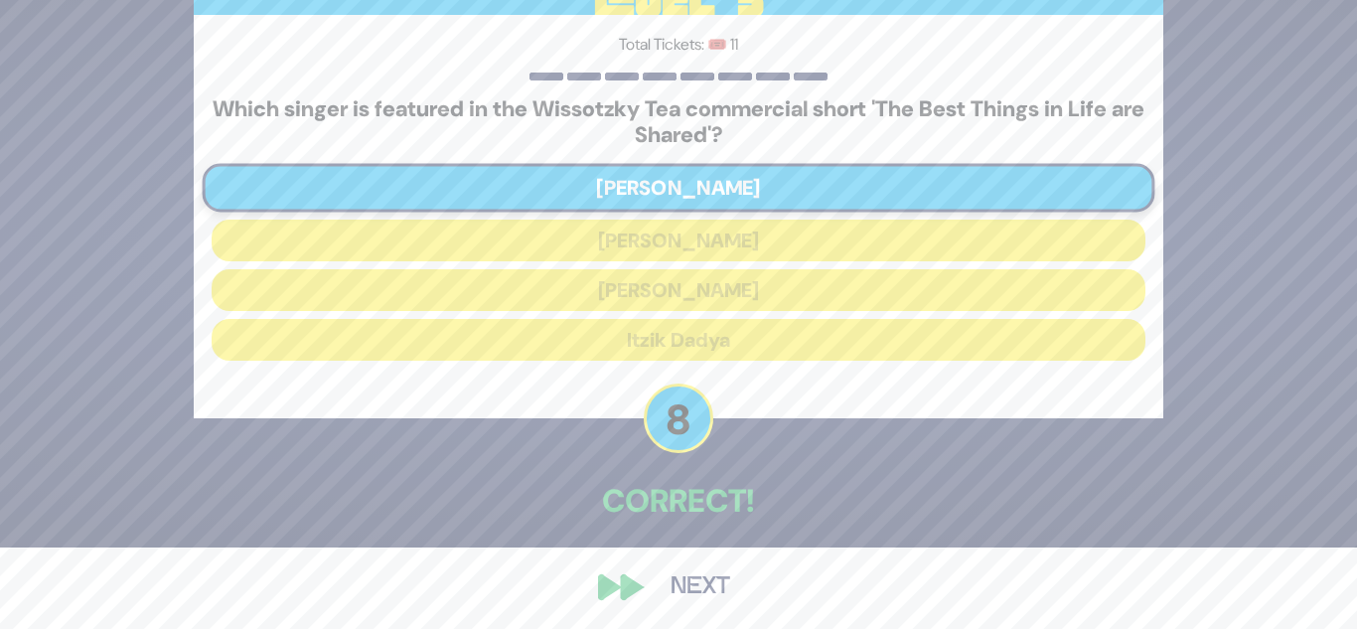
scroll to position [86, 0]
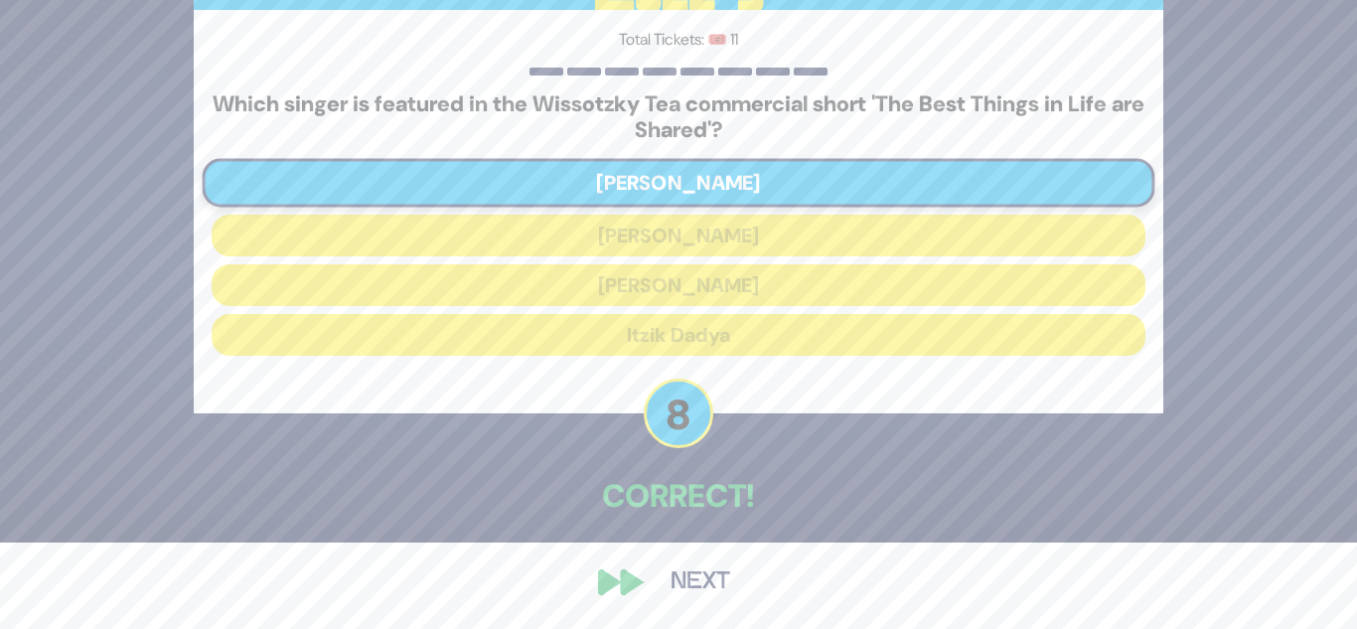
click at [694, 560] on button "Next" at bounding box center [700, 582] width 115 height 46
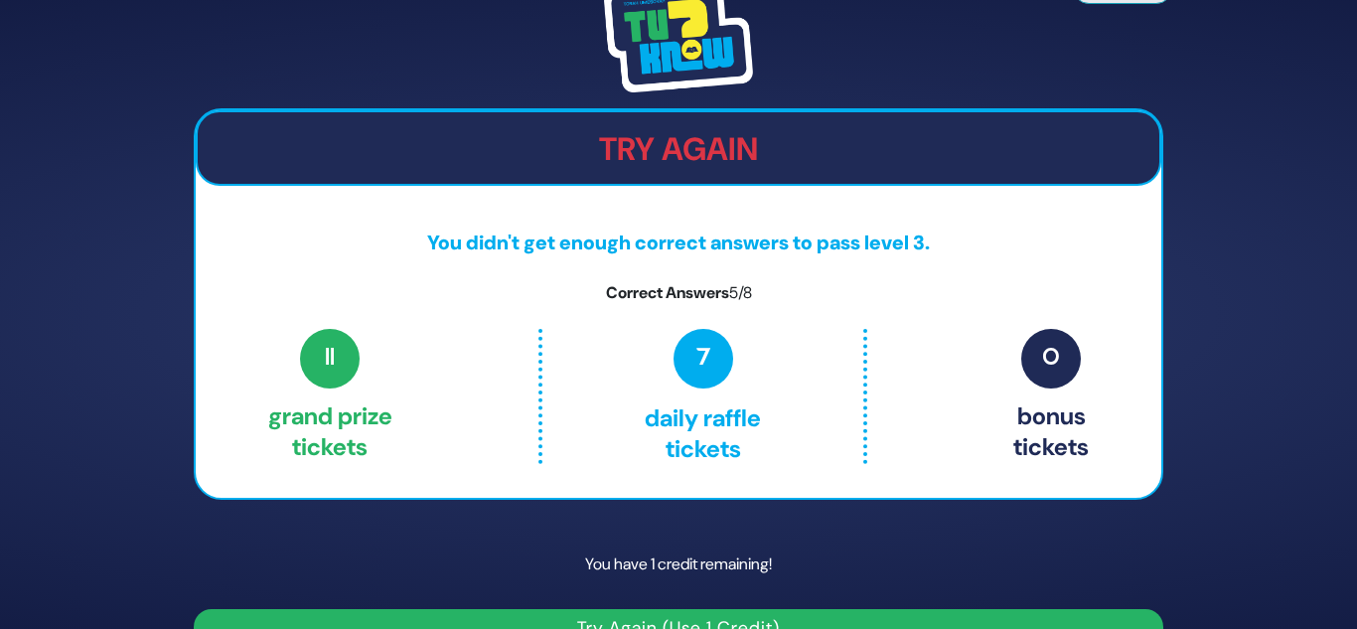
scroll to position [43, 0]
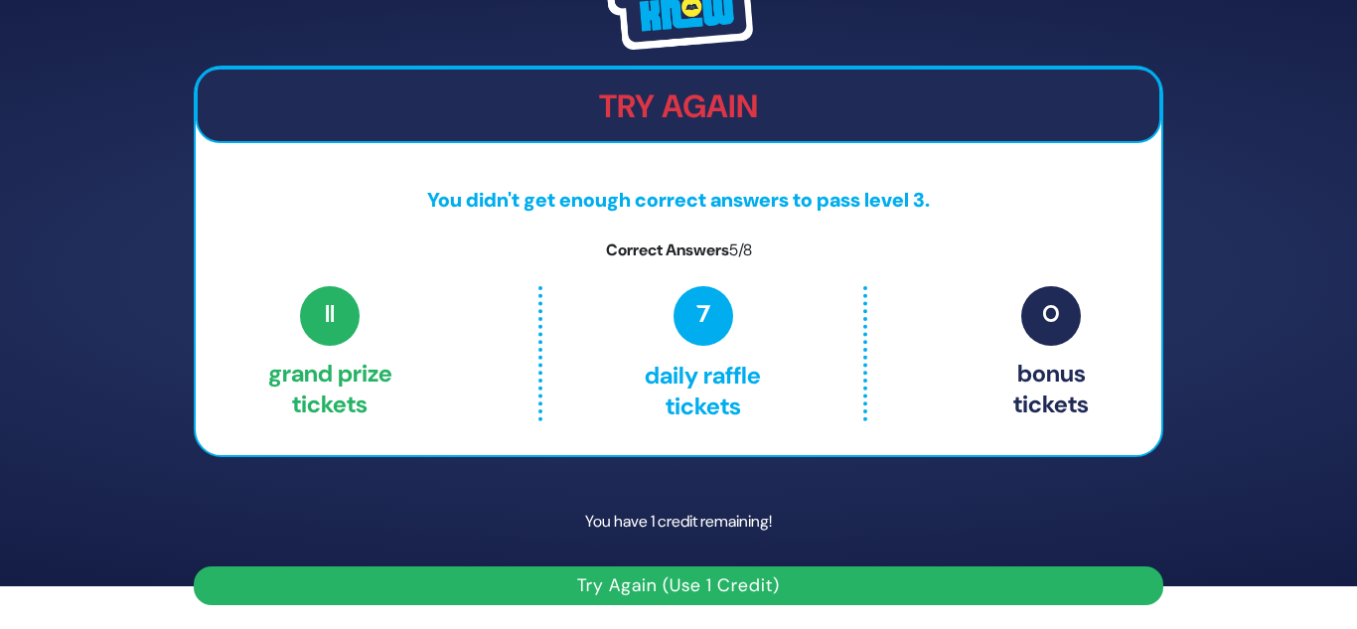
click at [673, 573] on button "Try Again (Use 1 Credit)" at bounding box center [679, 585] width 970 height 39
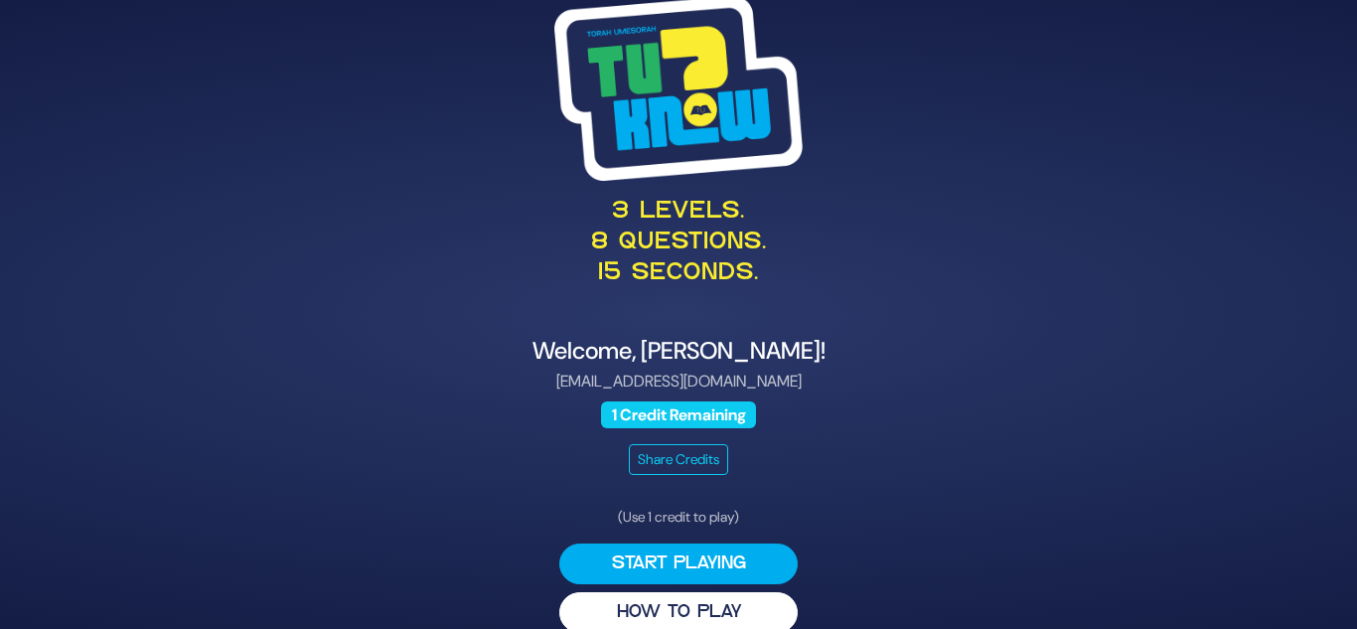
scroll to position [28, 0]
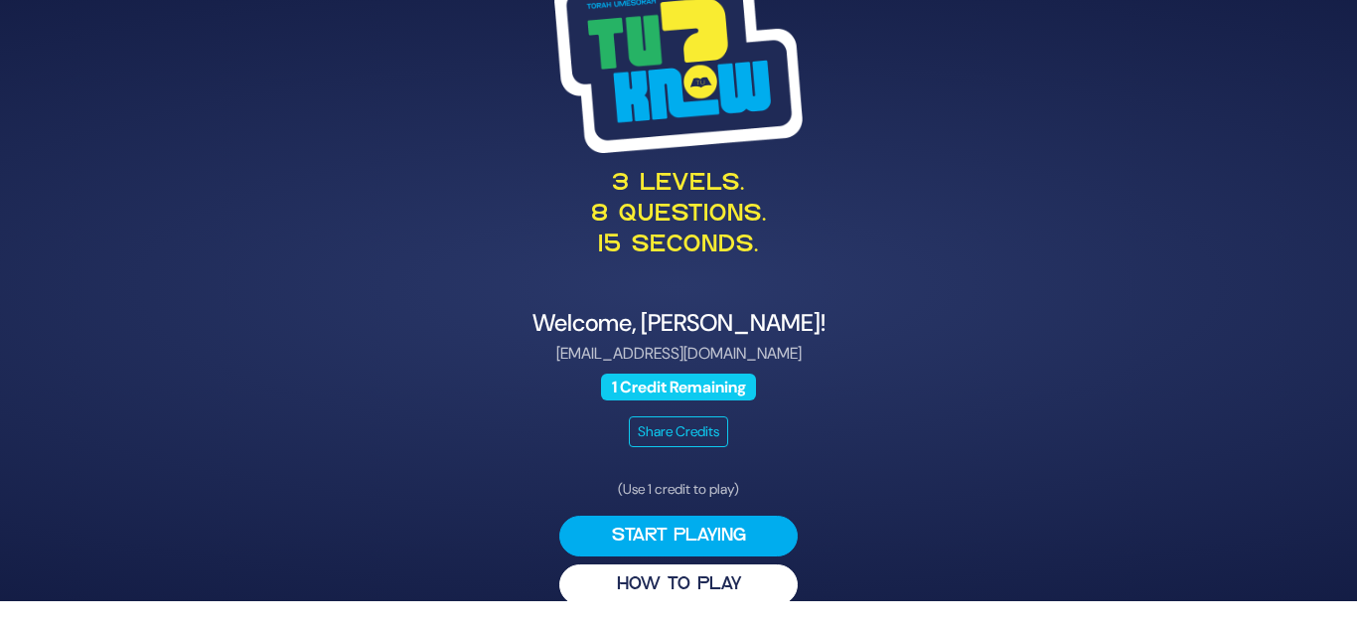
click at [548, 408] on div "Welcome, [PERSON_NAME]! [EMAIL_ADDRESS][DOMAIN_NAME] 1 Credit Remaining Share C…" at bounding box center [679, 378] width 970 height 138
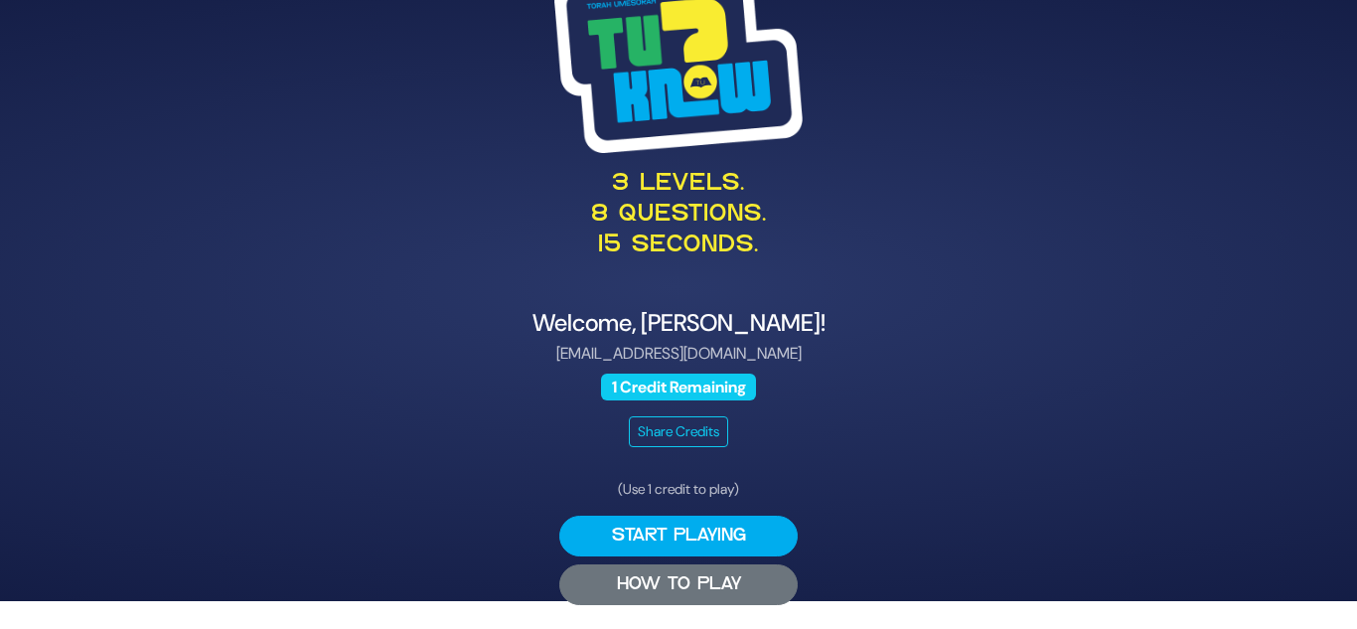
click at [694, 576] on button "HOW TO PLAY" at bounding box center [678, 584] width 238 height 41
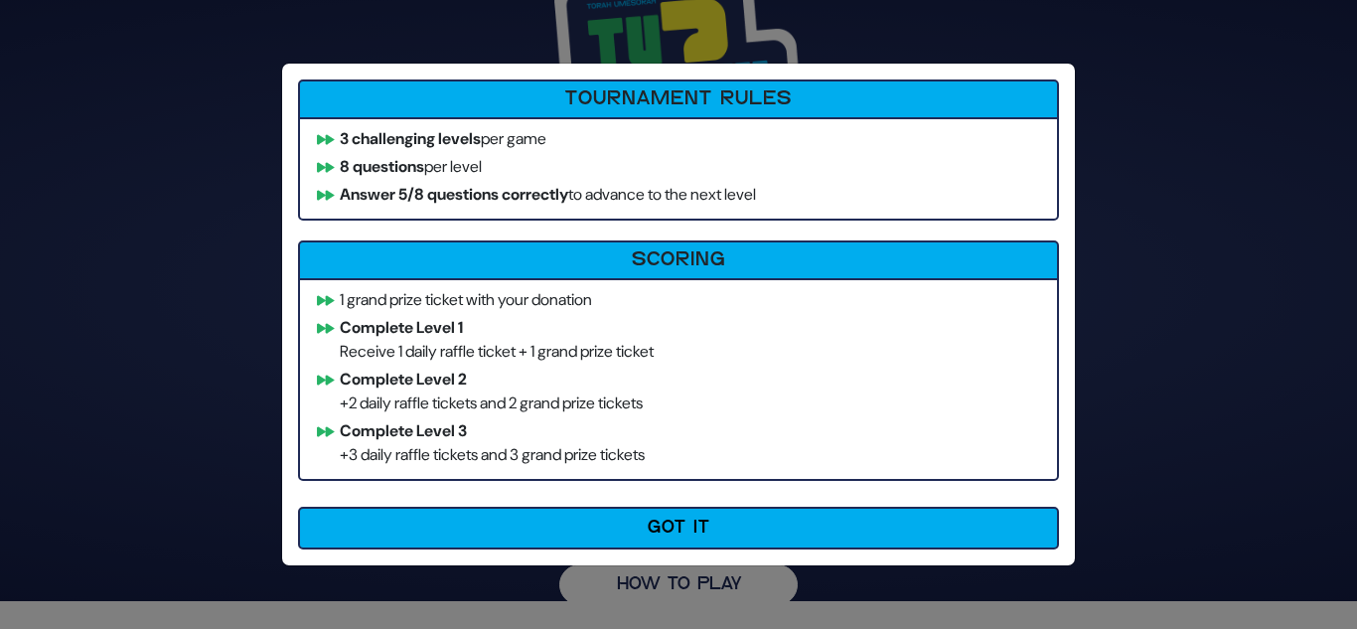
click at [595, 337] on li "Complete Level 1 Receive 1 daily raffle ticket + 1 grand prize ticket" at bounding box center [678, 340] width 741 height 48
click at [155, 232] on div "How to Play Tournament Rules 3 challenging levels per game 8 questions per leve…" at bounding box center [678, 314] width 1357 height 629
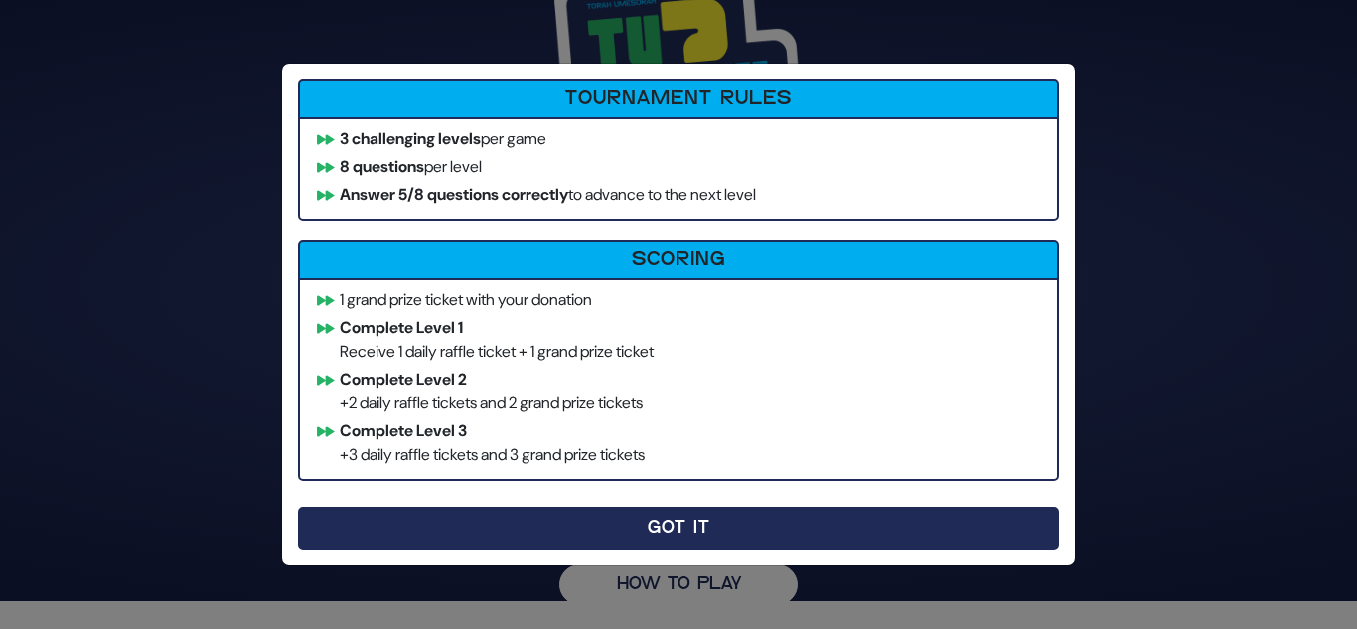
click at [603, 519] on button "Got It" at bounding box center [678, 528] width 761 height 43
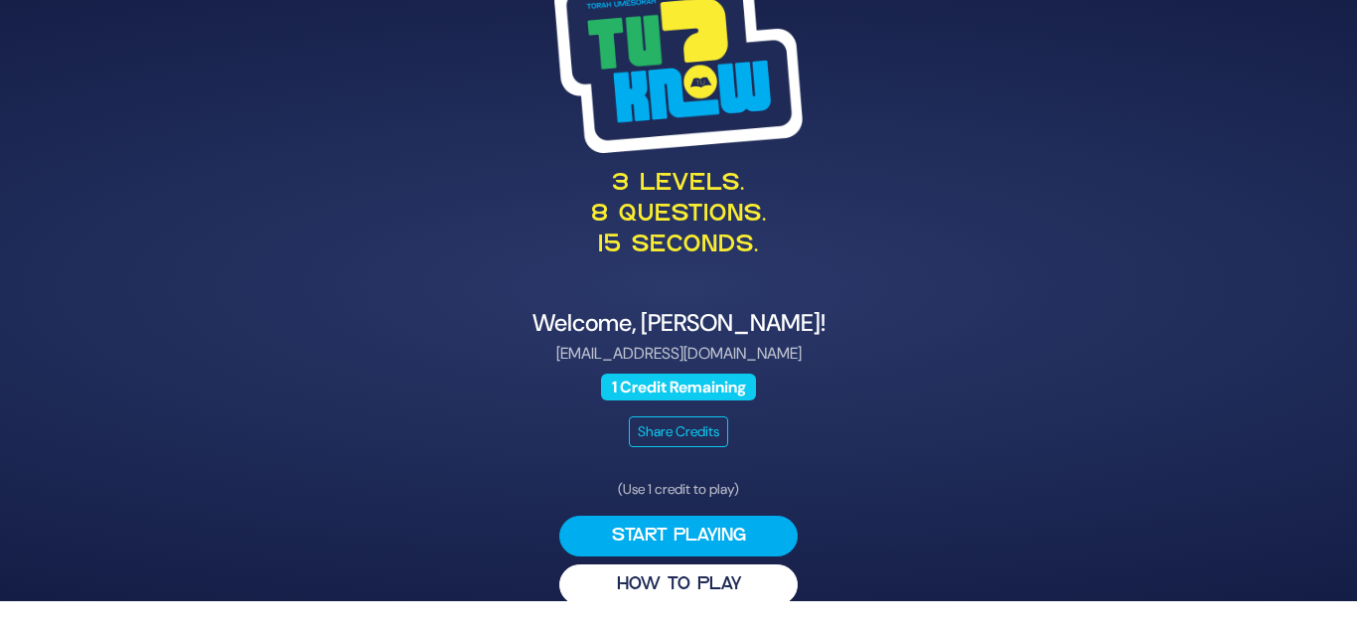
click at [447, 403] on div "Welcome, [PERSON_NAME]! [EMAIL_ADDRESS][DOMAIN_NAME] 1 Credit Remaining Share C…" at bounding box center [679, 378] width 970 height 138
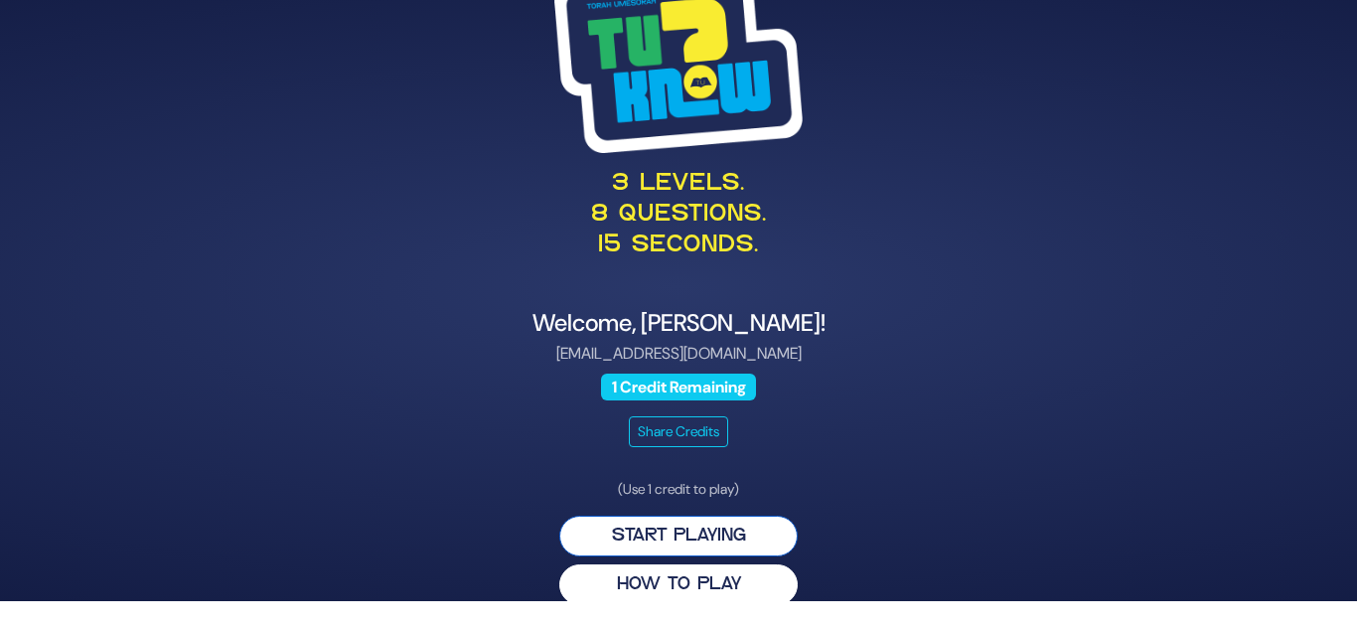
click at [638, 542] on button "Start Playing" at bounding box center [678, 536] width 238 height 41
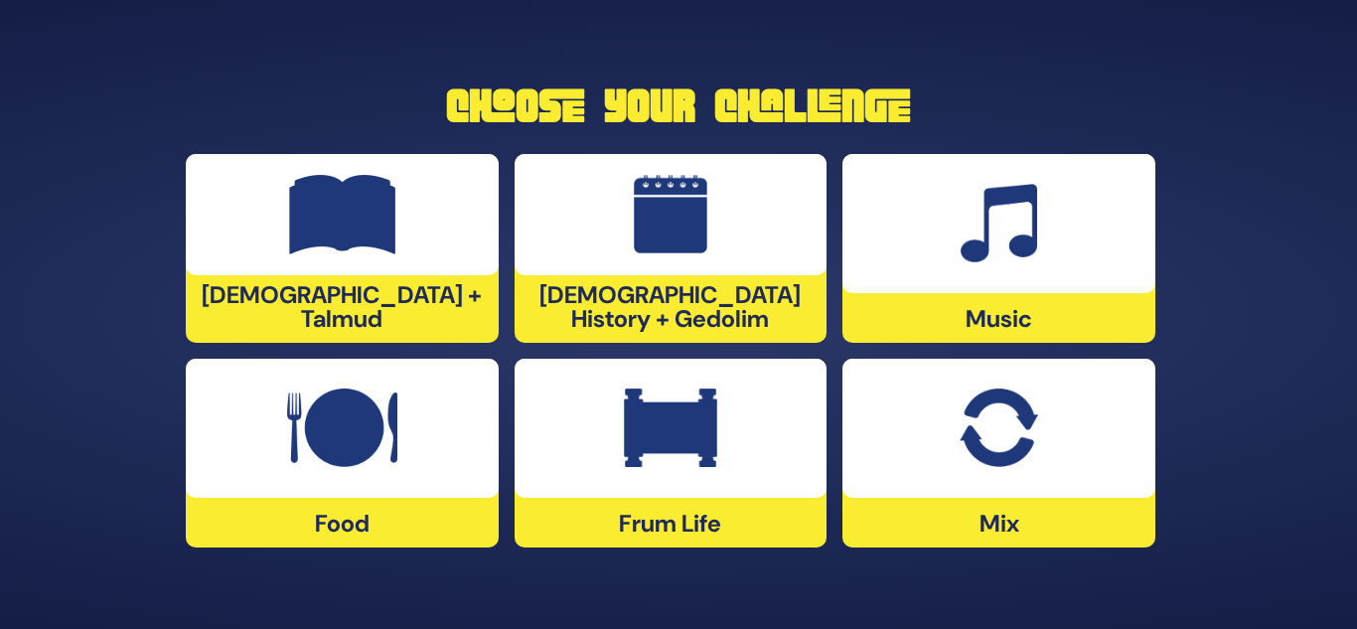
click at [427, 398] on div at bounding box center [342, 428] width 313 height 139
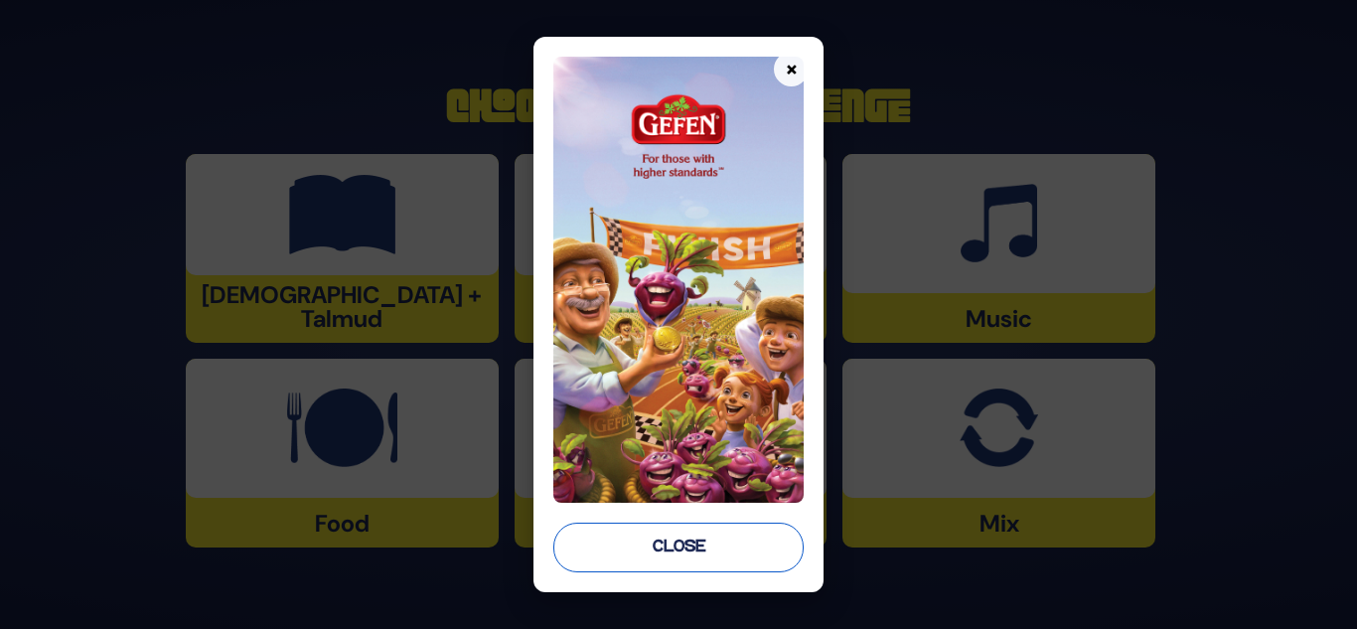
click at [700, 537] on button "Close" at bounding box center [678, 548] width 251 height 50
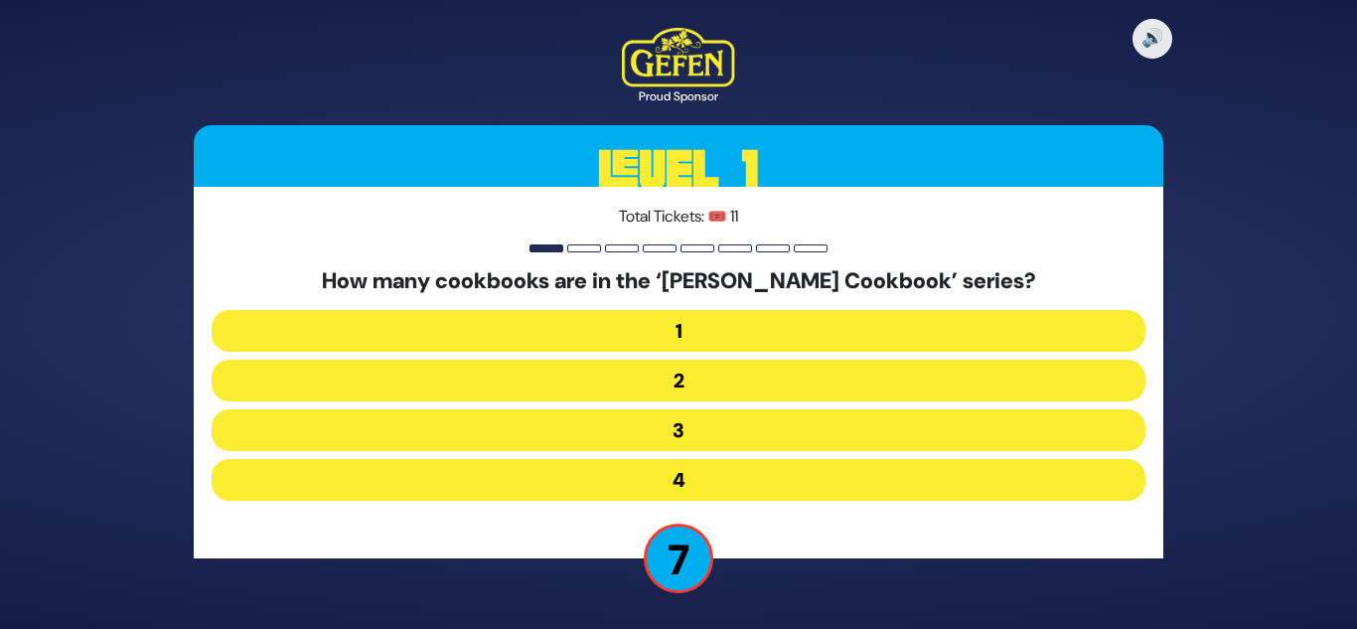
click at [680, 471] on button "4" at bounding box center [679, 480] width 934 height 42
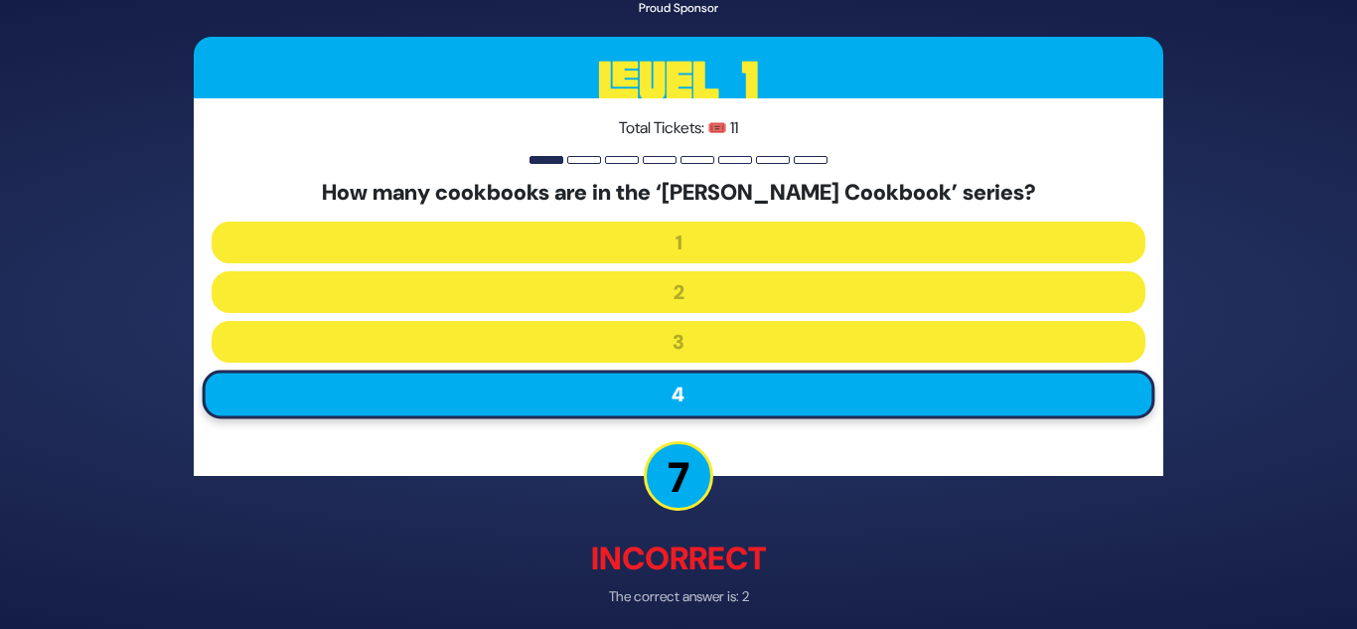
click at [683, 552] on p "Incorrect" at bounding box center [679, 559] width 970 height 48
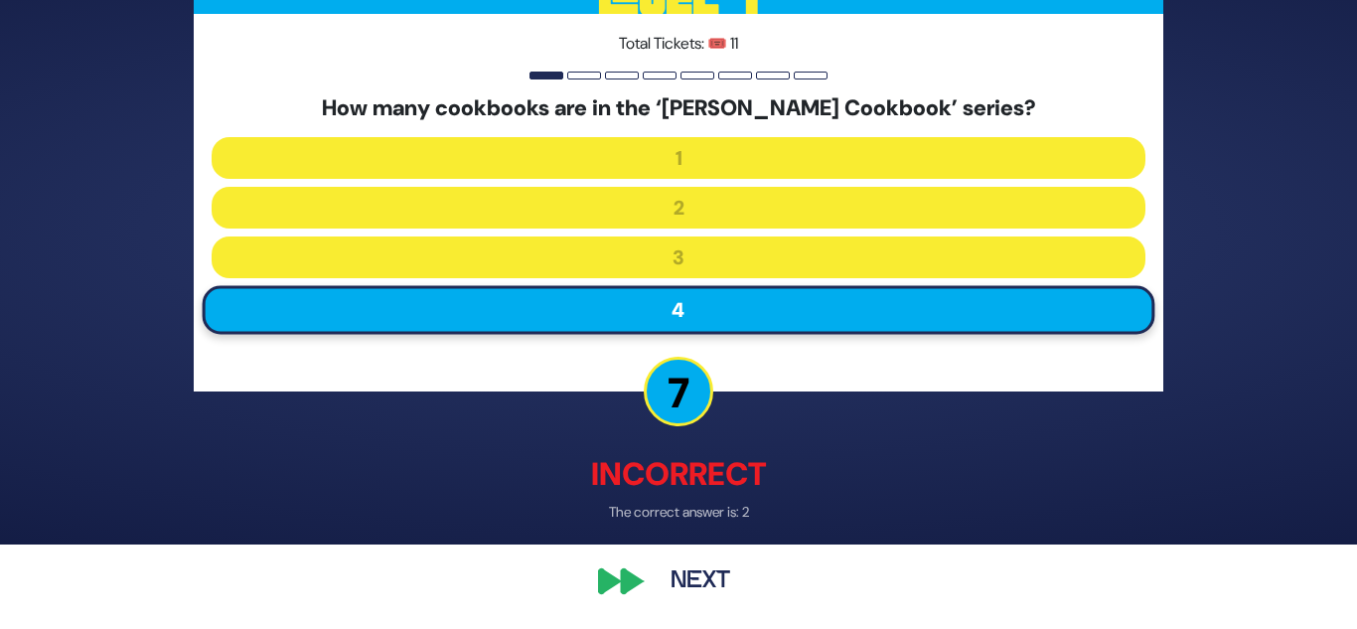
click at [677, 579] on button "Next" at bounding box center [700, 582] width 115 height 46
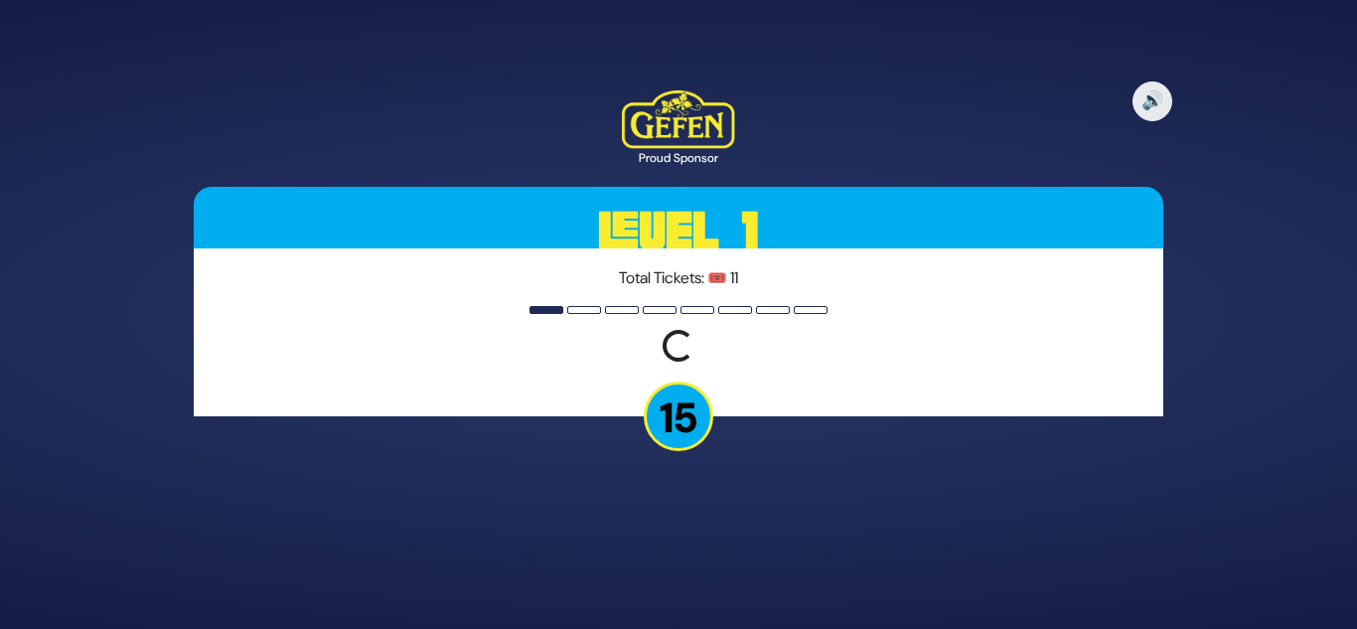
scroll to position [0, 0]
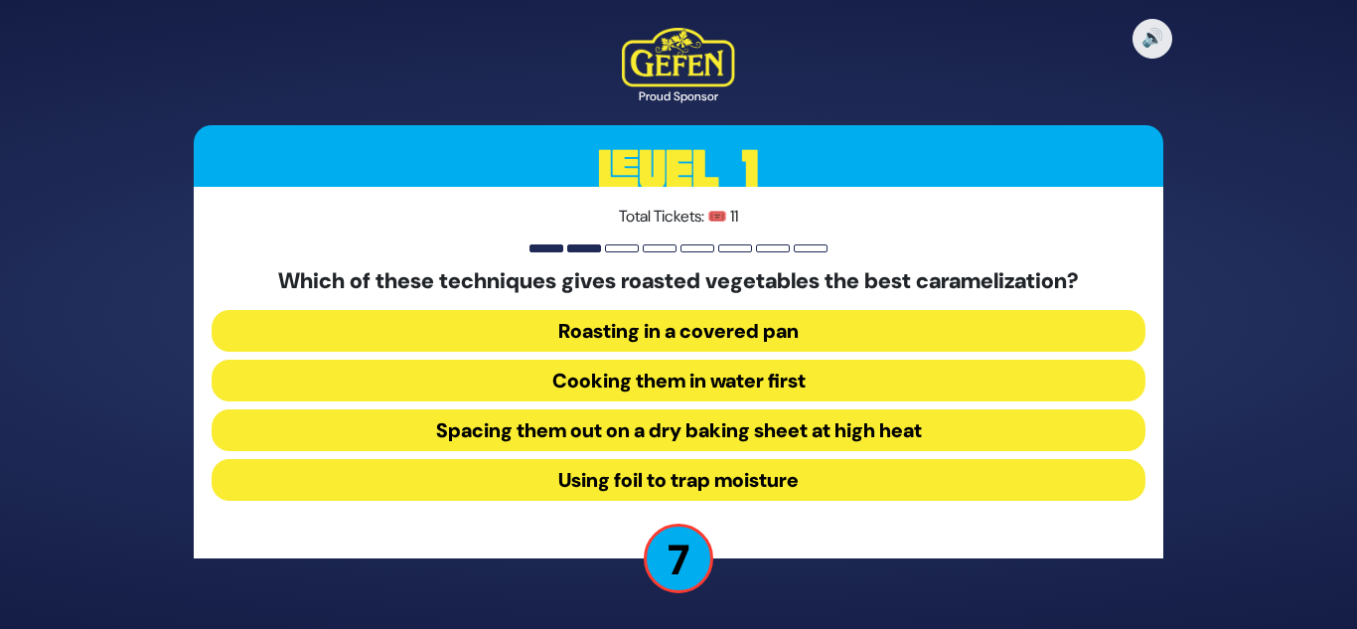
click at [719, 431] on button "Spacing them out on a dry baking sheet at high heat" at bounding box center [679, 430] width 934 height 42
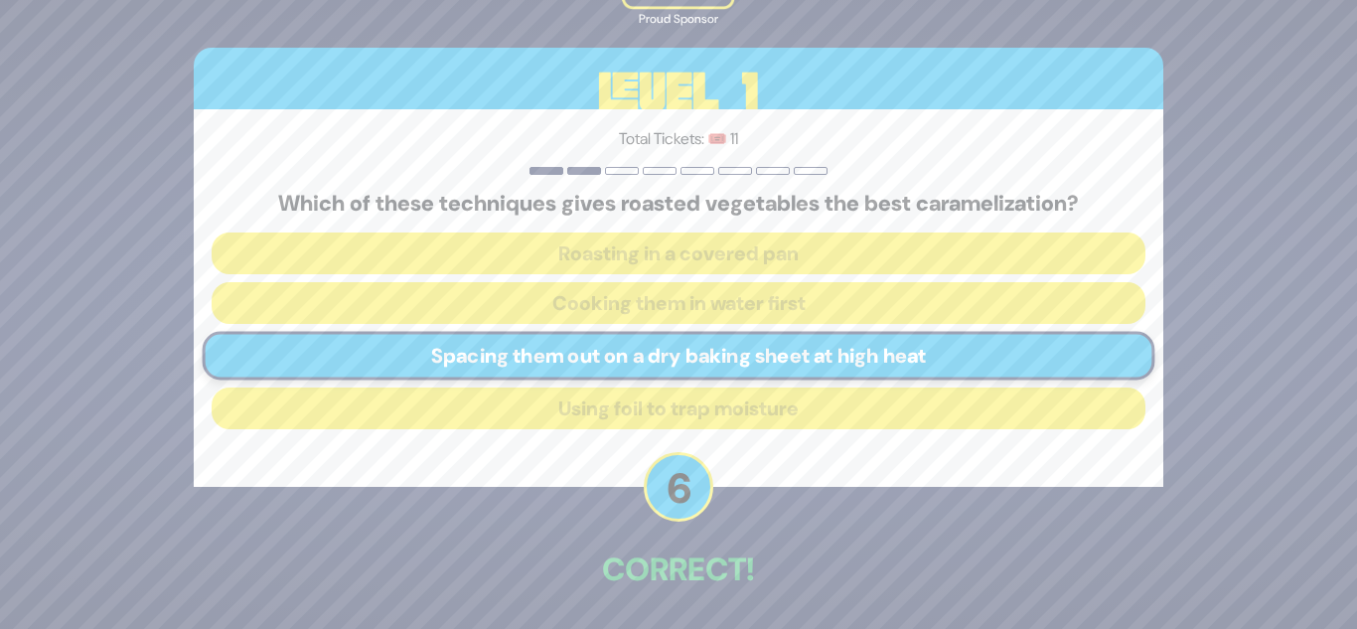
click at [712, 487] on p "6" at bounding box center [679, 487] width 70 height 70
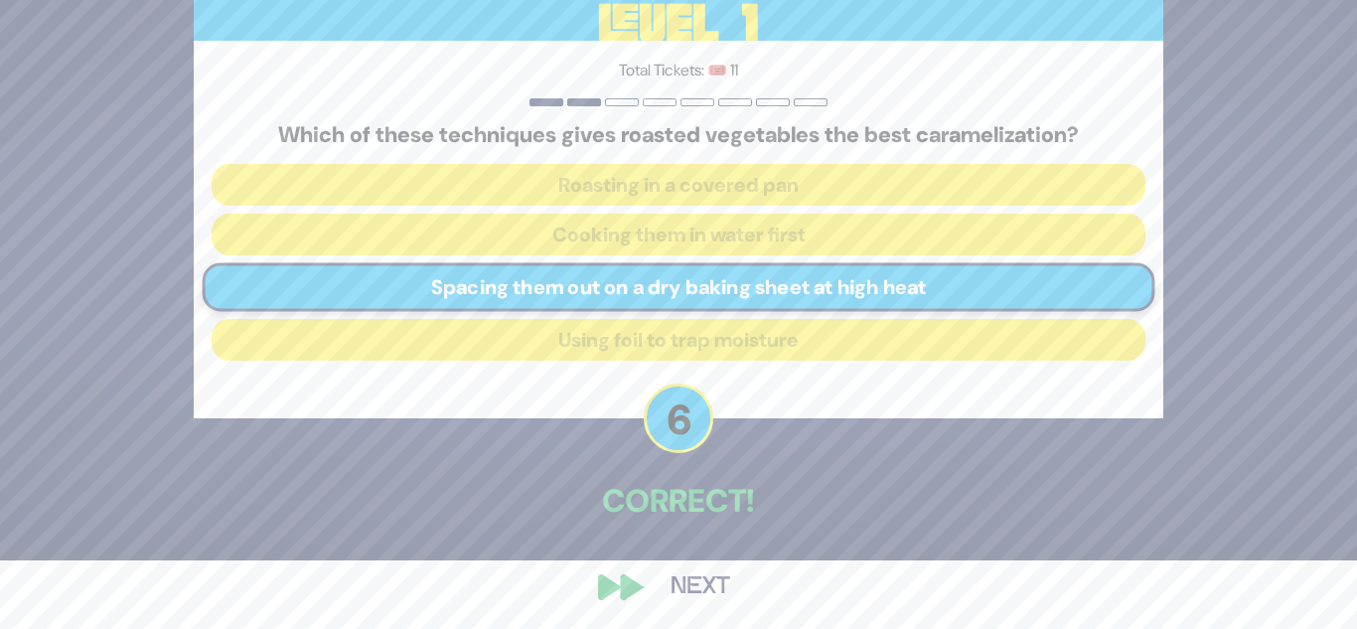
scroll to position [74, 0]
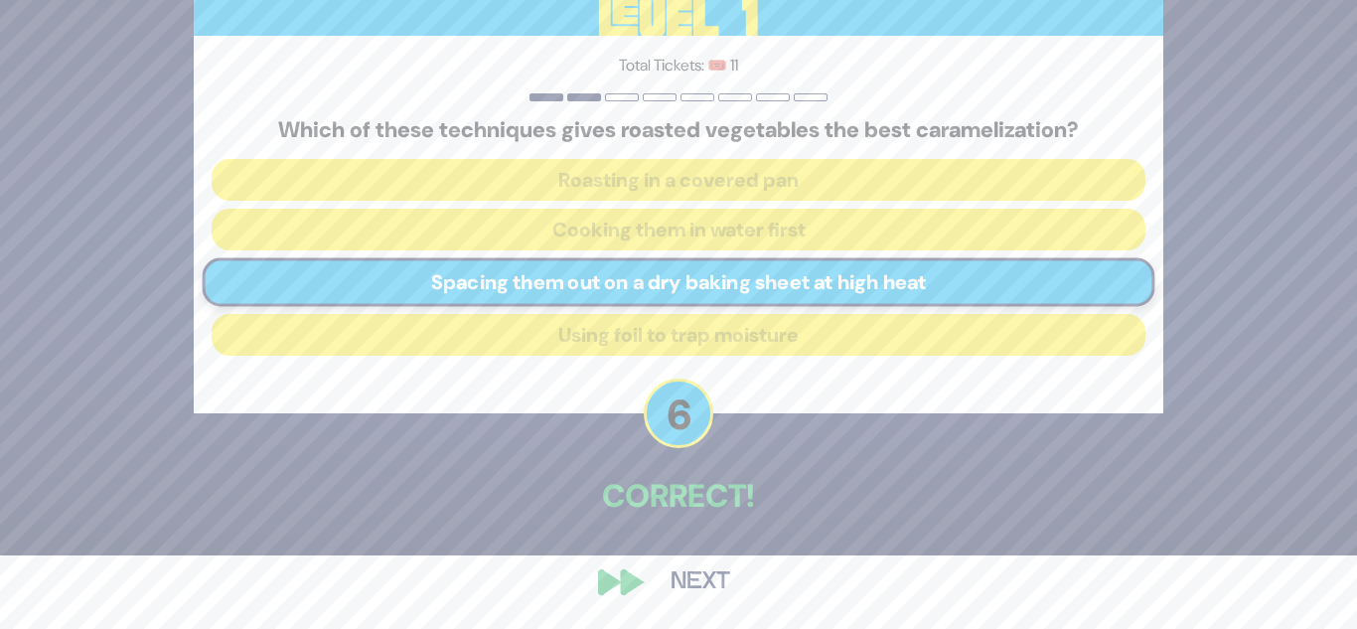
click at [681, 584] on button "Next" at bounding box center [700, 582] width 115 height 46
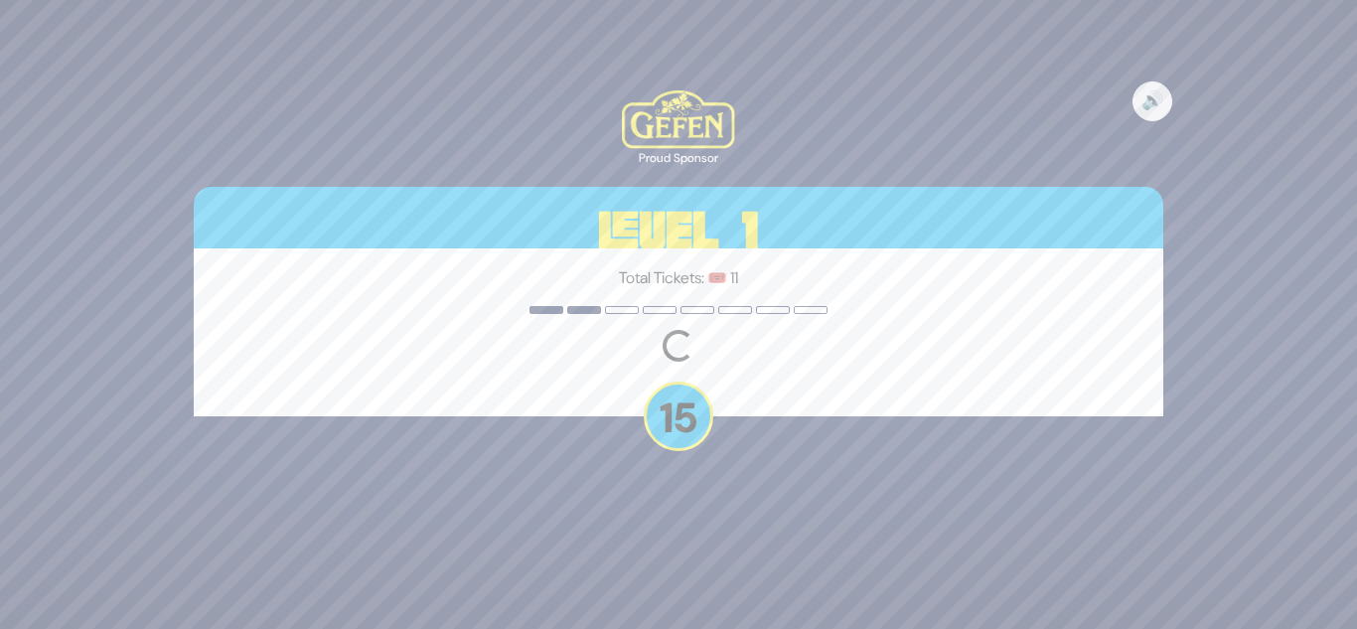
scroll to position [0, 0]
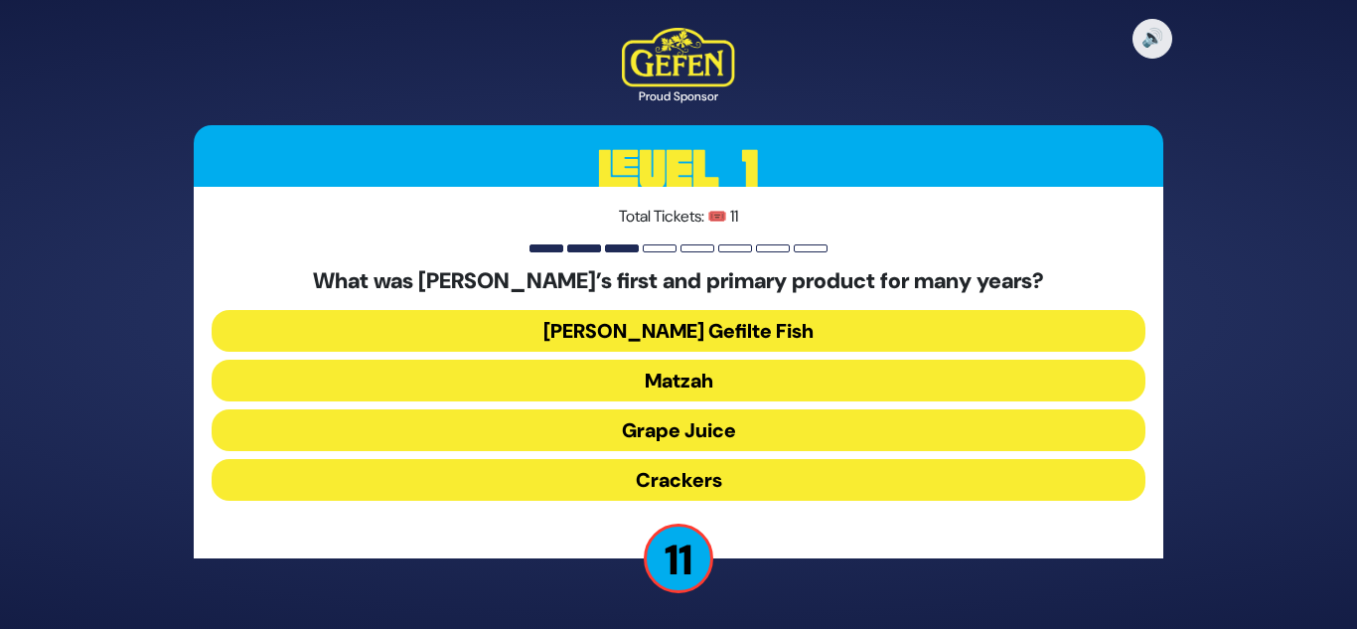
click at [741, 331] on button "[PERSON_NAME] Gefilte Fish" at bounding box center [679, 331] width 934 height 42
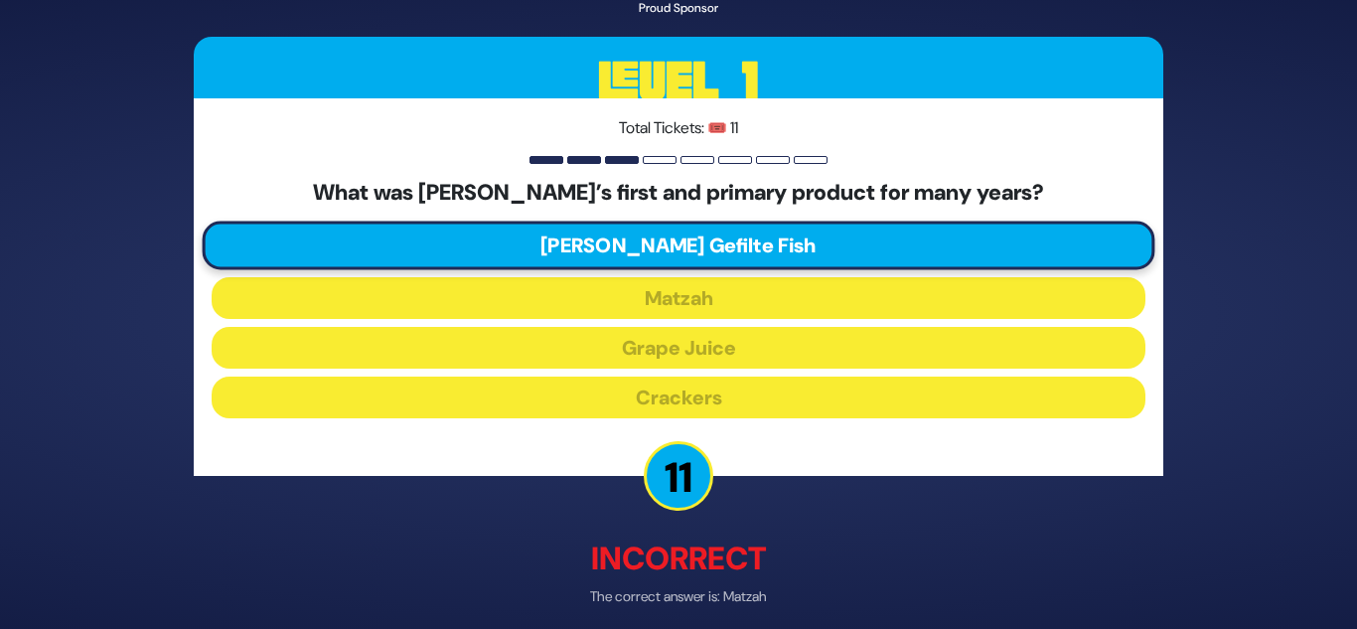
click at [713, 491] on div "🔊 Proud Sponsor Level 1 Total Tickets: 🎟️ 11 What was [PERSON_NAME]’s first and…" at bounding box center [678, 314] width 1017 height 797
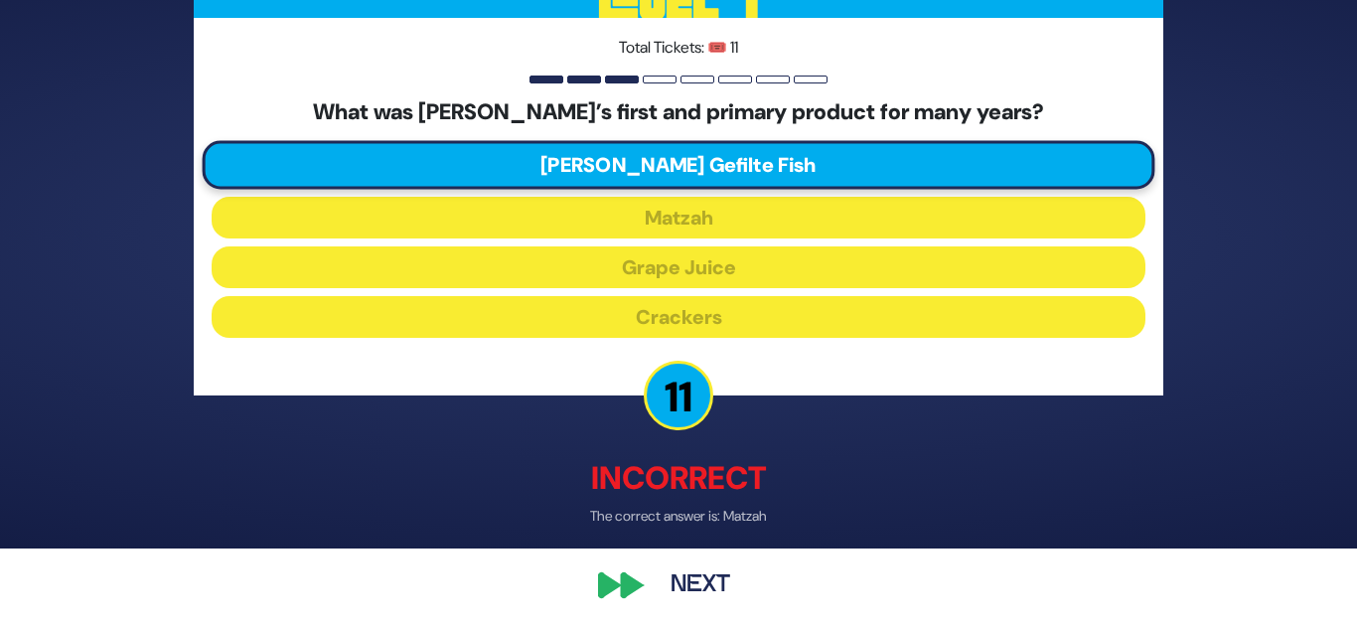
scroll to position [84, 0]
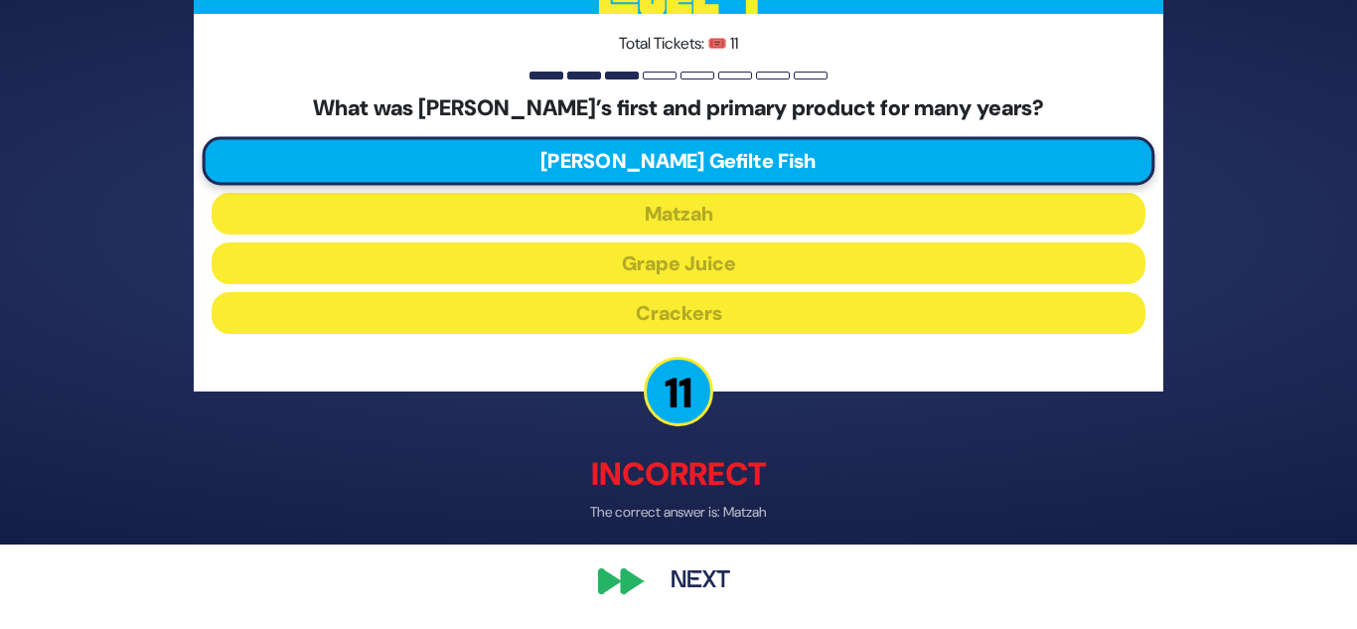
click at [688, 564] on button "Next" at bounding box center [700, 582] width 115 height 46
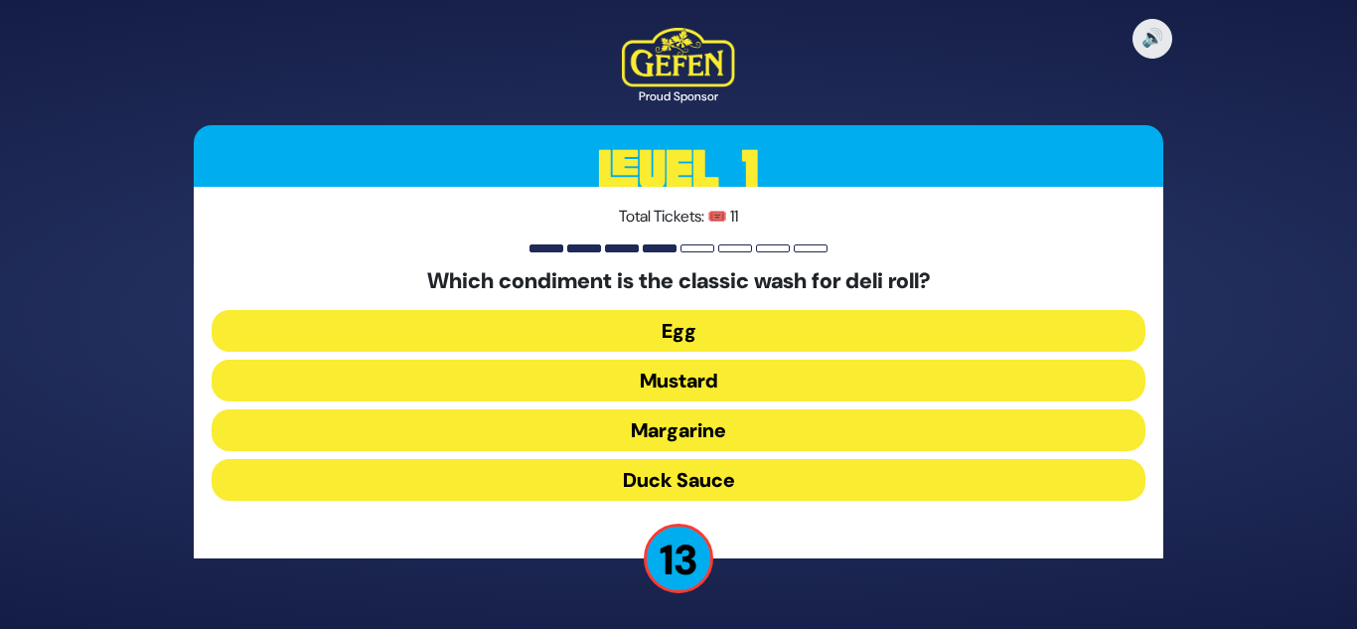
click at [704, 476] on button "Duck Sauce" at bounding box center [679, 480] width 934 height 42
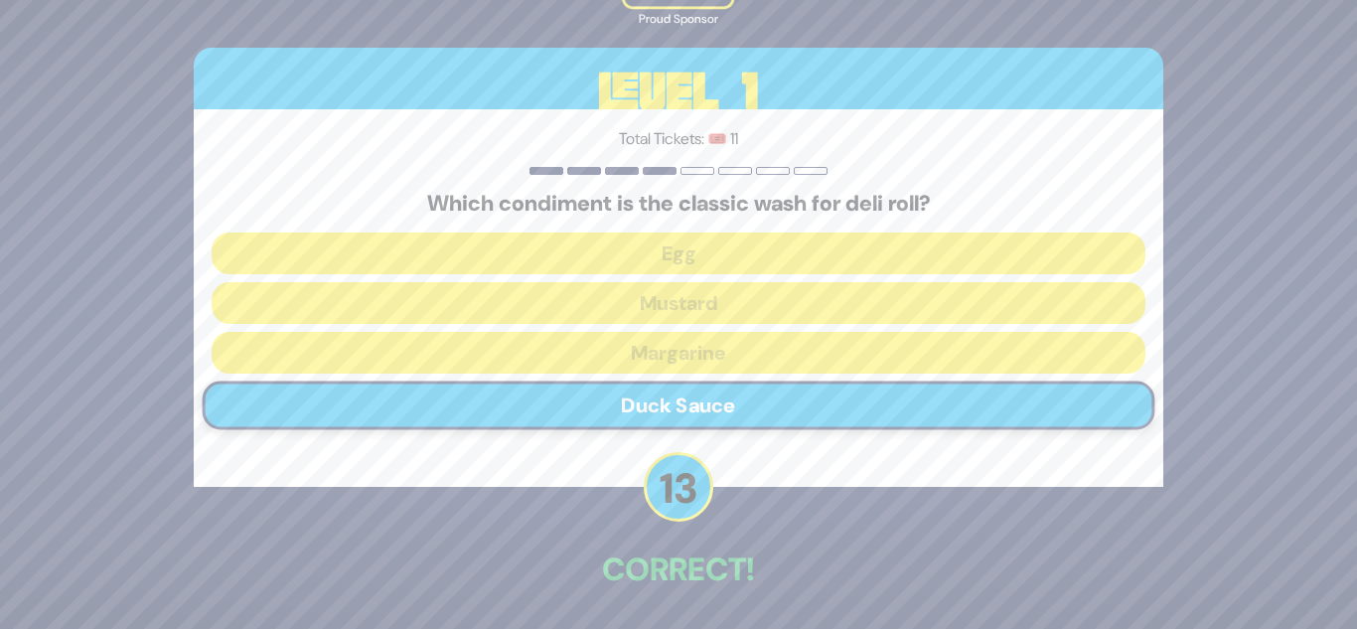
click at [684, 501] on p "13" at bounding box center [679, 487] width 70 height 70
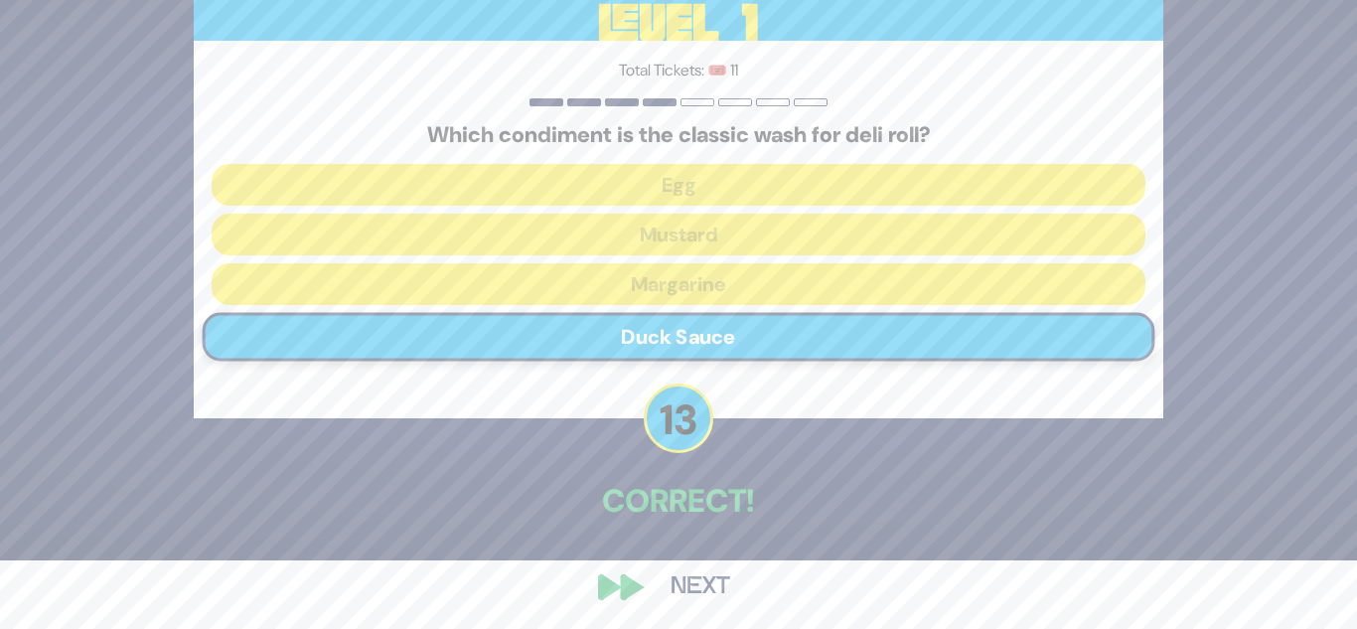
scroll to position [74, 0]
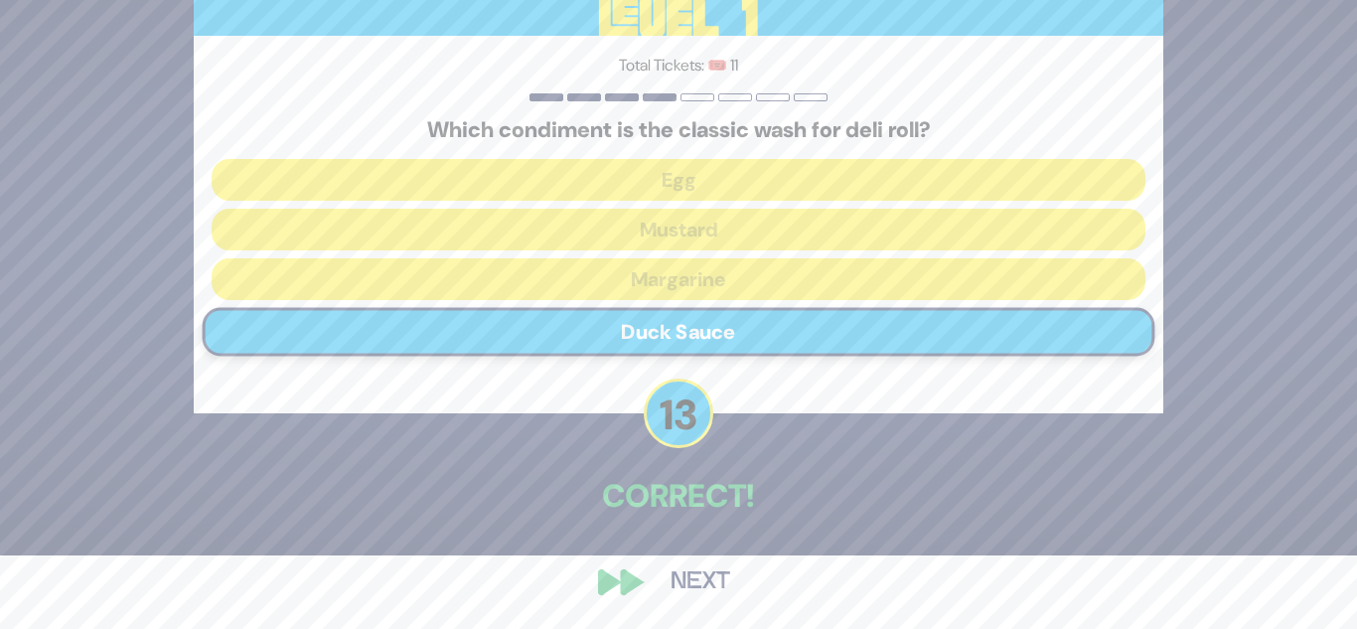
click at [670, 578] on button "Next" at bounding box center [700, 582] width 115 height 46
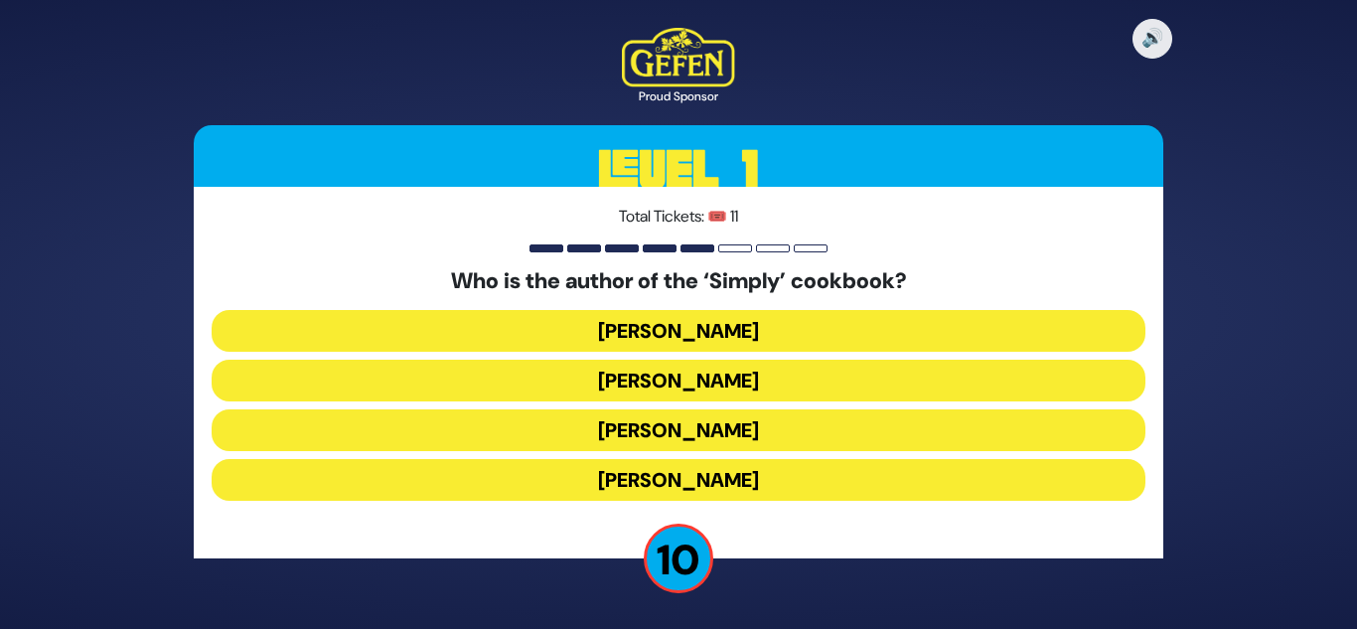
click at [728, 490] on button "[PERSON_NAME]" at bounding box center [679, 480] width 934 height 42
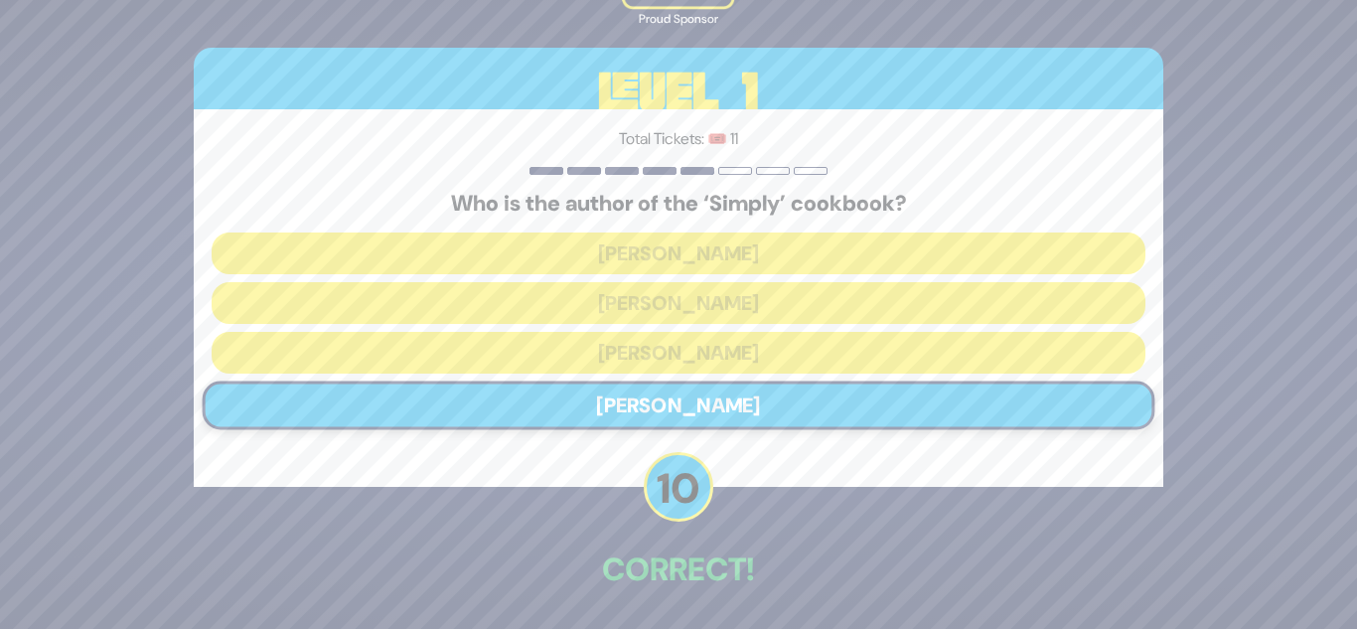
click at [728, 490] on div "🔊 Proud Sponsor Level 1 Total Tickets: 🎟️ 11 Who is the author of the ‘Simply’ …" at bounding box center [678, 314] width 1017 height 776
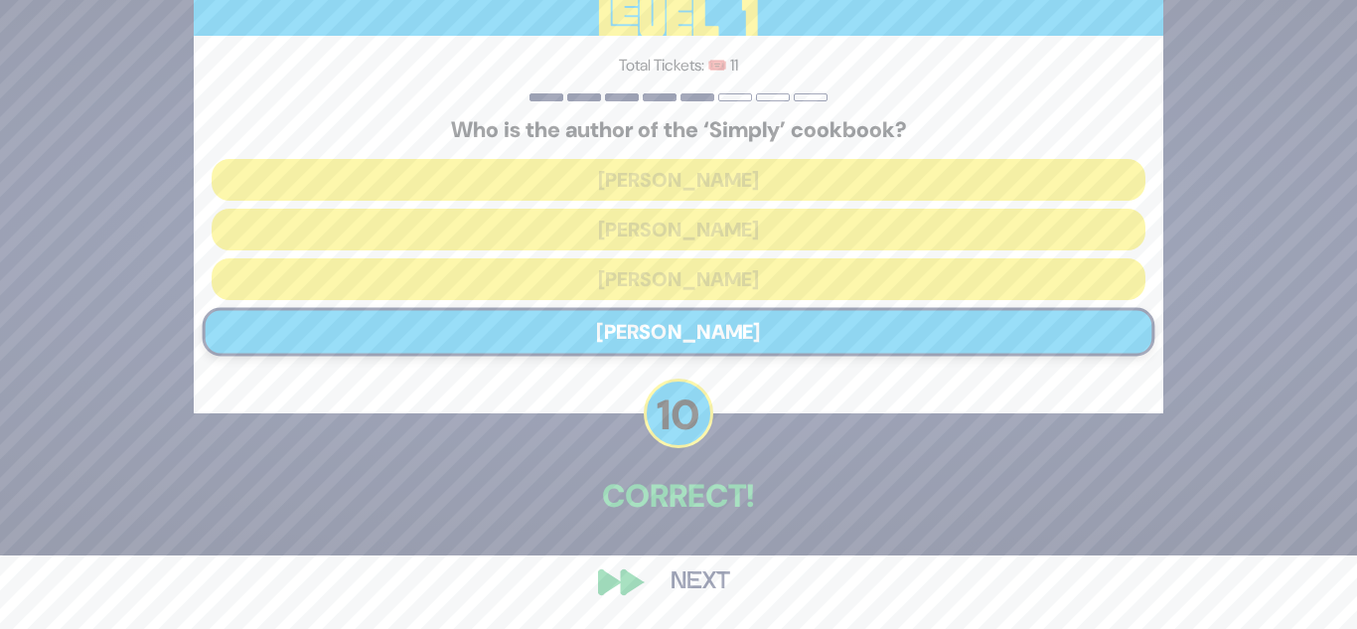
click at [702, 588] on button "Next" at bounding box center [700, 582] width 115 height 46
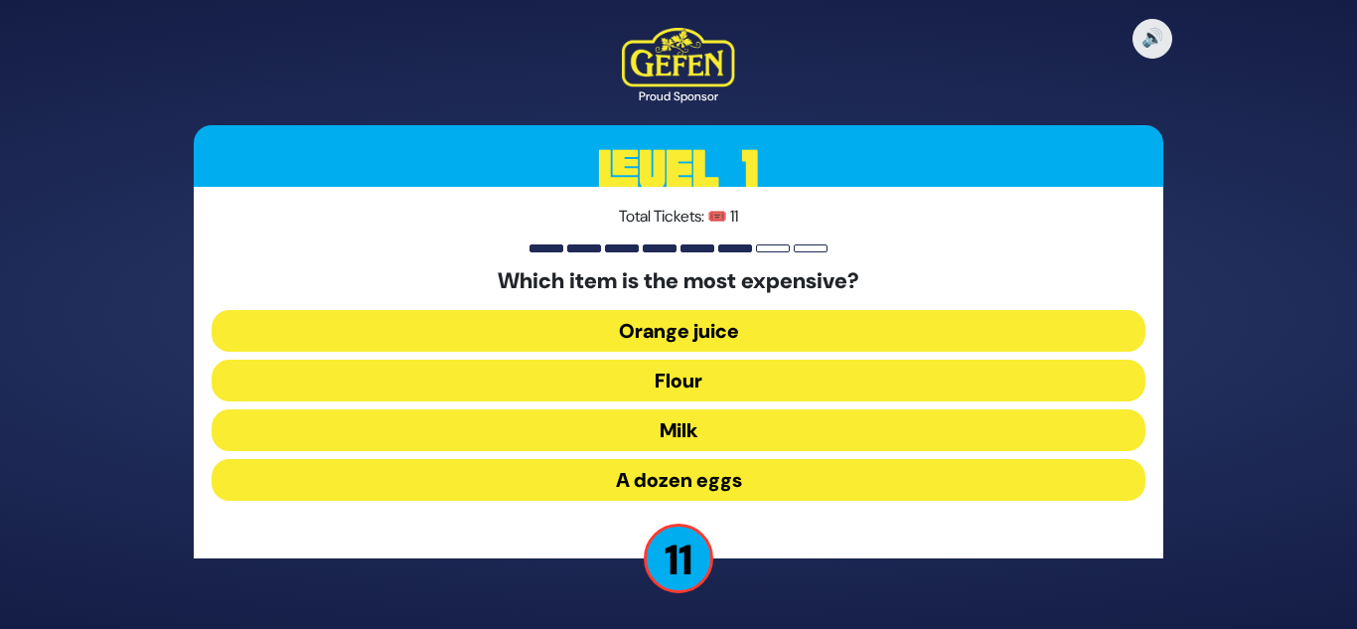
click at [744, 539] on div "Total Tickets: 🎟️ 11 Which item is the most expensive? Orange juice Flour Milk …" at bounding box center [679, 373] width 970 height 372
click at [734, 440] on button "Milk" at bounding box center [679, 430] width 934 height 42
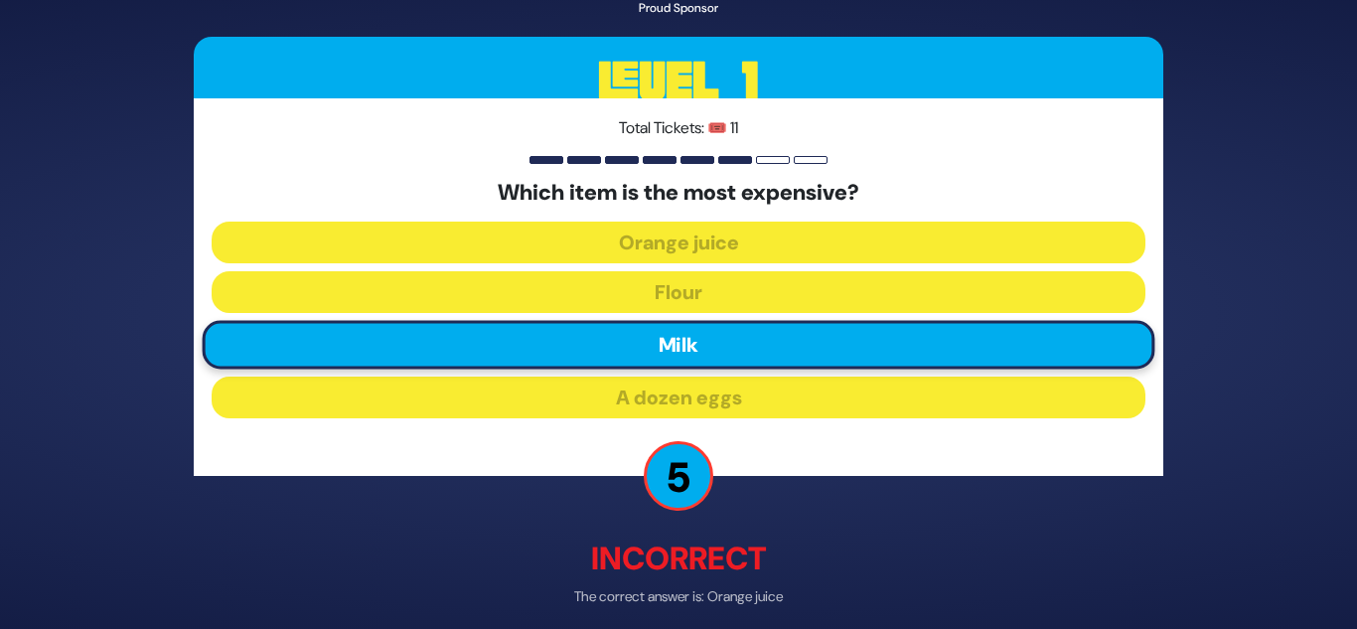
click at [734, 440] on div "Total Tickets: 🎟️ 11 Which item is the most expensive? Orange juice Flour Milk …" at bounding box center [679, 287] width 970 height 378
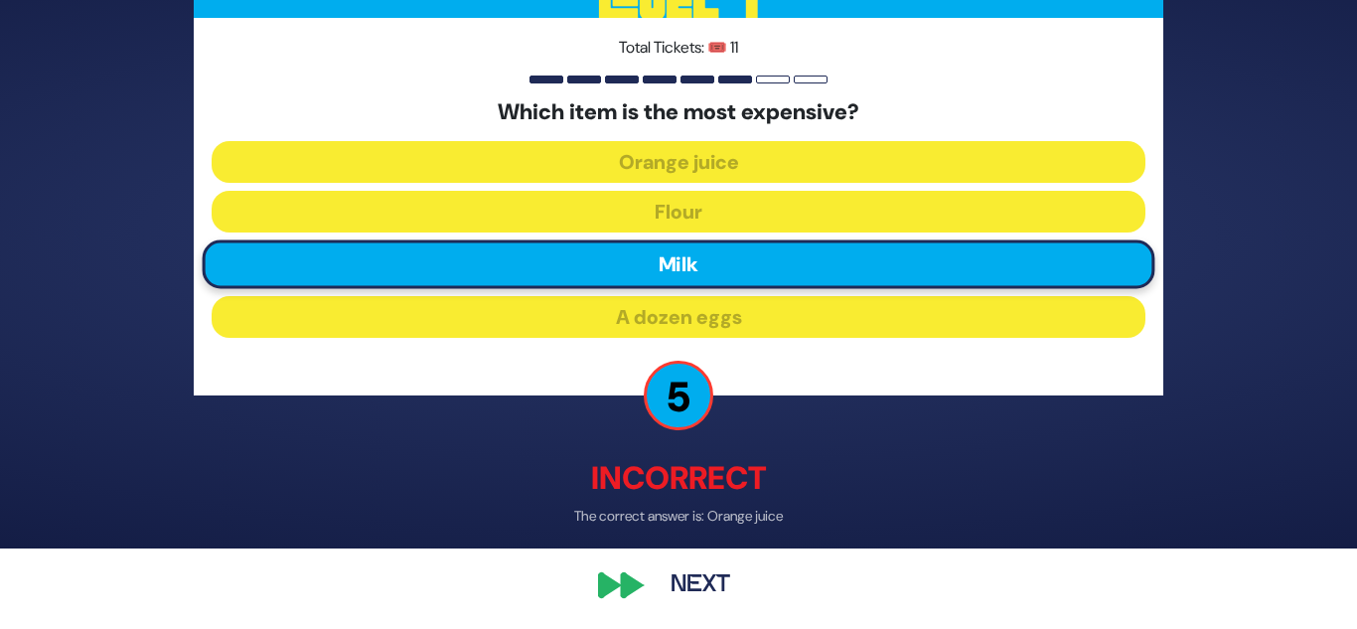
scroll to position [84, 0]
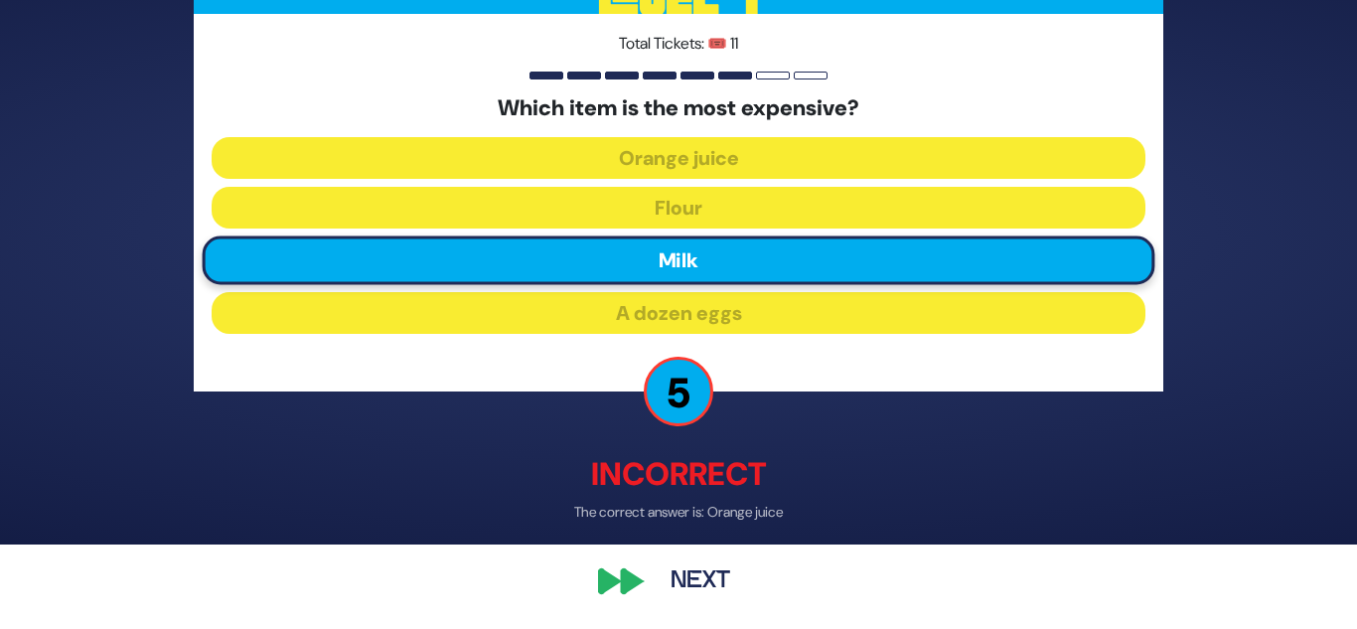
click at [659, 562] on button "Next" at bounding box center [700, 582] width 115 height 46
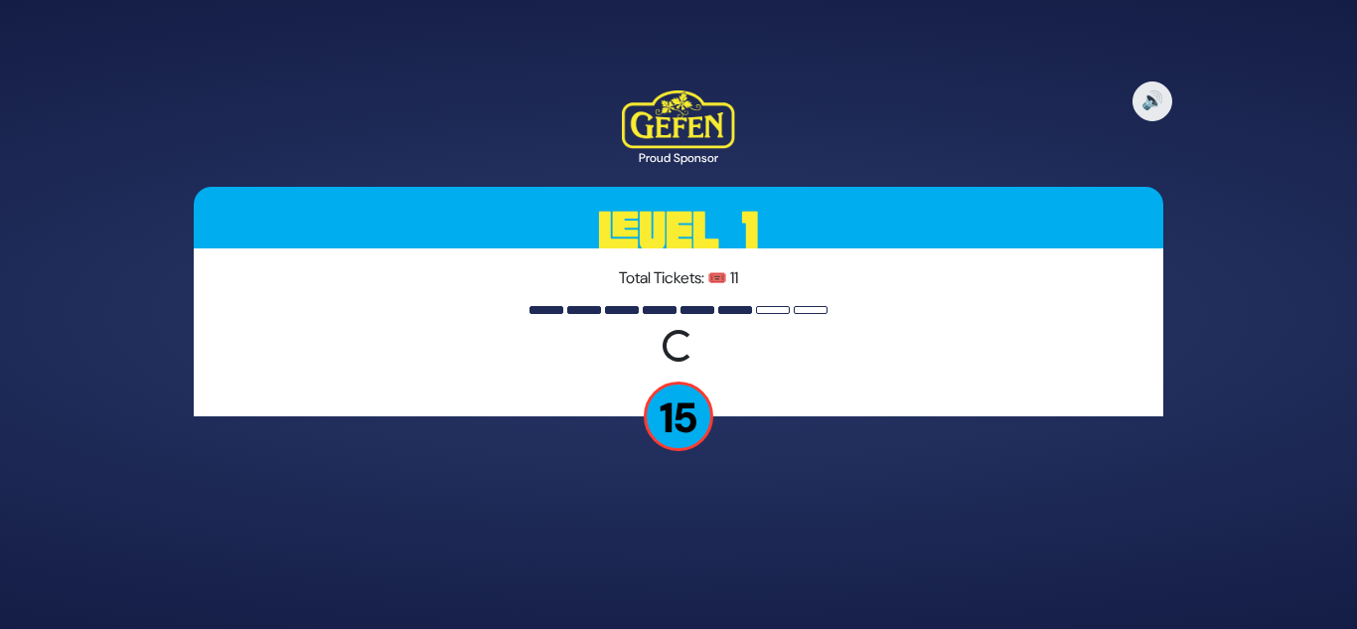
scroll to position [0, 0]
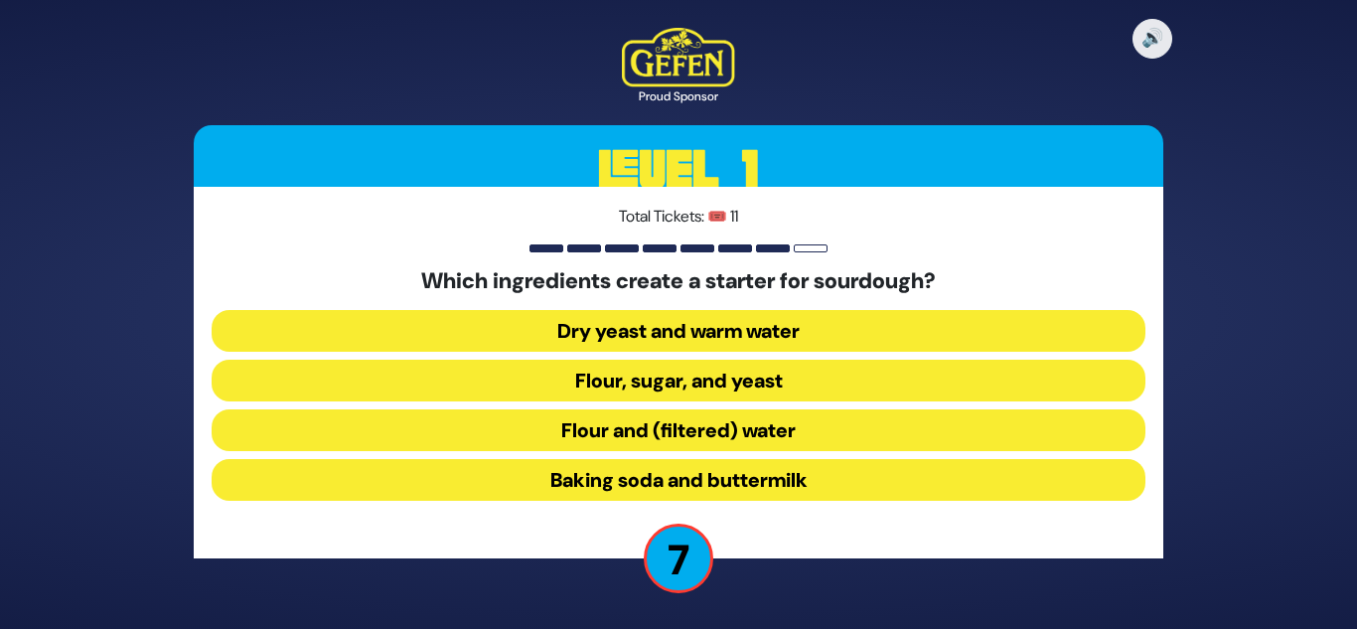
click at [724, 344] on button "Dry yeast and warm water" at bounding box center [679, 331] width 934 height 42
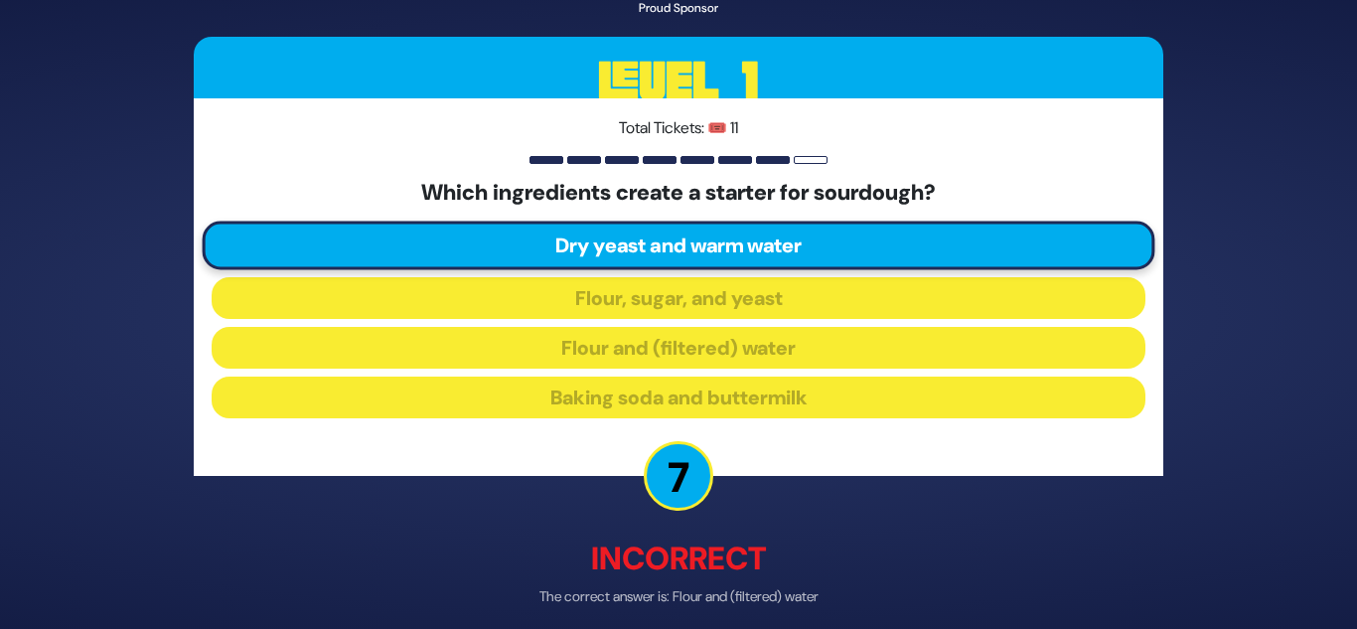
click at [704, 509] on div "🔊 Proud Sponsor Level 1 Total Tickets: 🎟️ 11 Which ingredients create a starter…" at bounding box center [678, 314] width 1017 height 797
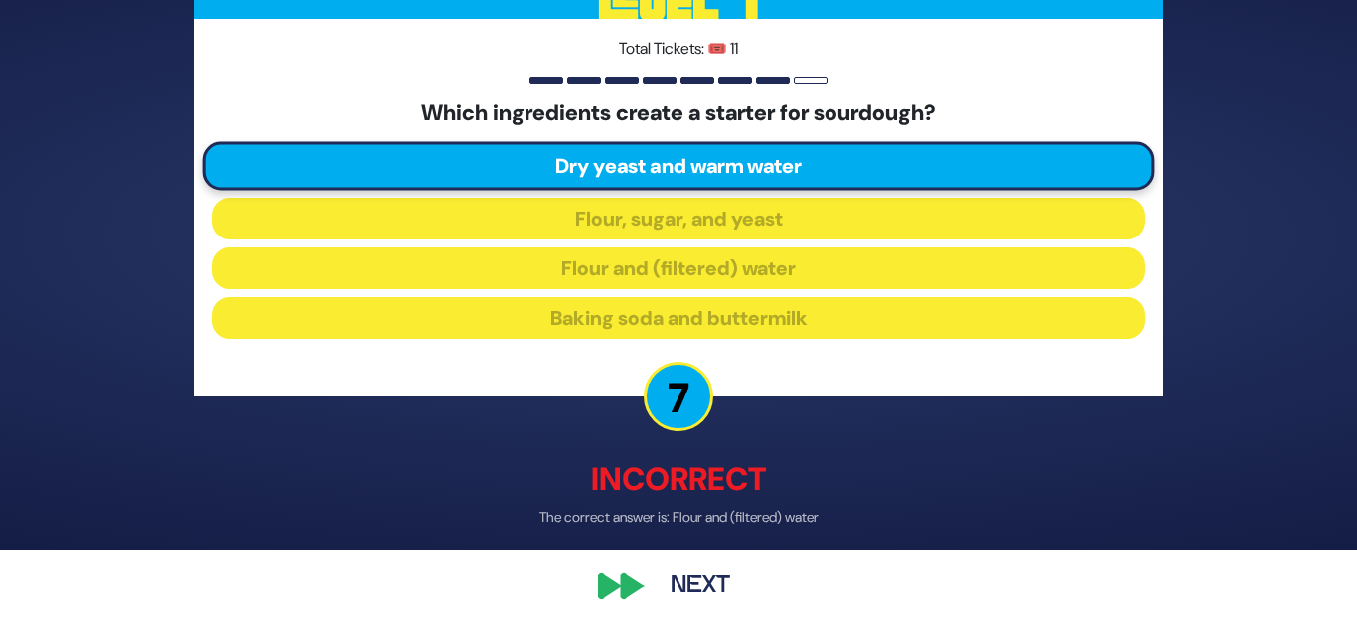
scroll to position [84, 0]
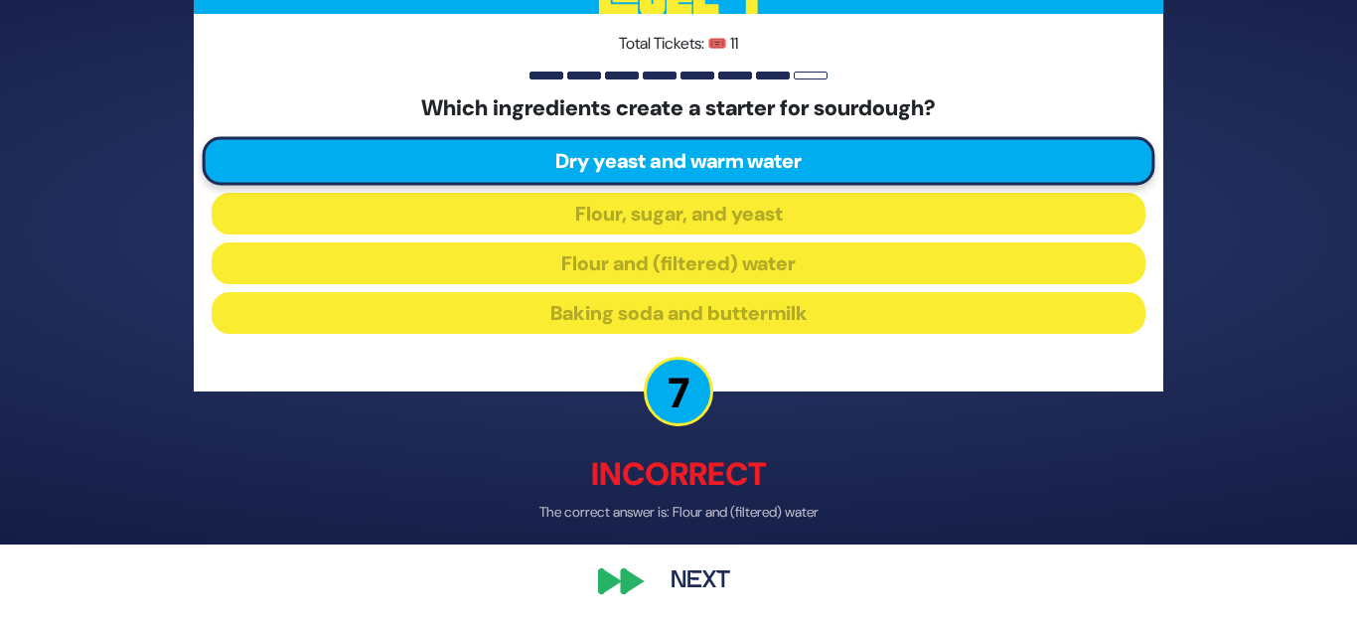
click at [689, 579] on button "Next" at bounding box center [700, 582] width 115 height 46
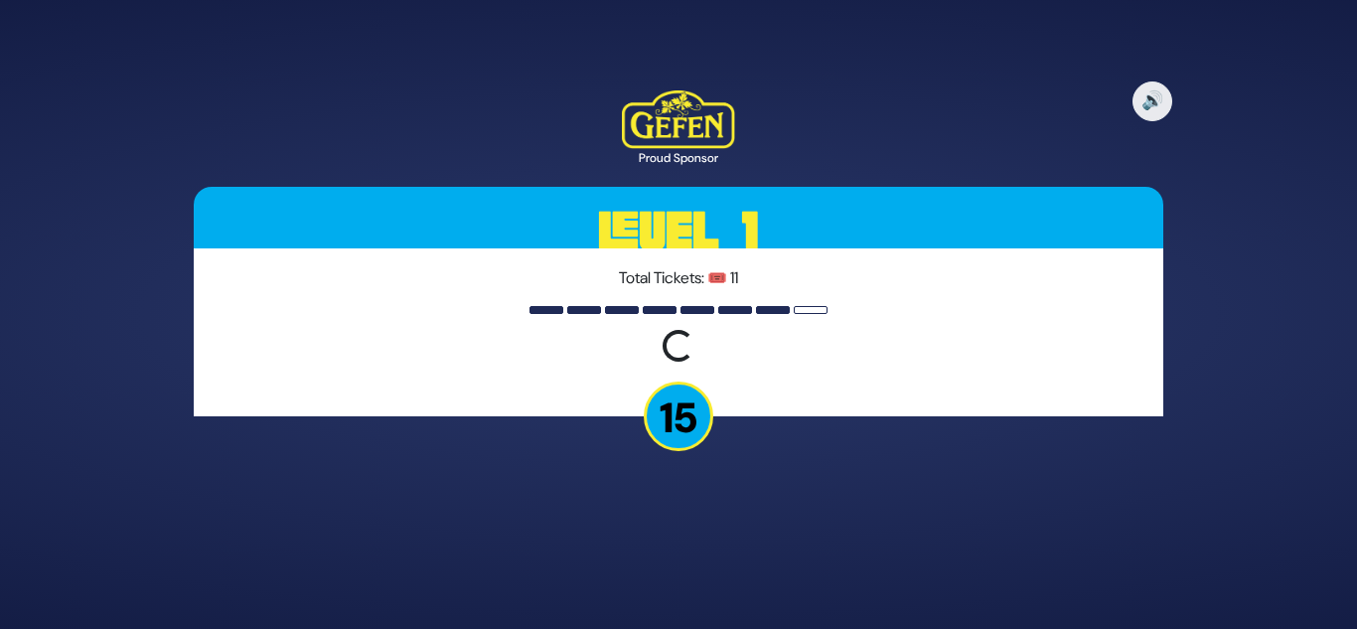
scroll to position [0, 0]
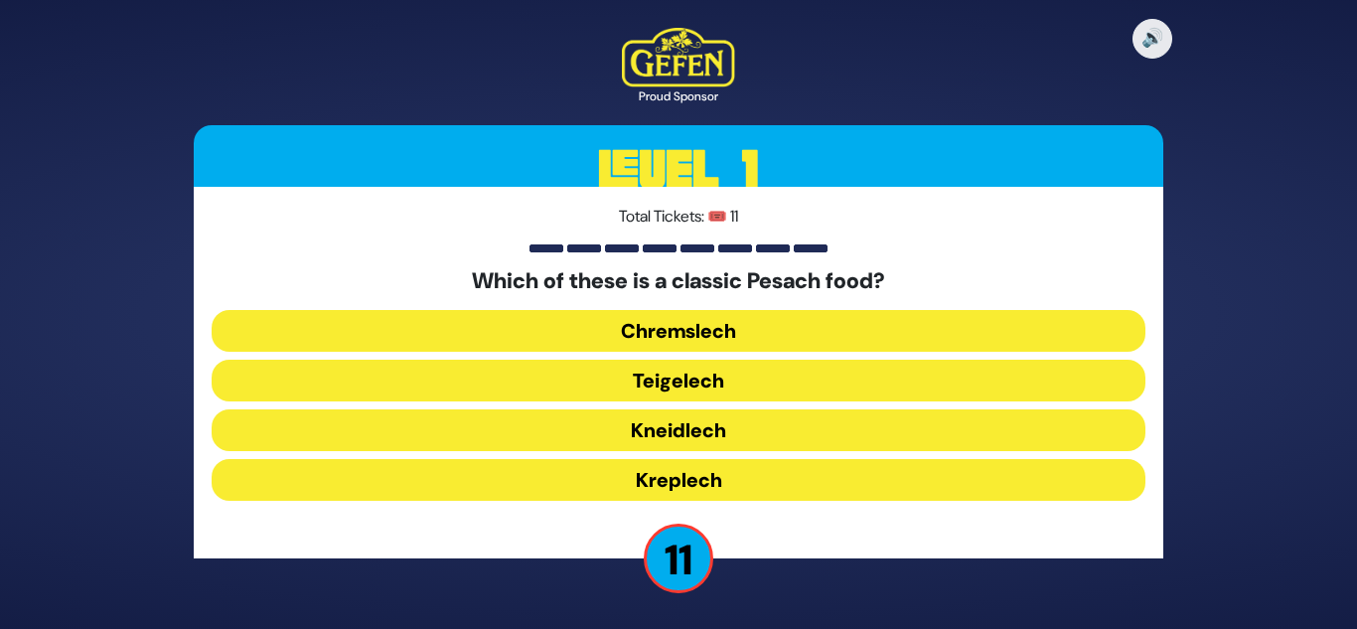
click at [730, 433] on button "Kneidlech" at bounding box center [679, 430] width 934 height 42
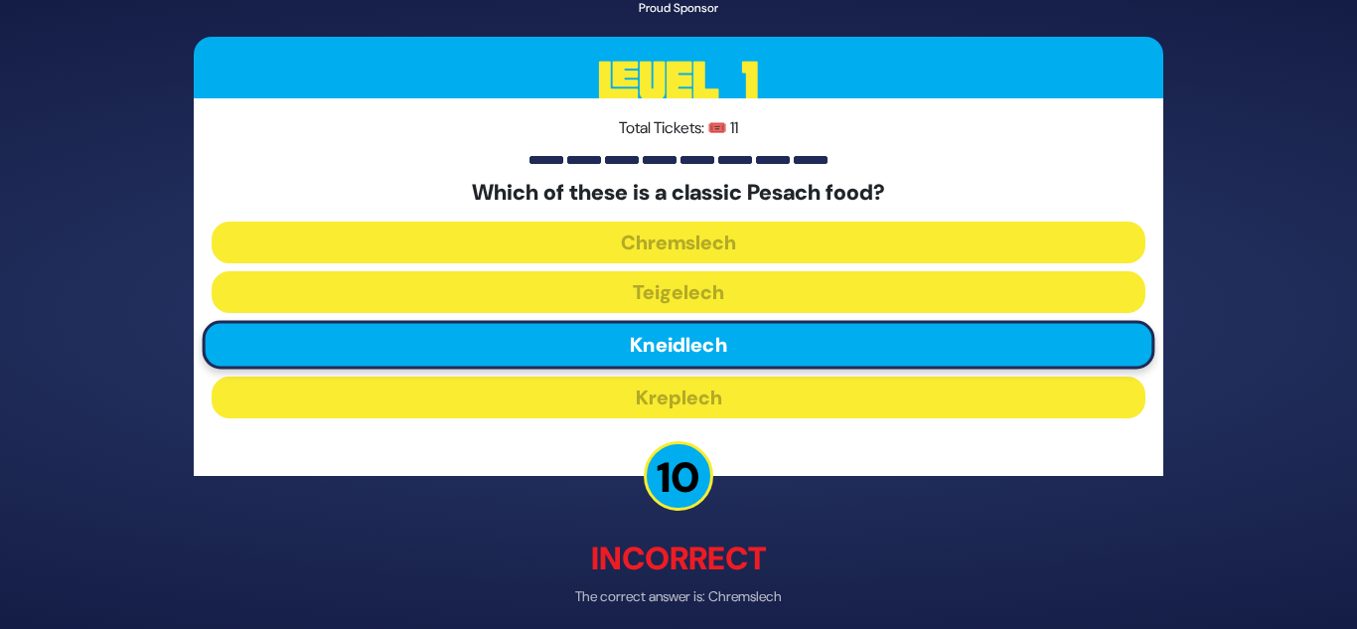
click at [711, 531] on div "🔊 Proud Sponsor Level 1 Total Tickets: 🎟️ 11 Which of these is a classic Pesach…" at bounding box center [678, 314] width 1017 height 797
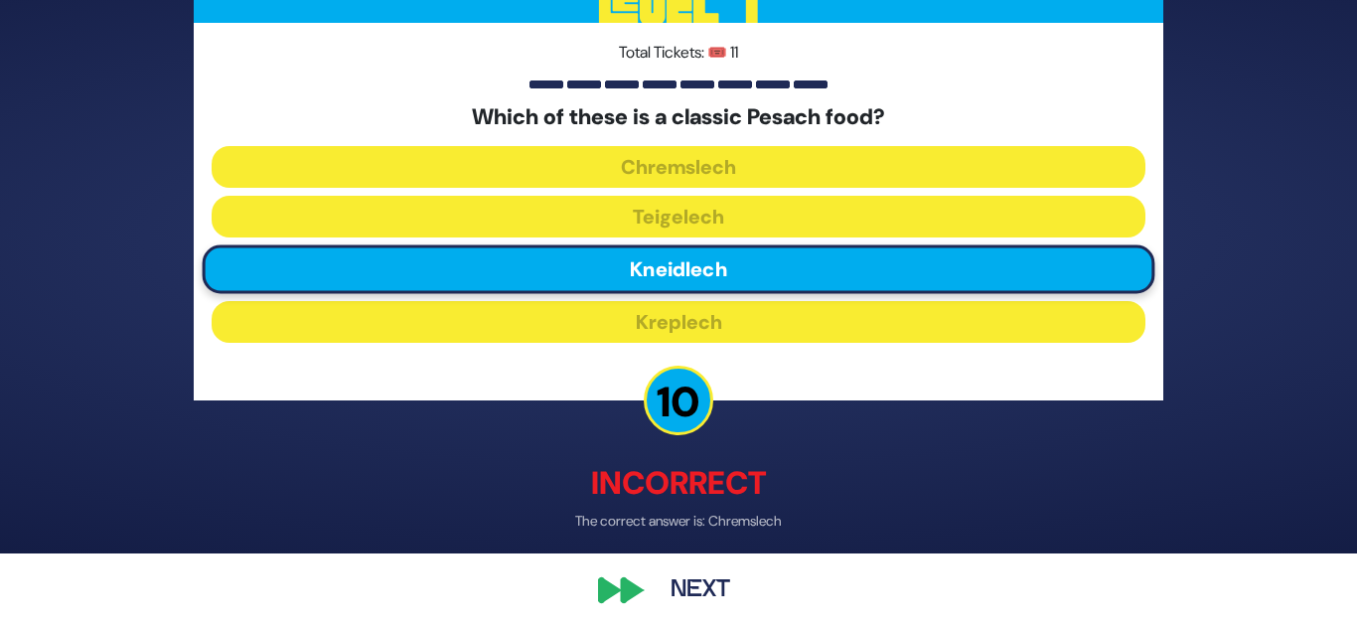
scroll to position [84, 0]
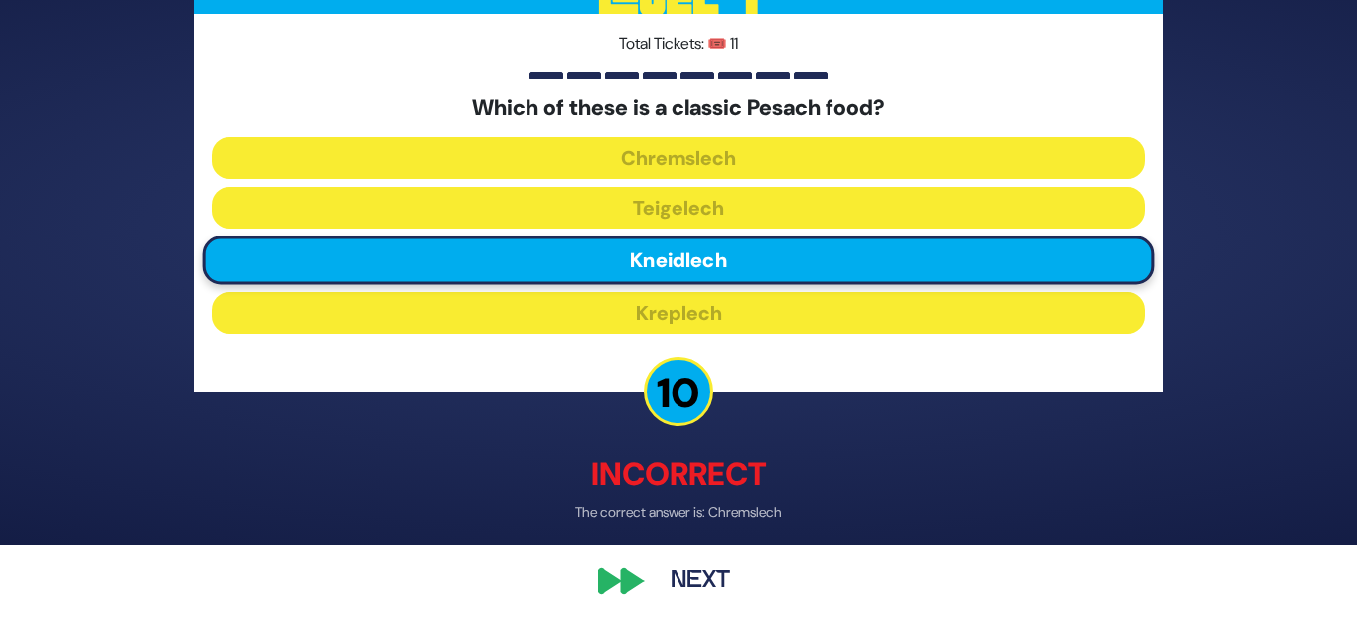
click at [697, 570] on button "Next" at bounding box center [700, 582] width 115 height 46
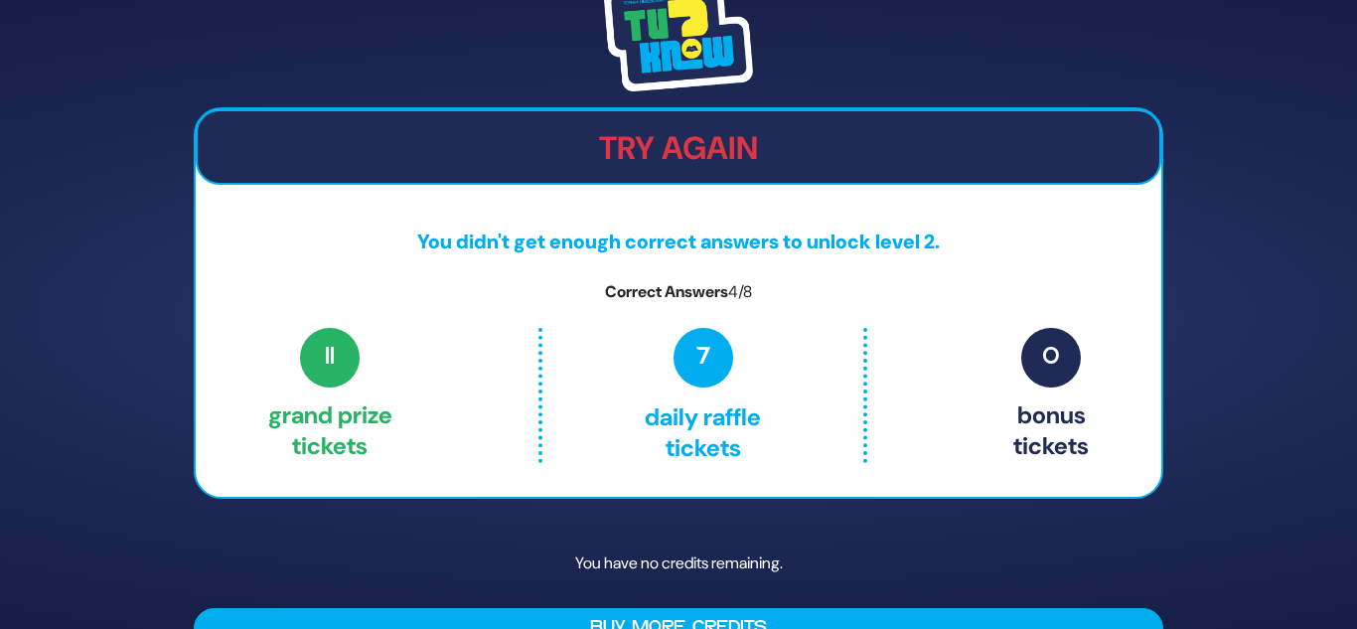
click at [697, 570] on p "You have no credits remaining." at bounding box center [679, 563] width 970 height 58
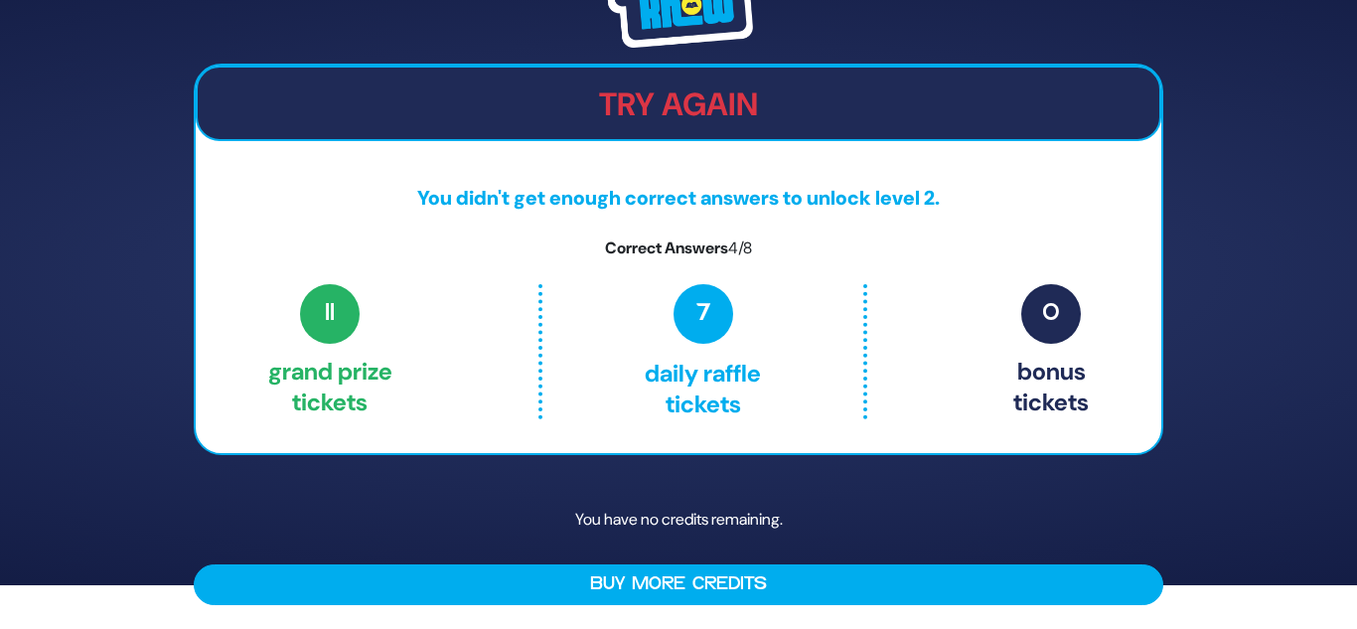
click at [122, 198] on div "Try Again You didn't get enough correct answers to unlock level 2. Correct Answ…" at bounding box center [678, 270] width 1357 height 629
